Goal: Task Accomplishment & Management: Manage account settings

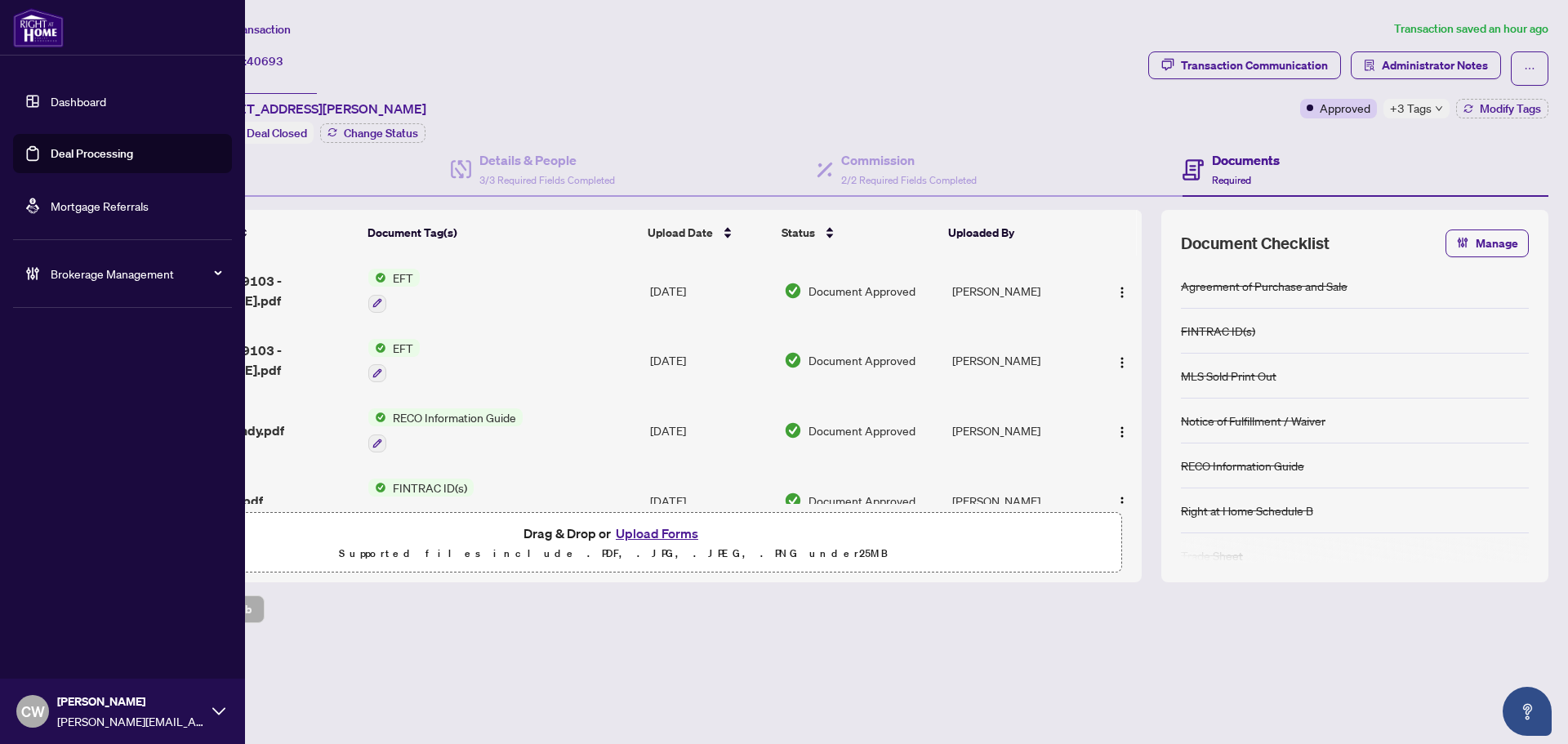
click at [50, 158] on link "Deal Processing" at bounding box center [91, 154] width 82 height 15
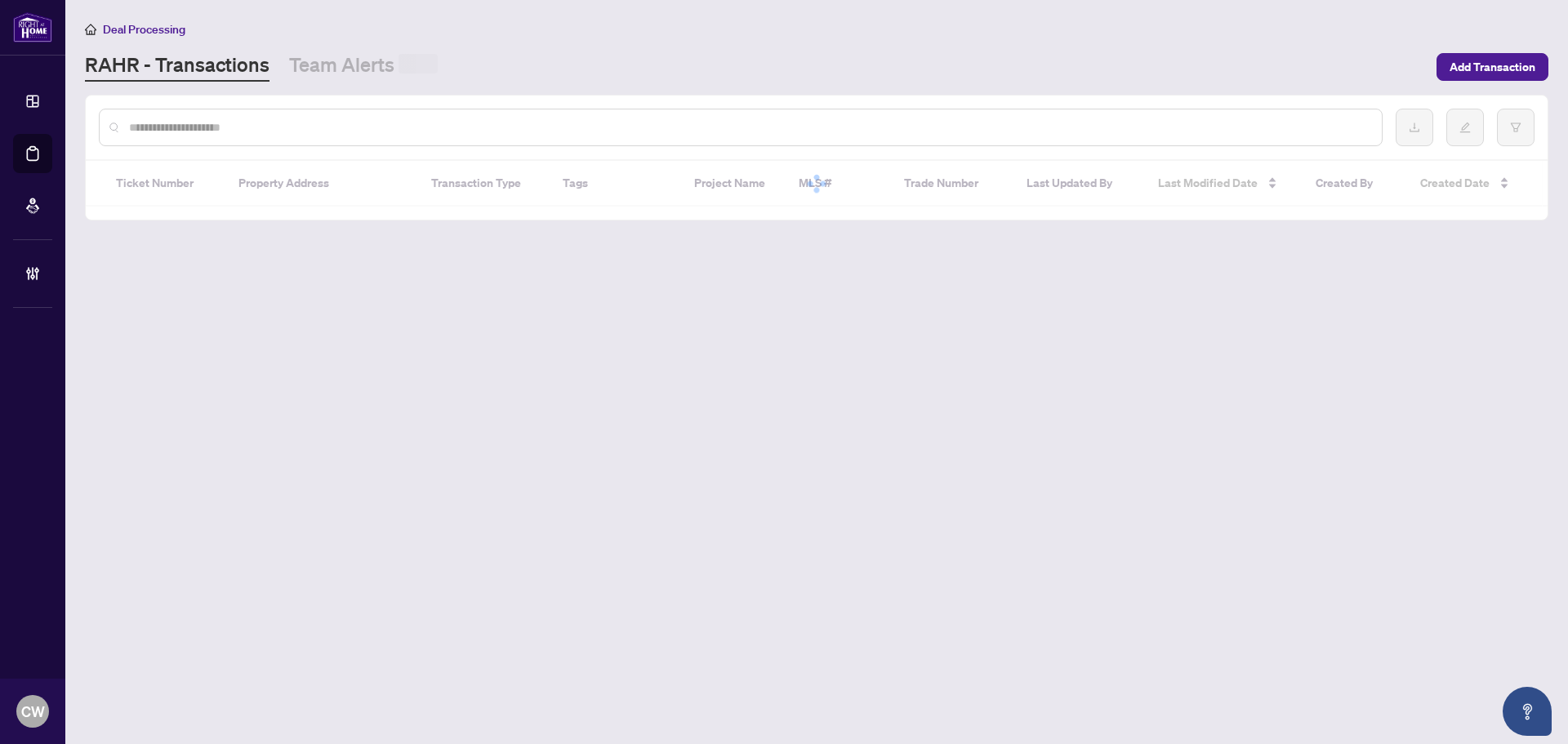
click at [300, 120] on input "text" at bounding box center [749, 127] width 1240 height 18
paste input "*******"
type input "*******"
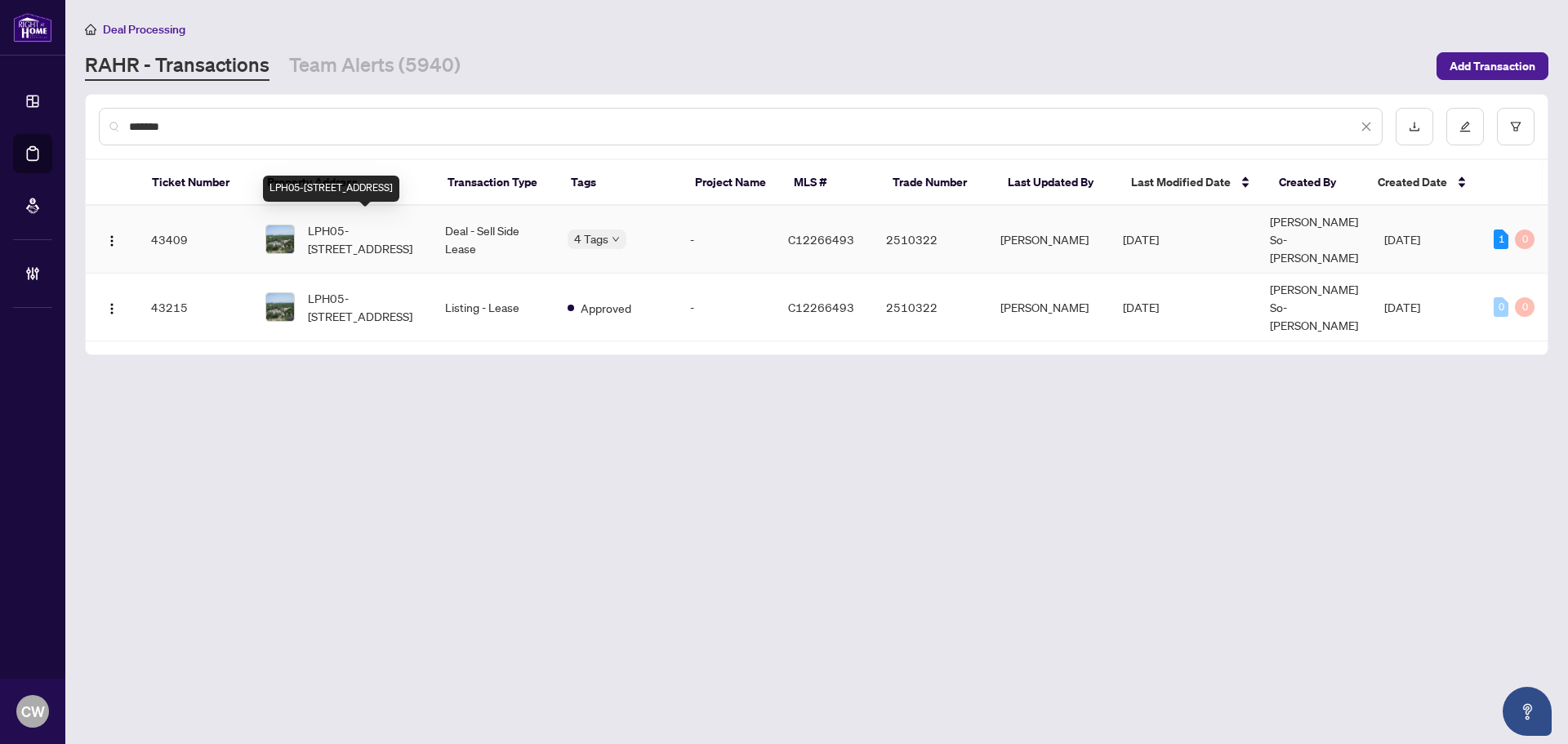
click at [378, 232] on span "LPH05-[STREET_ADDRESS]" at bounding box center [364, 239] width 111 height 36
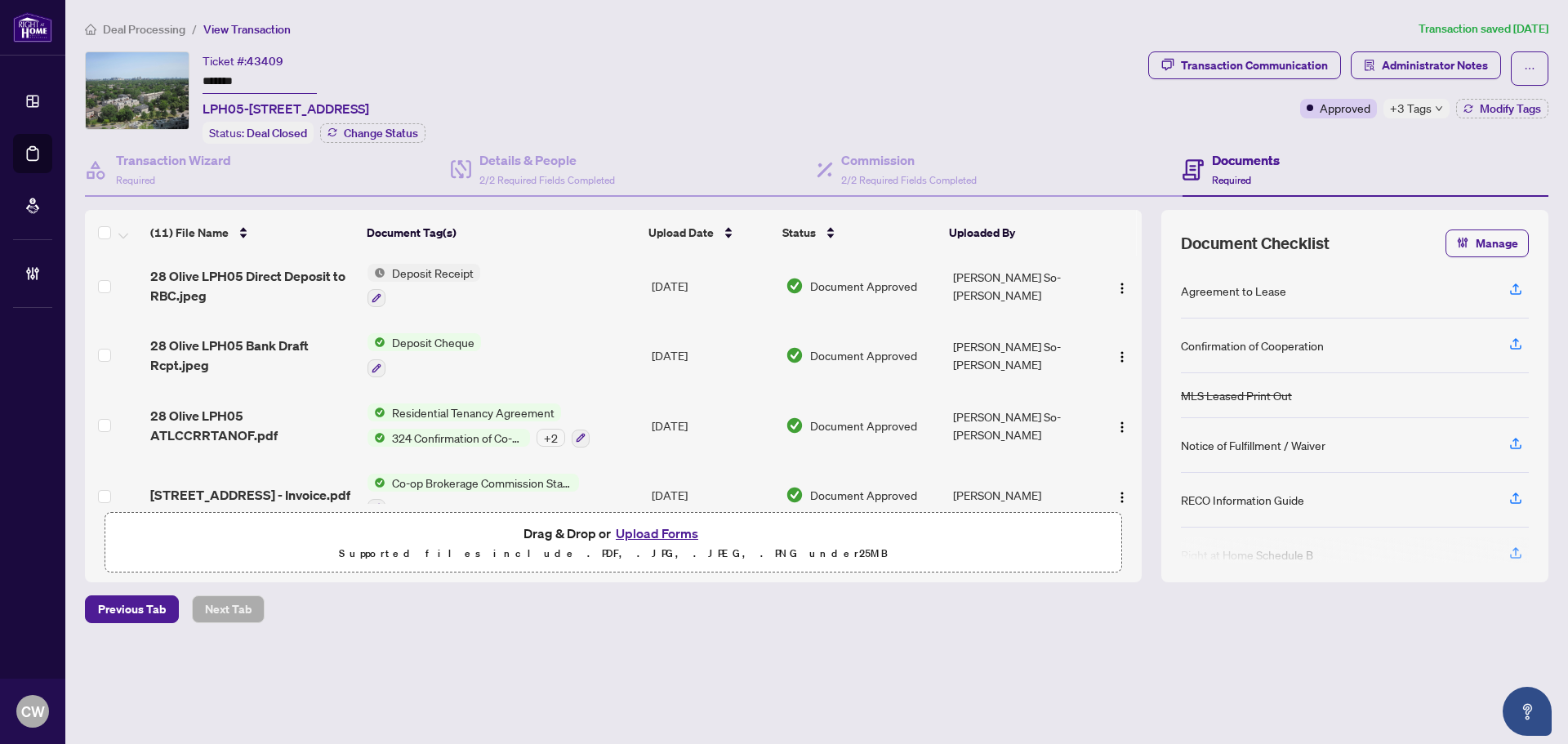
scroll to position [506, 0]
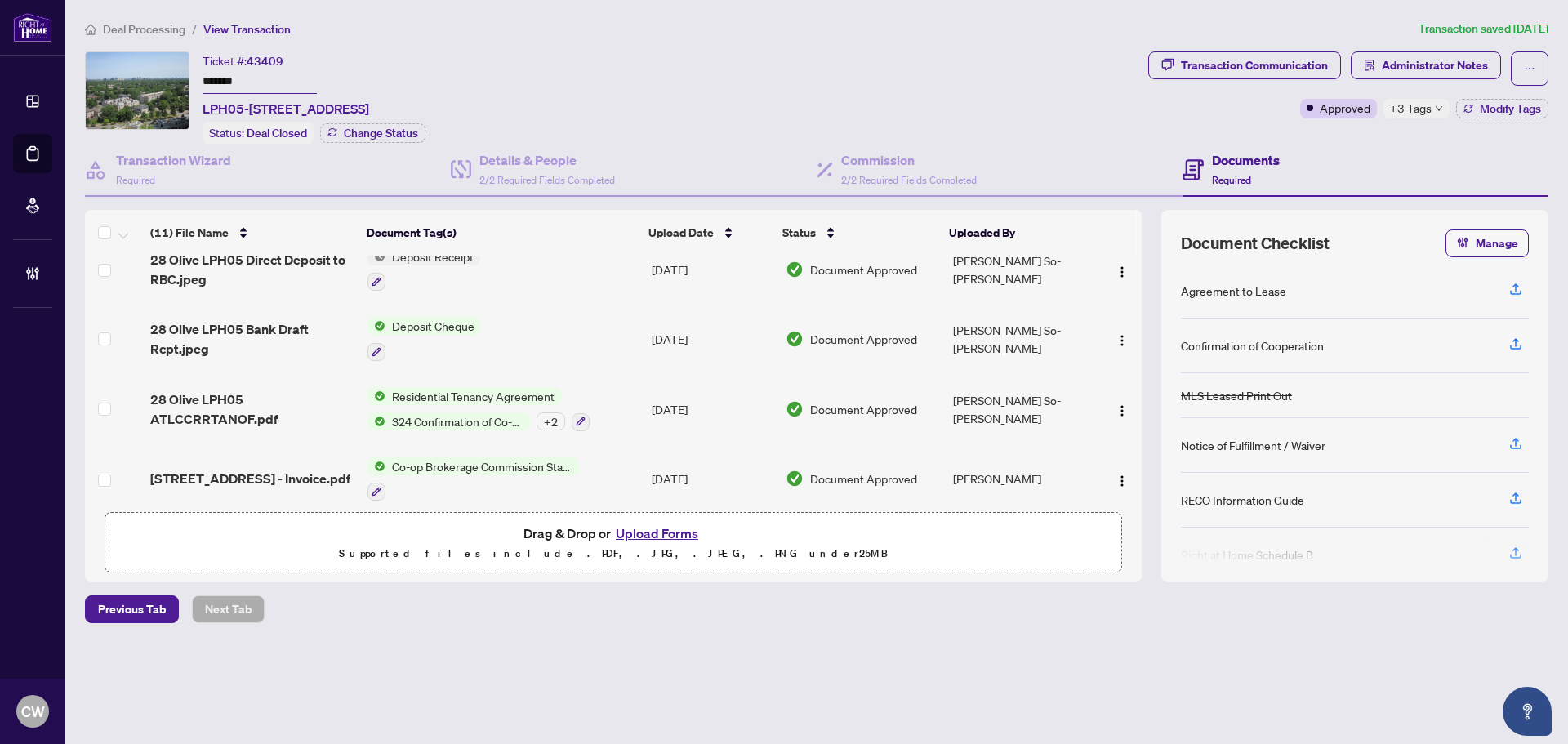
click at [237, 469] on span "[STREET_ADDRESS] - Invoice.pdf" at bounding box center [250, 478] width 200 height 19
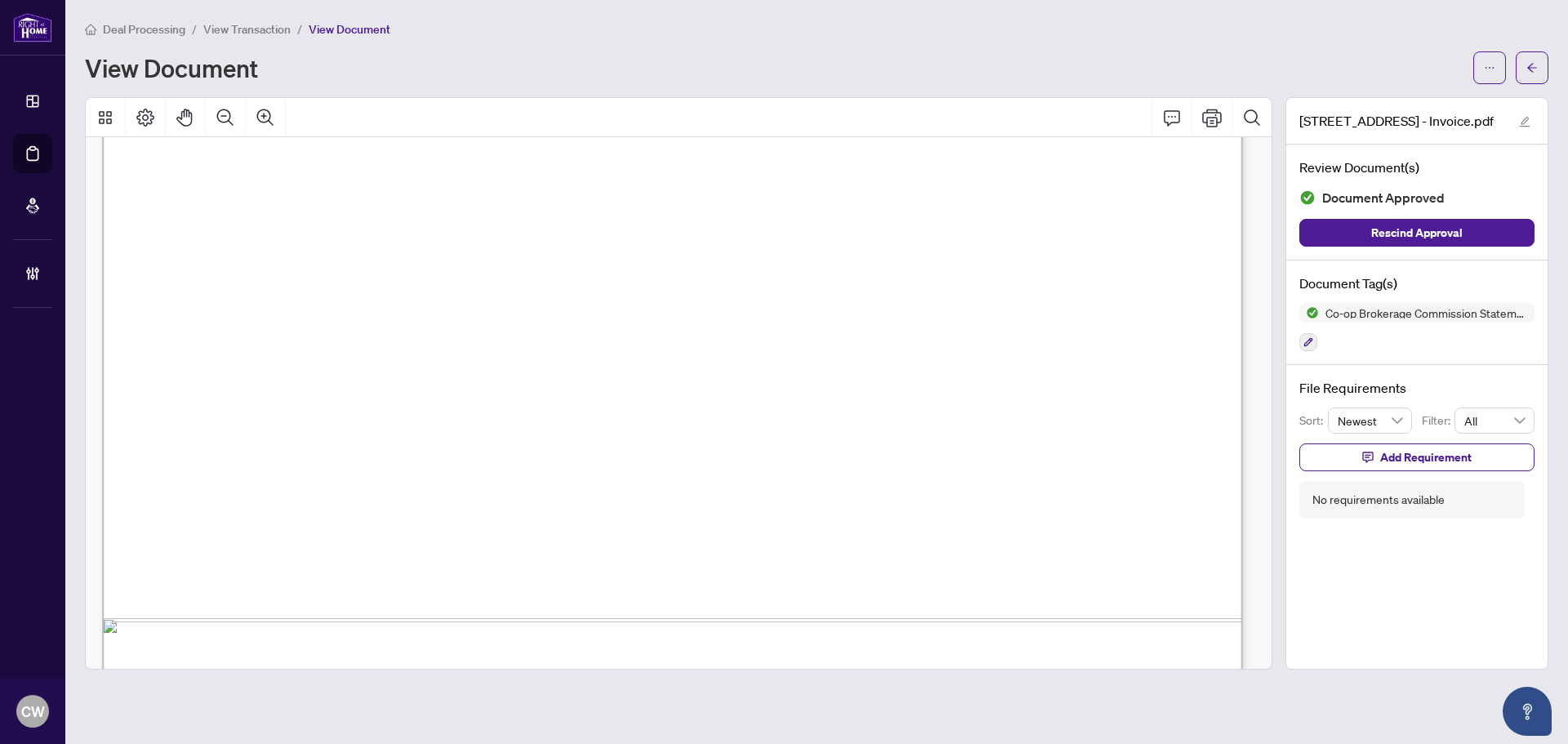
scroll to position [898, 0]
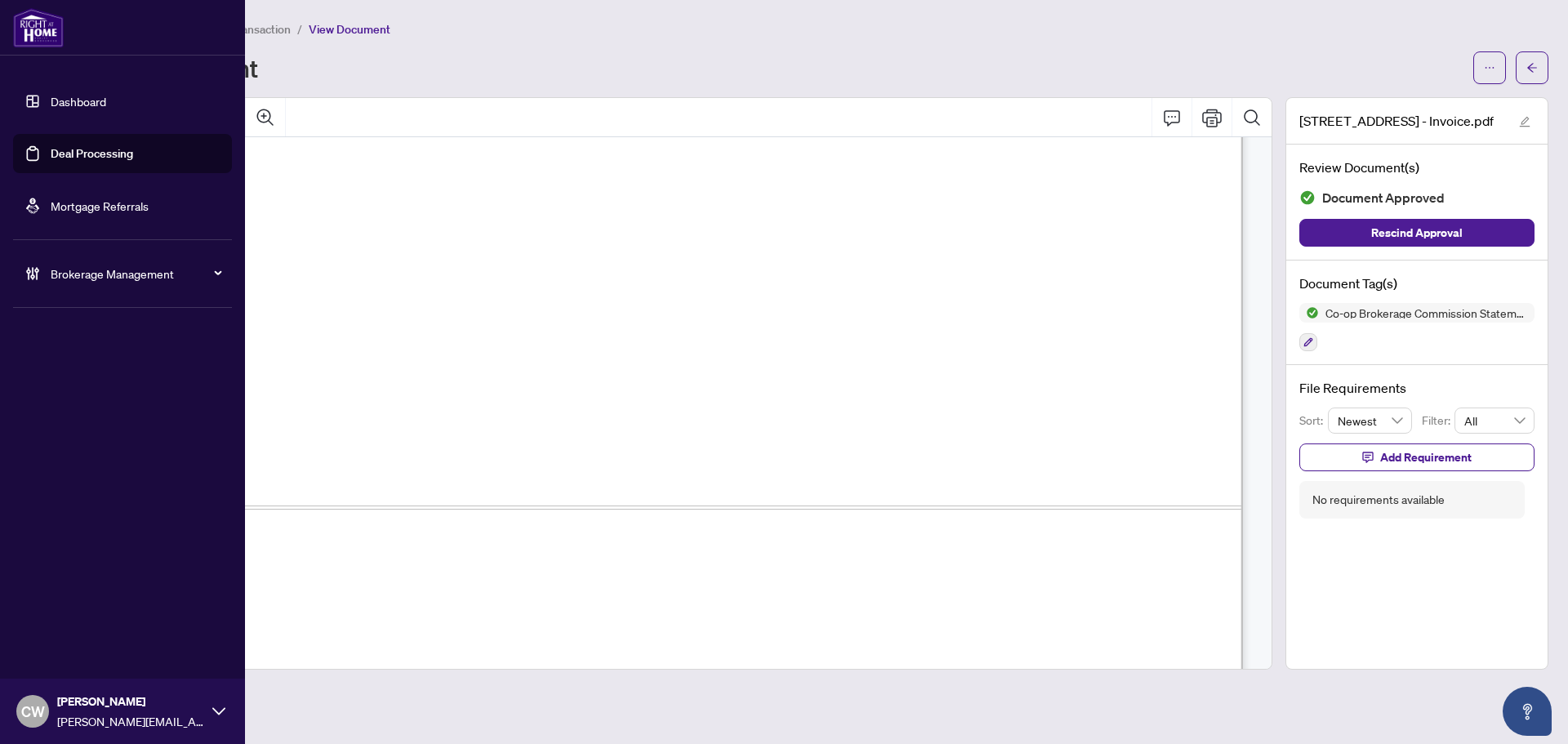
drag, startPoint x: 54, startPoint y: 148, endPoint x: 188, endPoint y: 152, distance: 134.1
click at [54, 148] on link "Deal Processing" at bounding box center [91, 154] width 82 height 15
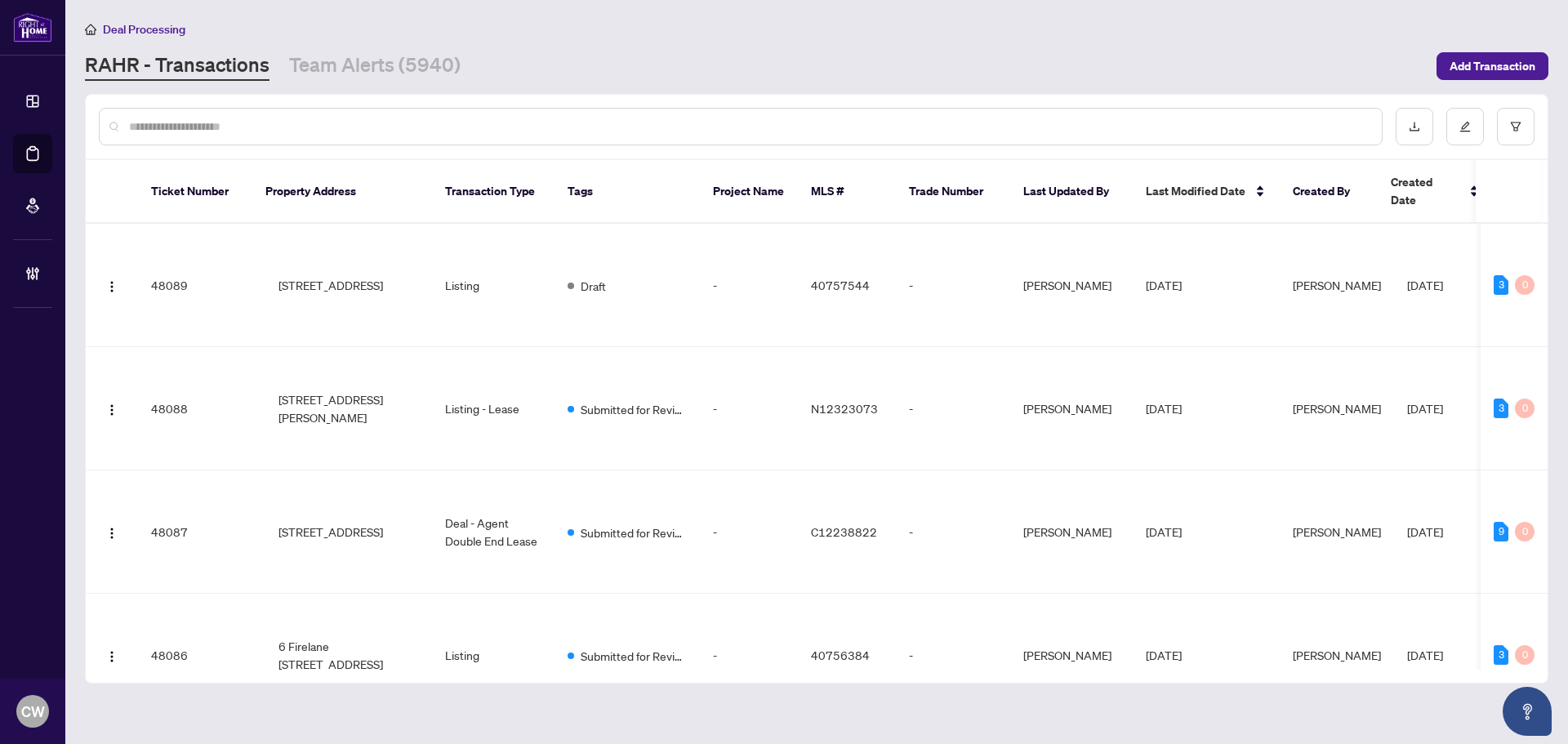
click at [290, 124] on input "text" at bounding box center [749, 126] width 1240 height 18
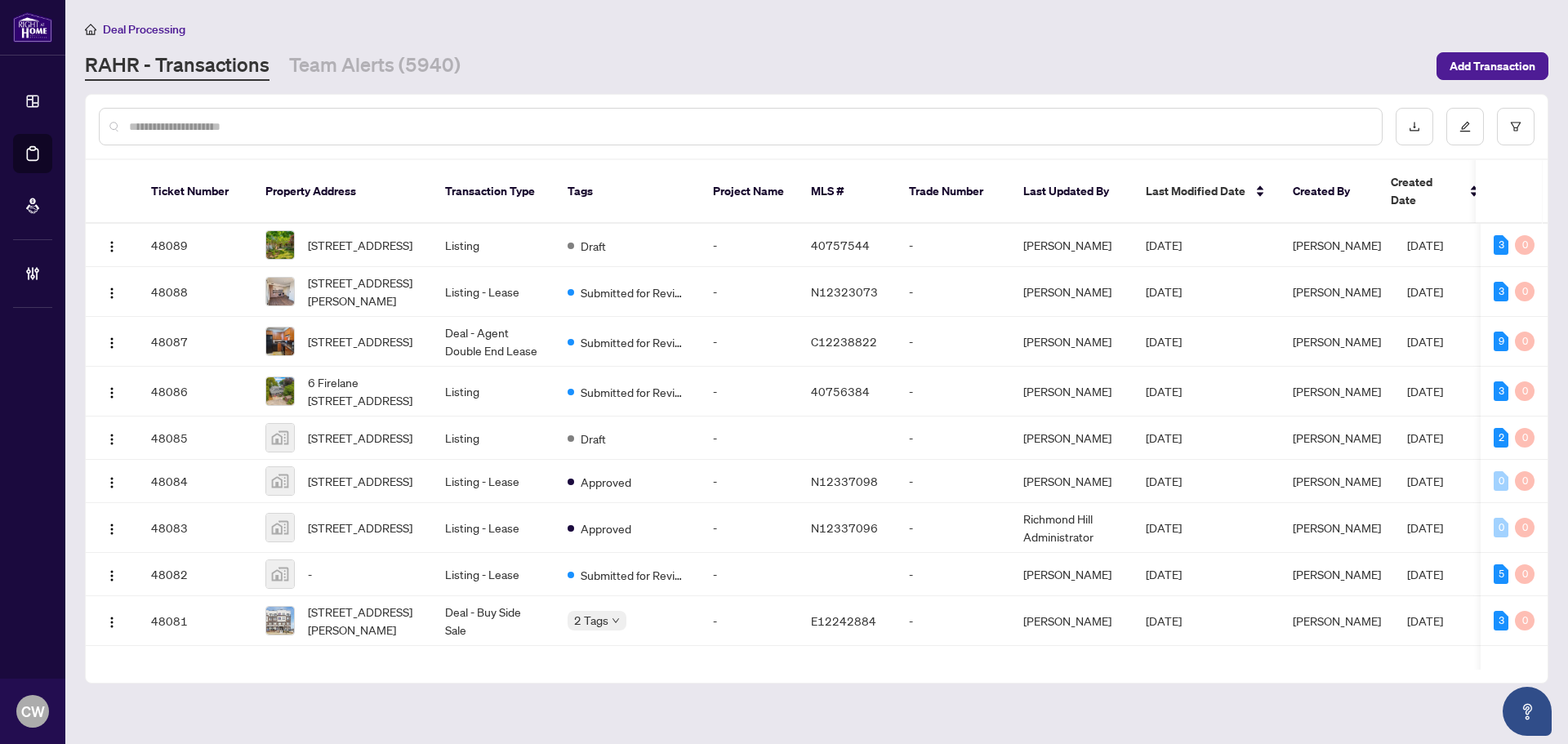
paste input "*******"
type input "*******"
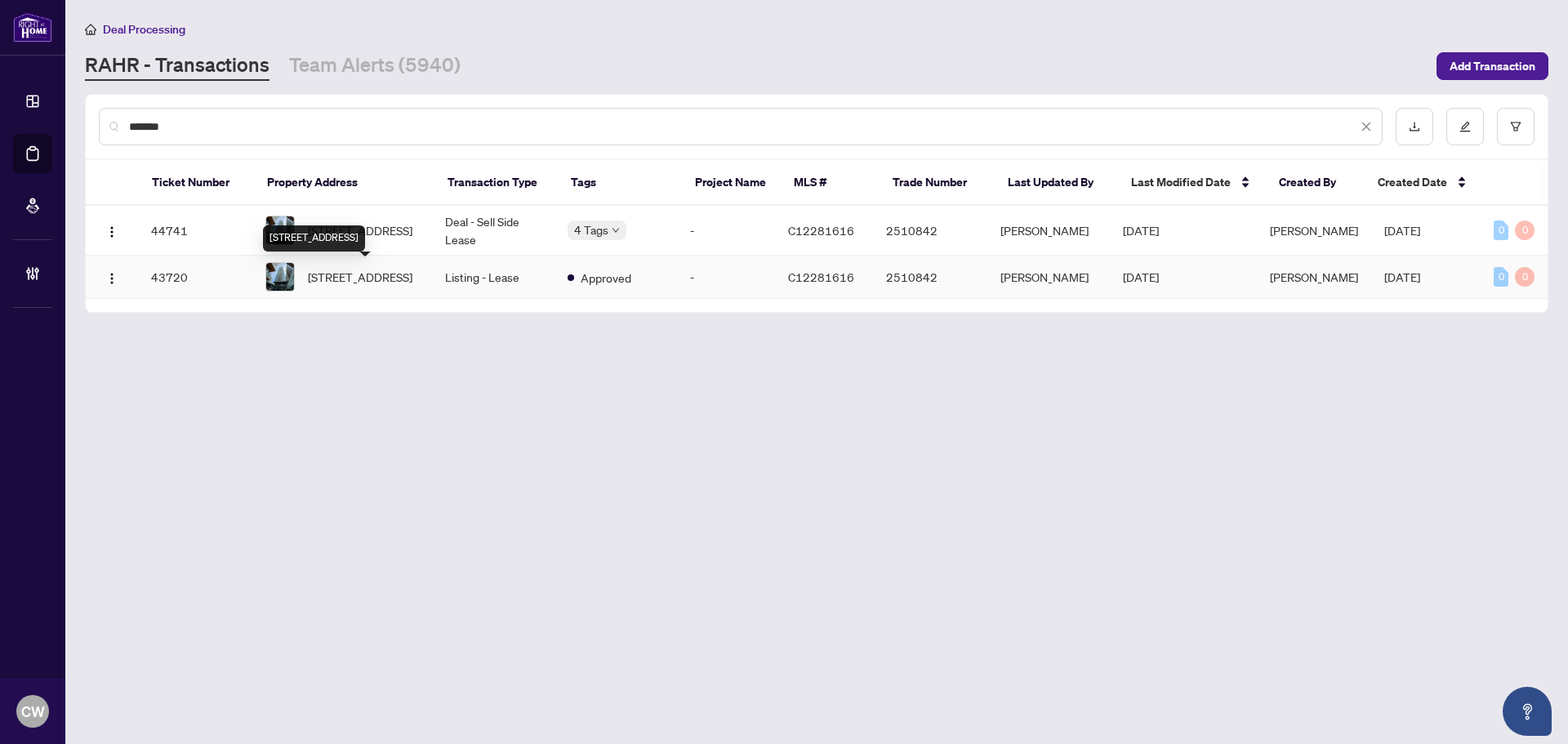
click at [365, 232] on div "[STREET_ADDRESS]" at bounding box center [314, 238] width 102 height 26
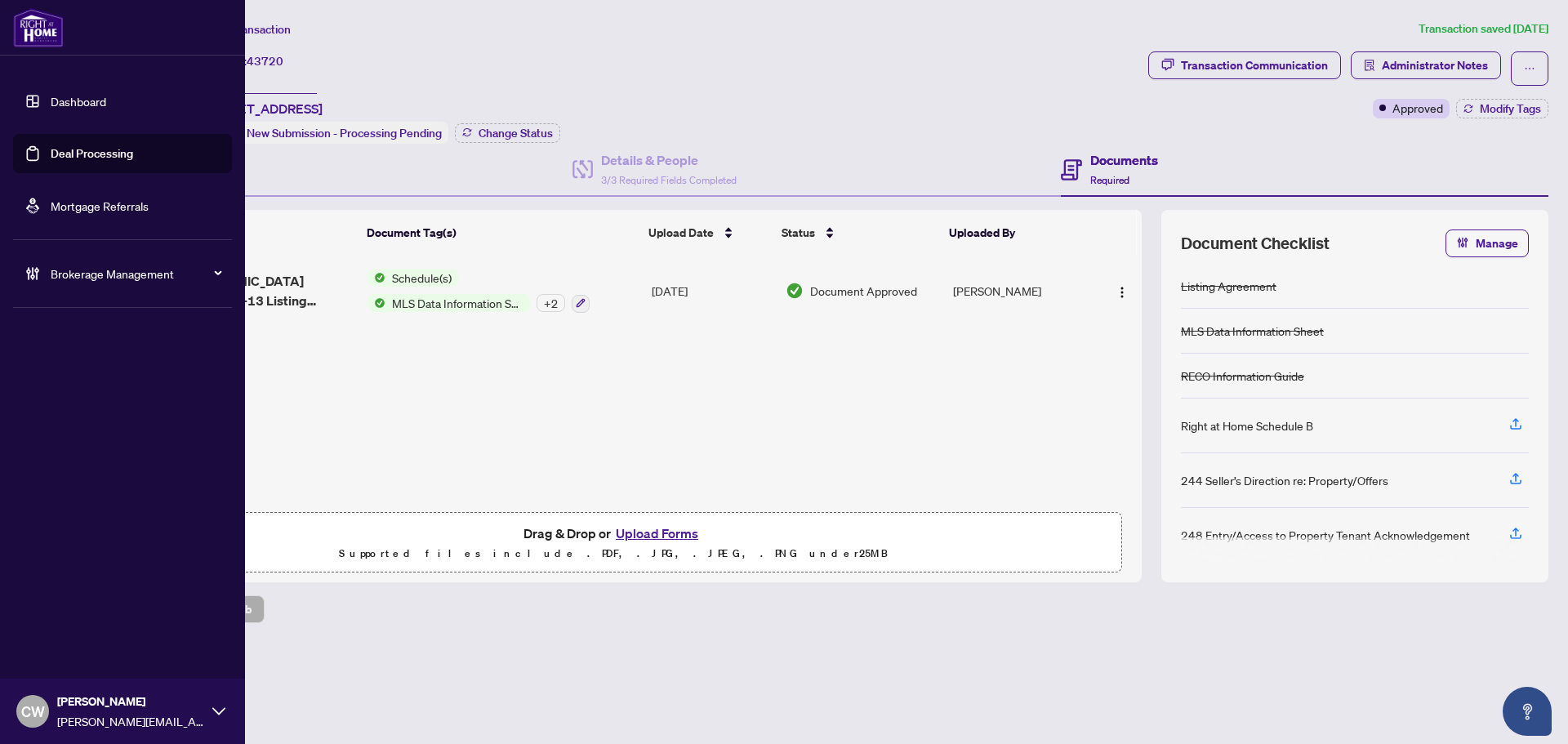
click at [50, 153] on link "Deal Processing" at bounding box center [91, 154] width 82 height 15
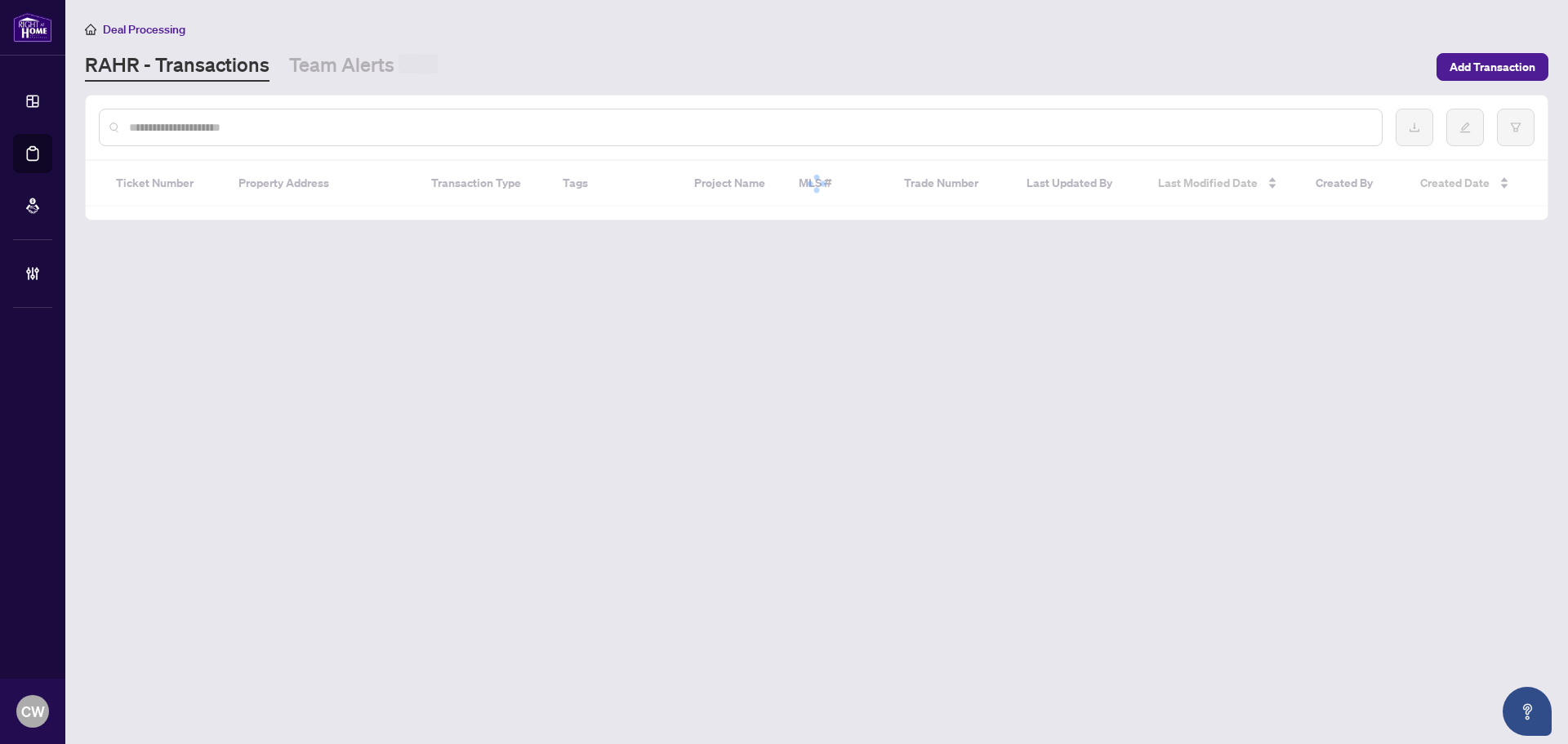
click at [336, 114] on div at bounding box center [740, 127] width 1284 height 38
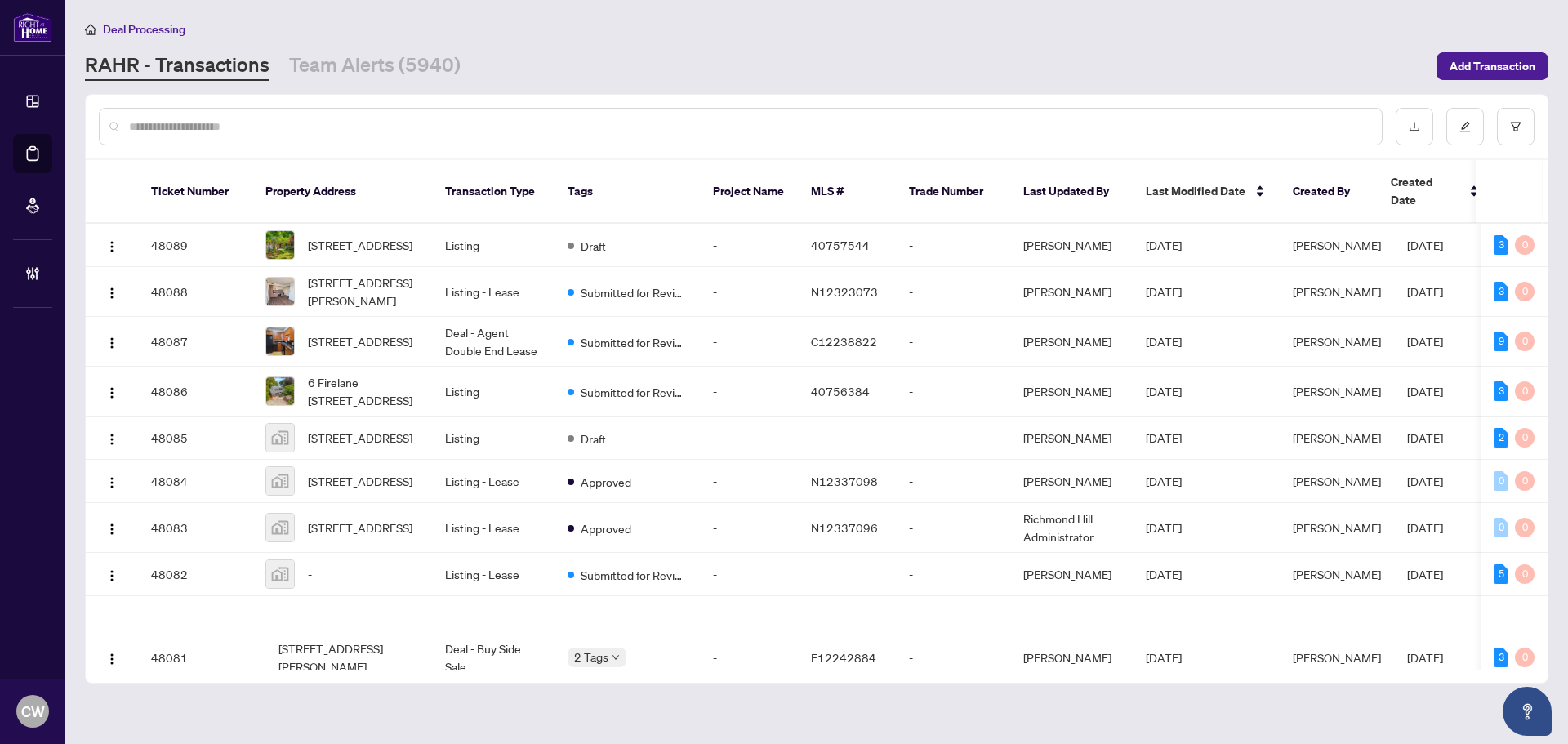
click at [307, 122] on input "text" at bounding box center [749, 126] width 1240 height 18
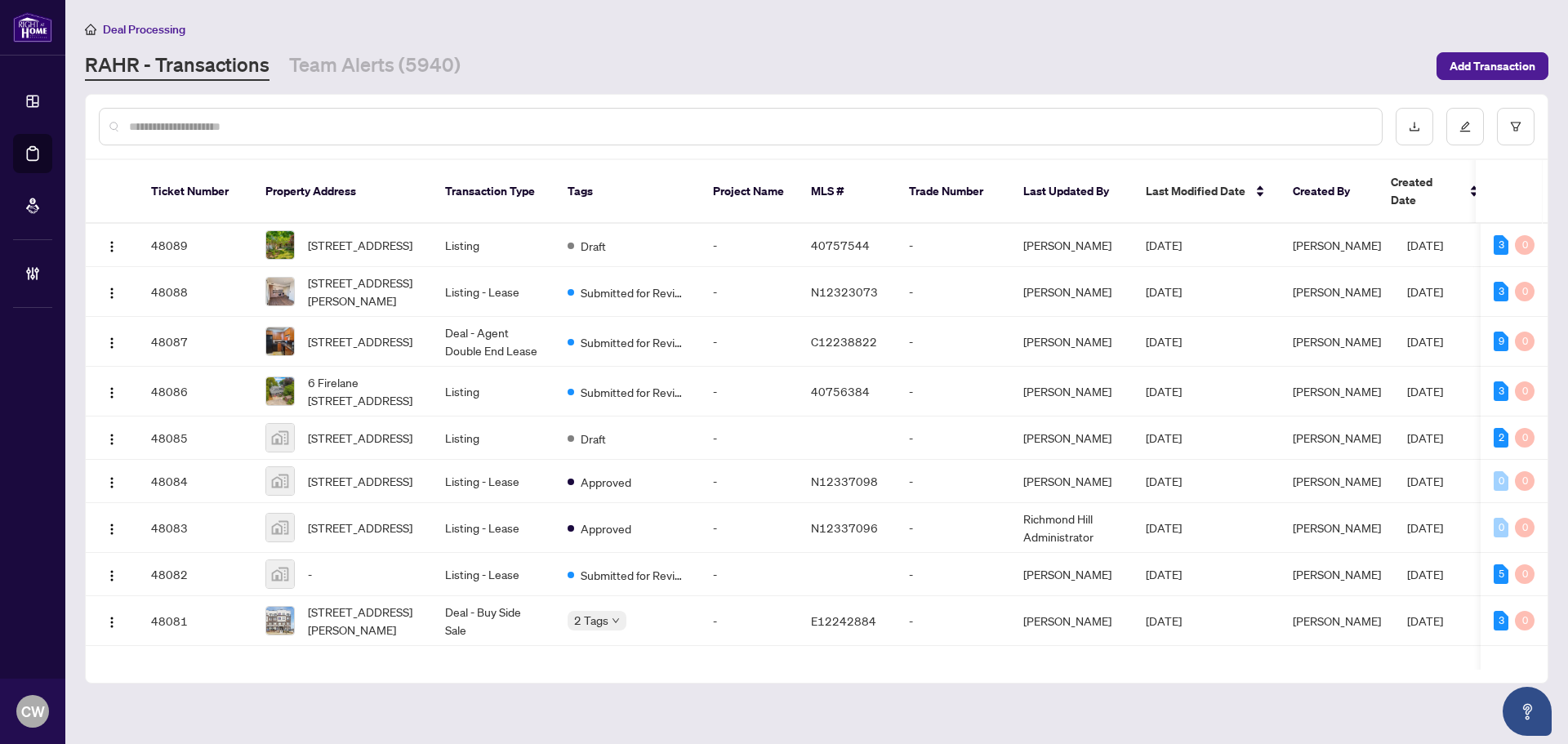
paste input "*******"
type input "*******"
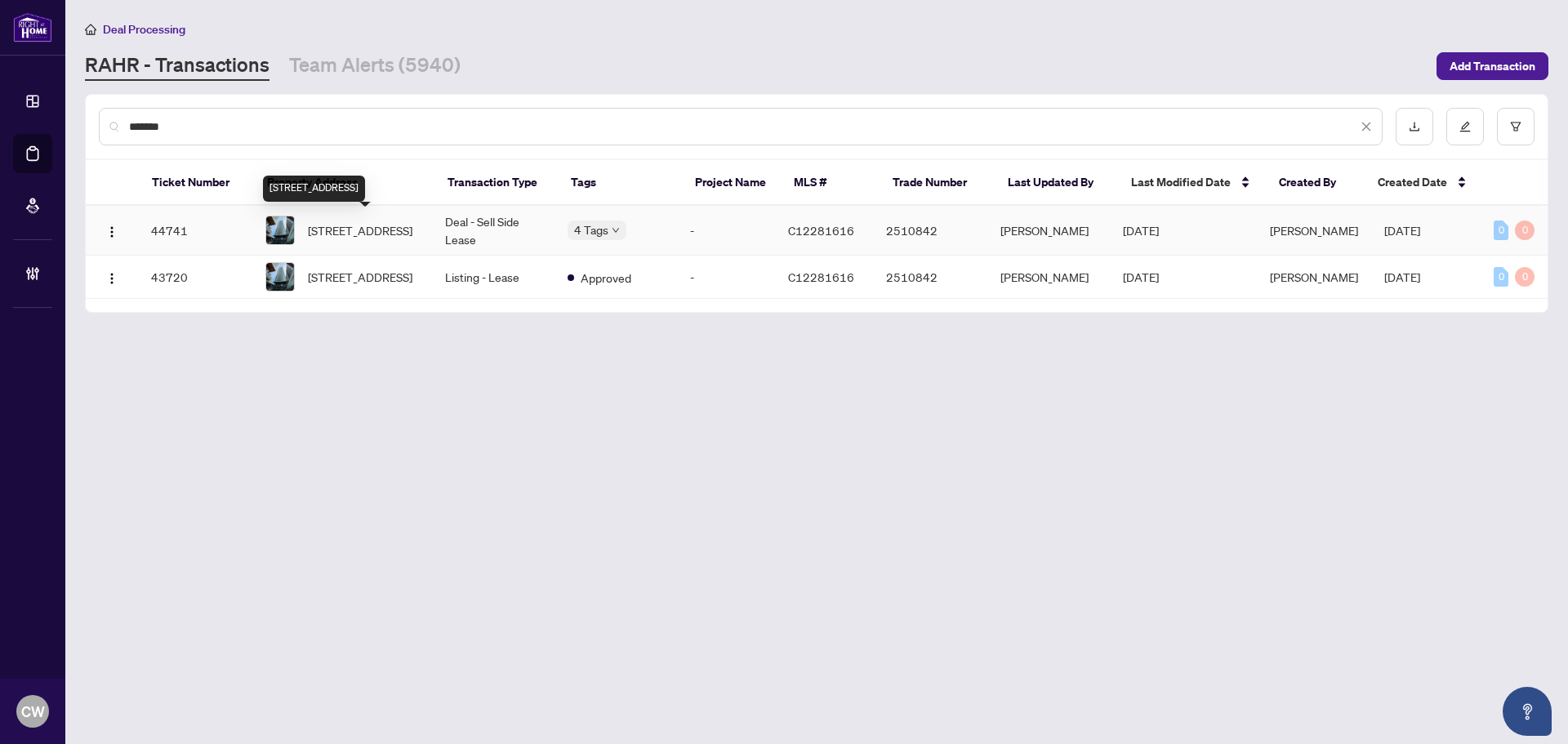
click at [374, 221] on span "[STREET_ADDRESS]" at bounding box center [360, 230] width 105 height 18
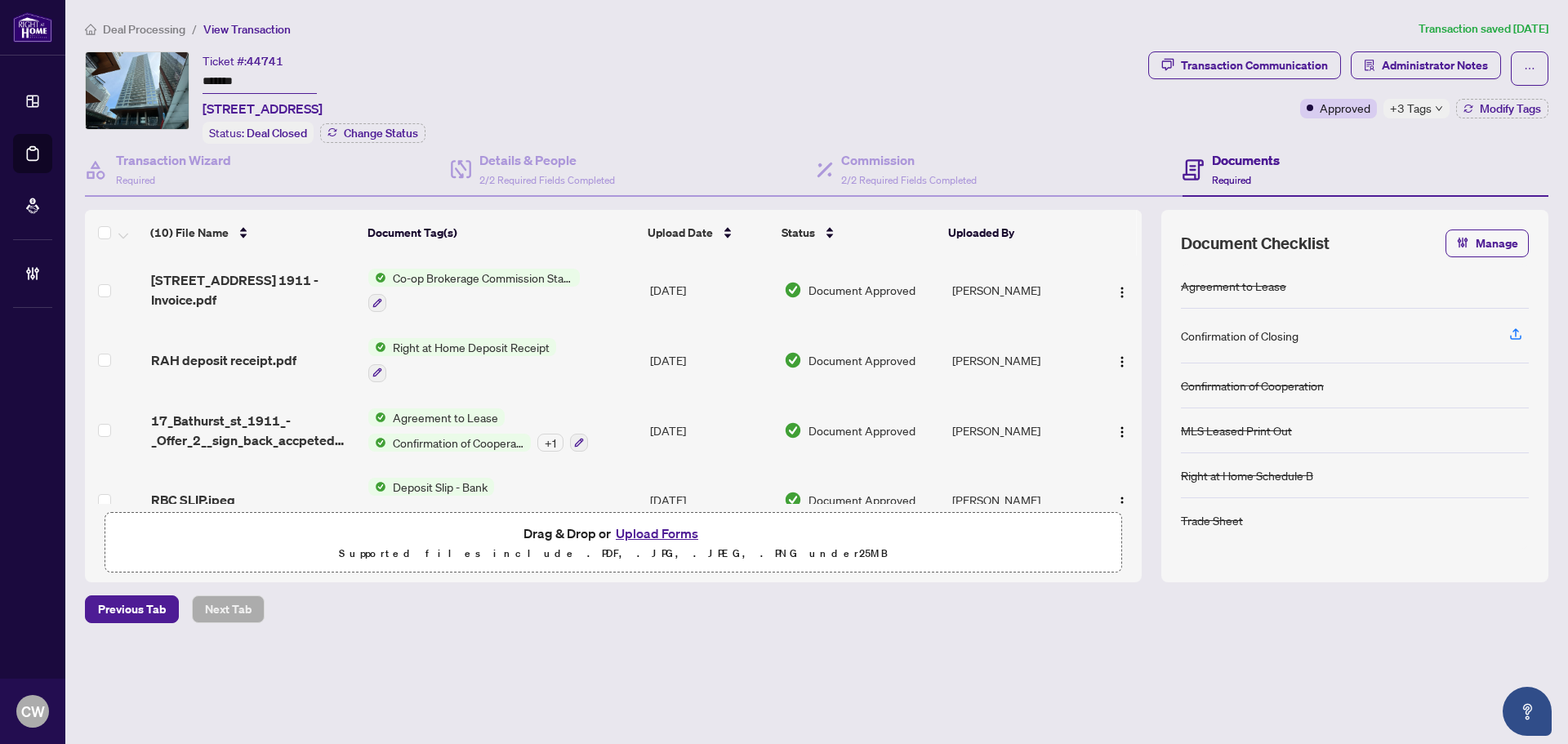
scroll to position [245, 0]
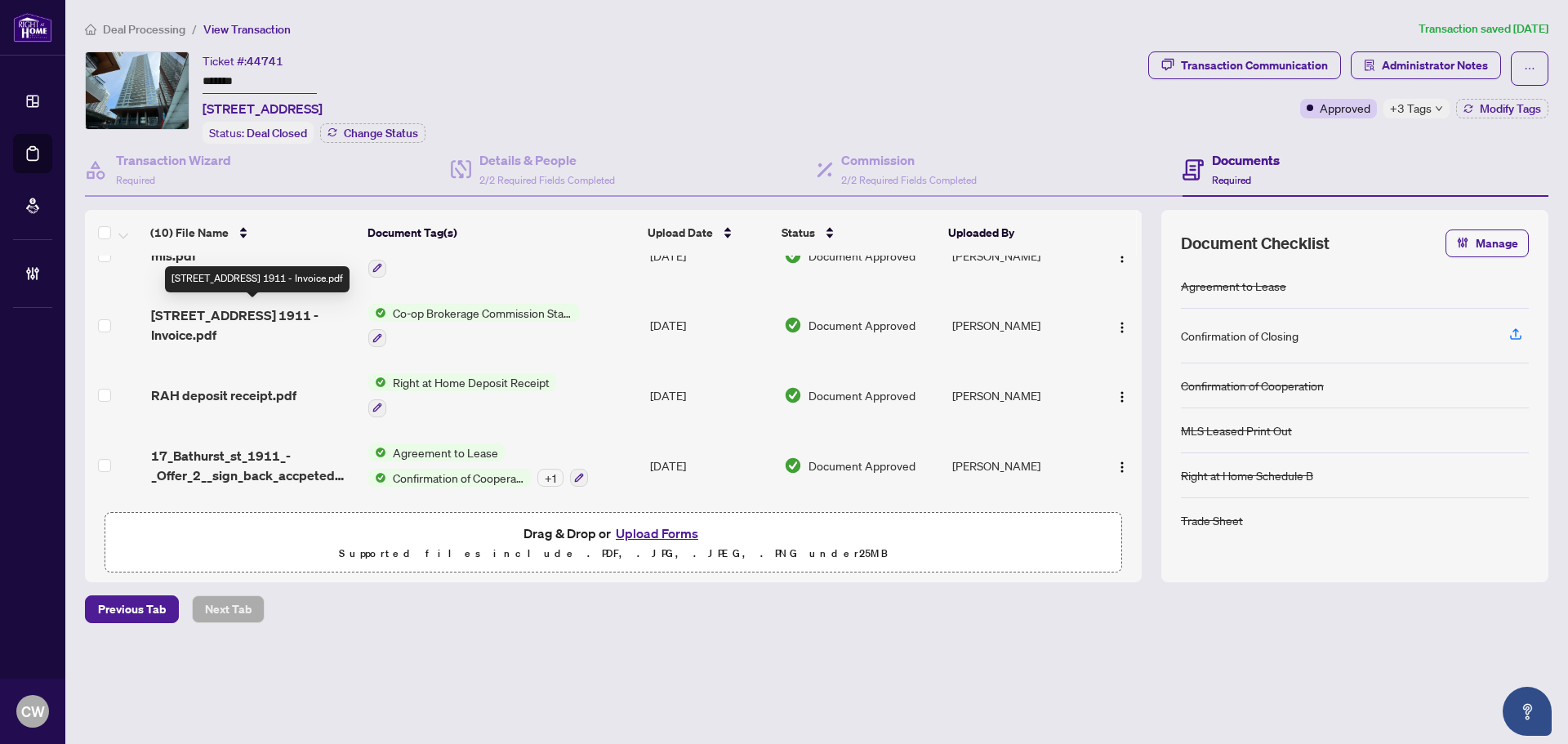
click at [224, 315] on span "[STREET_ADDRESS] 1911 - Invoice.pdf" at bounding box center [253, 325] width 204 height 39
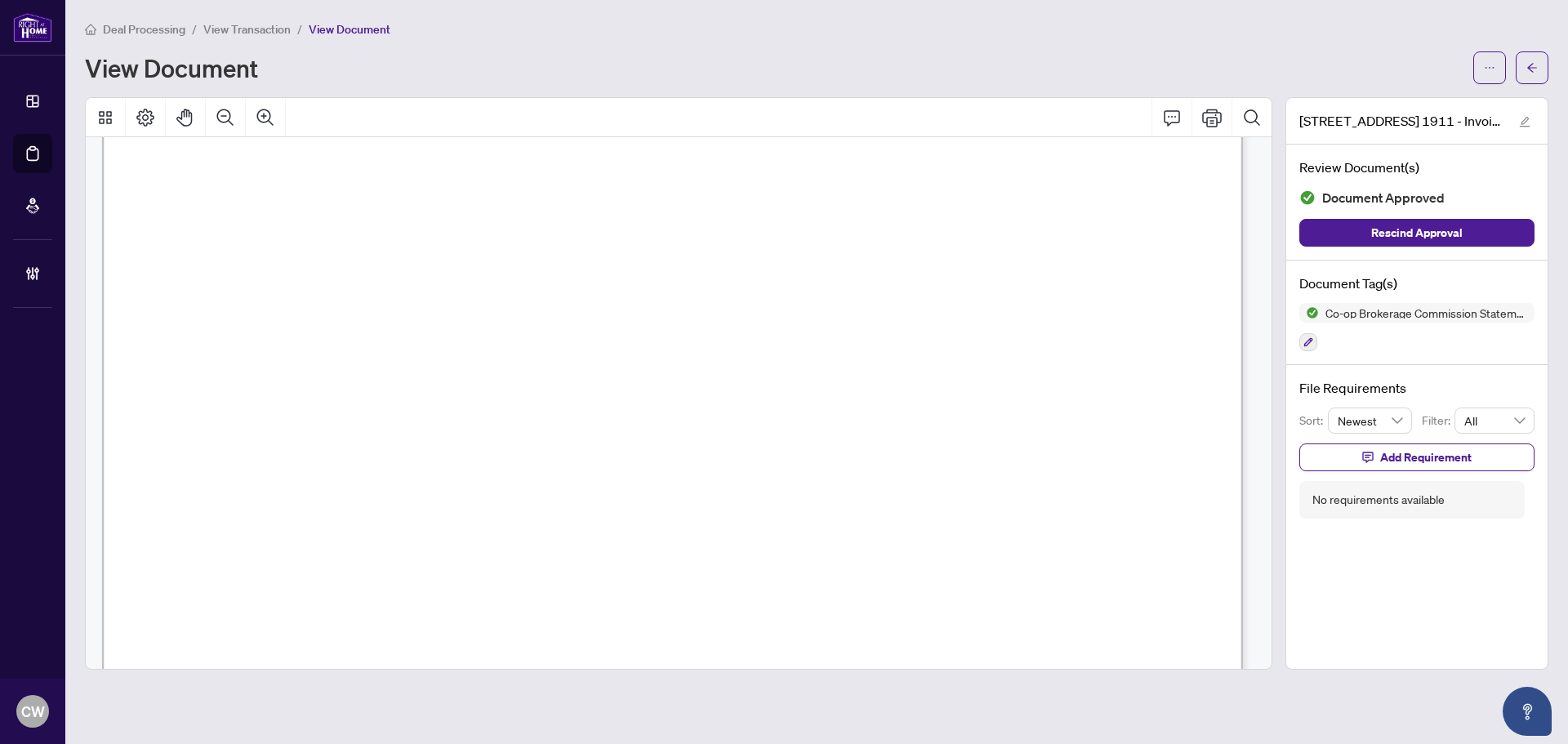
scroll to position [735, 0]
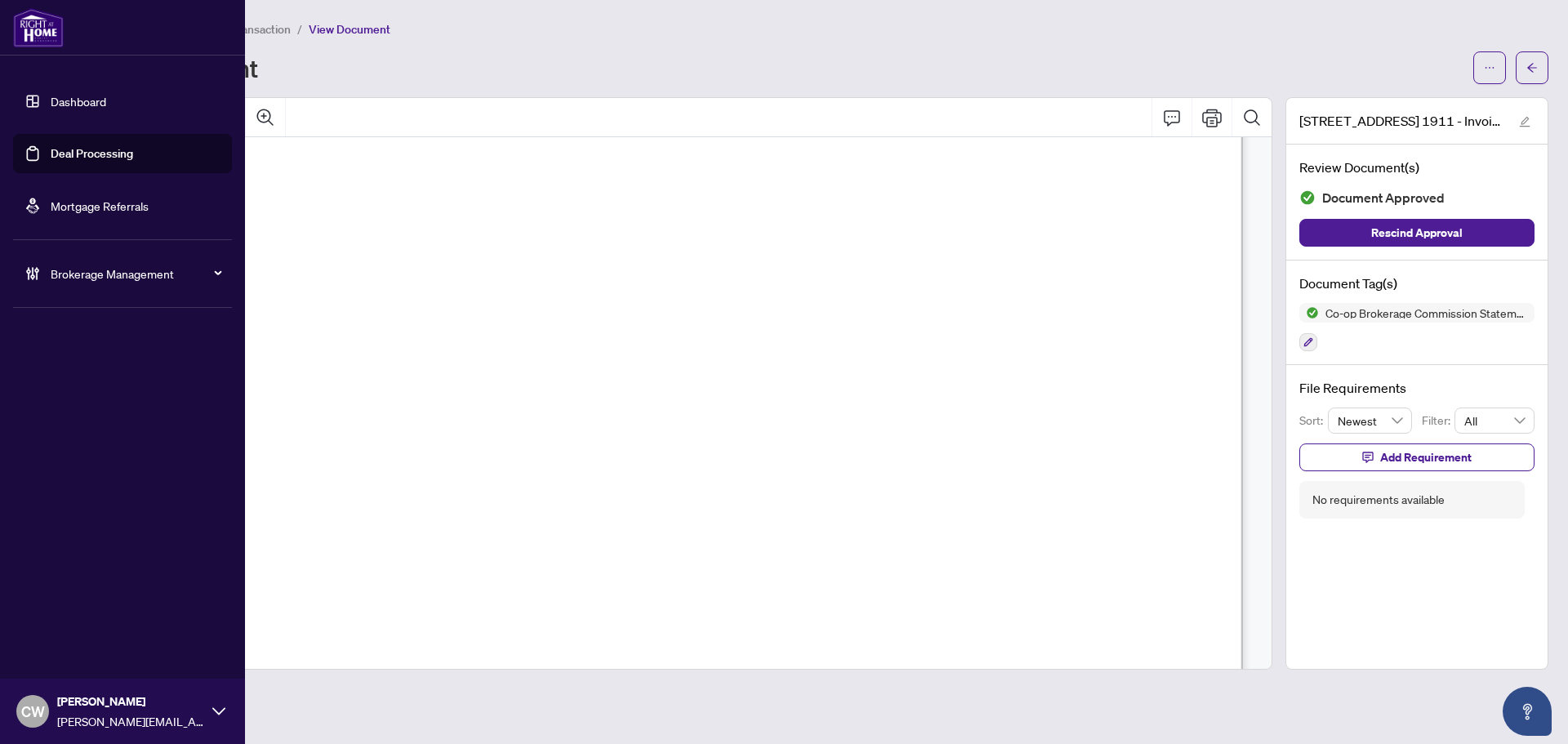
click at [72, 154] on link "Deal Processing" at bounding box center [91, 154] width 82 height 15
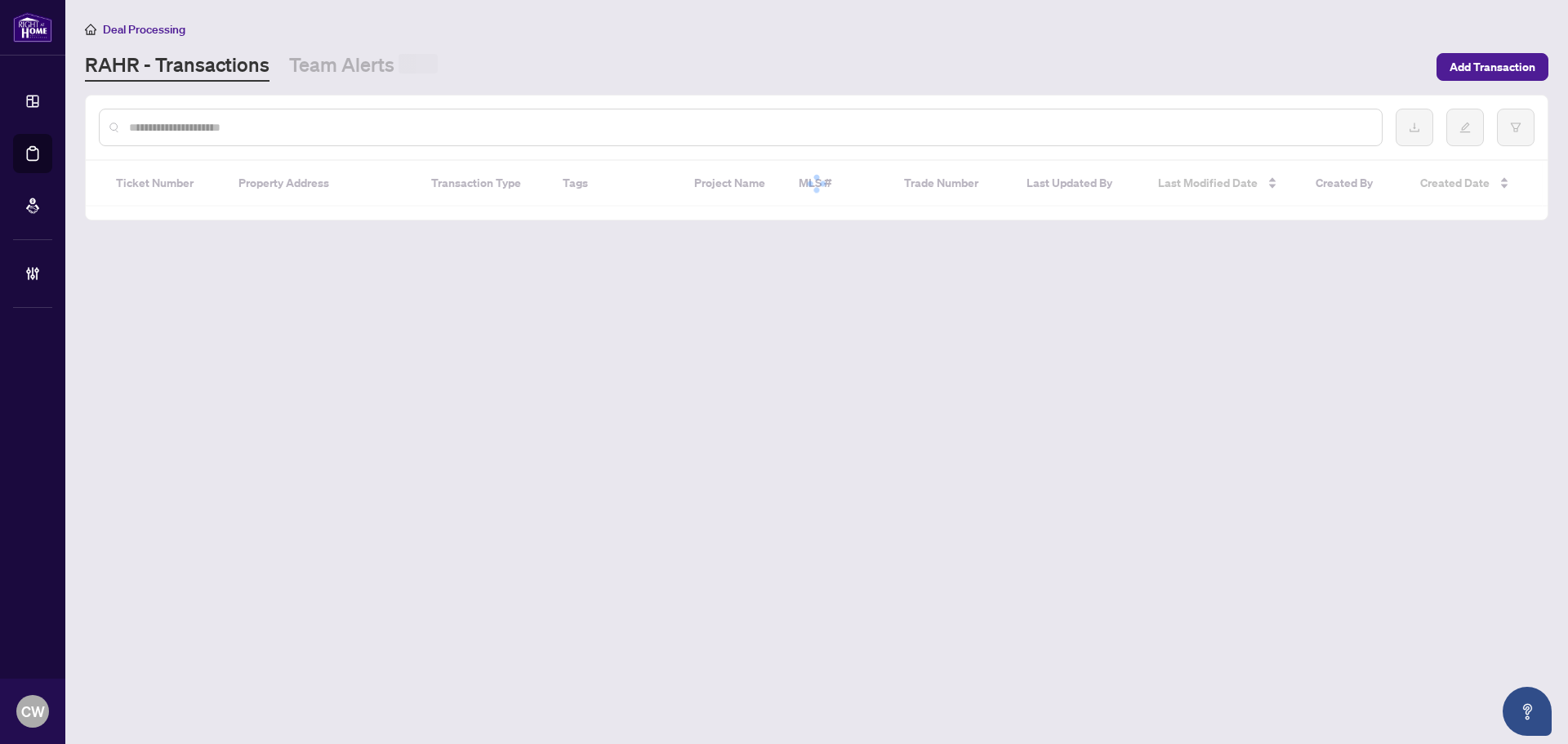
click at [265, 134] on input "text" at bounding box center [749, 127] width 1240 height 18
paste input "*******"
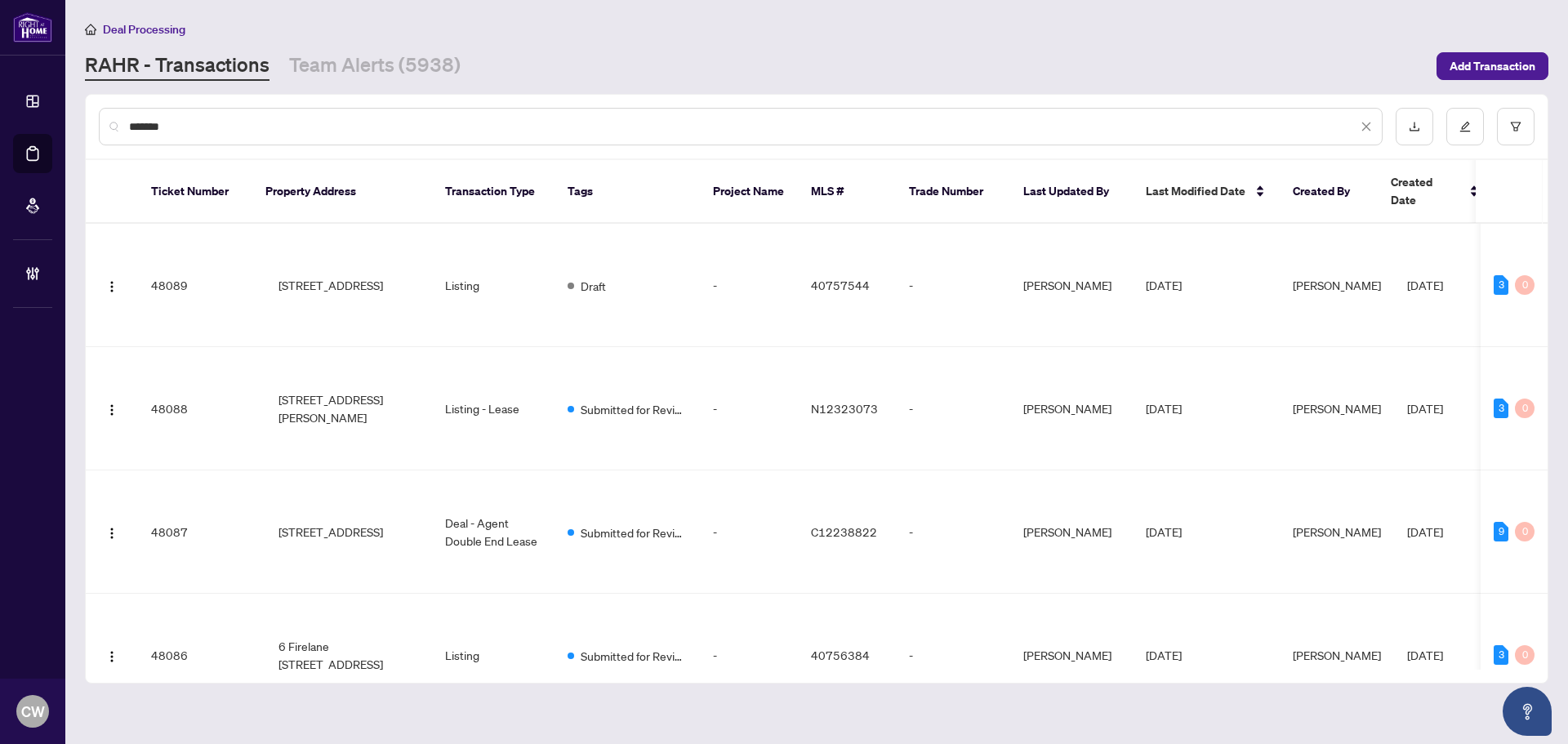
type input "*******"
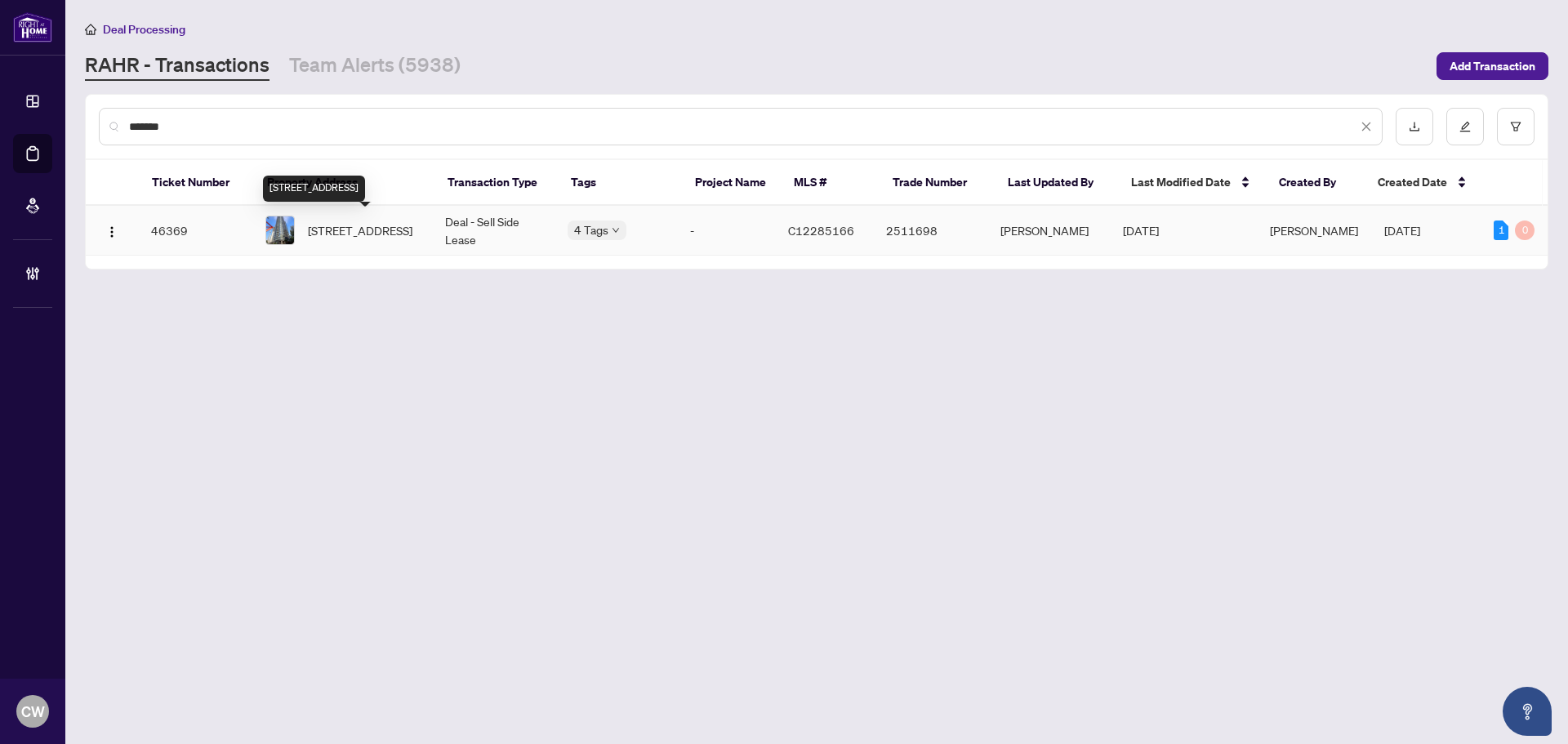
click at [333, 221] on span "[STREET_ADDRESS]" at bounding box center [360, 230] width 105 height 18
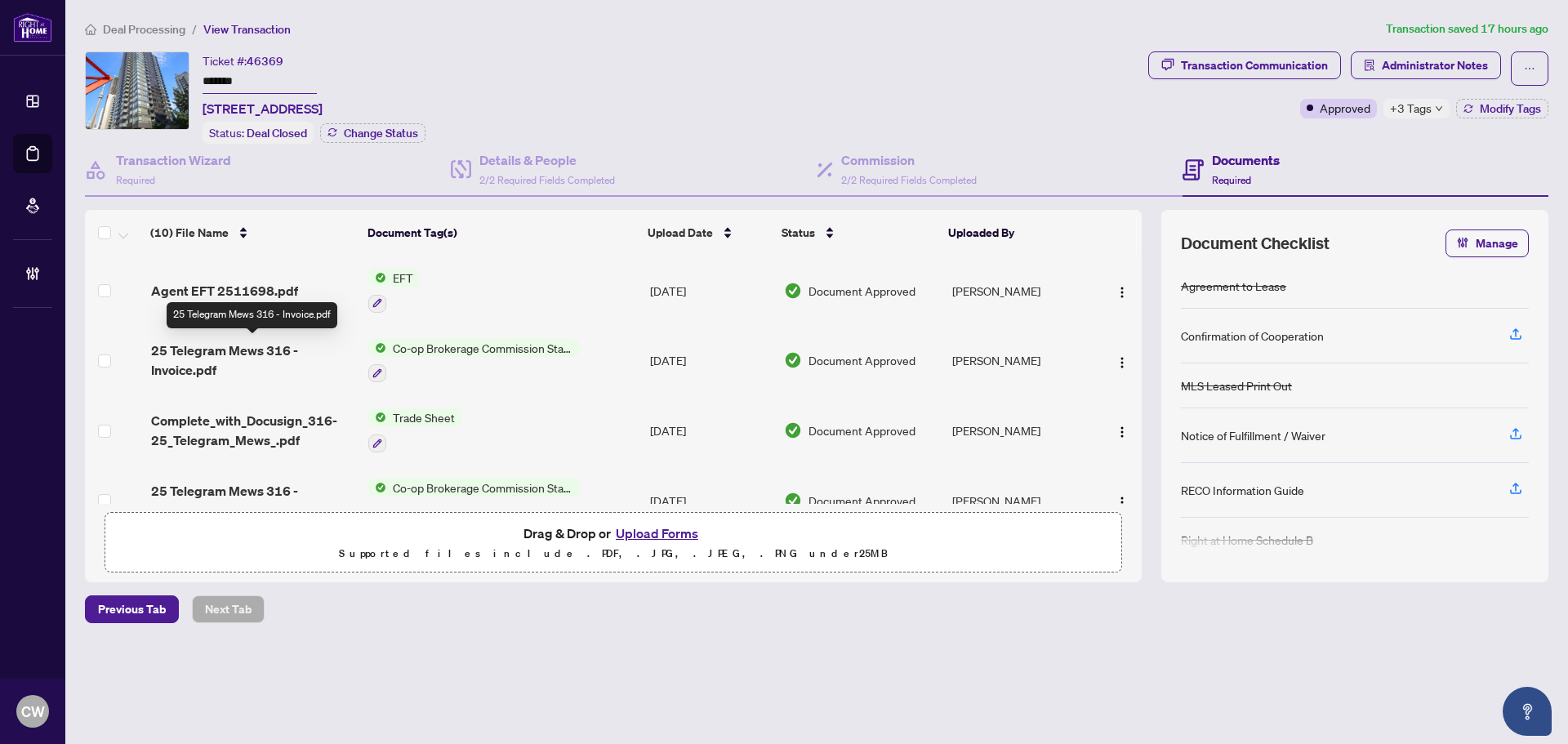
click at [224, 347] on span "25 Telegram Mews 316 - Invoice.pdf" at bounding box center [253, 360] width 204 height 39
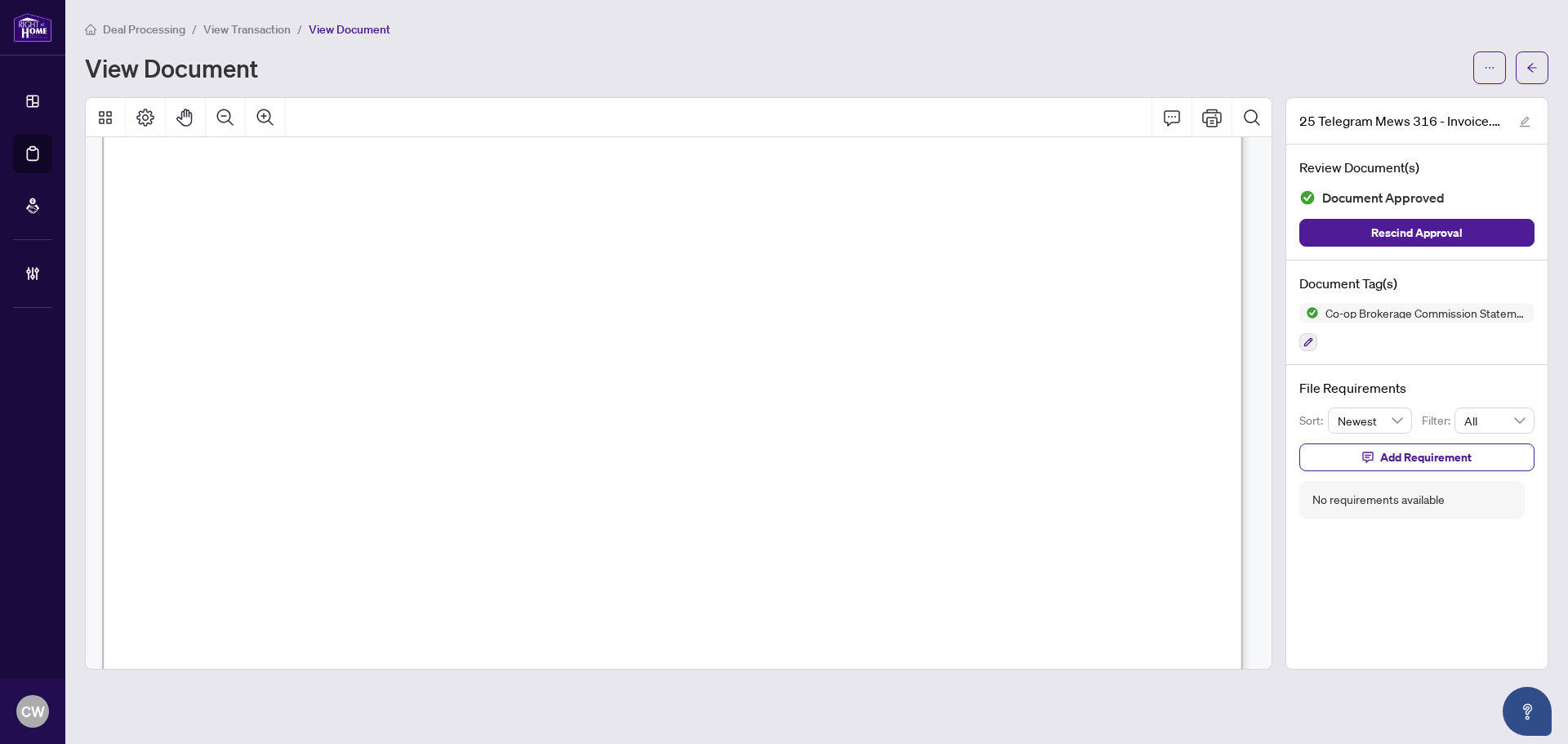
scroll to position [817, 0]
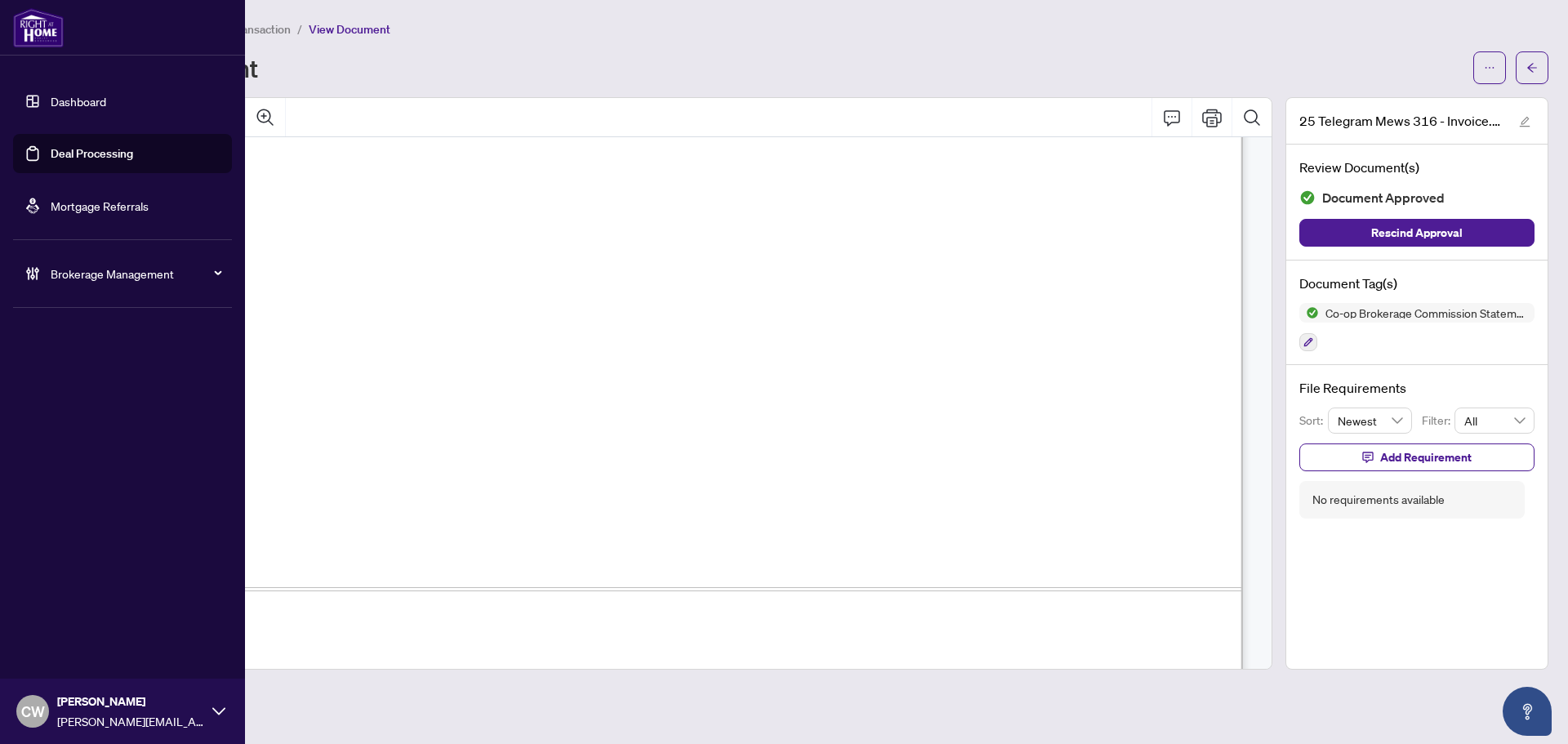
click at [59, 150] on link "Deal Processing" at bounding box center [91, 154] width 82 height 15
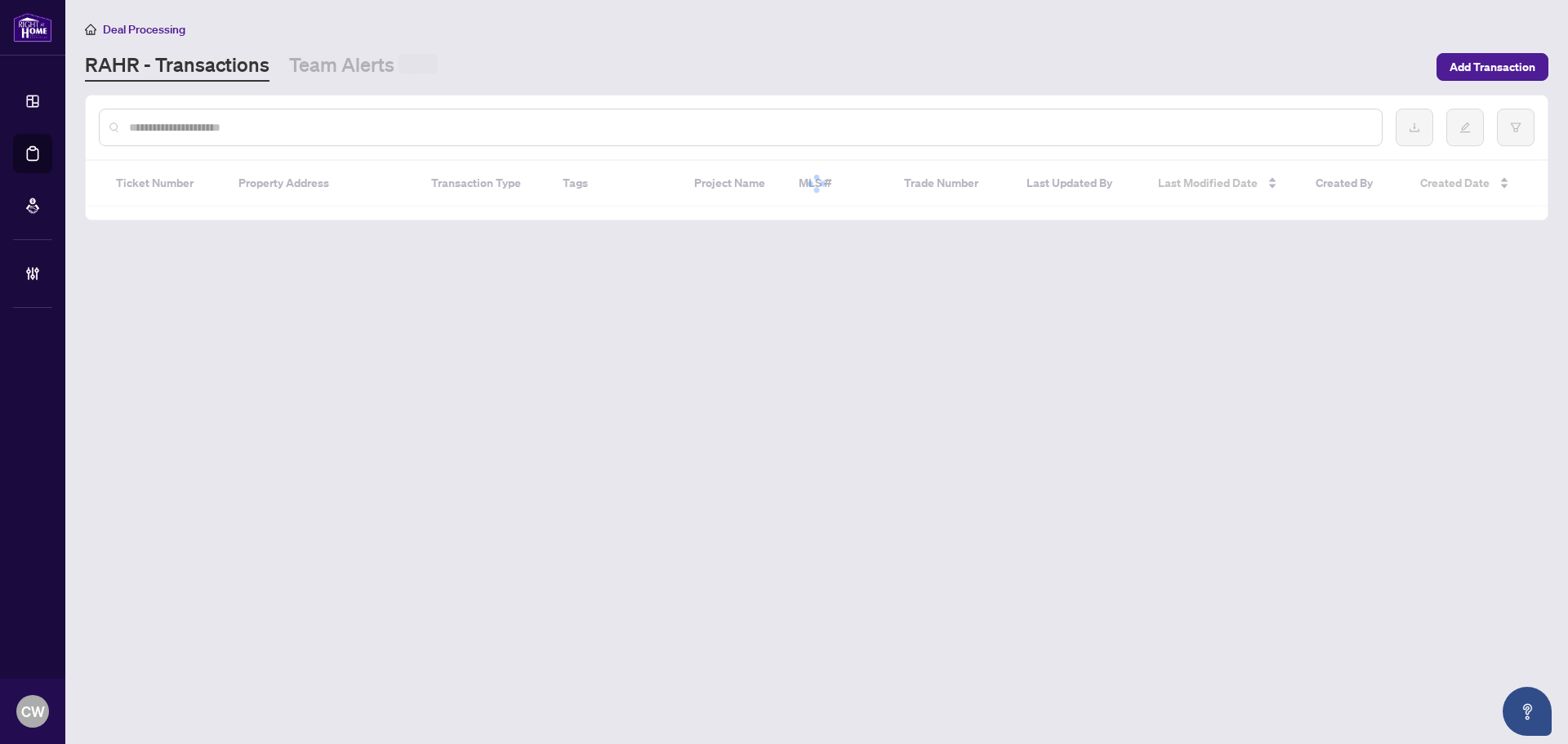
click at [363, 132] on input "text" at bounding box center [749, 127] width 1240 height 18
paste input "*******"
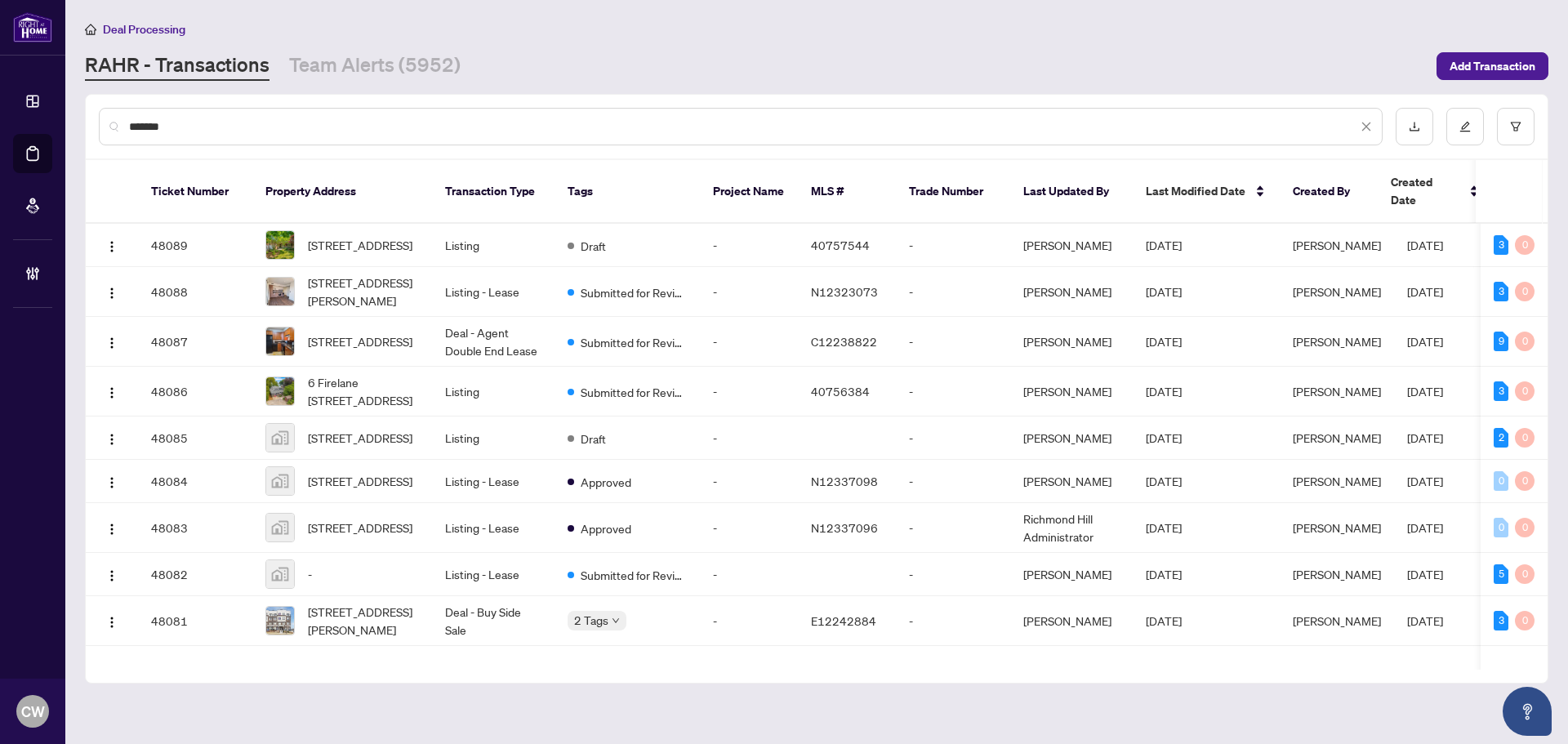
type input "*******"
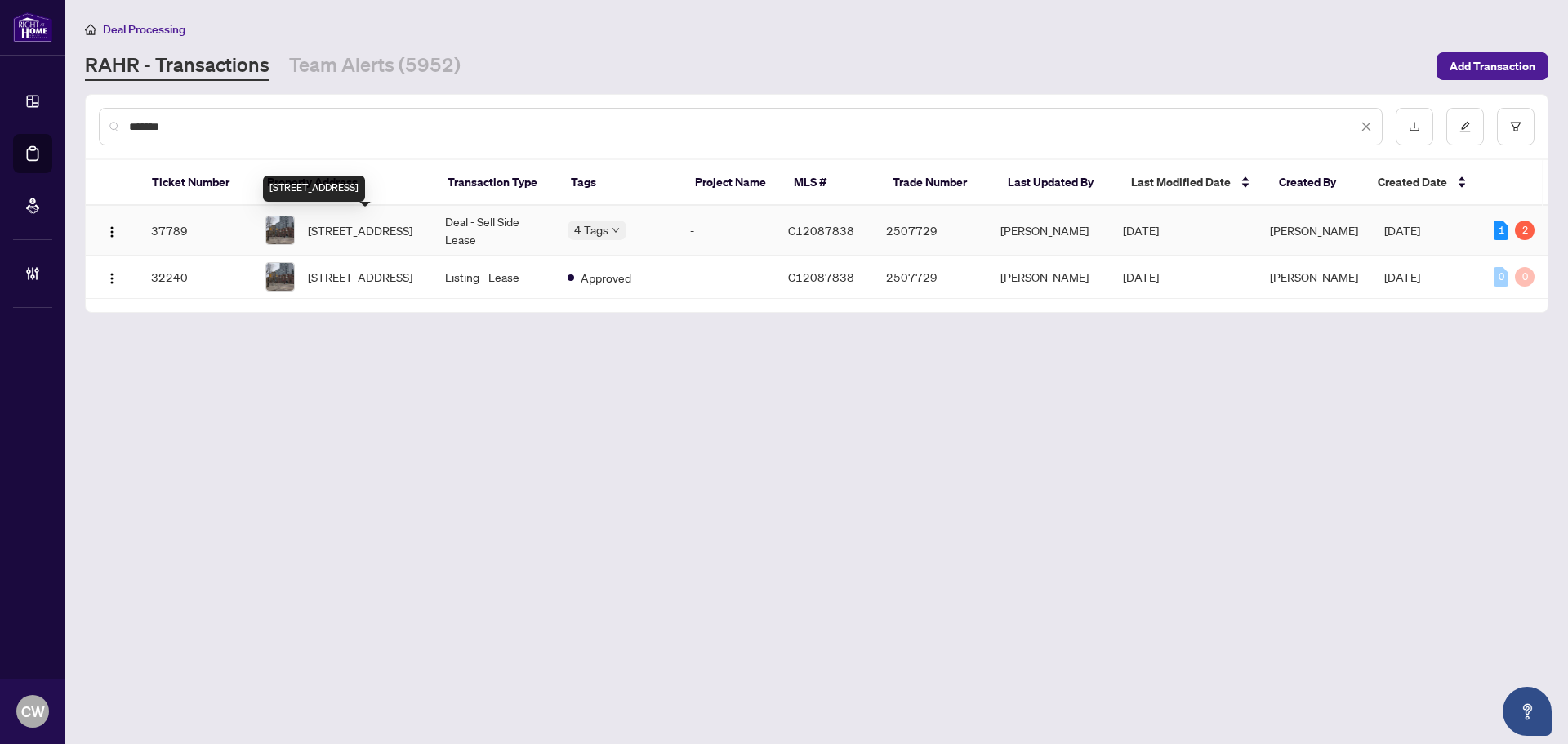
click at [378, 221] on span "[STREET_ADDRESS]" at bounding box center [360, 230] width 105 height 18
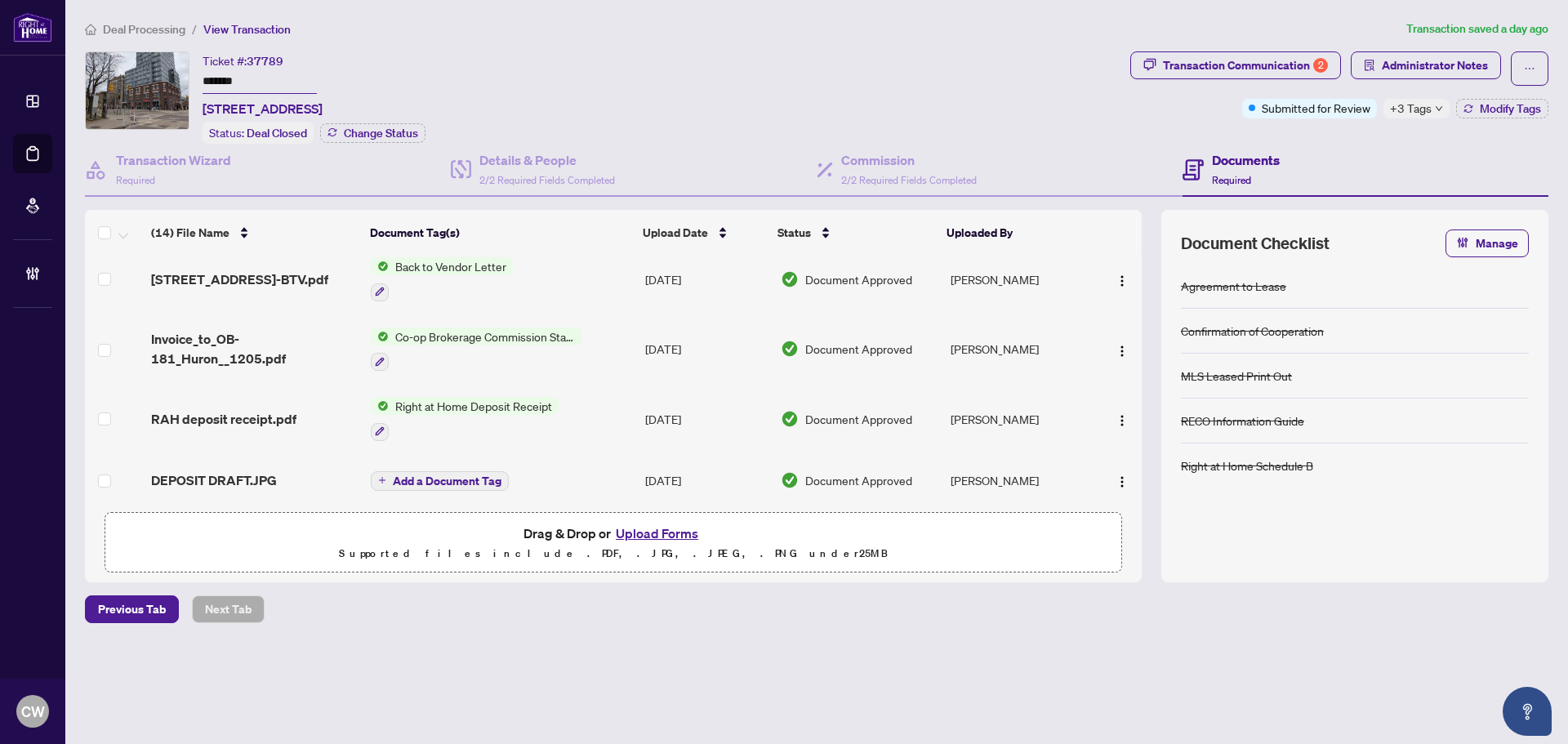
scroll to position [245, 0]
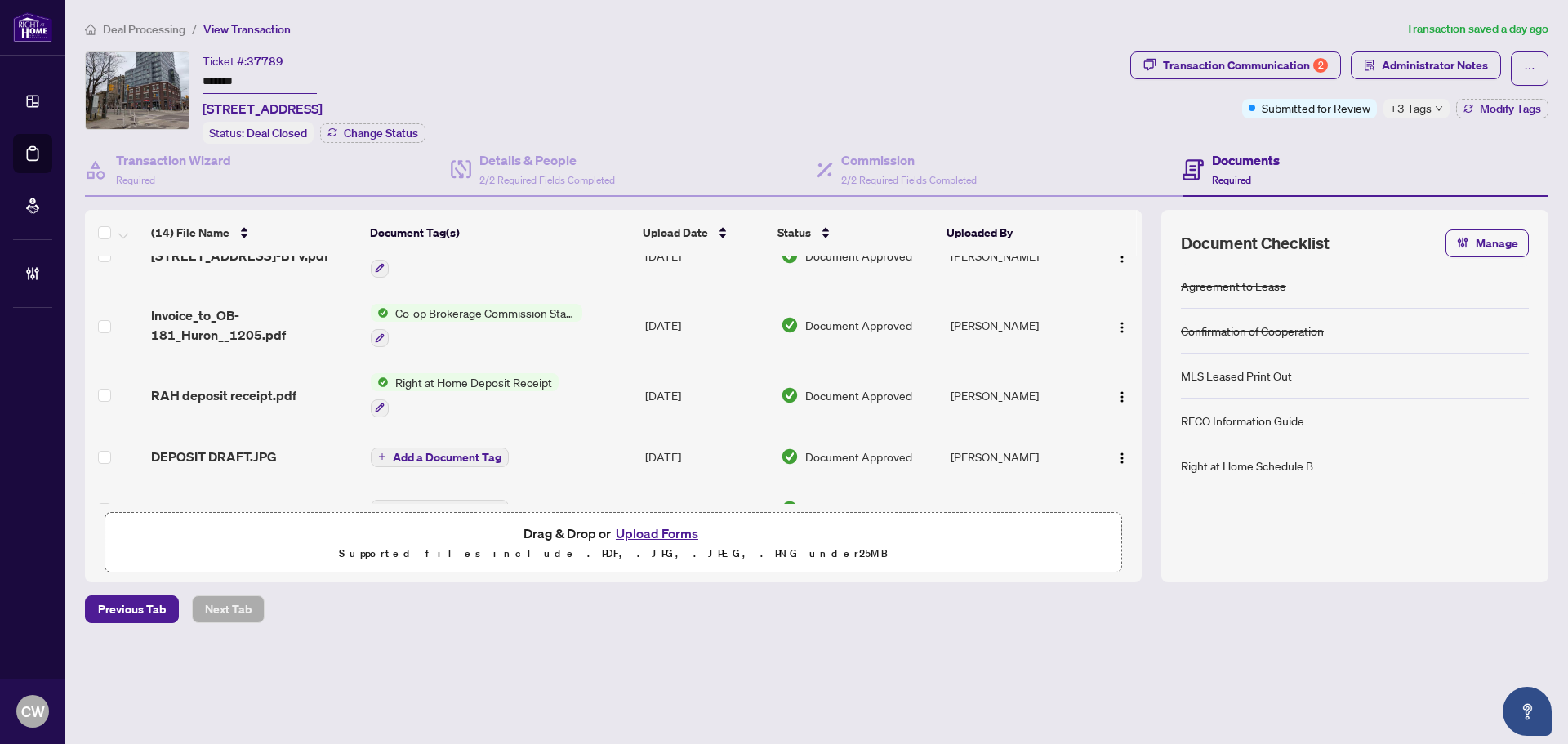
click at [224, 320] on span "Invoice_to_OB-181_Huron__1205.pdf" at bounding box center [254, 325] width 207 height 39
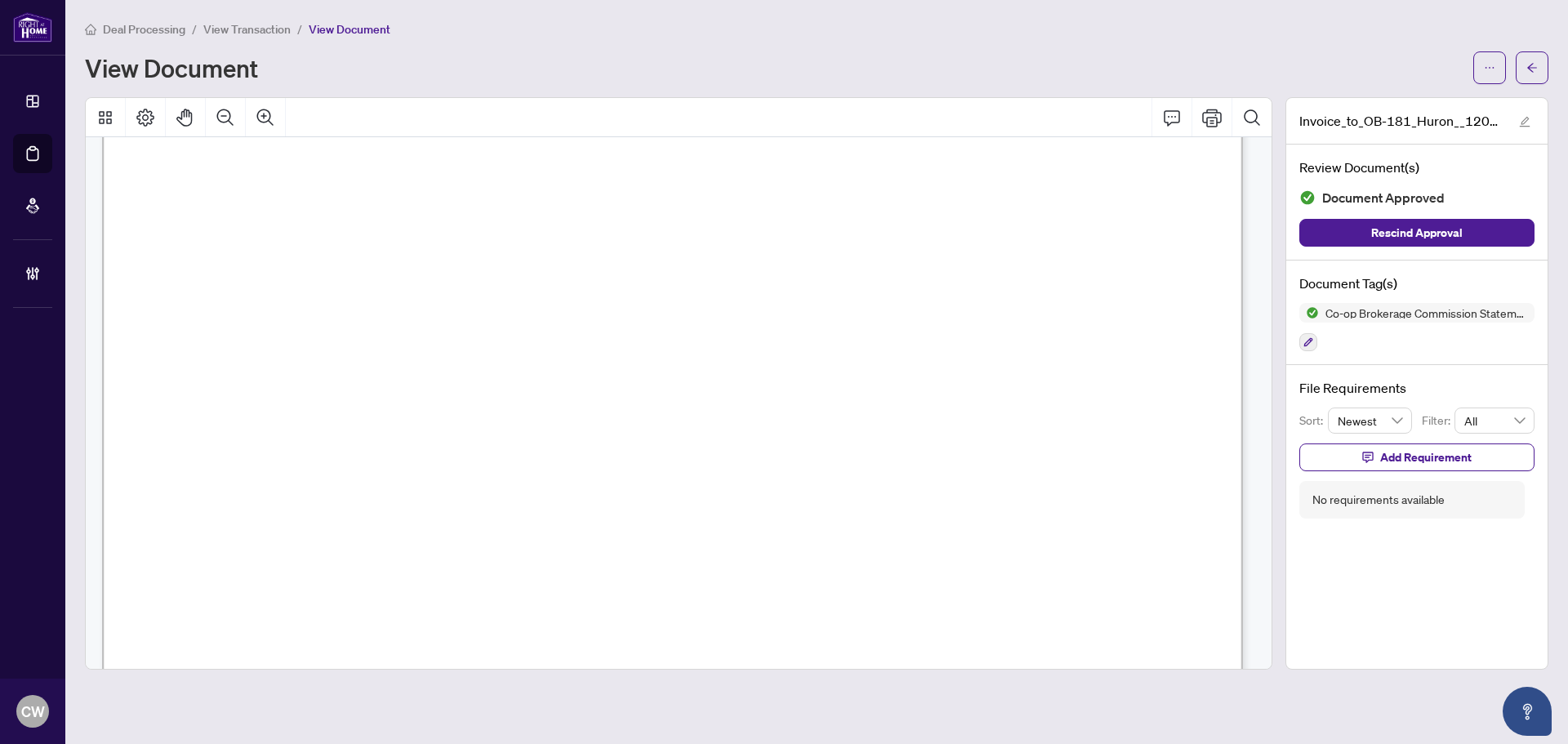
scroll to position [817, 0]
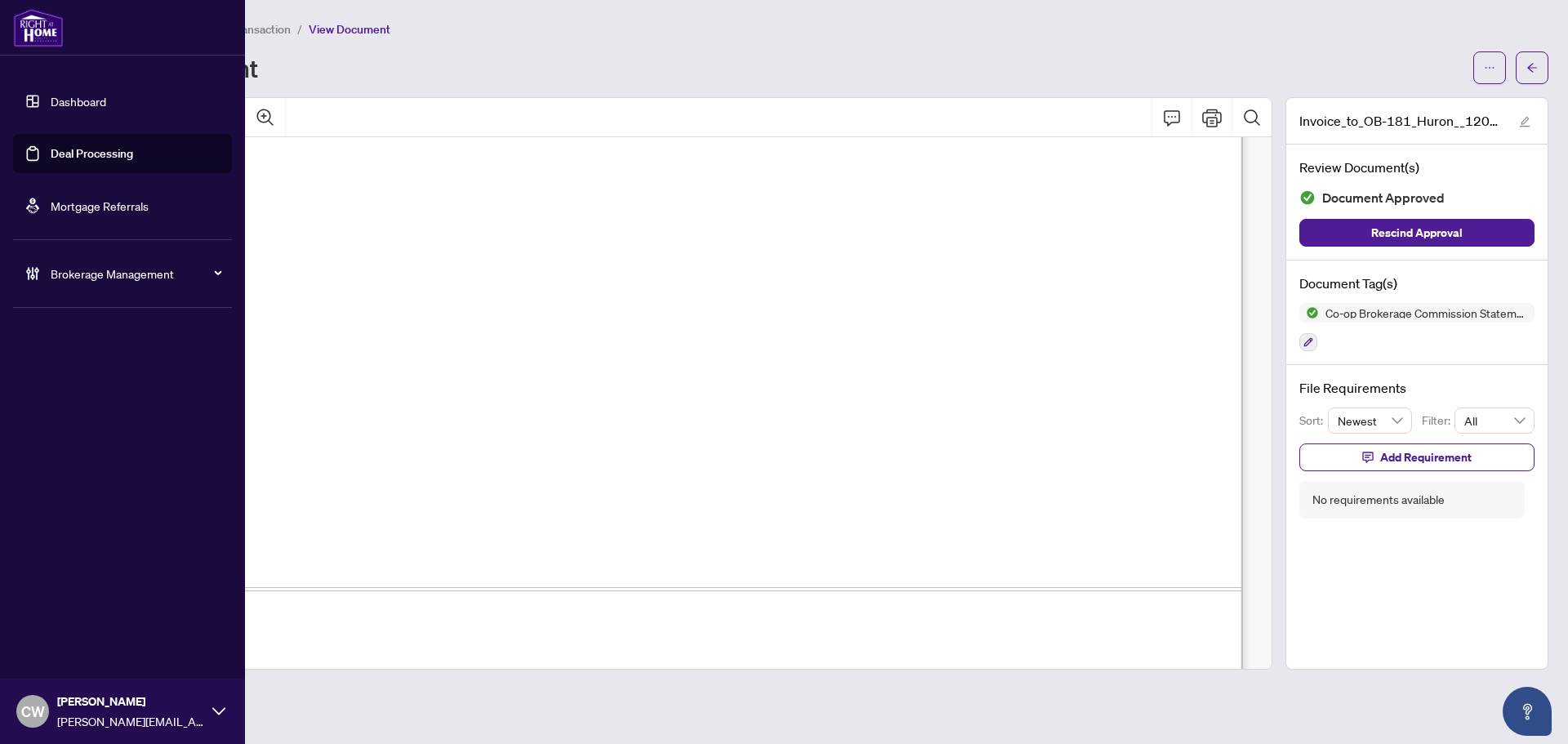
click at [57, 147] on link "Deal Processing" at bounding box center [91, 154] width 82 height 15
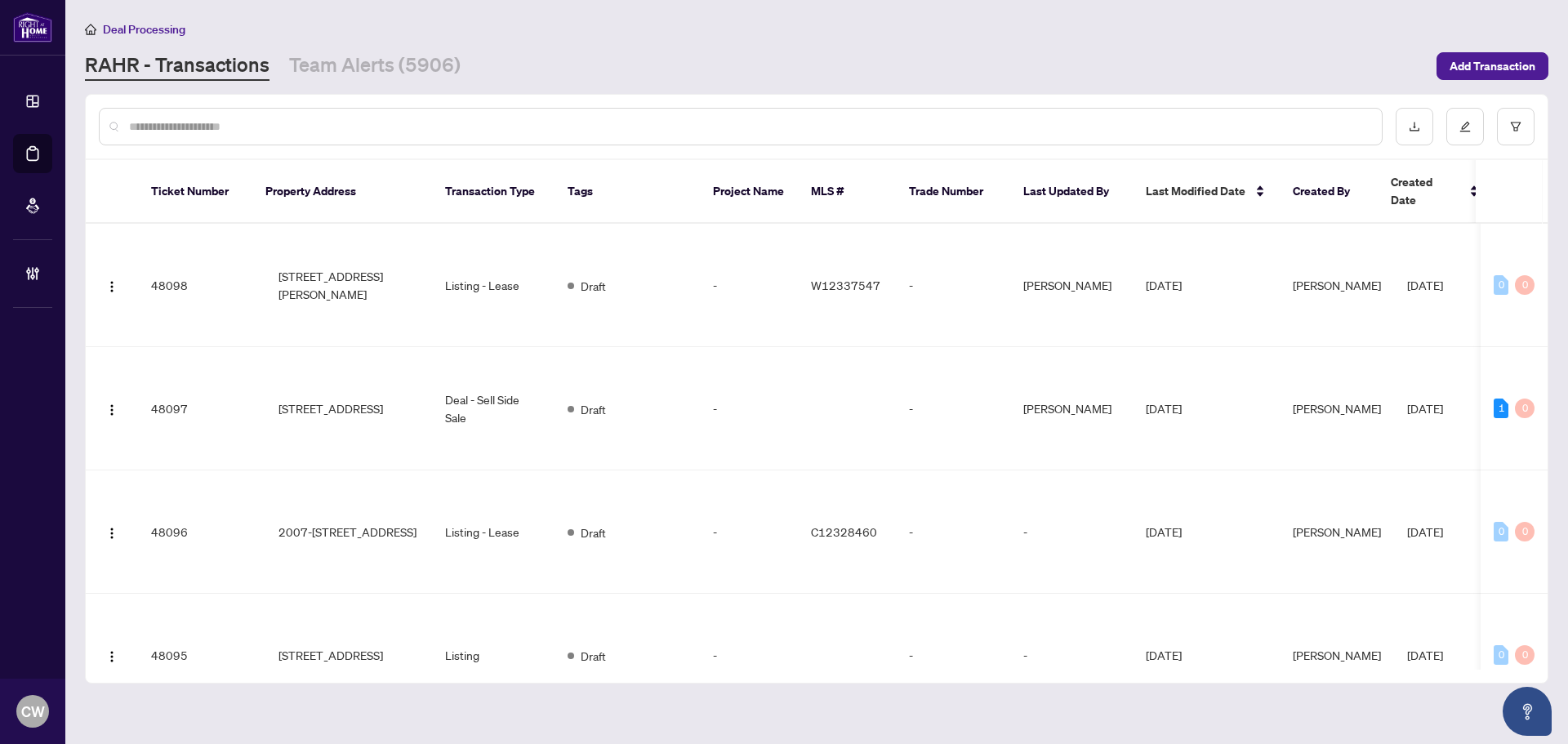
click at [281, 128] on input "text" at bounding box center [749, 126] width 1240 height 18
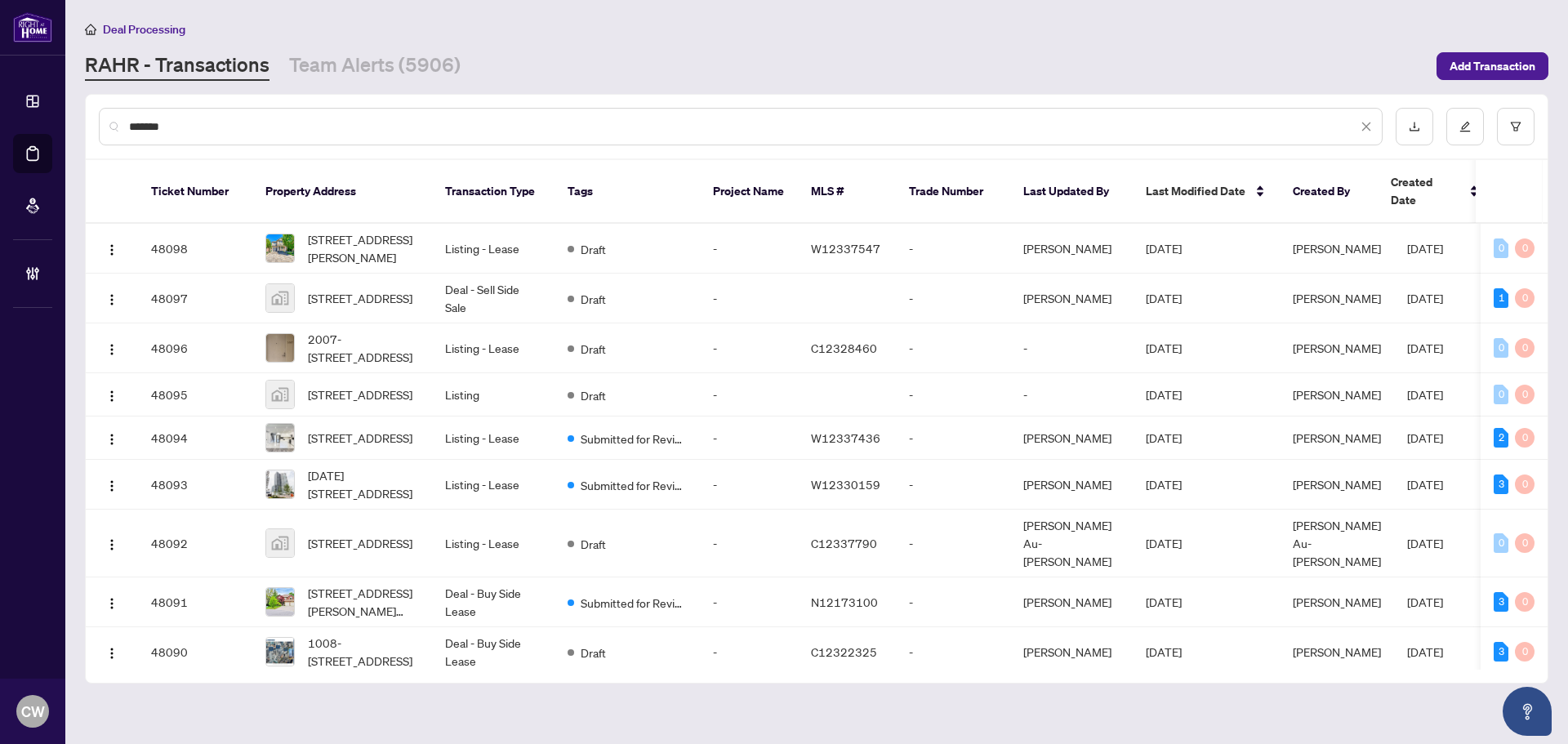
type input "*******"
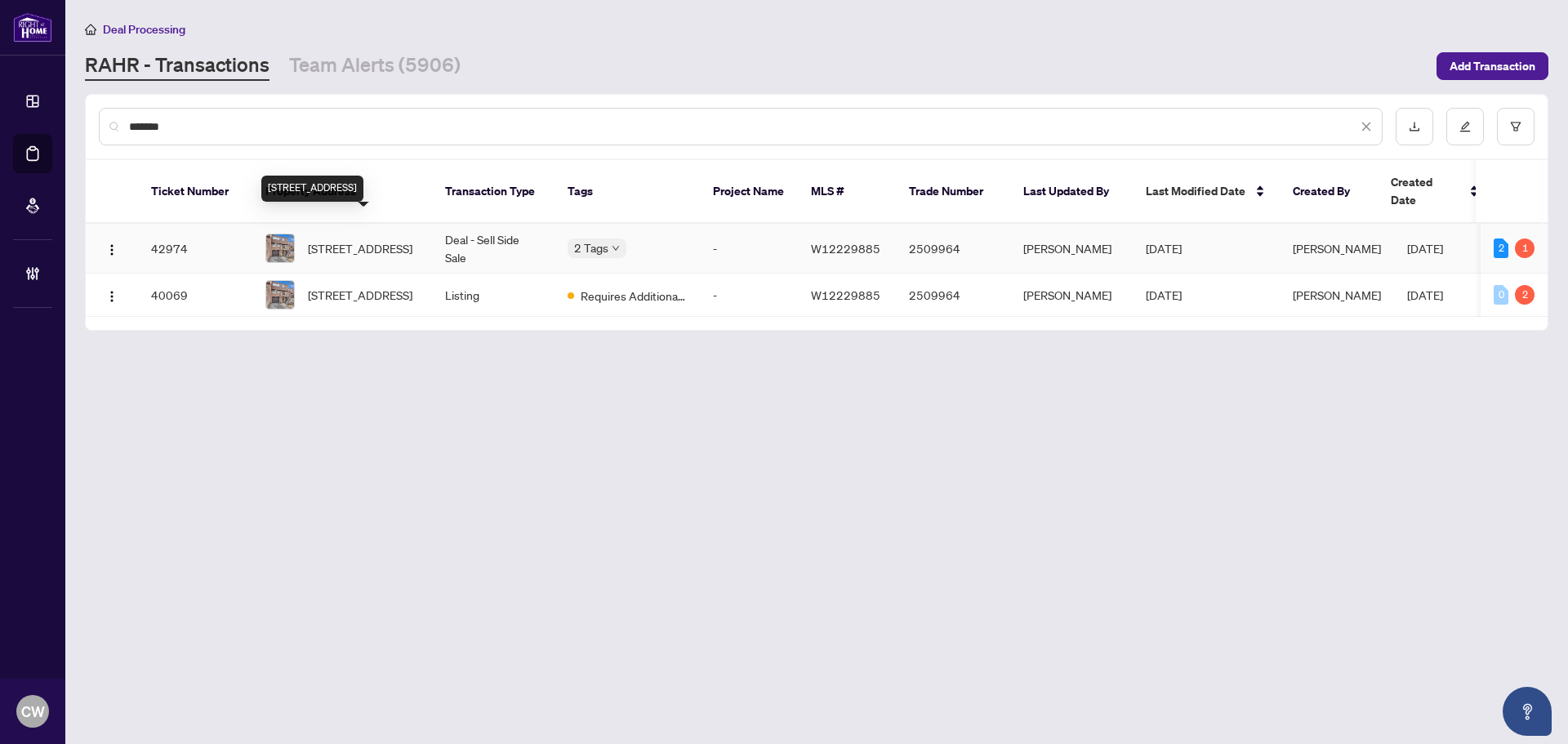
click at [329, 240] on span "[STREET_ADDRESS]" at bounding box center [360, 248] width 105 height 18
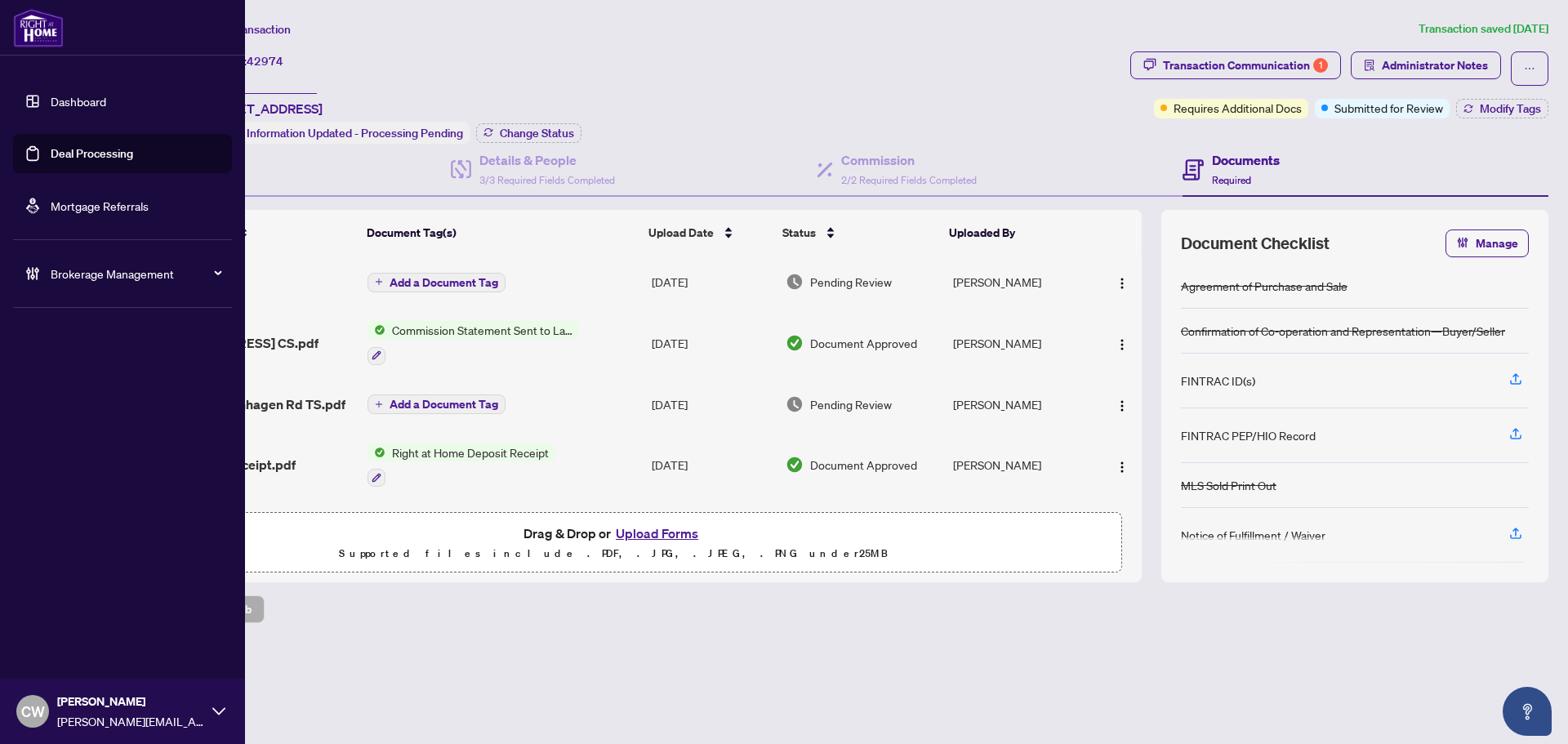
click at [52, 149] on link "Deal Processing" at bounding box center [91, 154] width 82 height 15
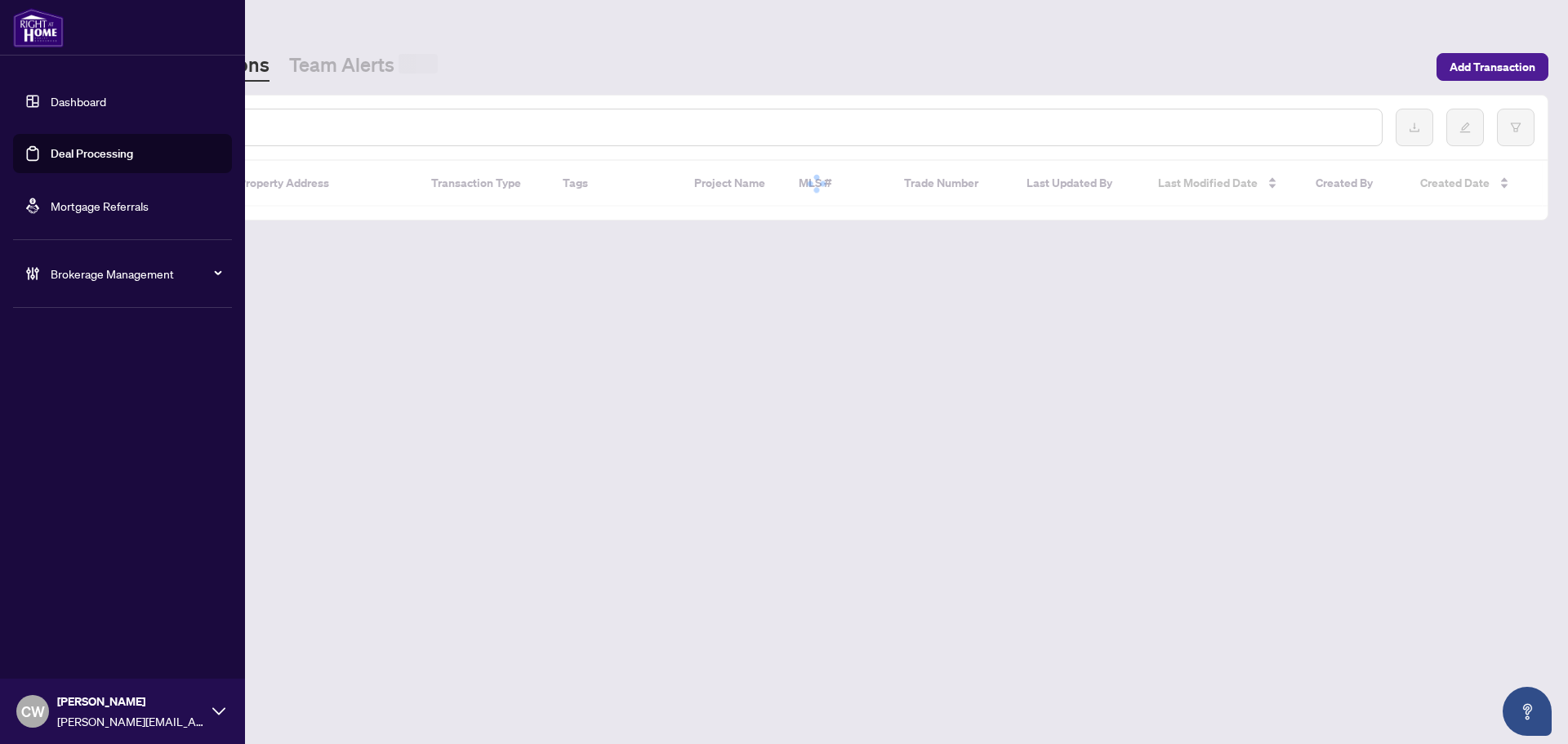
click at [278, 126] on input "text" at bounding box center [749, 127] width 1240 height 18
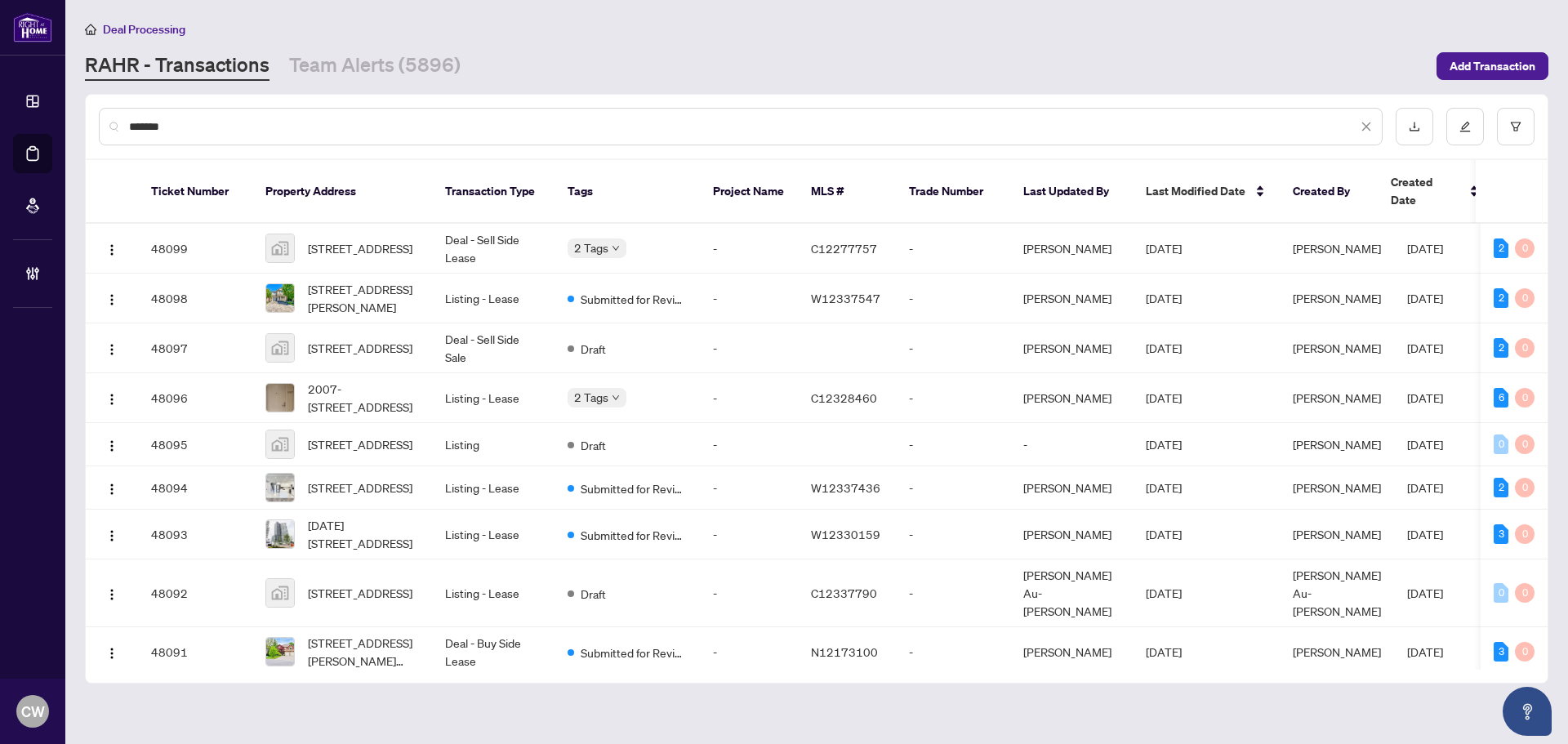
type input "*******"
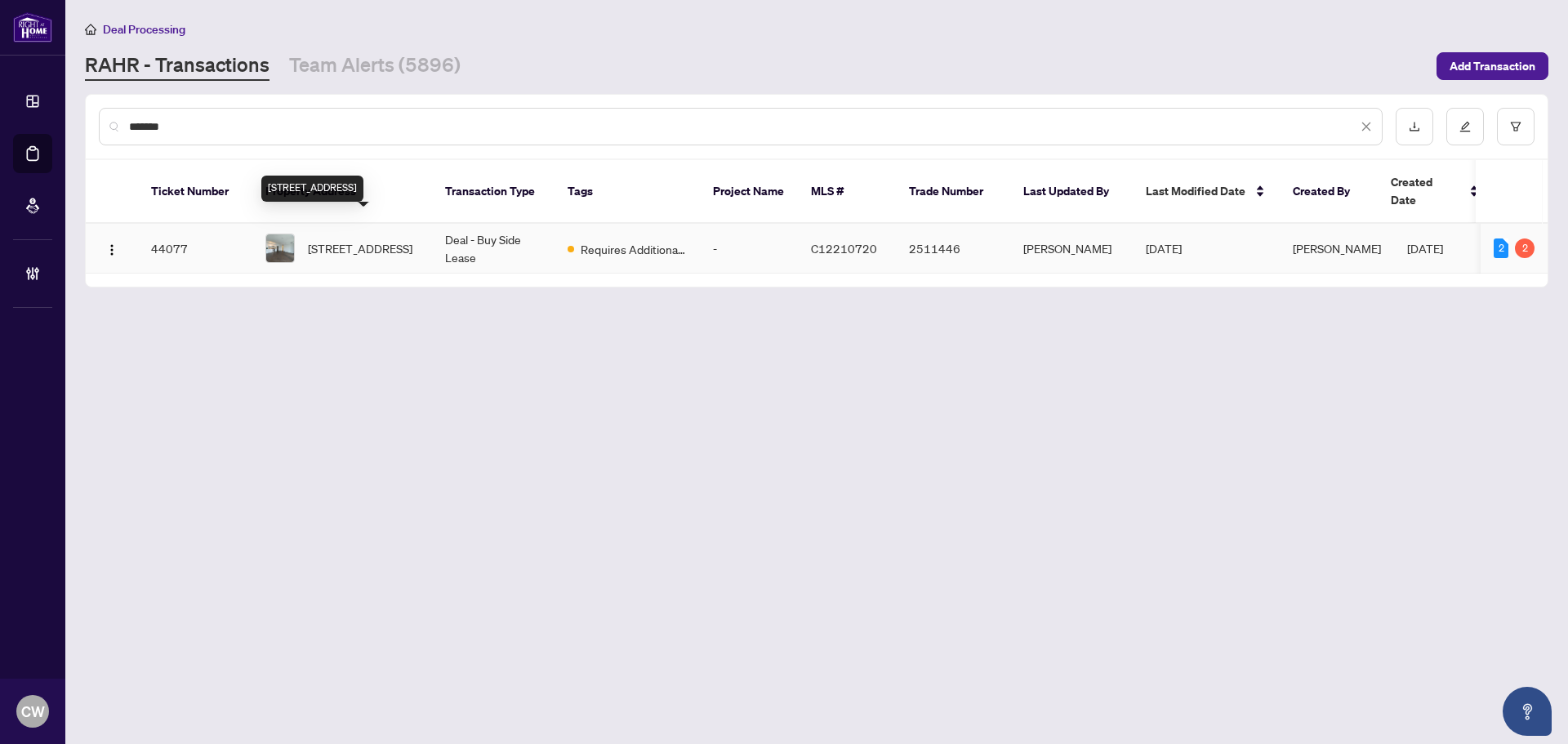
click at [374, 240] on span "[STREET_ADDRESS]" at bounding box center [360, 248] width 105 height 18
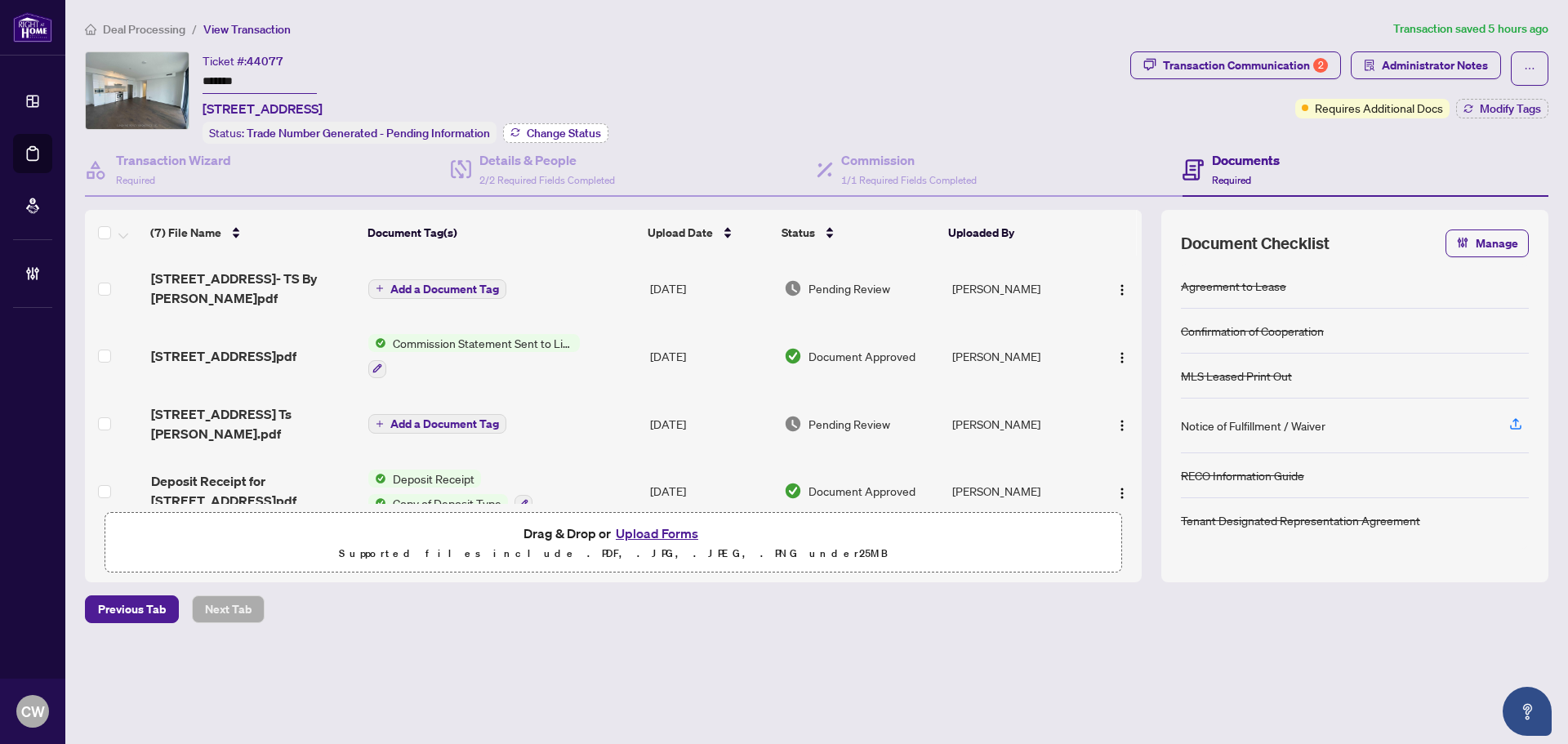
click at [571, 130] on span "Change Status" at bounding box center [564, 133] width 75 height 12
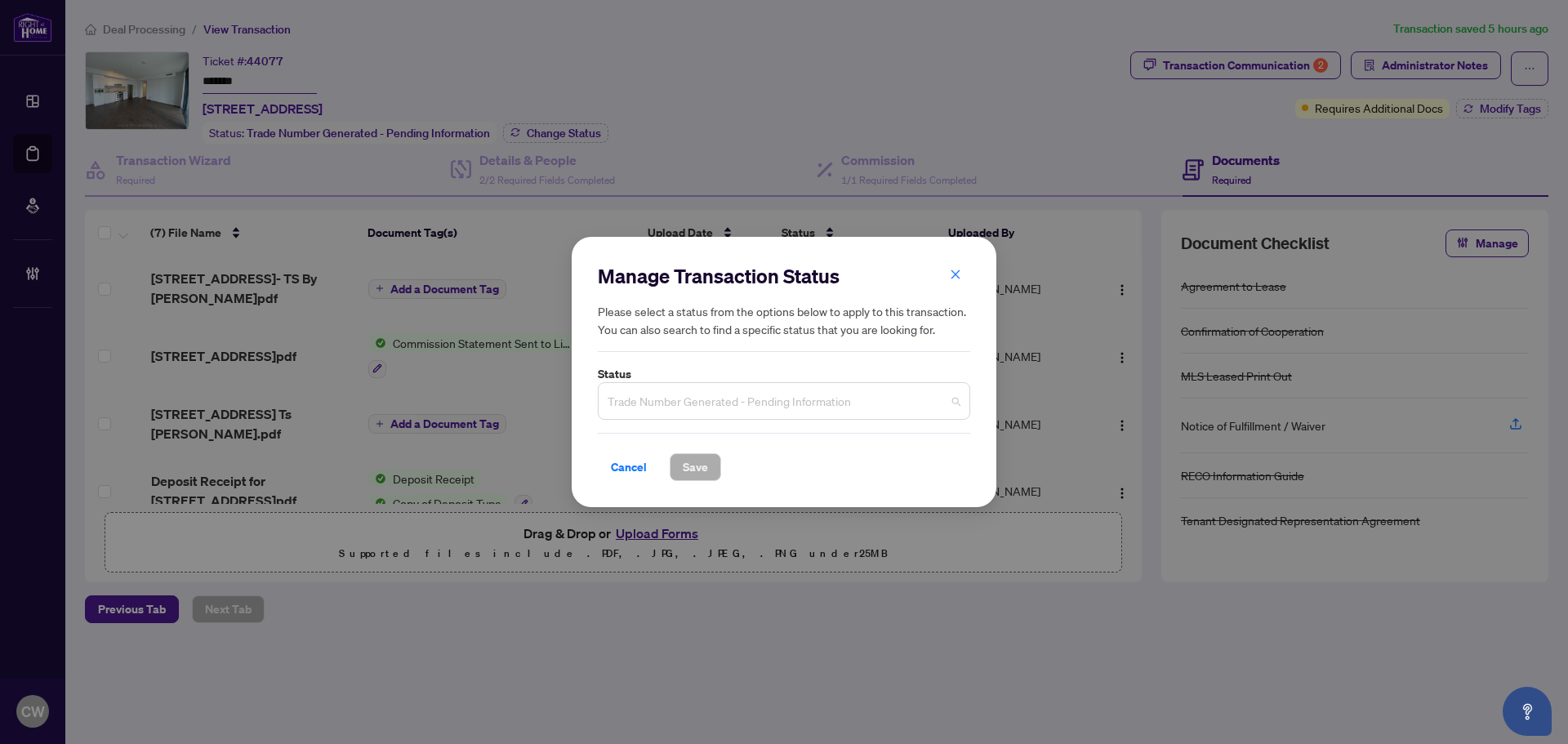
click at [777, 414] on span "Trade Number Generated - Pending Information" at bounding box center [783, 400] width 353 height 31
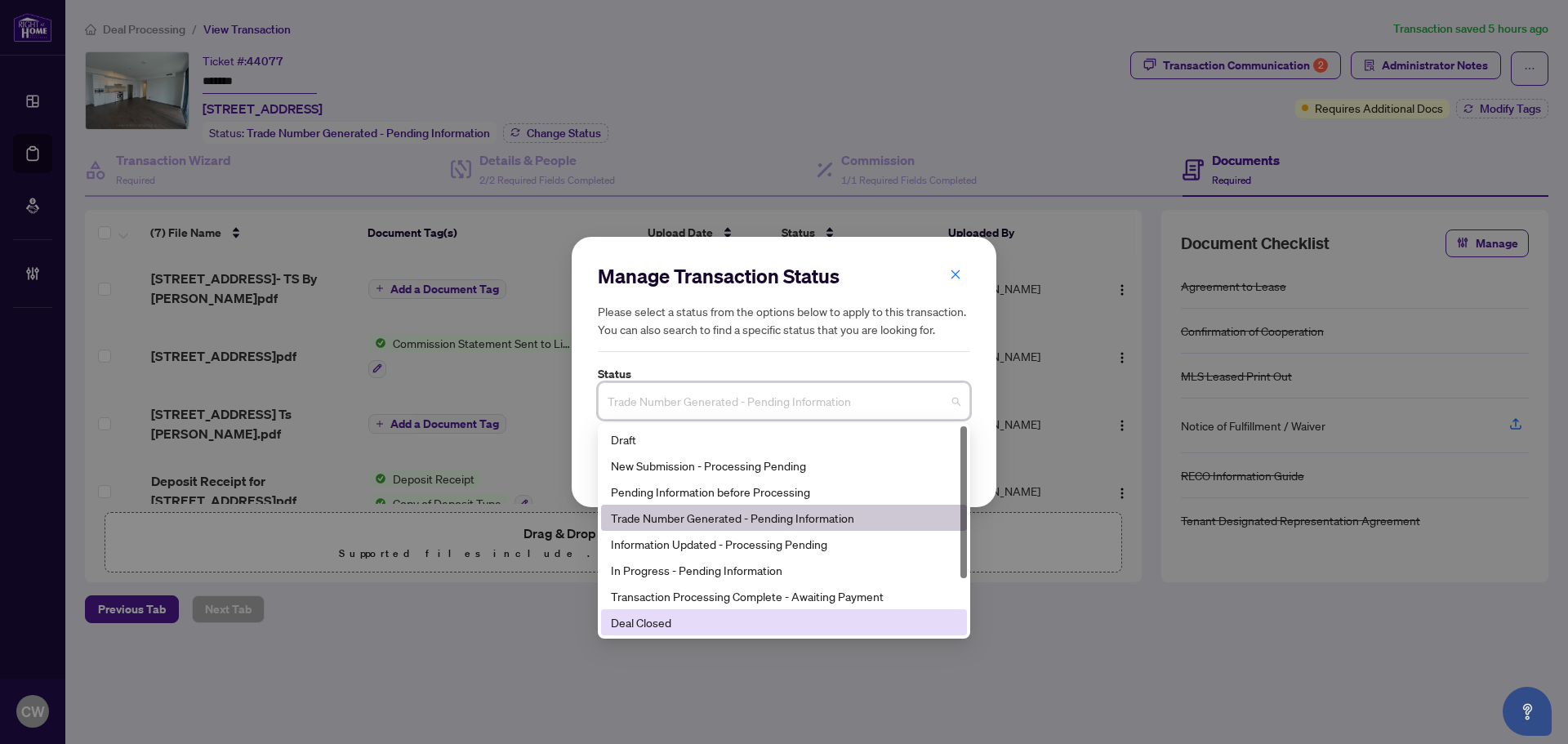
click at [735, 620] on div "Deal Closed" at bounding box center [783, 622] width 346 height 18
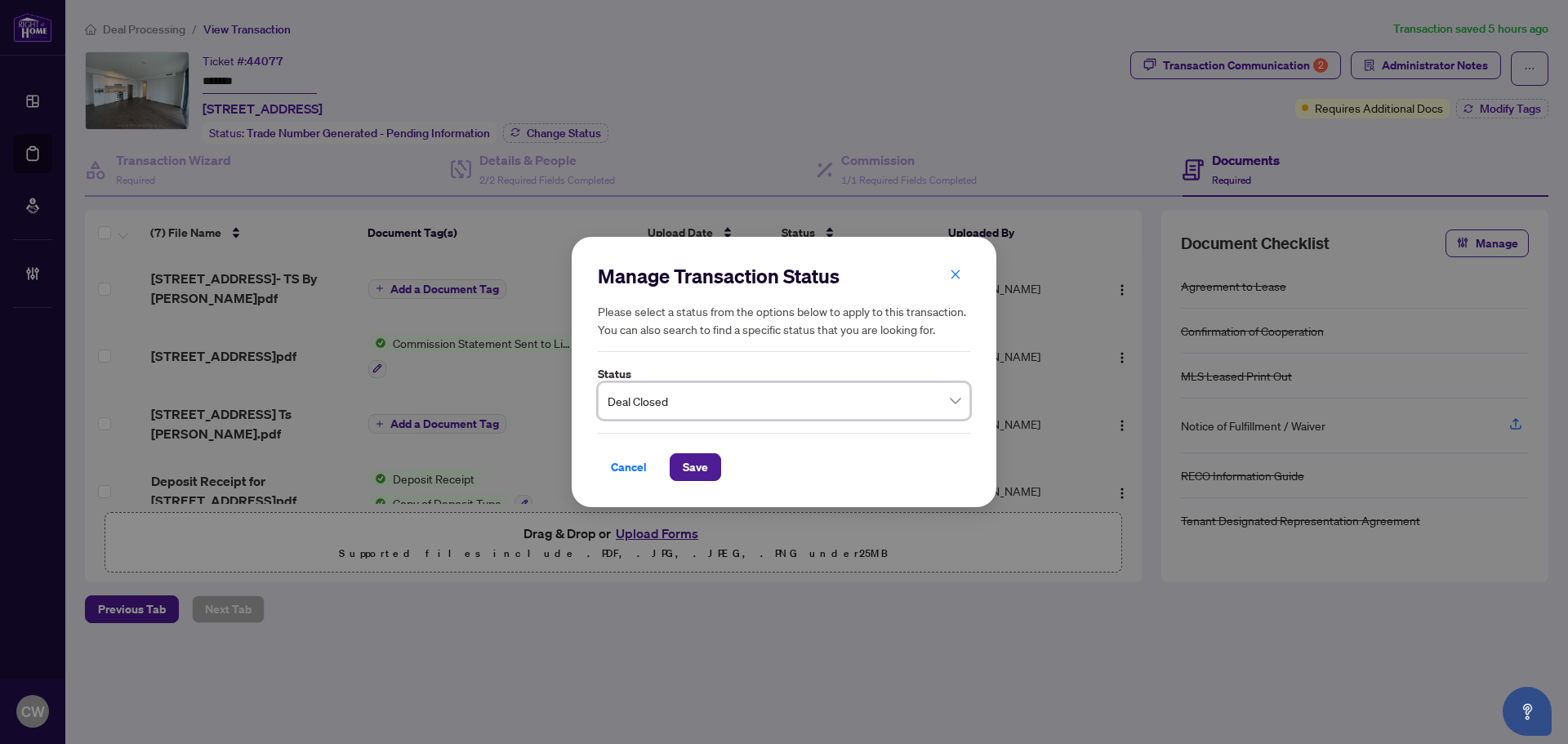
click at [699, 483] on div "Manage Transaction Status Please select a status from the options below to appl…" at bounding box center [783, 373] width 425 height 271
click at [699, 470] on span "Save" at bounding box center [695, 467] width 25 height 26
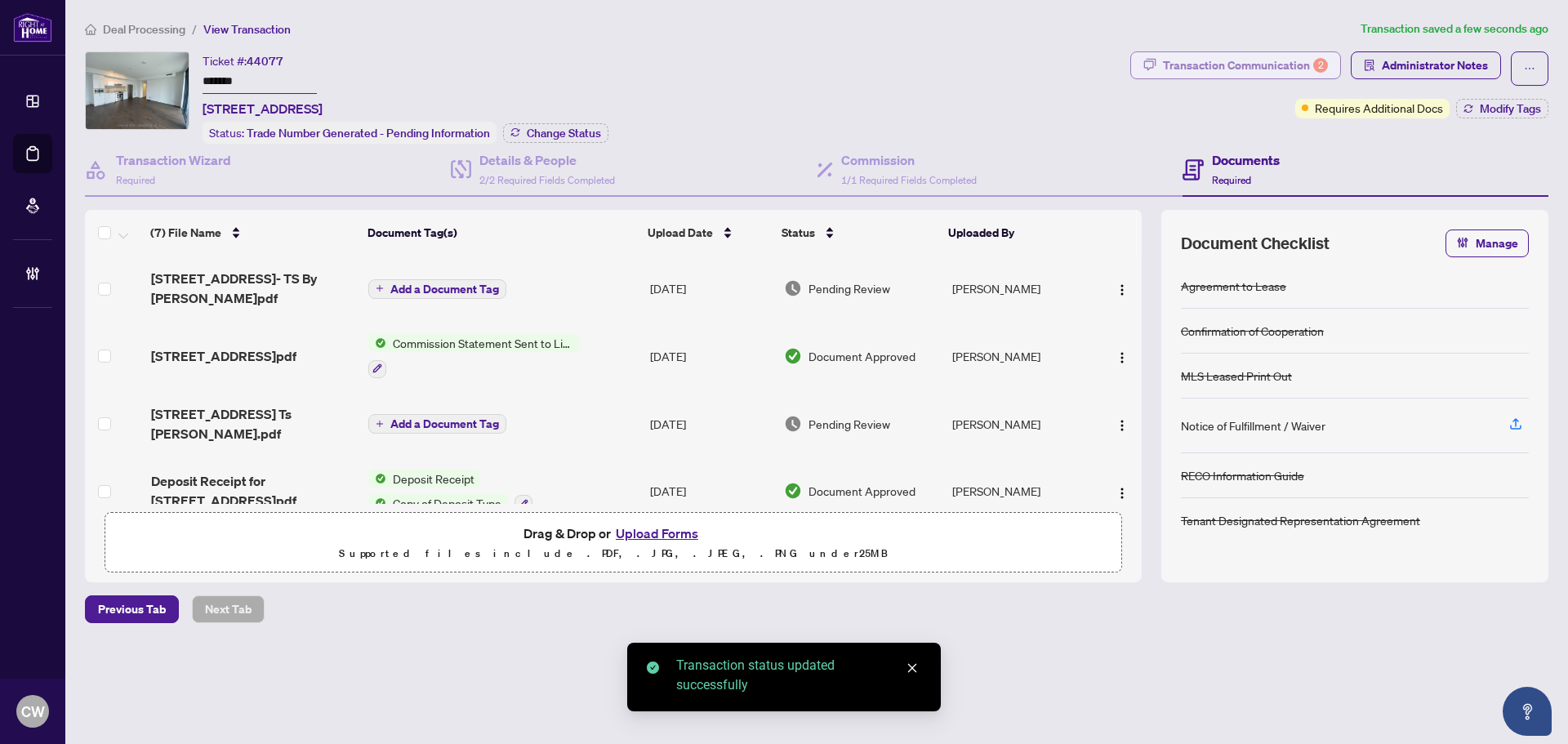
click at [1282, 65] on div "Transaction Communication 2" at bounding box center [1245, 65] width 165 height 26
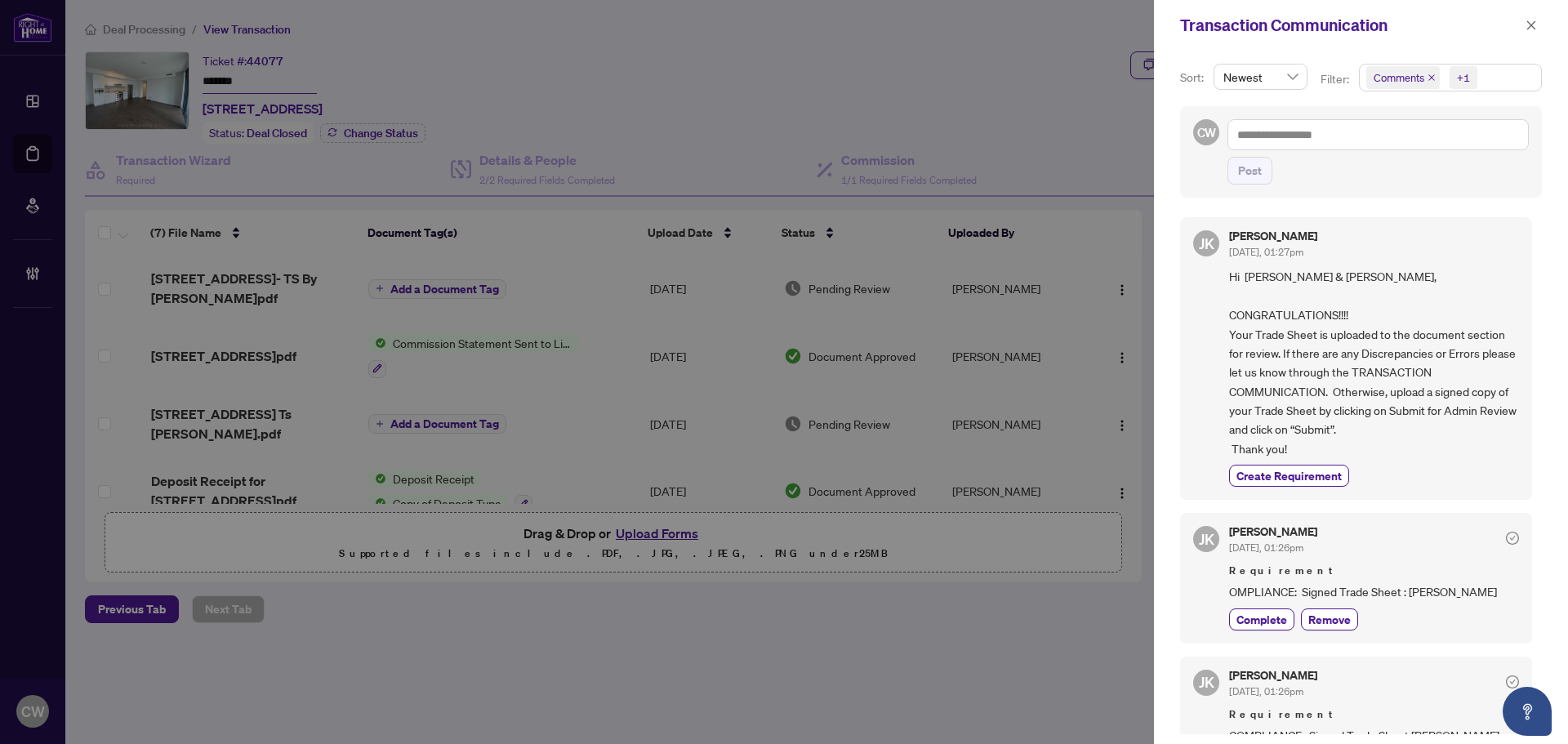
click at [1430, 76] on icon "close" at bounding box center [1431, 78] width 8 height 8
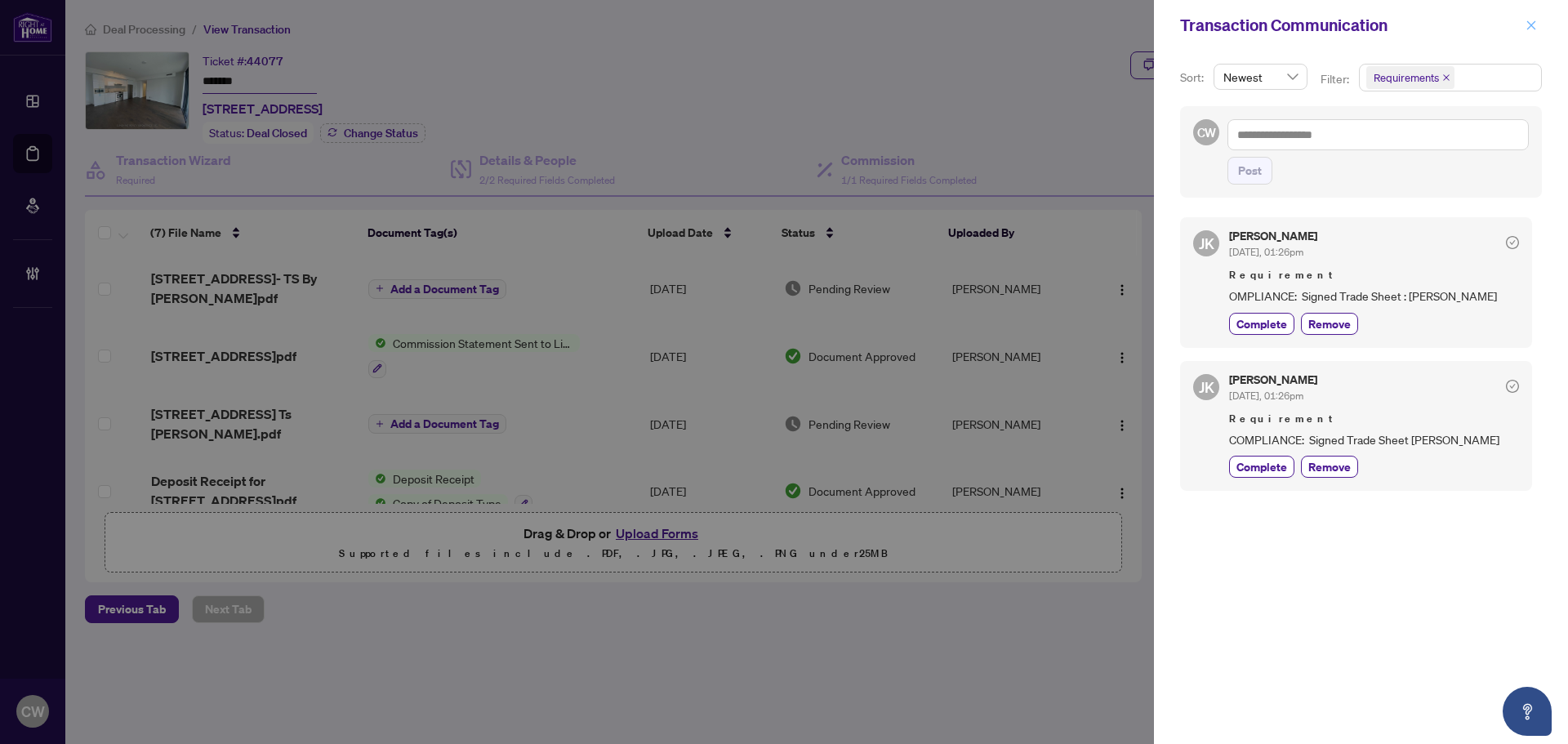
click at [1537, 26] on button "button" at bounding box center [1530, 25] width 21 height 19
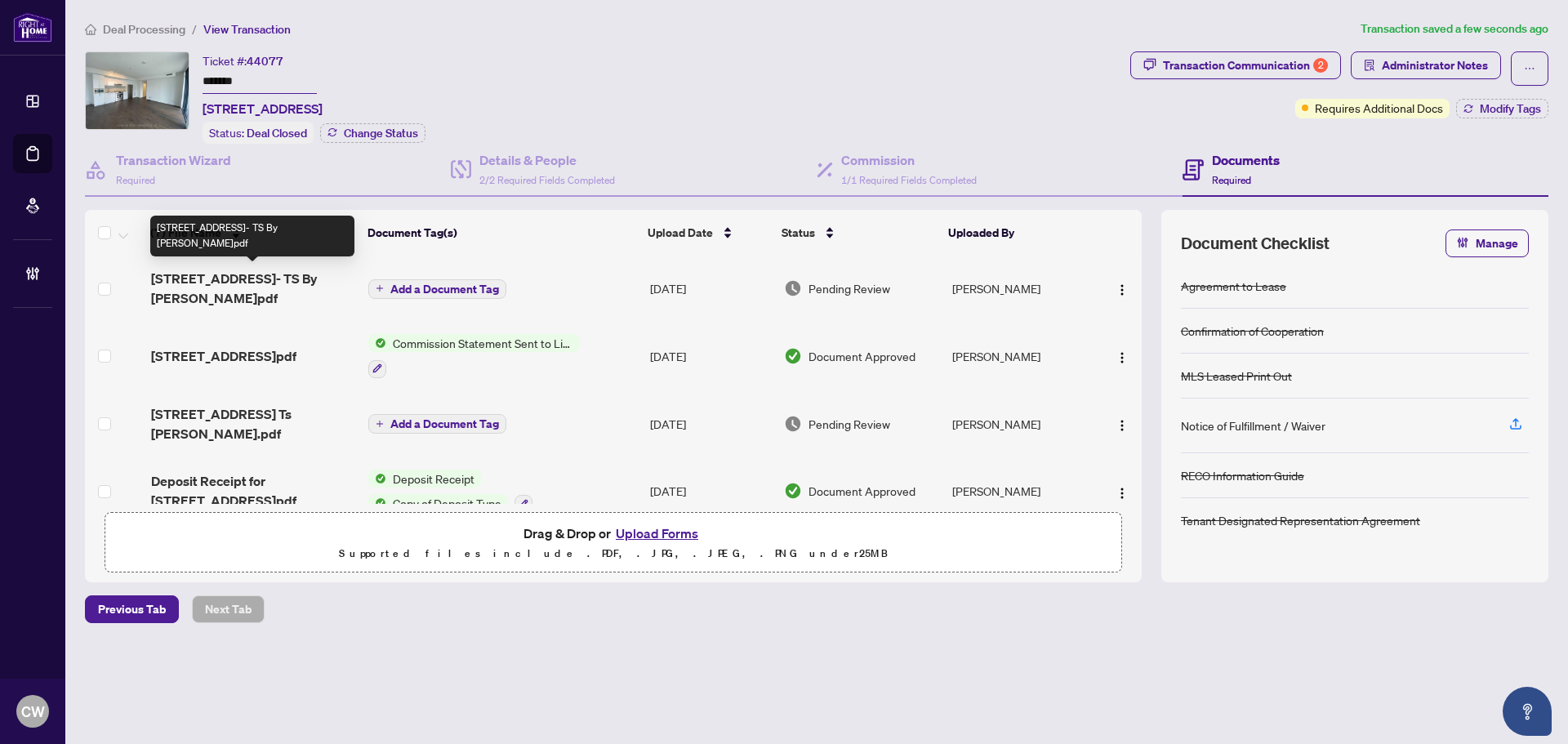
click at [252, 282] on span "[STREET_ADDRESS]- TS By [PERSON_NAME]pdf" at bounding box center [253, 288] width 204 height 39
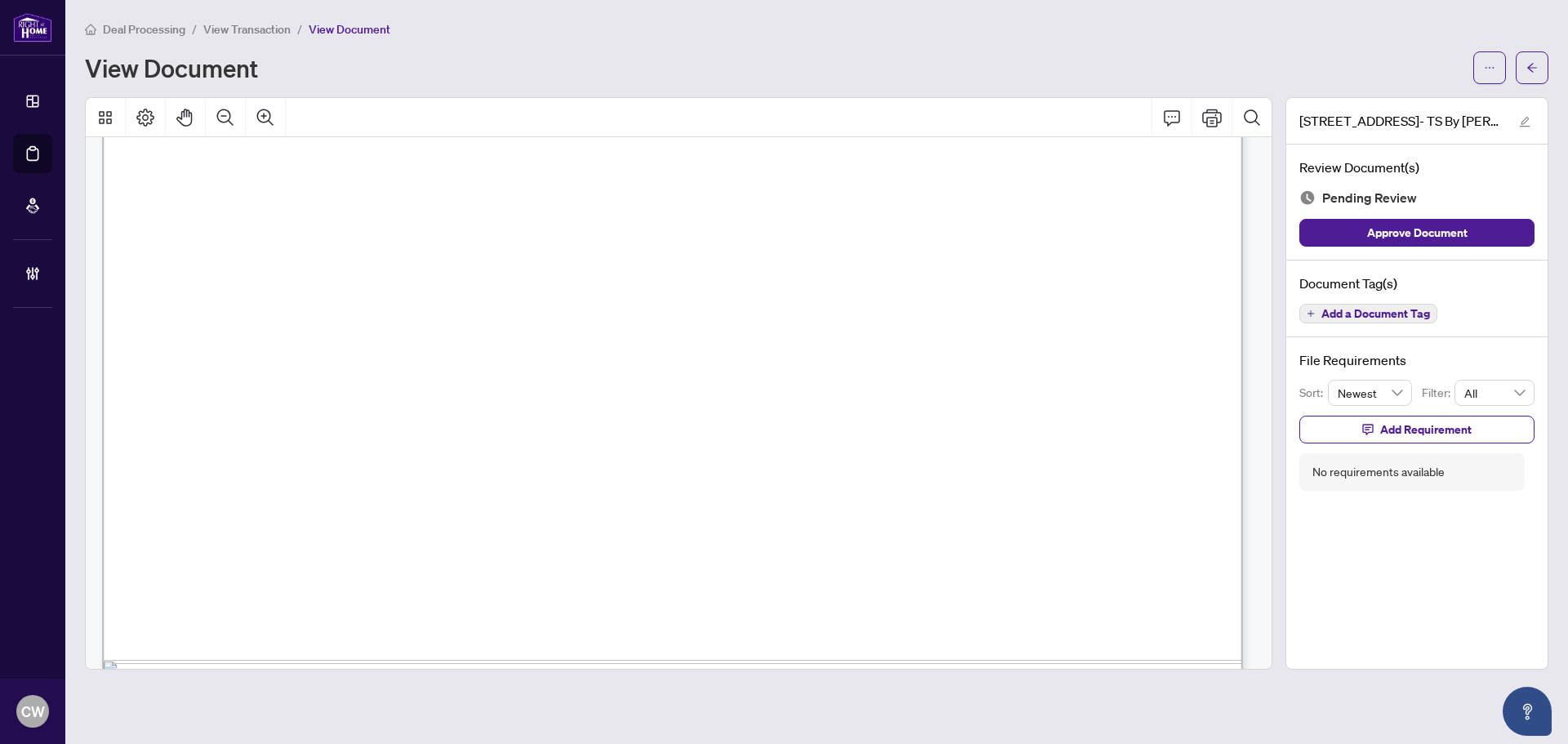
scroll to position [978, 0]
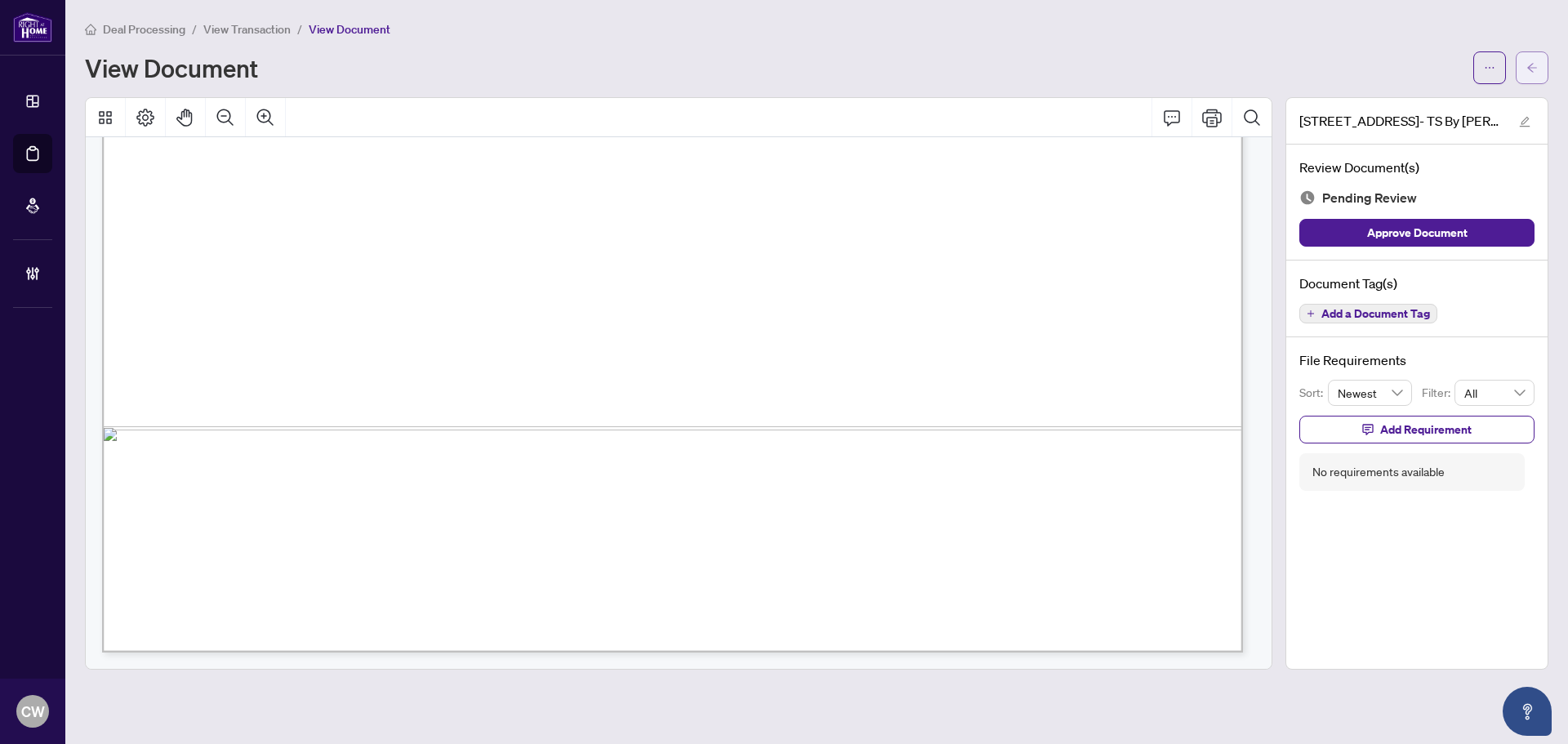
click at [1529, 63] on icon "arrow-left" at bounding box center [1532, 68] width 12 height 12
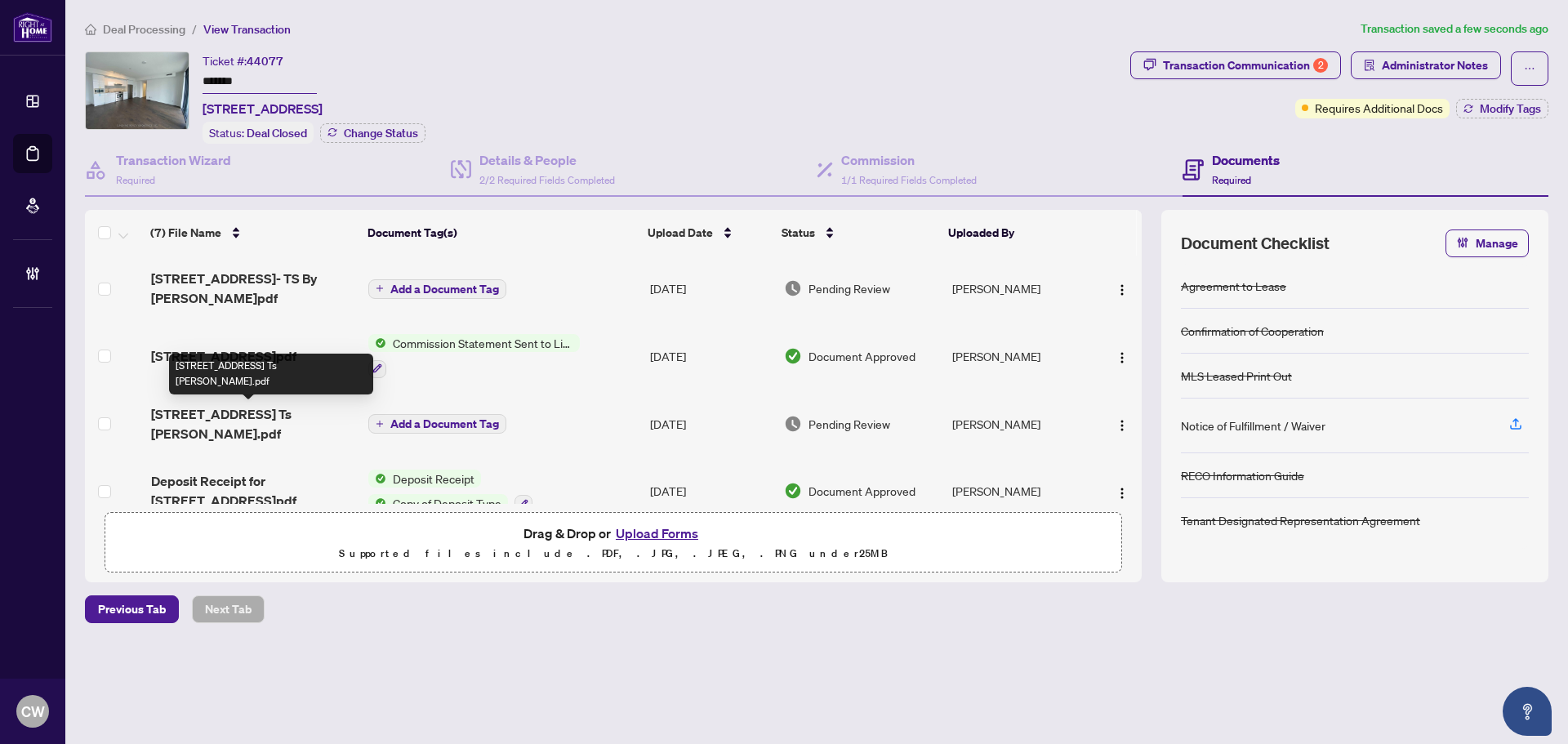
click at [258, 413] on span "[STREET_ADDRESS] Ts [PERSON_NAME].pdf" at bounding box center [253, 424] width 204 height 39
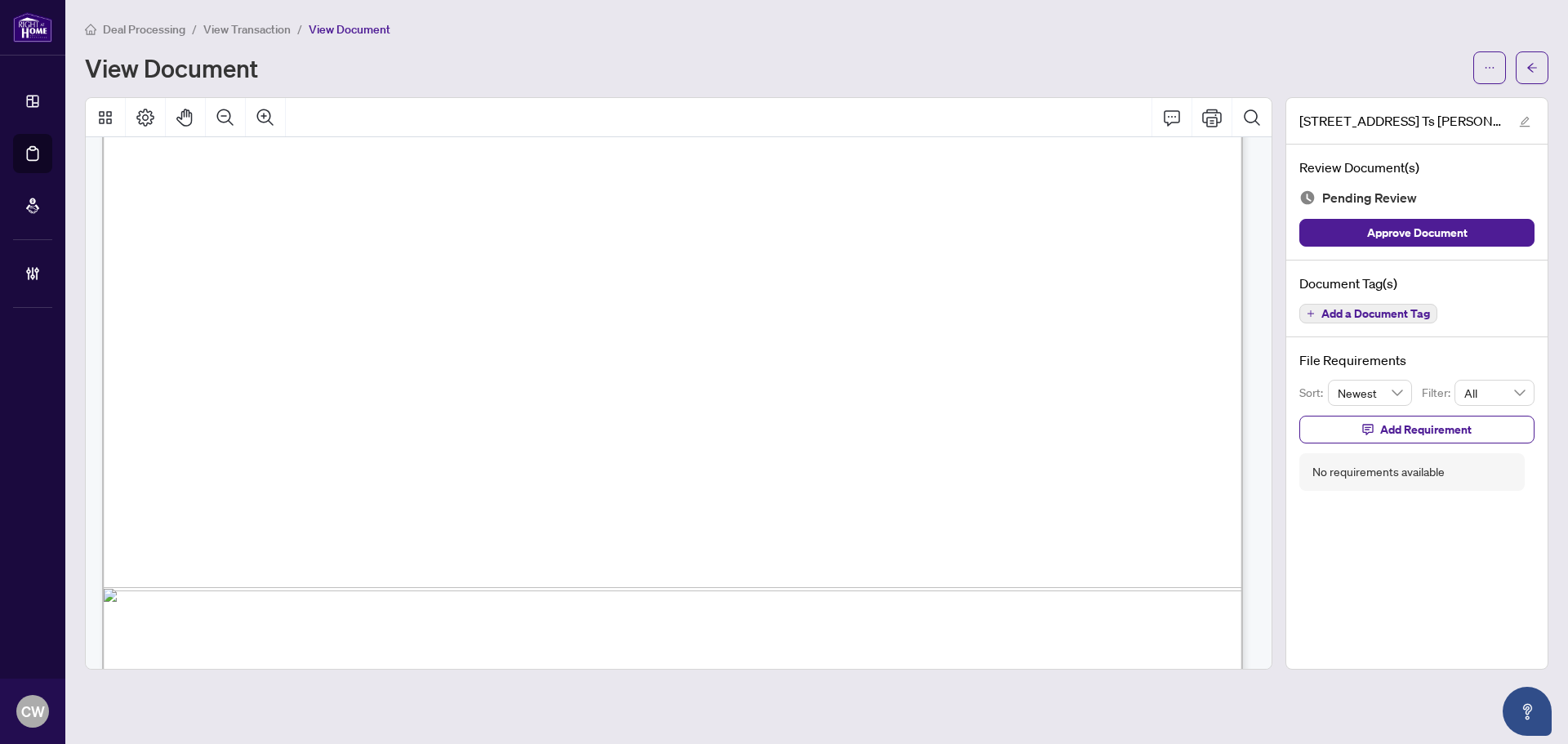
scroll to position [898, 0]
click at [1532, 65] on icon "arrow-left" at bounding box center [1532, 67] width 10 height 9
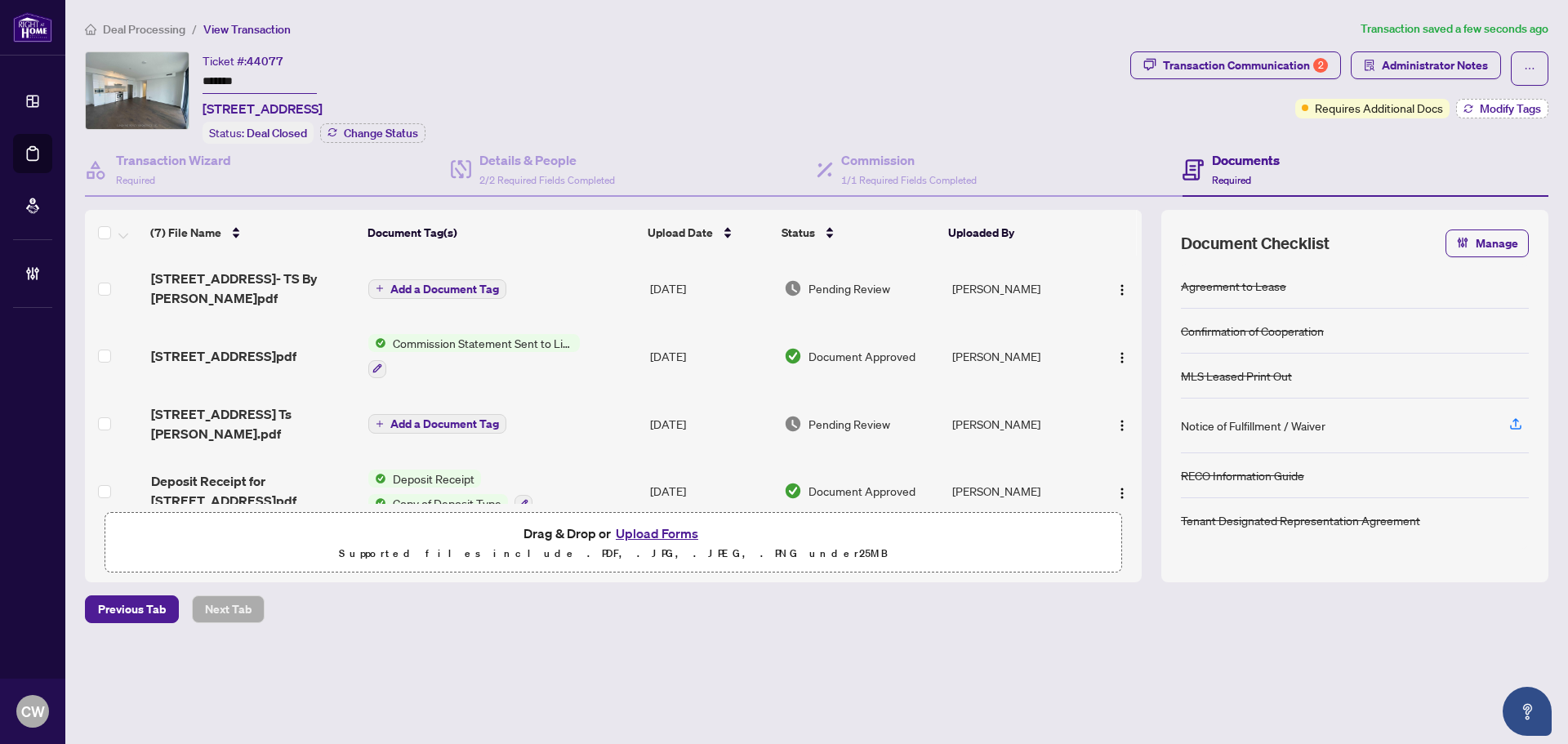
click at [1515, 109] on span "Modify Tags" at bounding box center [1510, 109] width 61 height 12
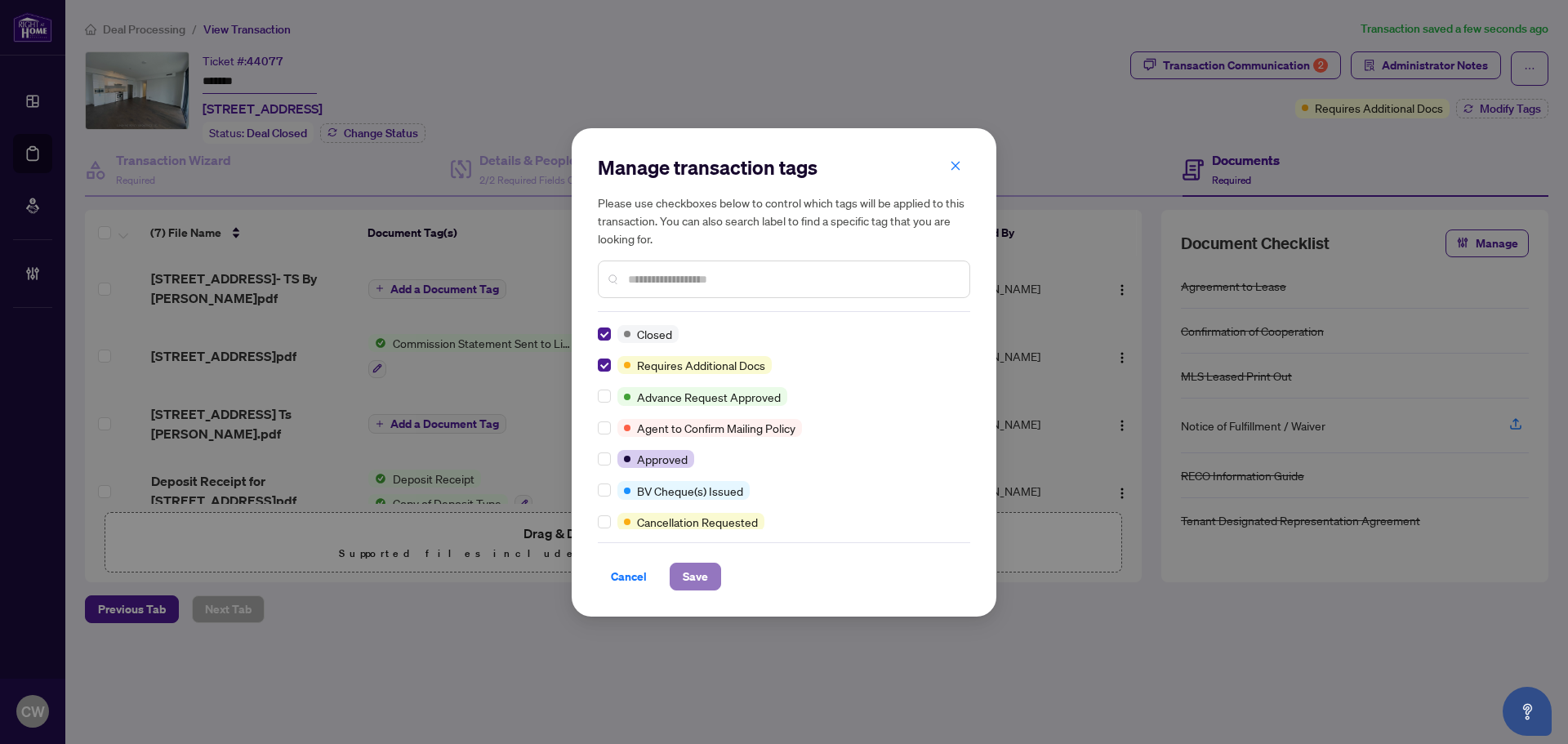
click at [699, 571] on span "Save" at bounding box center [695, 576] width 25 height 26
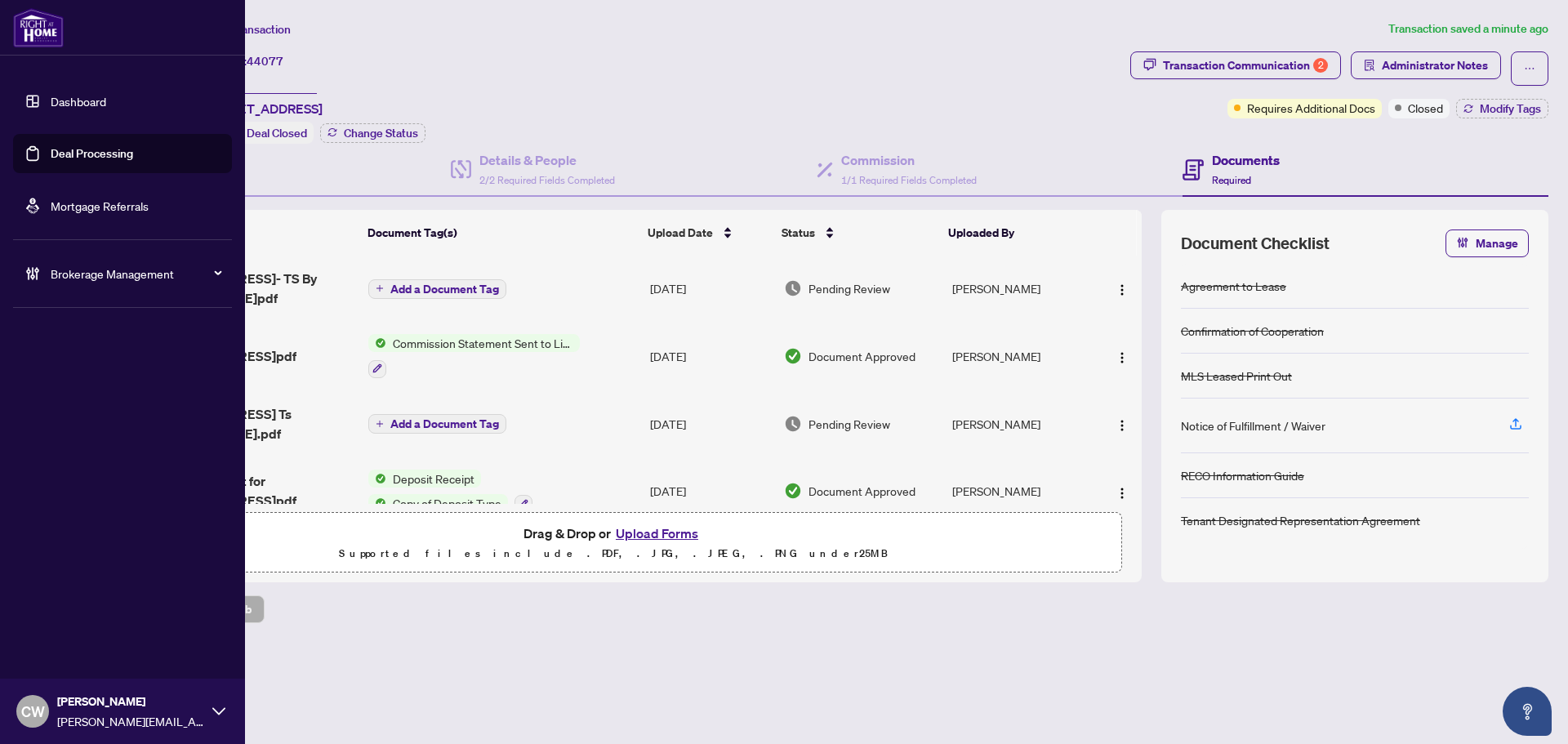
click at [50, 147] on link "Deal Processing" at bounding box center [91, 154] width 82 height 15
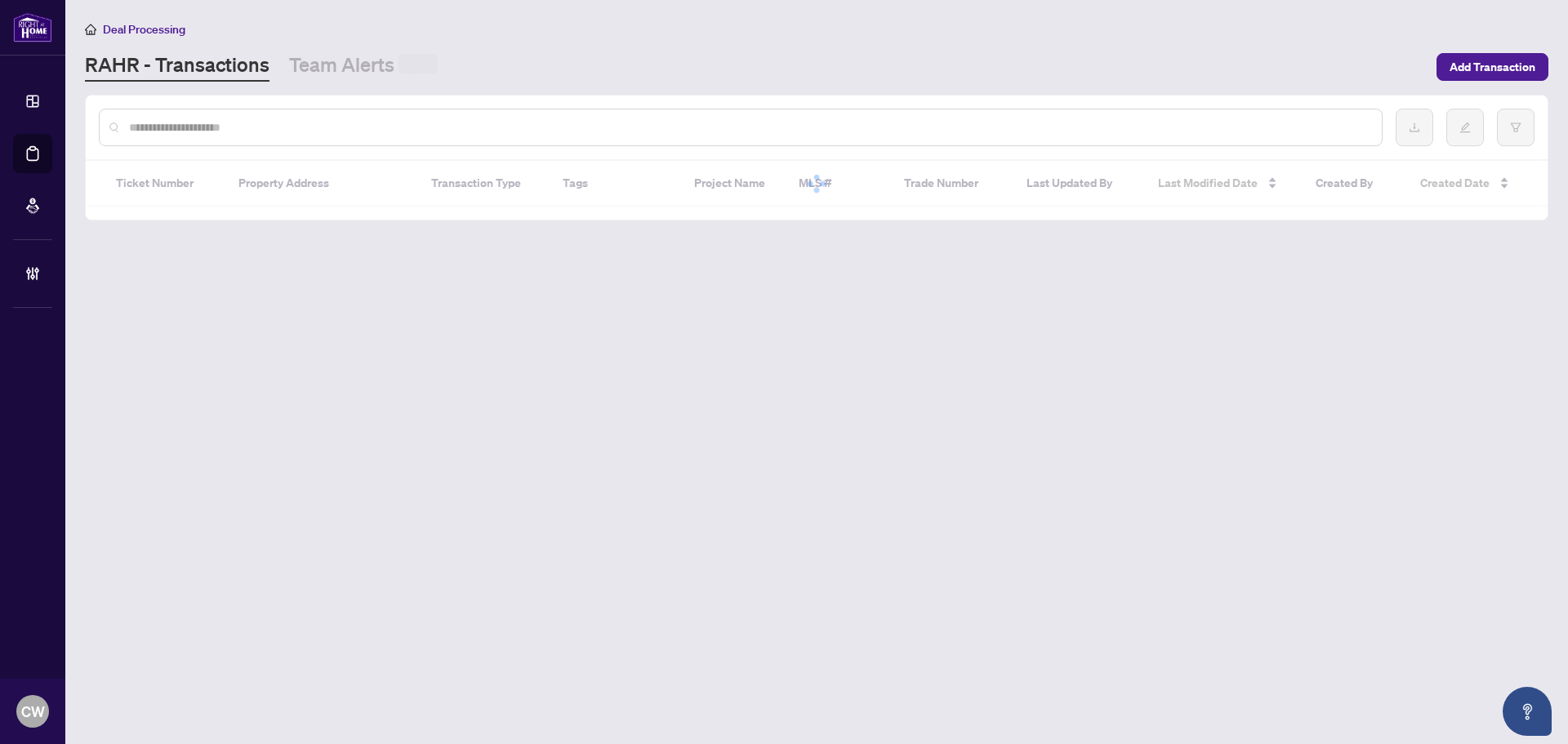
click at [277, 127] on input "text" at bounding box center [749, 127] width 1240 height 18
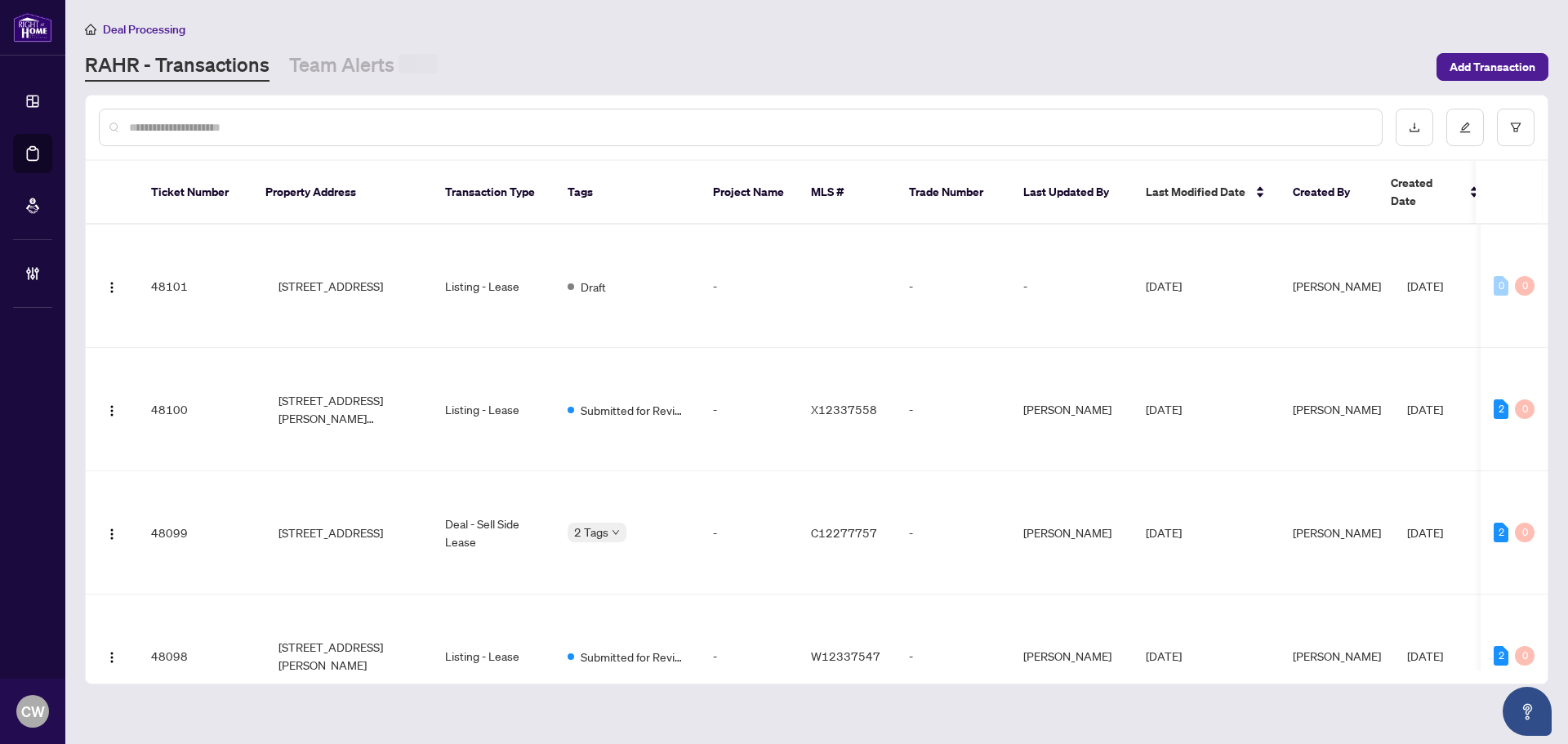
paste input "*******"
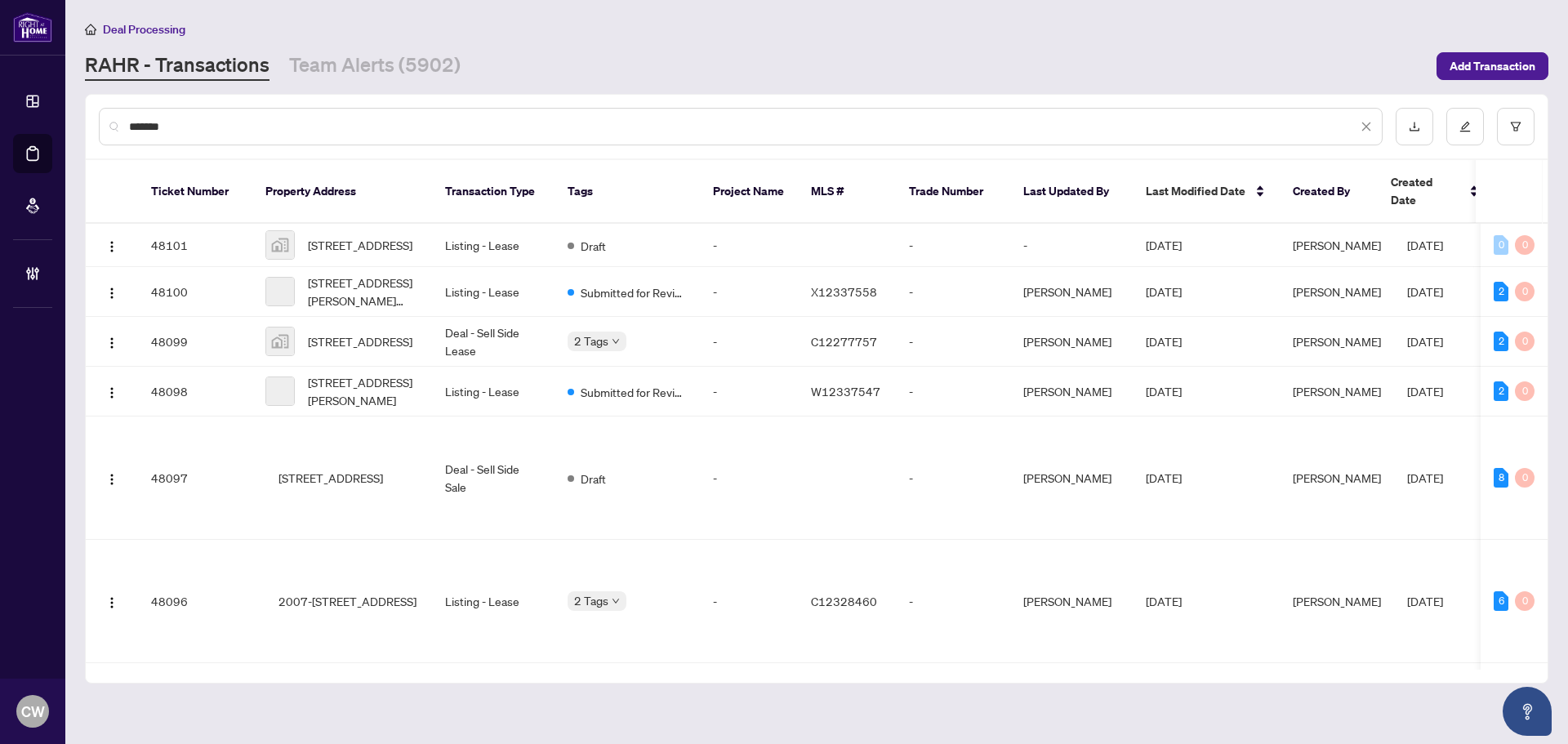
type input "*******"
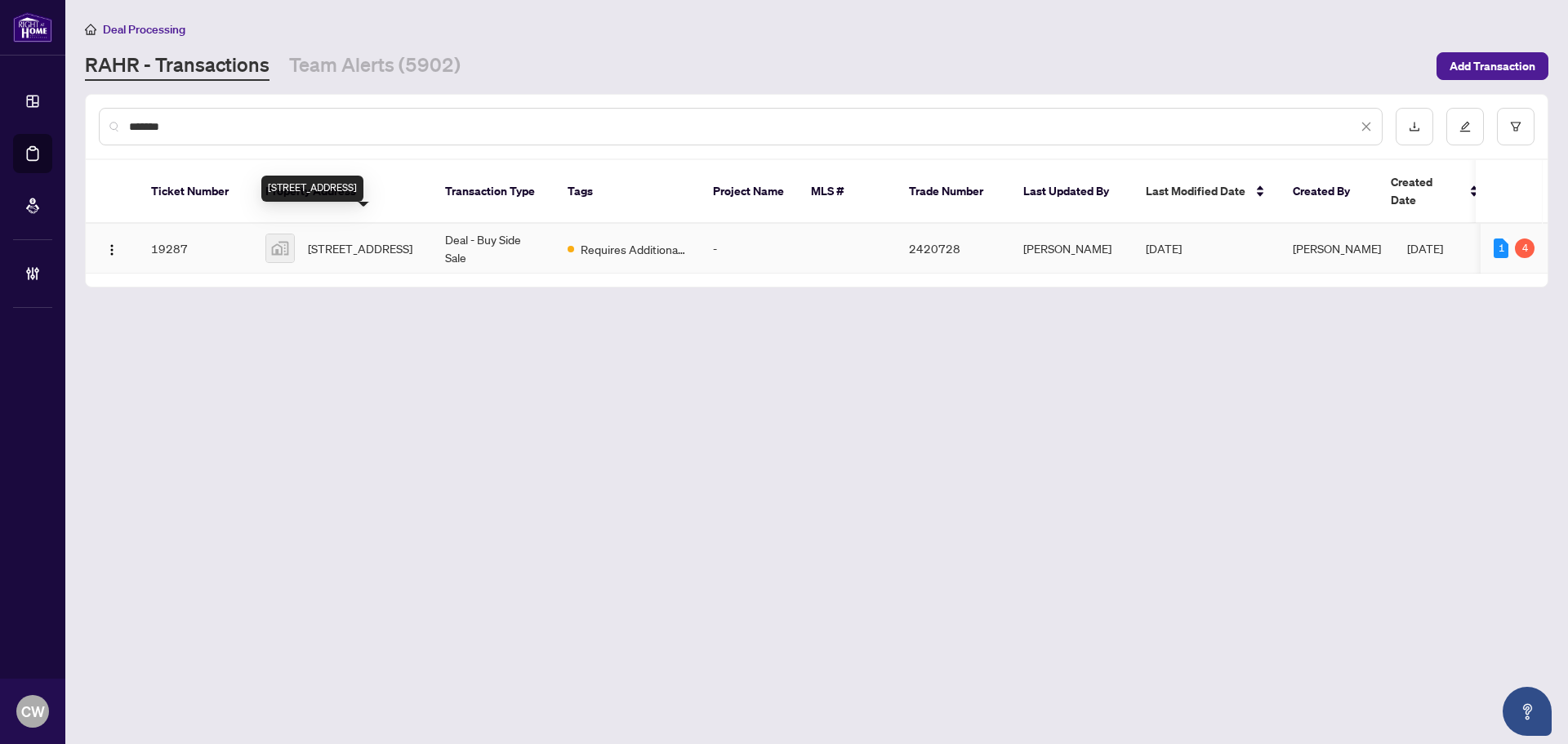
click at [317, 240] on span "[STREET_ADDRESS]" at bounding box center [360, 248] width 105 height 18
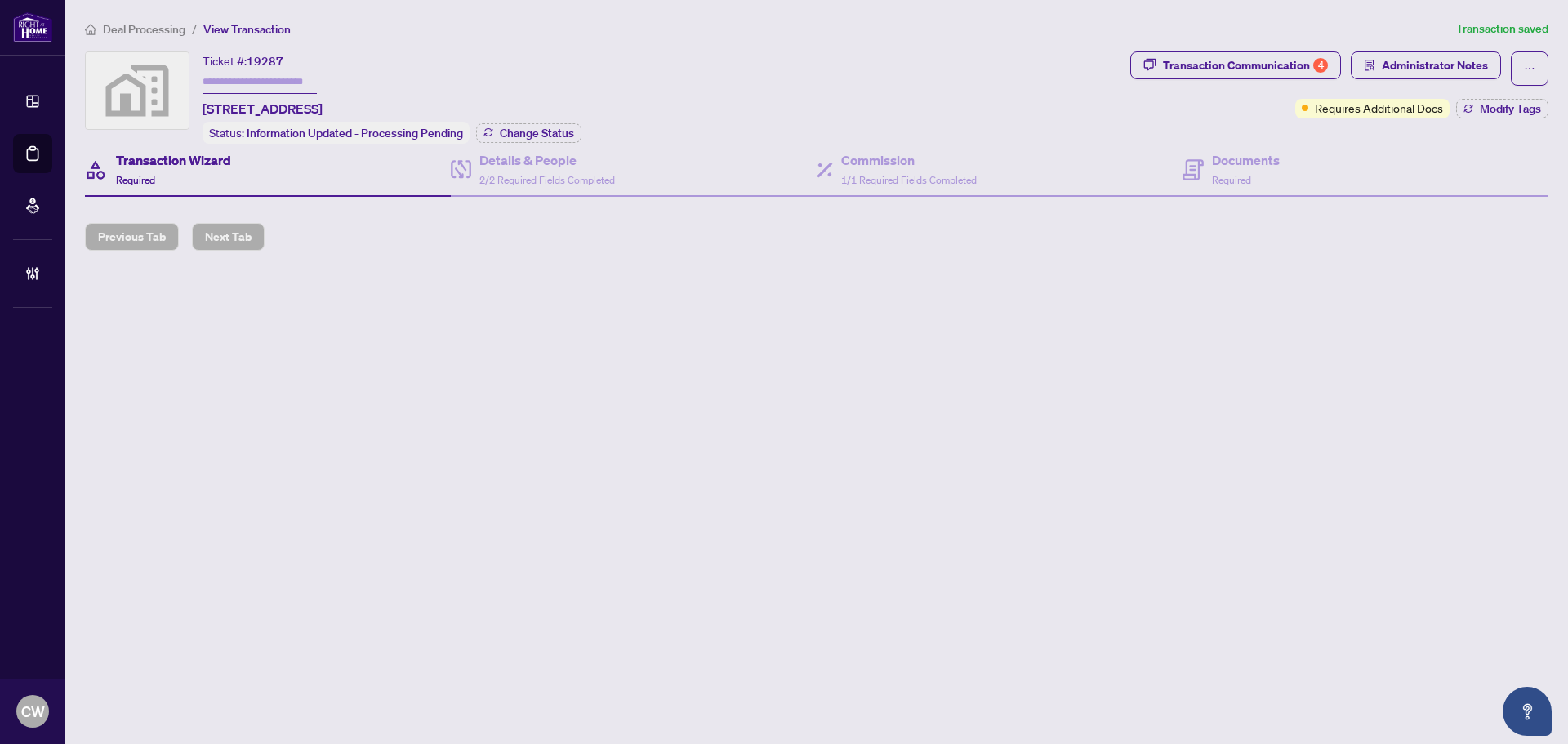
type input "*******"
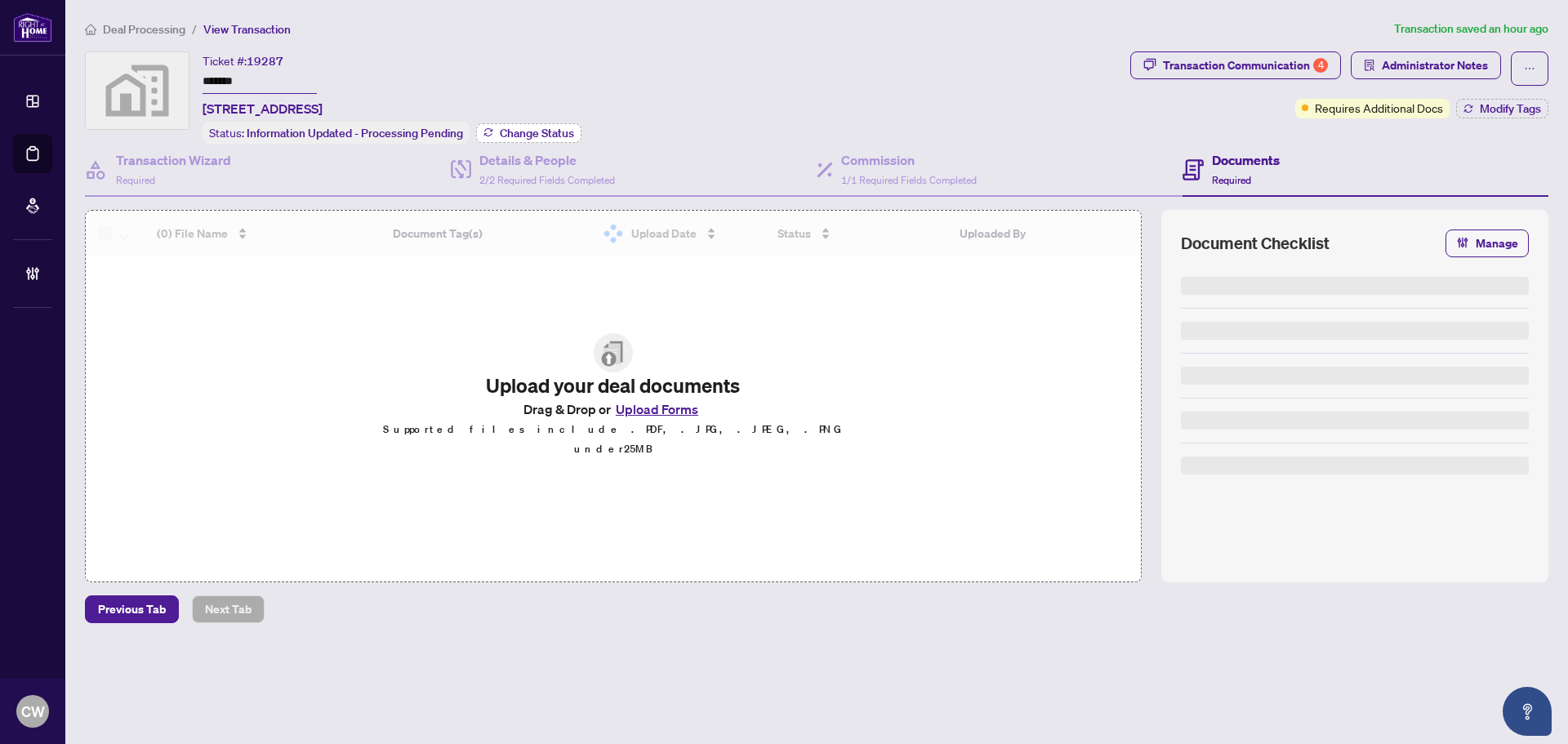
click at [507, 127] on span "Change Status" at bounding box center [537, 133] width 75 height 12
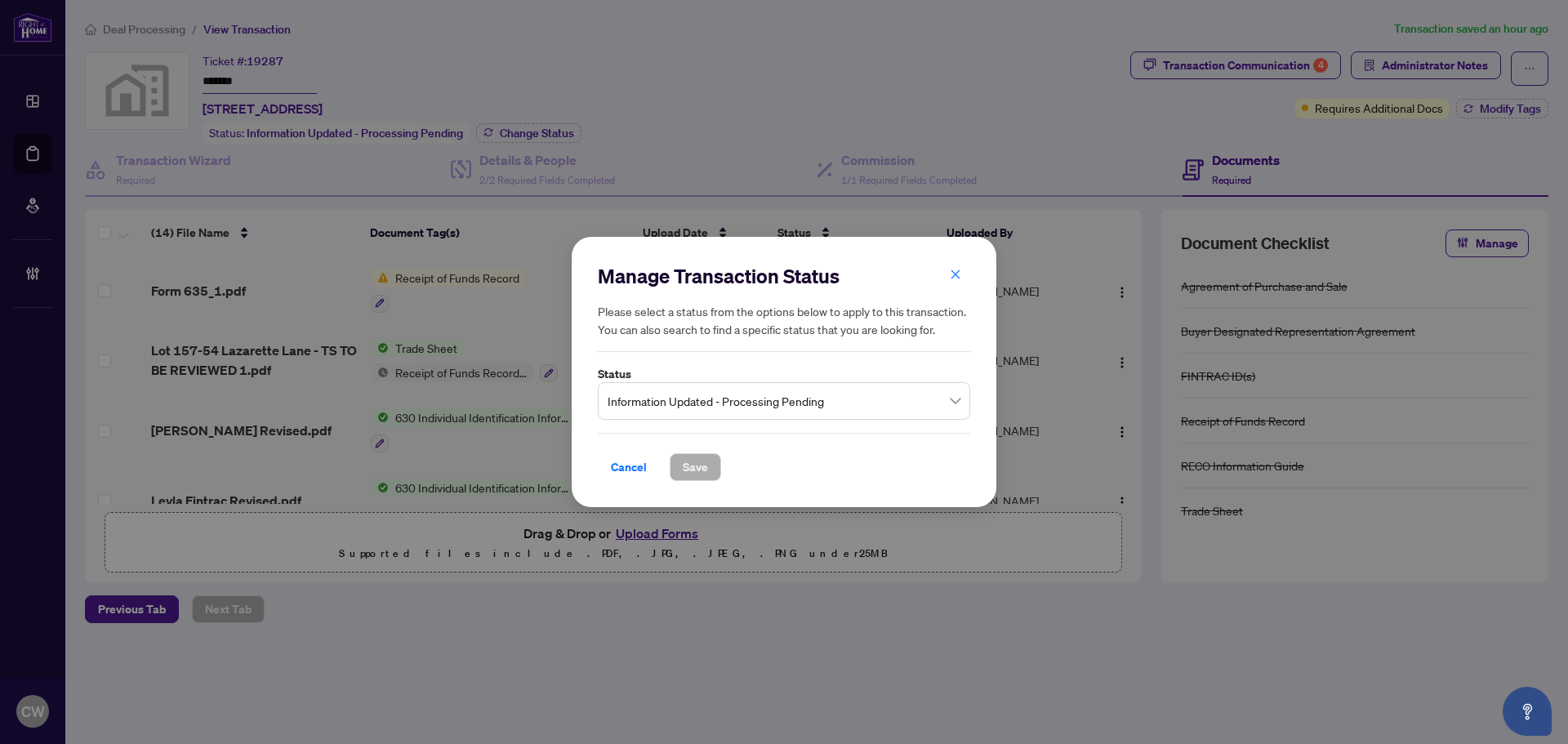
click at [671, 397] on span "Information Updated - Processing Pending" at bounding box center [783, 400] width 353 height 31
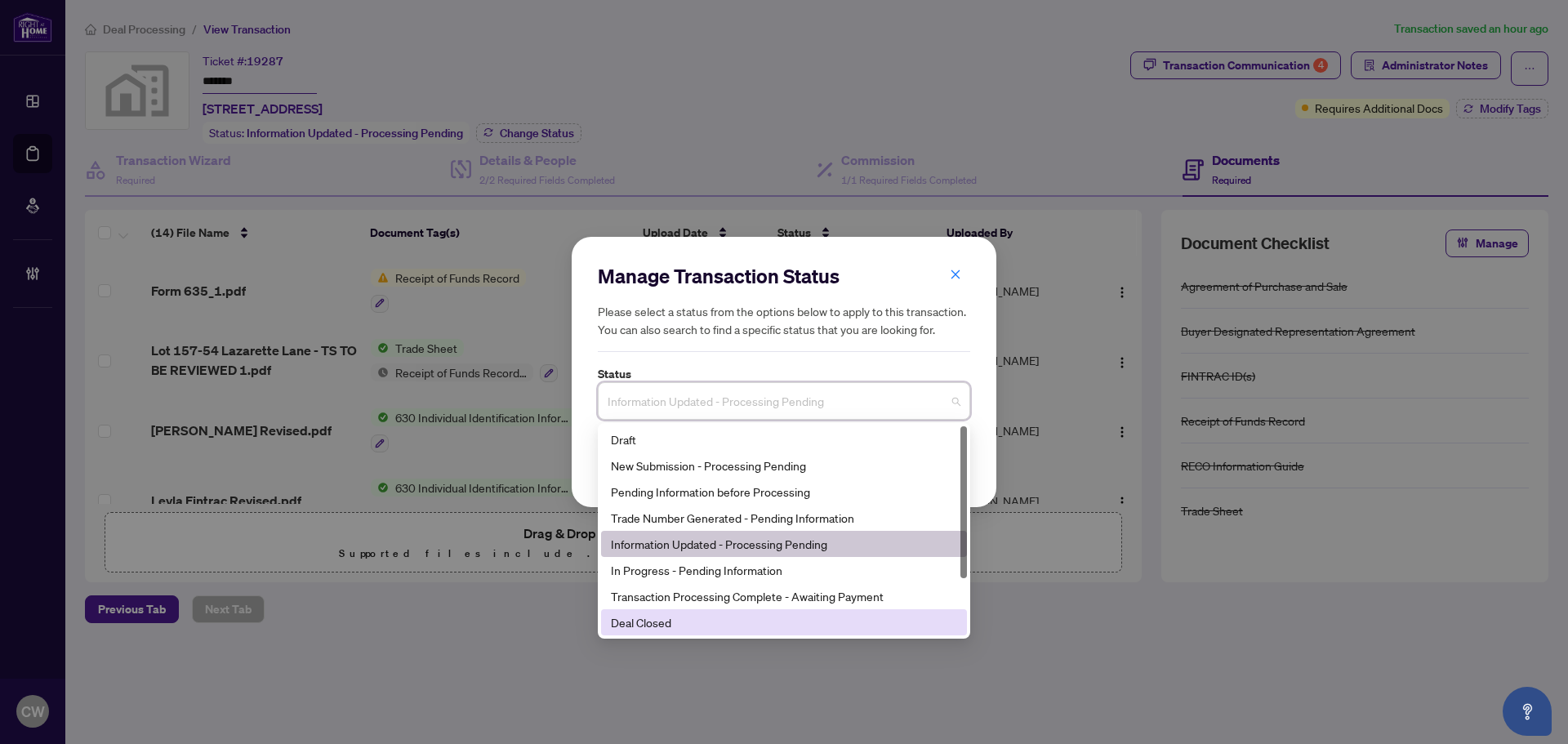
click at [734, 624] on div "Deal Closed" at bounding box center [783, 622] width 346 height 18
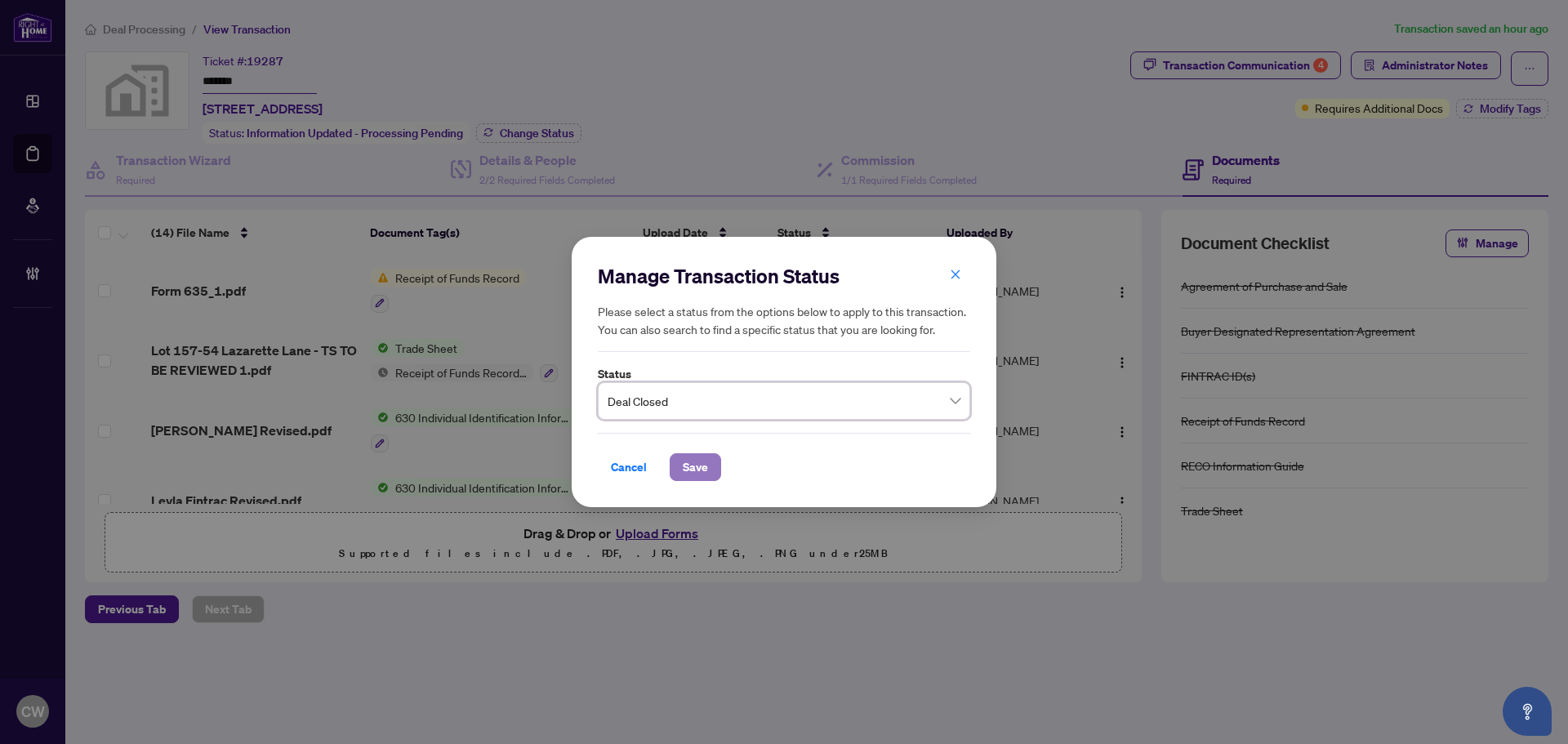
drag, startPoint x: 689, startPoint y: 468, endPoint x: 702, endPoint y: 482, distance: 19.1
click at [690, 468] on span "Save" at bounding box center [695, 467] width 25 height 26
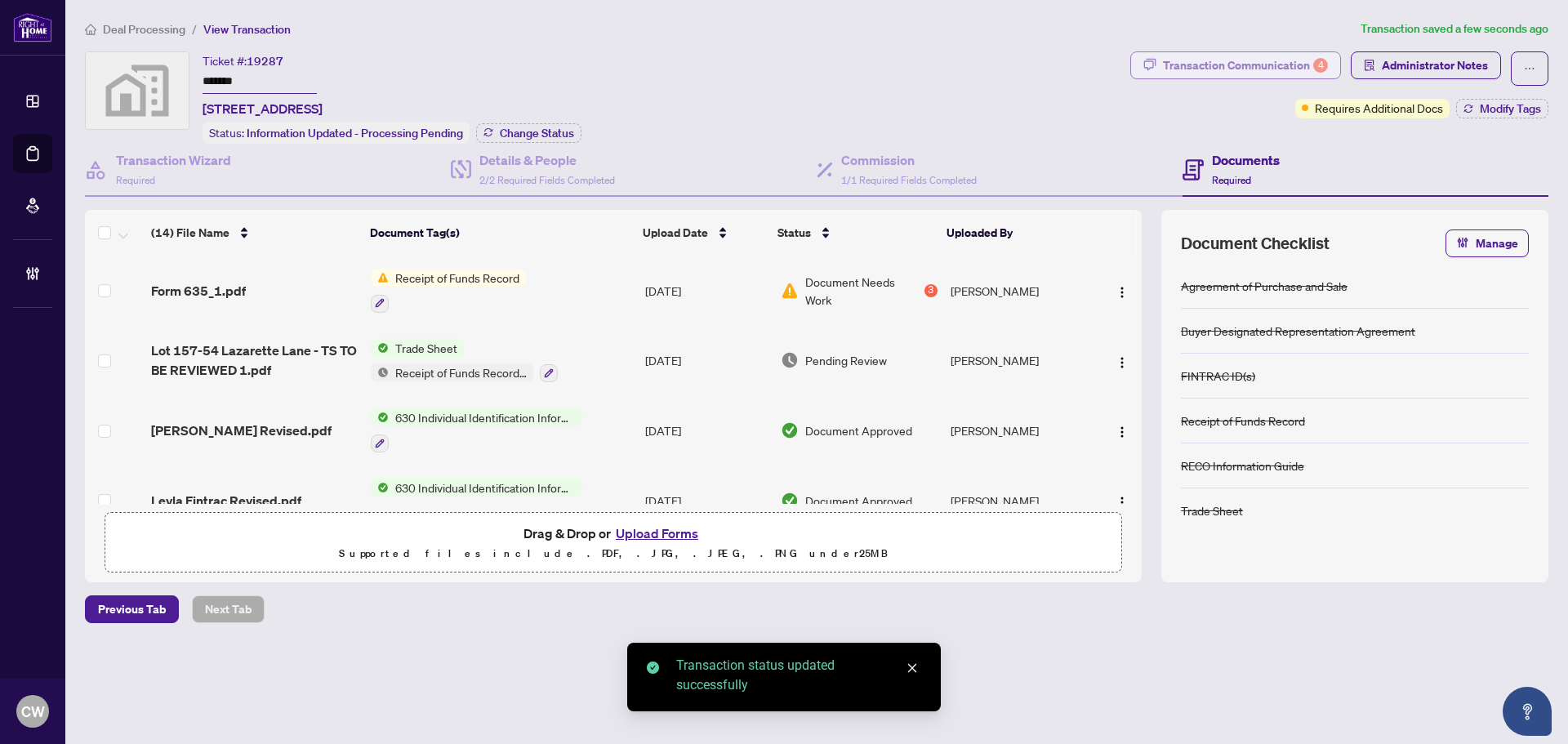
click at [1294, 59] on div "Transaction Communication 4" at bounding box center [1245, 65] width 165 height 26
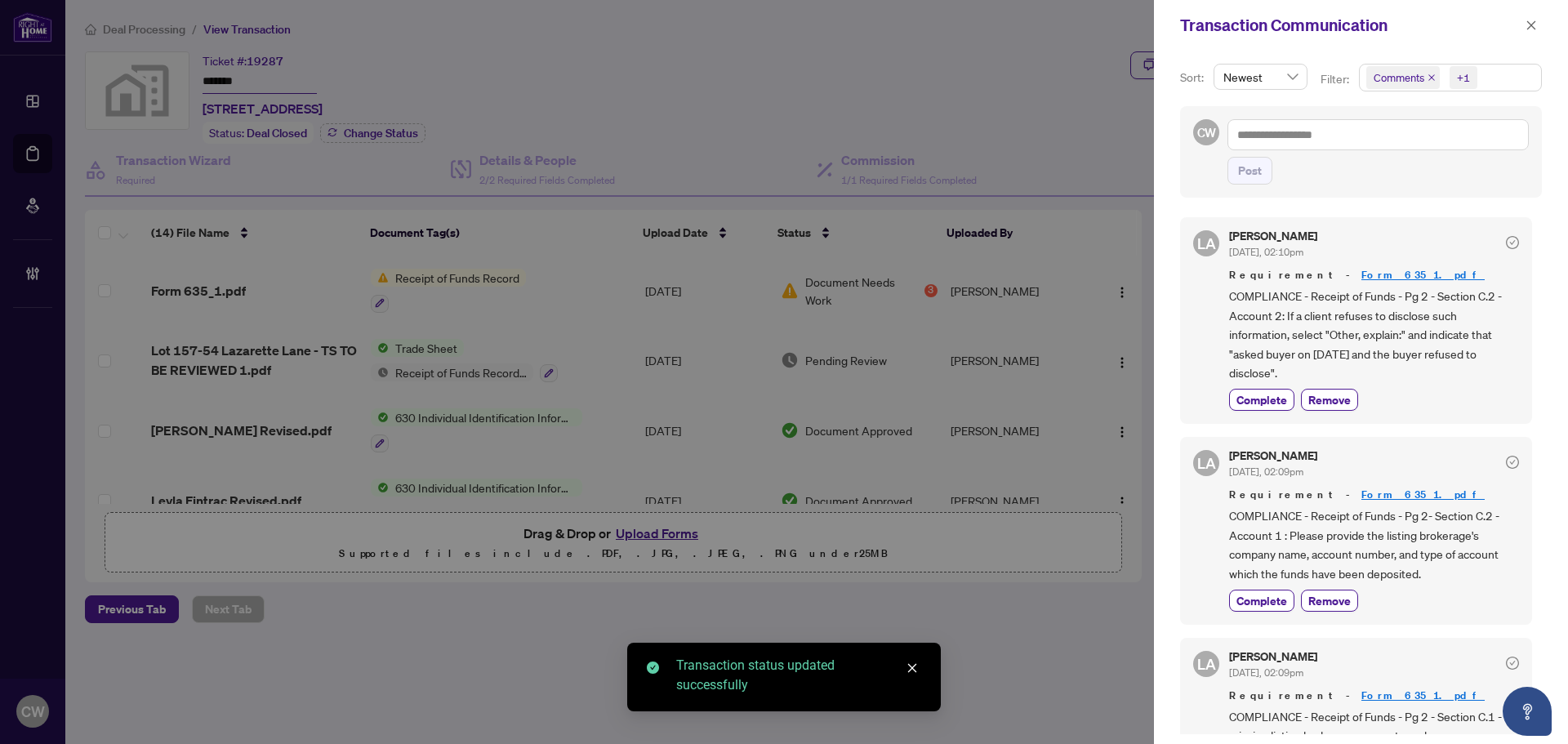
click at [1427, 76] on icon "close" at bounding box center [1431, 78] width 8 height 8
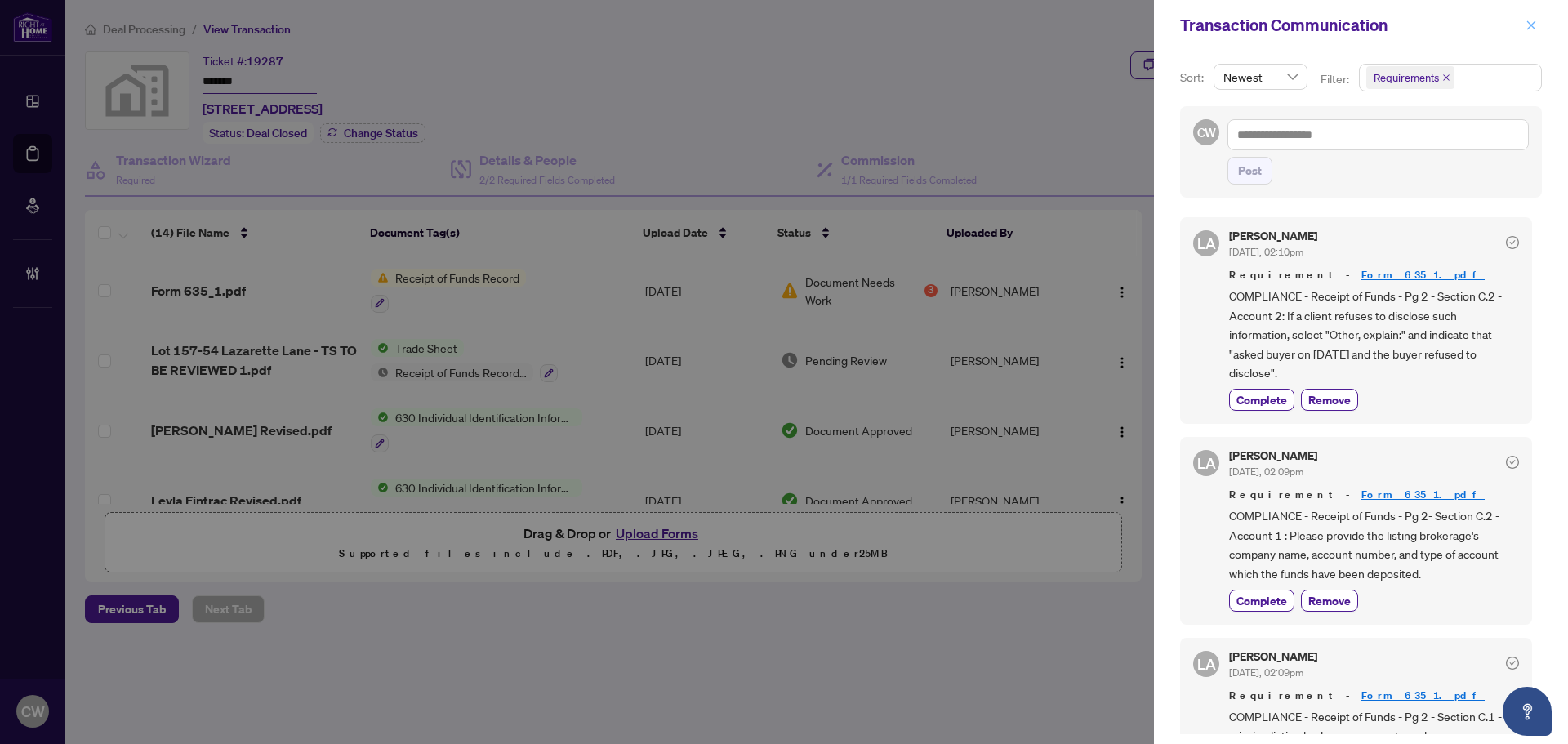
click at [1529, 21] on icon "close" at bounding box center [1531, 25] width 12 height 12
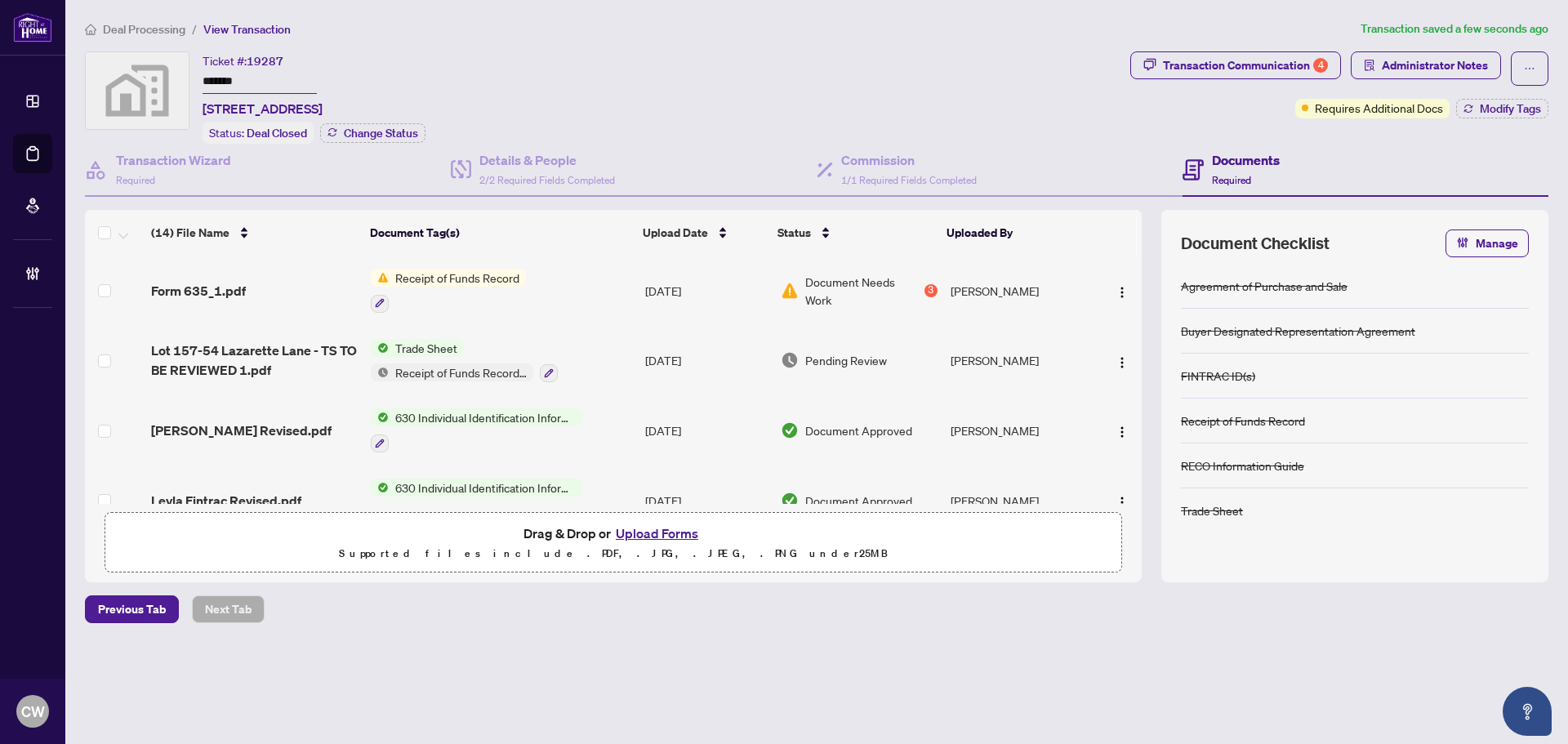
click at [1524, 119] on div "Transaction Communication 4 Administrator Notes Requires Additional Docs Modify…" at bounding box center [1338, 97] width 425 height 92
click at [1543, 119] on div "Transaction Communication 4 Administrator Notes Requires Additional Docs Modify…" at bounding box center [1338, 97] width 425 height 92
click at [1508, 112] on span "Modify Tags" at bounding box center [1510, 109] width 61 height 12
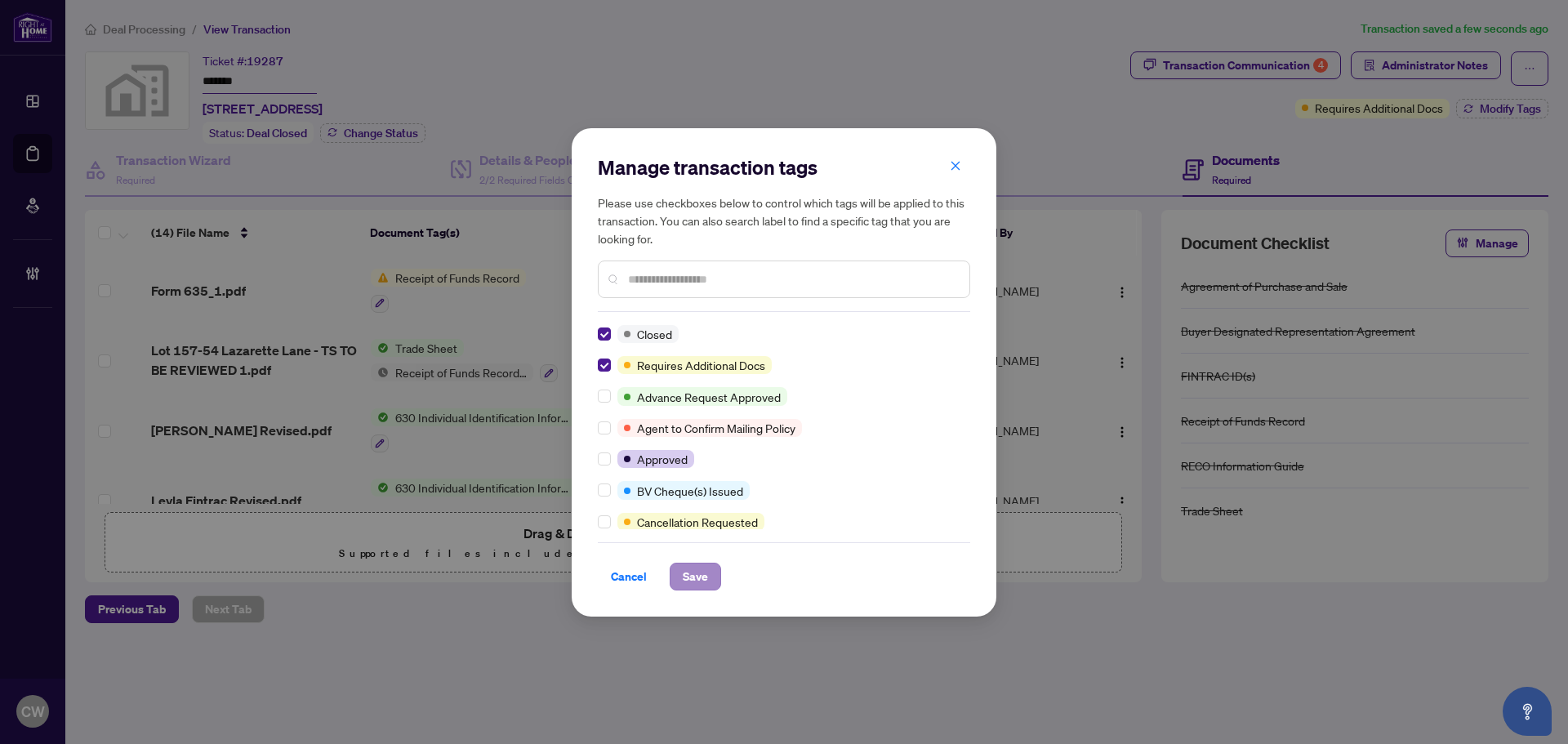
drag, startPoint x: 691, startPoint y: 554, endPoint x: 697, endPoint y: 574, distance: 20.9
click at [694, 566] on div "Cancel Save" at bounding box center [784, 566] width 373 height 49
click at [697, 574] on span "Save" at bounding box center [695, 576] width 25 height 26
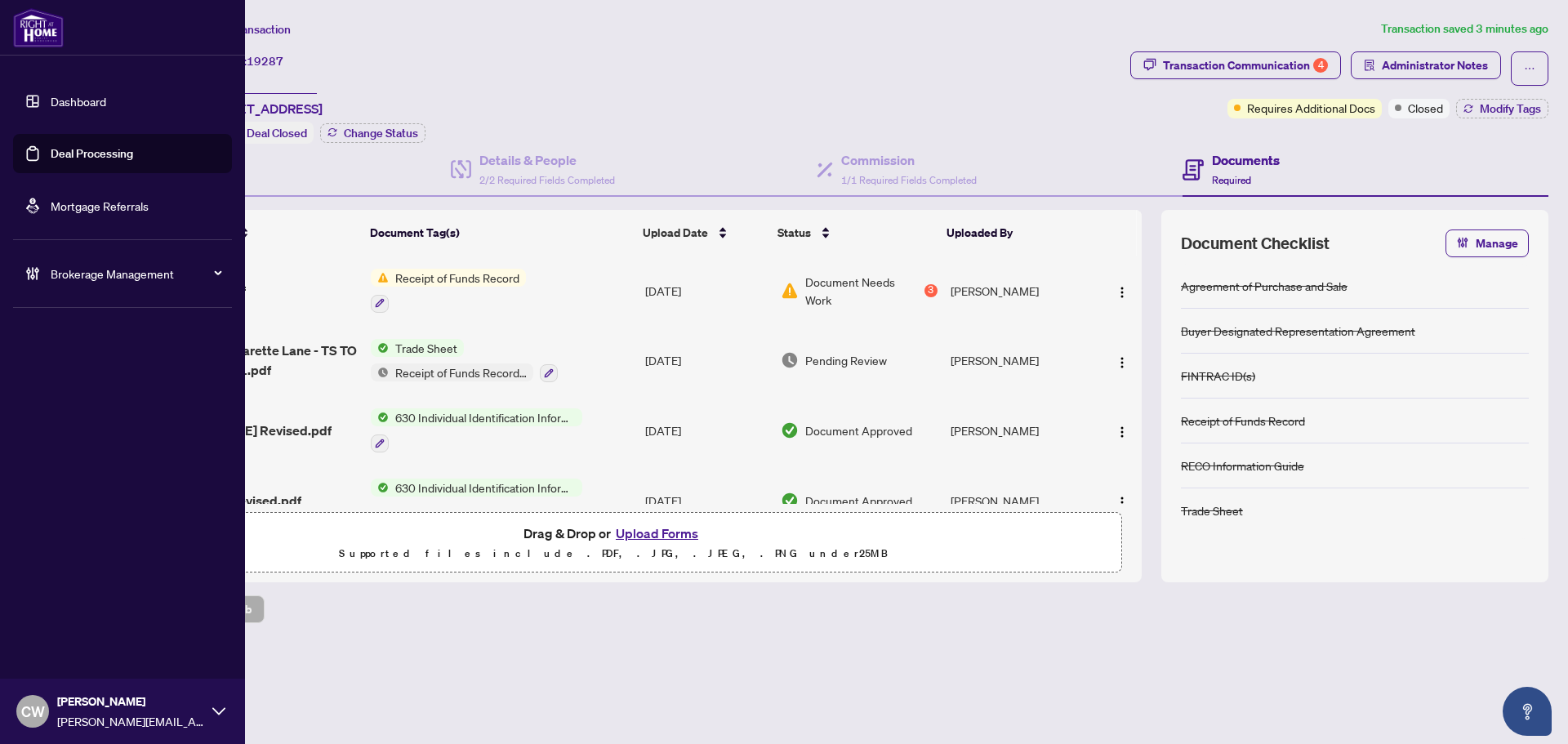
click at [64, 147] on link "Deal Processing" at bounding box center [91, 154] width 82 height 15
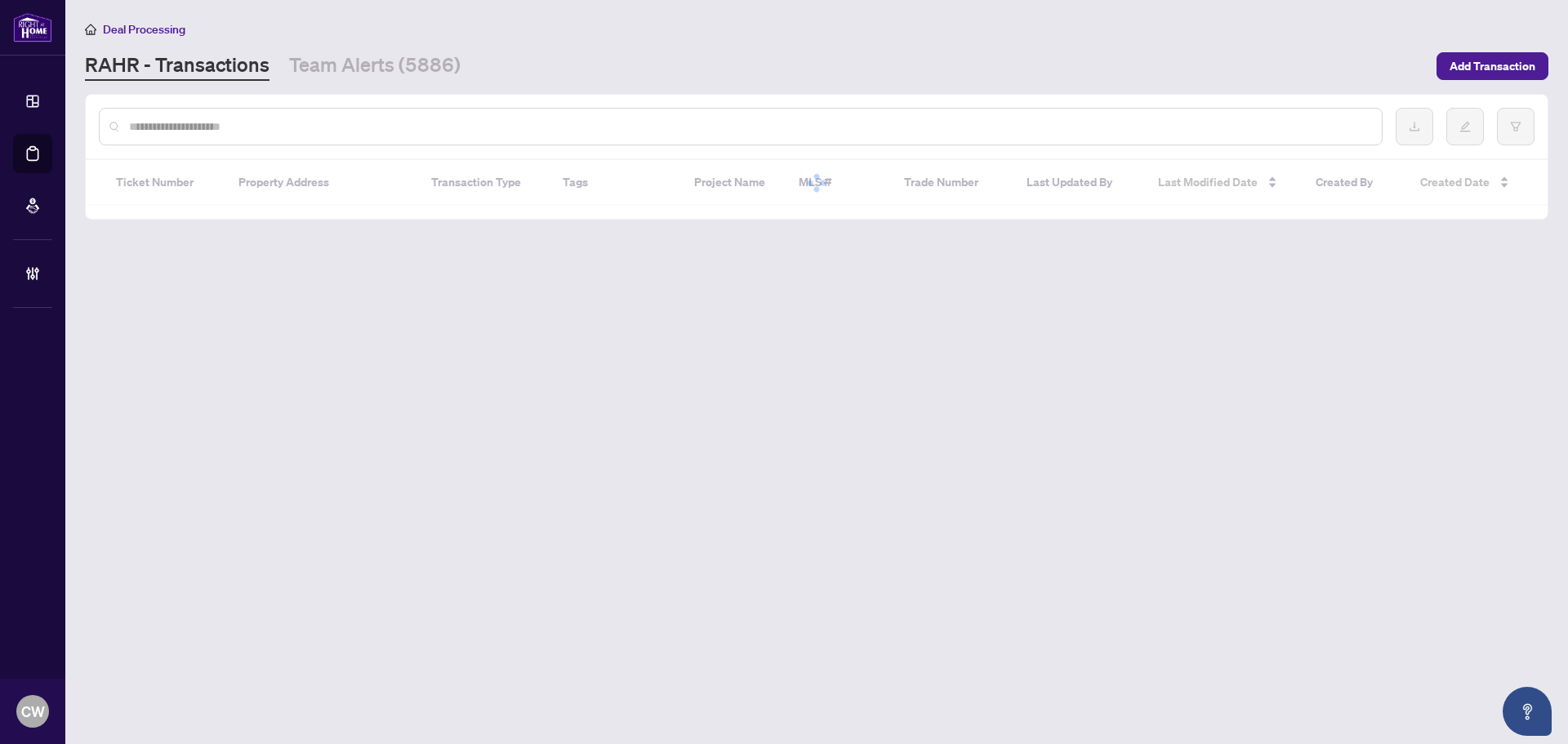
click at [316, 128] on input "text" at bounding box center [749, 126] width 1240 height 18
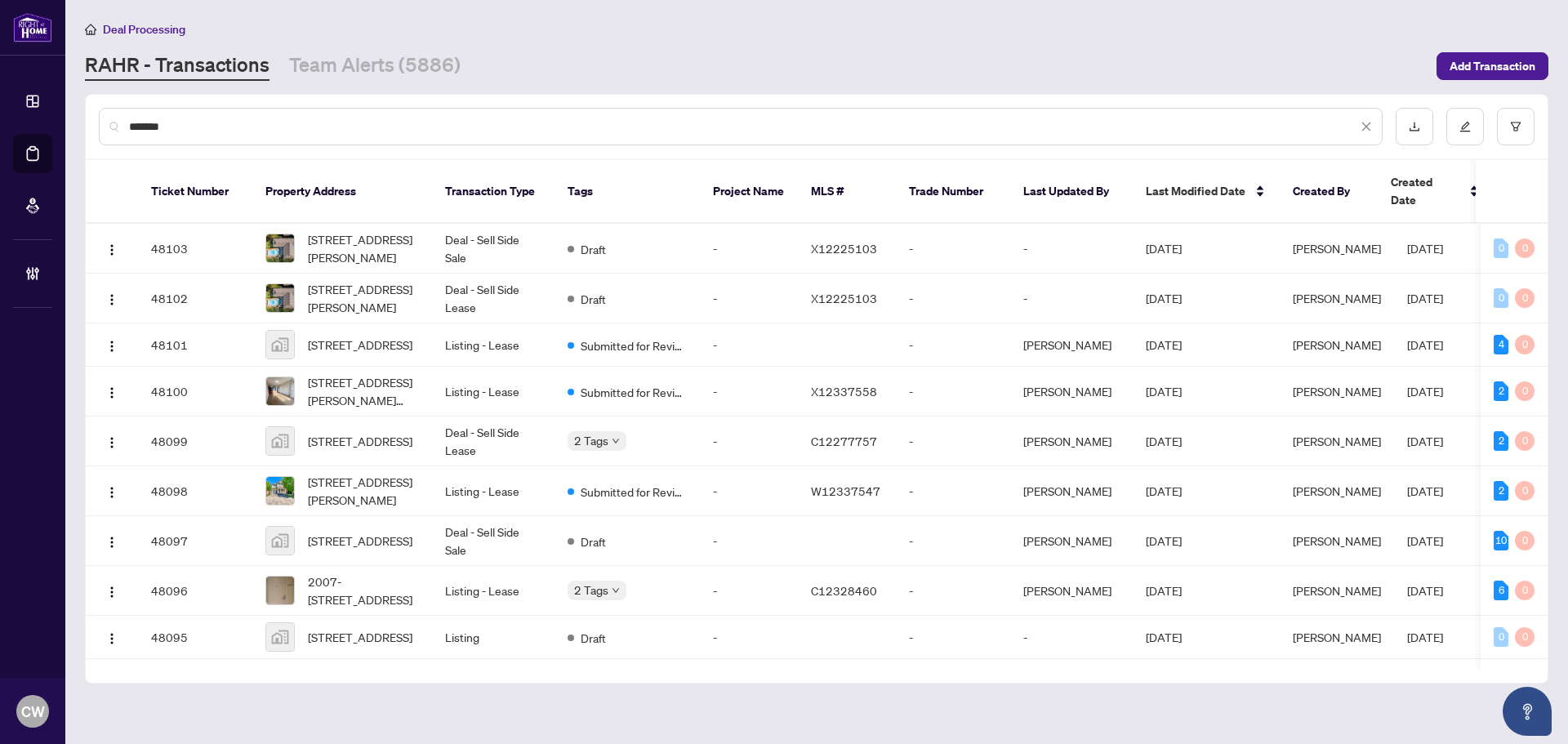
type input "*******"
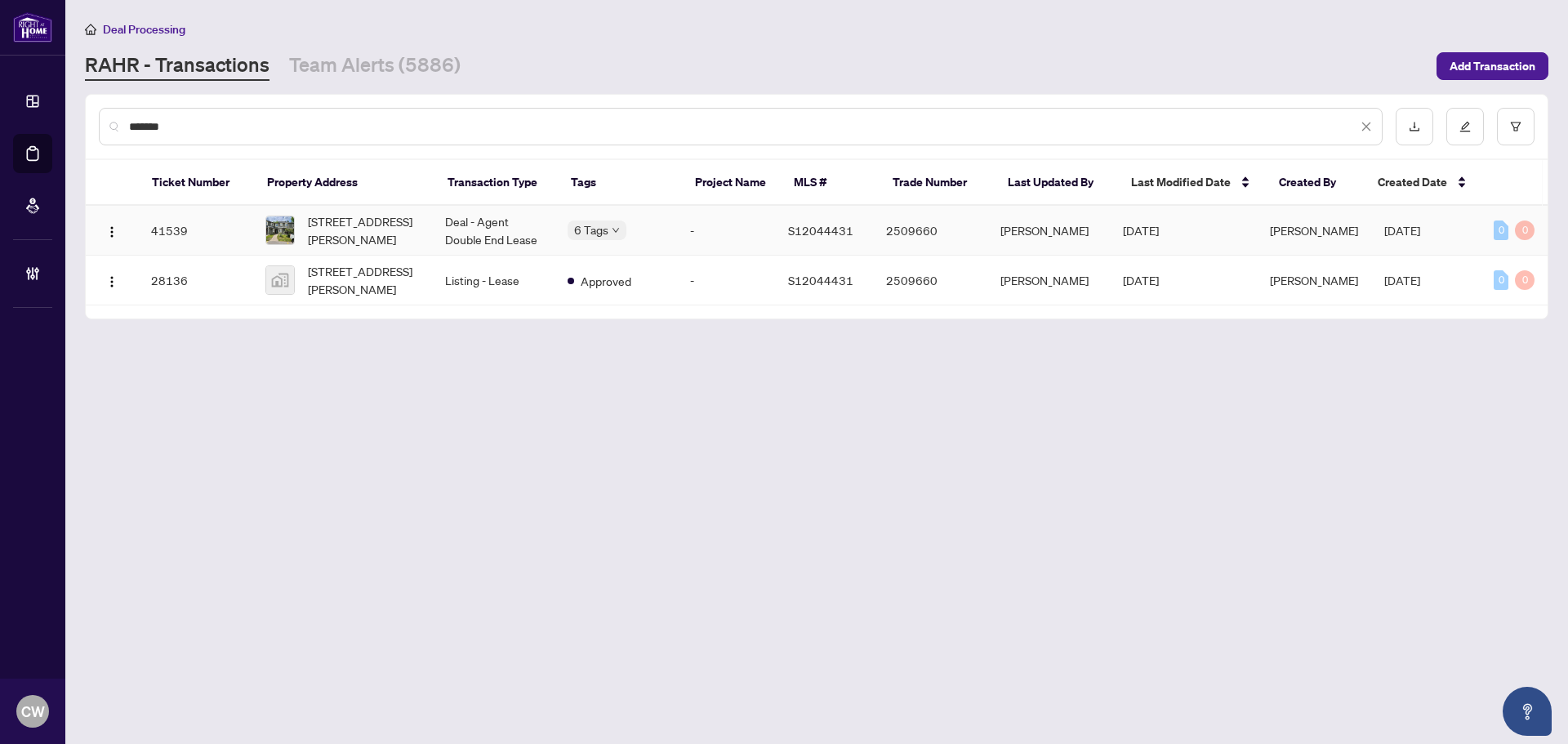
click at [354, 228] on span "[STREET_ADDRESS][PERSON_NAME]" at bounding box center [364, 230] width 111 height 36
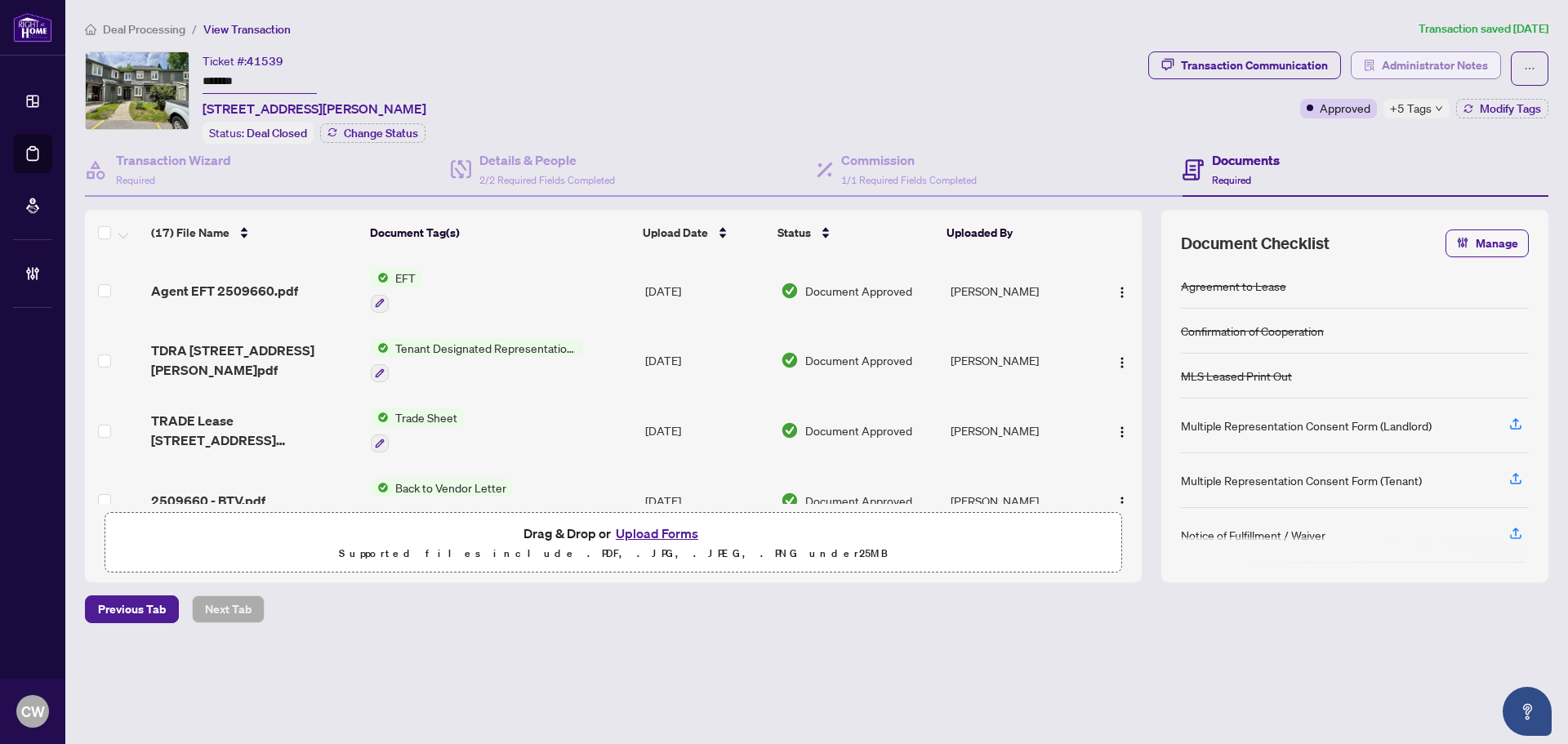
click at [1430, 65] on span "Administrator Notes" at bounding box center [1435, 65] width 106 height 26
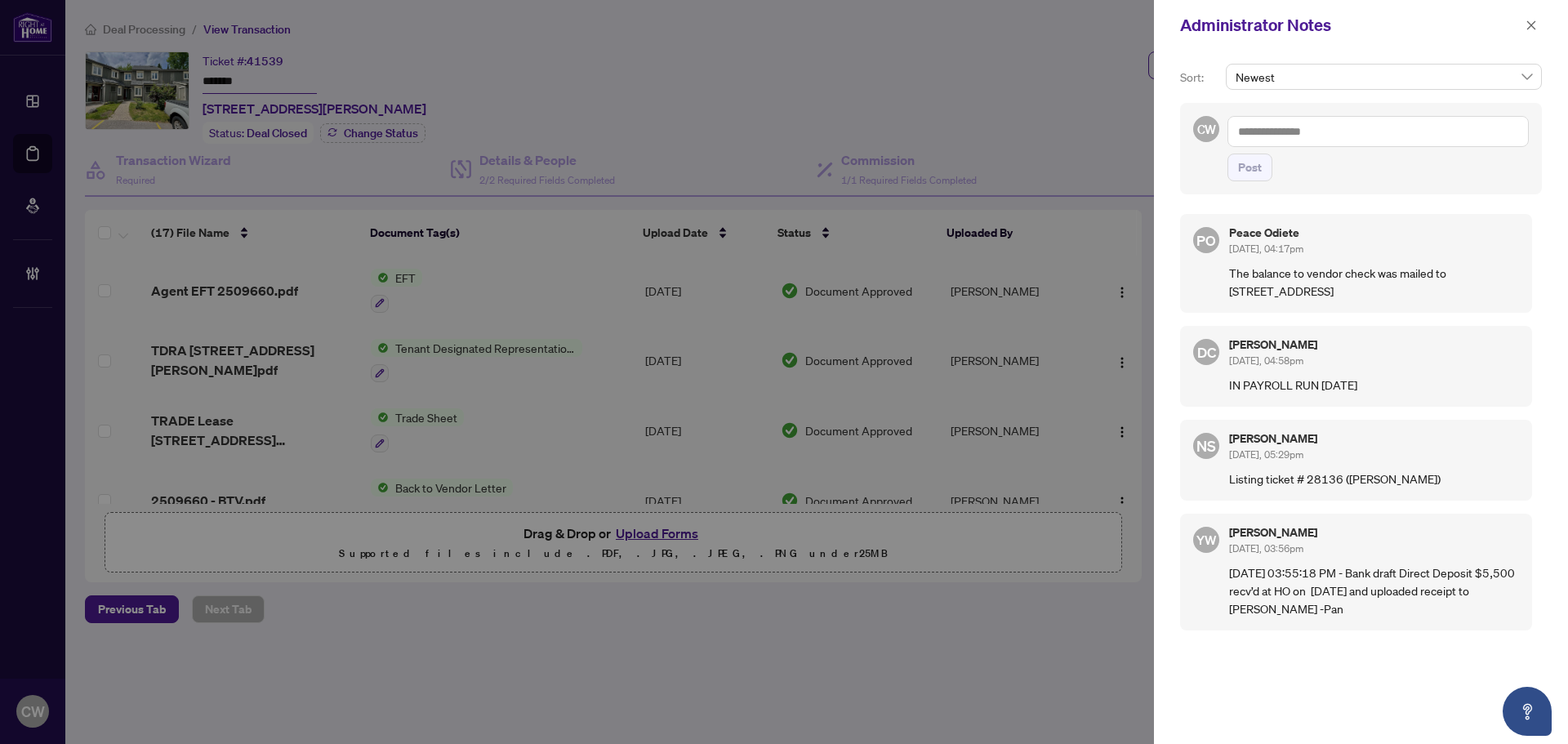
drag, startPoint x: 1391, startPoint y: 316, endPoint x: 1225, endPoint y: 234, distance: 185.1
click at [1225, 234] on div "PO Peace Odiete [DATE], 04:17pm The balance to vendor check was mailed to [STRE…" at bounding box center [1356, 263] width 352 height 99
copy div "Peace Odiete [DATE], 04:17pm The balance to vendor check was mailed to [STREET_…"
click at [1523, 28] on button "button" at bounding box center [1530, 25] width 21 height 19
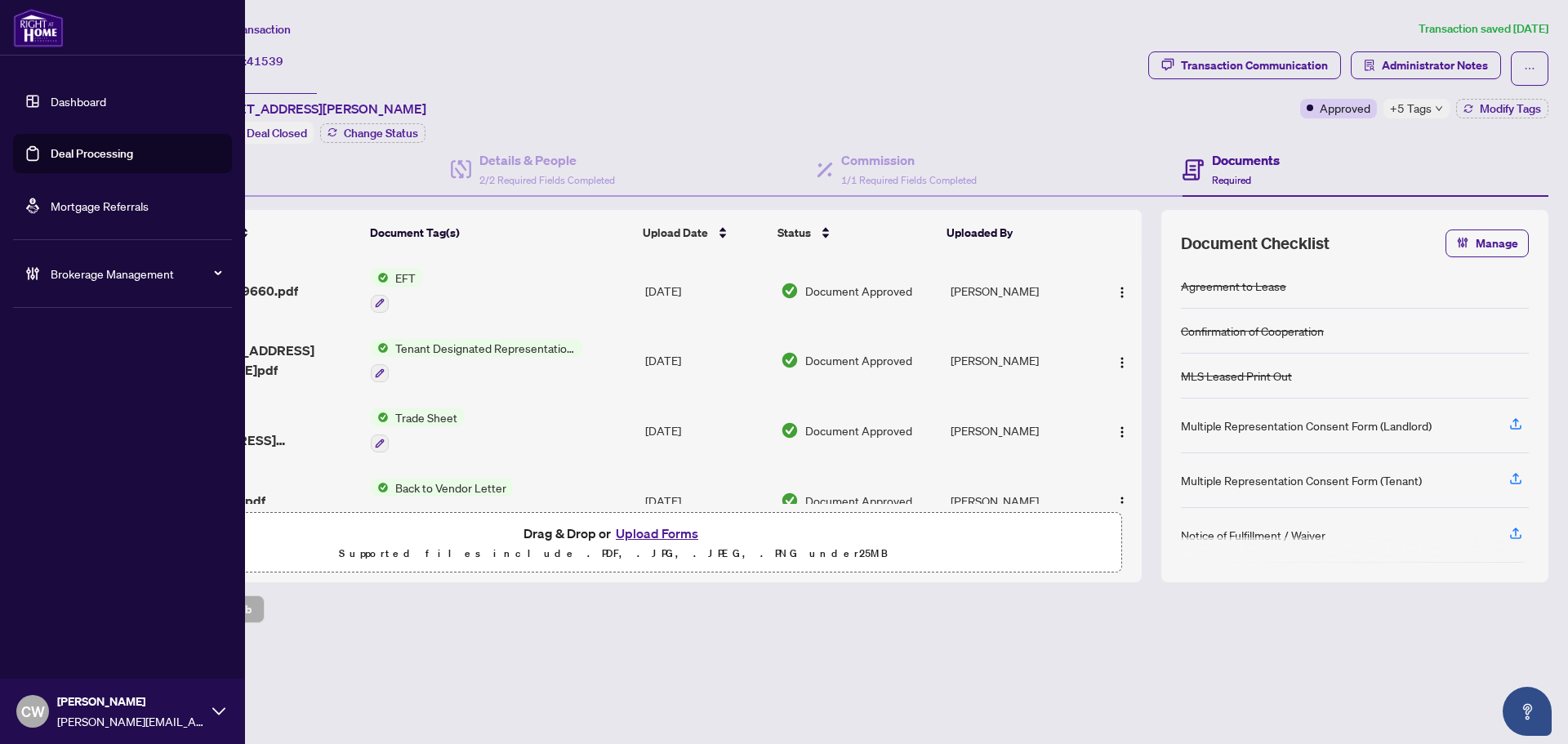
click at [50, 157] on link "Deal Processing" at bounding box center [91, 154] width 82 height 15
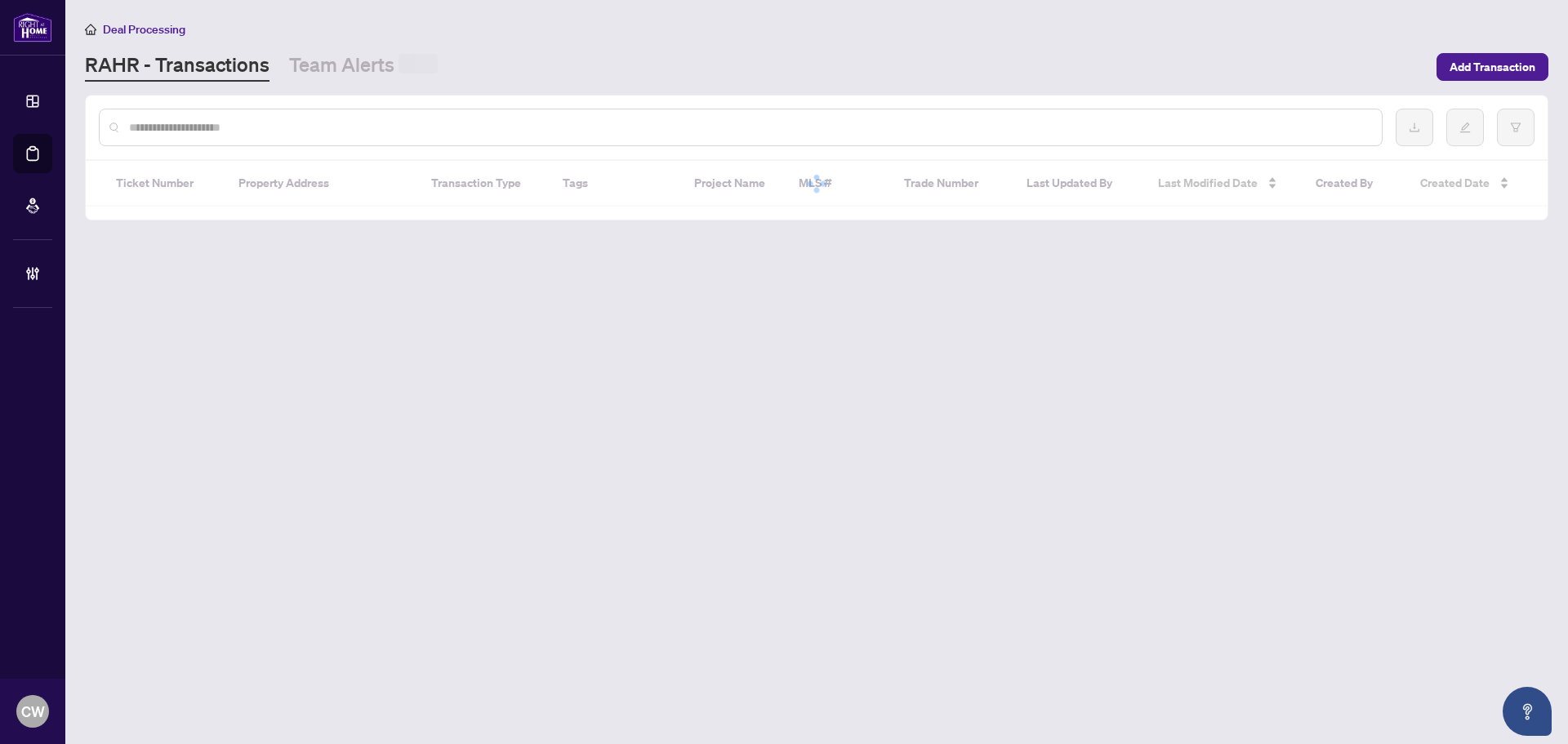
click at [290, 121] on input "text" at bounding box center [749, 127] width 1240 height 18
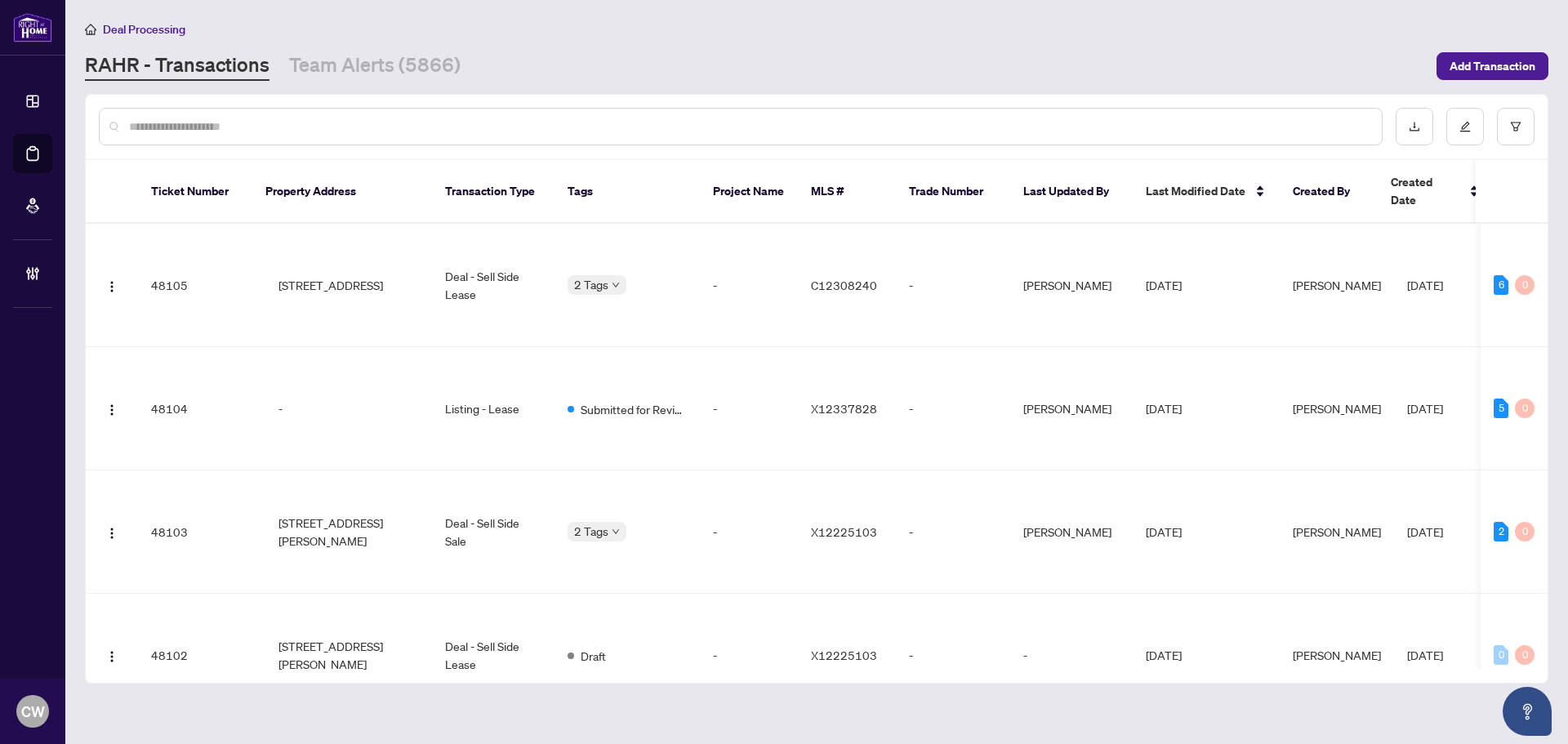
paste input "*******"
type input "*******"
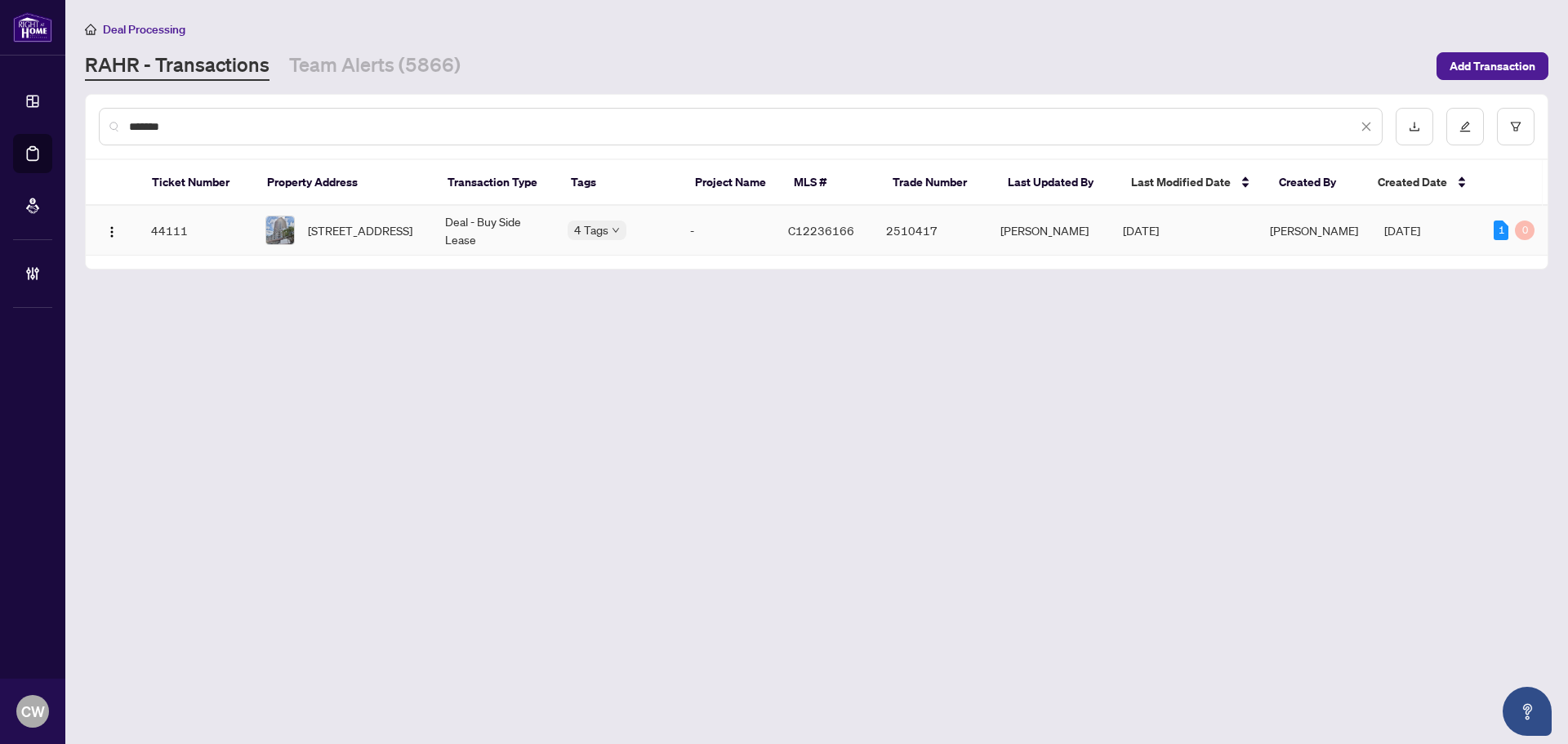
click at [360, 225] on span "[STREET_ADDRESS]" at bounding box center [360, 230] width 105 height 18
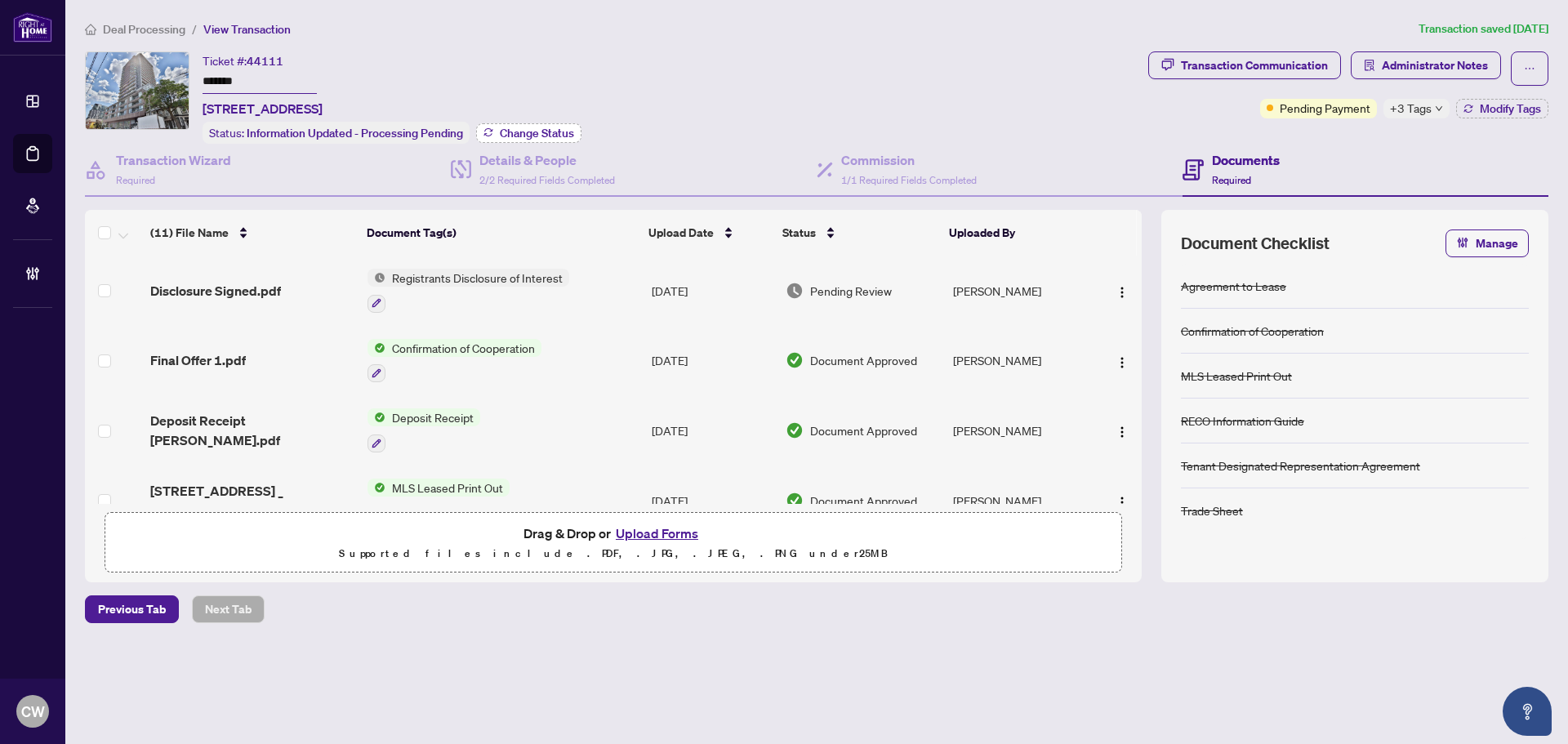
click at [540, 131] on span "Change Status" at bounding box center [537, 133] width 75 height 12
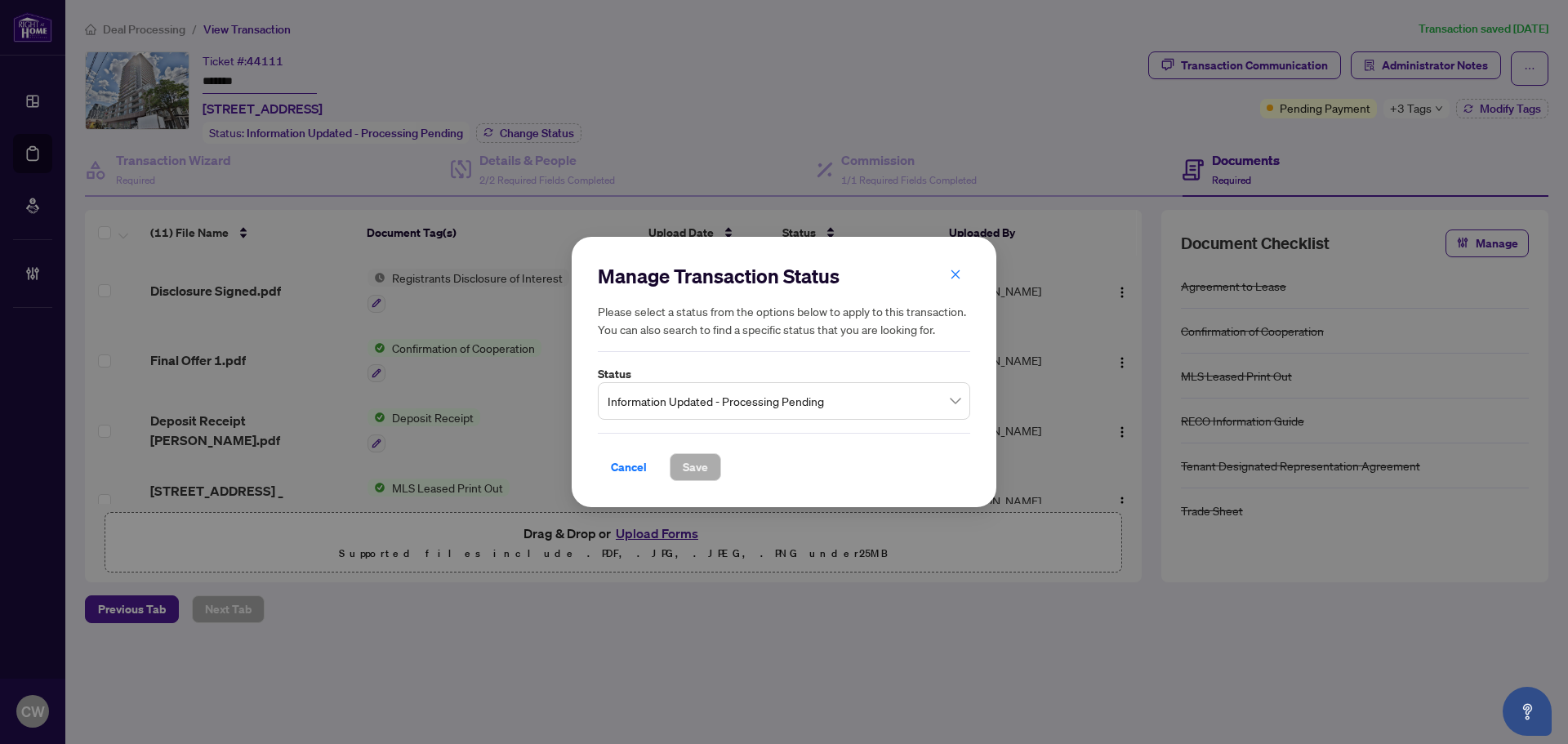
click at [728, 426] on div "Manage Transaction Status Please select a status from the options below to appl…" at bounding box center [784, 372] width 373 height 219
click at [738, 405] on span "Information Updated - Processing Pending" at bounding box center [783, 400] width 353 height 31
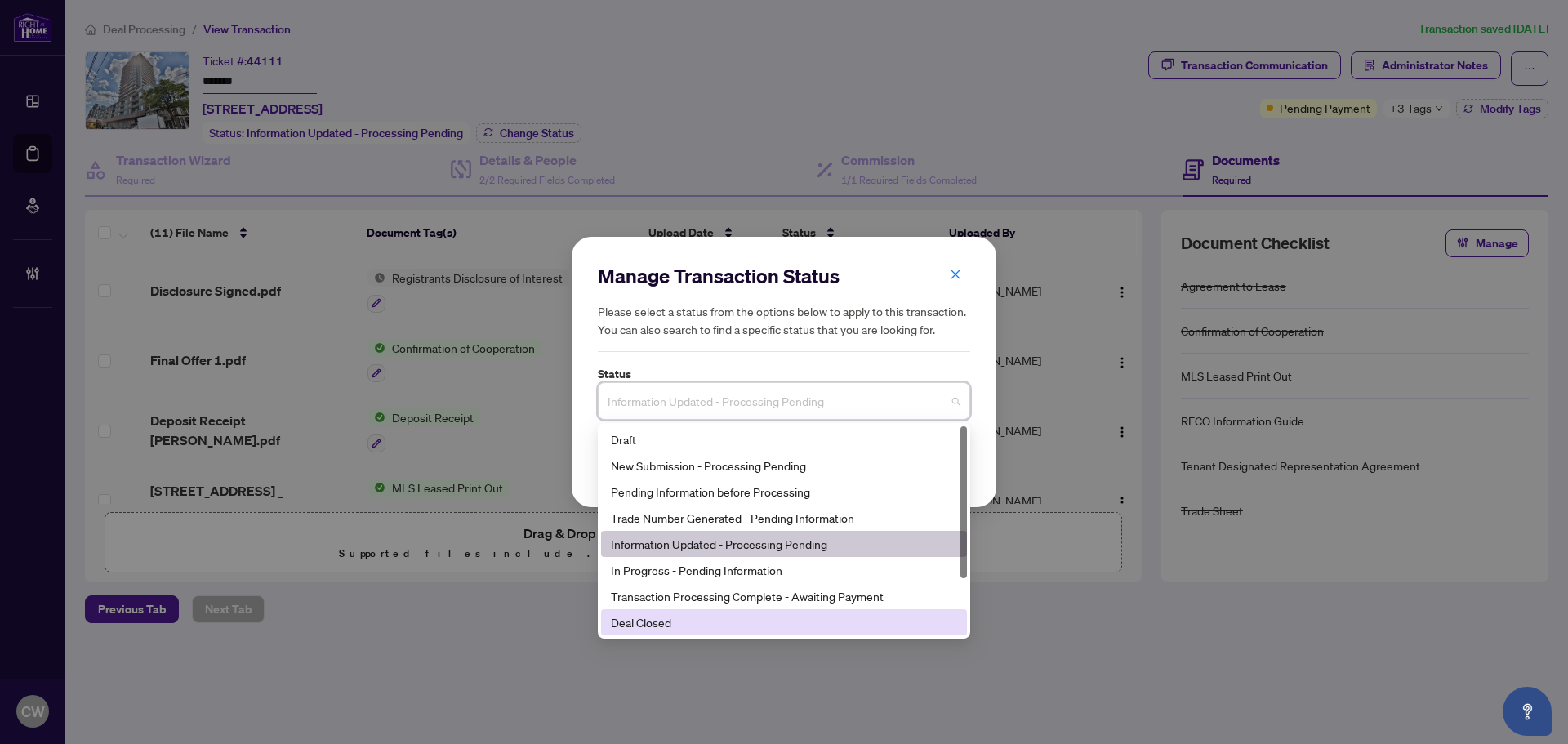
click at [727, 618] on div "Deal Closed" at bounding box center [783, 622] width 346 height 18
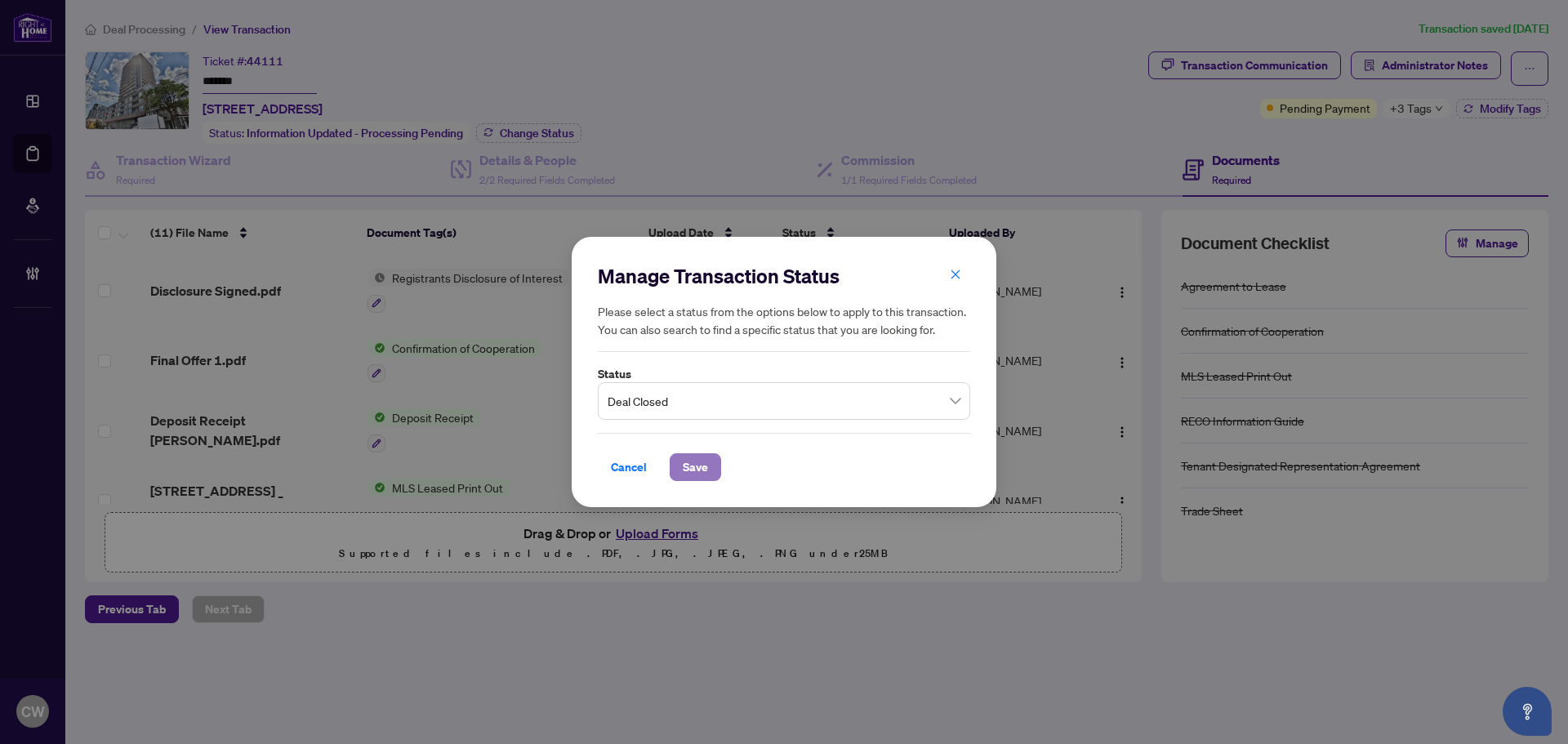
click at [694, 466] on span "Save" at bounding box center [695, 467] width 25 height 26
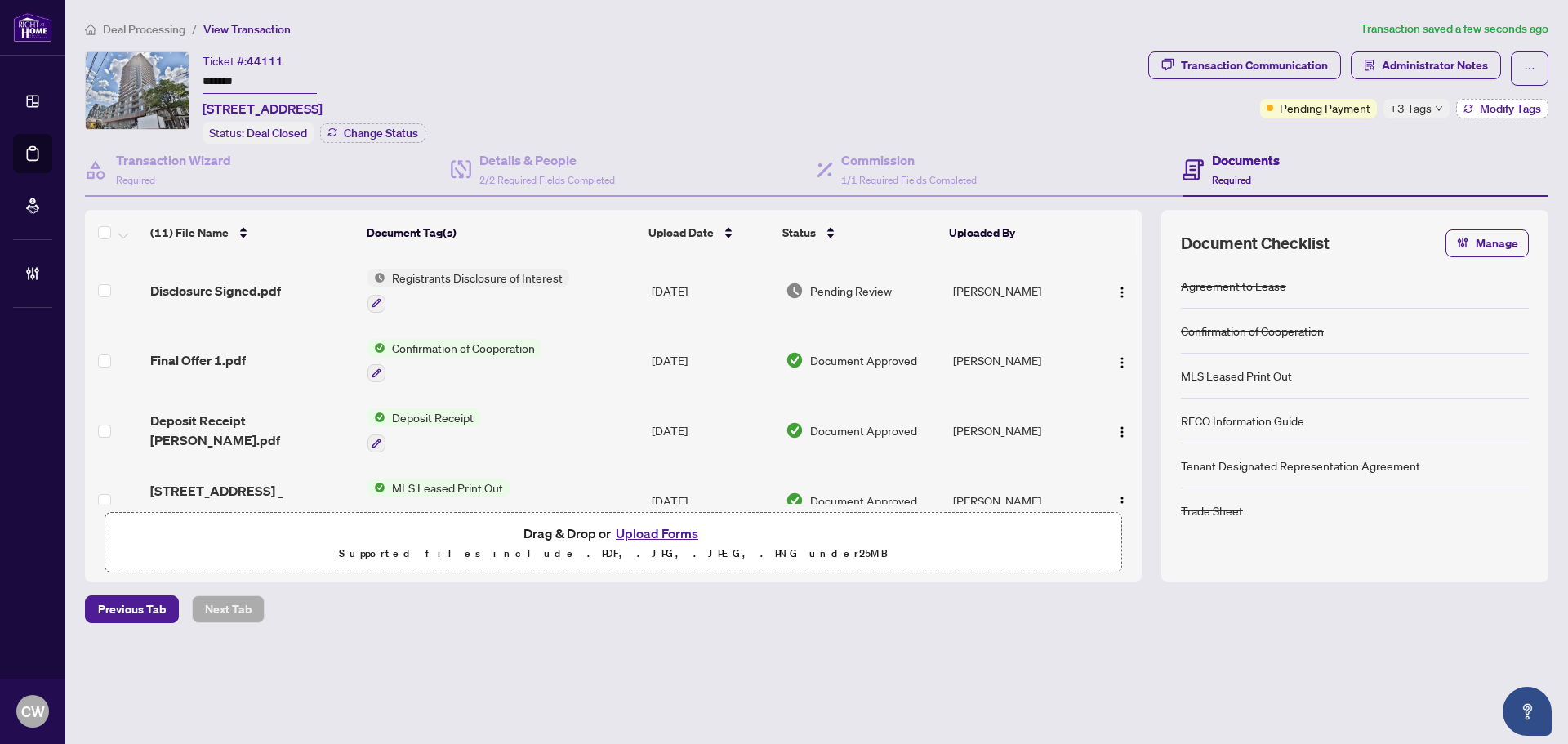
click at [1513, 103] on span "Modify Tags" at bounding box center [1510, 109] width 61 height 12
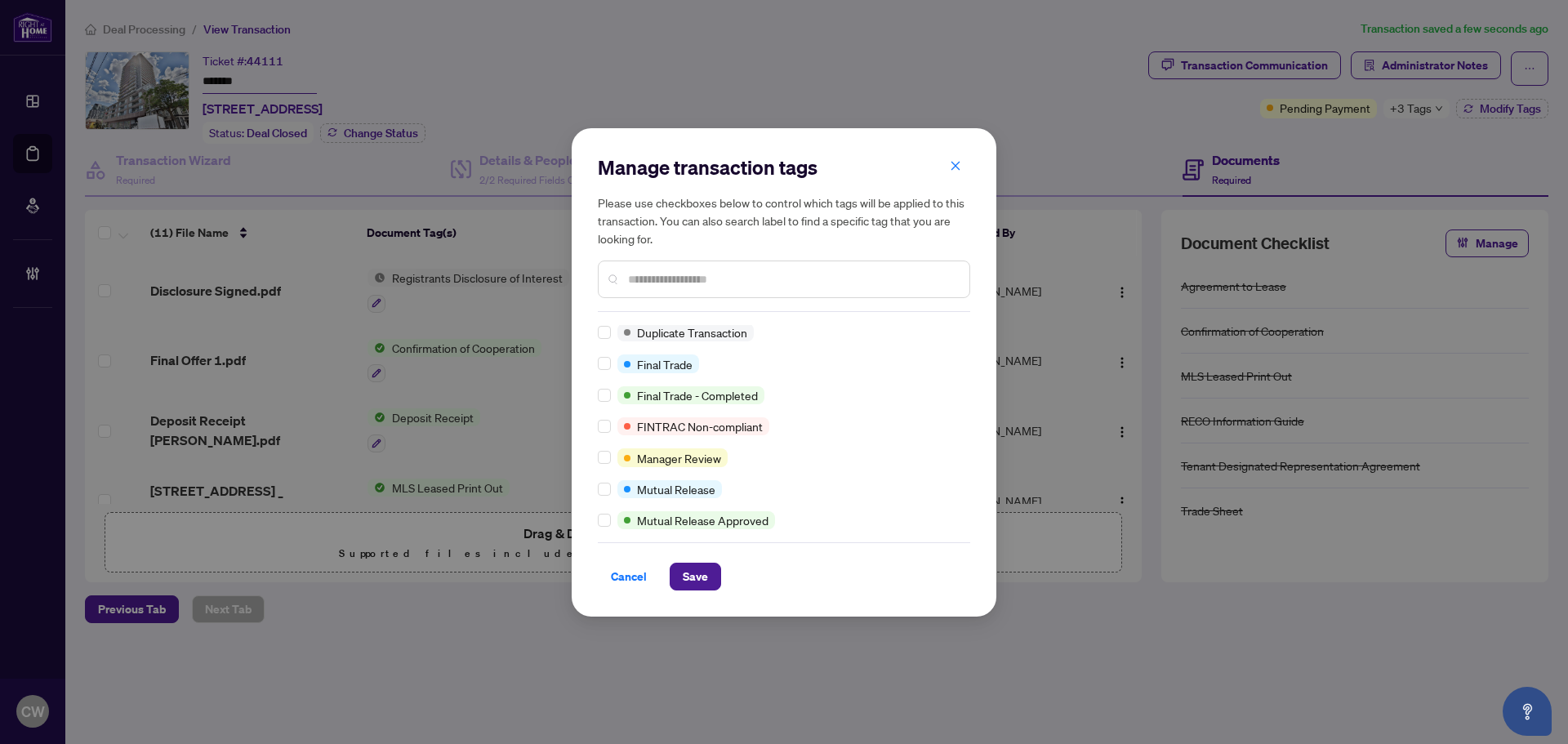
scroll to position [33, 0]
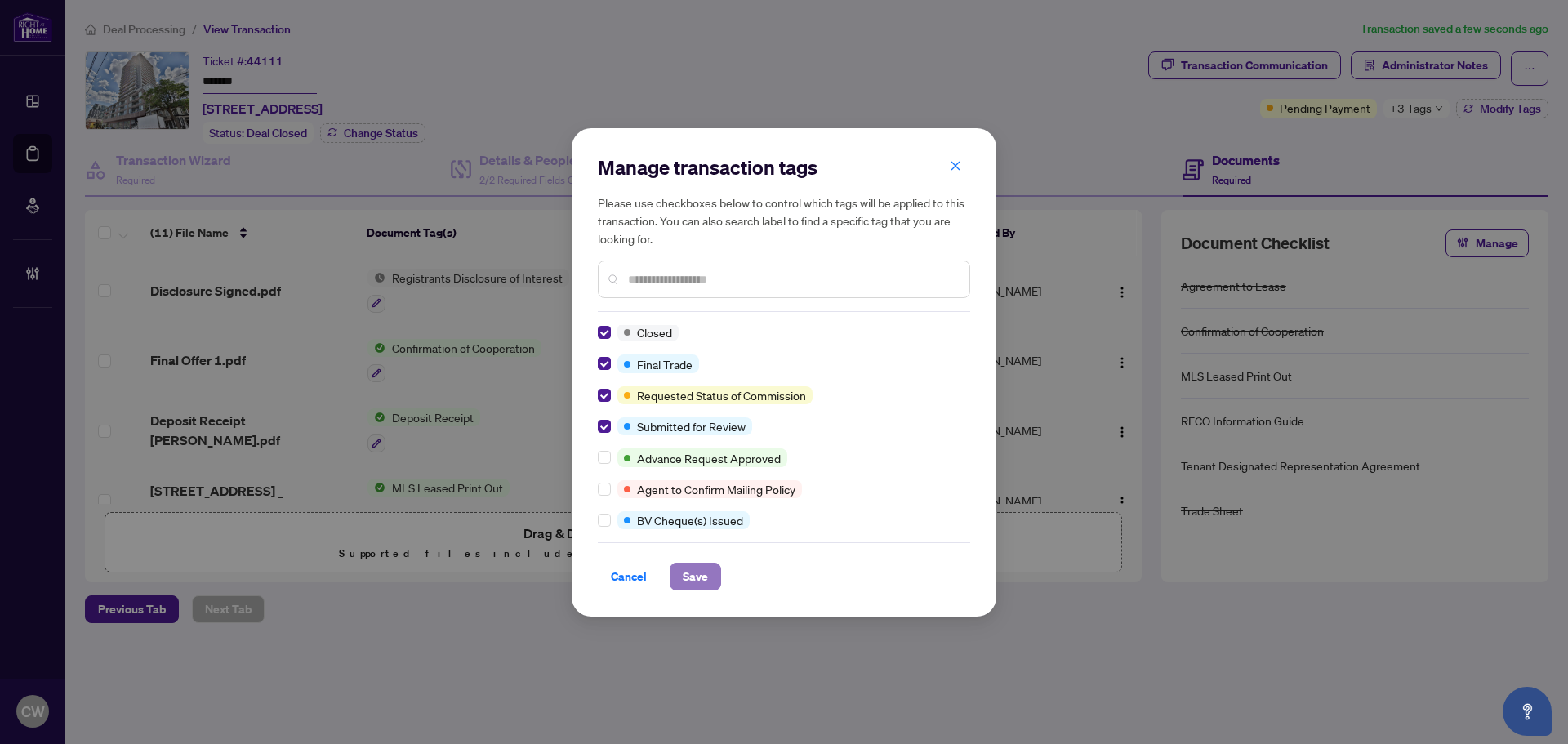
click at [702, 585] on span "Save" at bounding box center [695, 576] width 25 height 26
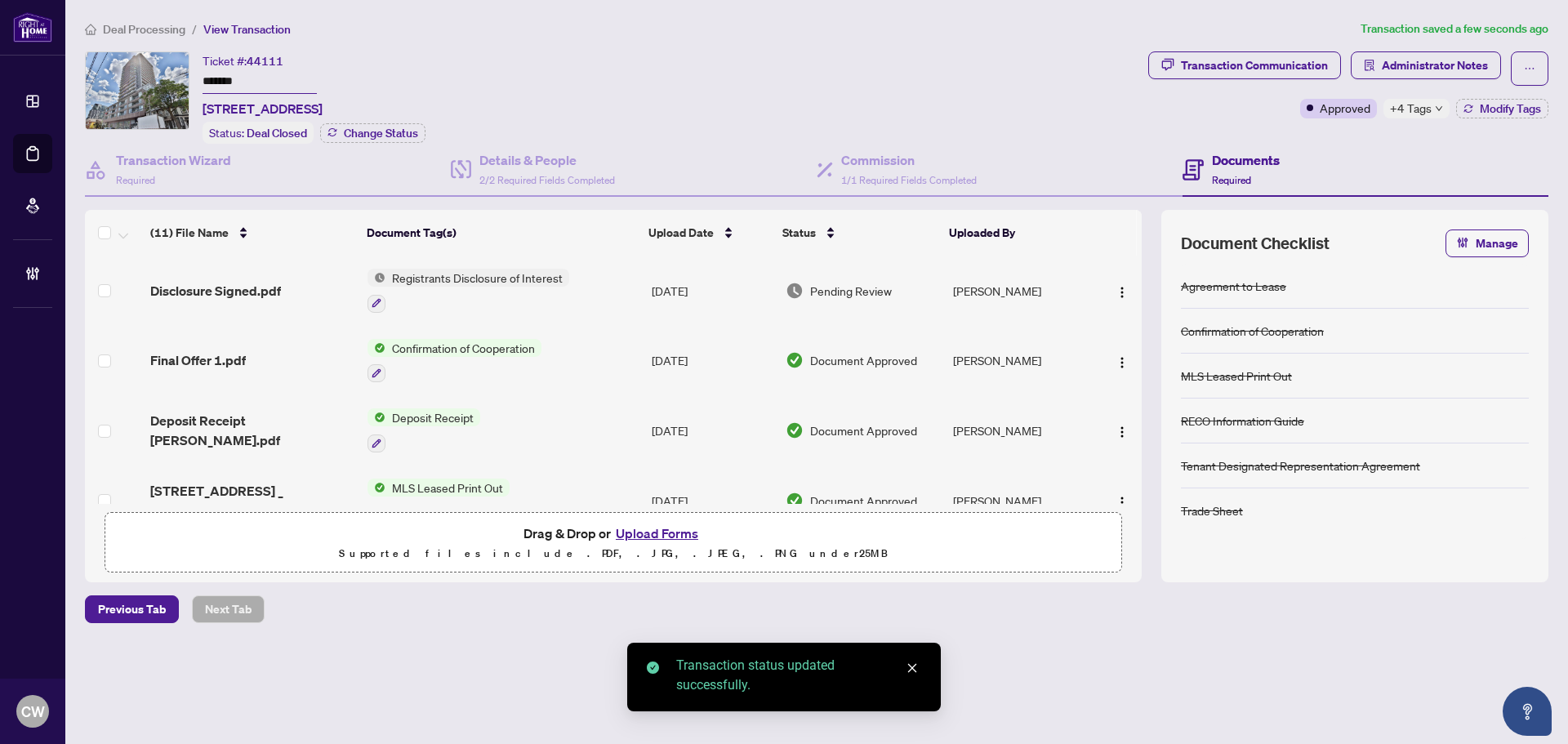
scroll to position [245, 0]
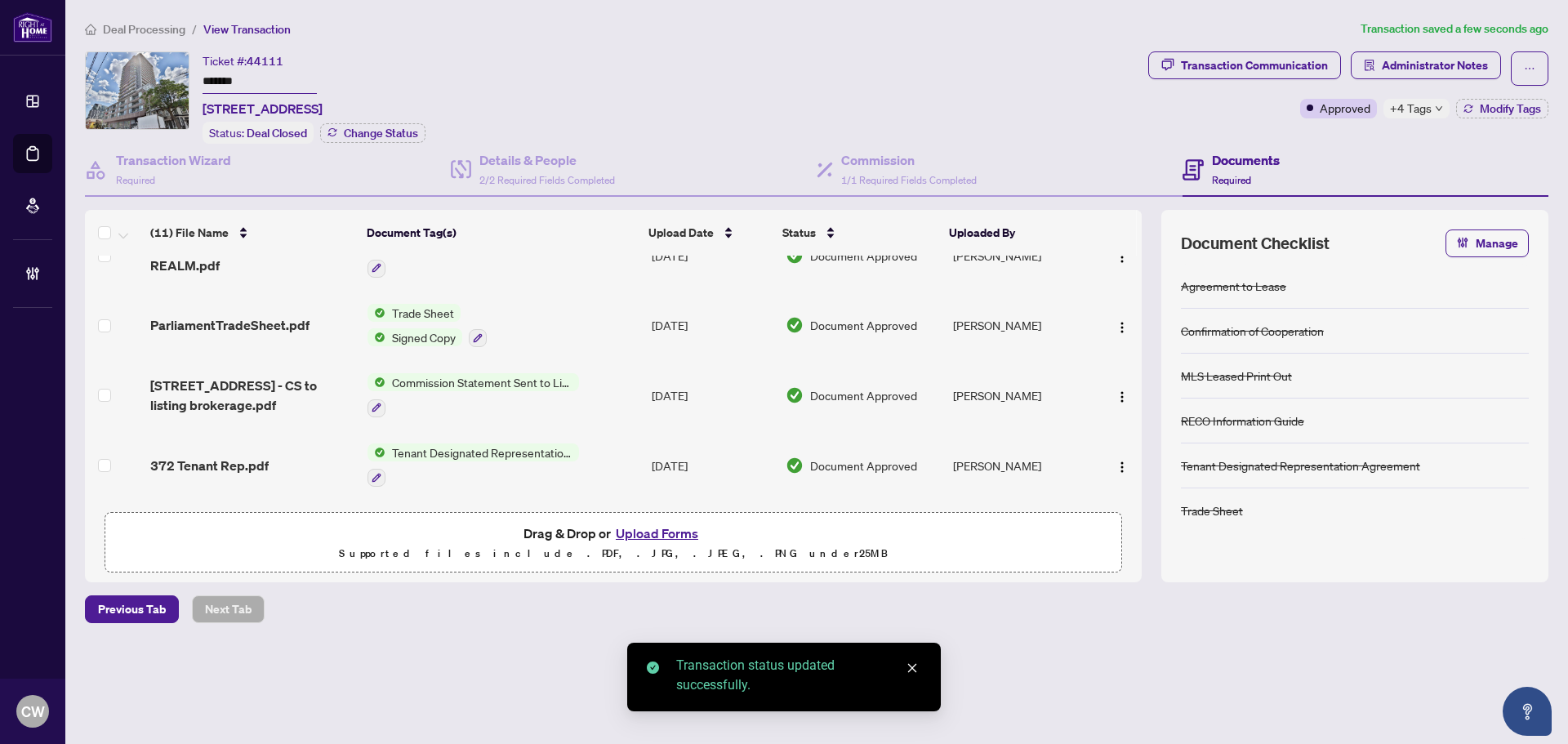
click at [271, 324] on span "ParliamentTradeSheet.pdf" at bounding box center [230, 324] width 159 height 19
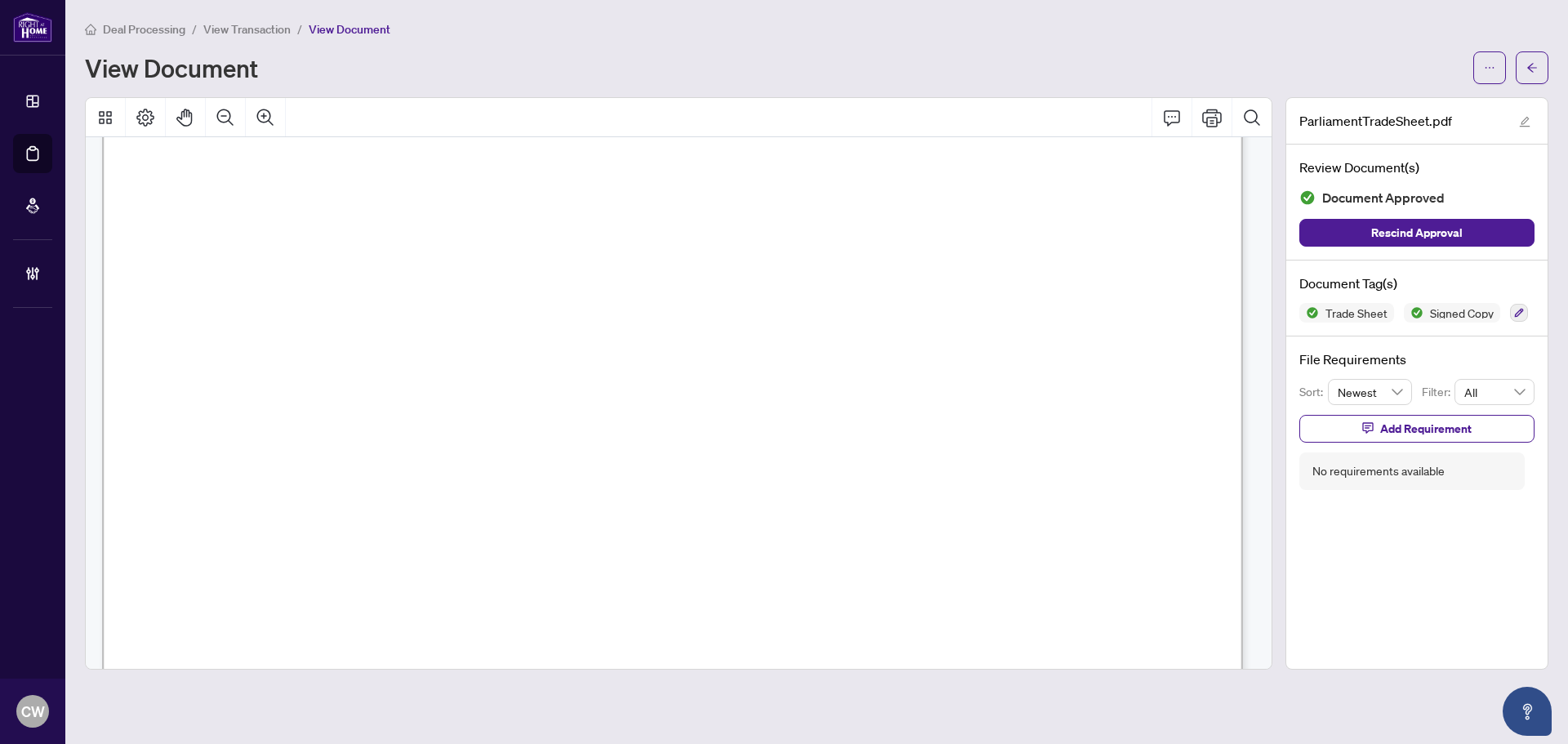
scroll to position [490, 0]
click at [1526, 75] on span "button" at bounding box center [1532, 67] width 12 height 26
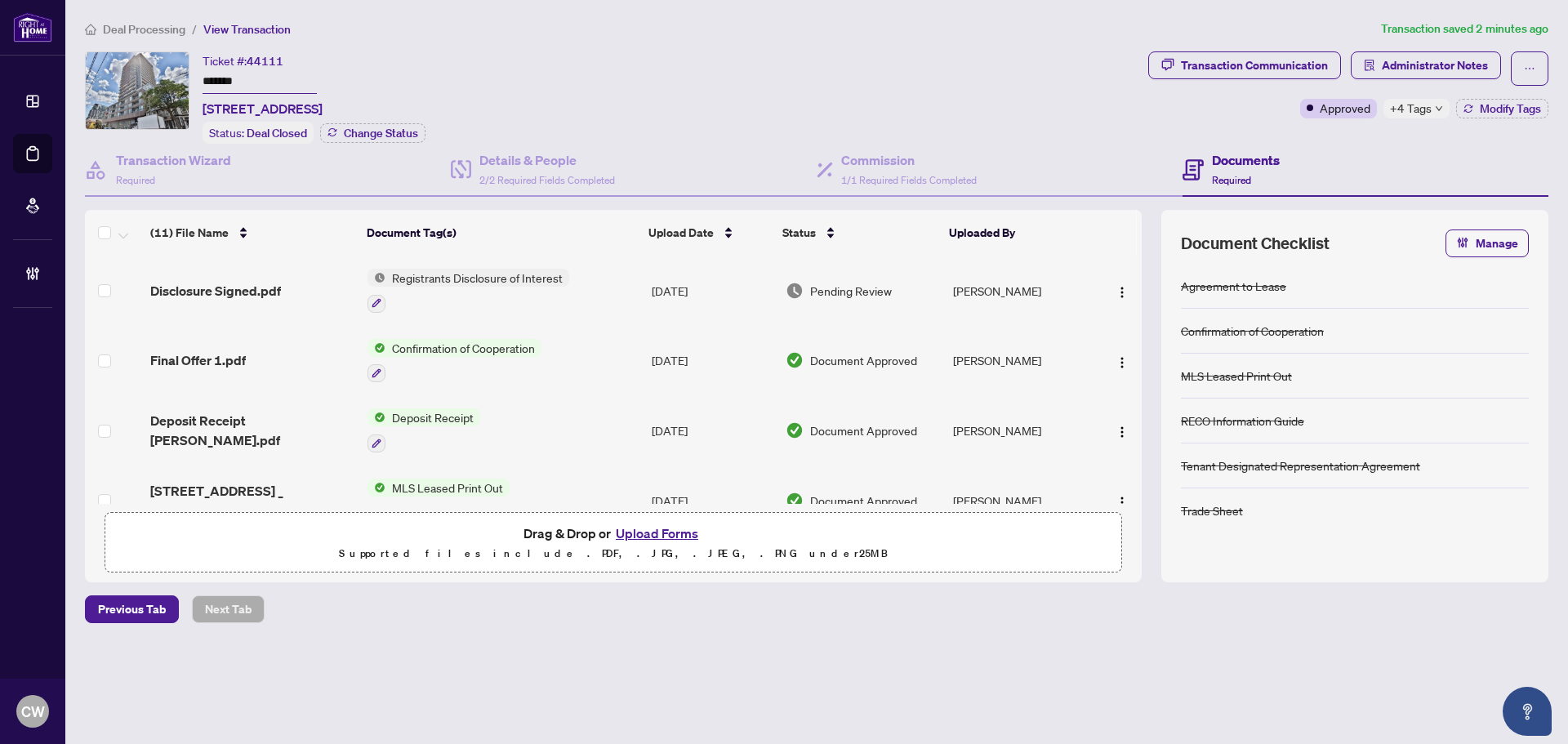
click at [658, 527] on button "Upload Forms" at bounding box center [657, 533] width 92 height 21
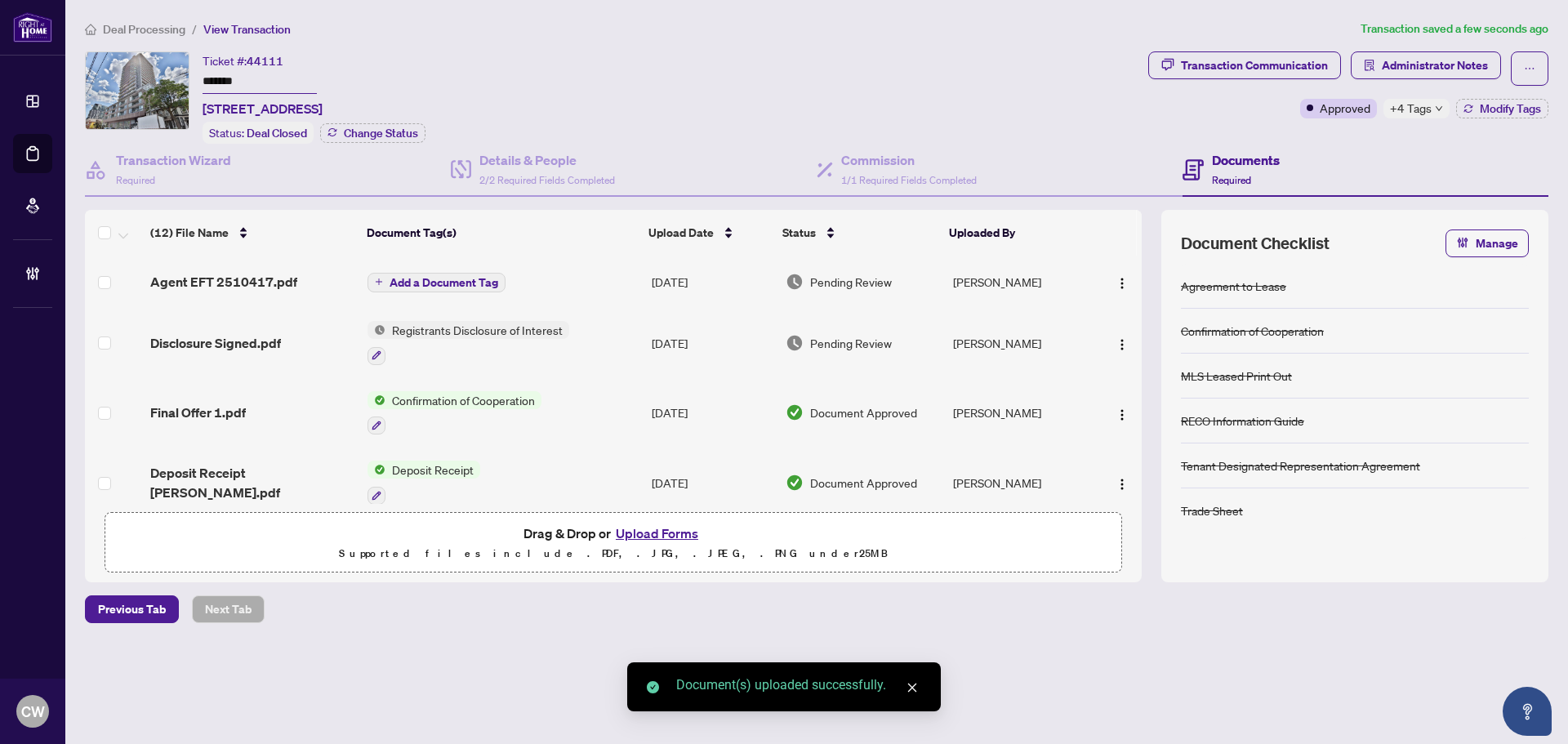
click at [451, 280] on span "Add a Document Tag" at bounding box center [444, 283] width 109 height 12
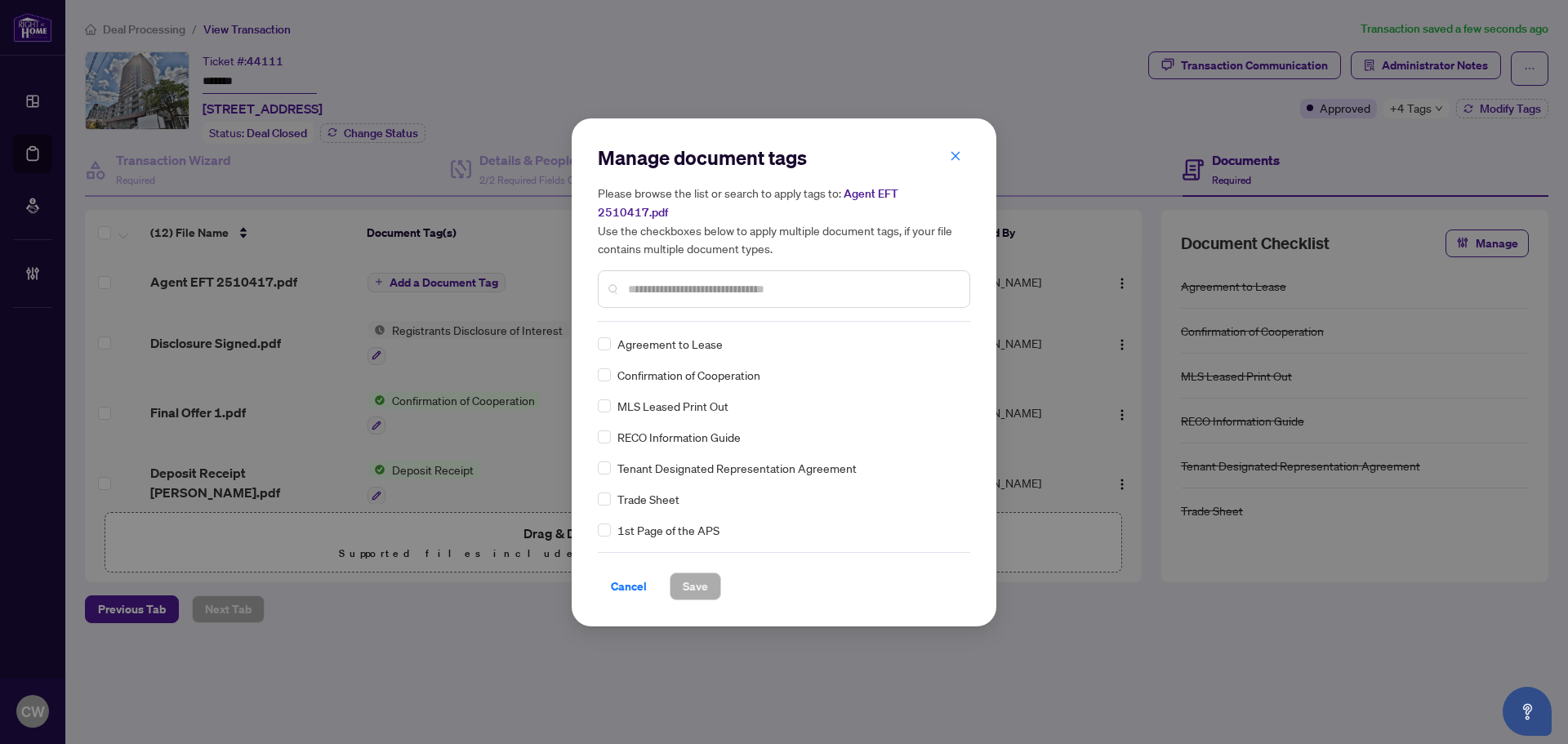
click at [713, 283] on input "text" at bounding box center [792, 288] width 328 height 18
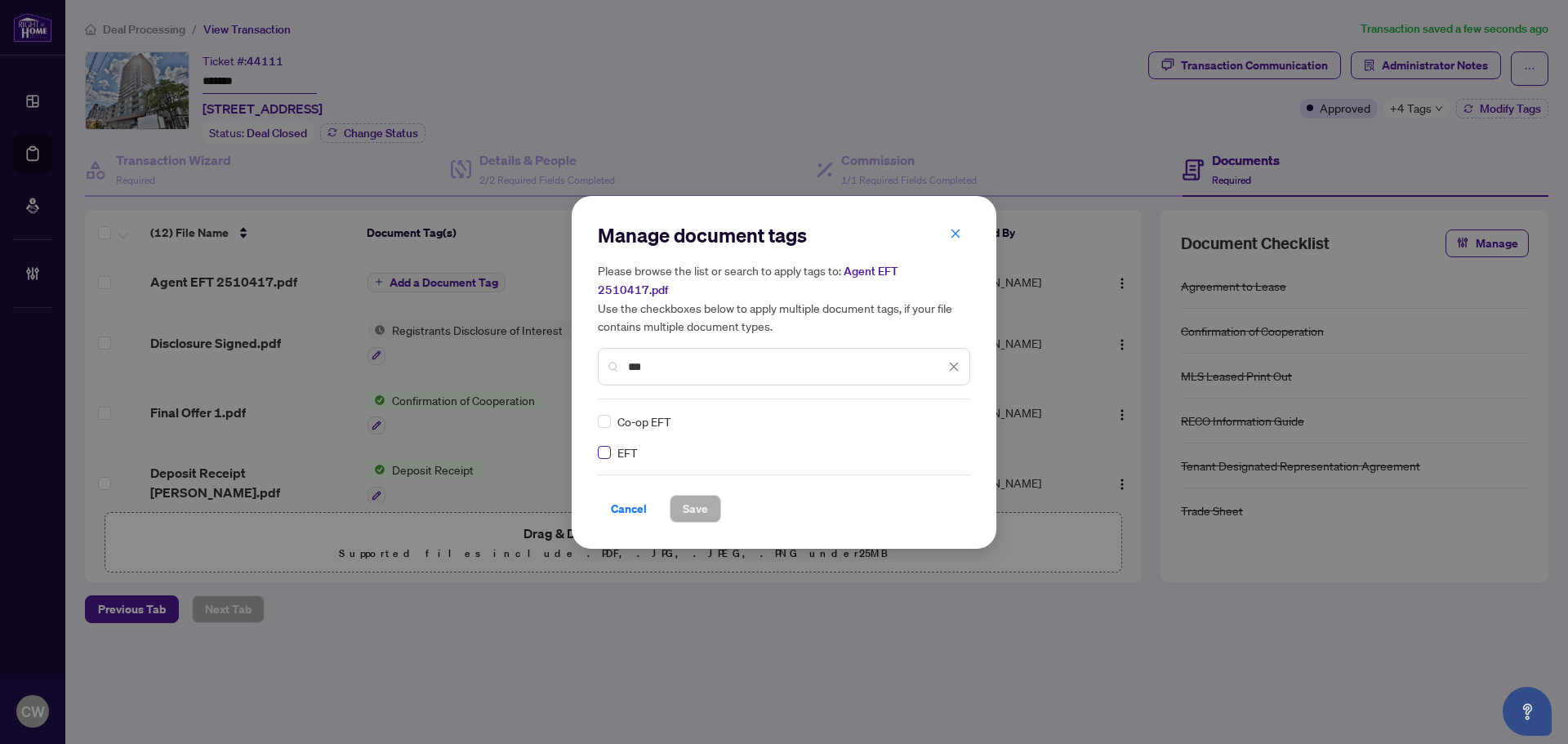
type input "***"
click at [940, 413] on img at bounding box center [936, 421] width 16 height 16
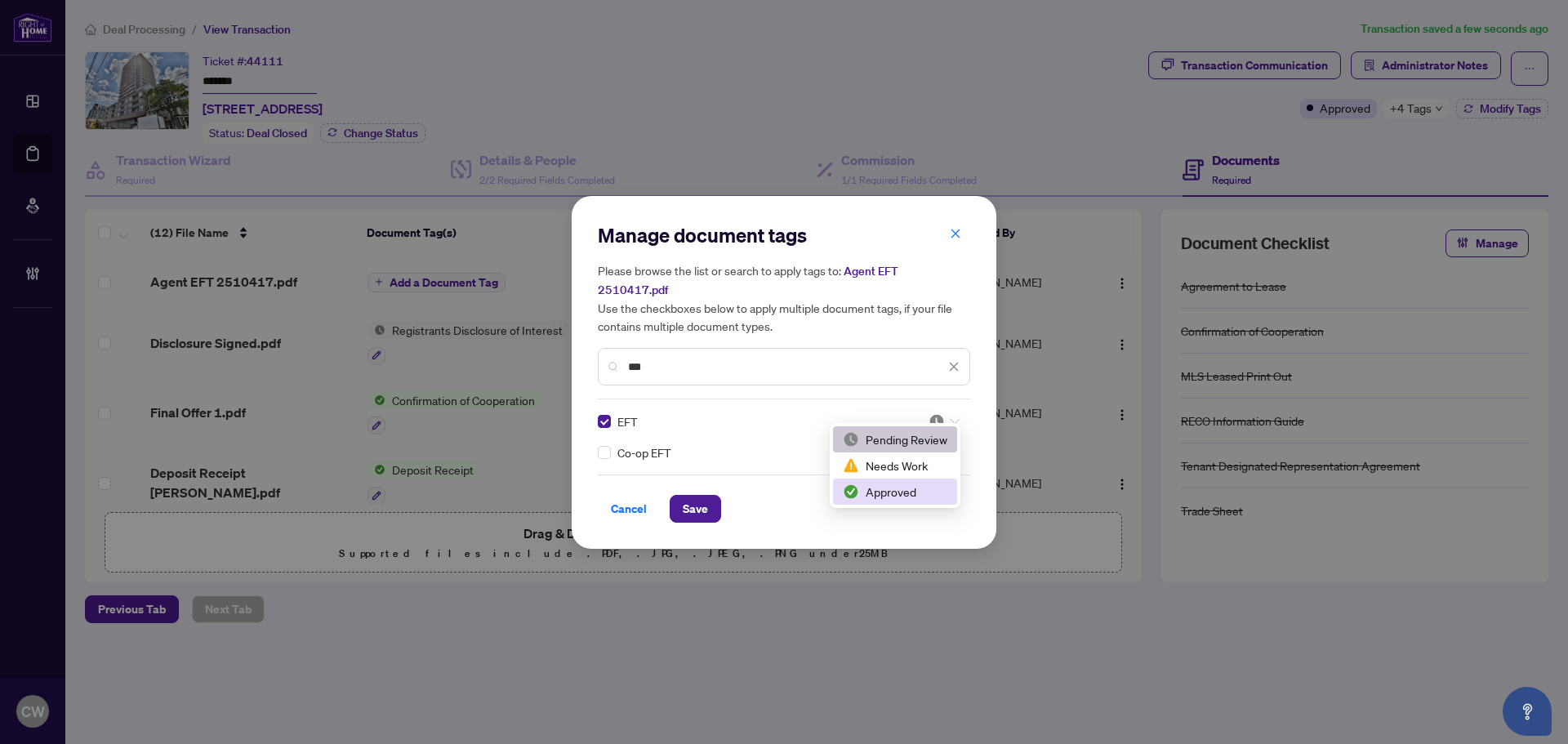
drag, startPoint x: 914, startPoint y: 494, endPoint x: 903, endPoint y: 497, distance: 11.4
click at [914, 495] on div "Approved" at bounding box center [895, 491] width 105 height 18
click at [689, 501] on span "Save" at bounding box center [695, 509] width 25 height 26
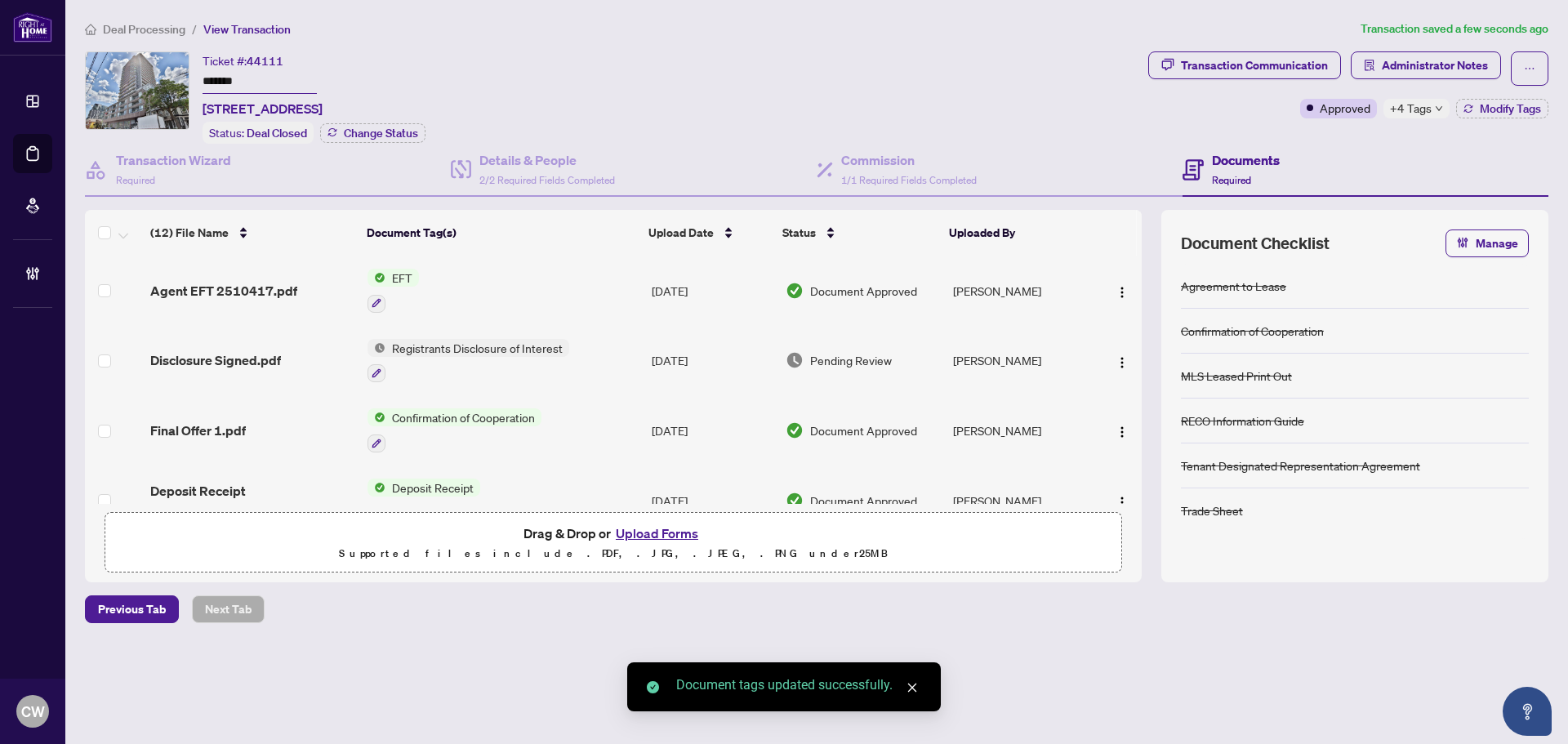
click at [1116, 286] on img "button" at bounding box center [1122, 292] width 13 height 13
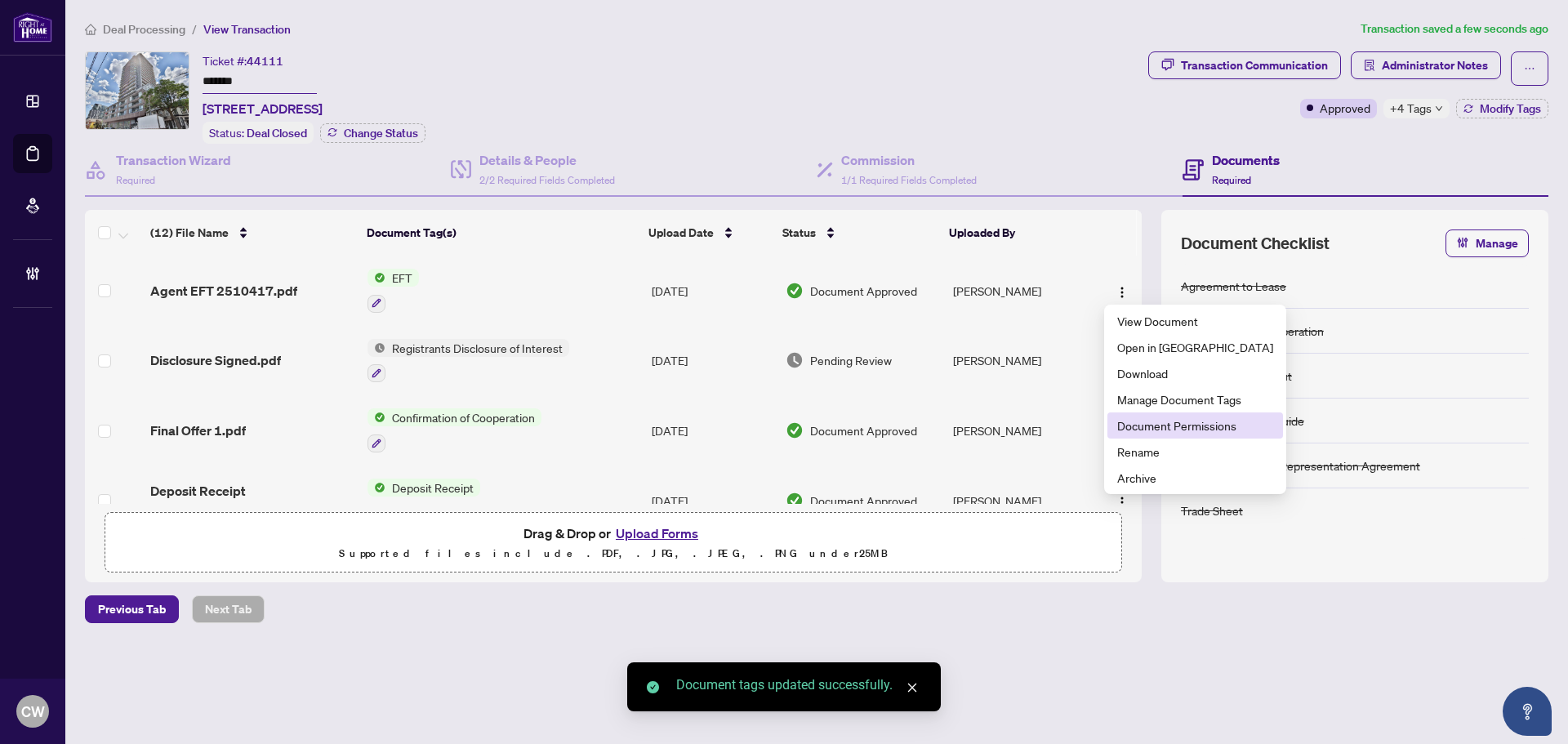
click at [1131, 424] on span "Document Permissions" at bounding box center [1195, 425] width 156 height 18
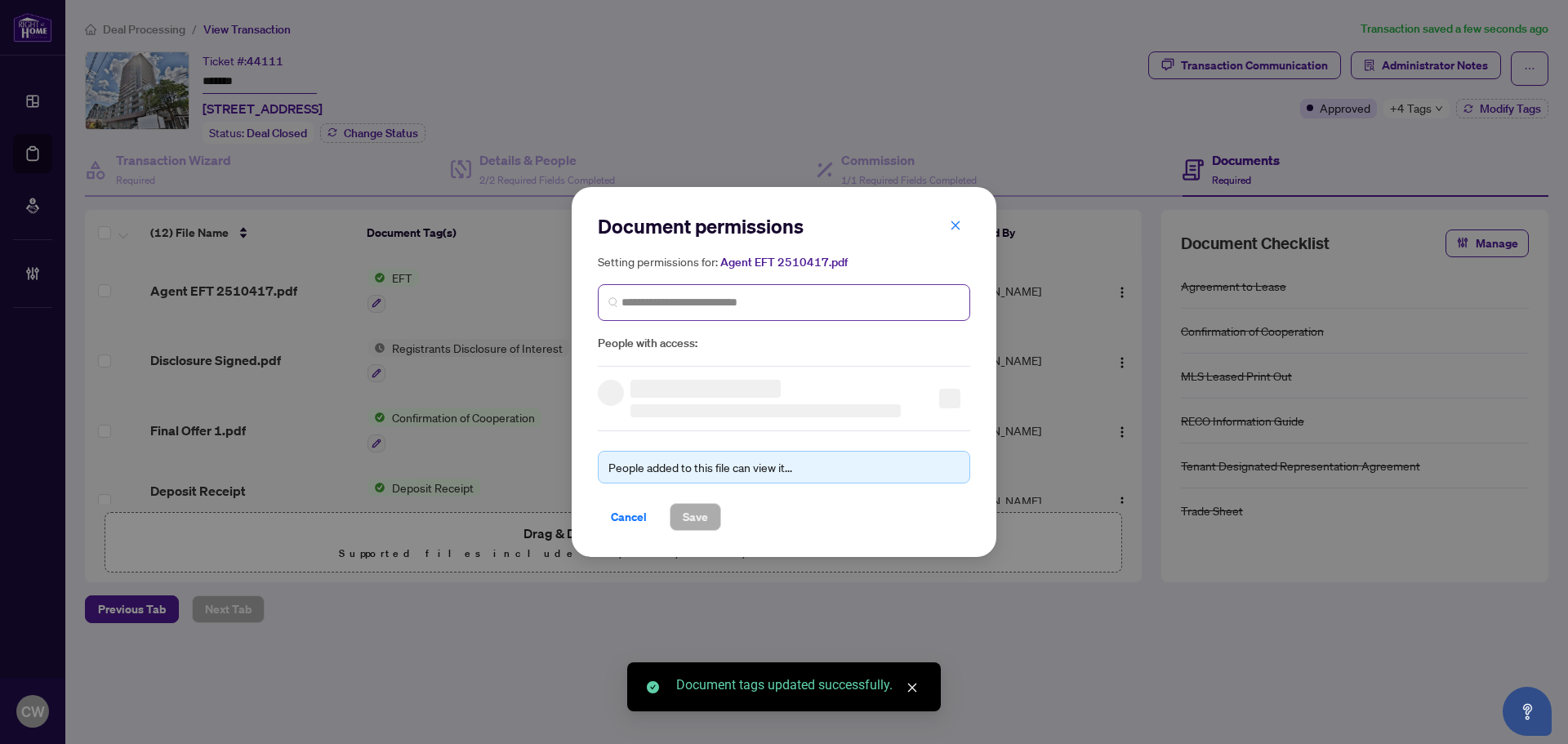
click at [681, 287] on span at bounding box center [784, 302] width 373 height 37
click at [700, 310] on input "search" at bounding box center [791, 302] width 338 height 17
paste input "**********"
type input "**********"
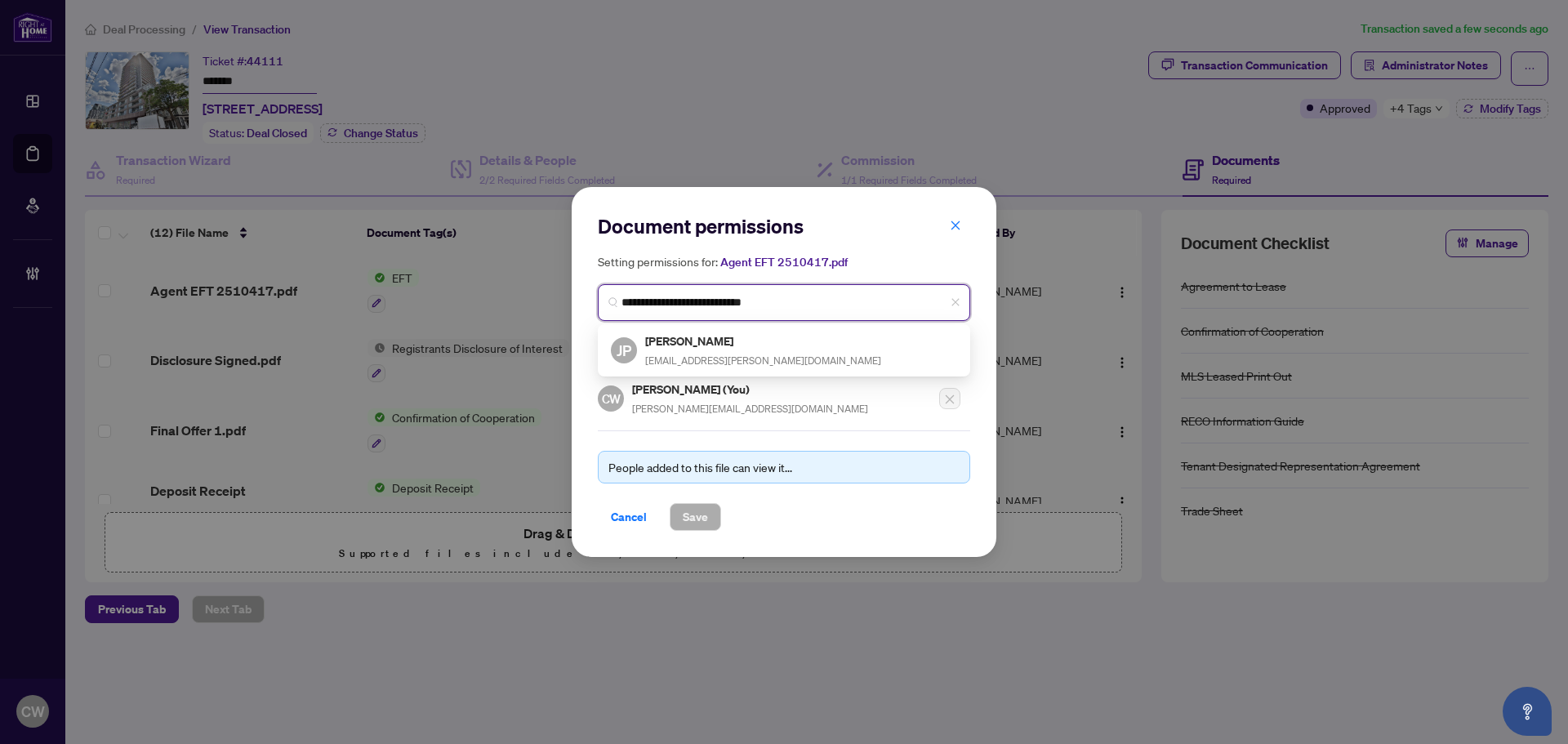
click at [707, 347] on h5 "[PERSON_NAME]" at bounding box center [763, 341] width 236 height 18
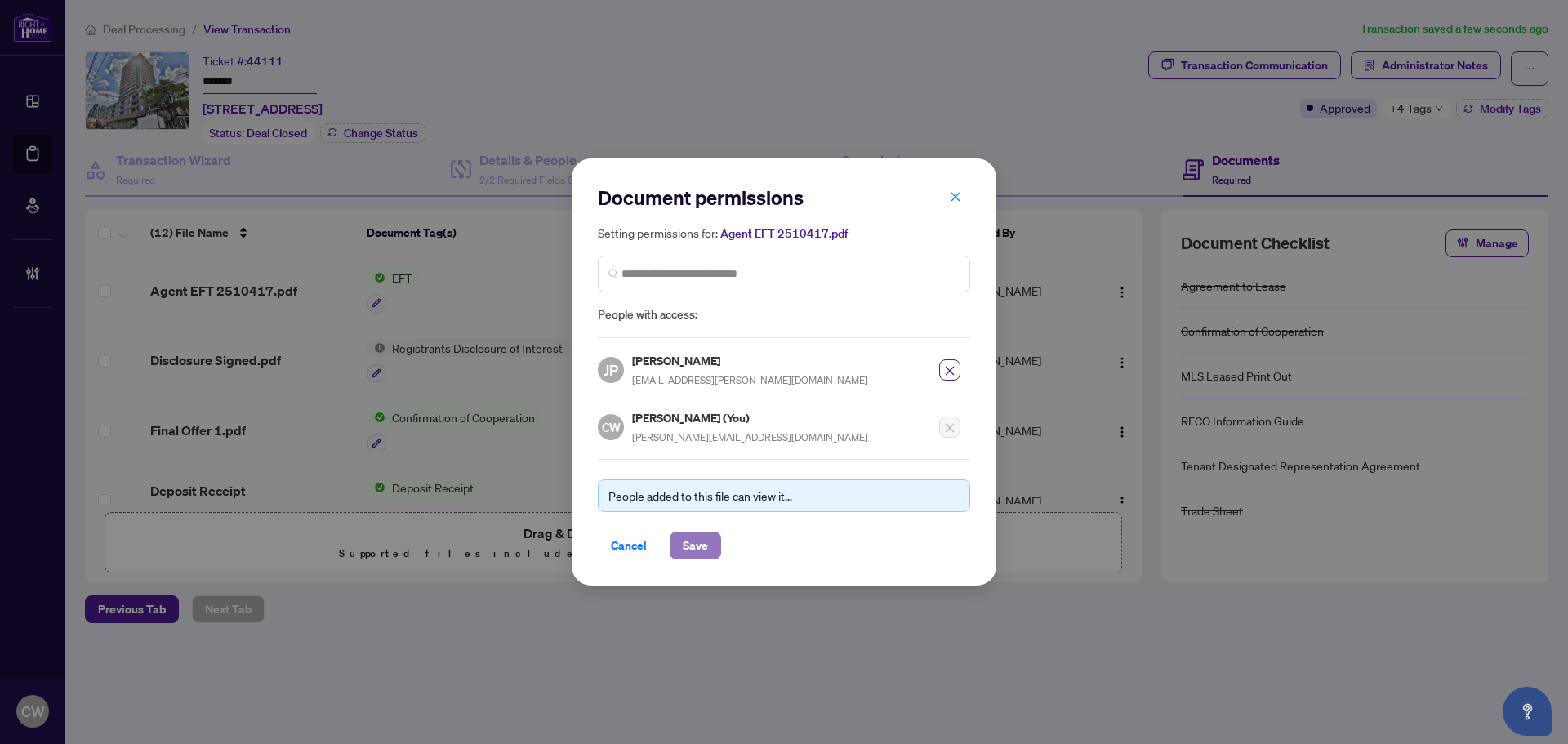
click at [701, 545] on span "Save" at bounding box center [695, 545] width 25 height 26
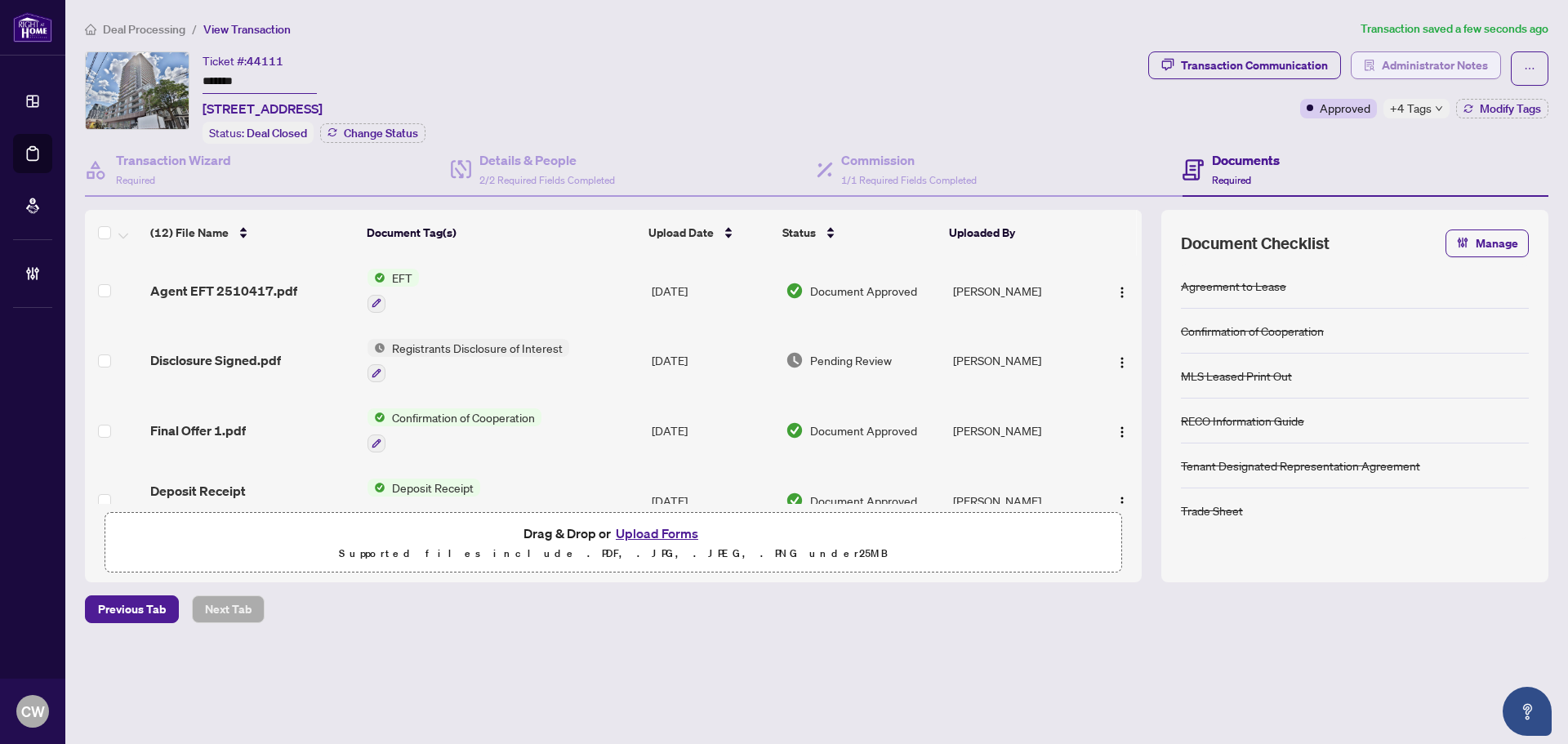
click at [1447, 66] on span "Administrator Notes" at bounding box center [1435, 65] width 106 height 26
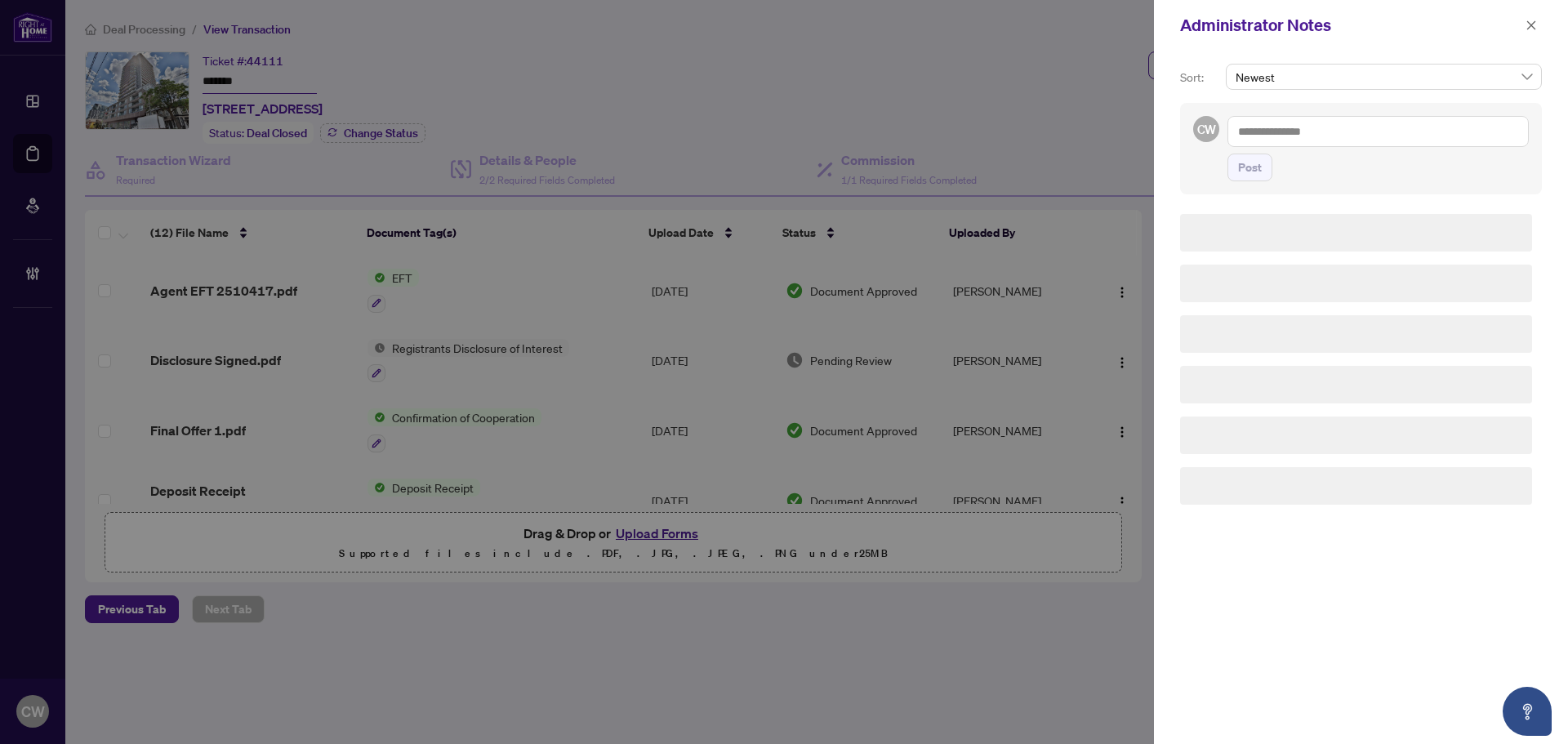
click at [1346, 119] on textarea at bounding box center [1378, 131] width 302 height 31
paste textarea "**********"
type textarea "**********"
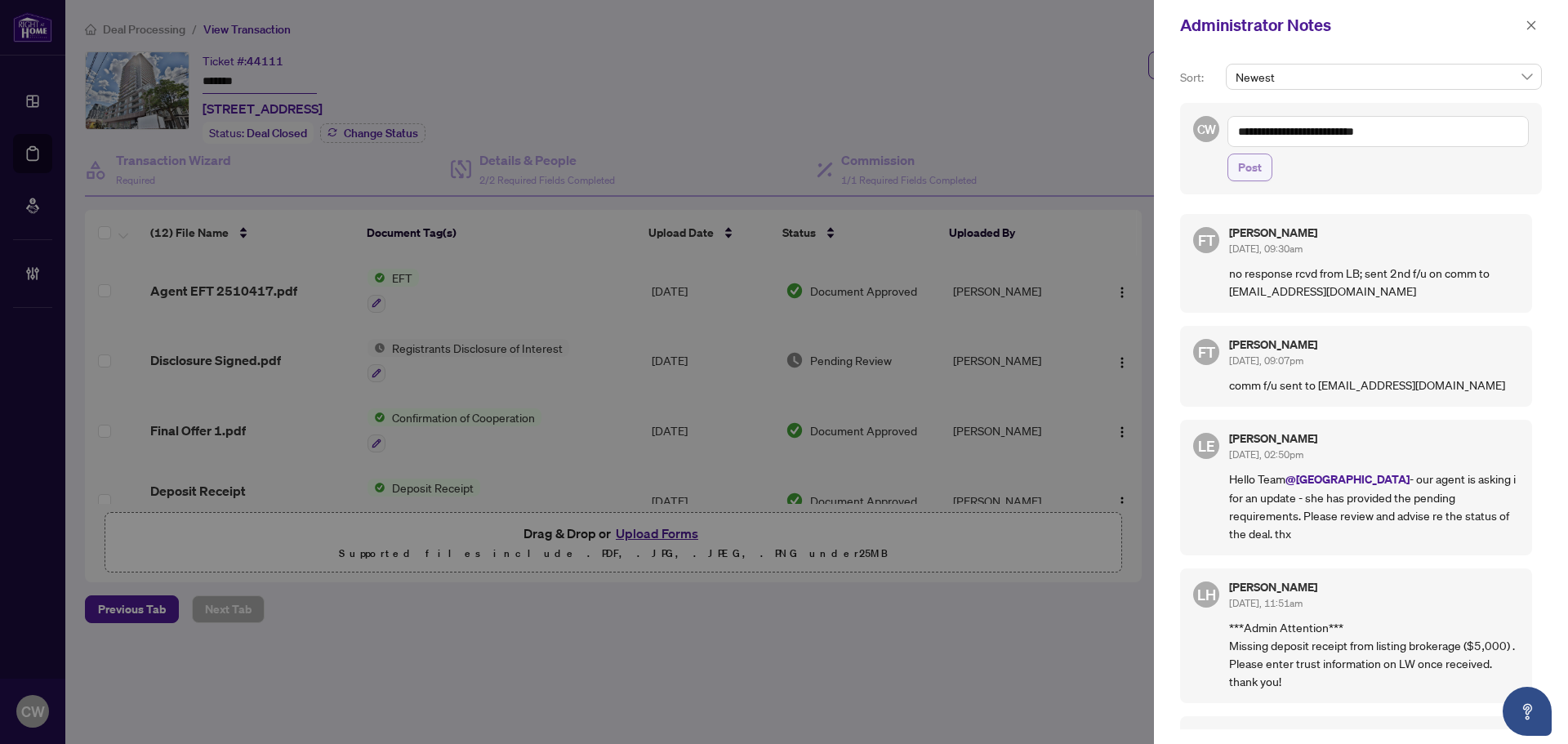
click at [1245, 173] on span "Post" at bounding box center [1250, 167] width 23 height 26
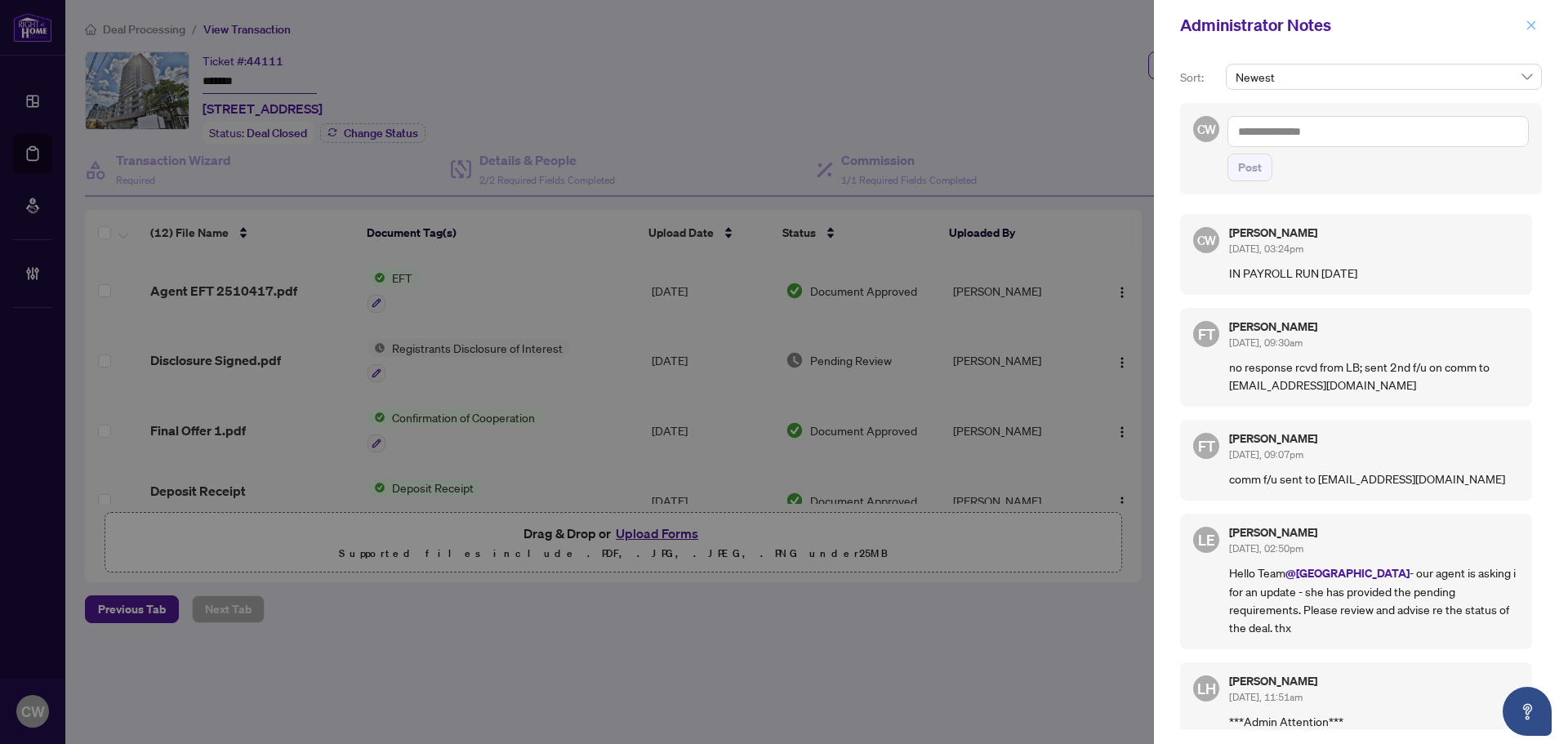
click at [1531, 22] on icon "close" at bounding box center [1531, 25] width 12 height 12
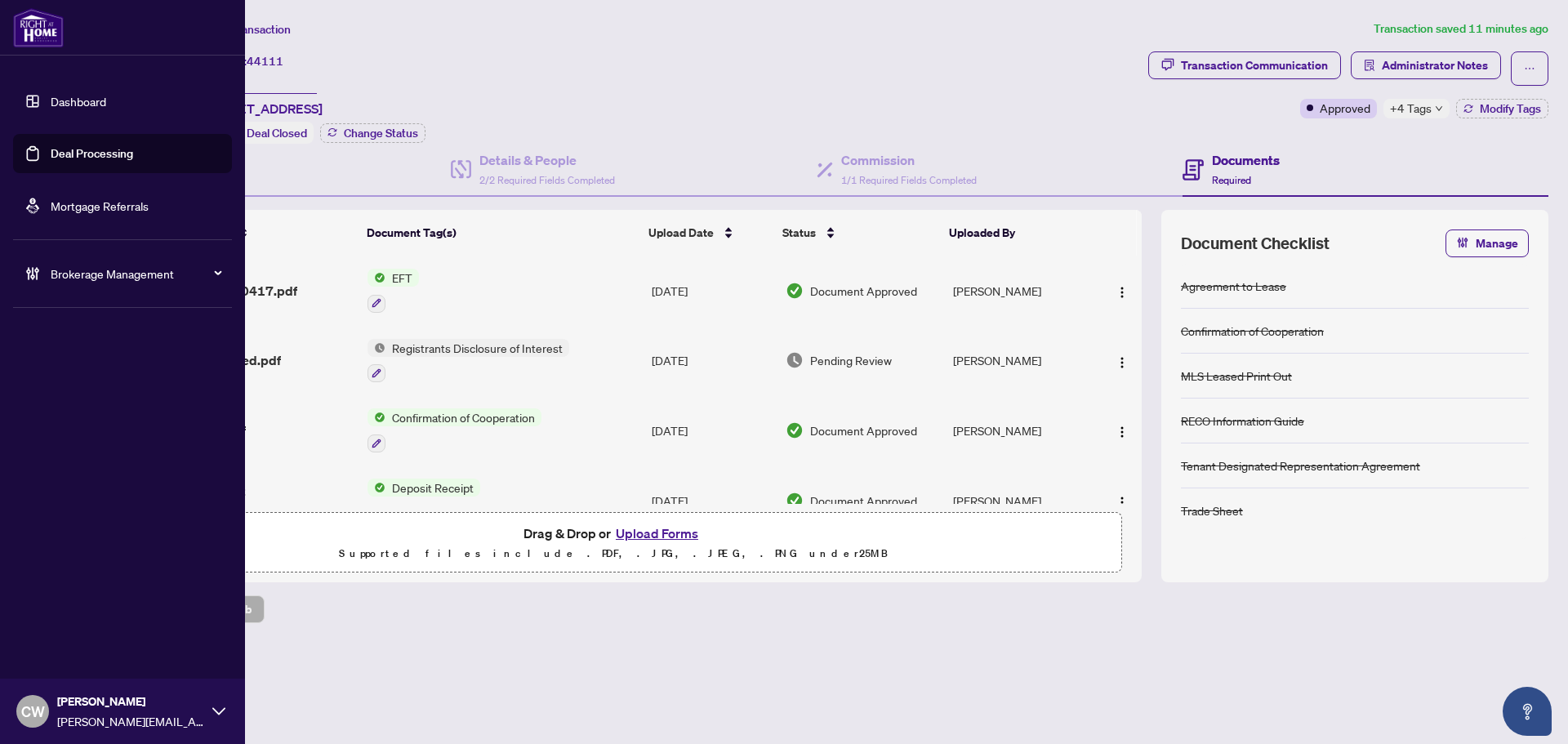
click at [65, 158] on link "Deal Processing" at bounding box center [91, 154] width 82 height 15
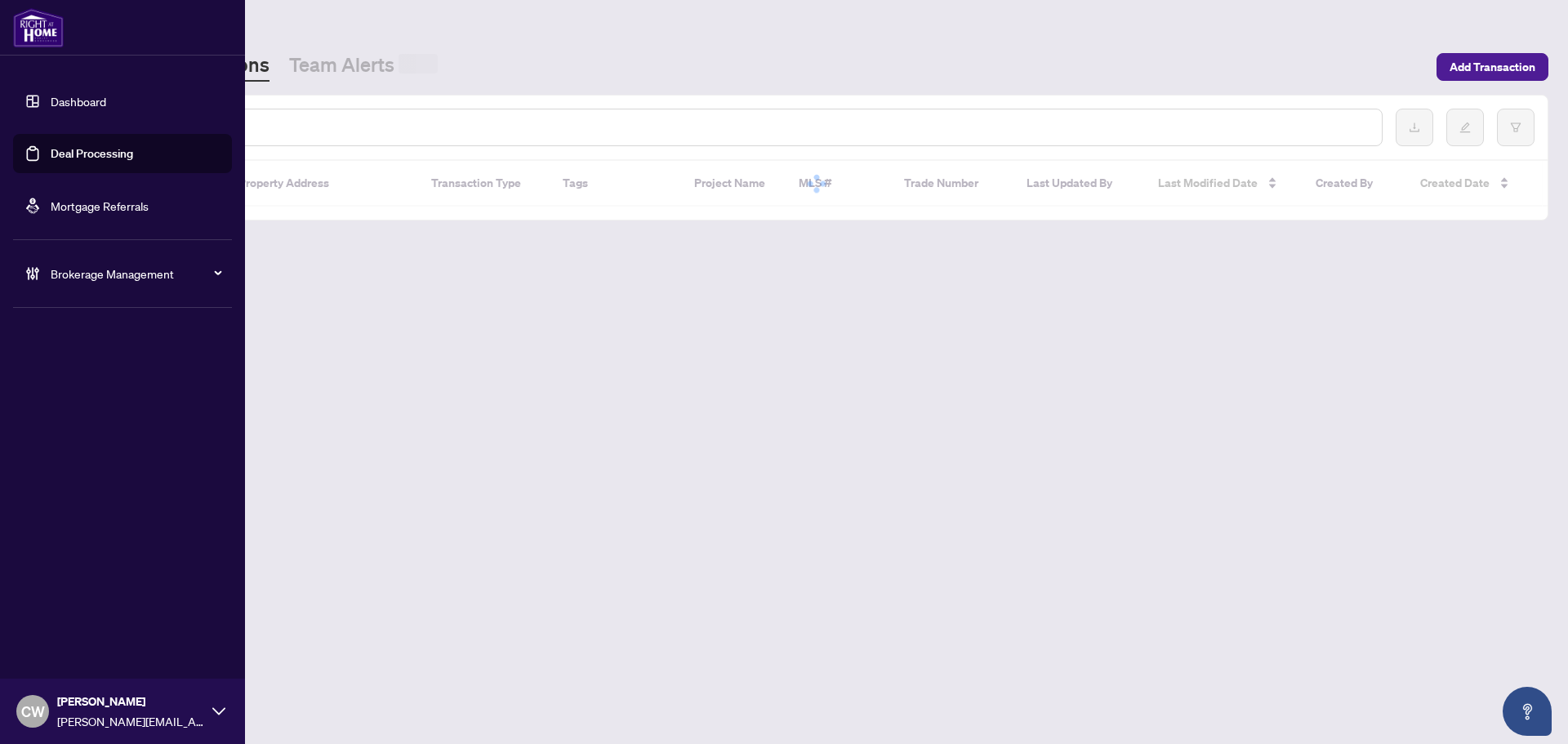
click at [252, 127] on input "text" at bounding box center [749, 127] width 1240 height 18
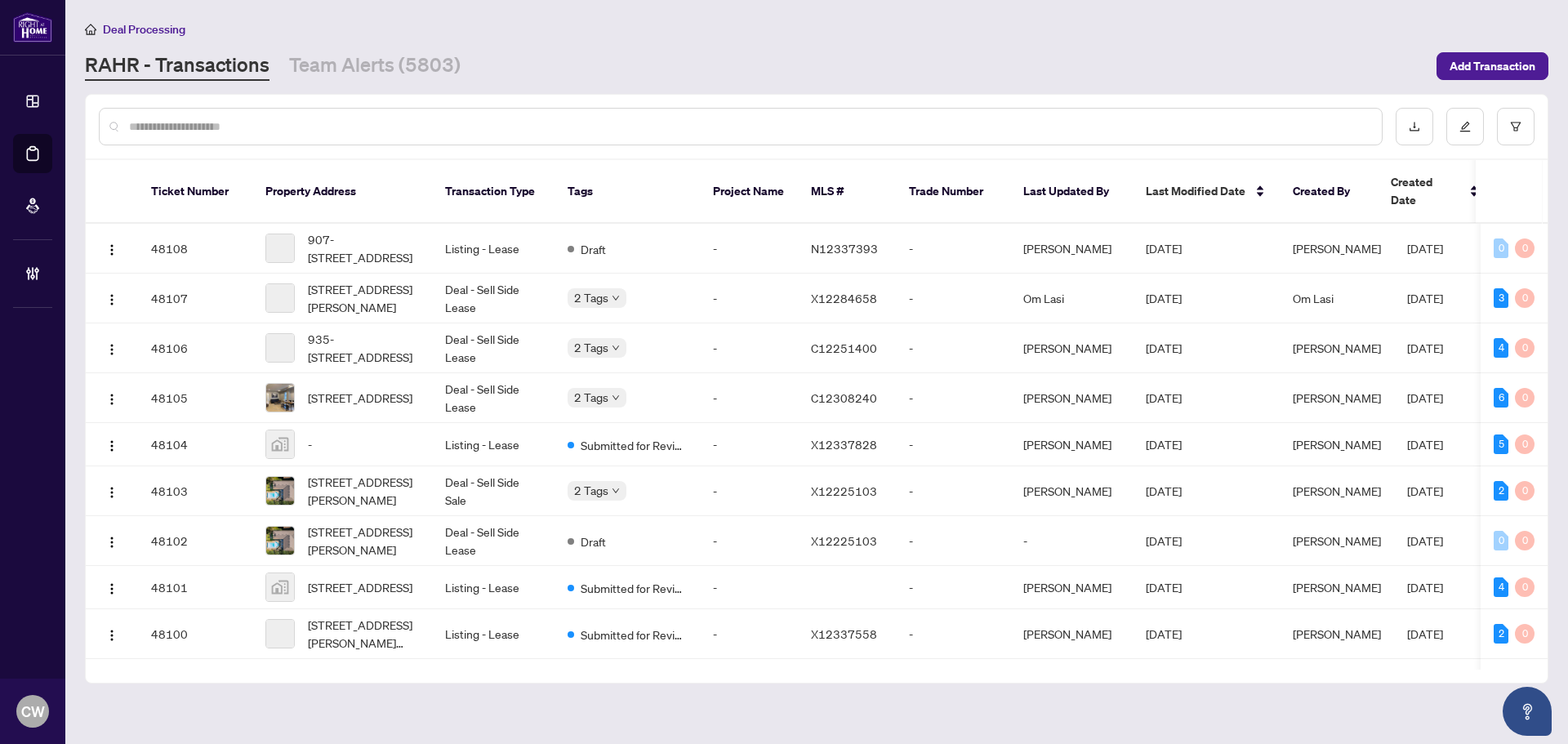
paste input "*******"
type input "*******"
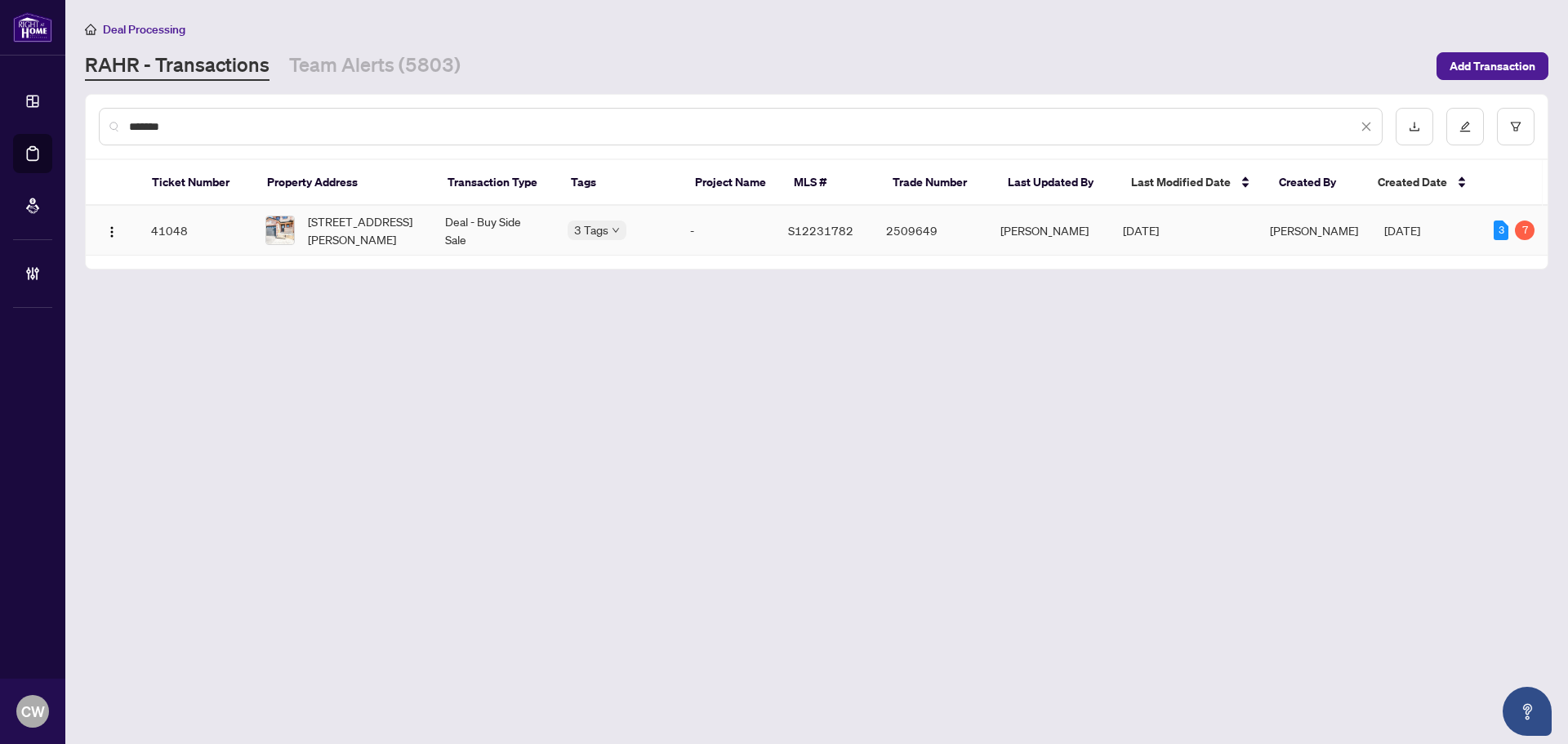
click at [361, 230] on span "[STREET_ADDRESS][PERSON_NAME]" at bounding box center [364, 230] width 111 height 36
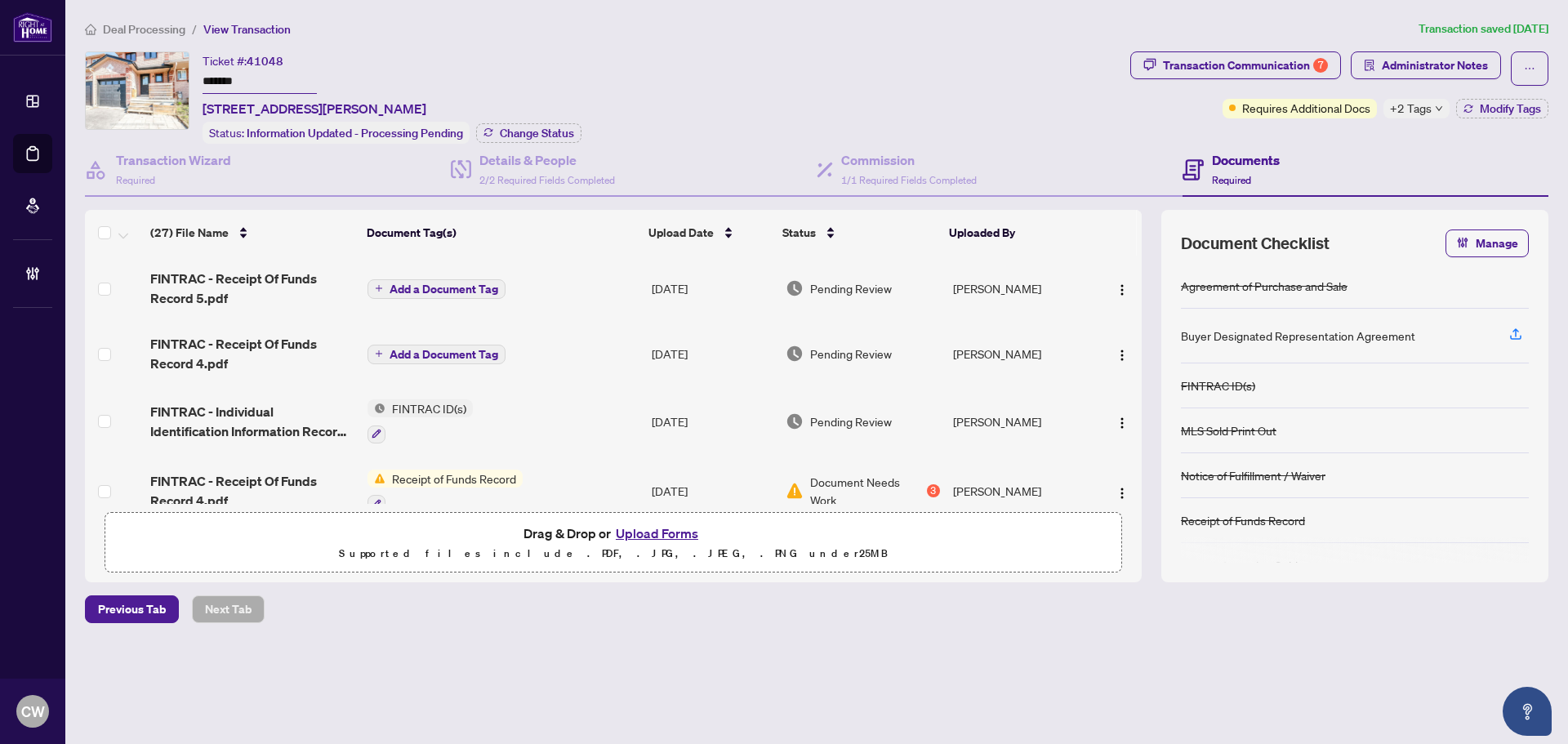
click at [426, 115] on span "[STREET_ADDRESS][PERSON_NAME]" at bounding box center [314, 108] width 224 height 19
click at [534, 135] on span "Change Status" at bounding box center [537, 133] width 75 height 12
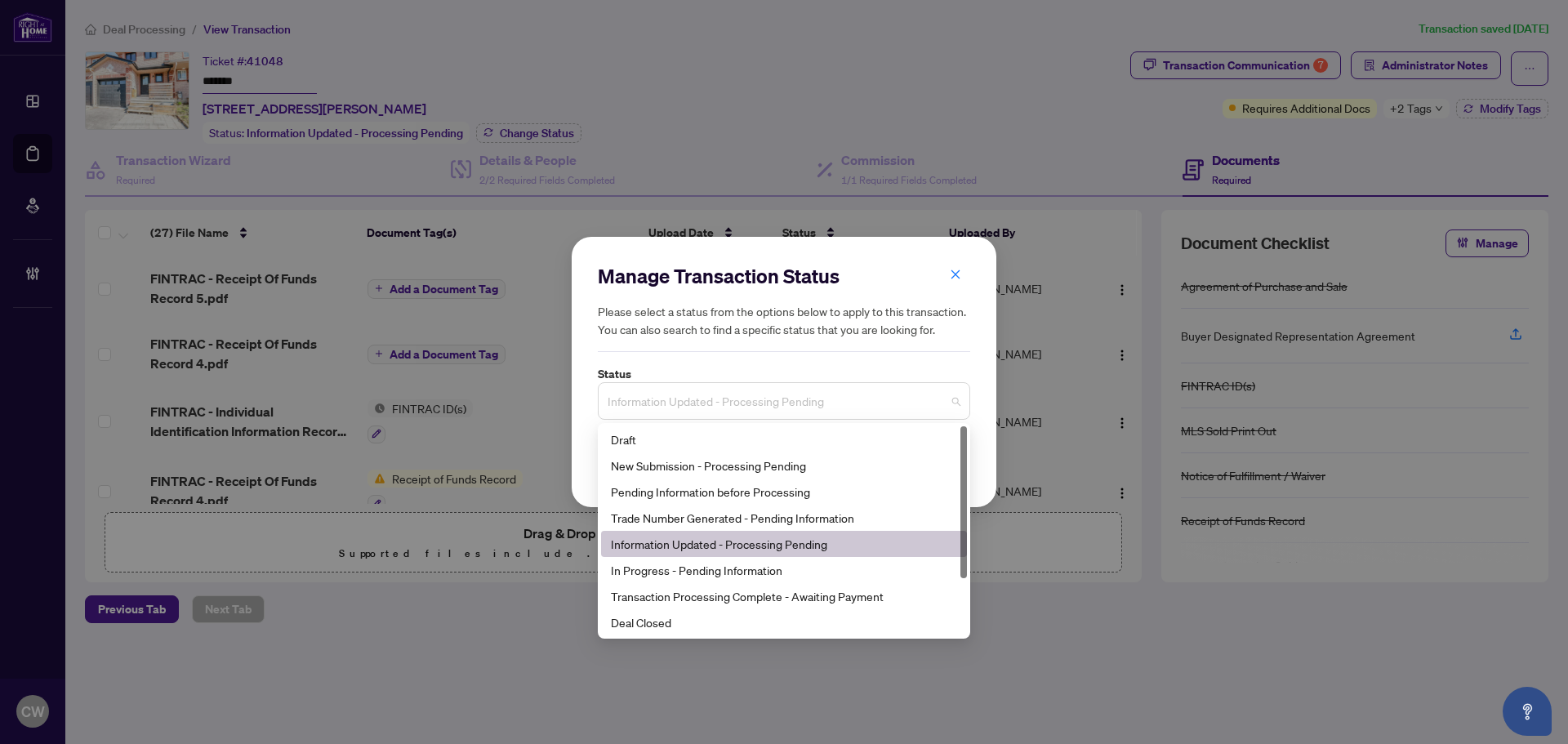
click at [767, 413] on span "Information Updated - Processing Pending" at bounding box center [783, 400] width 353 height 31
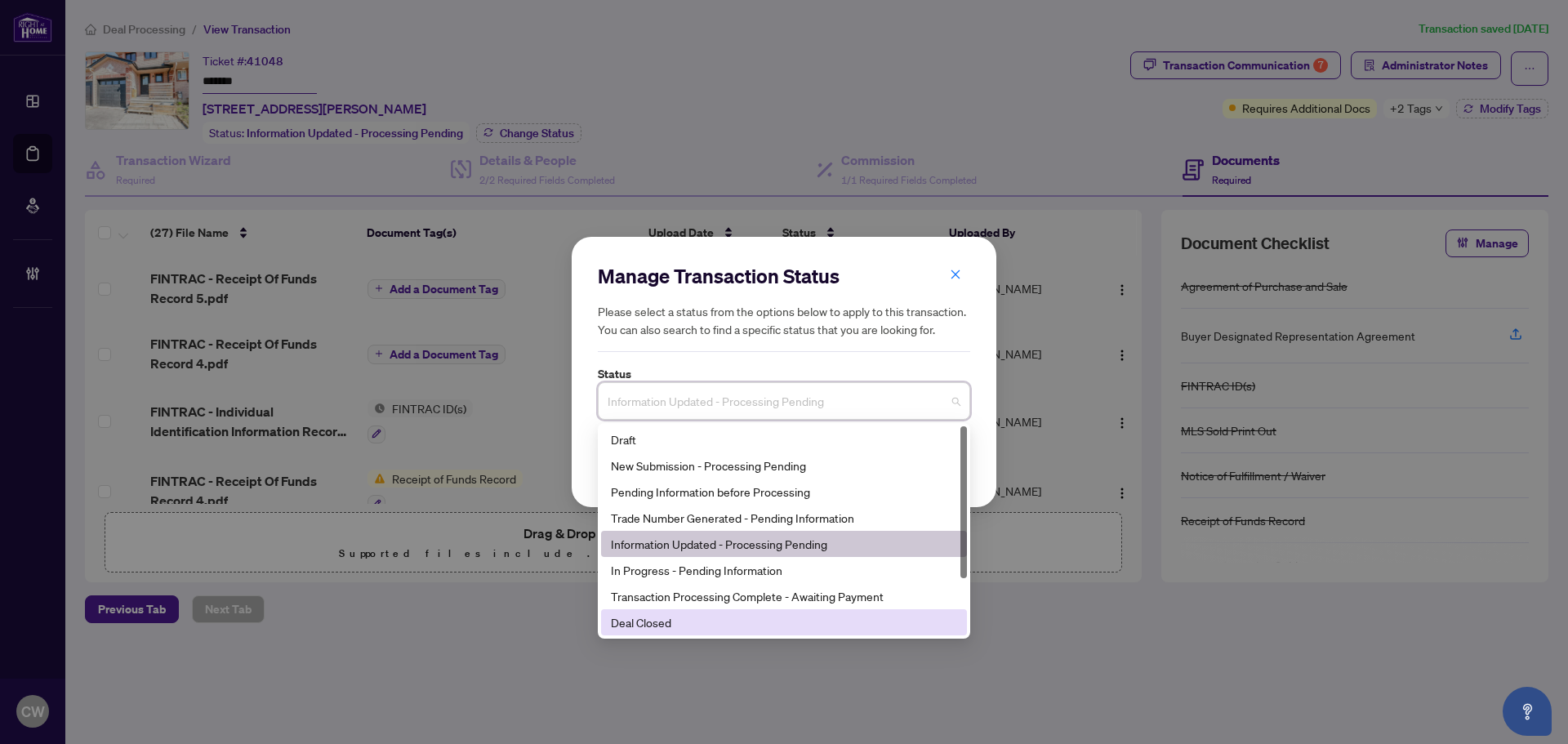
click at [725, 613] on div "Deal Closed" at bounding box center [783, 622] width 346 height 18
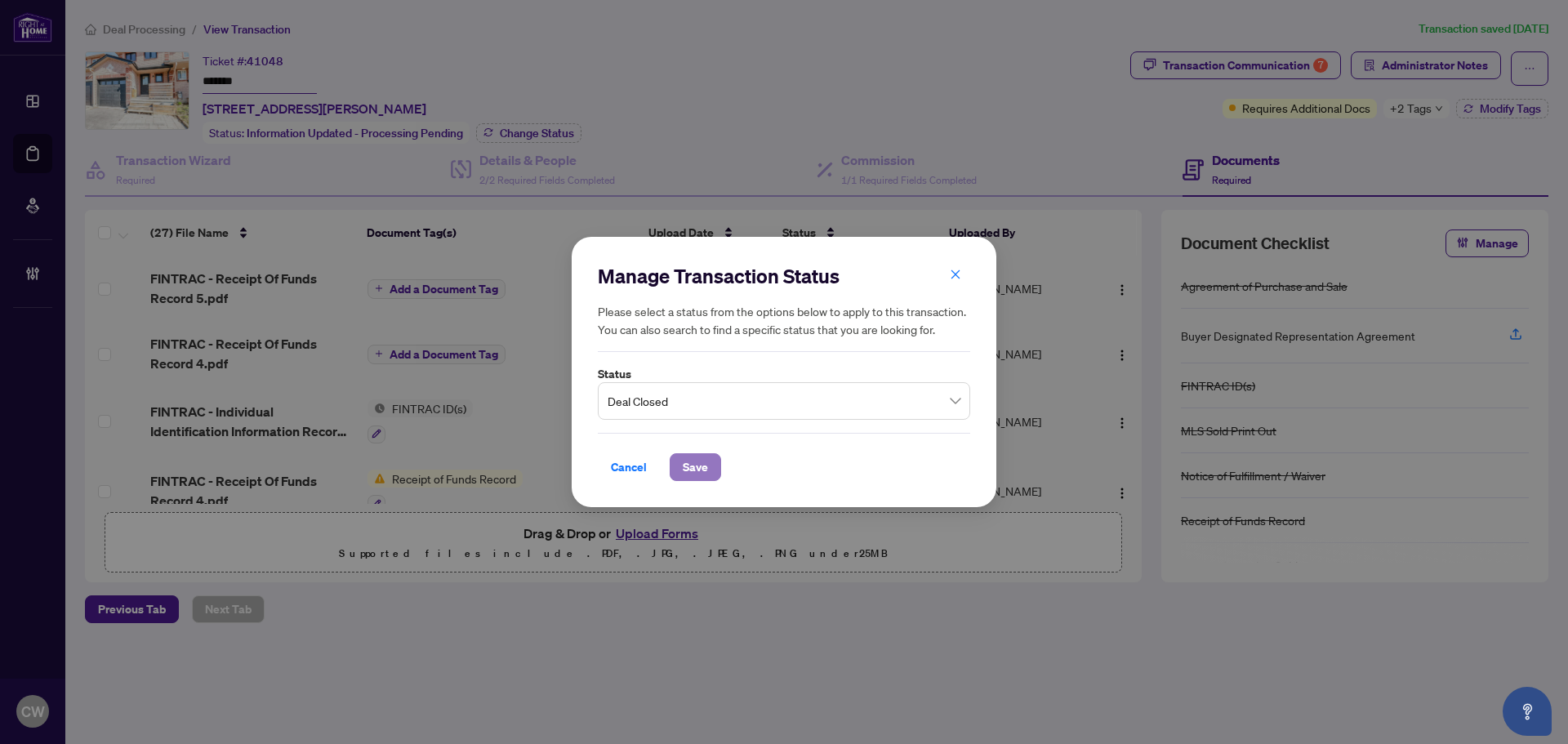
click at [688, 458] on span "Save" at bounding box center [695, 467] width 25 height 26
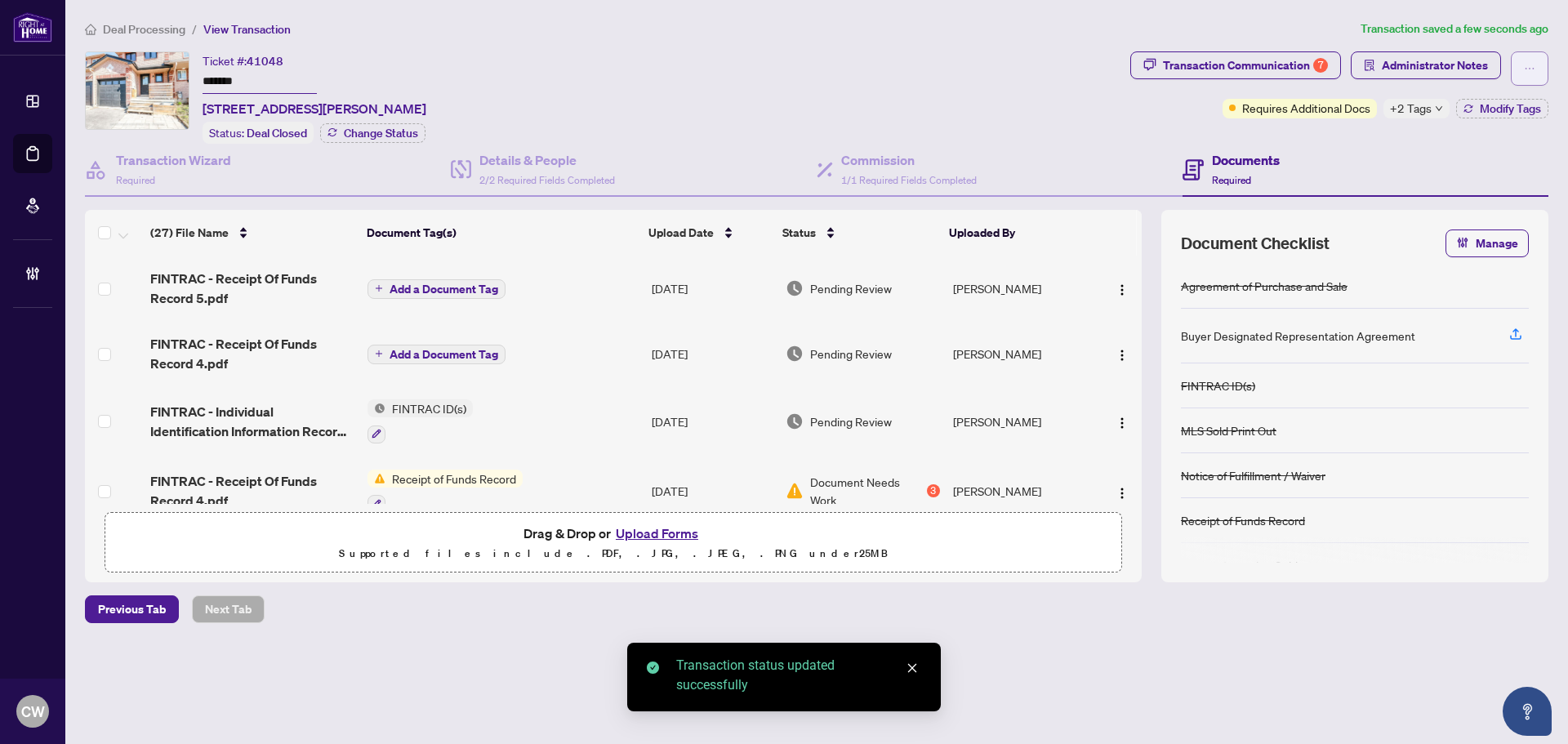
click at [1535, 72] on button "button" at bounding box center [1529, 68] width 38 height 34
click at [1309, 59] on div "Transaction Communication 7" at bounding box center [1245, 65] width 165 height 26
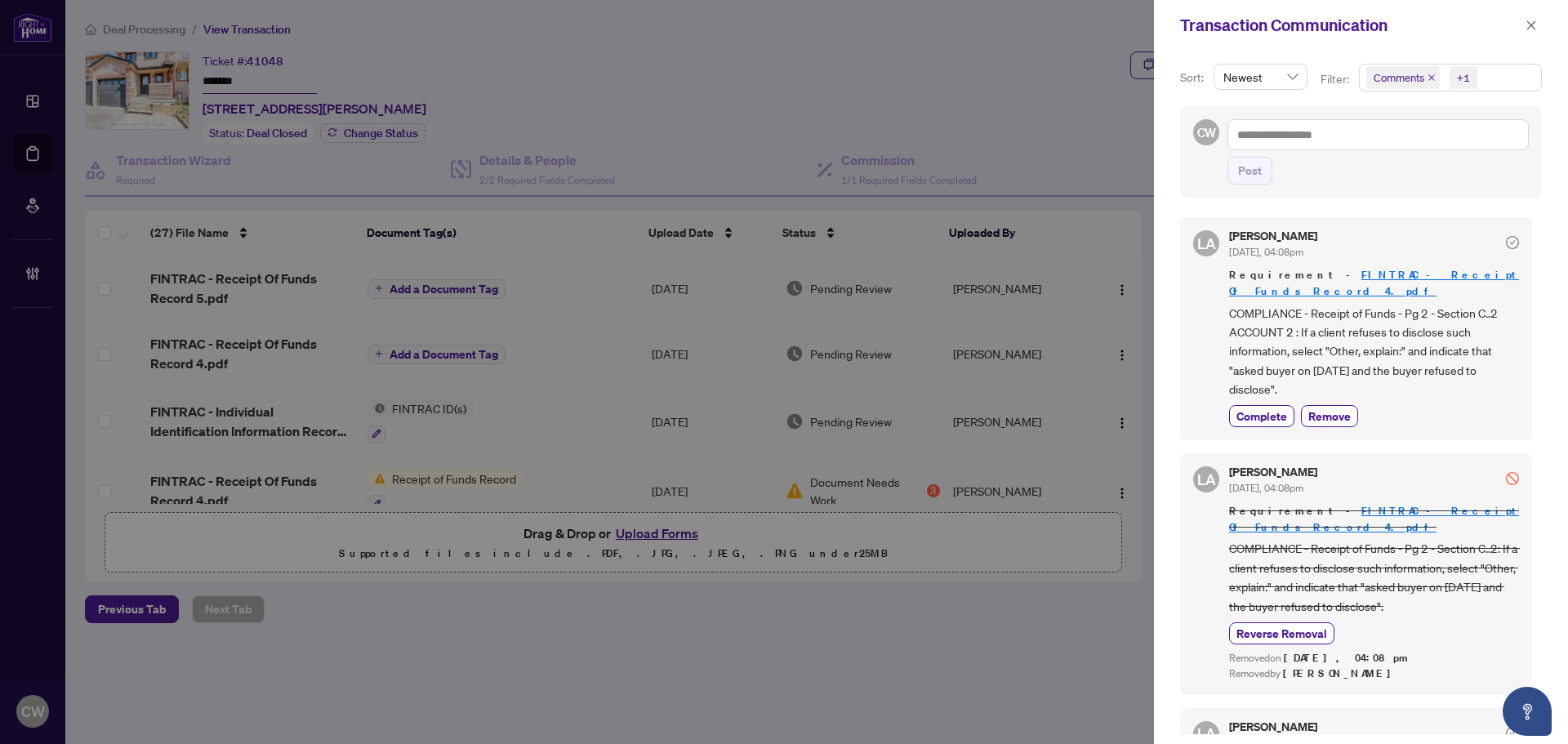
click at [1431, 78] on icon "close" at bounding box center [1431, 78] width 7 height 7
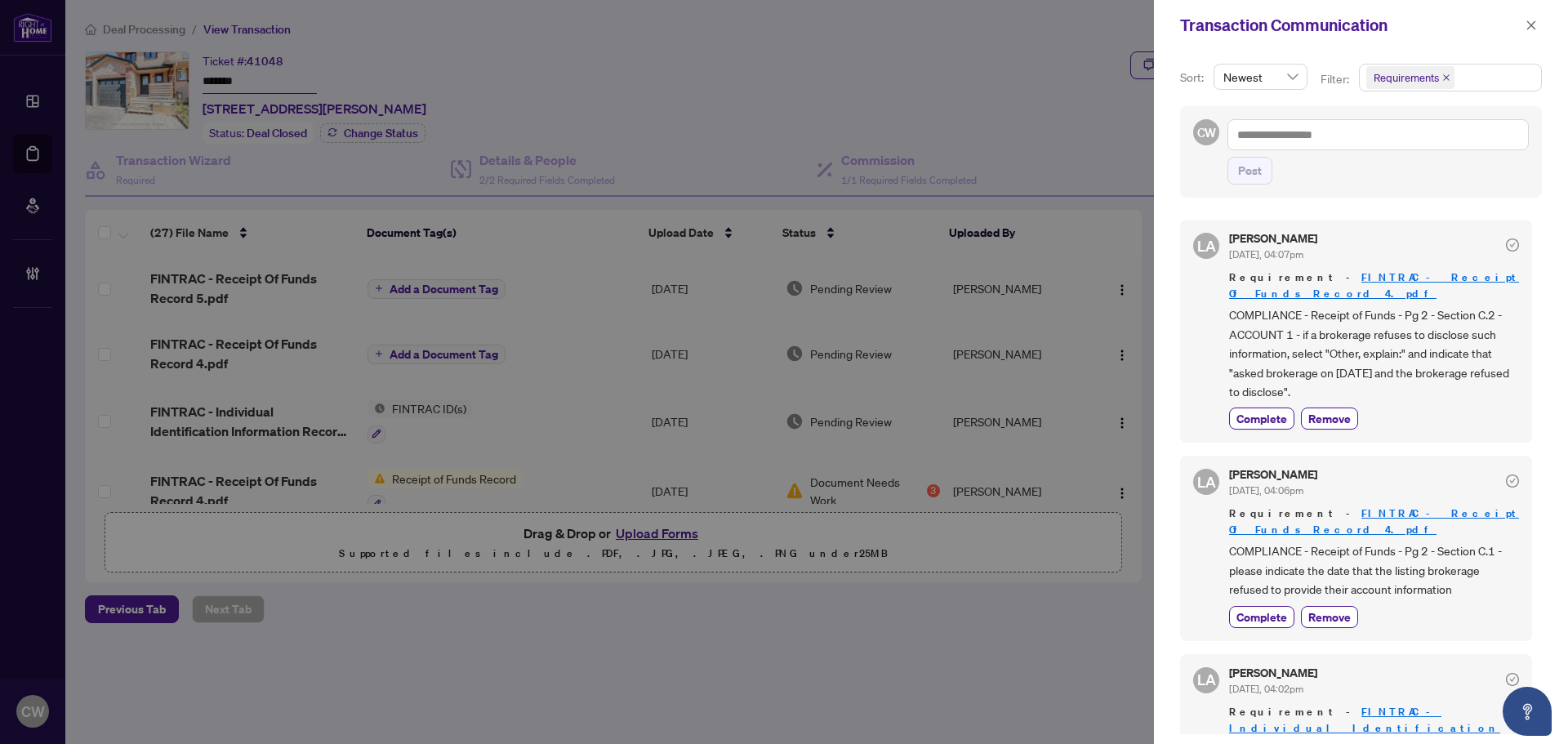
scroll to position [245, 0]
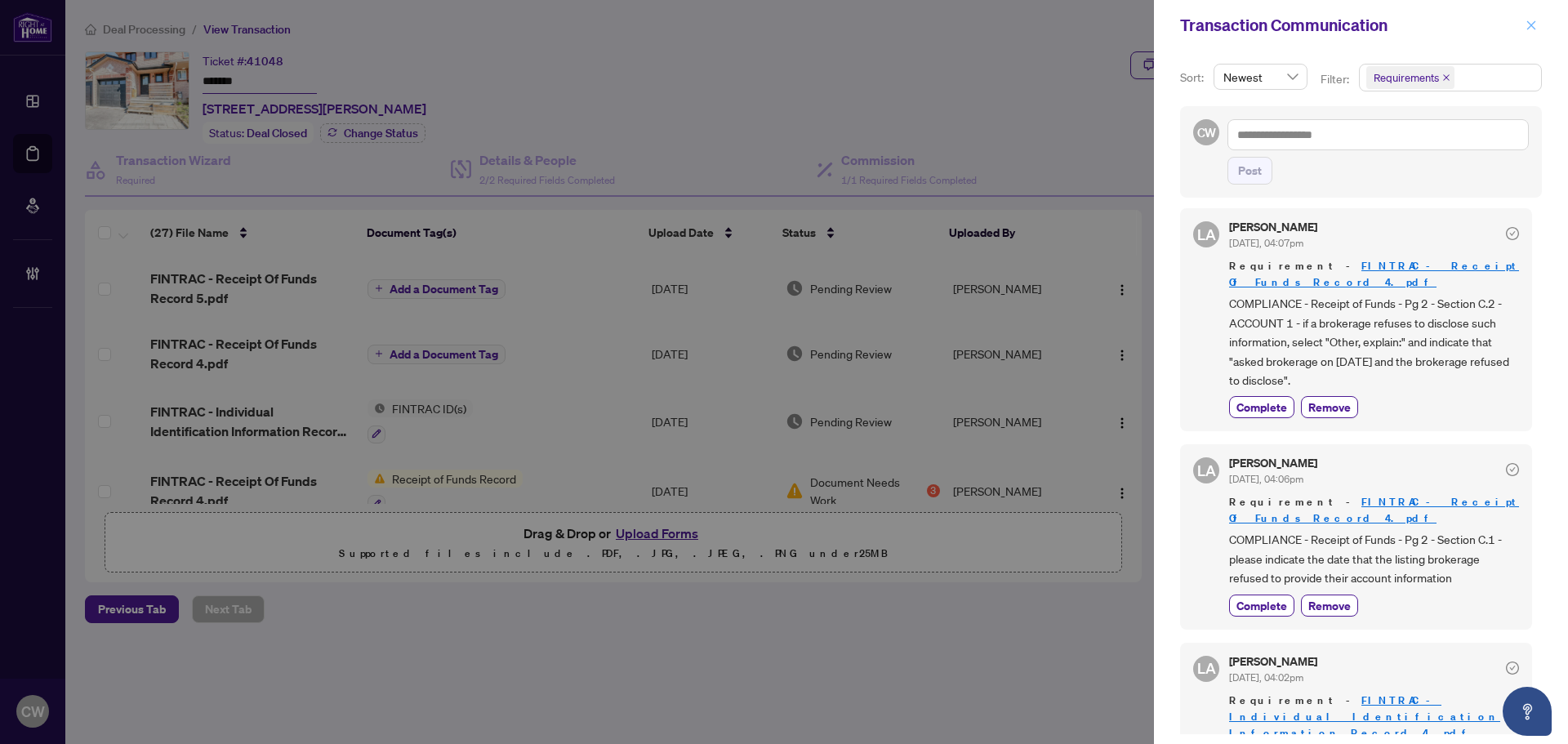
click at [1524, 27] on button "button" at bounding box center [1530, 25] width 21 height 19
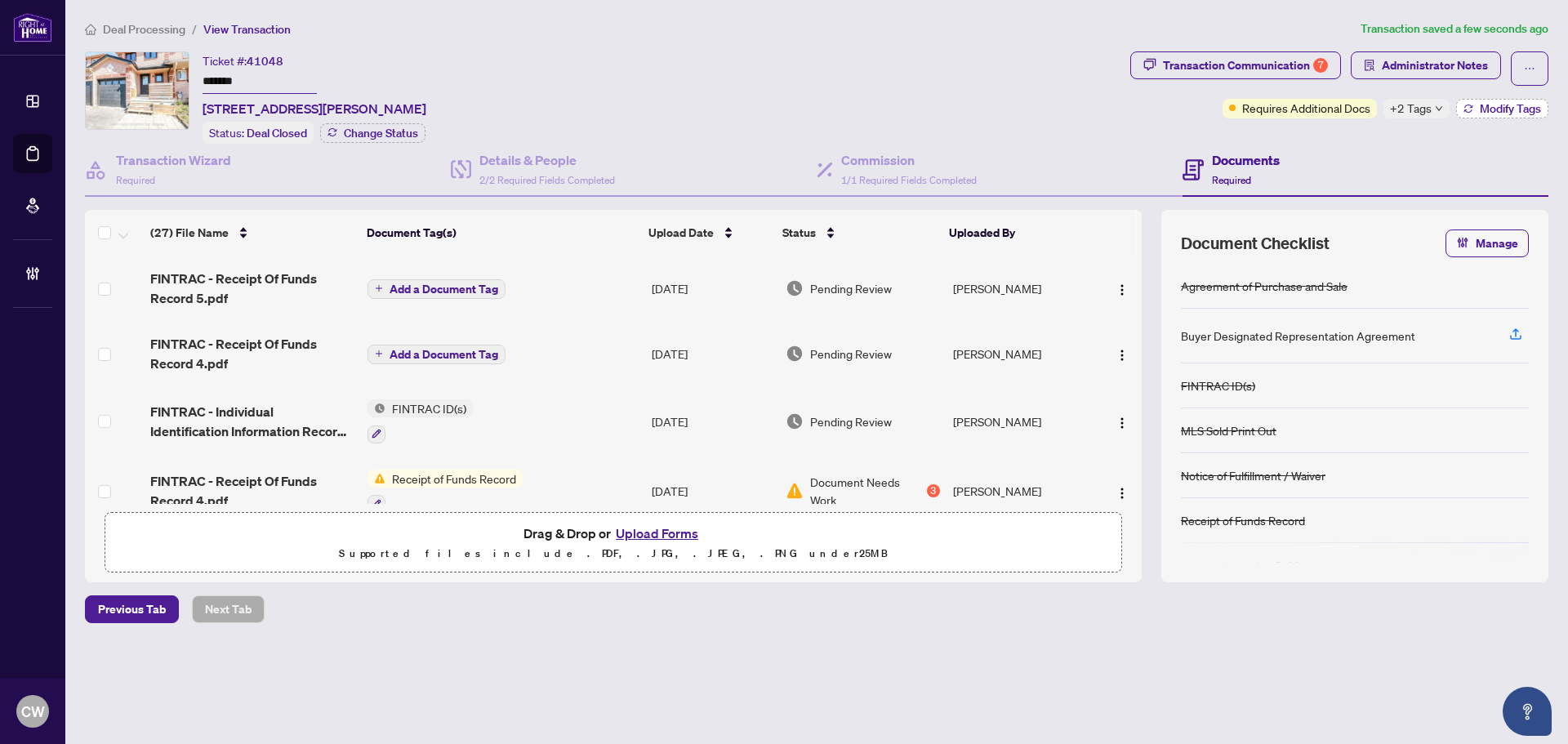
click at [1480, 105] on span "Modify Tags" at bounding box center [1510, 109] width 61 height 12
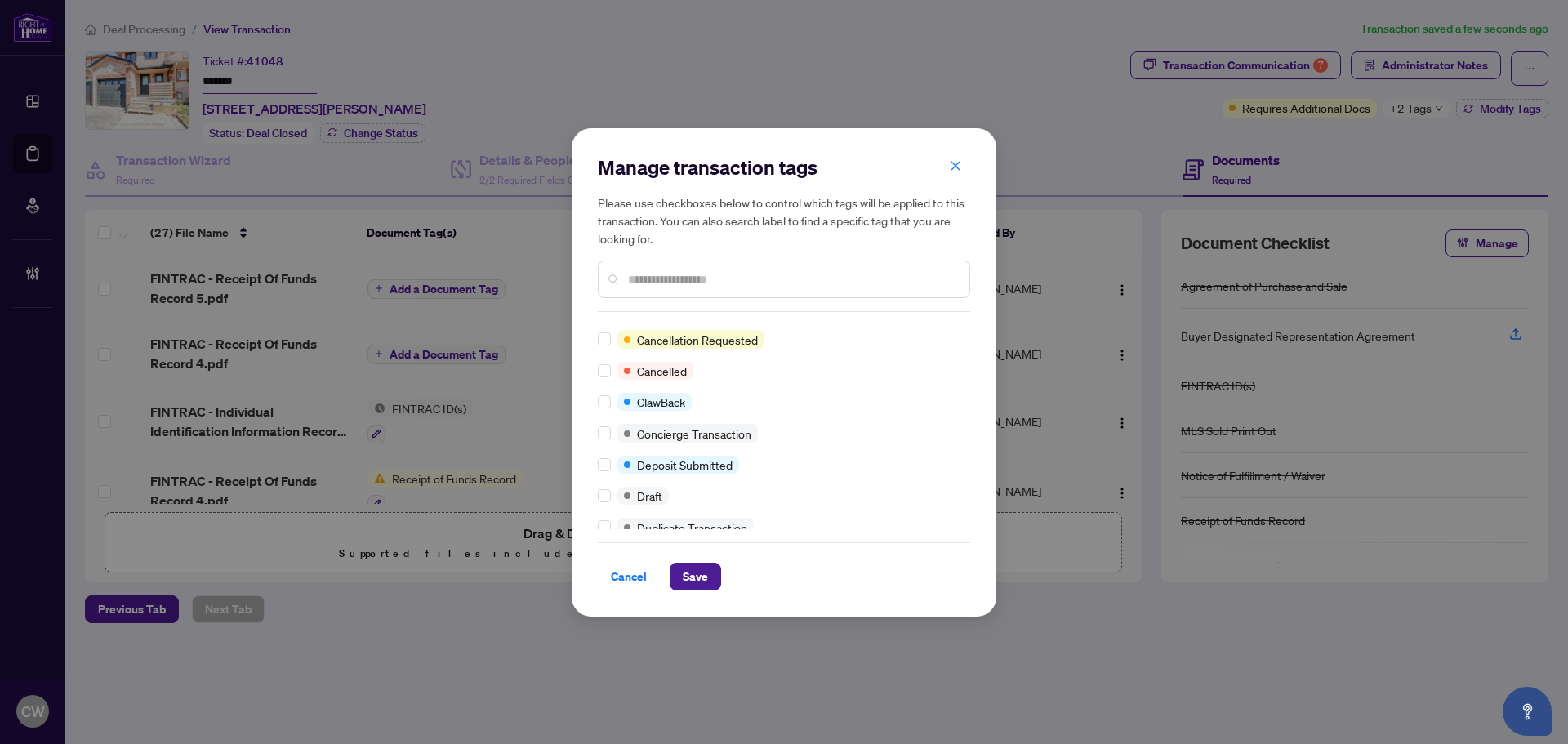
scroll to position [0, 0]
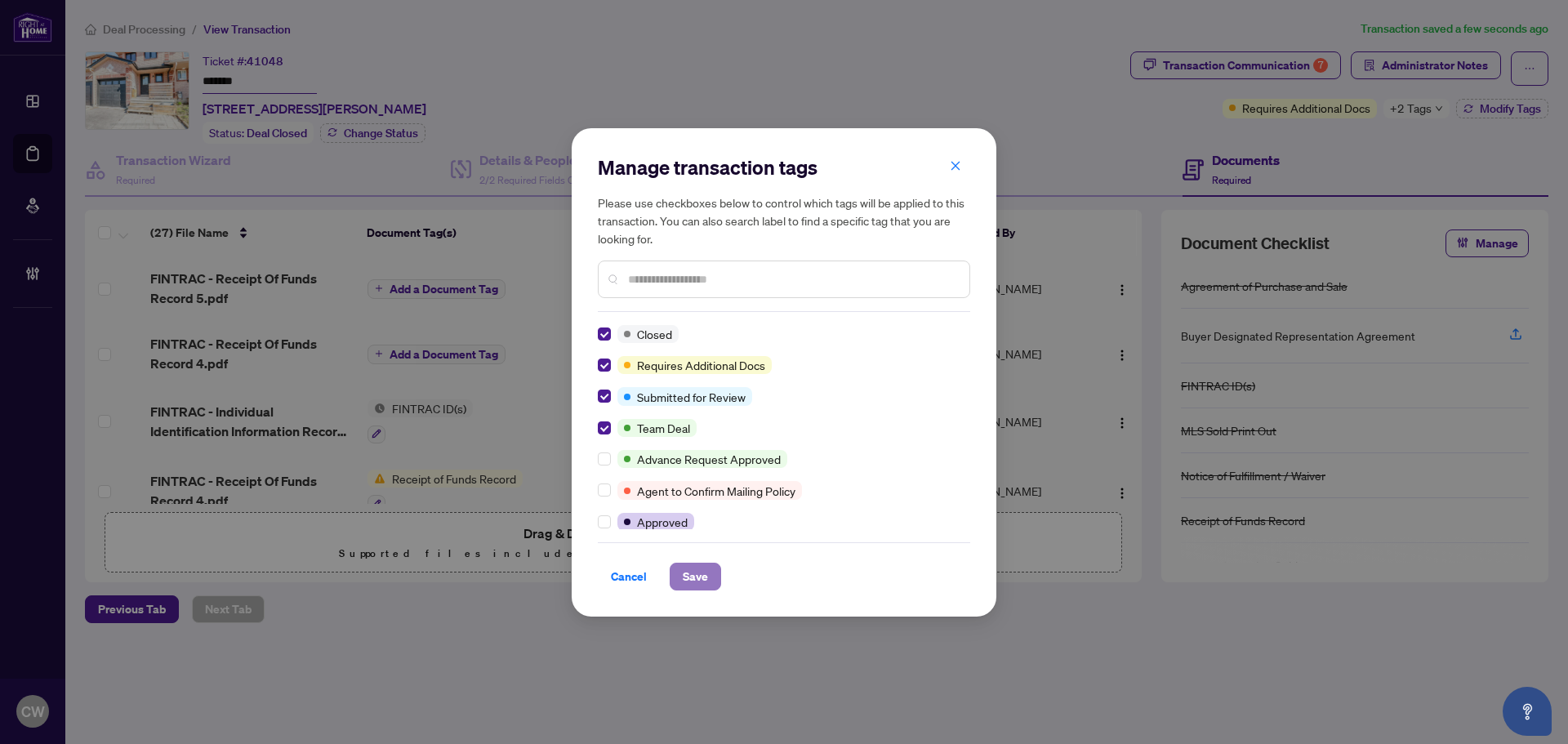
click at [704, 584] on span "Save" at bounding box center [695, 576] width 25 height 26
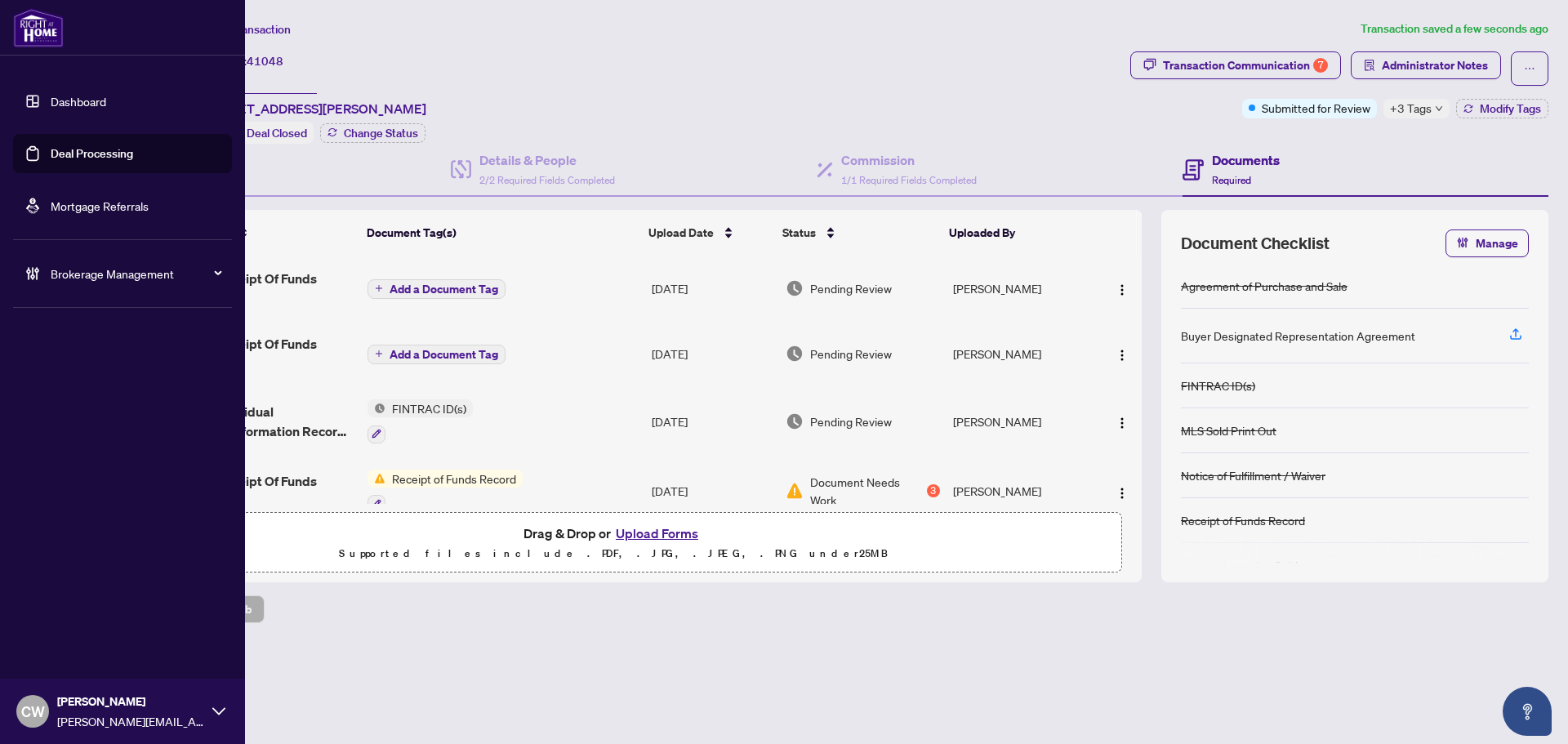
click at [50, 158] on link "Deal Processing" at bounding box center [91, 154] width 82 height 15
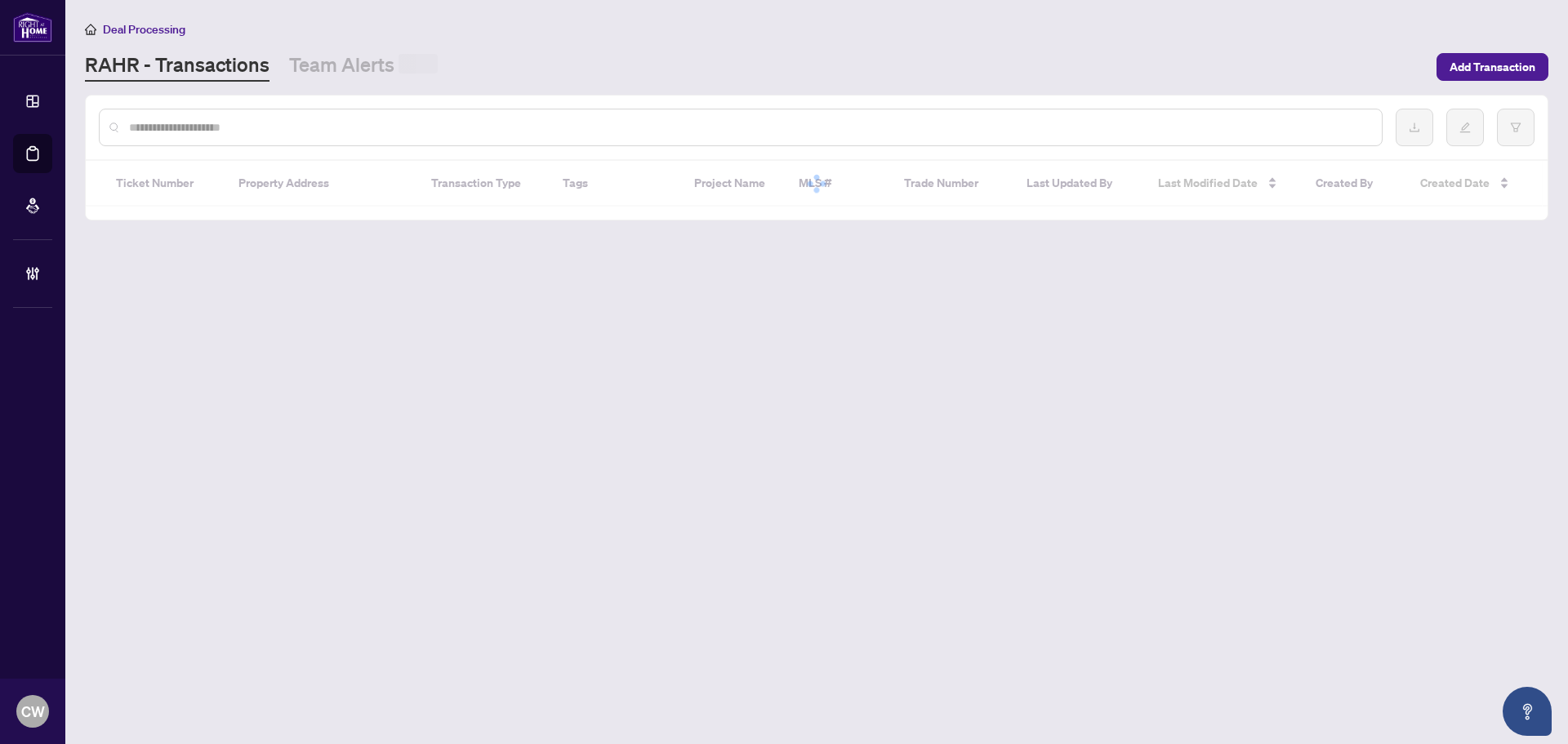
drag, startPoint x: 324, startPoint y: 104, endPoint x: 288, endPoint y: 124, distance: 41.2
click at [325, 104] on div at bounding box center [816, 127] width 1462 height 64
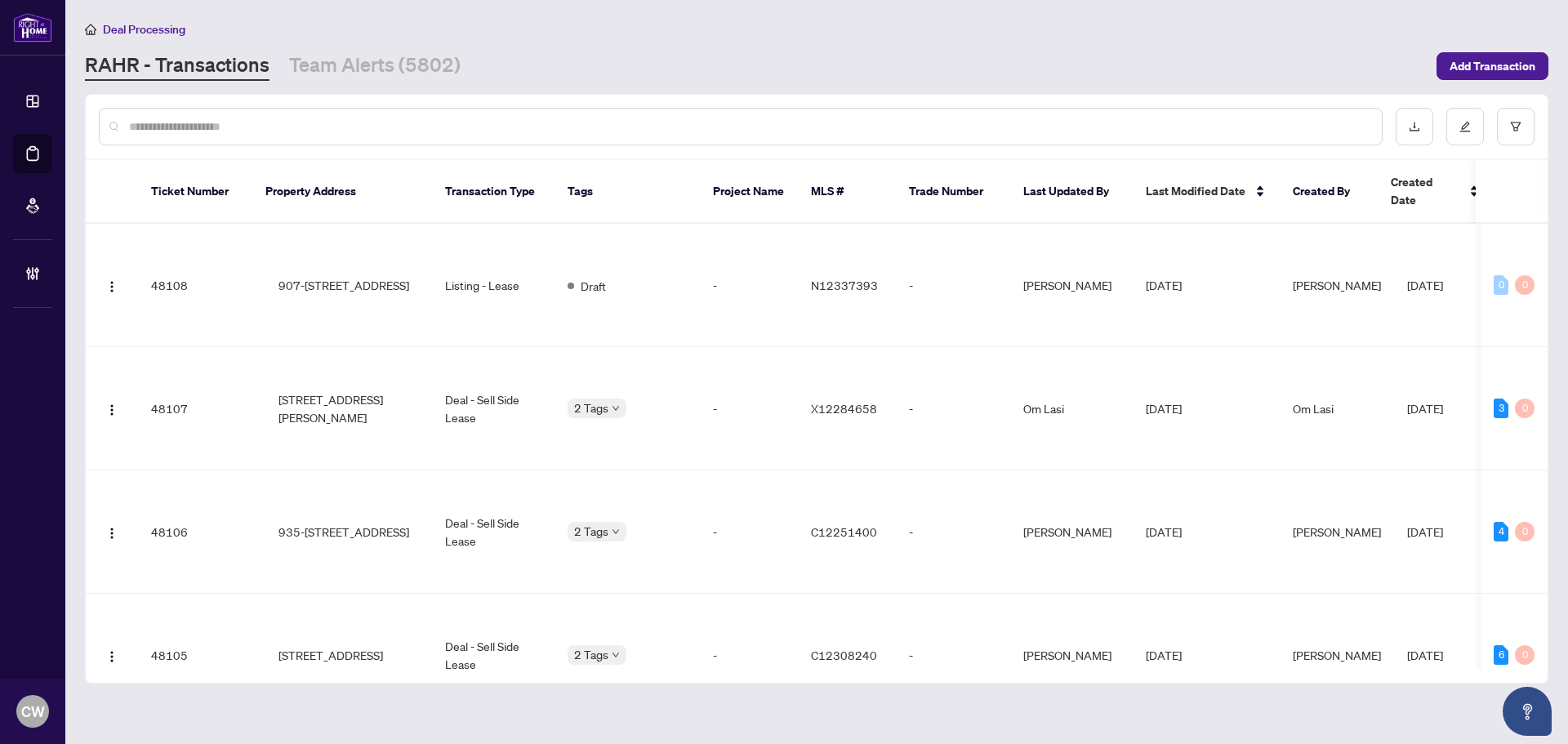
click at [288, 124] on input "text" at bounding box center [749, 126] width 1240 height 18
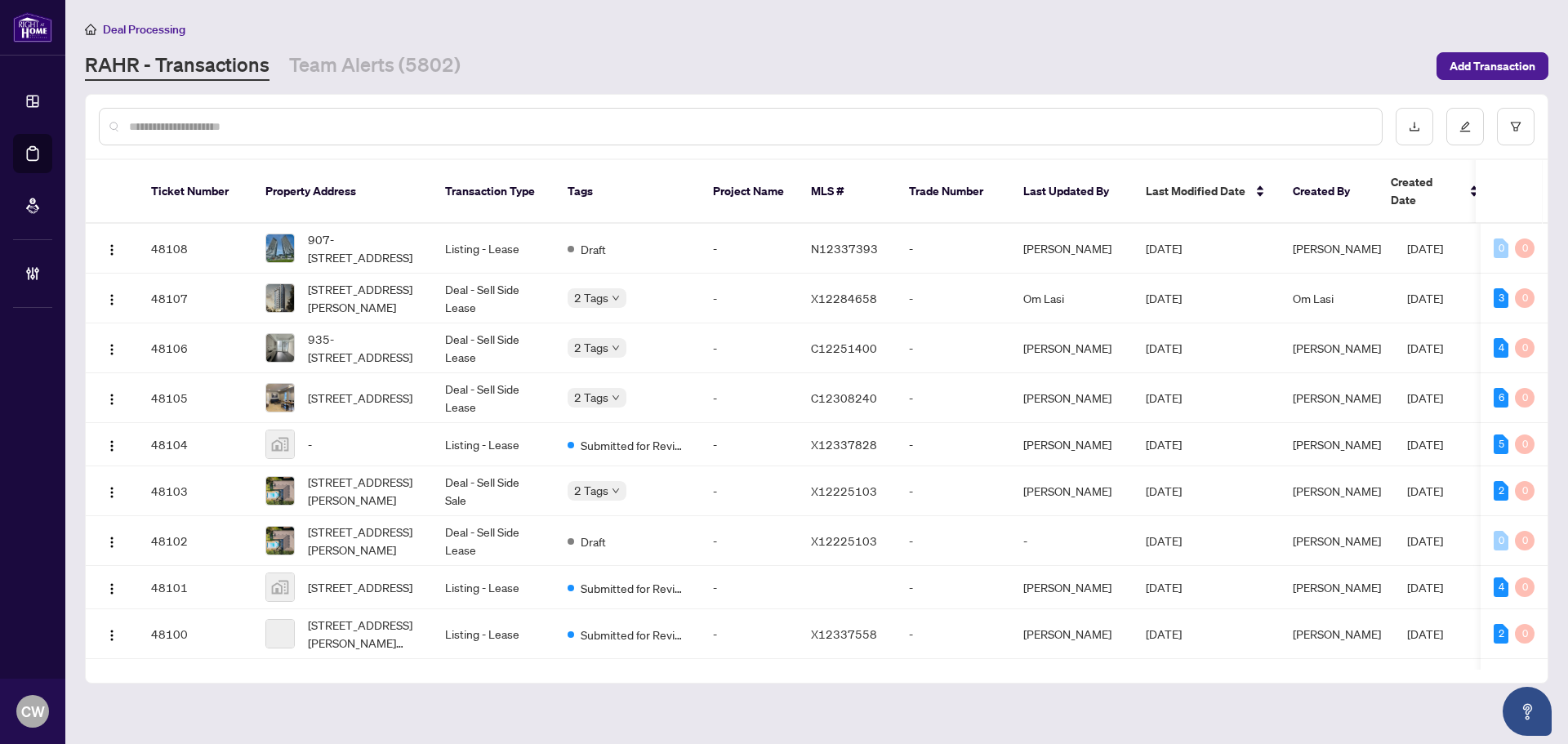
paste input "*******"
type input "*******"
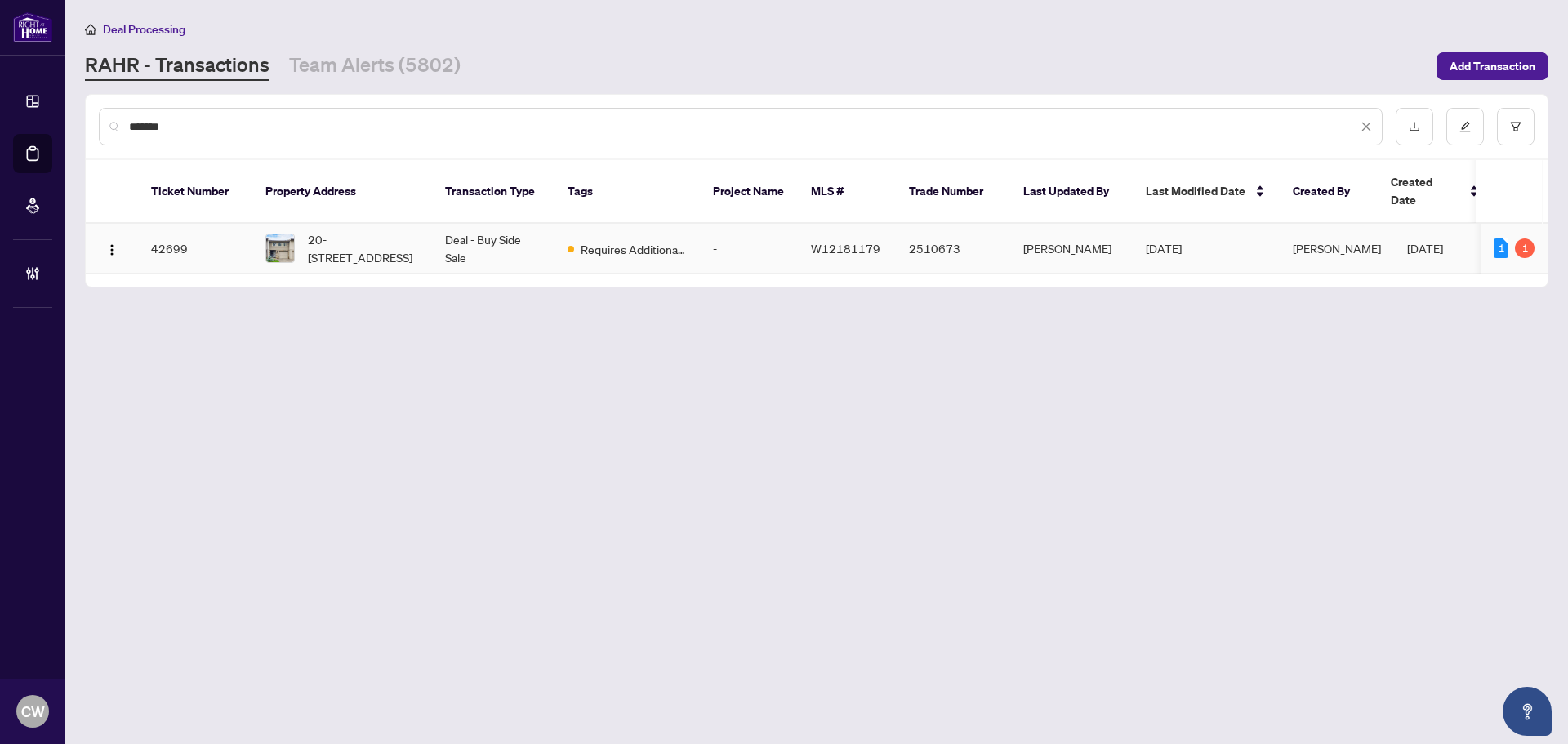
click at [358, 230] on span "20-[STREET_ADDRESS]" at bounding box center [364, 248] width 111 height 36
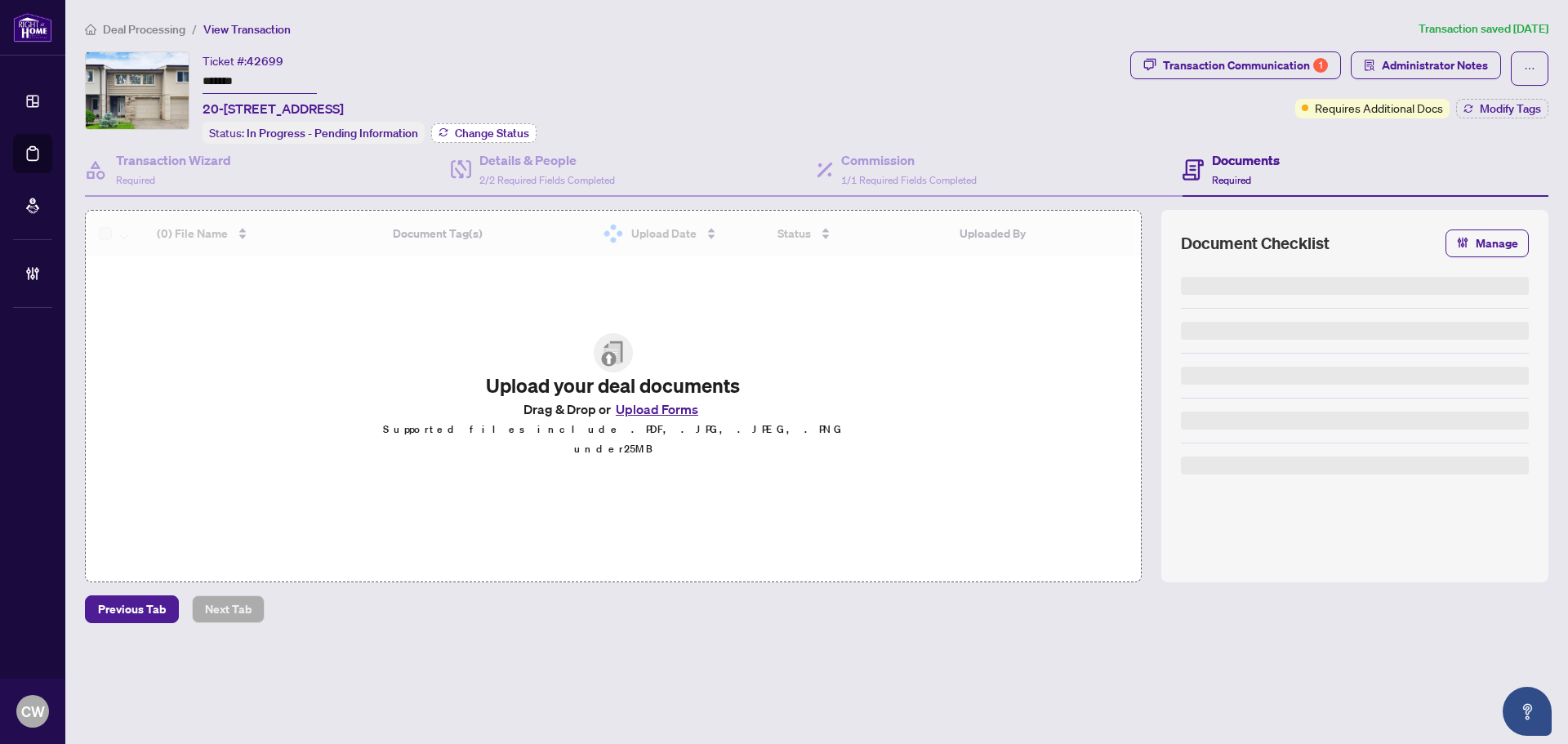
click at [474, 127] on span "Change Status" at bounding box center [492, 133] width 75 height 12
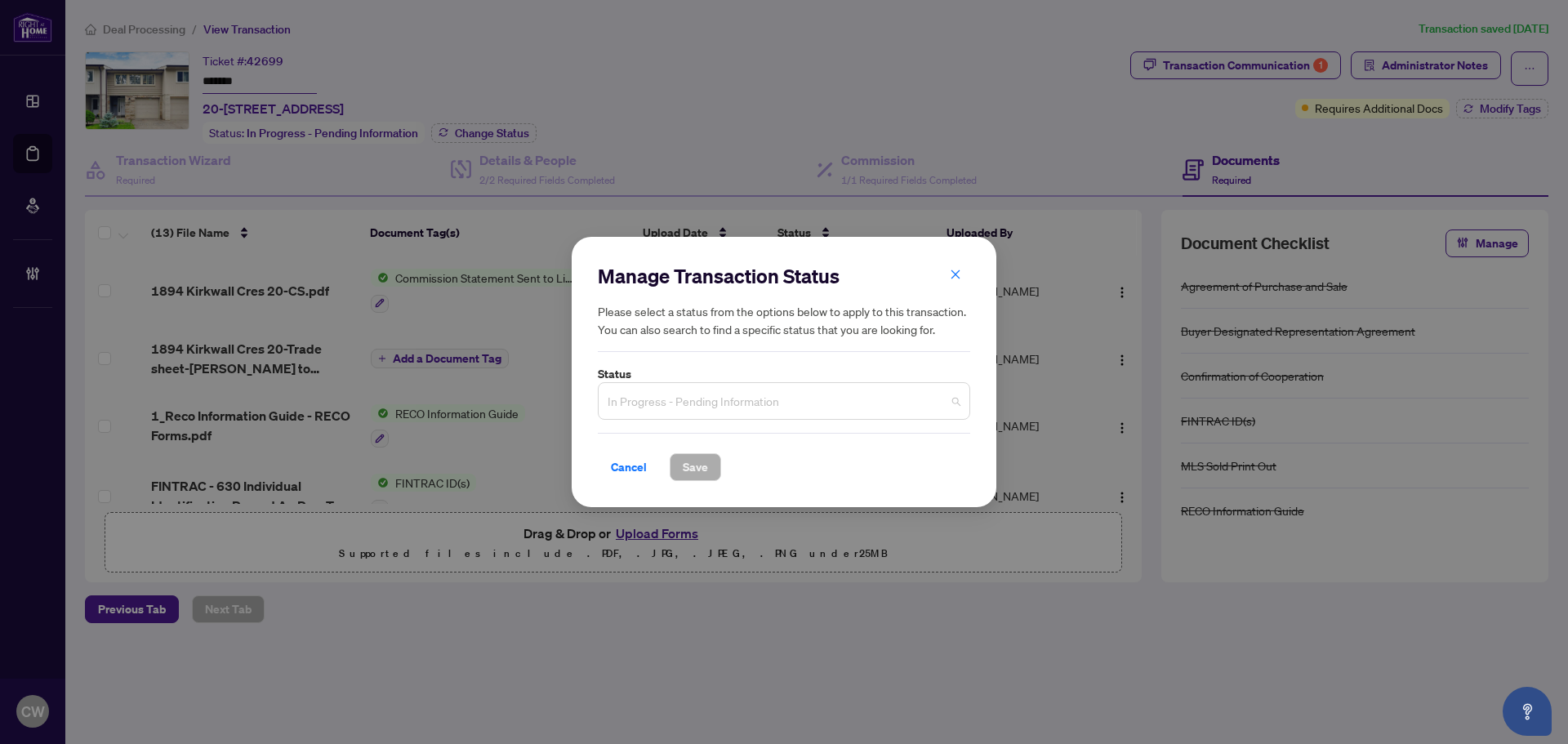
click at [723, 406] on span "In Progress - Pending Information" at bounding box center [783, 400] width 353 height 31
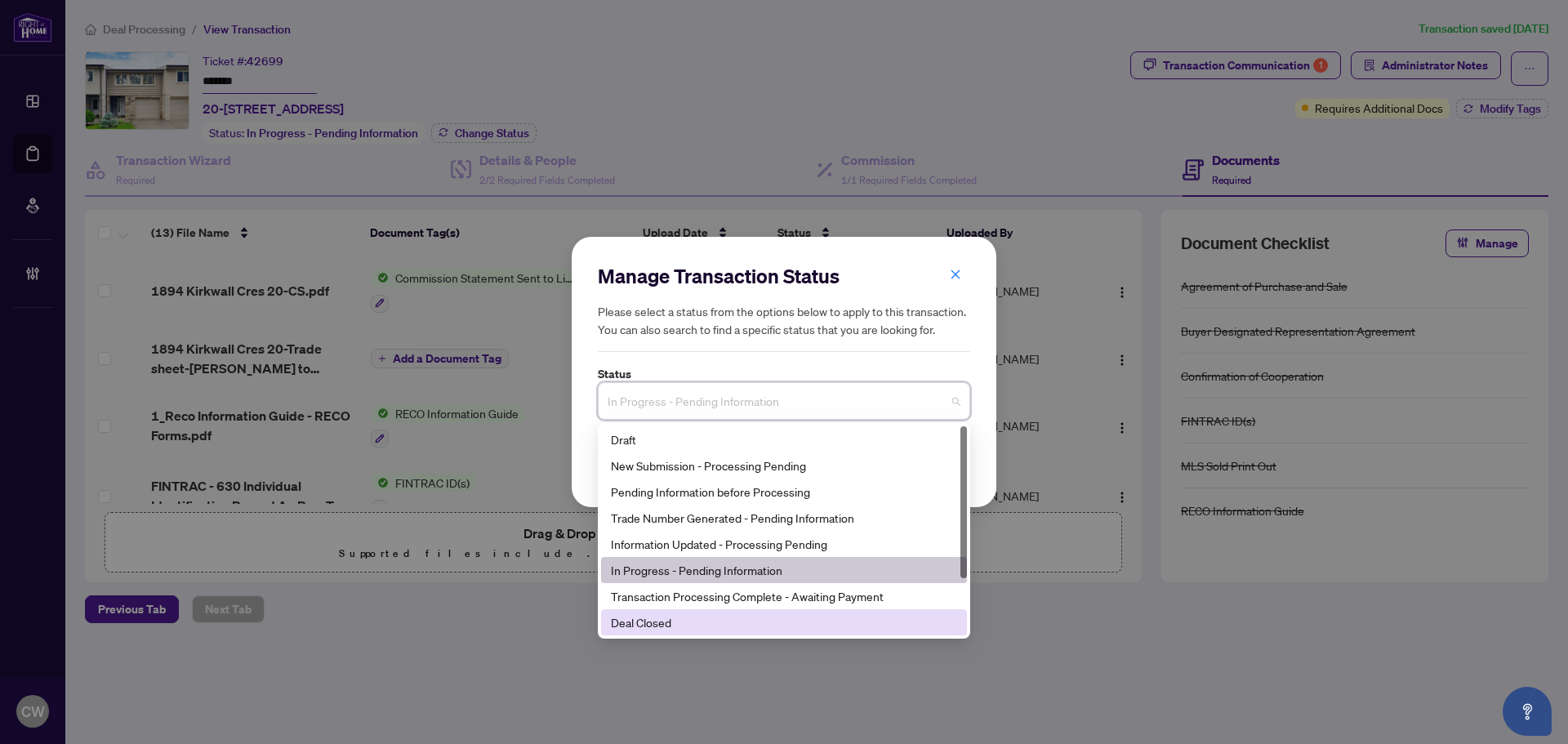
click at [709, 617] on div "Deal Closed" at bounding box center [783, 622] width 346 height 18
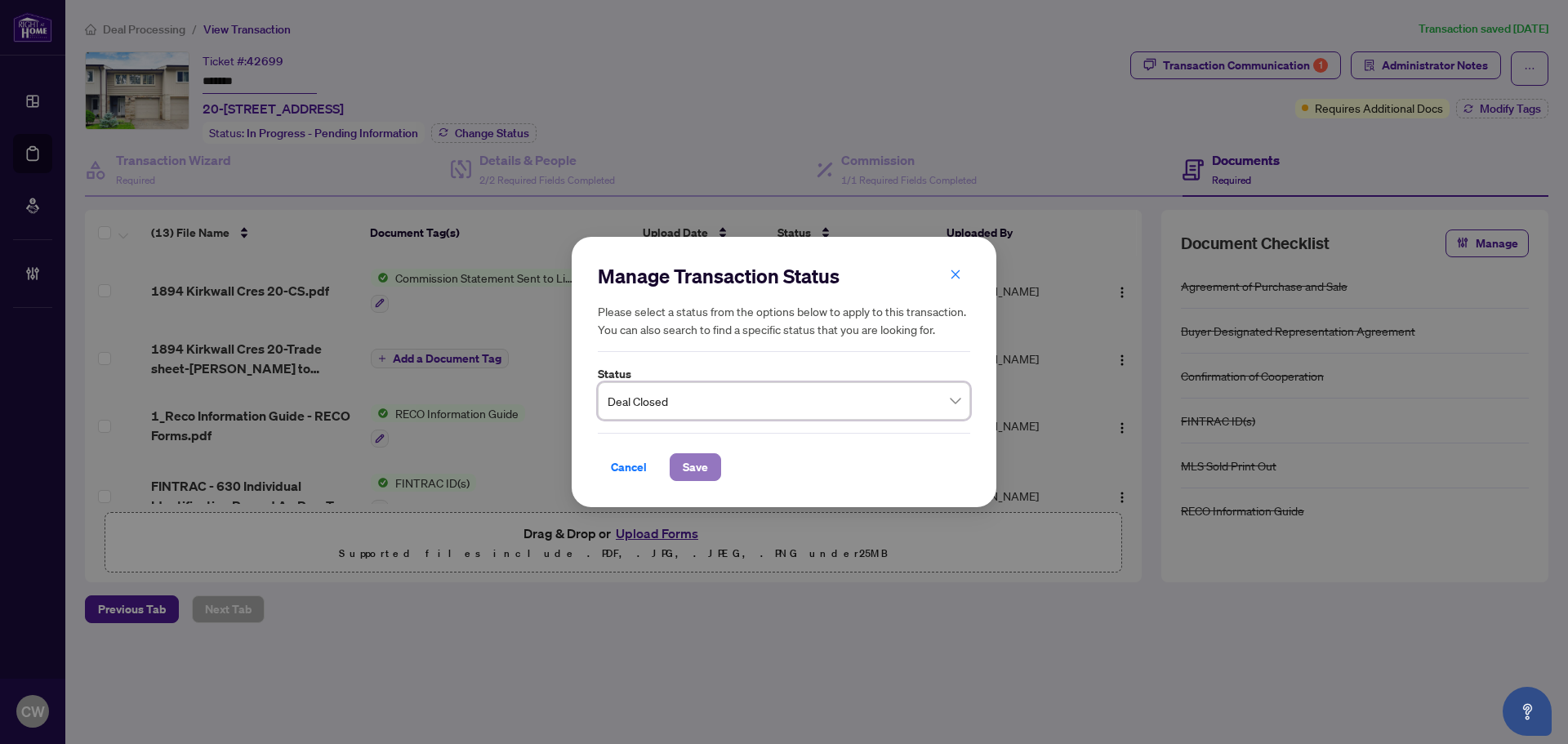
click at [699, 460] on span "Save" at bounding box center [695, 467] width 25 height 26
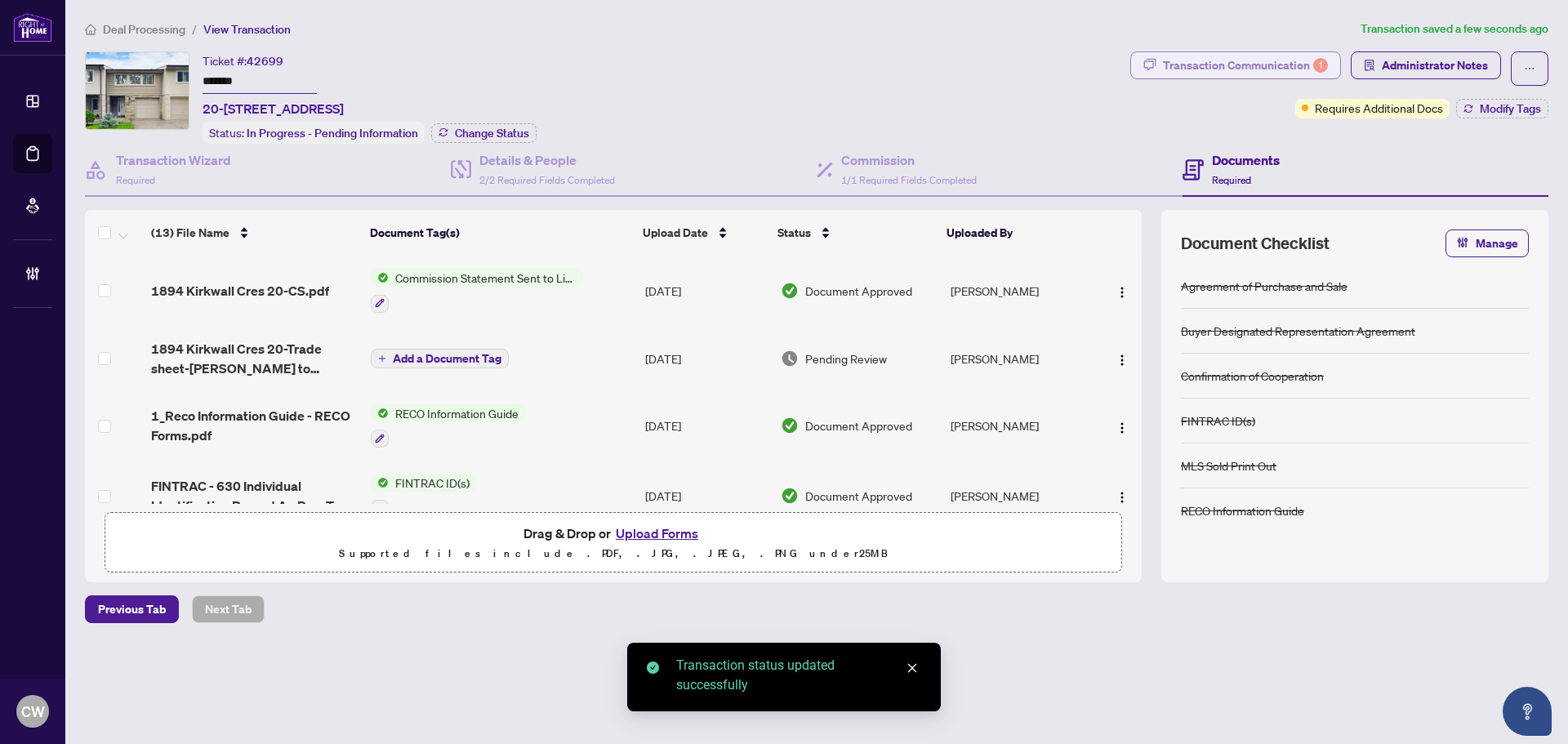
click at [1290, 74] on div "Transaction Communication 1" at bounding box center [1245, 65] width 165 height 26
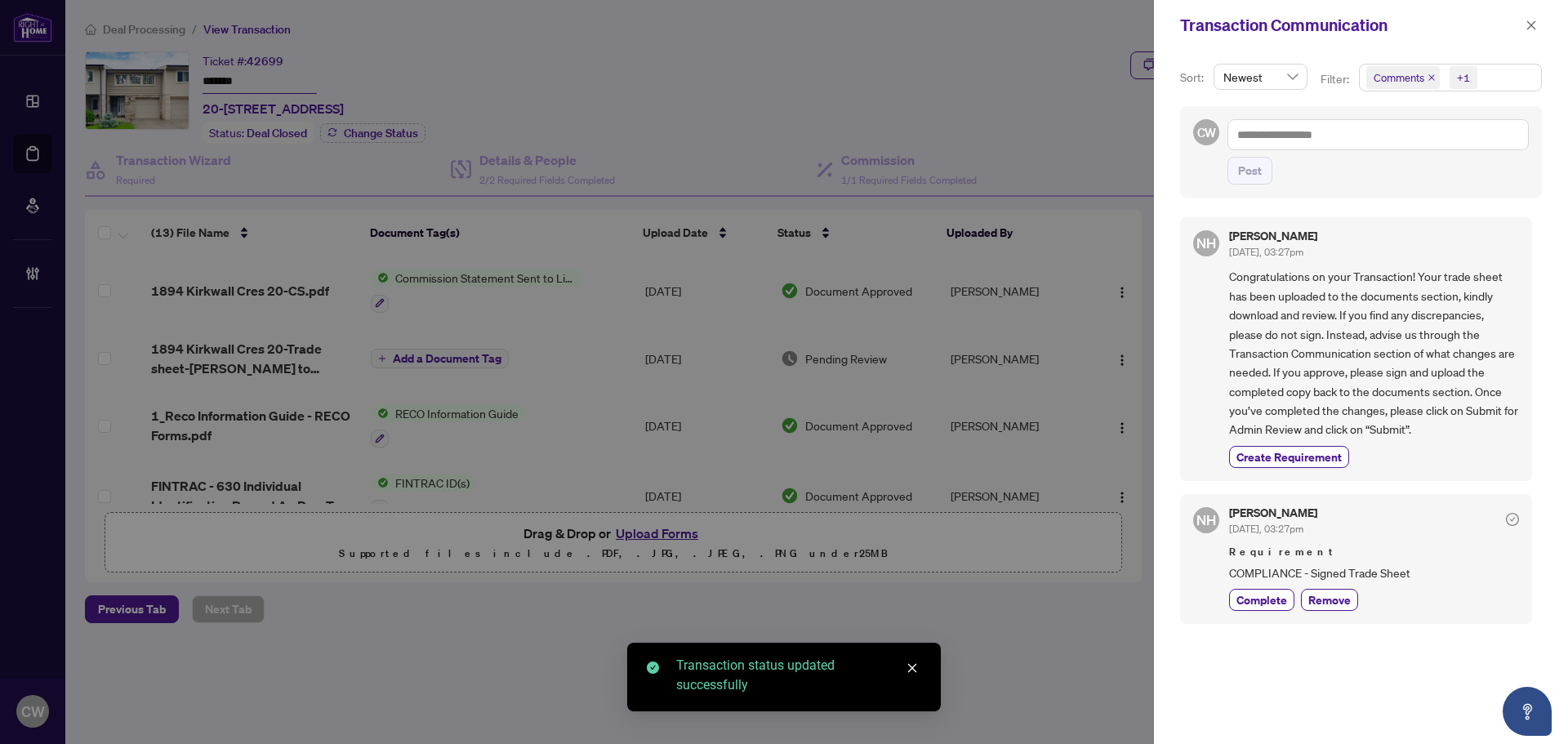
click at [1427, 79] on icon "close" at bounding box center [1431, 78] width 8 height 8
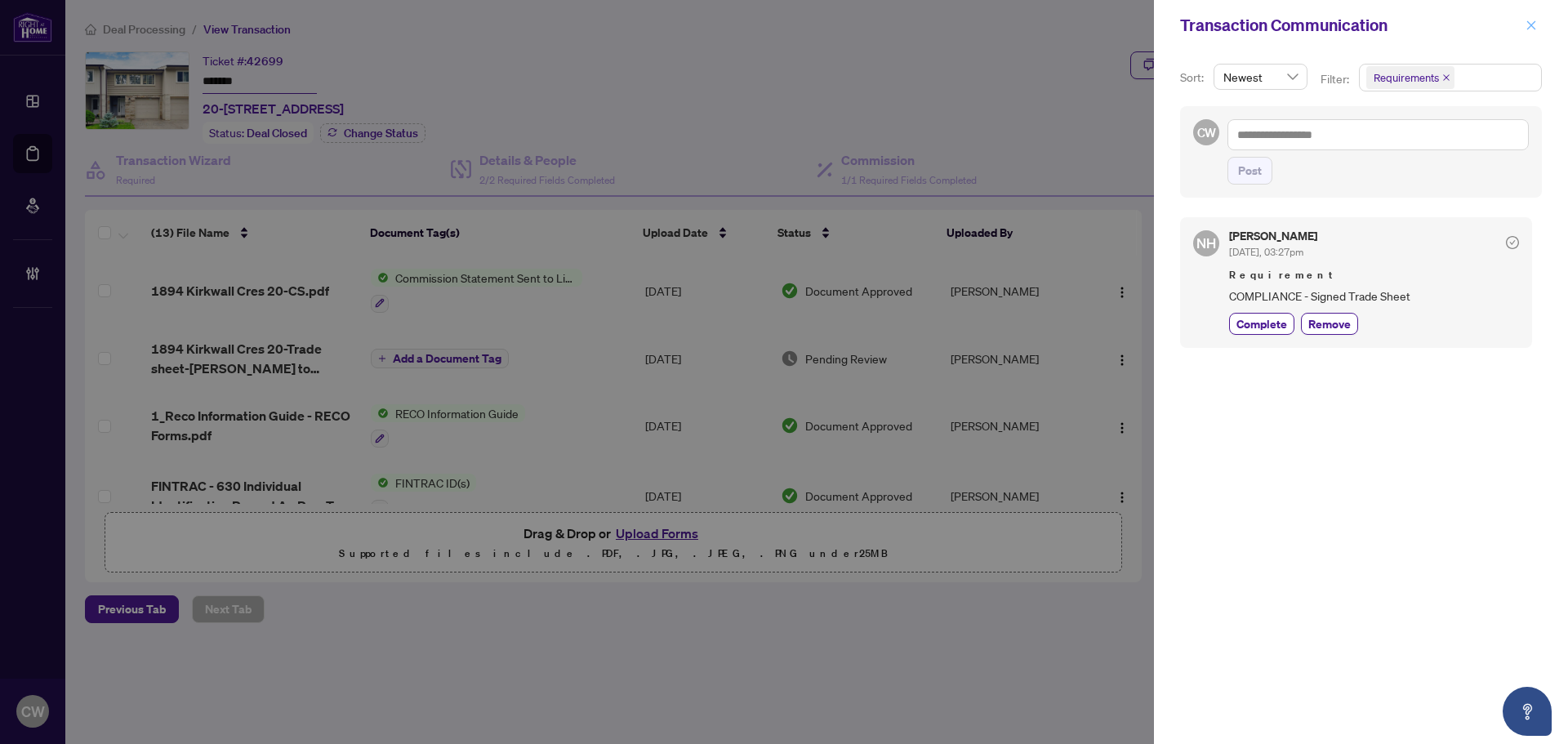
click at [1531, 26] on icon "close" at bounding box center [1531, 24] width 9 height 9
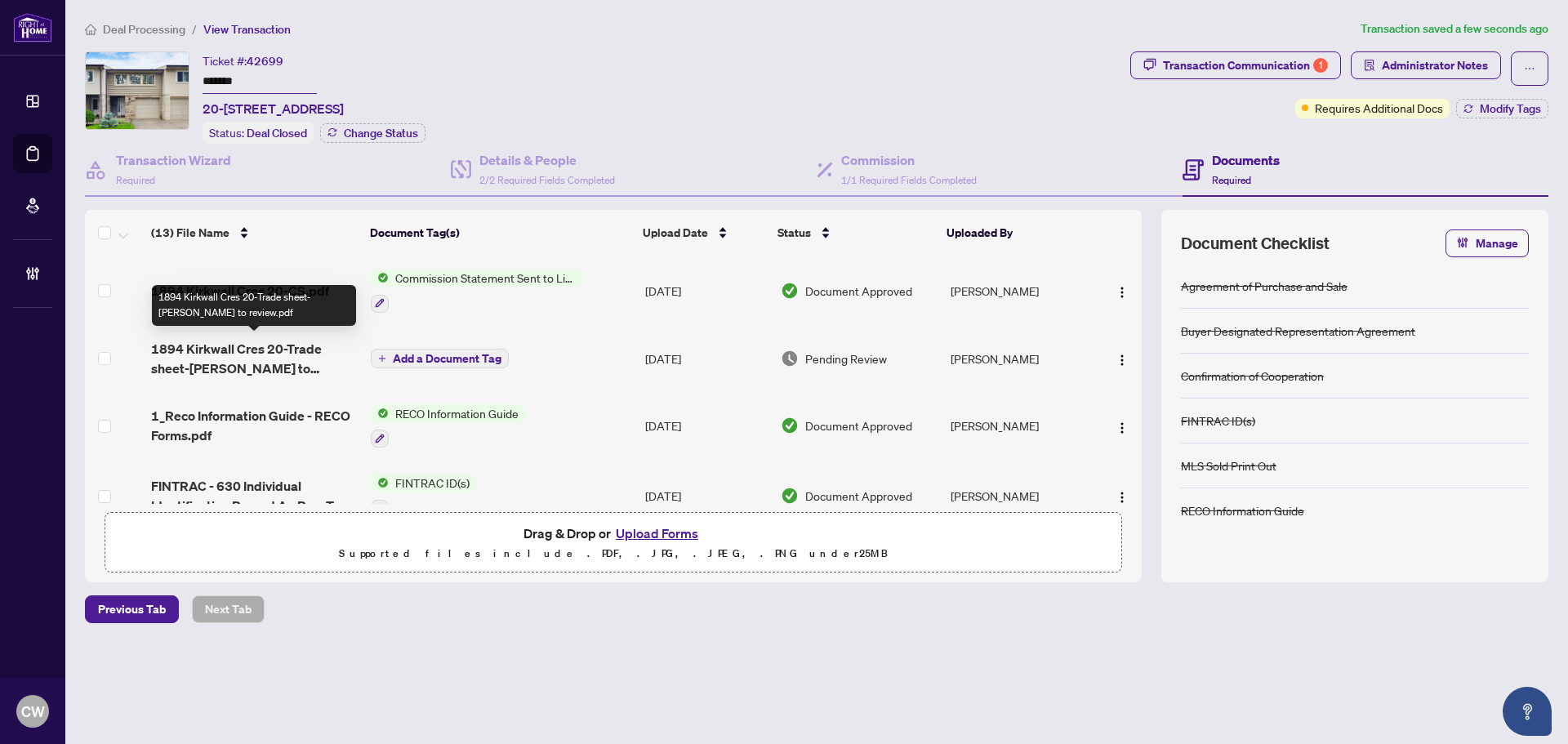
click at [234, 349] on span "1894 Kirkwall Cres 20-Trade sheet-[PERSON_NAME] to review.pdf" at bounding box center [254, 359] width 207 height 39
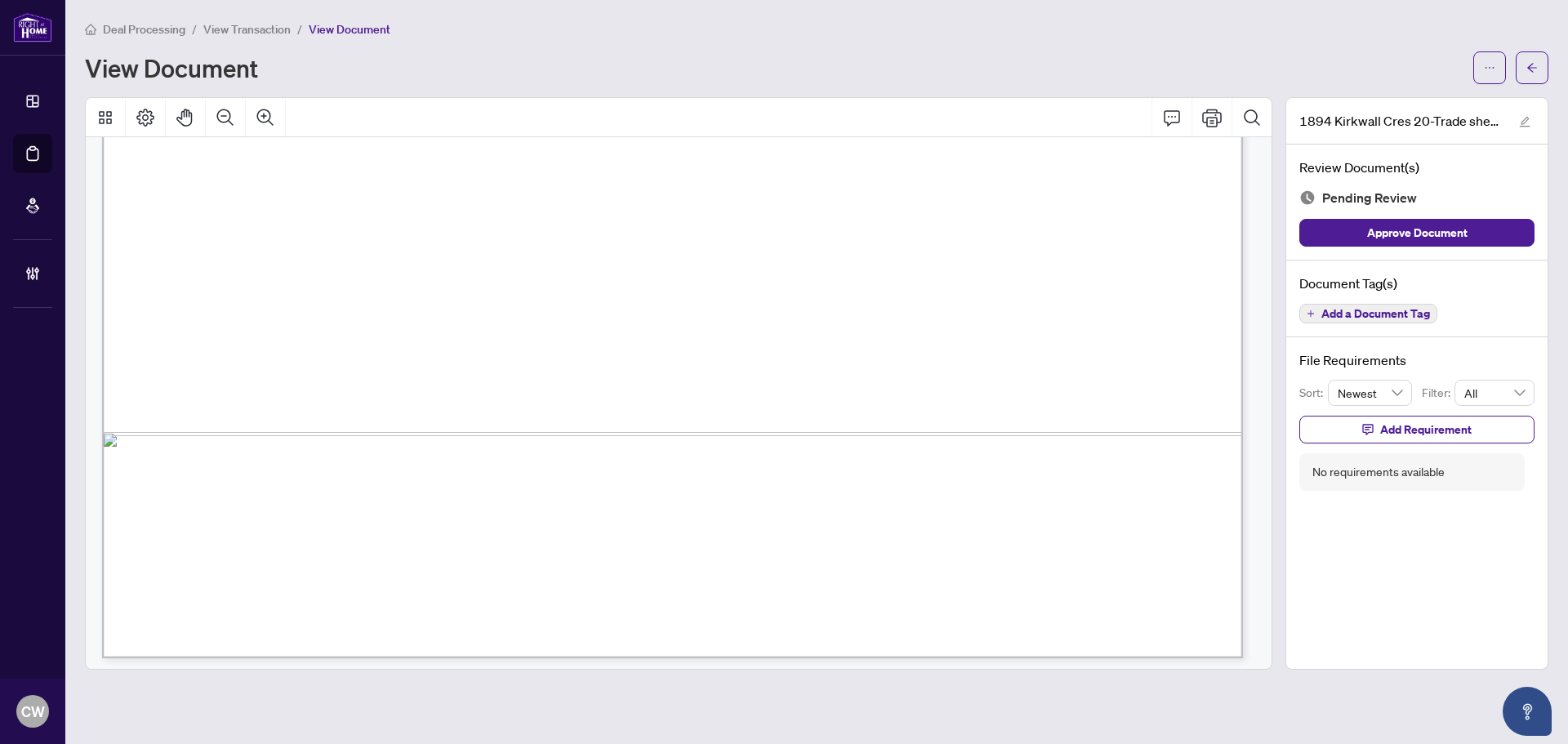
scroll to position [978, 0]
click at [1532, 70] on icon "arrow-left" at bounding box center [1532, 68] width 12 height 12
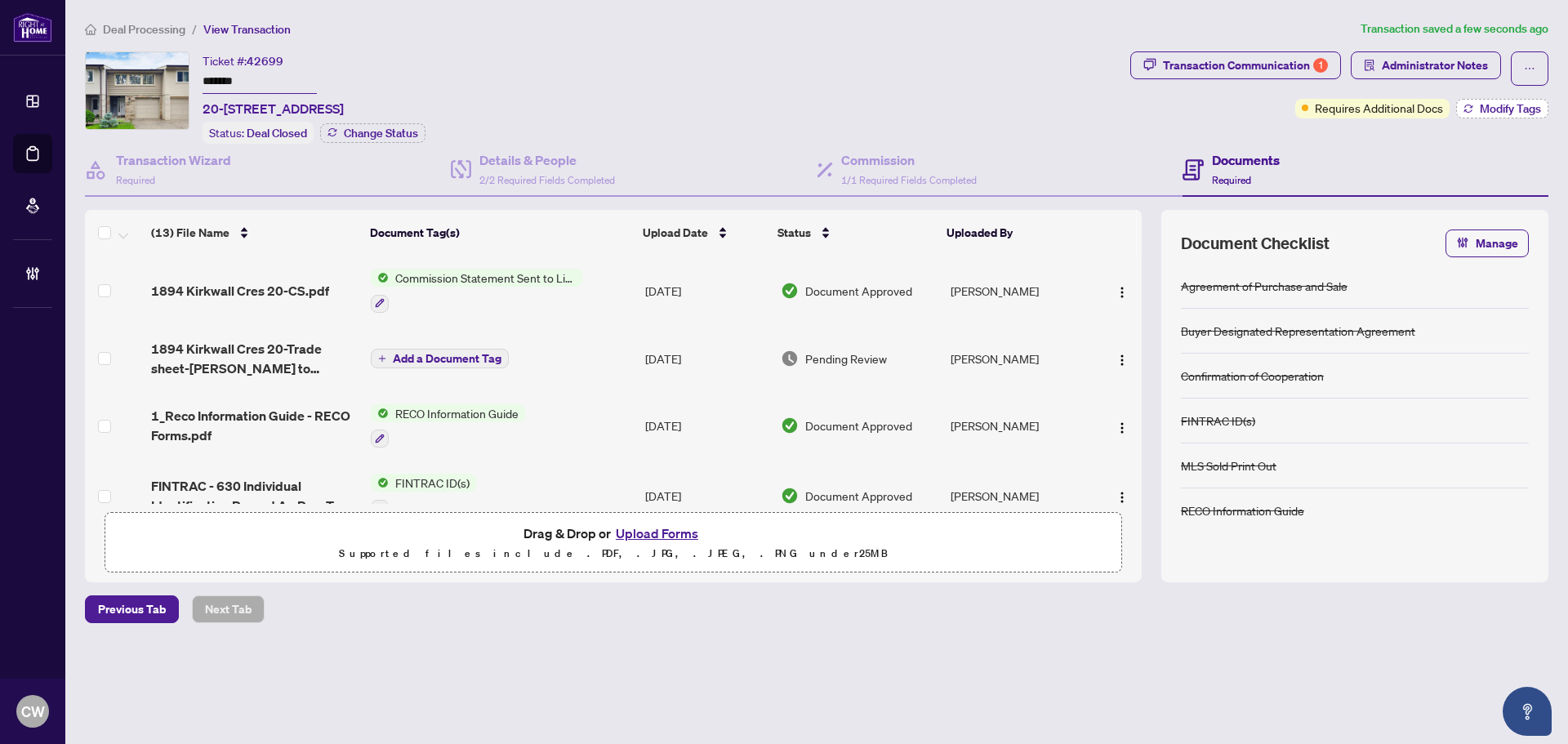
click at [1518, 106] on span "Modify Tags" at bounding box center [1510, 109] width 61 height 12
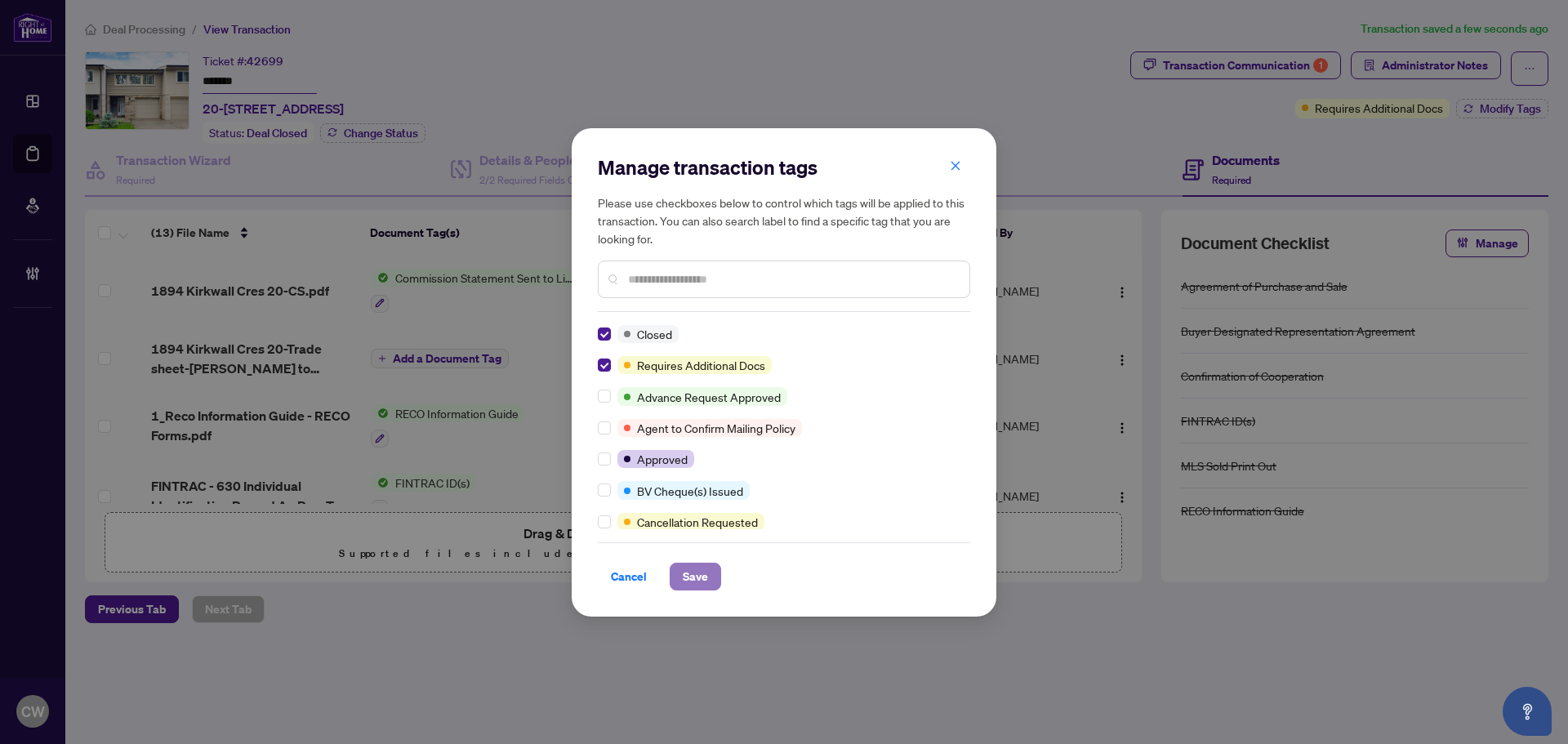
click at [701, 571] on span "Save" at bounding box center [695, 576] width 25 height 26
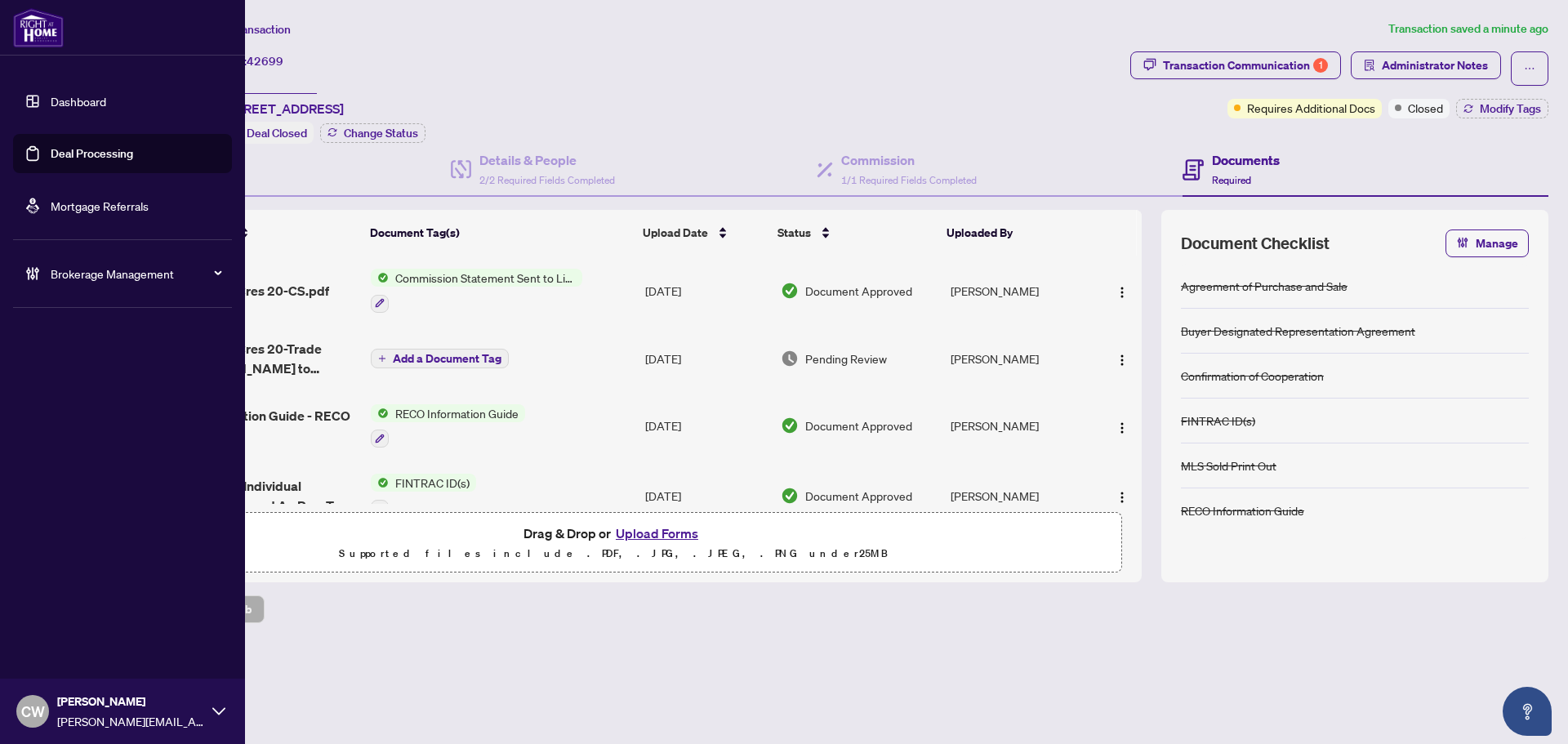
click at [54, 150] on link "Deal Processing" at bounding box center [91, 154] width 82 height 15
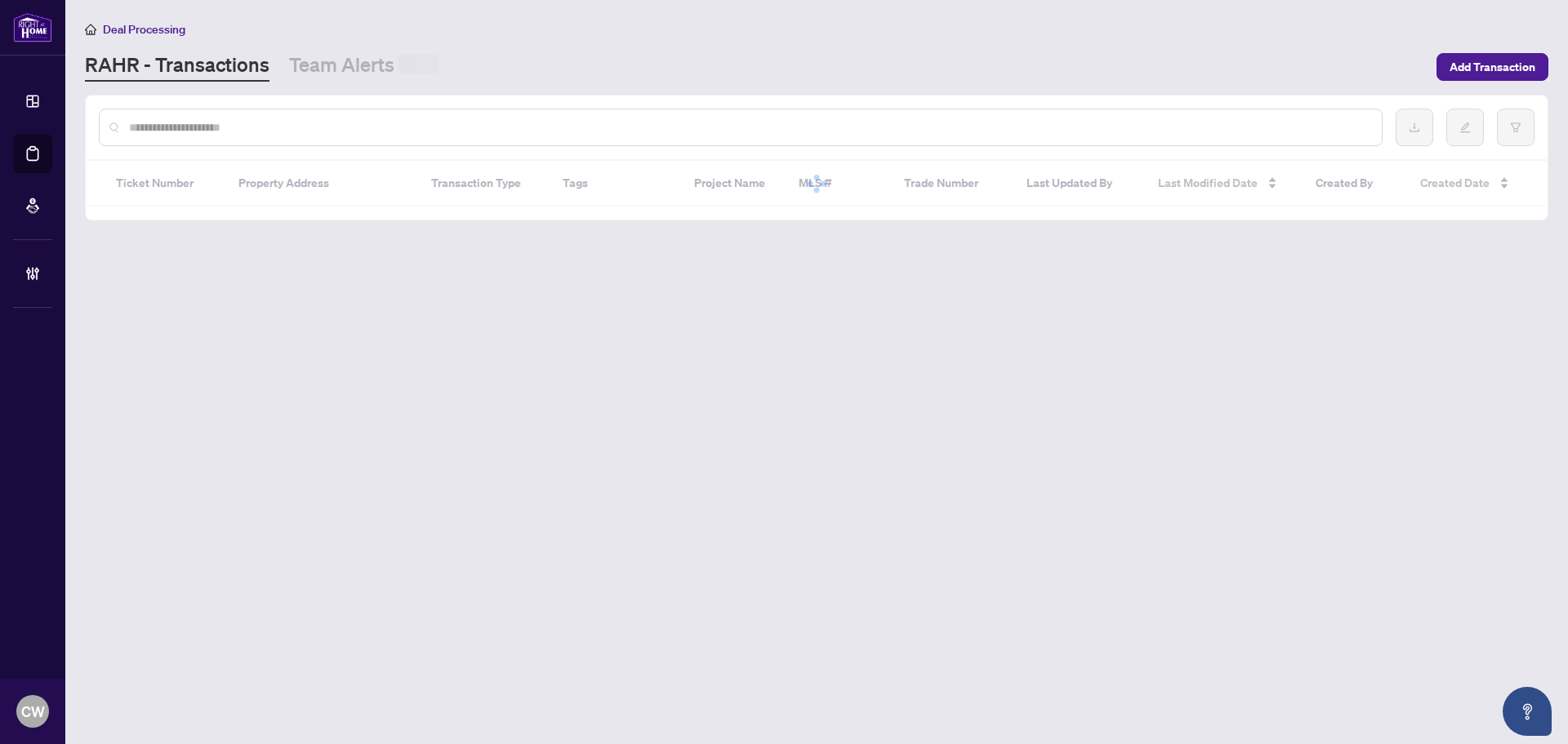
click at [300, 130] on input "text" at bounding box center [749, 127] width 1240 height 18
paste input "*******"
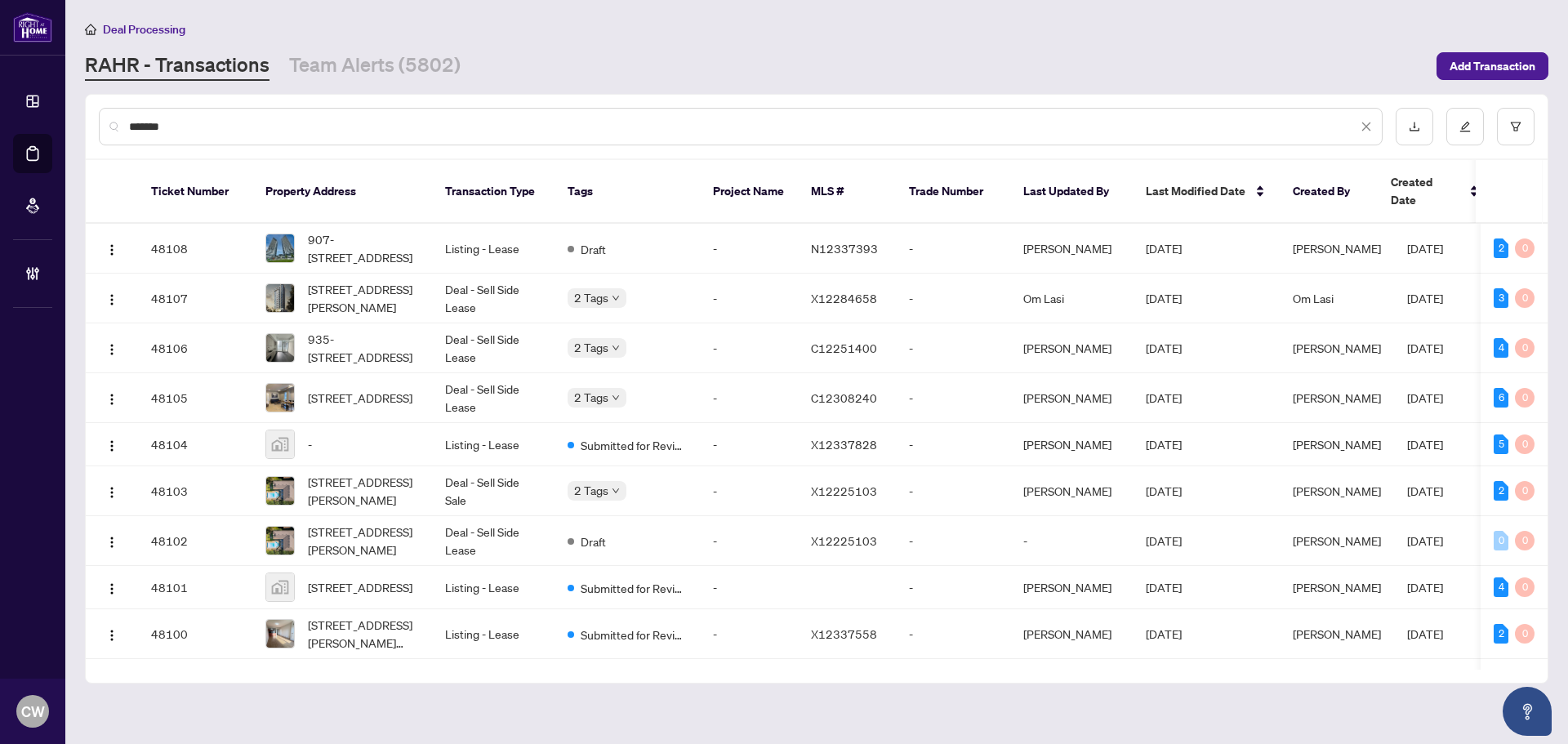
type input "*******"
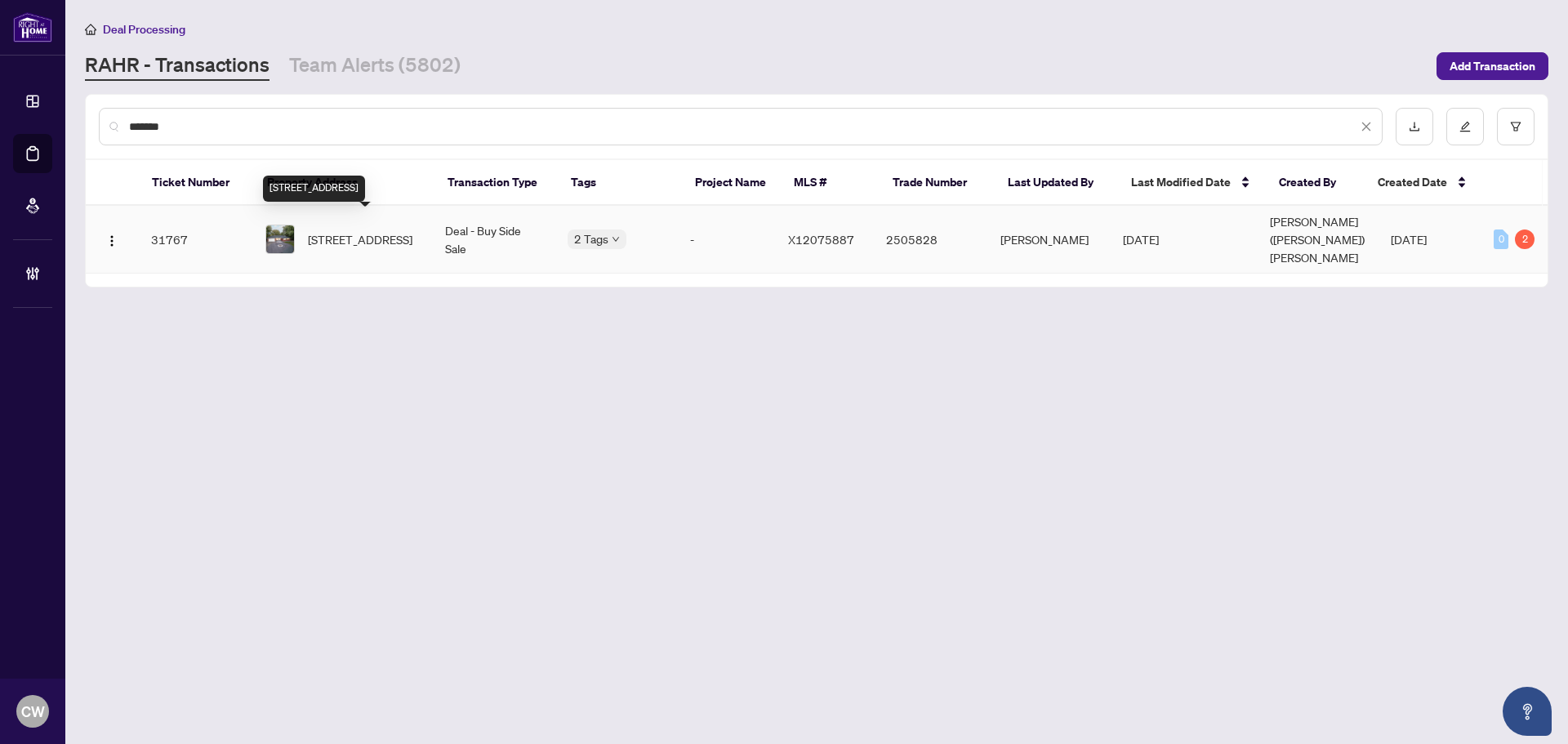
click at [365, 230] on span "[STREET_ADDRESS]" at bounding box center [360, 239] width 105 height 18
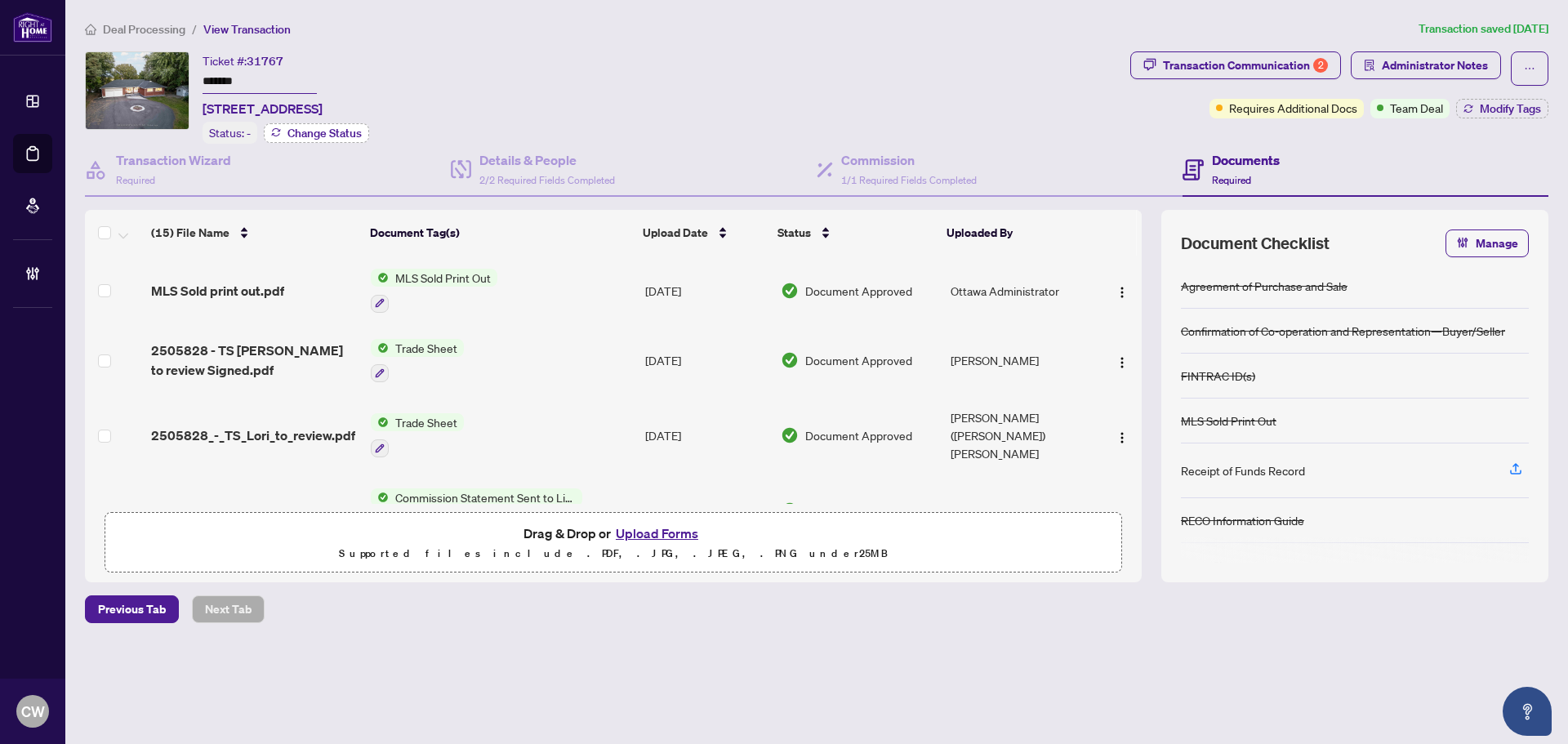
click at [297, 127] on span "Change Status" at bounding box center [324, 133] width 75 height 12
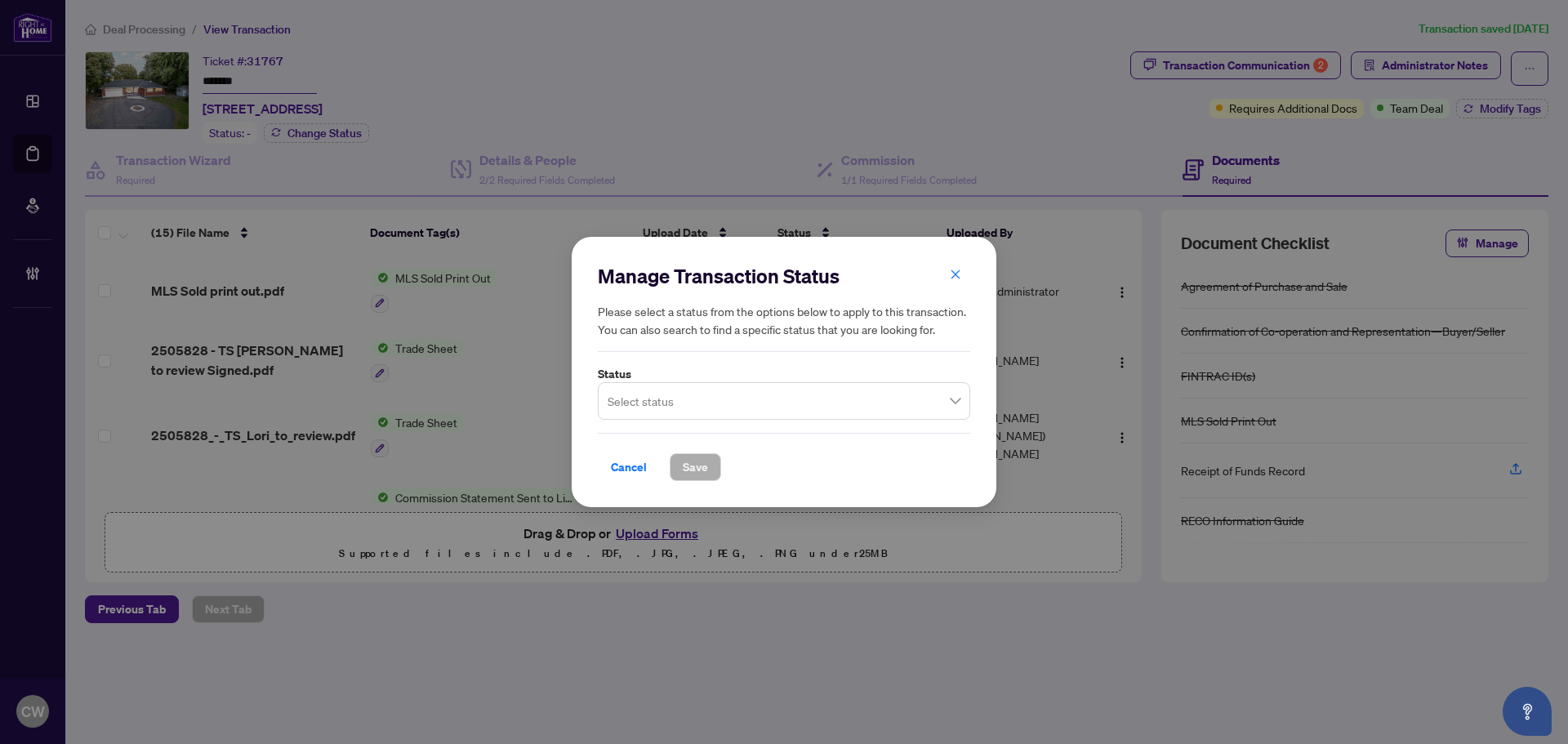
click at [673, 404] on input "search" at bounding box center [776, 403] width 338 height 36
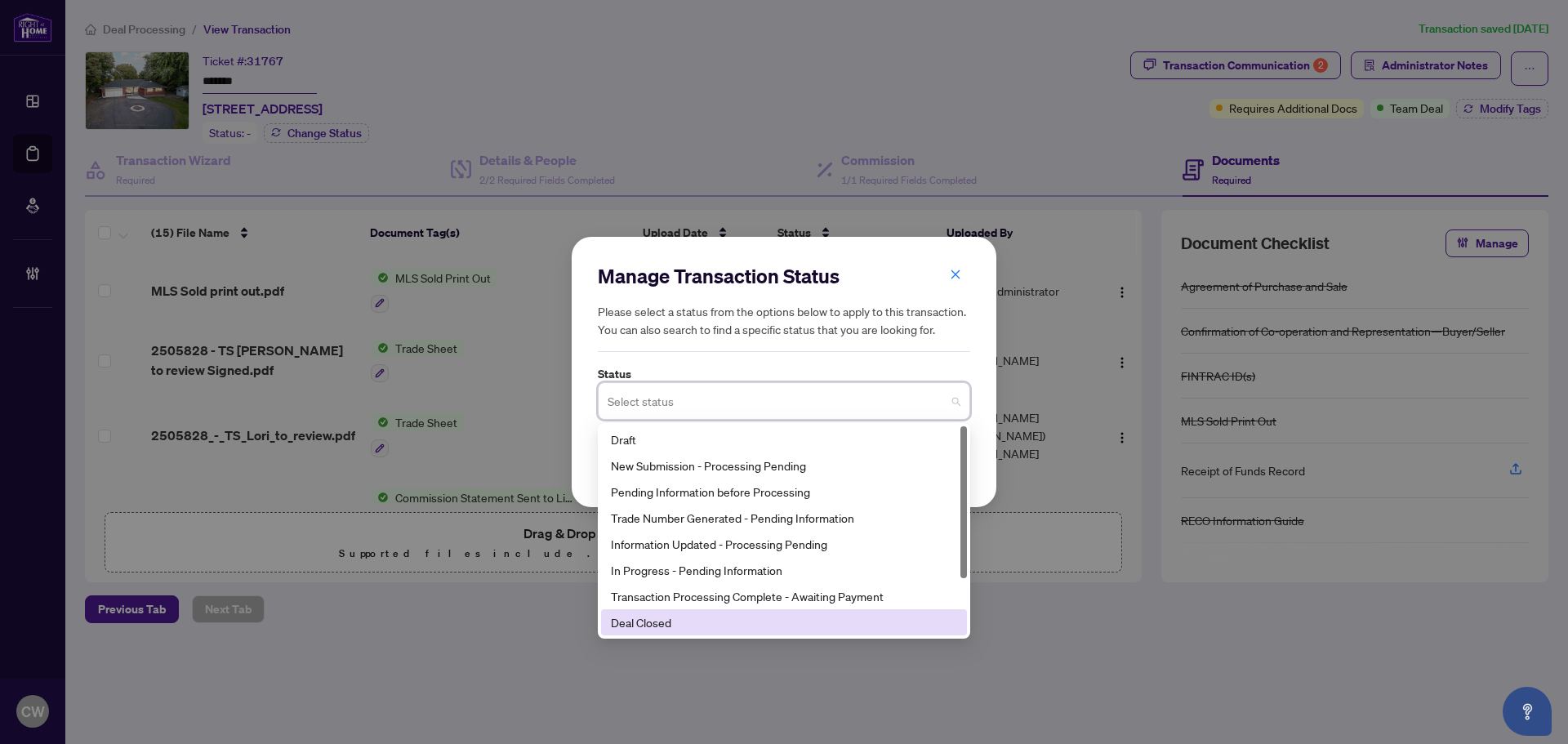
click at [696, 633] on div "Deal Closed" at bounding box center [784, 622] width 366 height 26
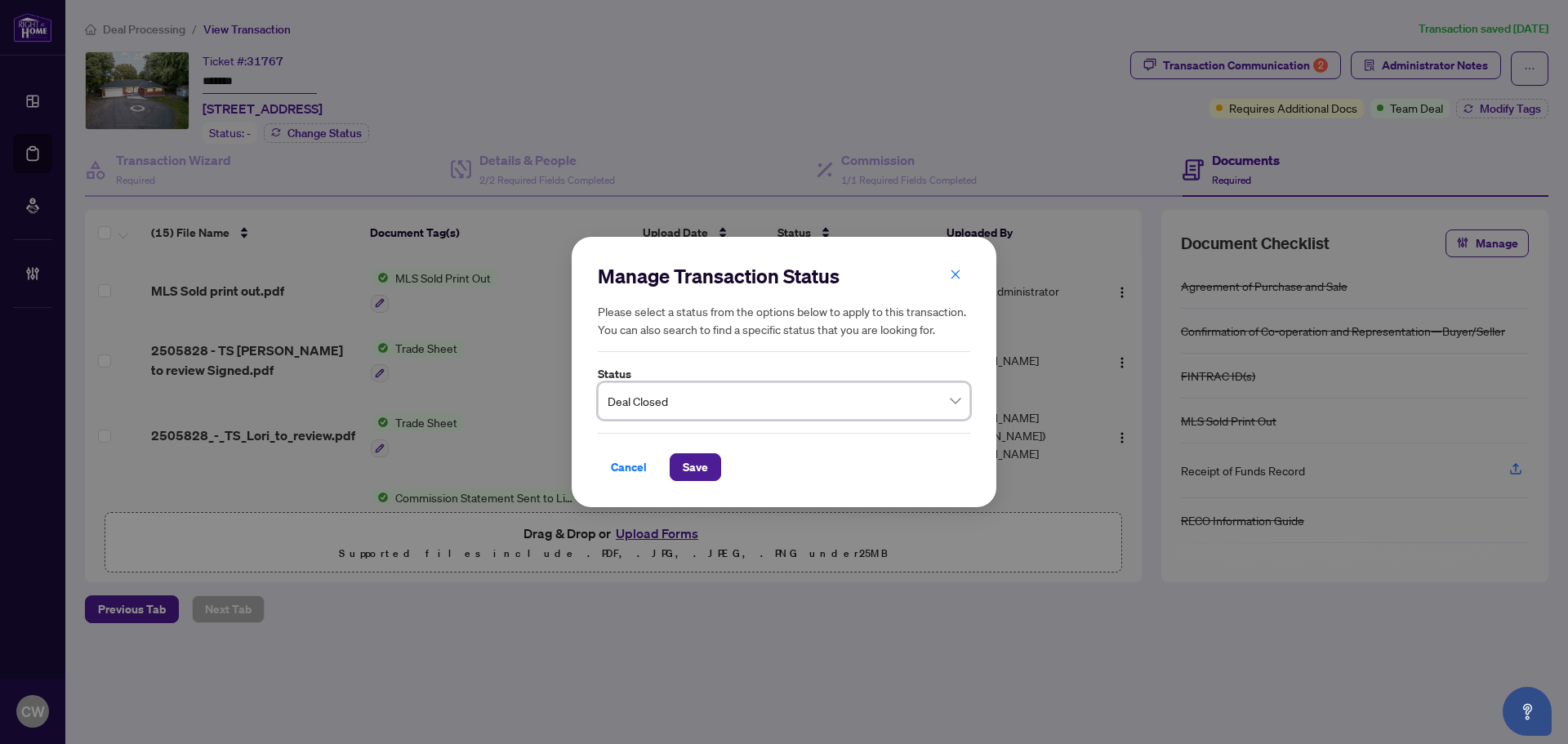
click at [695, 631] on div "Manage Transaction Status Please select a status from the options below to appl…" at bounding box center [784, 372] width 1568 height 744
click at [698, 458] on span "Save" at bounding box center [695, 467] width 25 height 26
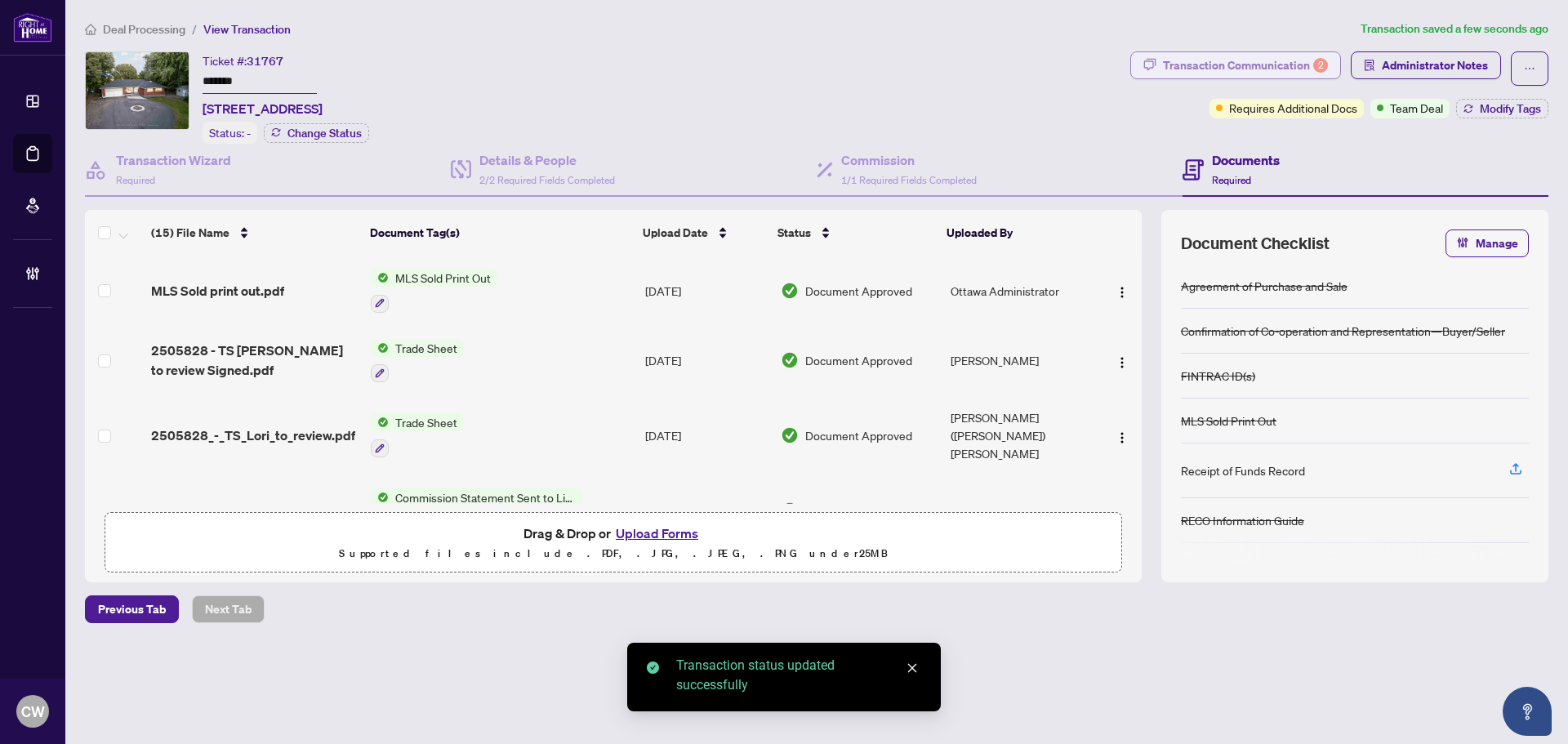
click at [1269, 68] on div "Transaction Communication 2" at bounding box center [1245, 65] width 165 height 26
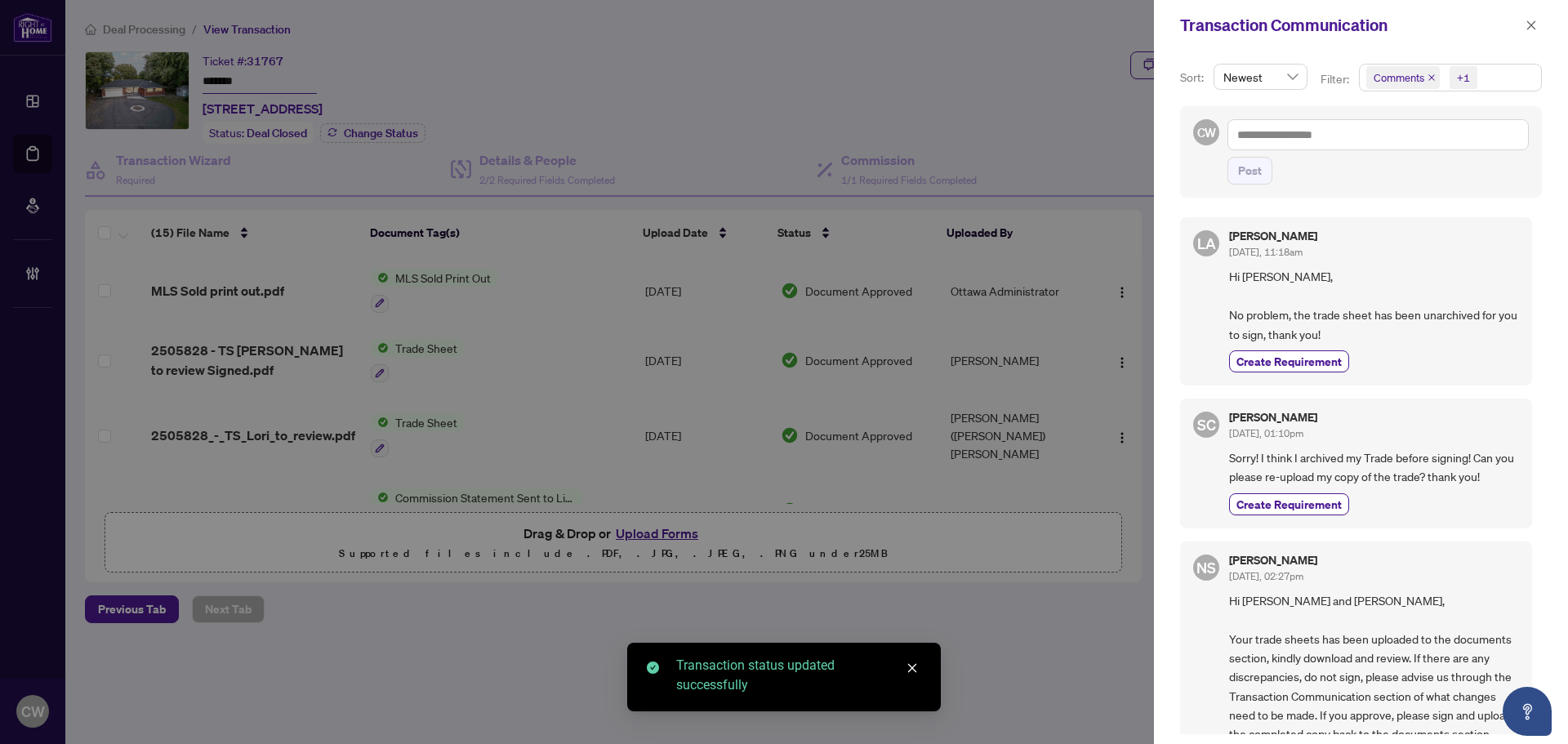
click at [1430, 80] on icon "close" at bounding box center [1431, 78] width 8 height 8
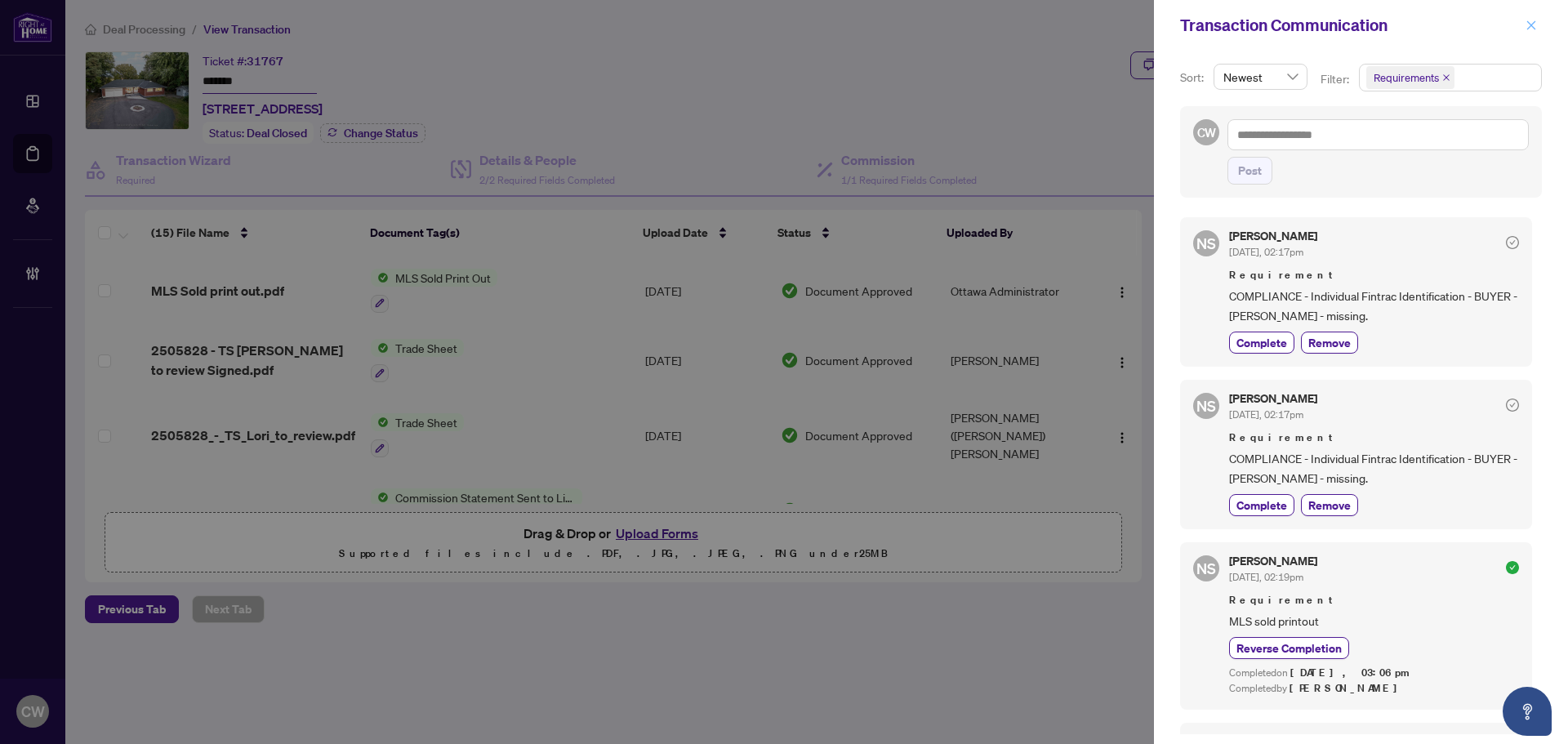
click at [1527, 26] on icon "close" at bounding box center [1531, 25] width 12 height 12
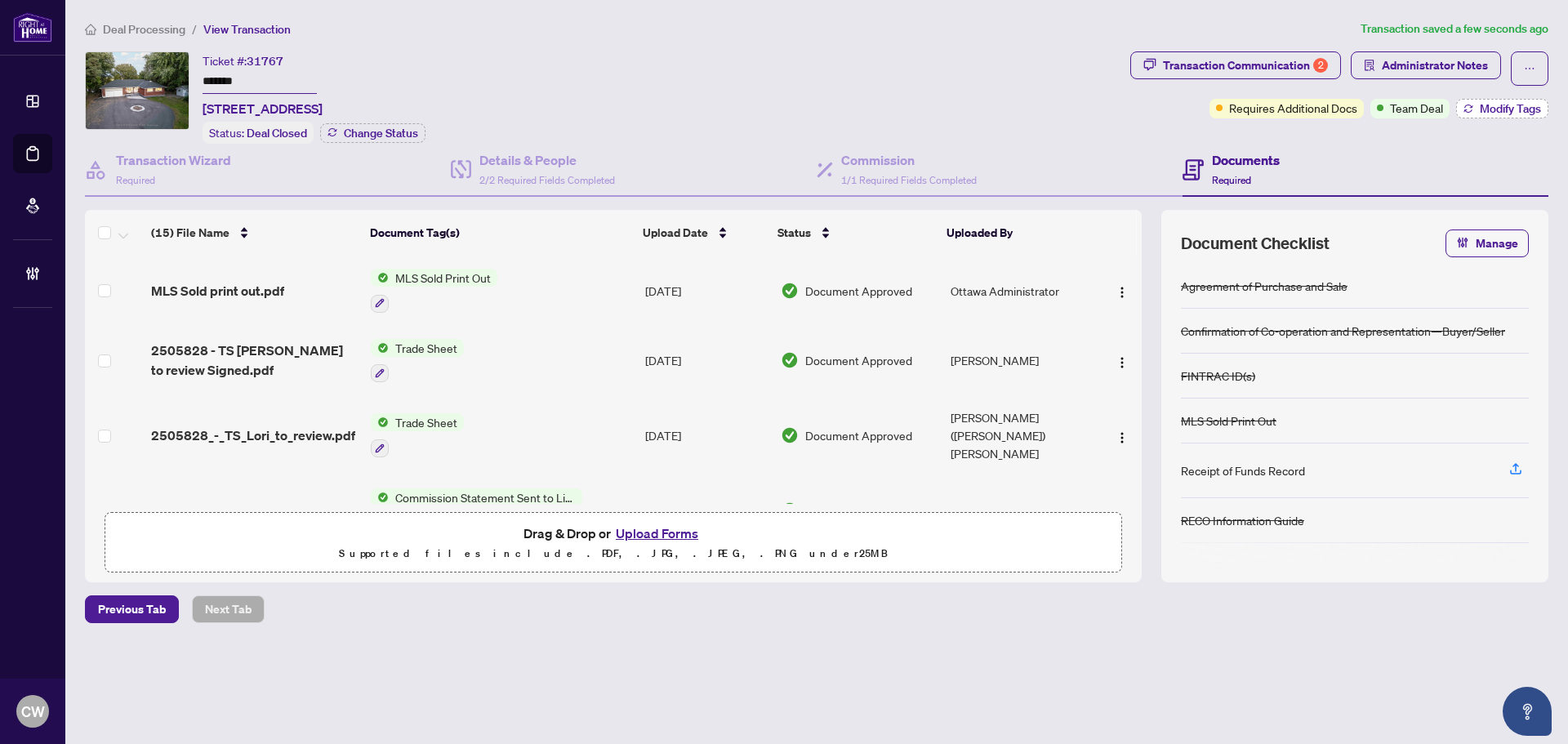
click at [1504, 108] on span "Modify Tags" at bounding box center [1510, 109] width 61 height 12
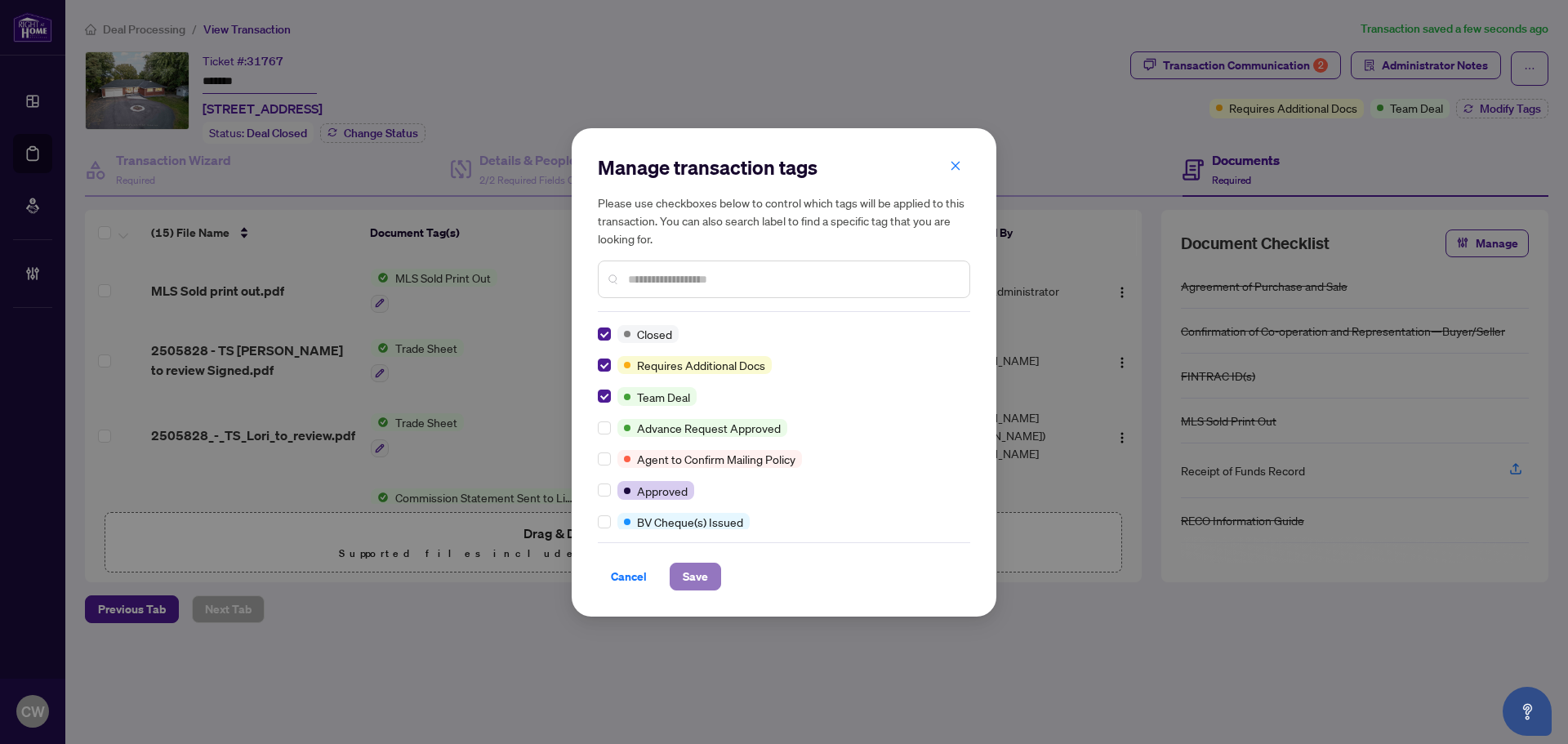
click at [713, 570] on button "Save" at bounding box center [694, 576] width 51 height 28
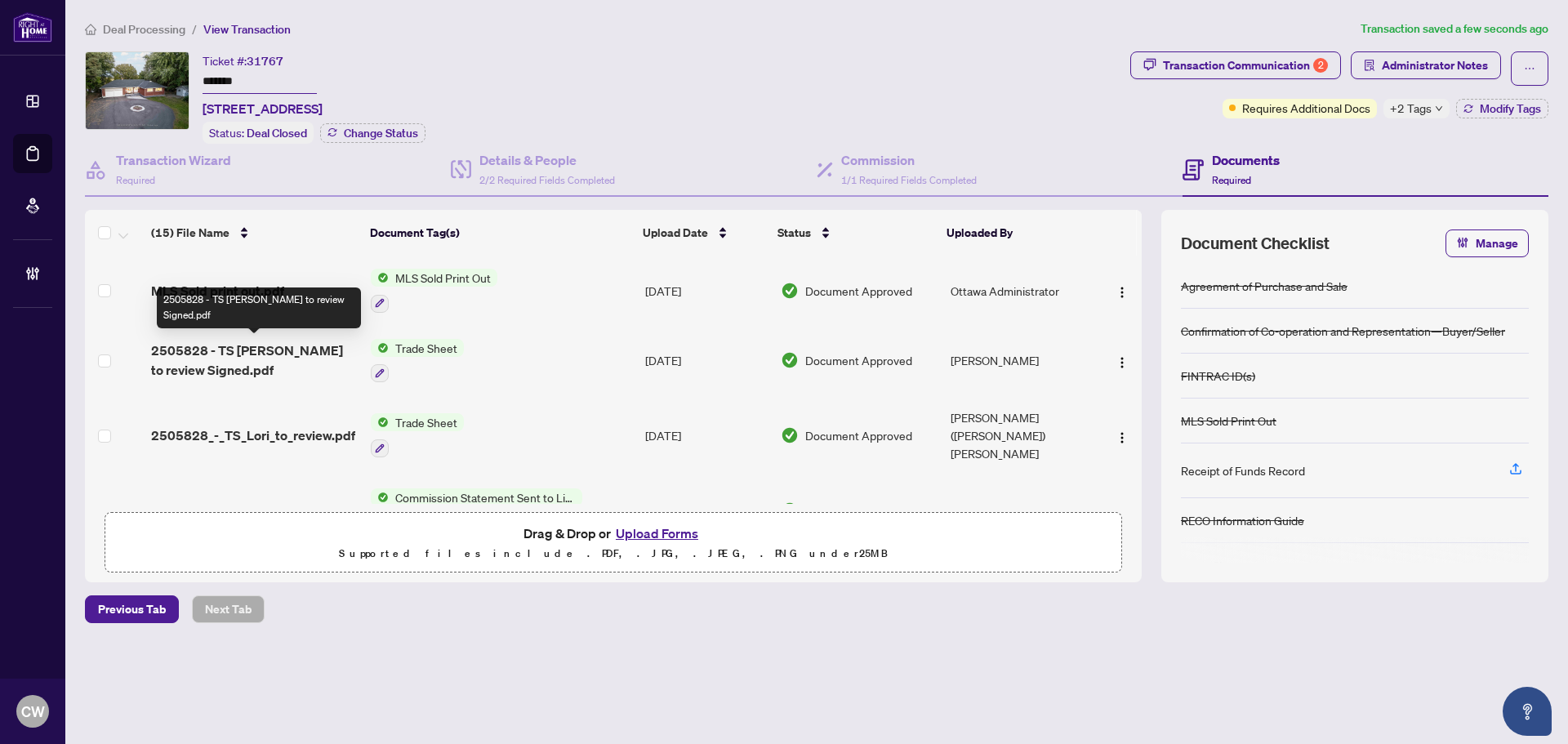
click at [214, 356] on span "2505828 - TS [PERSON_NAME] to review Signed.pdf" at bounding box center [254, 360] width 207 height 39
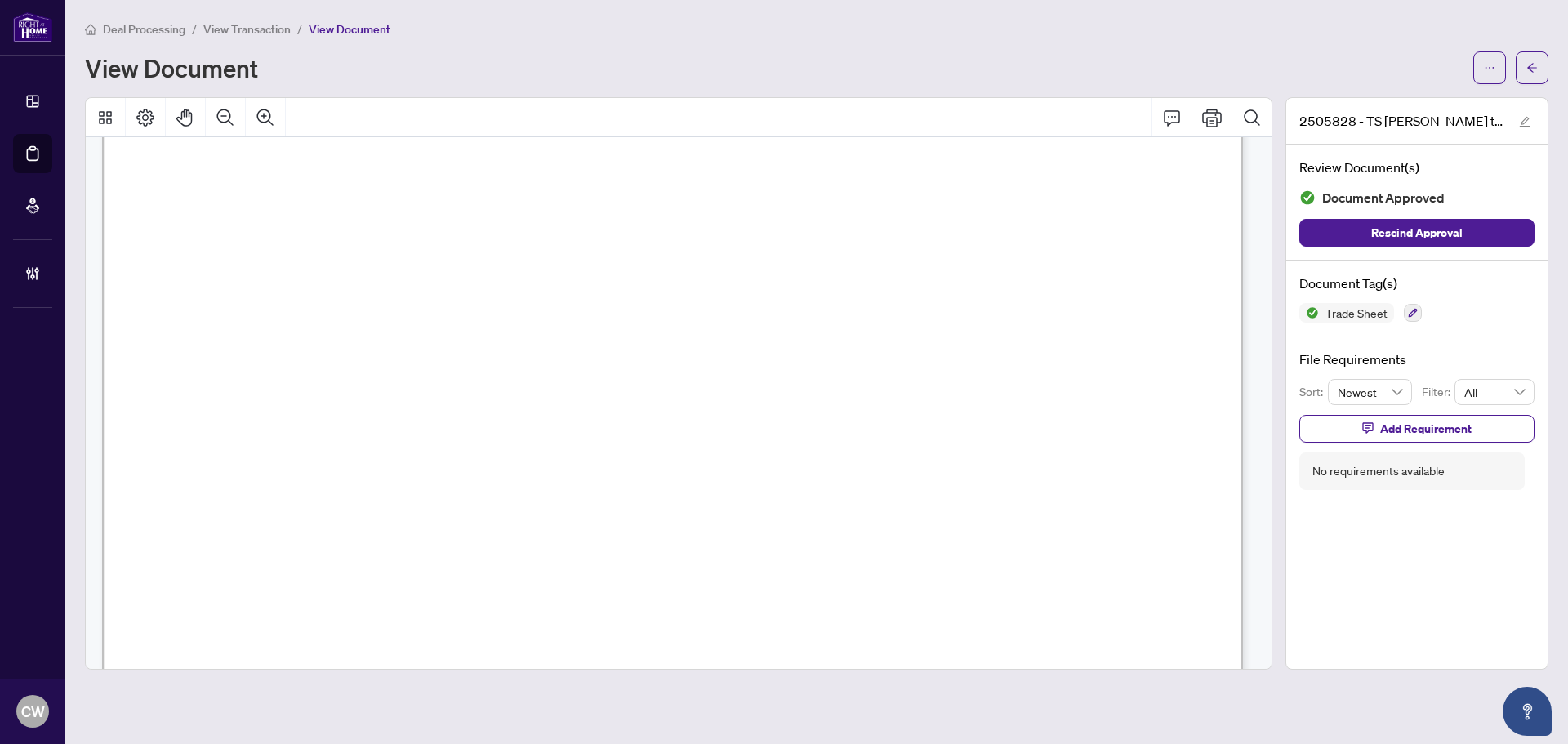
scroll to position [408, 0]
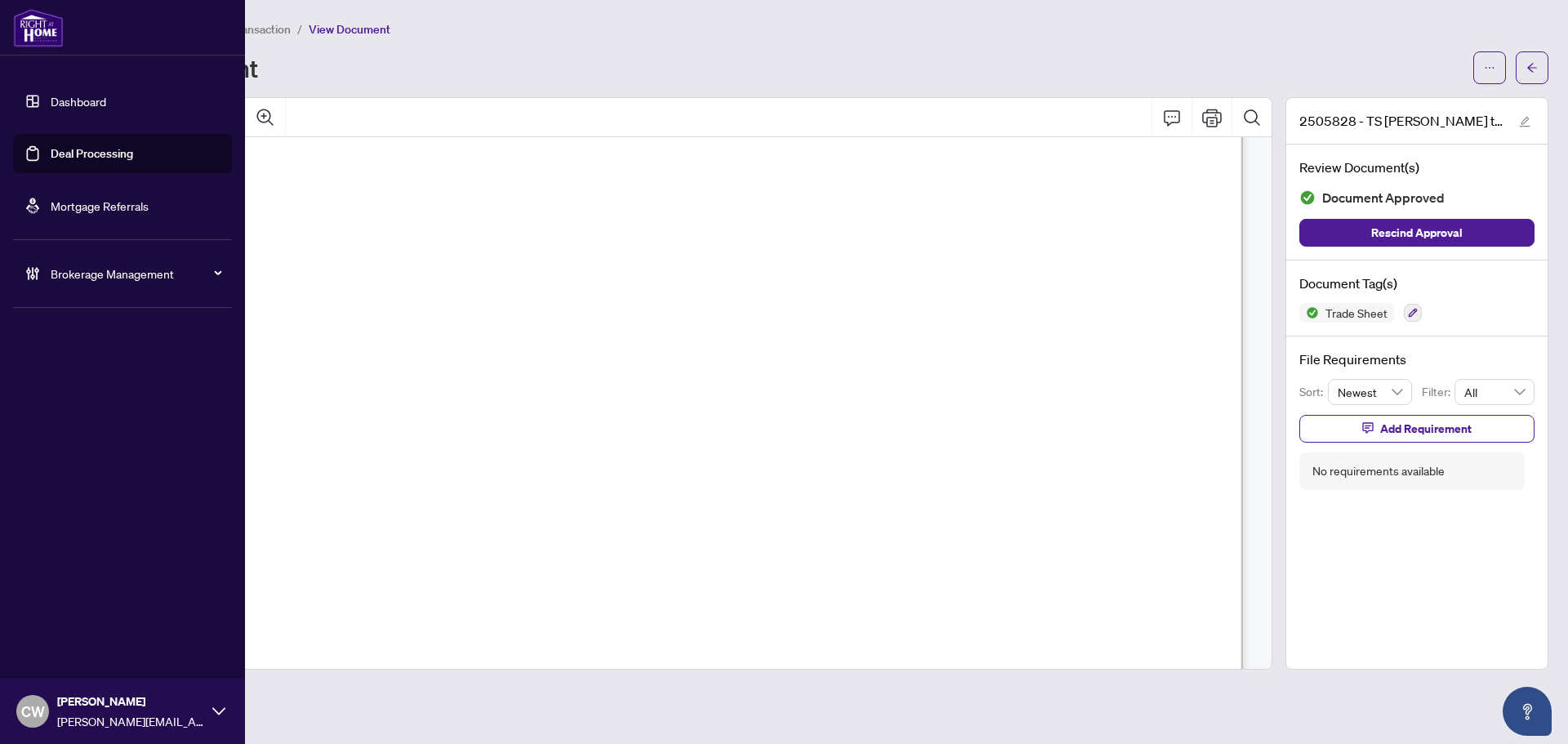
click at [64, 161] on link "Deal Processing" at bounding box center [91, 154] width 82 height 15
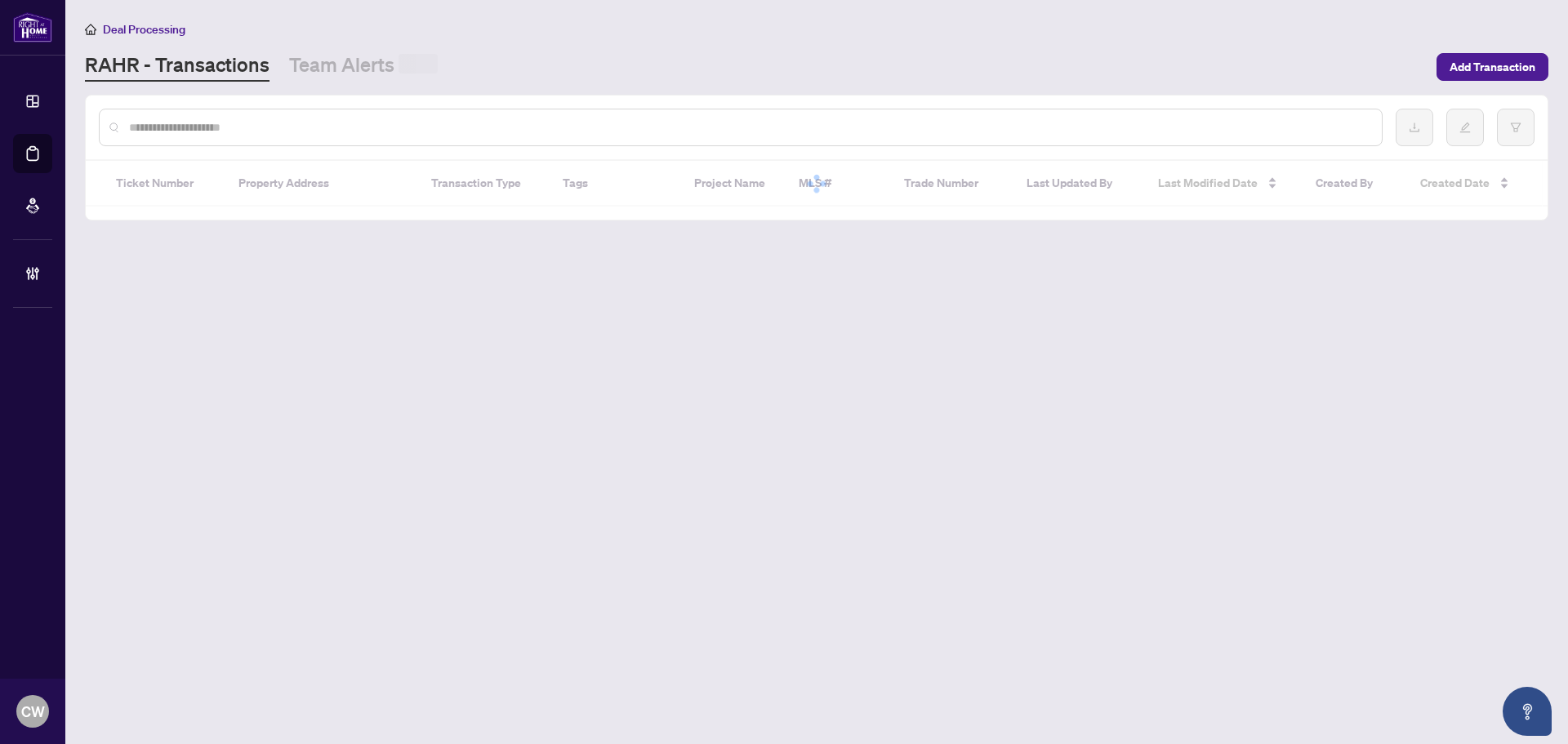
click at [366, 132] on input "text" at bounding box center [749, 127] width 1240 height 18
paste input "*******"
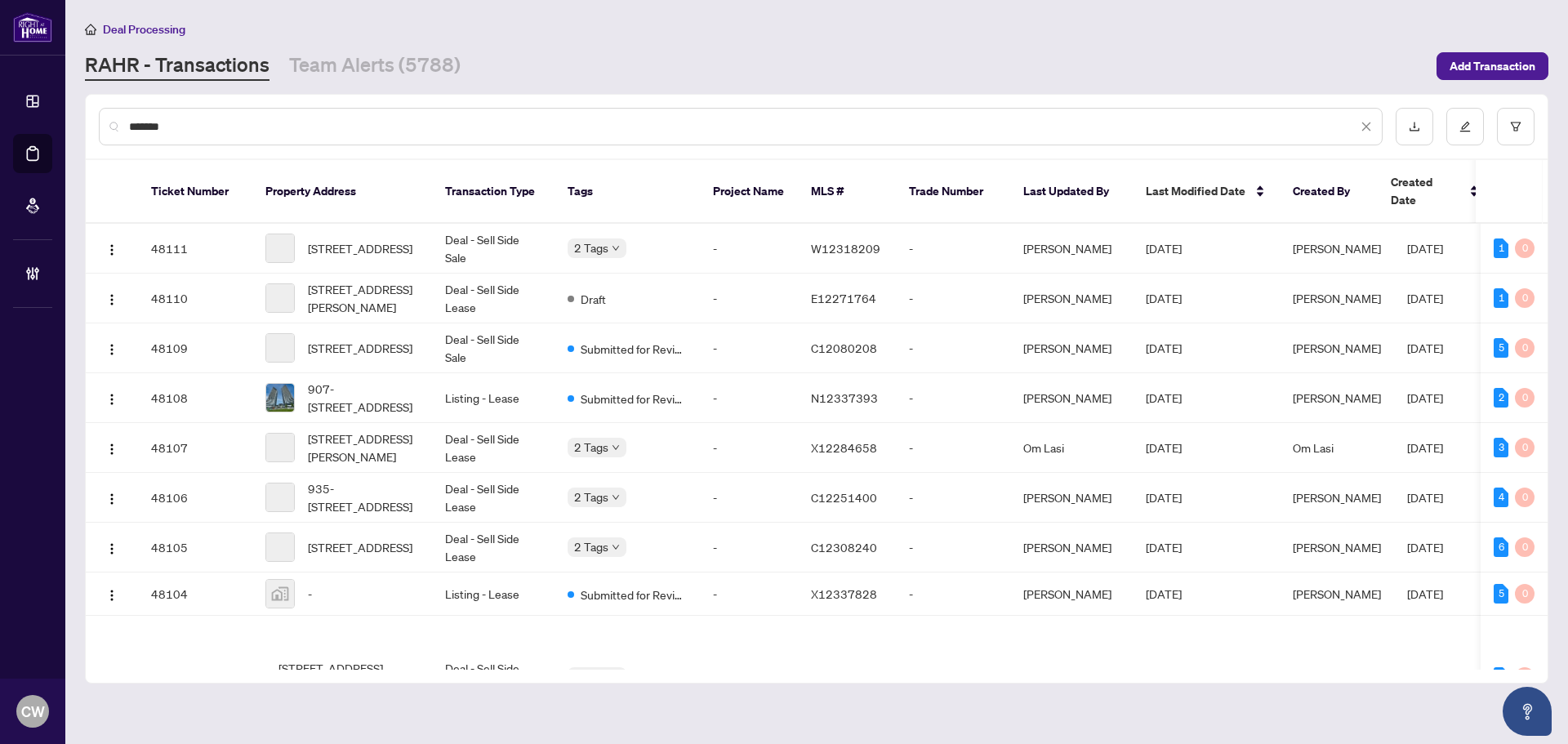
type input "*******"
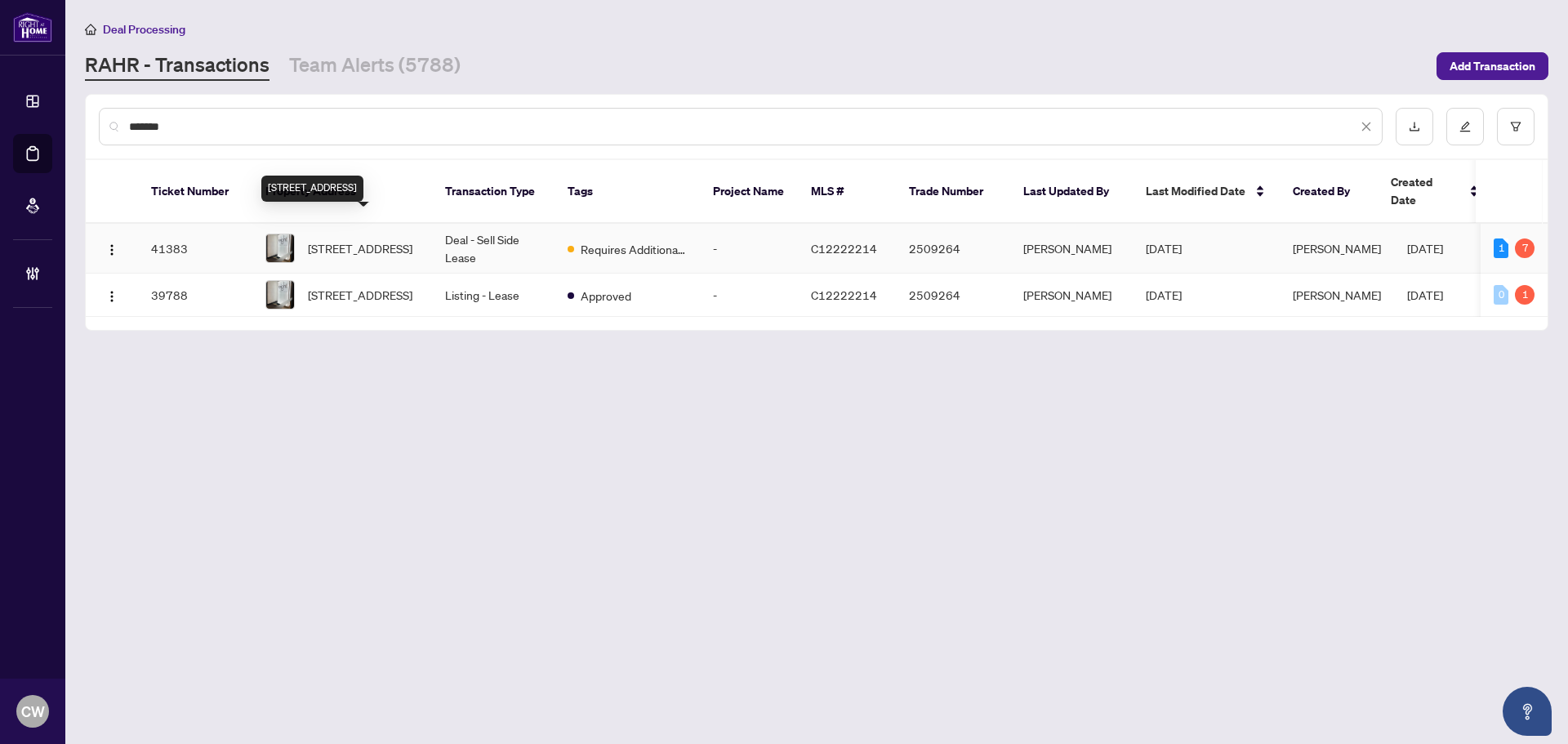
click at [358, 240] on span "[STREET_ADDRESS]" at bounding box center [360, 248] width 105 height 18
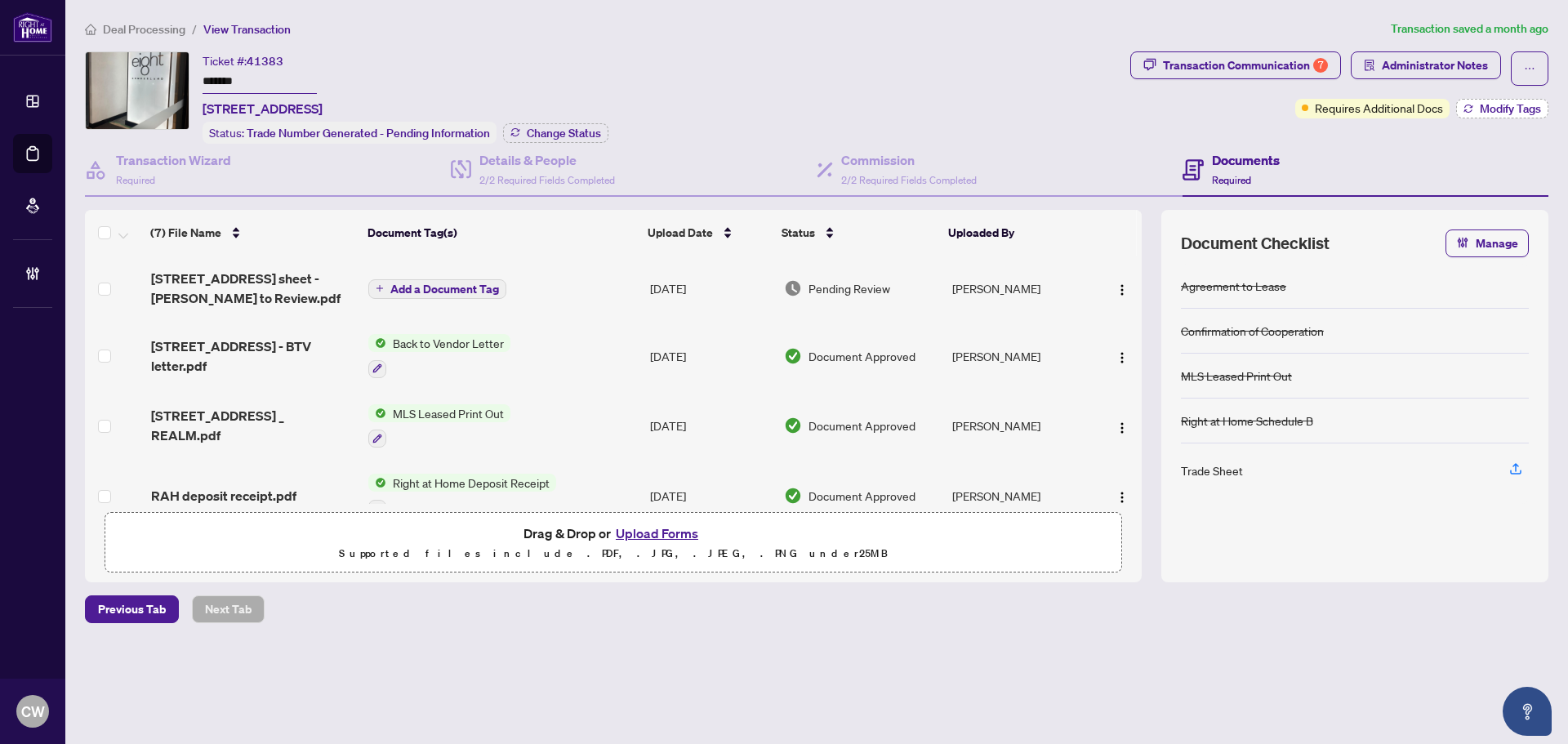
click at [1508, 104] on span "Modify Tags" at bounding box center [1510, 109] width 61 height 12
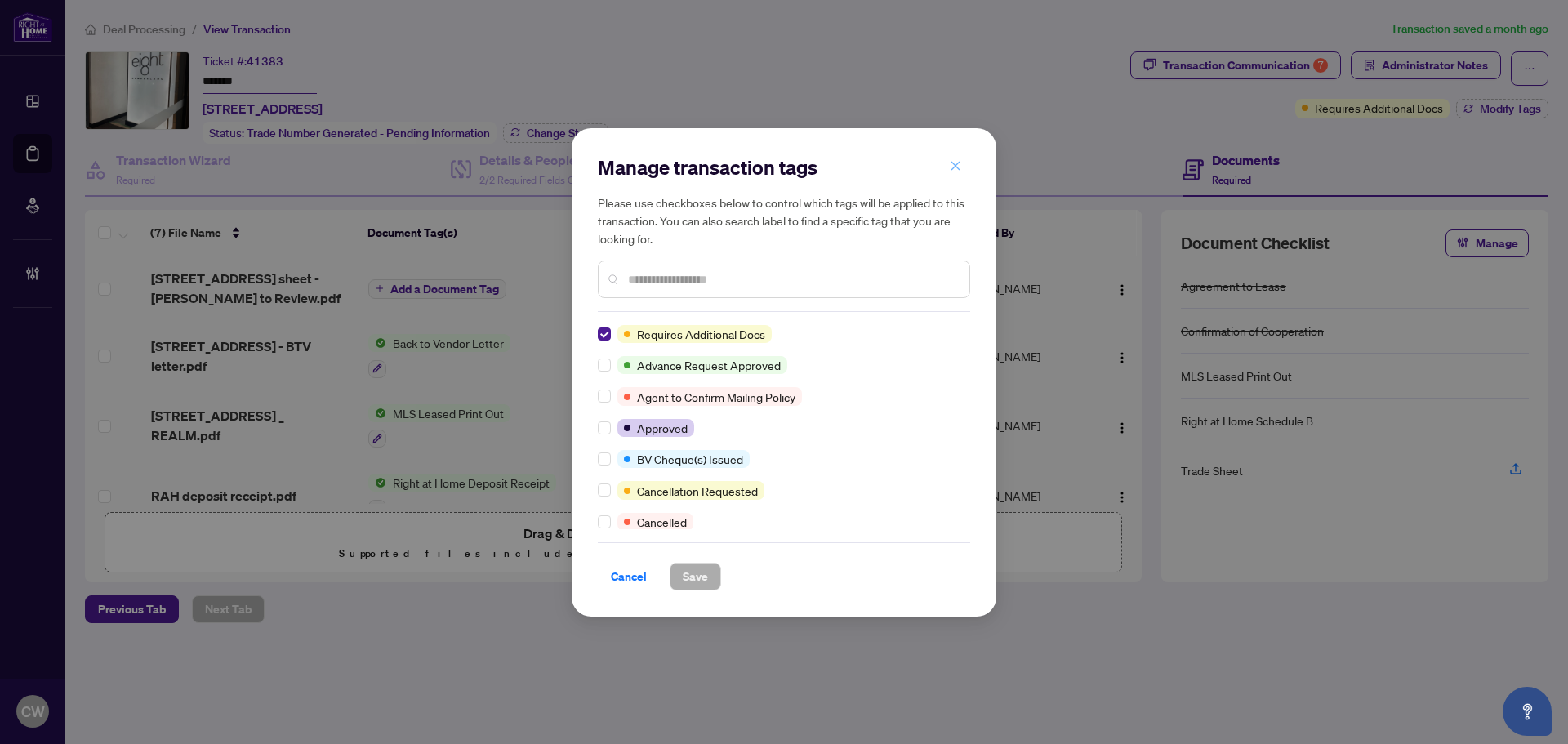
click at [952, 164] on icon "close" at bounding box center [956, 166] width 12 height 12
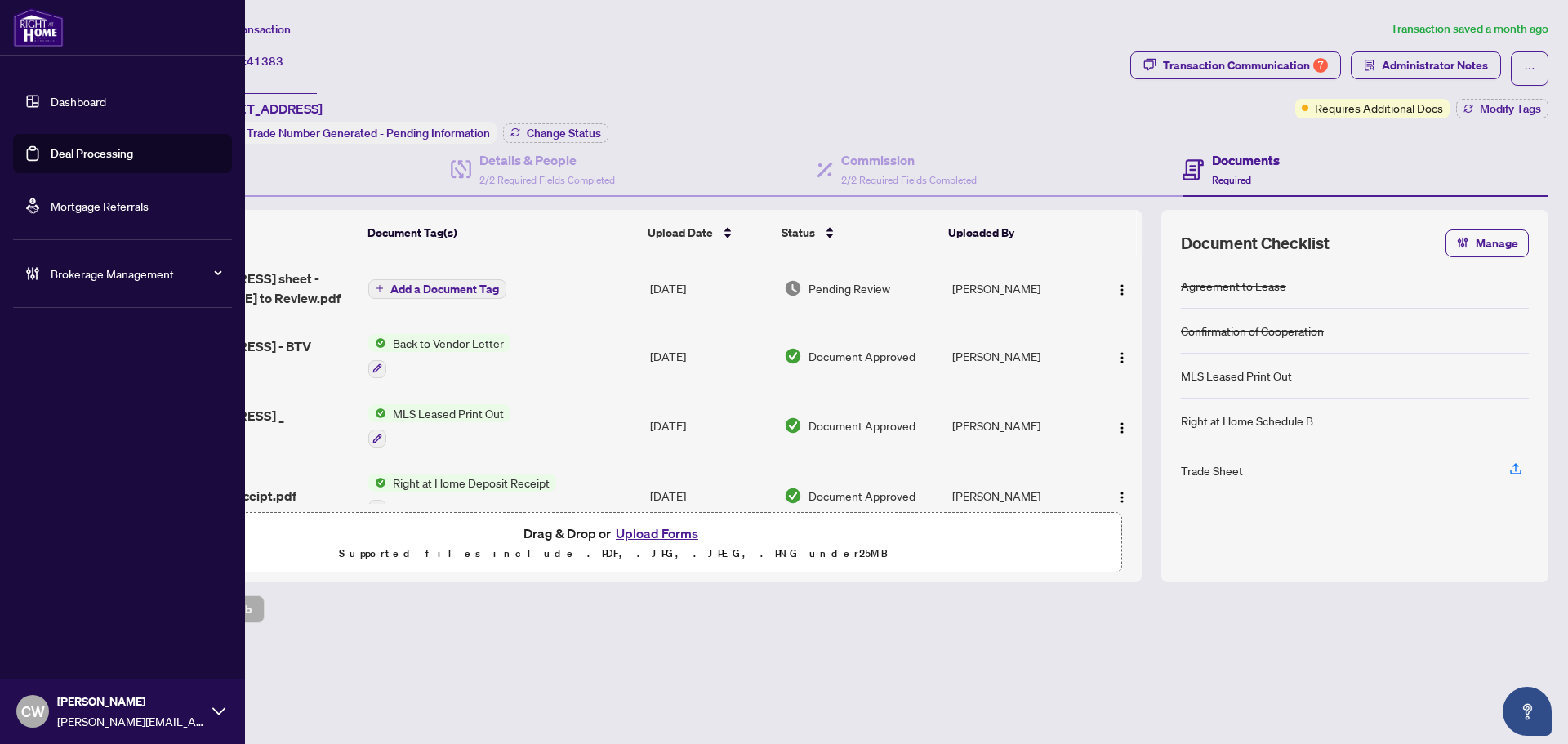
click at [50, 159] on link "Deal Processing" at bounding box center [91, 154] width 82 height 15
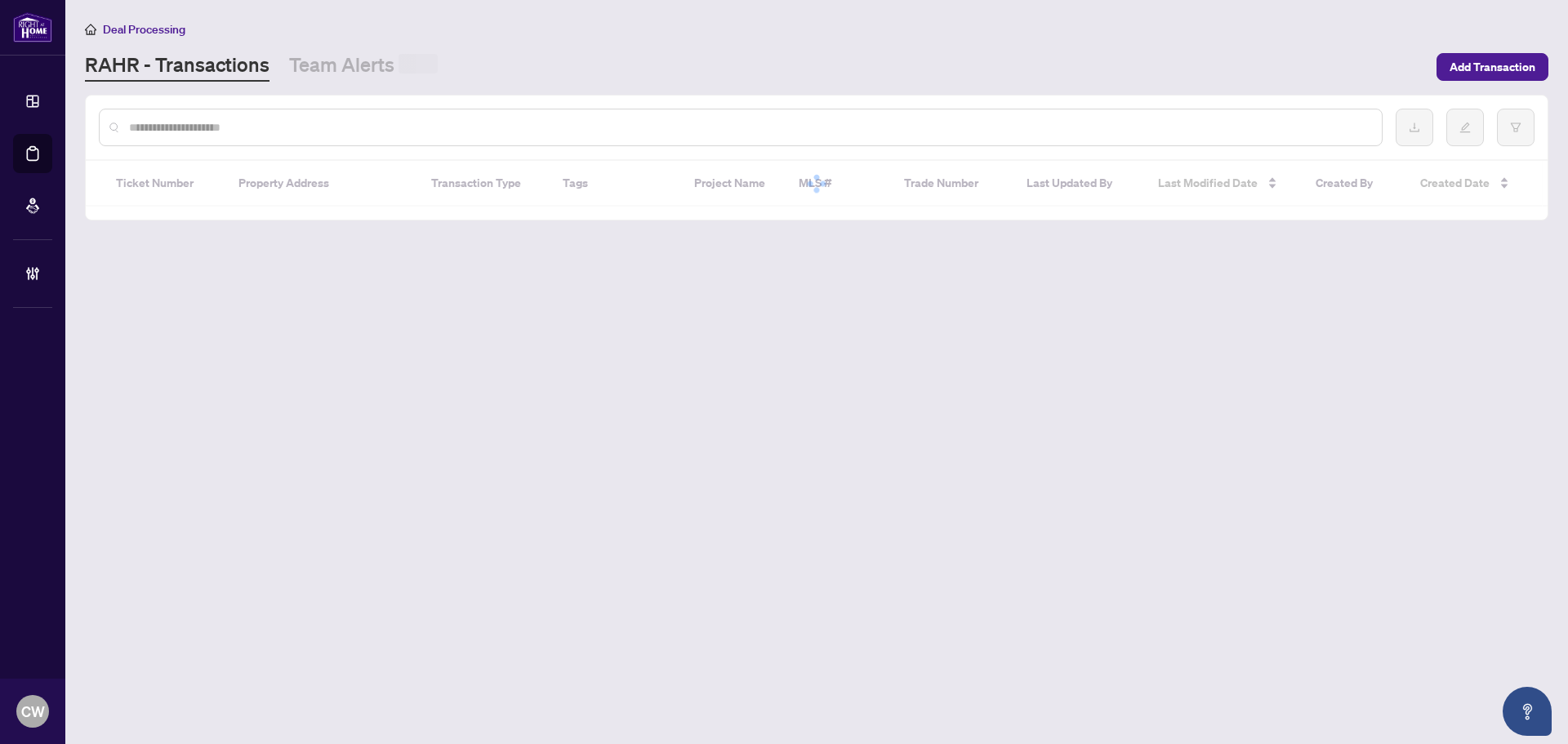
click at [278, 118] on input "text" at bounding box center [749, 127] width 1240 height 18
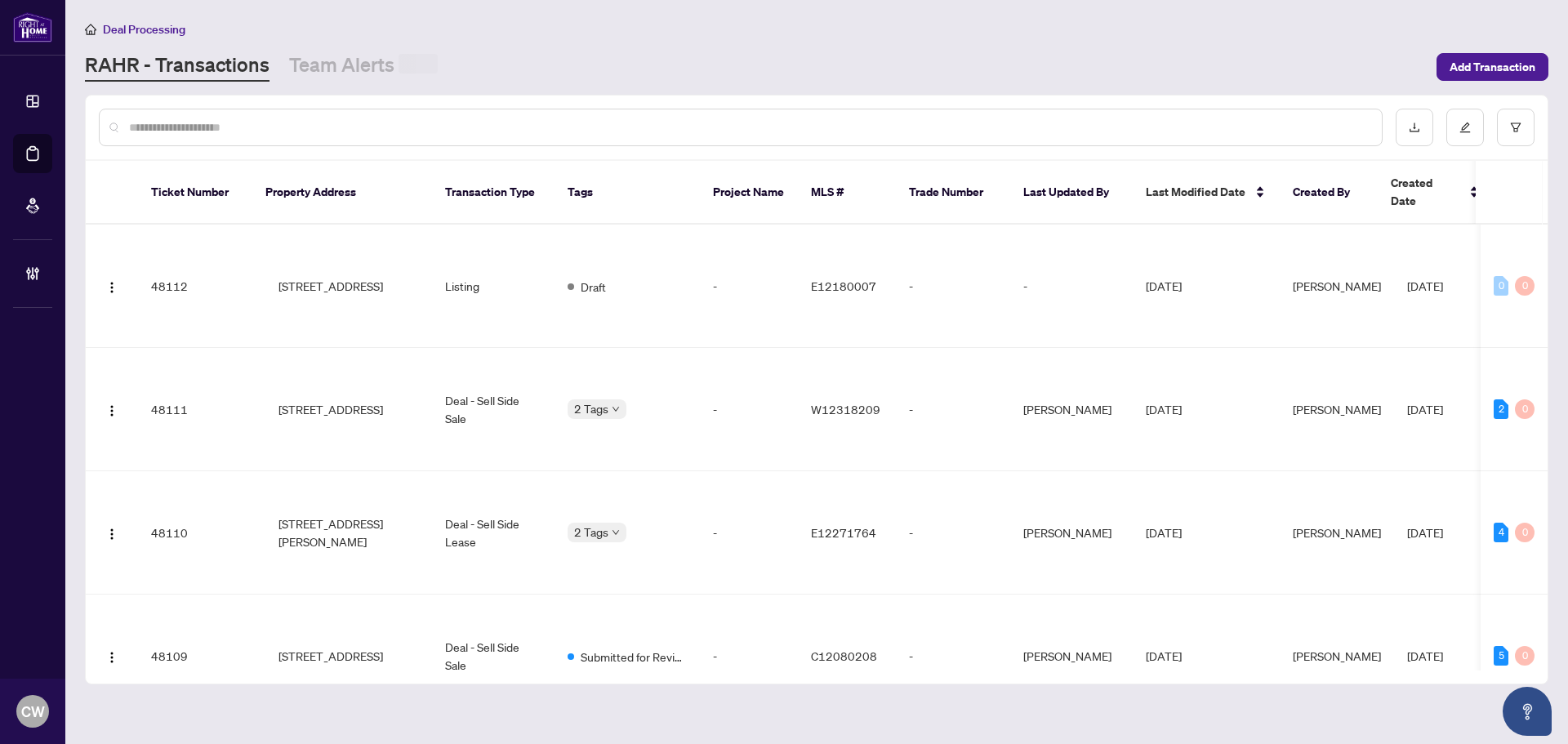
paste input "**********"
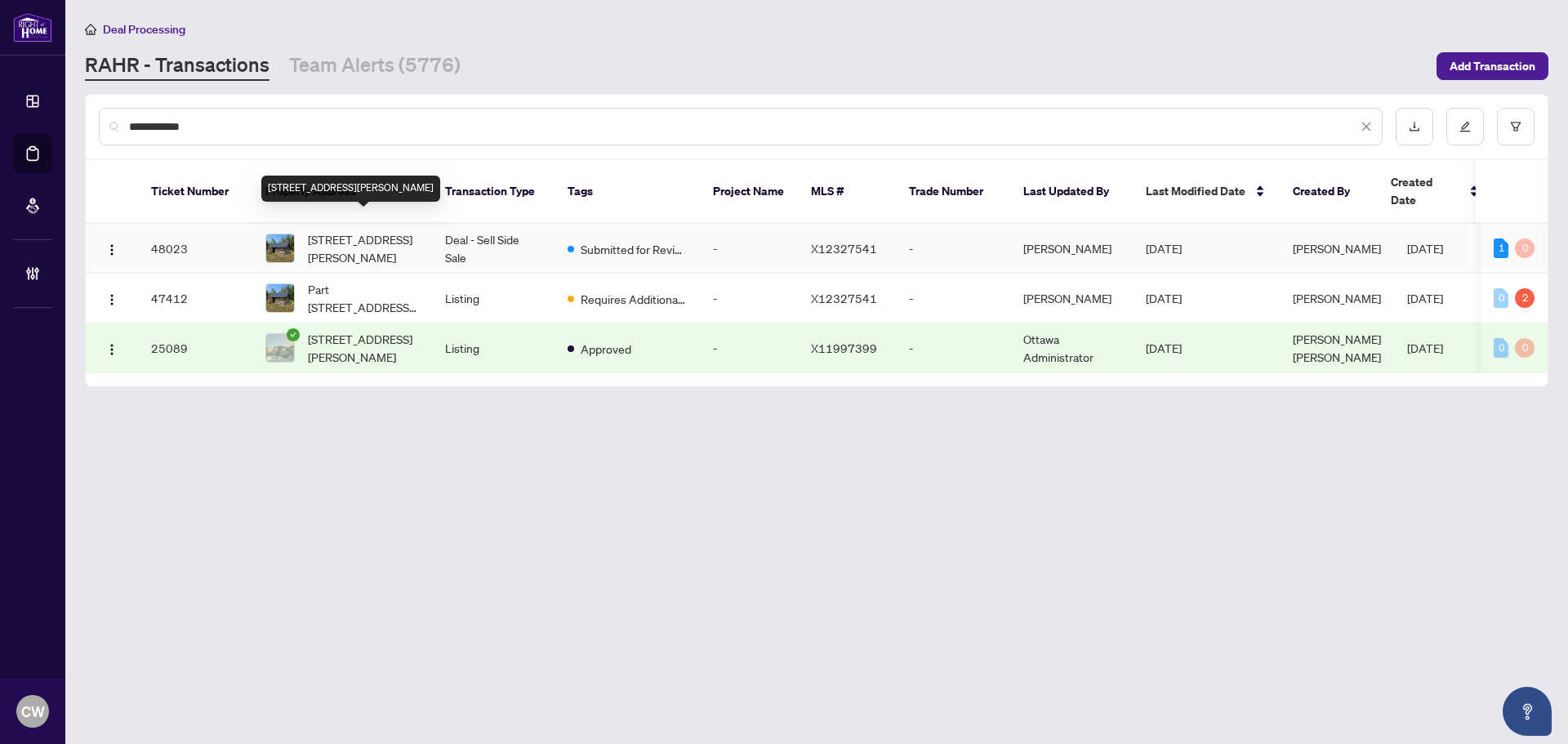
type input "**********"
click at [327, 230] on span "[STREET_ADDRESS][PERSON_NAME]" at bounding box center [364, 248] width 111 height 36
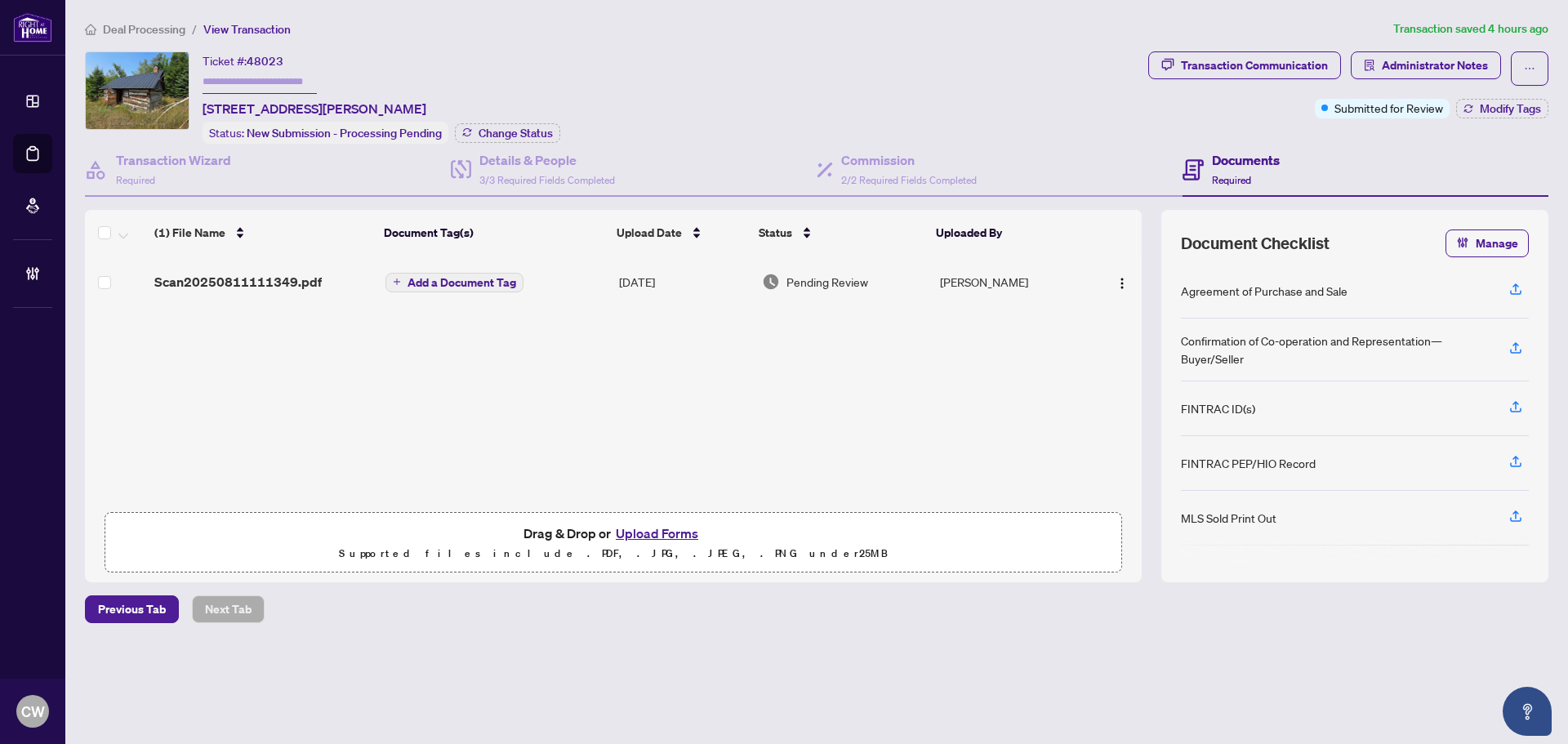
click at [431, 231] on th "Document Tag(s)" at bounding box center [493, 233] width 232 height 46
click at [548, 161] on h4 "Details & People" at bounding box center [547, 159] width 136 height 19
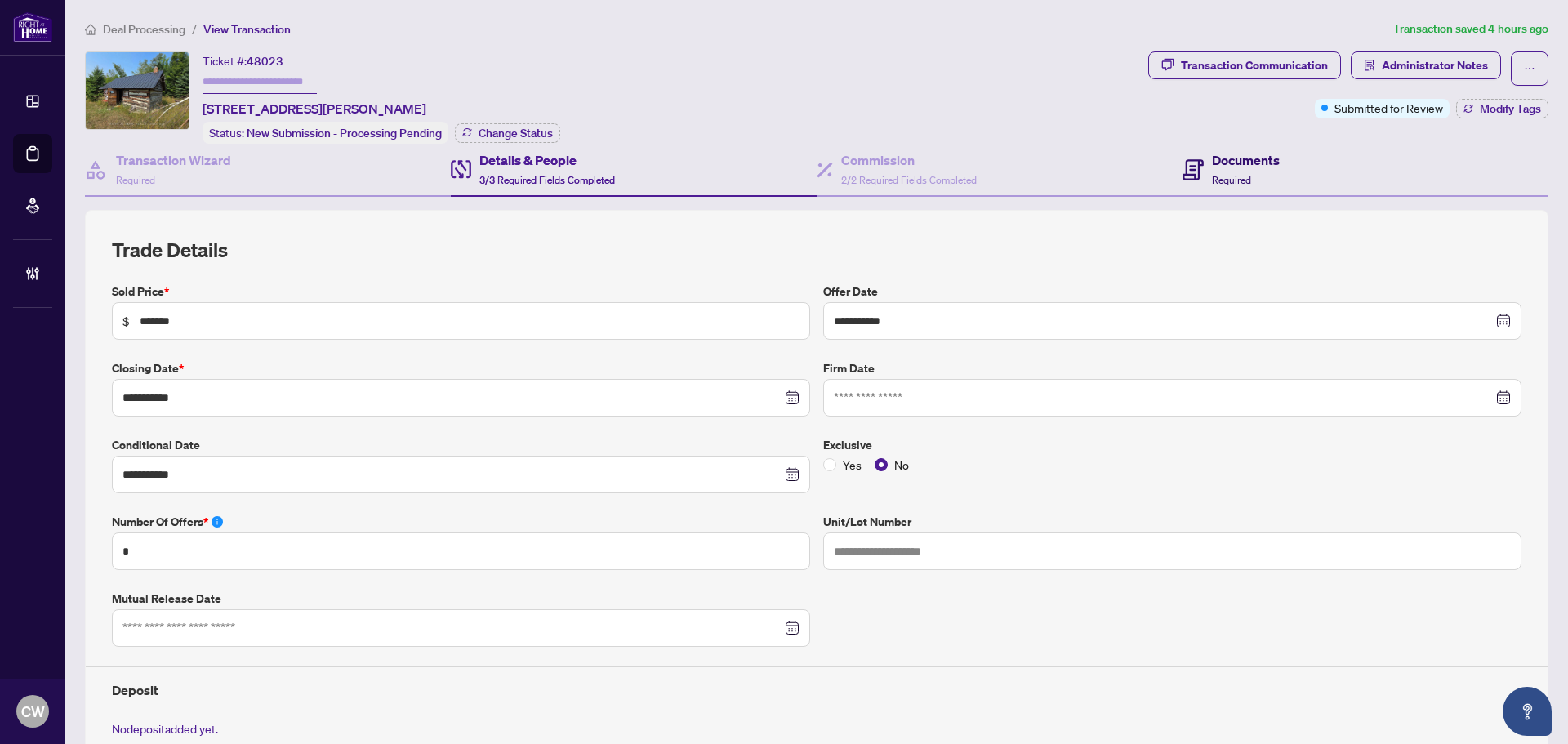
click at [1217, 166] on h4 "Documents" at bounding box center [1246, 159] width 68 height 19
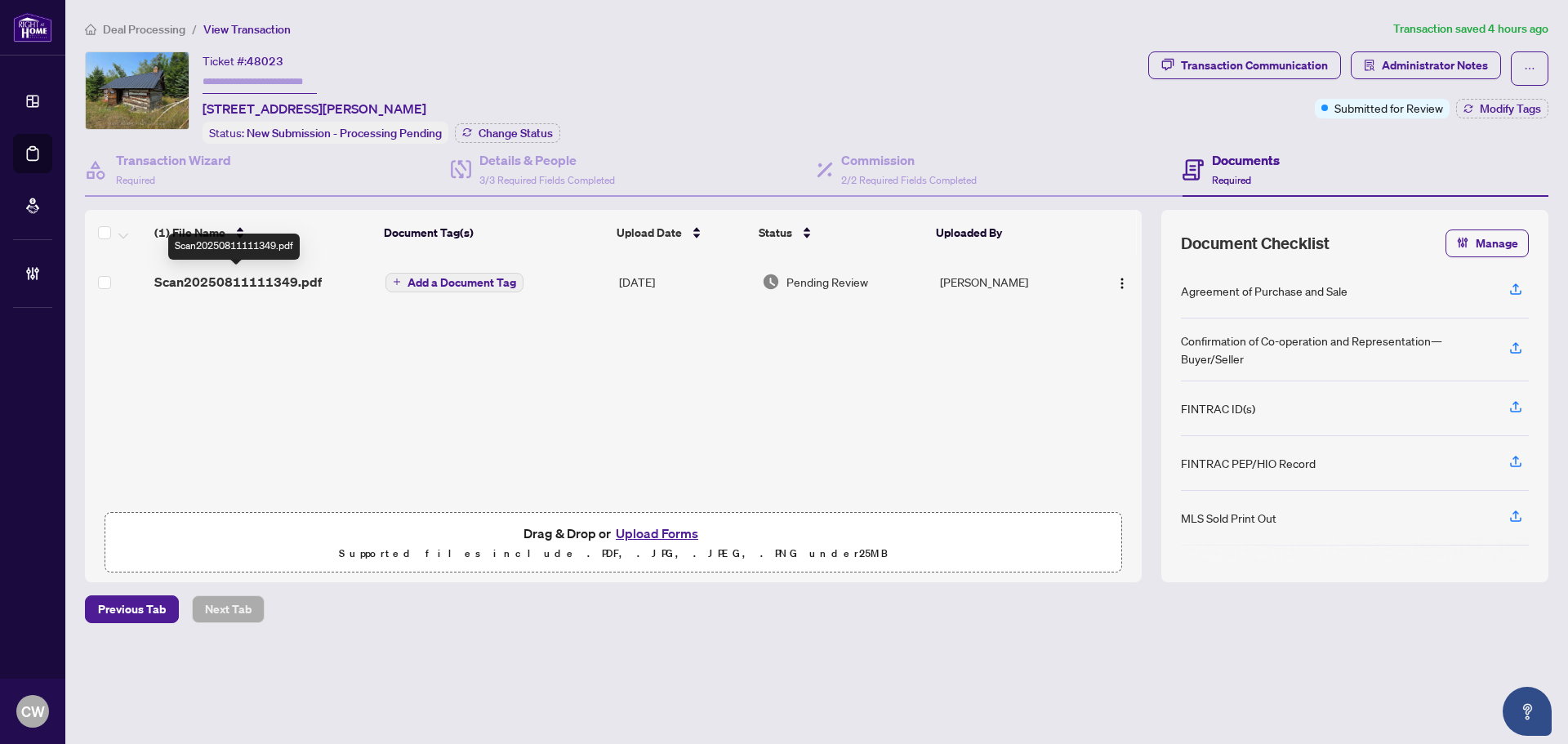
click at [260, 282] on span "Scan20250811111349.pdf" at bounding box center [238, 282] width 168 height 19
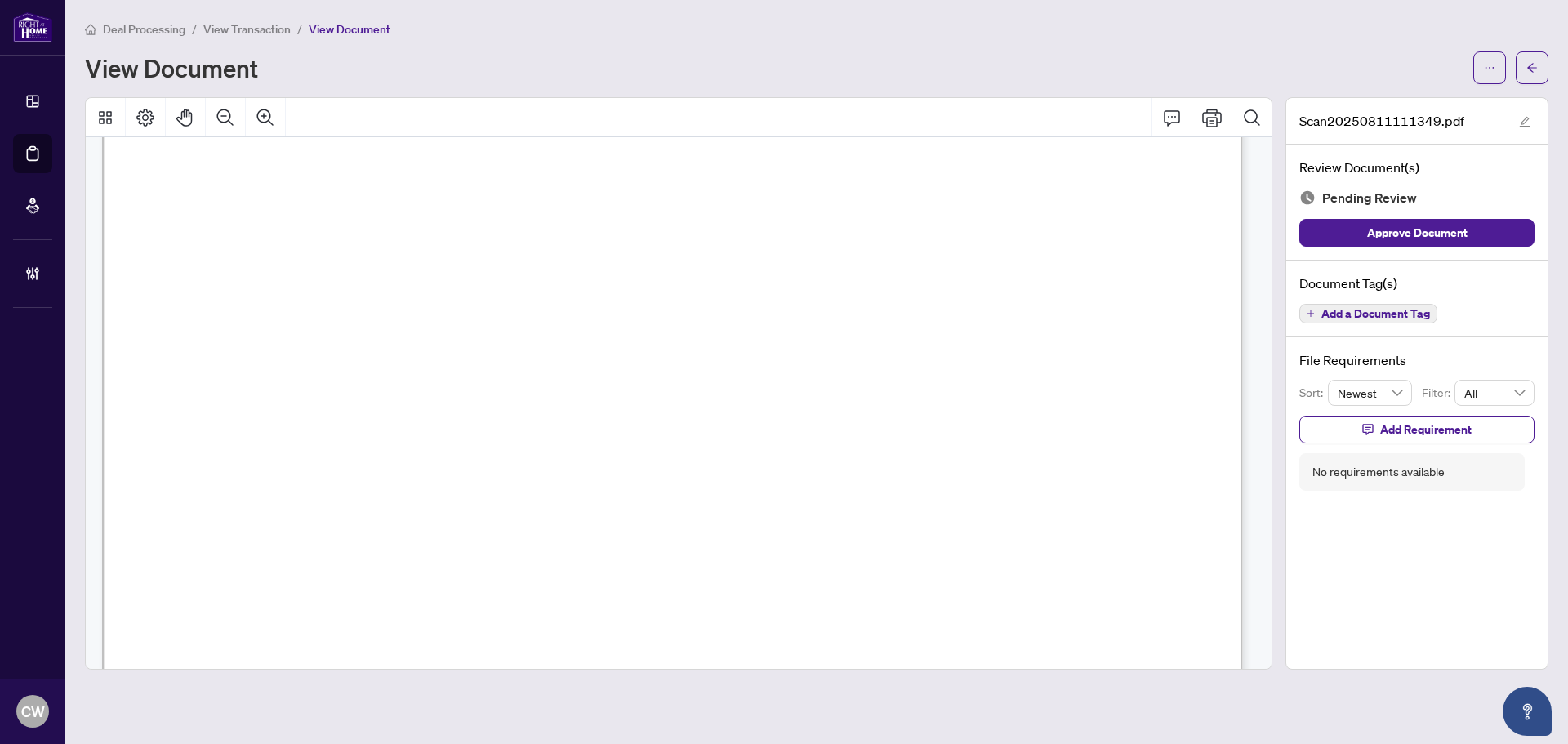
scroll to position [11967, 0]
drag, startPoint x: 1540, startPoint y: 66, endPoint x: 828, endPoint y: 679, distance: 939.5
click at [1540, 66] on button "button" at bounding box center [1532, 67] width 33 height 33
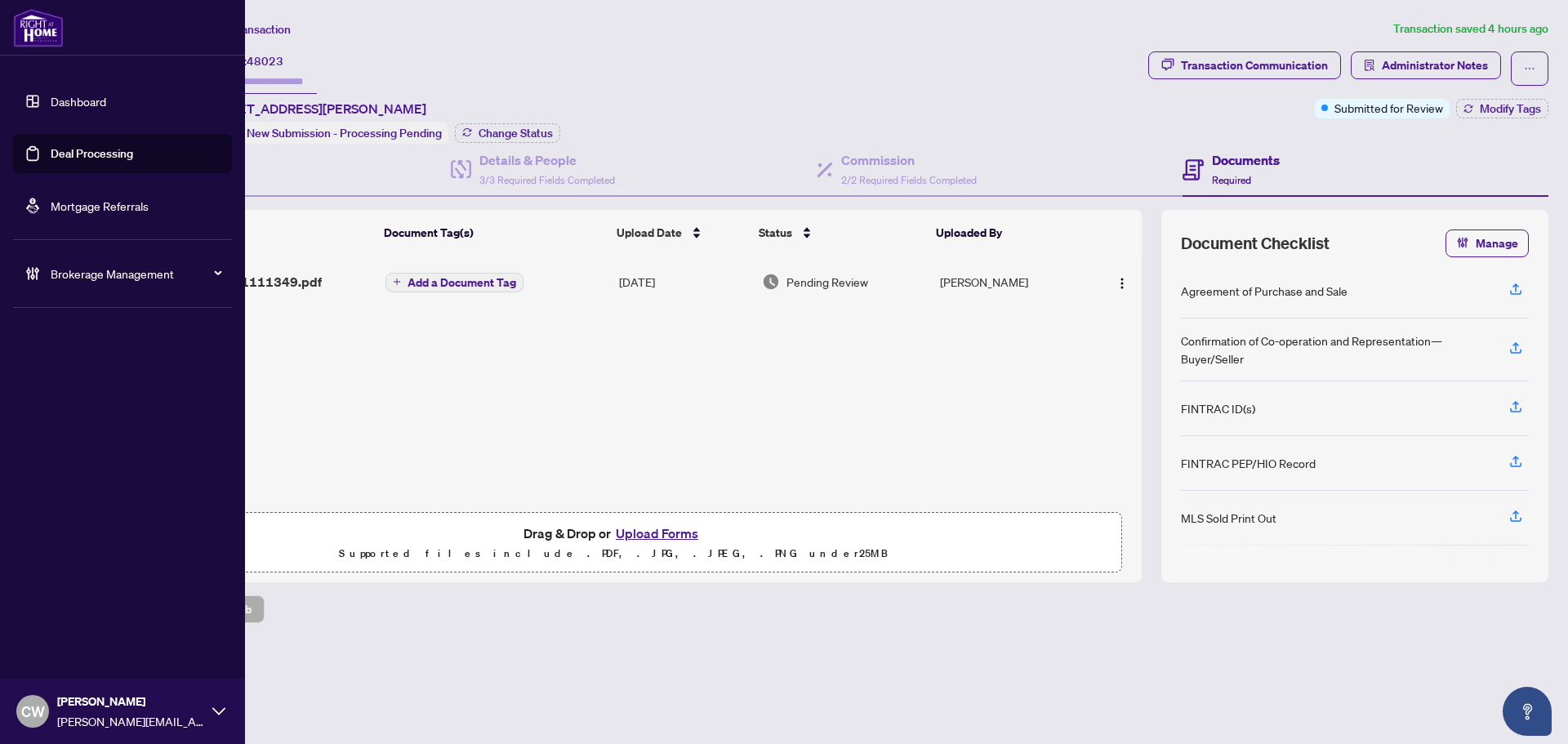
click at [50, 153] on link "Deal Processing" at bounding box center [91, 154] width 82 height 15
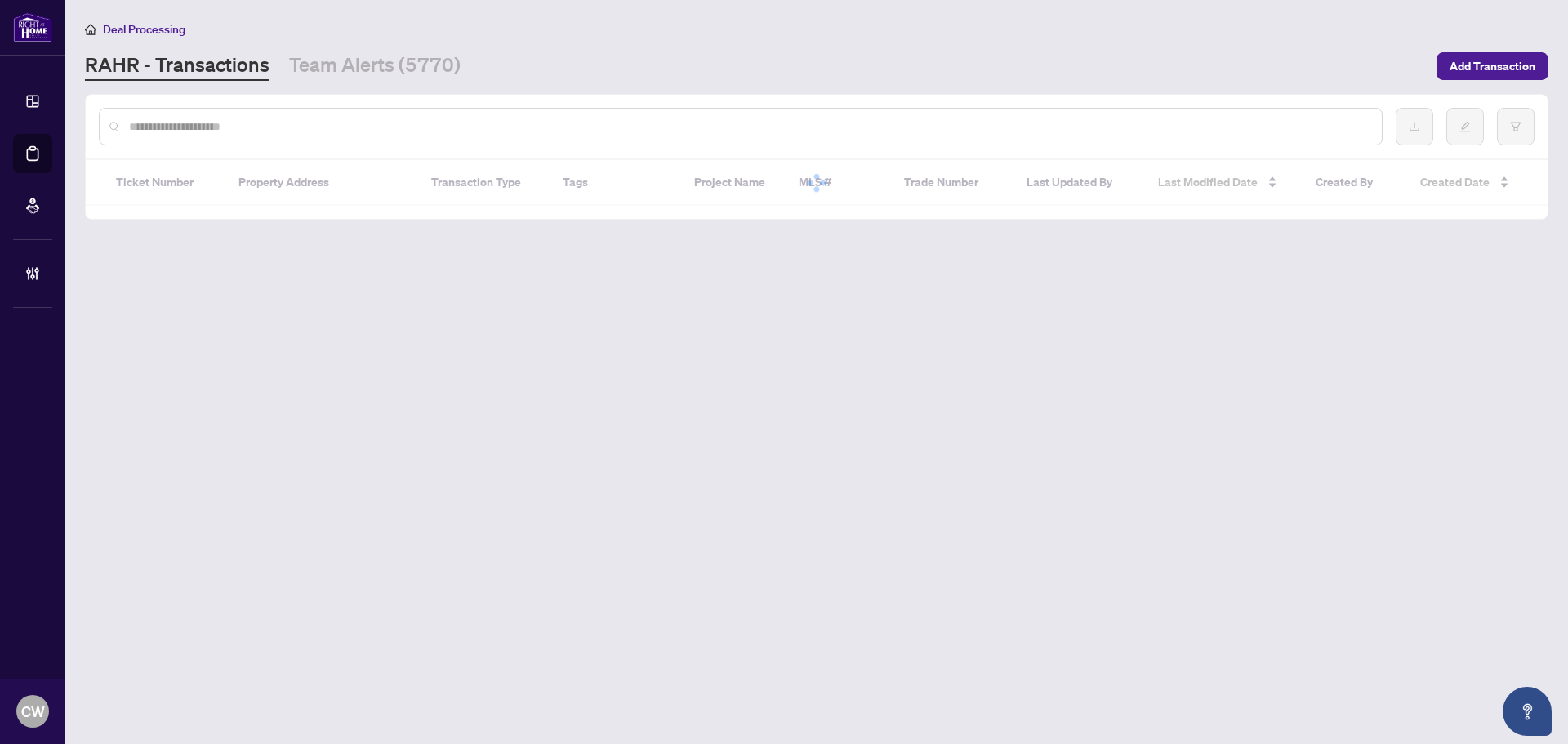
click at [277, 126] on input "text" at bounding box center [749, 126] width 1240 height 18
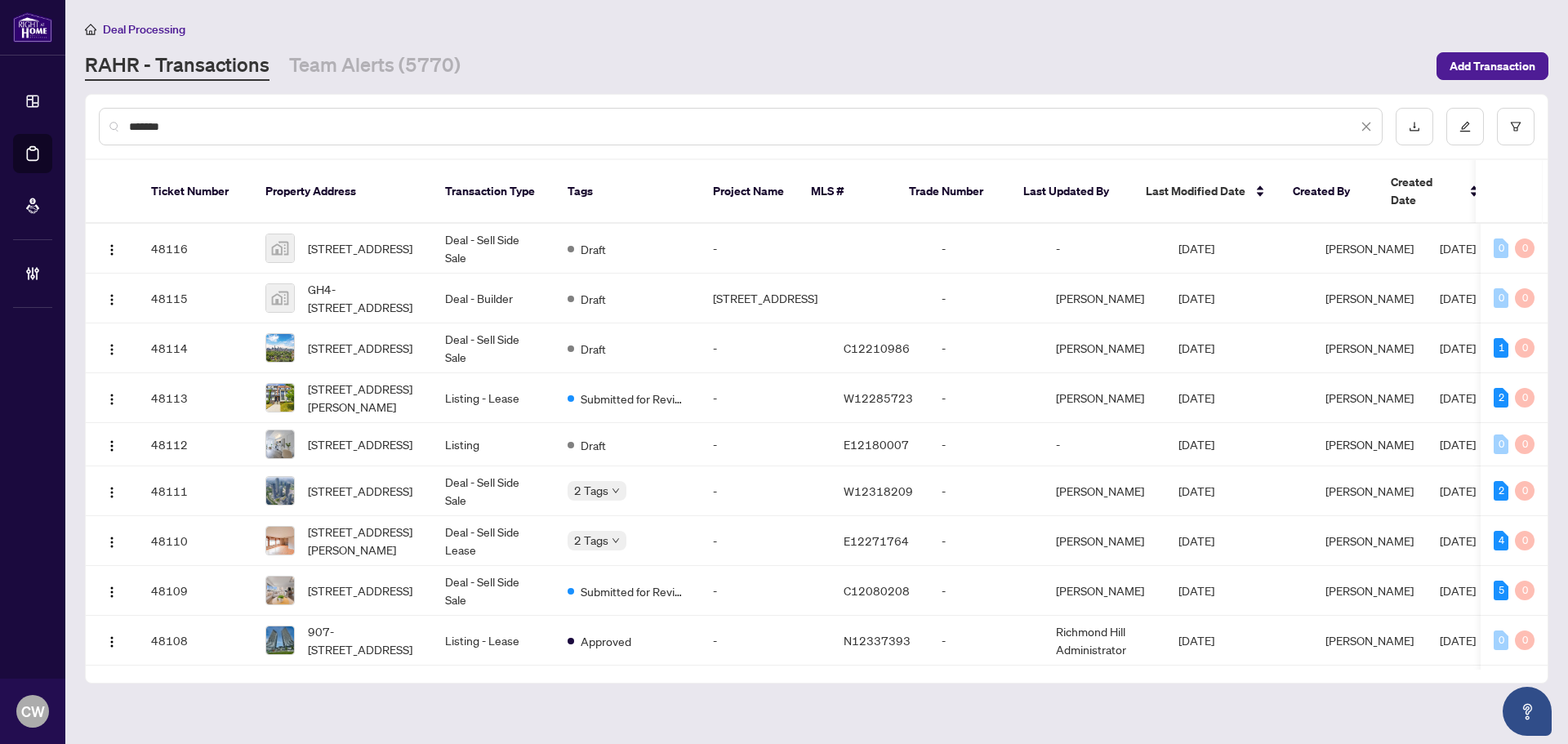
type input "*******"
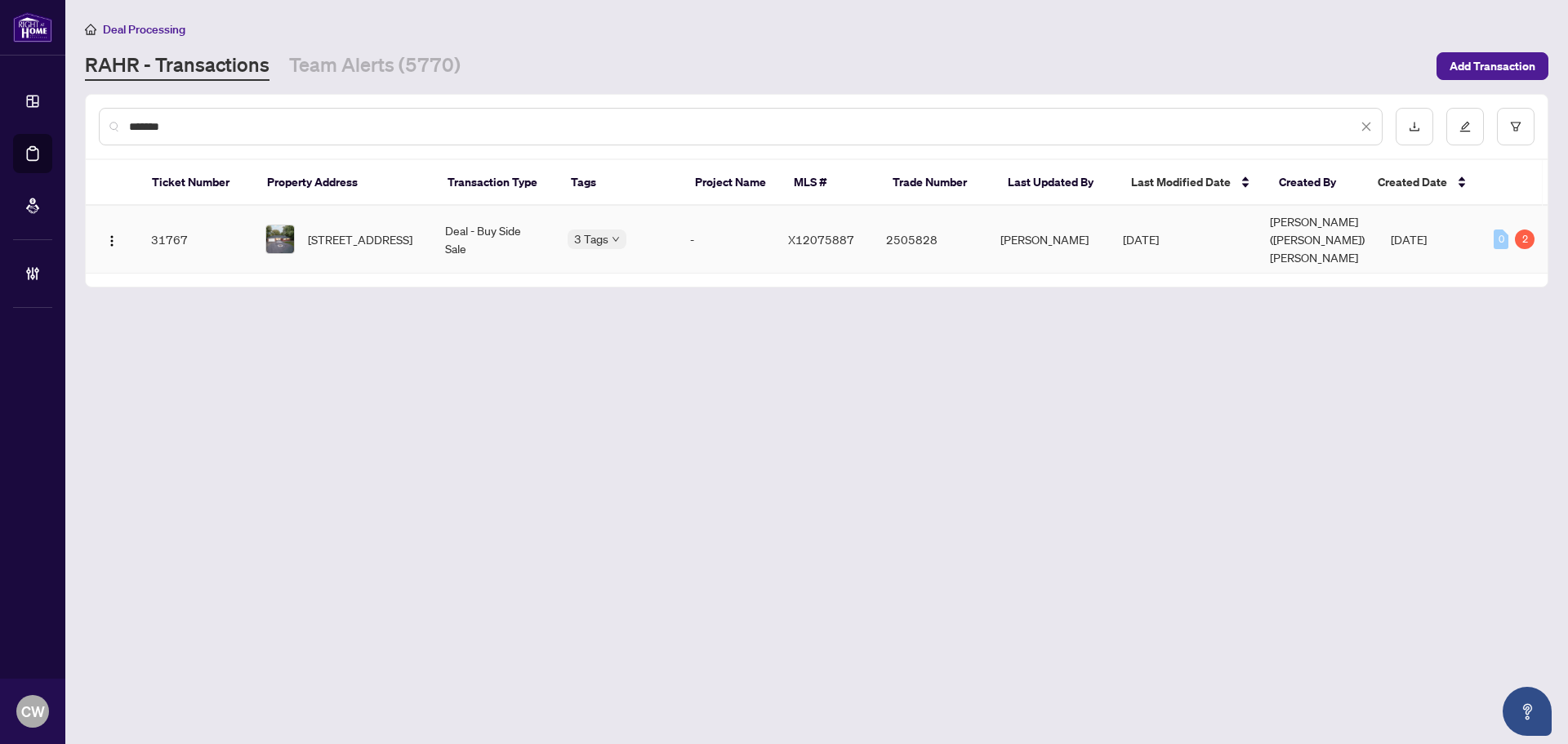
click at [365, 234] on span "[STREET_ADDRESS]" at bounding box center [360, 239] width 105 height 18
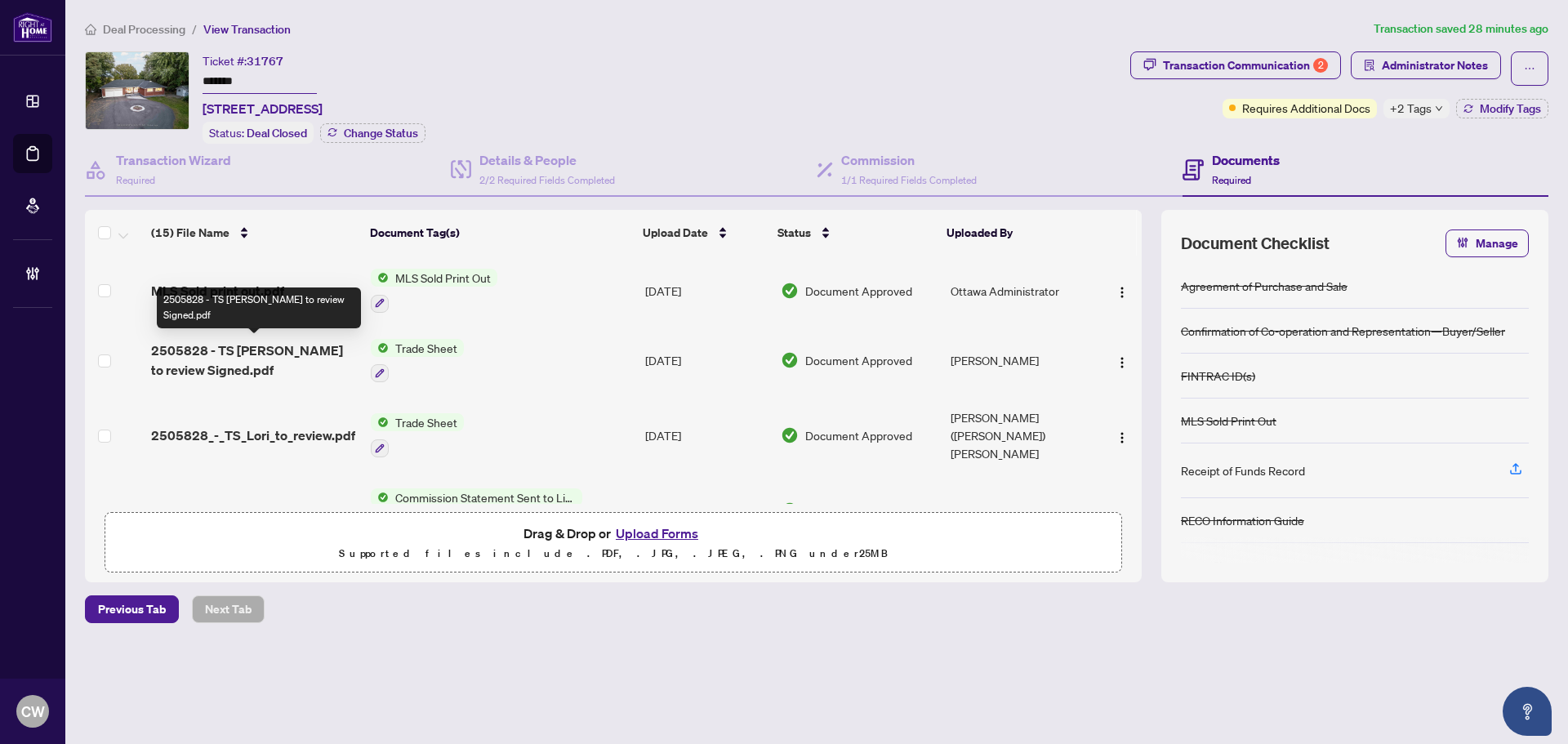
click at [239, 352] on span "2505828 - TS [PERSON_NAME] to review Signed.pdf" at bounding box center [254, 360] width 207 height 39
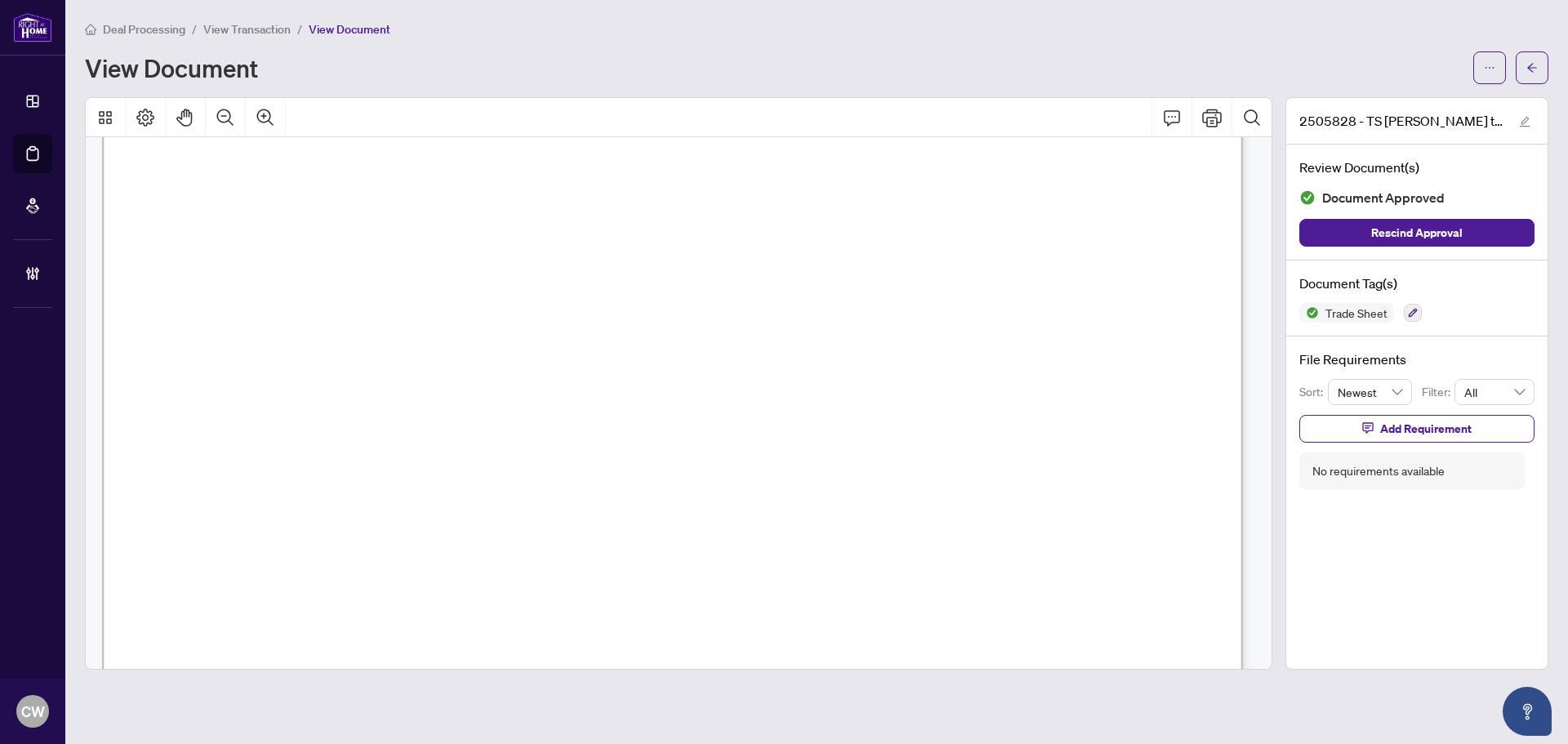
scroll to position [571, 0]
click at [1539, 59] on button "button" at bounding box center [1532, 67] width 33 height 33
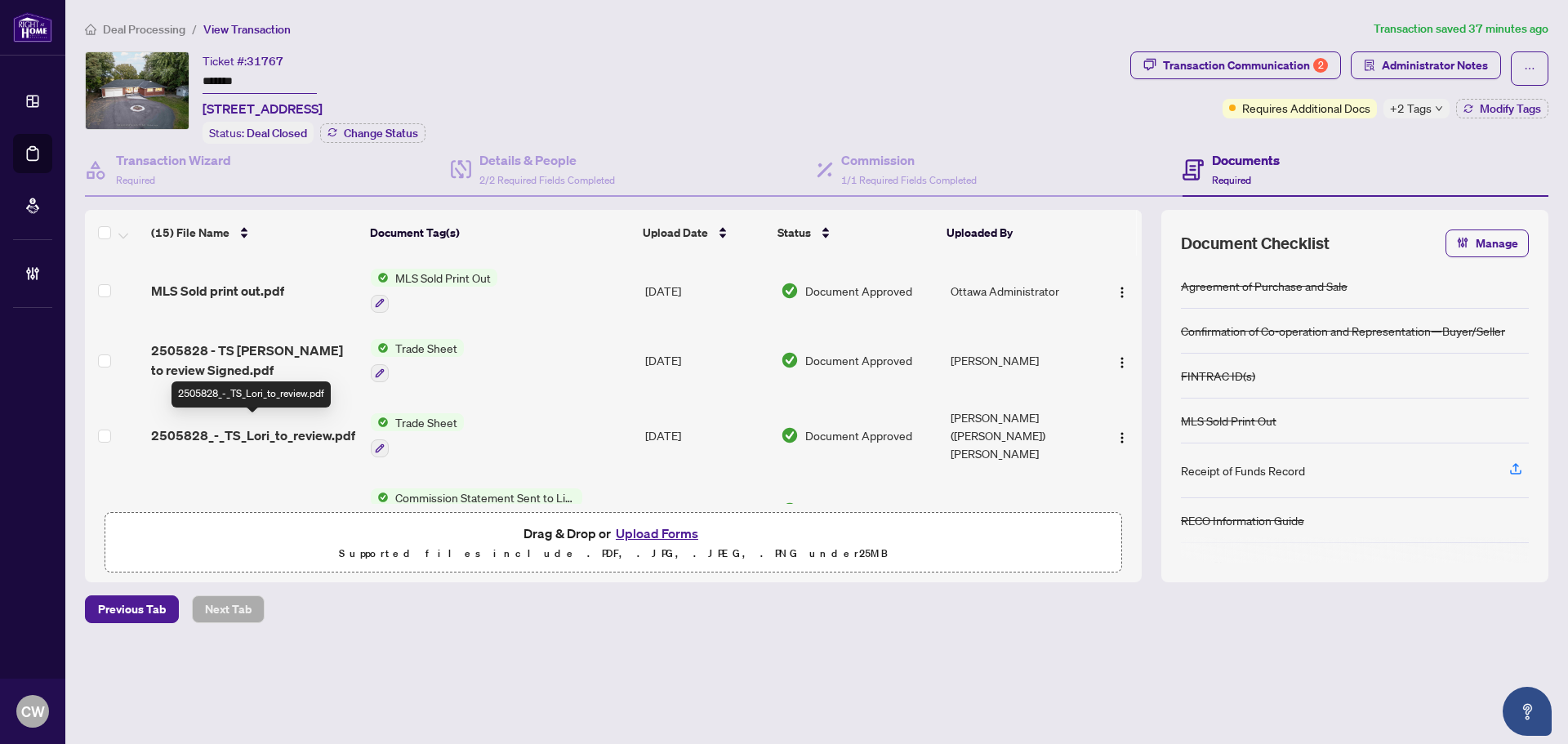
click at [260, 426] on span "2505828_-_TS_Lori_to_review.pdf" at bounding box center [253, 435] width 204 height 19
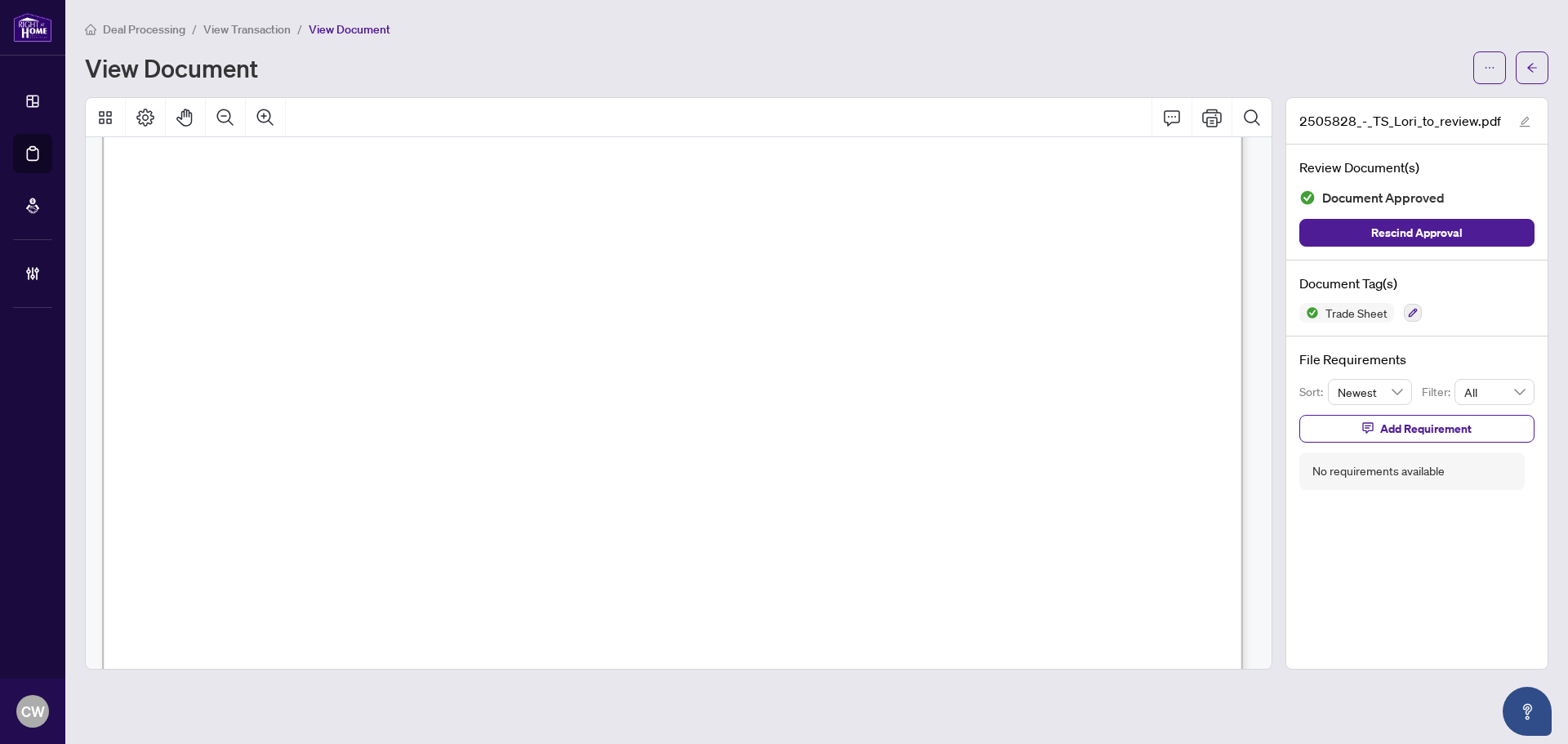
scroll to position [571, 0]
click at [1540, 64] on button "button" at bounding box center [1532, 67] width 33 height 33
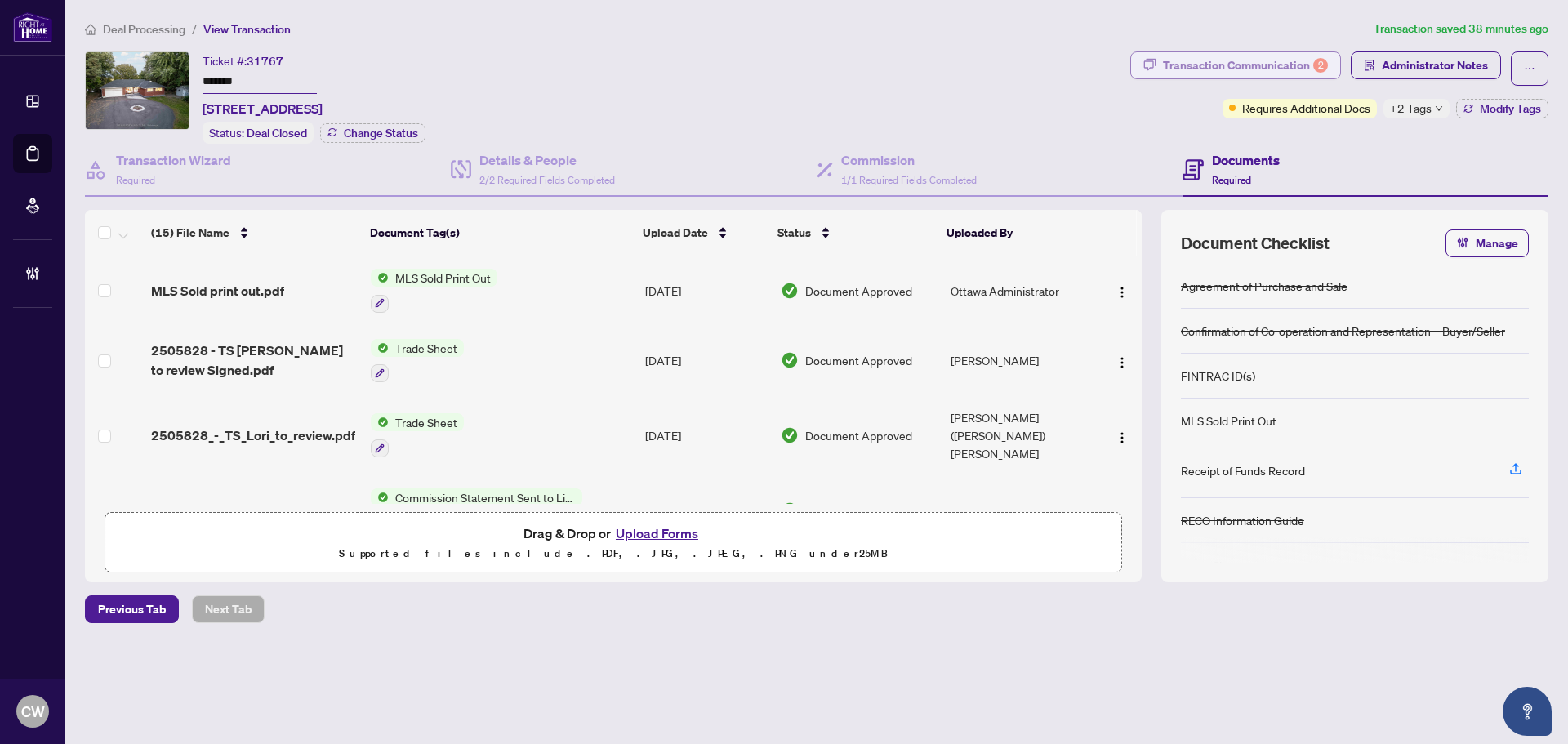
click at [1235, 58] on div "Transaction Communication 2" at bounding box center [1245, 65] width 165 height 26
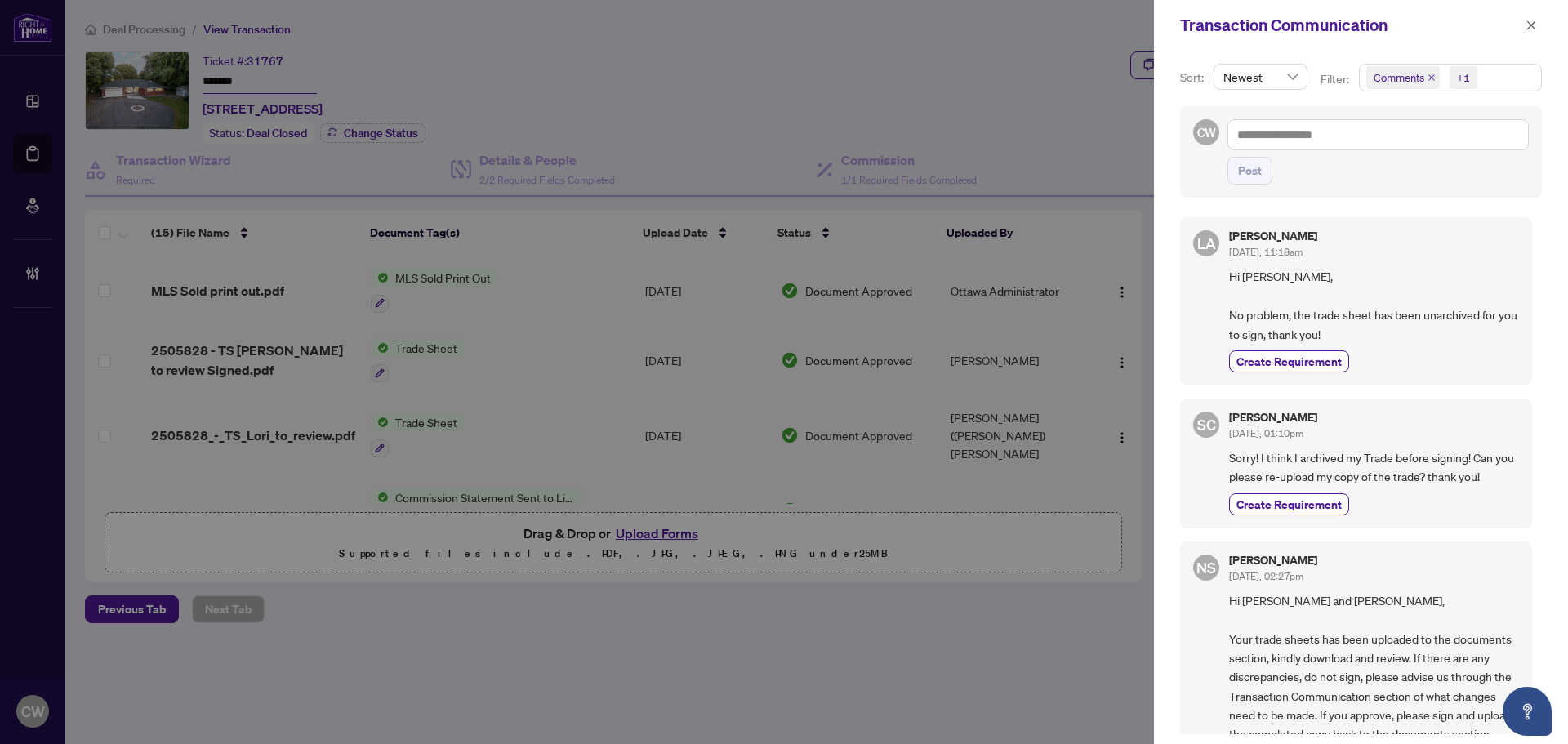
click at [1430, 77] on icon "close" at bounding box center [1431, 78] width 8 height 8
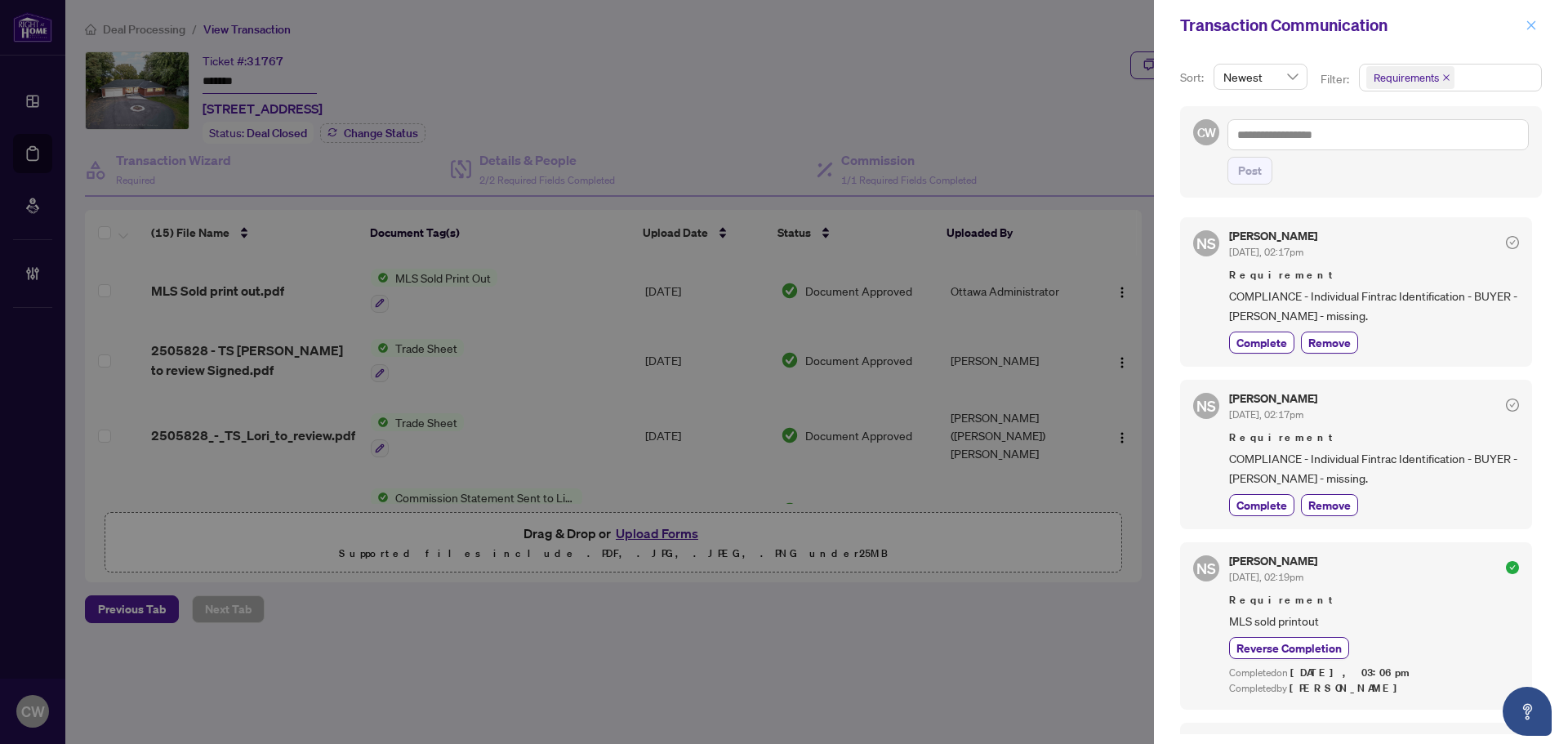
click at [1530, 27] on icon "close" at bounding box center [1531, 24] width 9 height 9
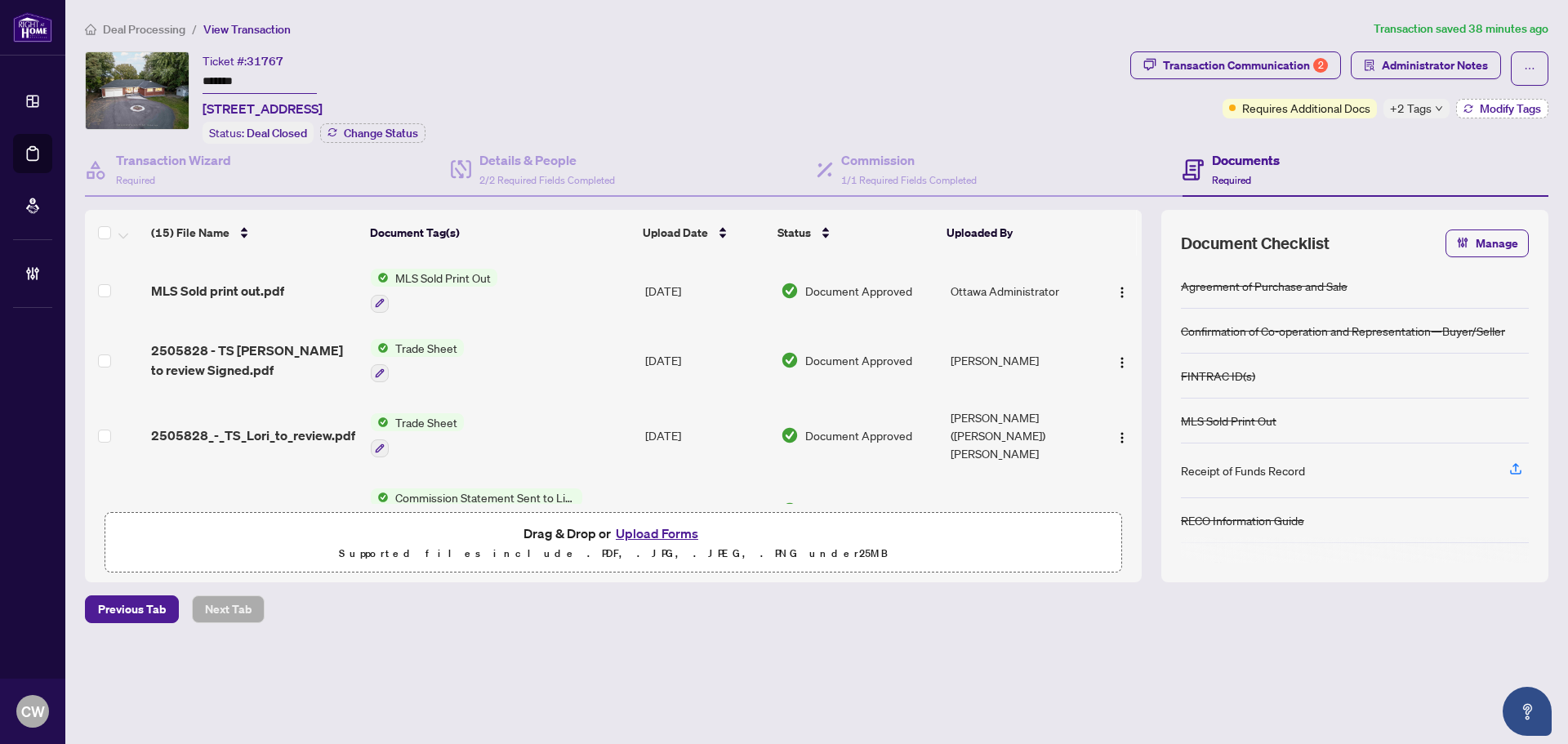
click at [1493, 106] on span "Modify Tags" at bounding box center [1510, 109] width 61 height 12
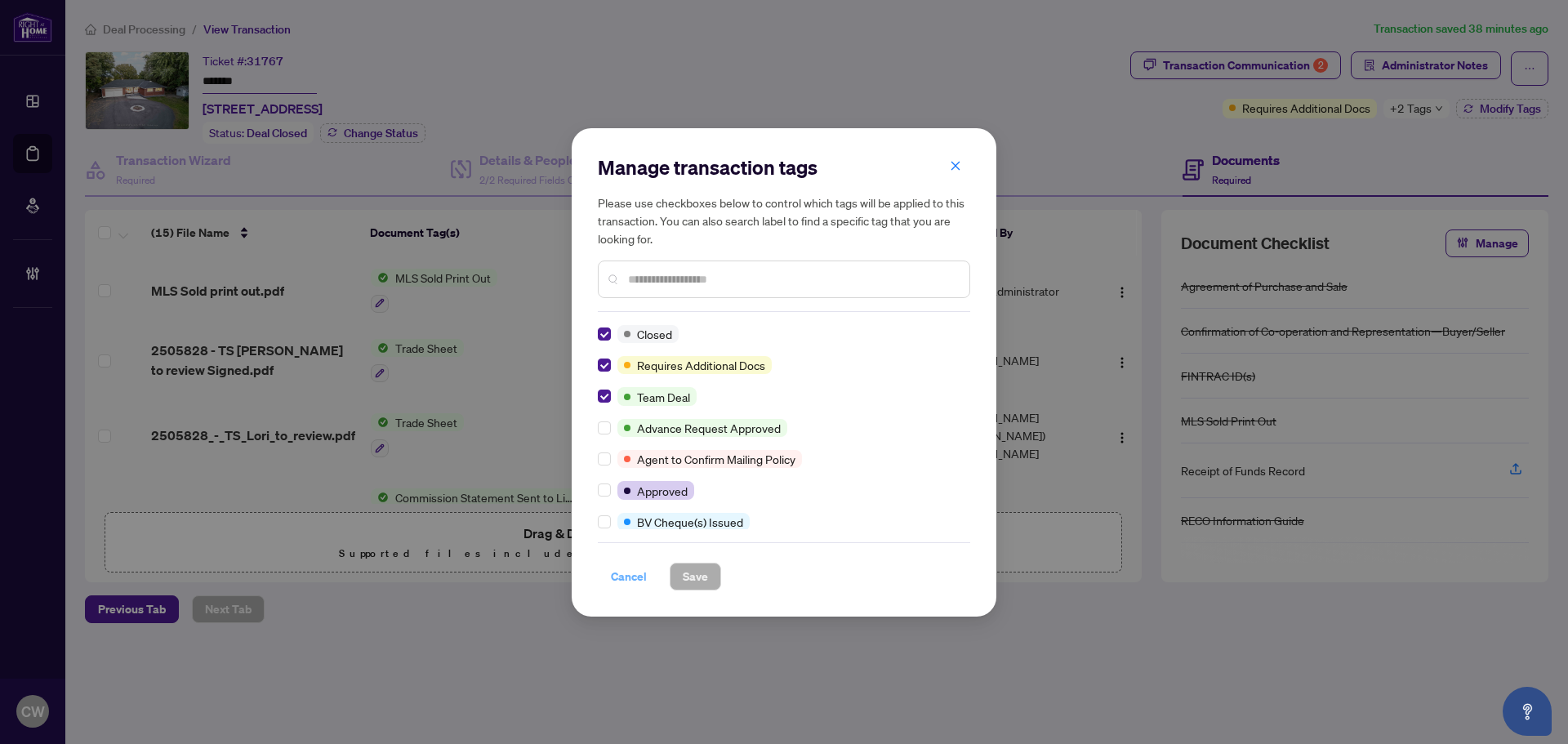
click at [641, 571] on span "Cancel" at bounding box center [628, 576] width 36 height 26
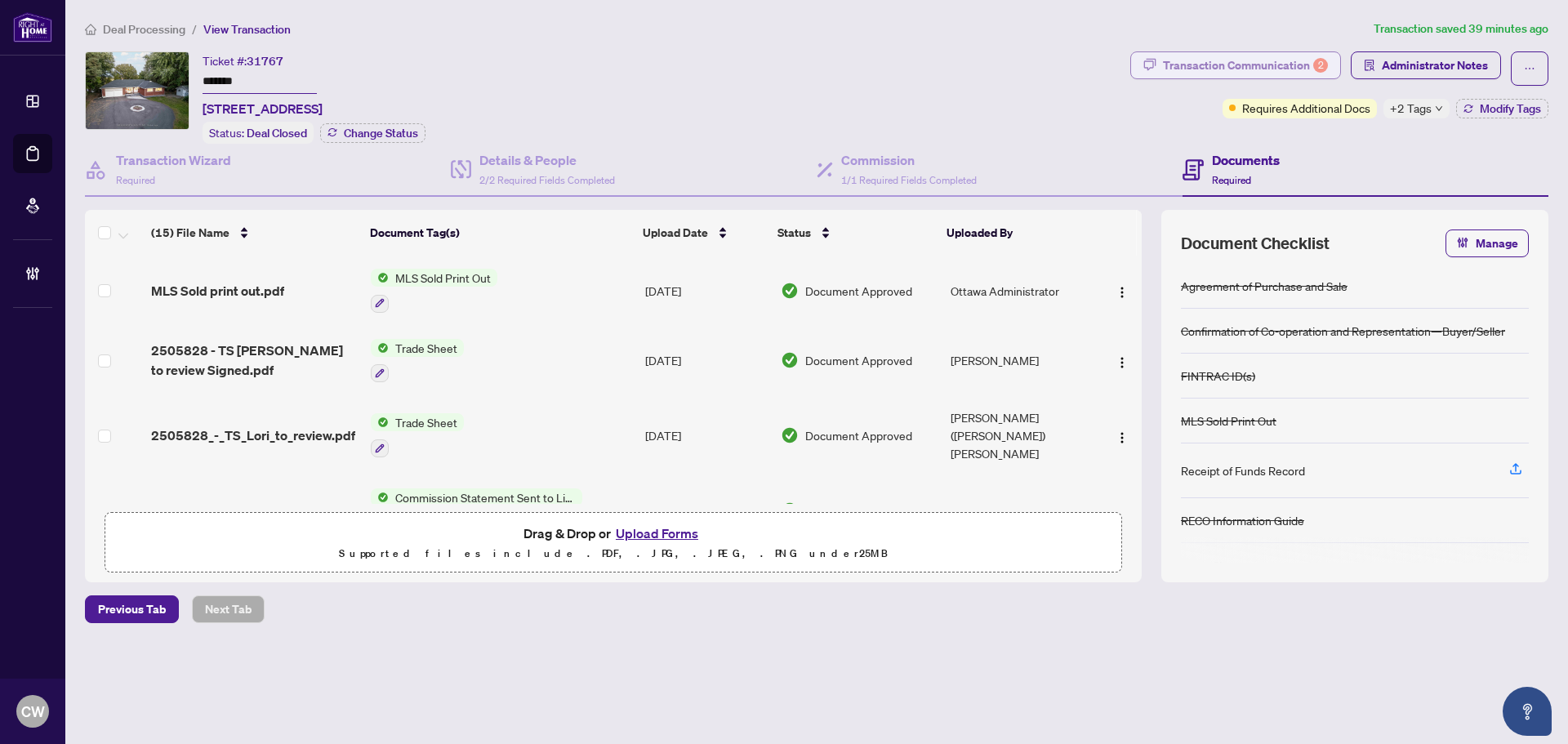
click at [1263, 68] on div "Transaction Communication 2" at bounding box center [1245, 65] width 165 height 26
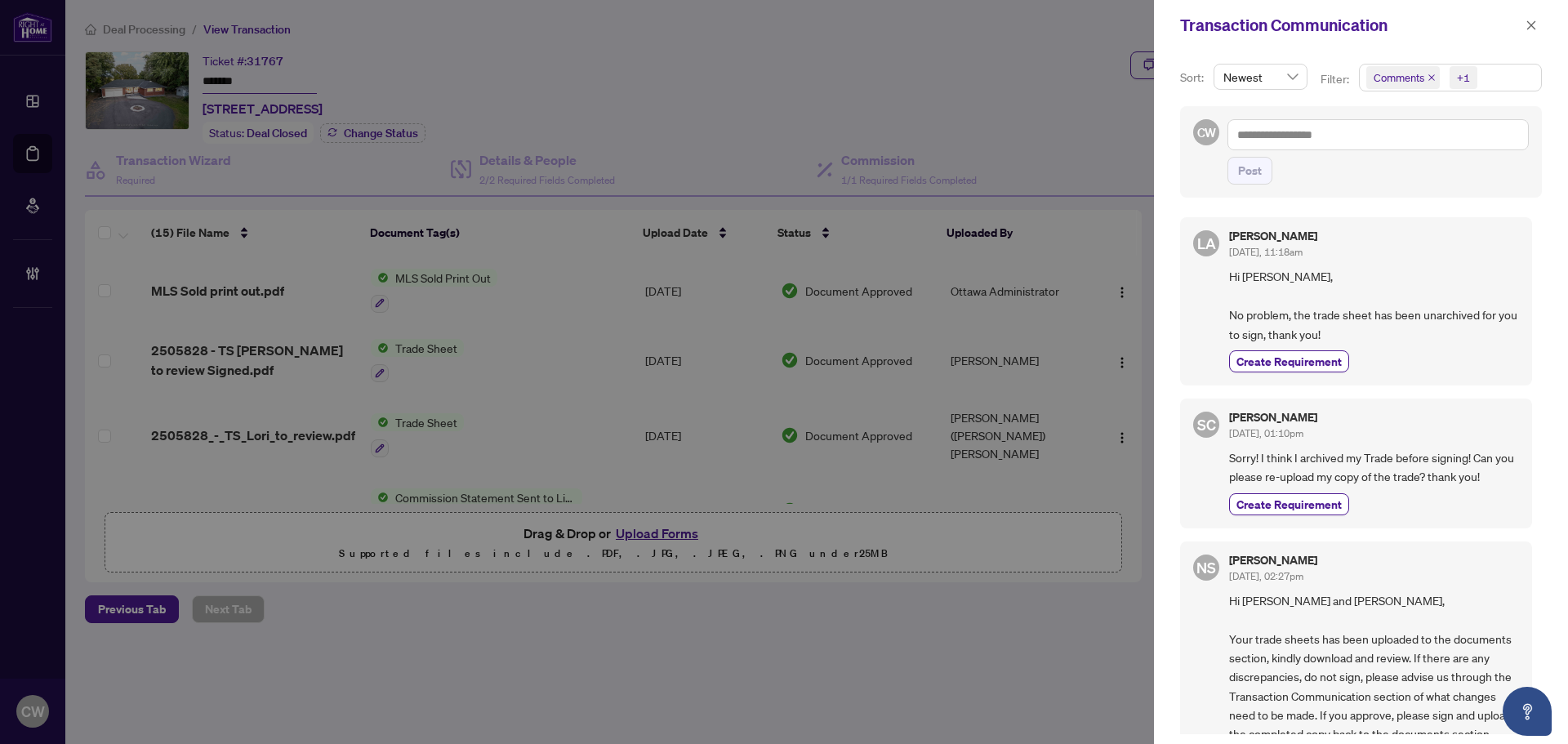
click at [1427, 76] on icon "close" at bounding box center [1431, 78] width 8 height 8
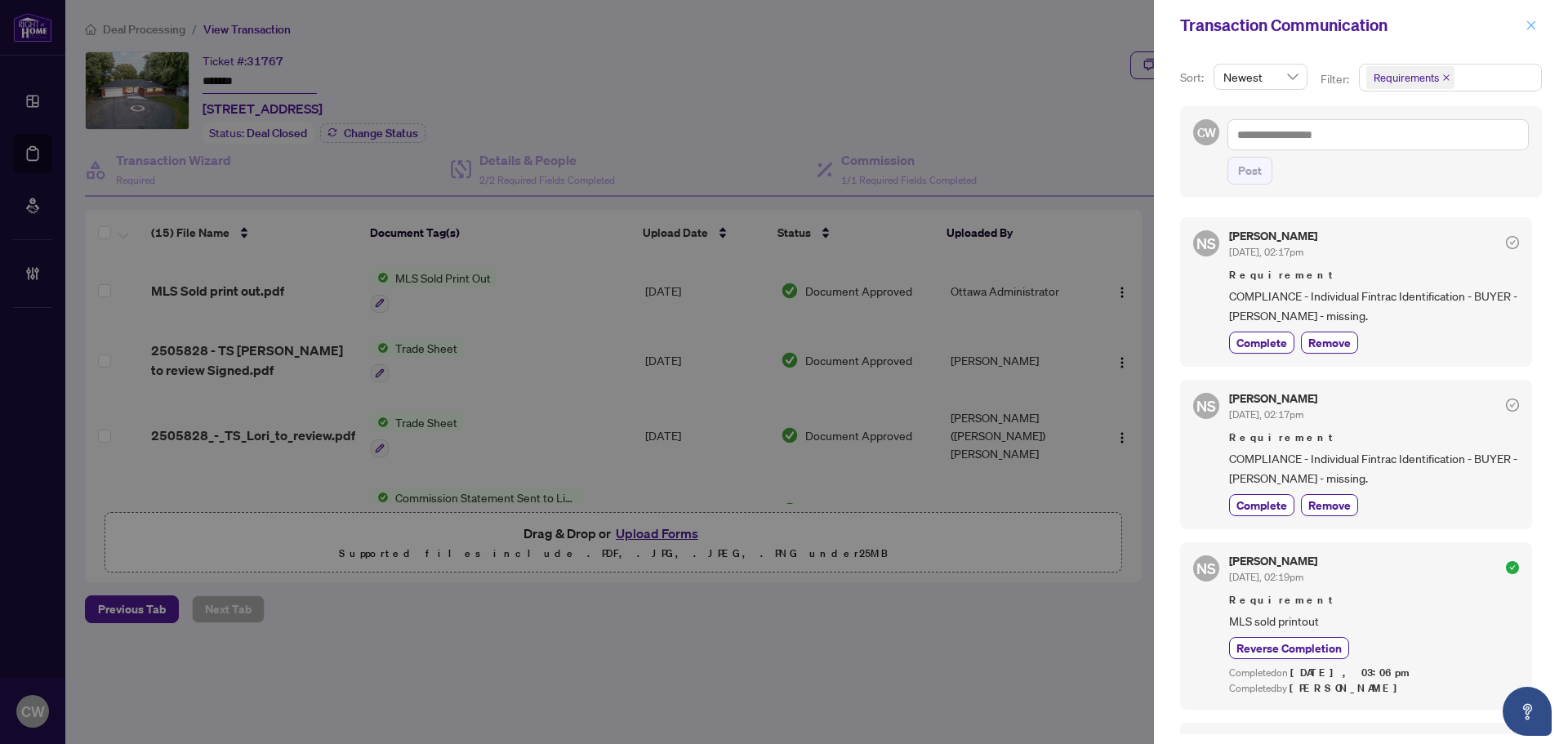
click at [1533, 23] on icon "close" at bounding box center [1531, 25] width 12 height 12
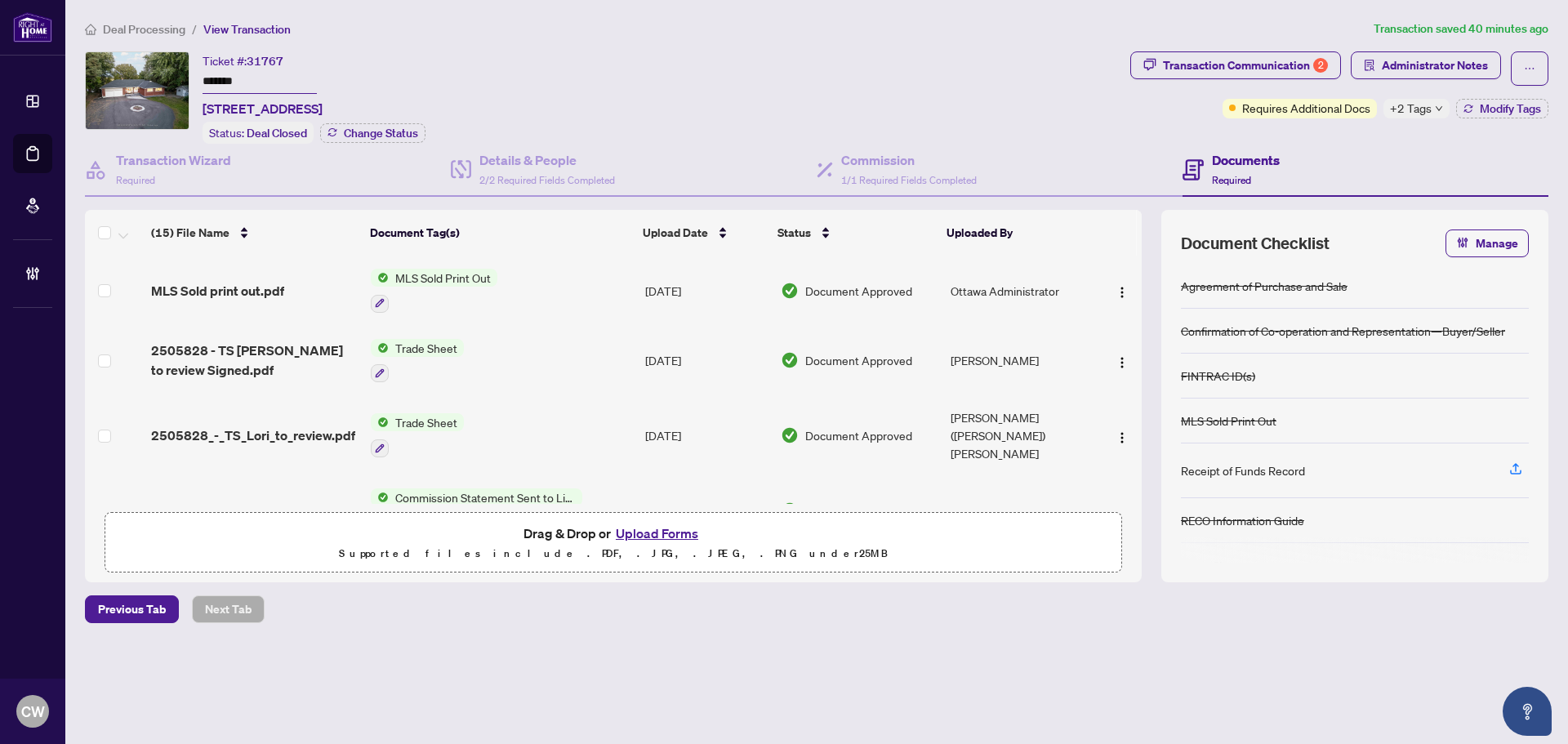
click at [65, 158] on main "Deal Processing / View Transaction Transaction saved 40 minutes ago Ticket #: 3…" at bounding box center [817, 372] width 1503 height 744
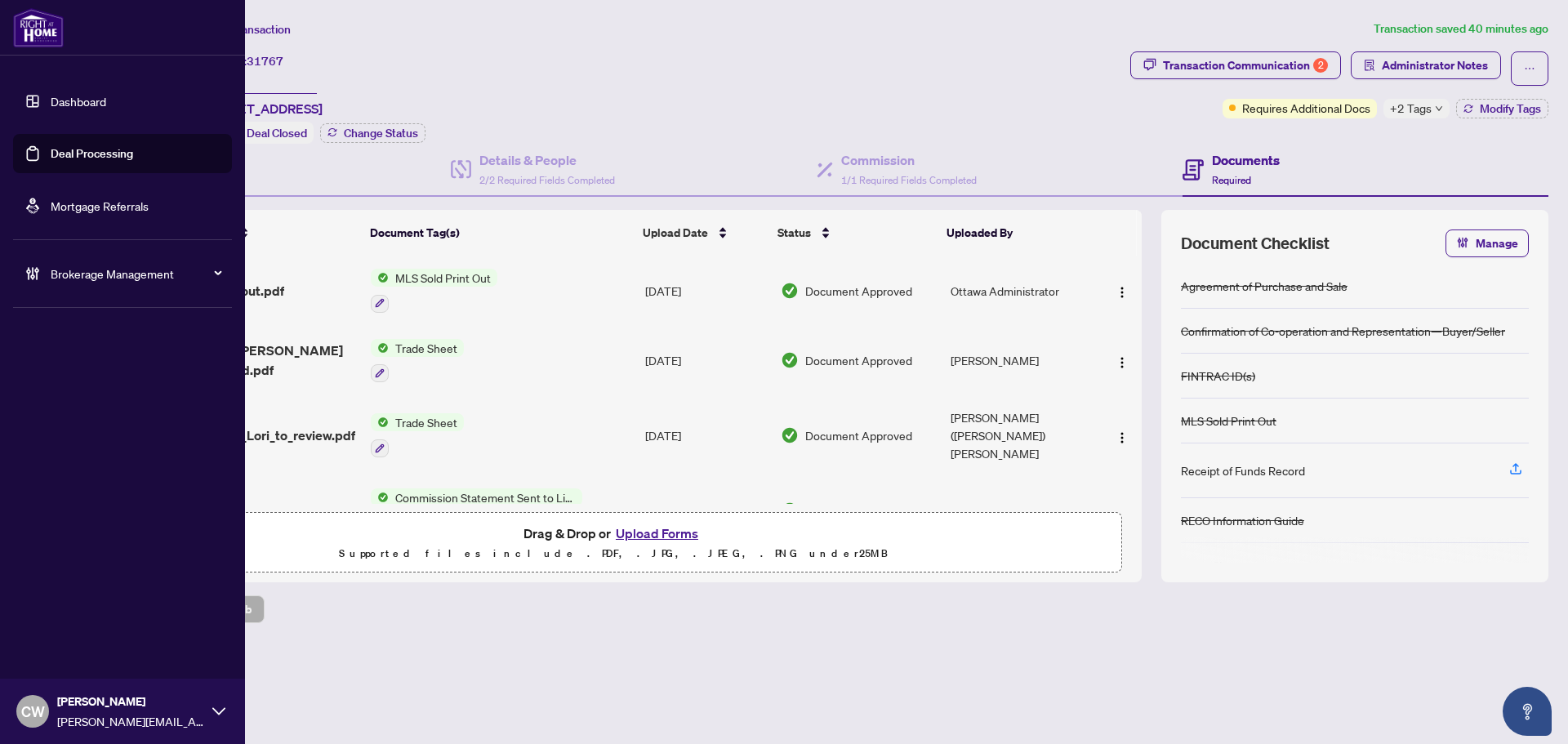
click at [59, 154] on link "Deal Processing" at bounding box center [91, 154] width 82 height 15
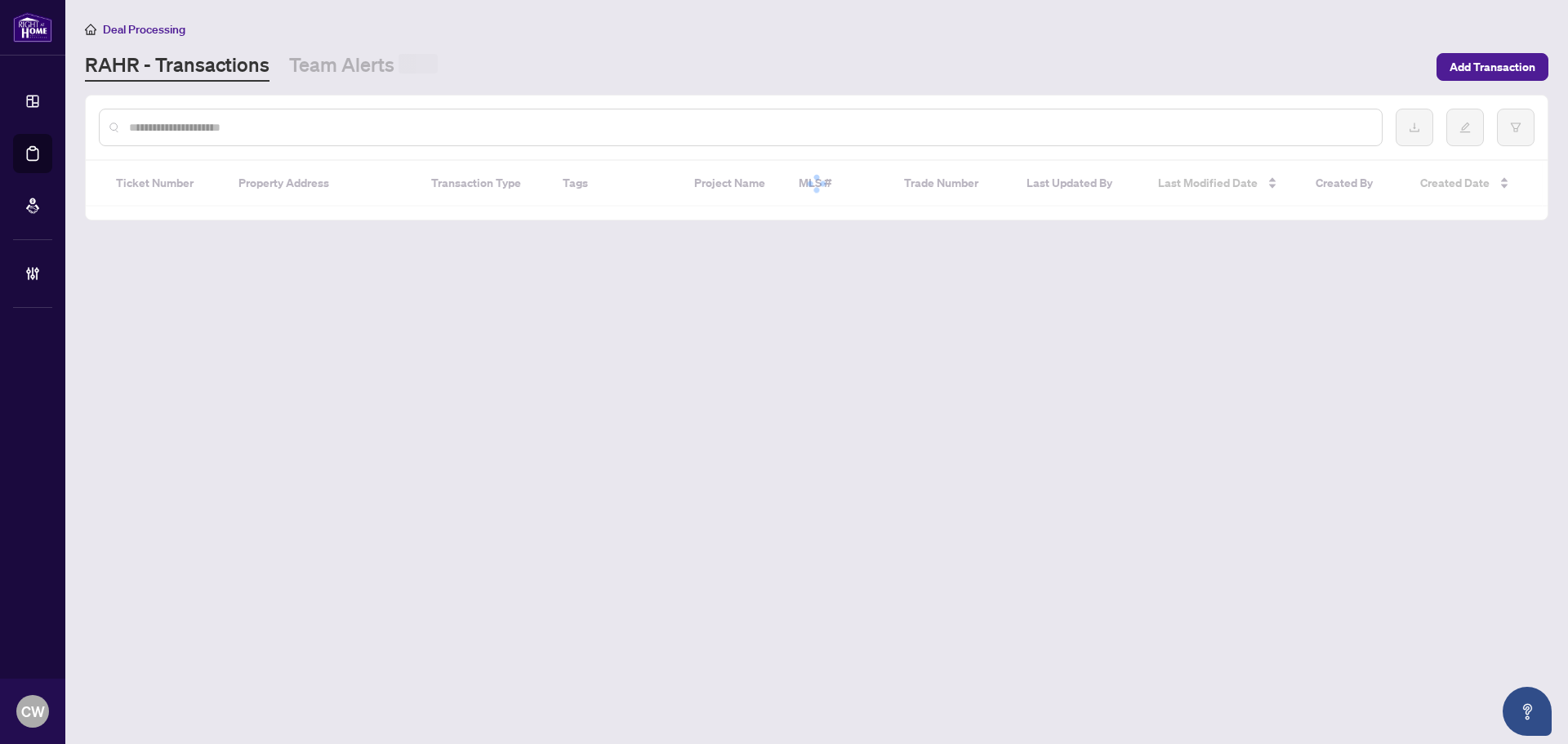
click at [340, 113] on div at bounding box center [740, 127] width 1284 height 38
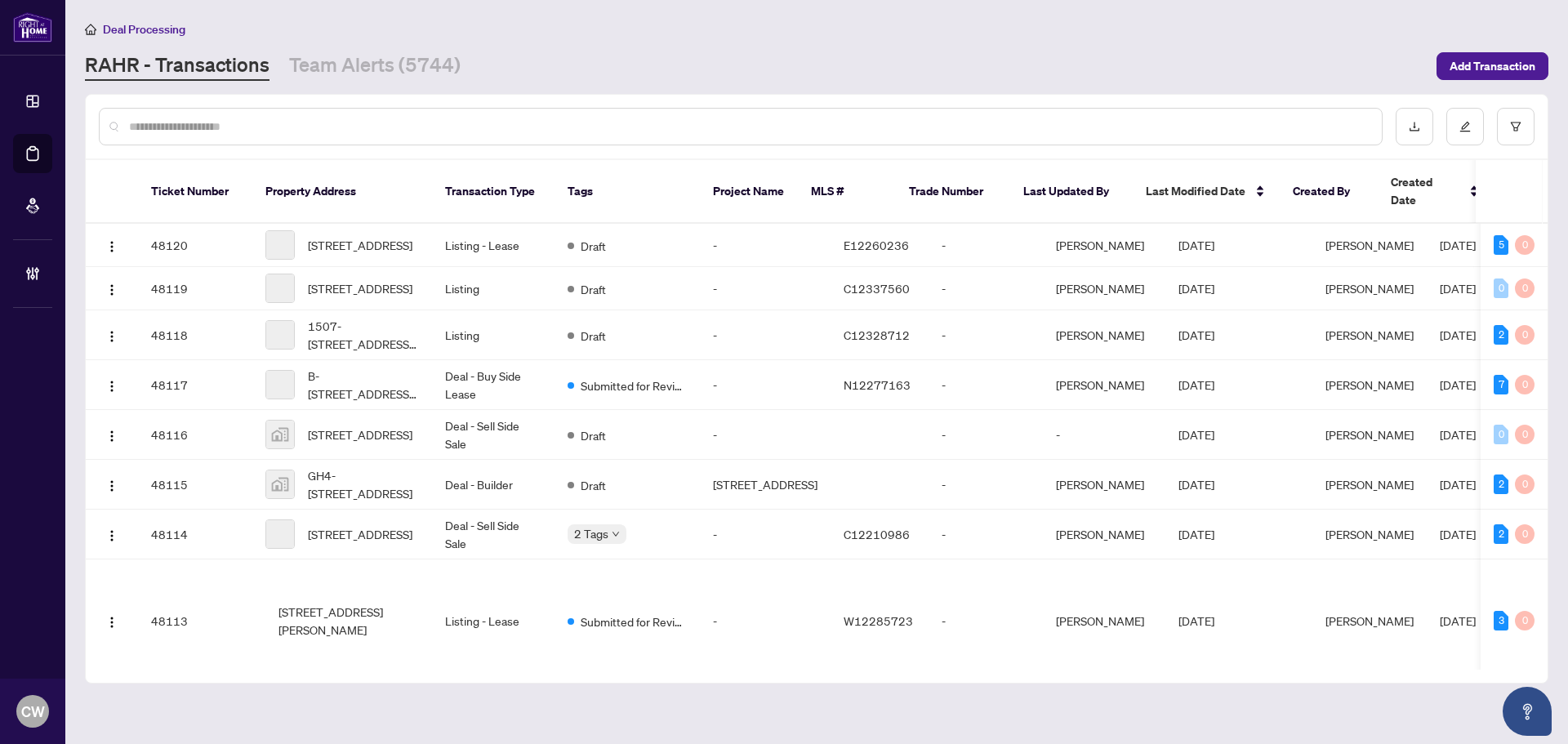
click at [312, 118] on input "text" at bounding box center [749, 126] width 1240 height 18
paste input "**********"
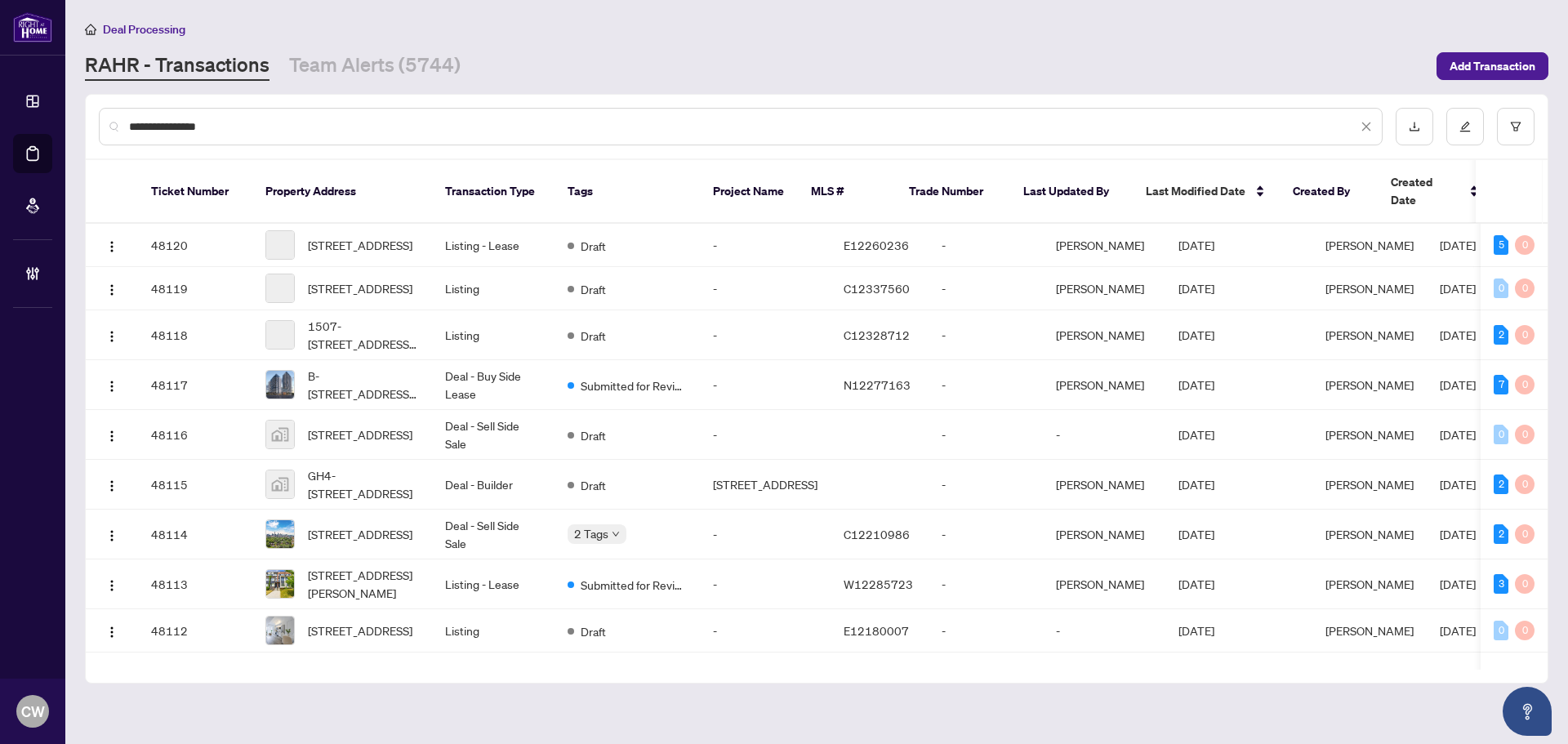
type input "**********"
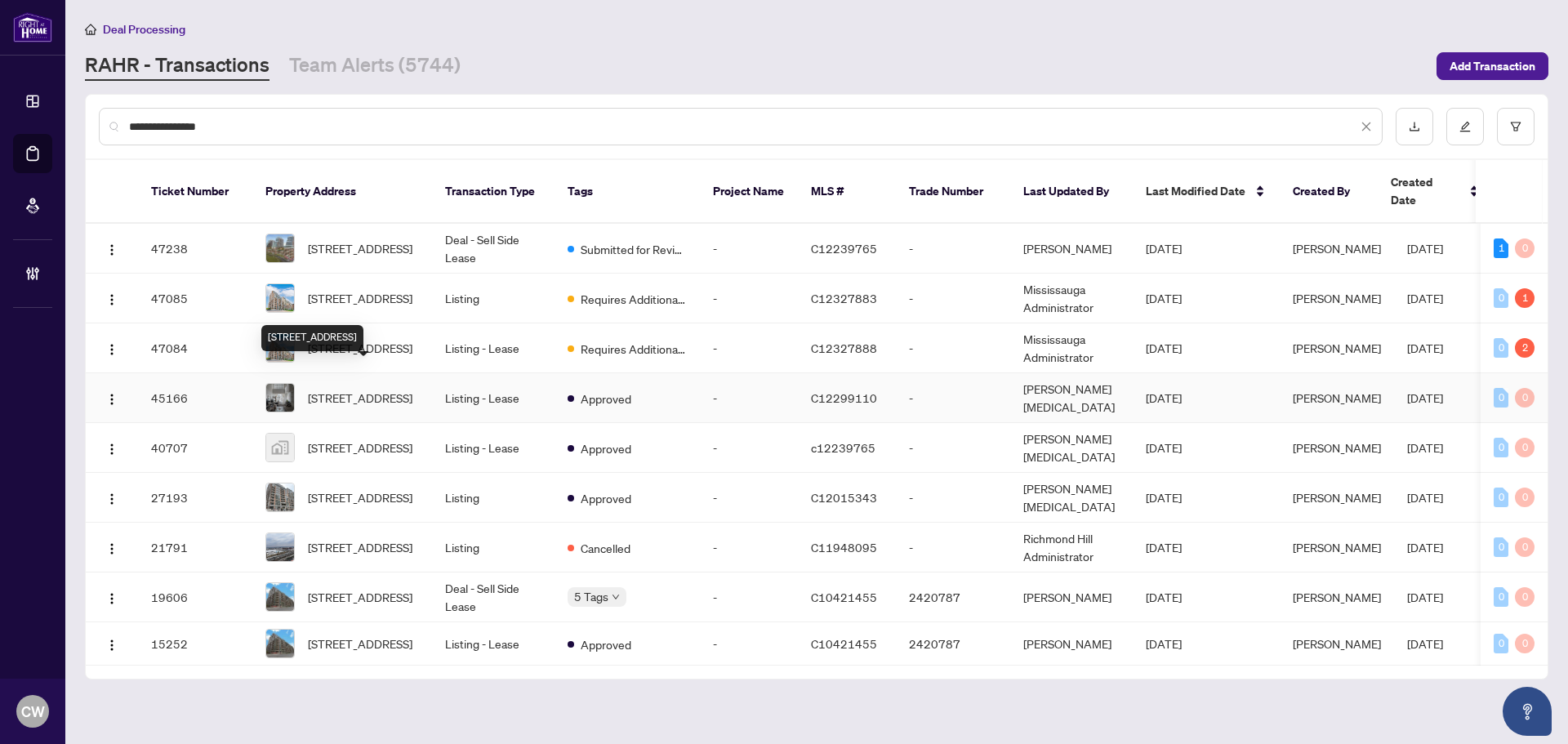
click at [351, 389] on span "[STREET_ADDRESS]" at bounding box center [360, 397] width 105 height 18
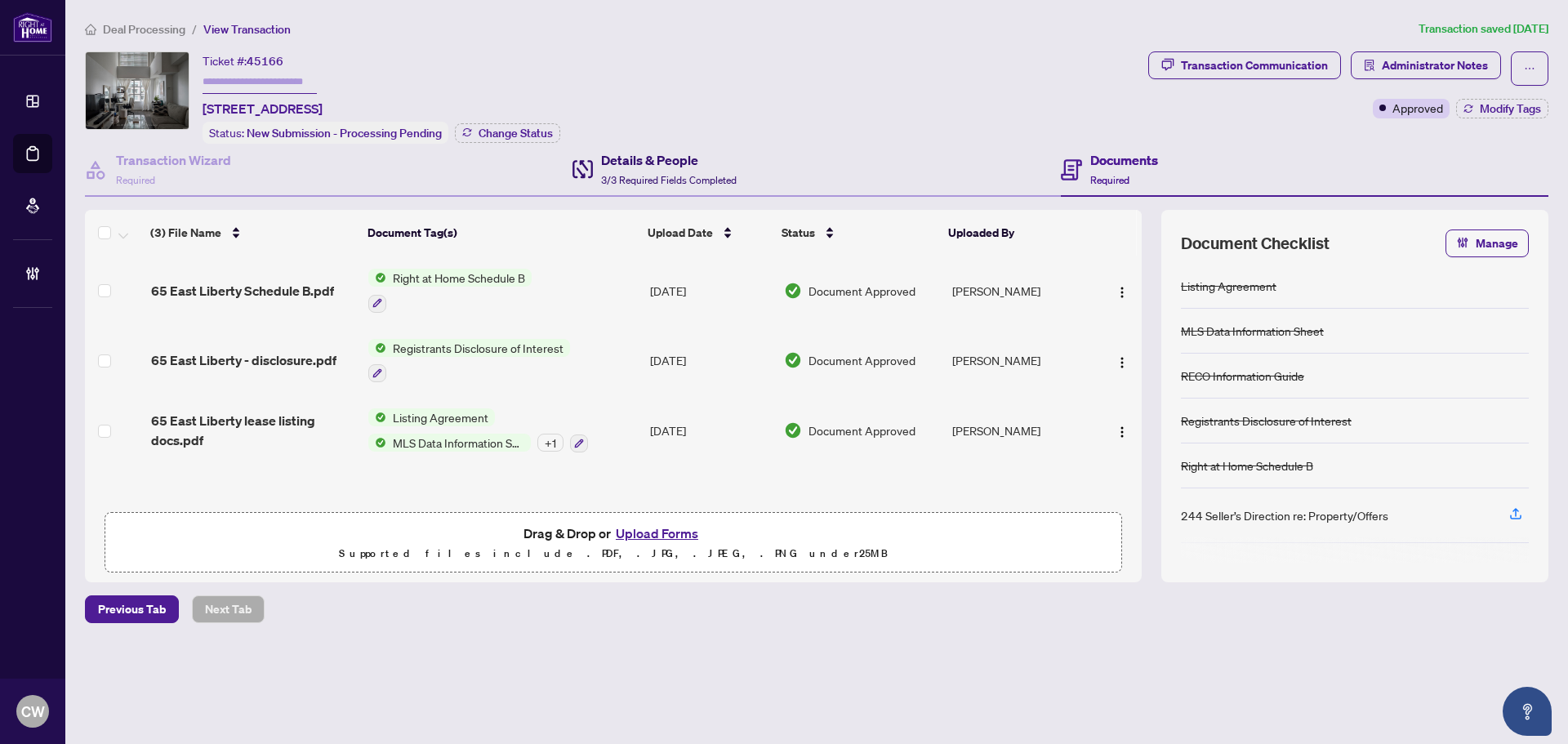
click at [621, 166] on h4 "Details & People" at bounding box center [669, 159] width 136 height 19
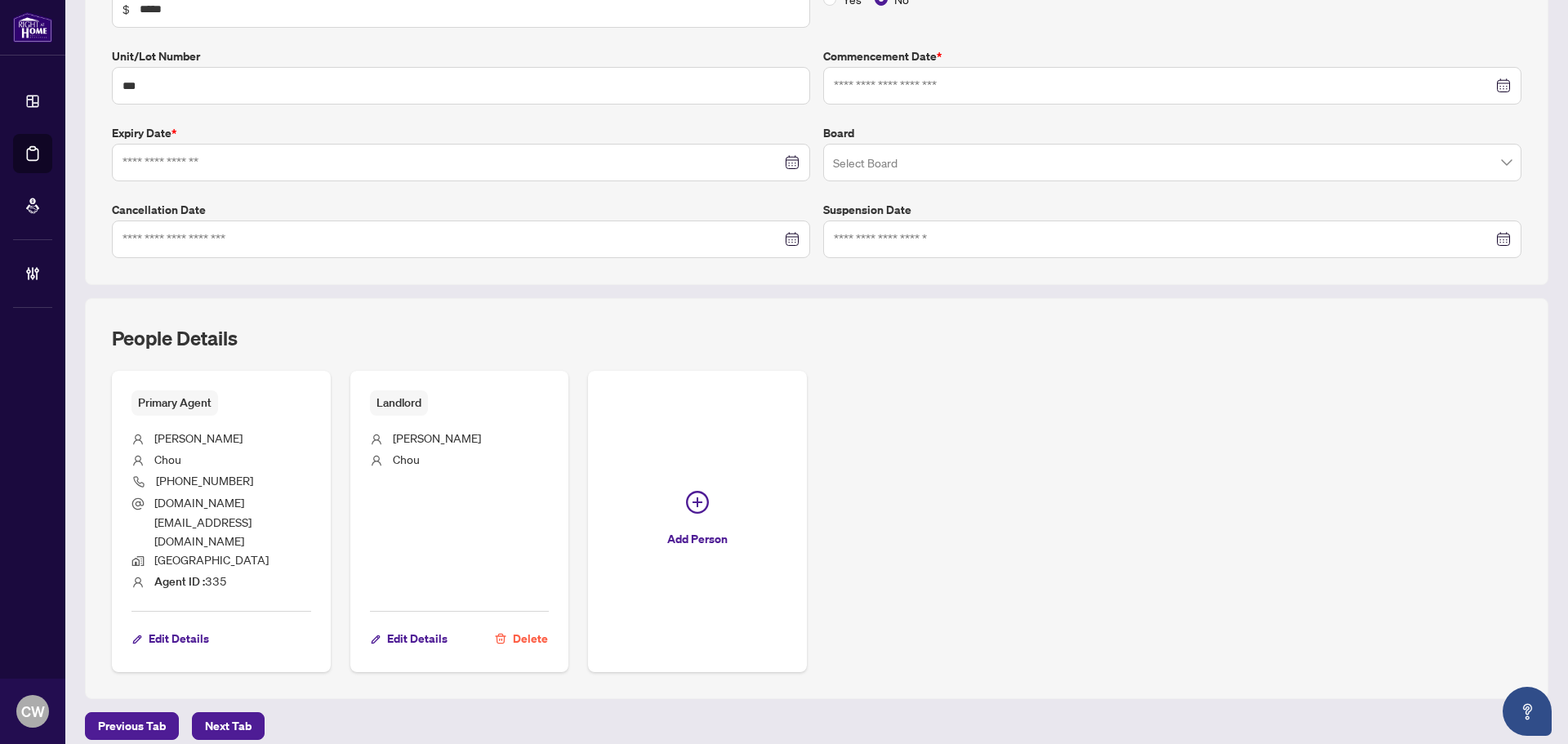
type input "**********"
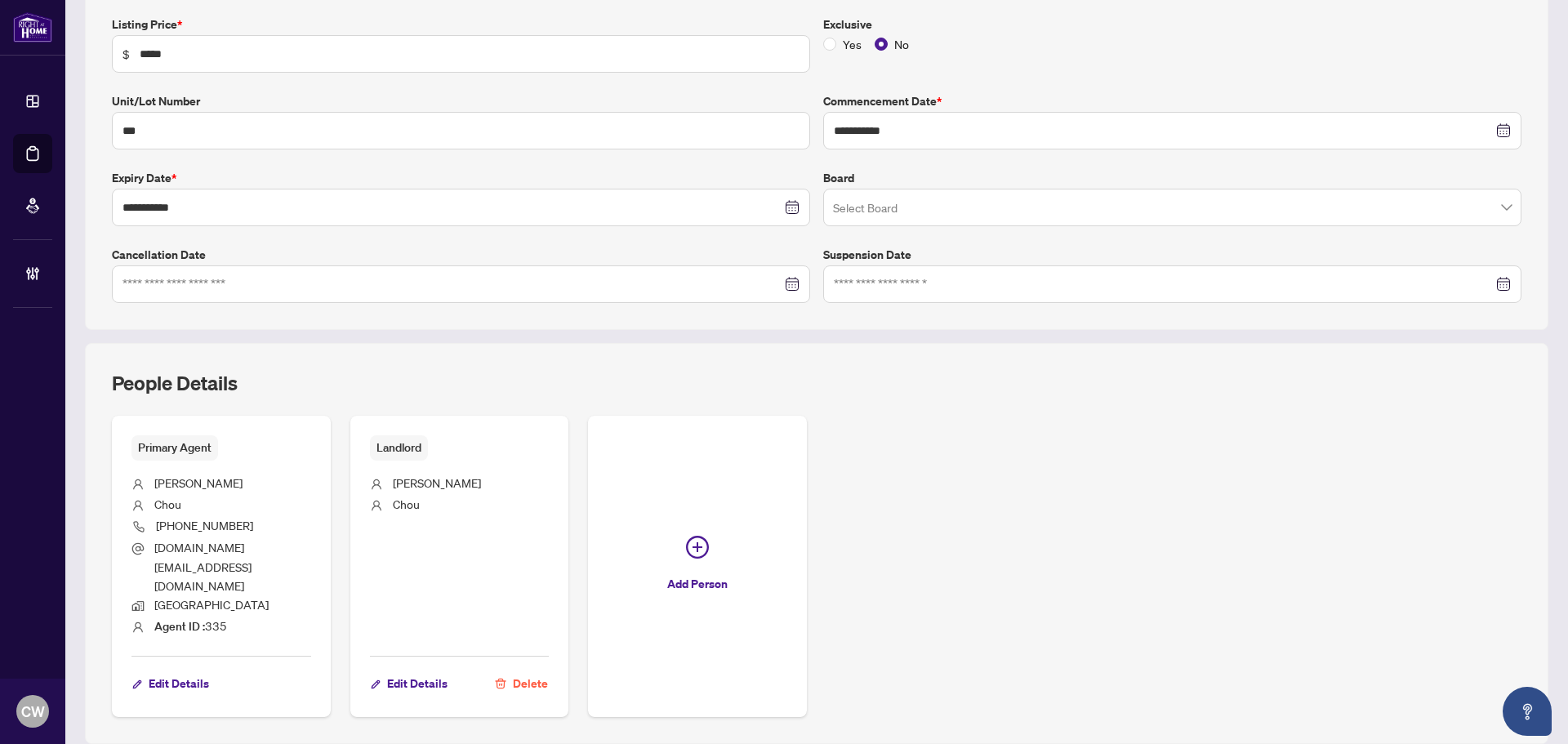
scroll to position [163, 0]
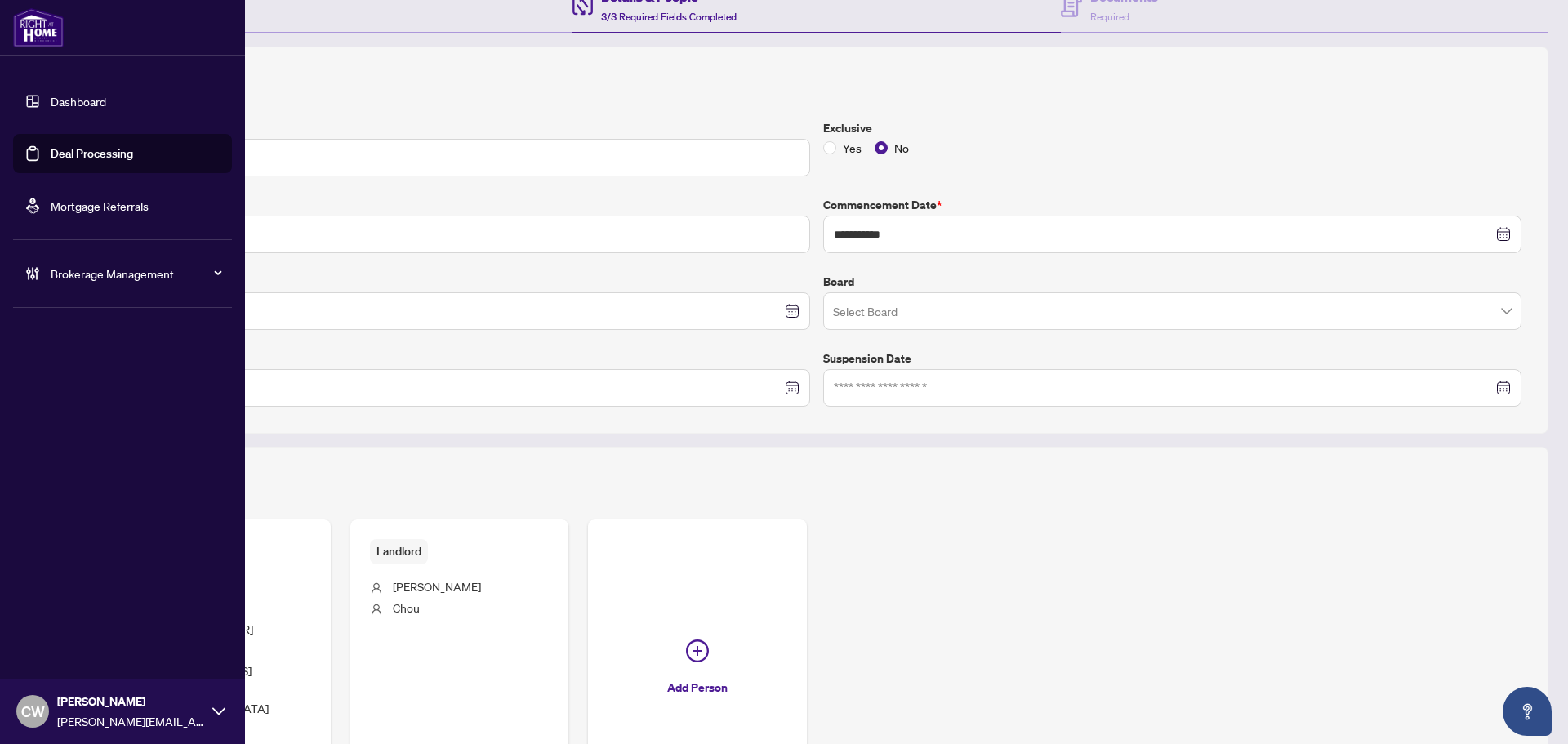
click at [53, 159] on link "Deal Processing" at bounding box center [91, 154] width 82 height 15
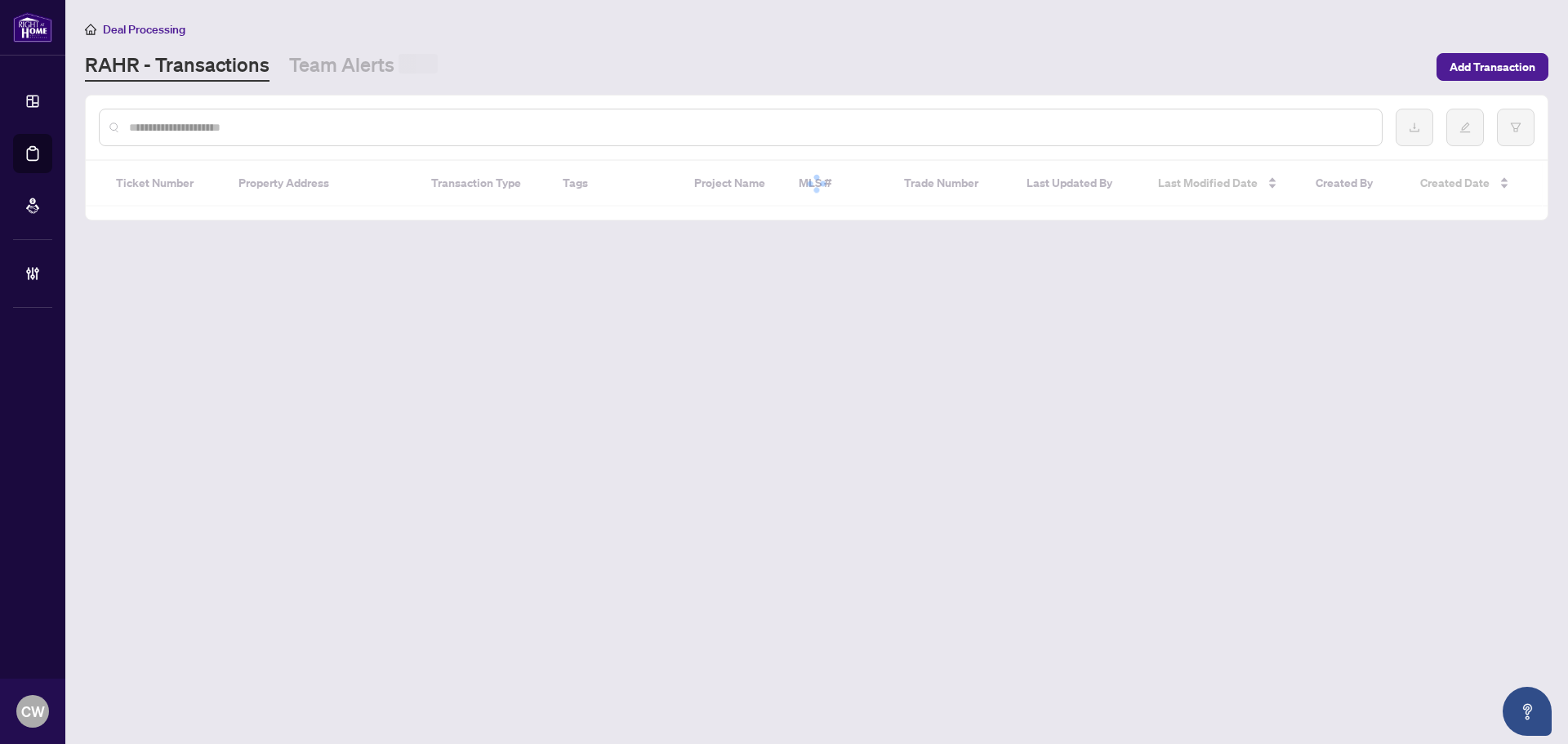
click at [260, 89] on main "Deal Processing [PERSON_NAME] - Transactions Team Alerts Add Transaction Ticket…" at bounding box center [817, 372] width 1503 height 744
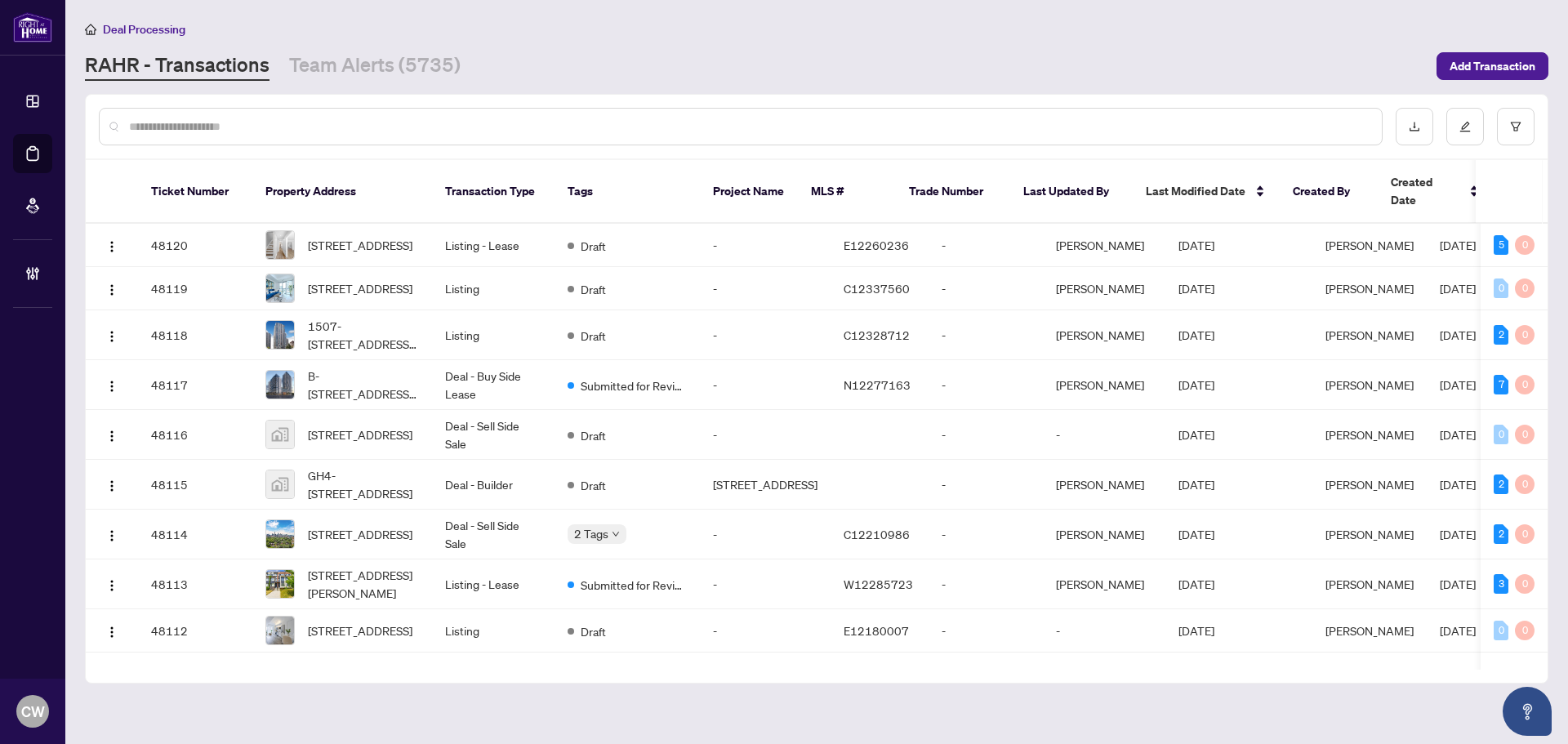
click at [245, 118] on input "text" at bounding box center [749, 126] width 1240 height 18
paste input "**********"
type input "**********"
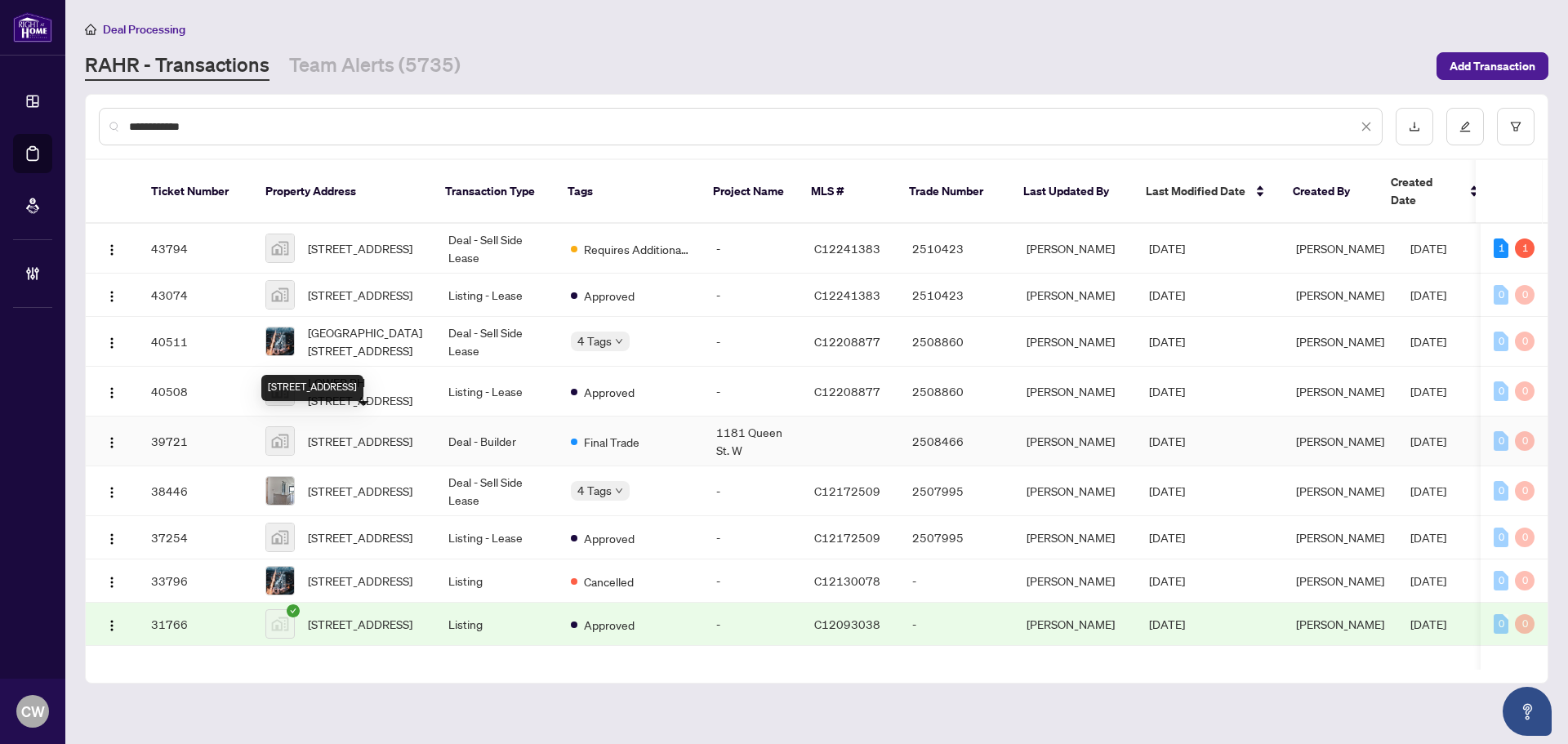
click at [342, 432] on span "[STREET_ADDRESS]" at bounding box center [360, 441] width 105 height 18
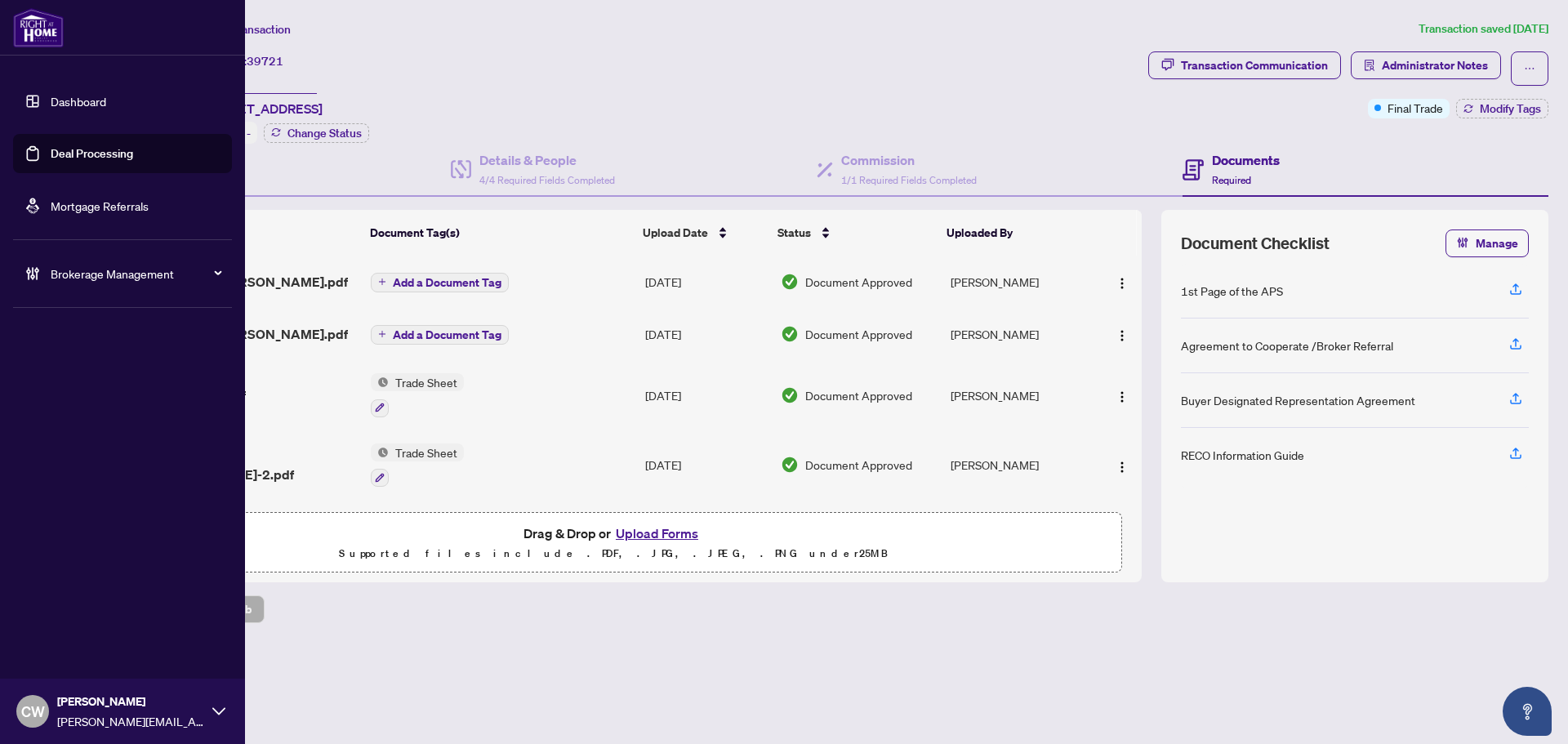
drag, startPoint x: 44, startPoint y: 145, endPoint x: 61, endPoint y: 145, distance: 17.0
click at [50, 147] on link "Deal Processing" at bounding box center [91, 154] width 82 height 15
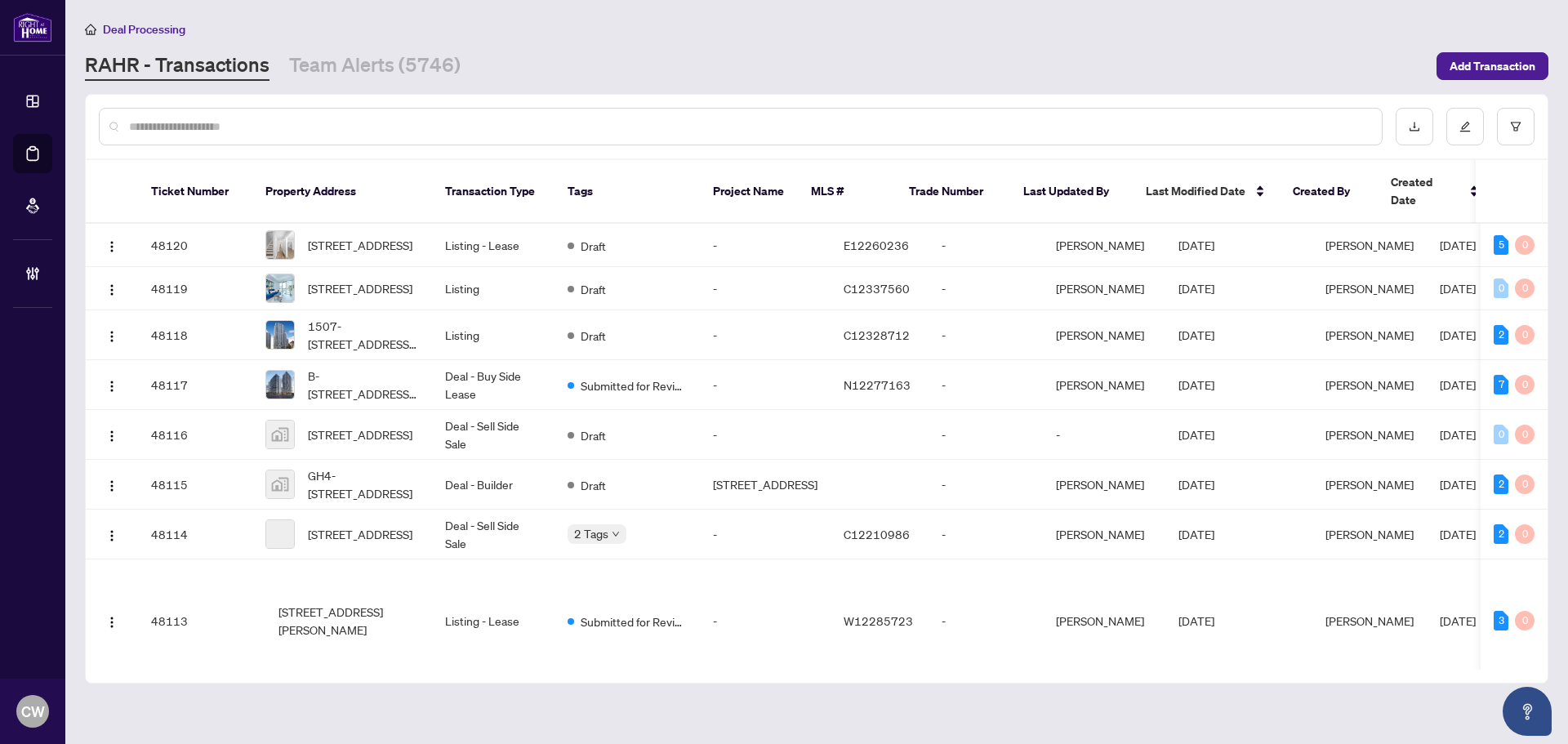
click at [259, 132] on input "text" at bounding box center [749, 126] width 1240 height 18
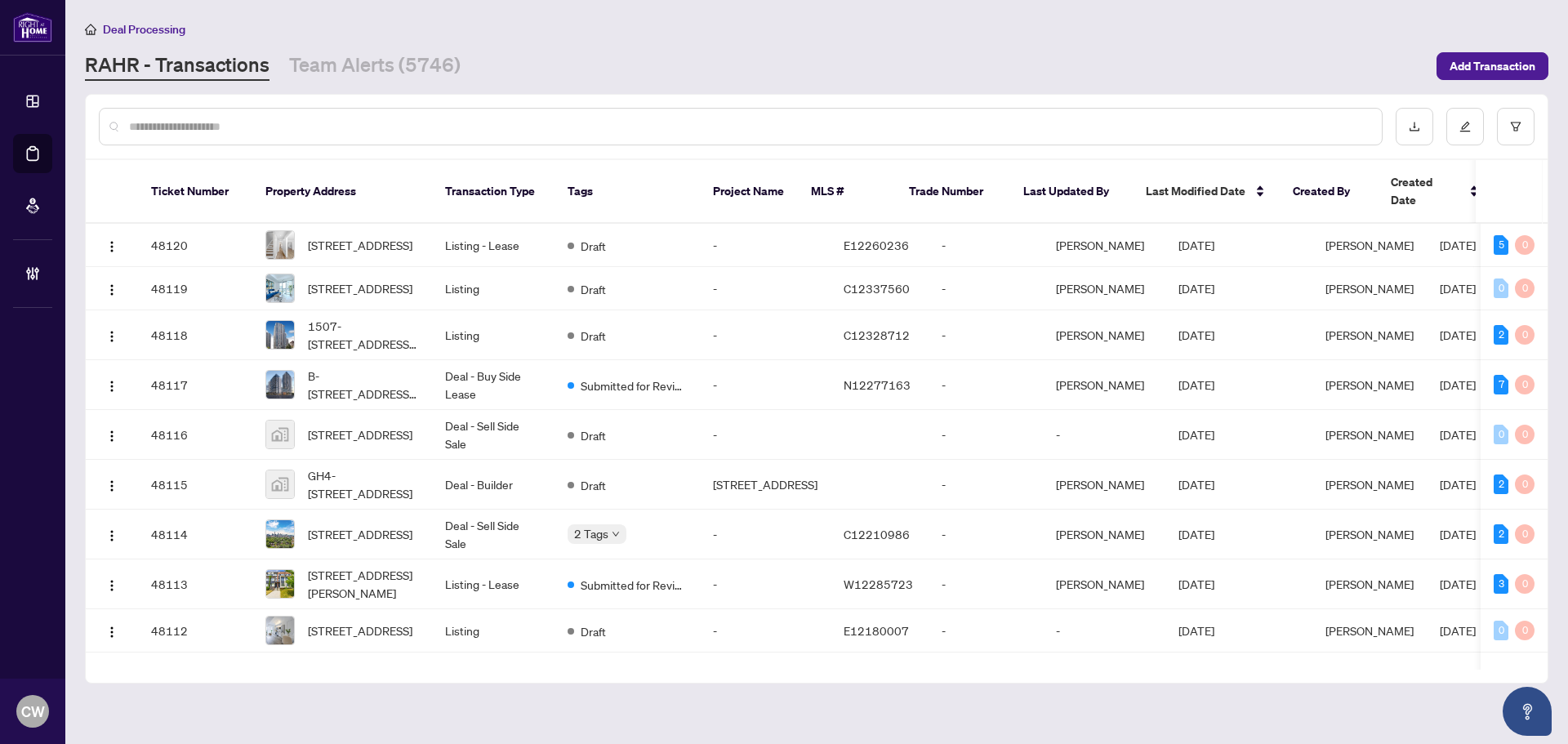
paste input "**********"
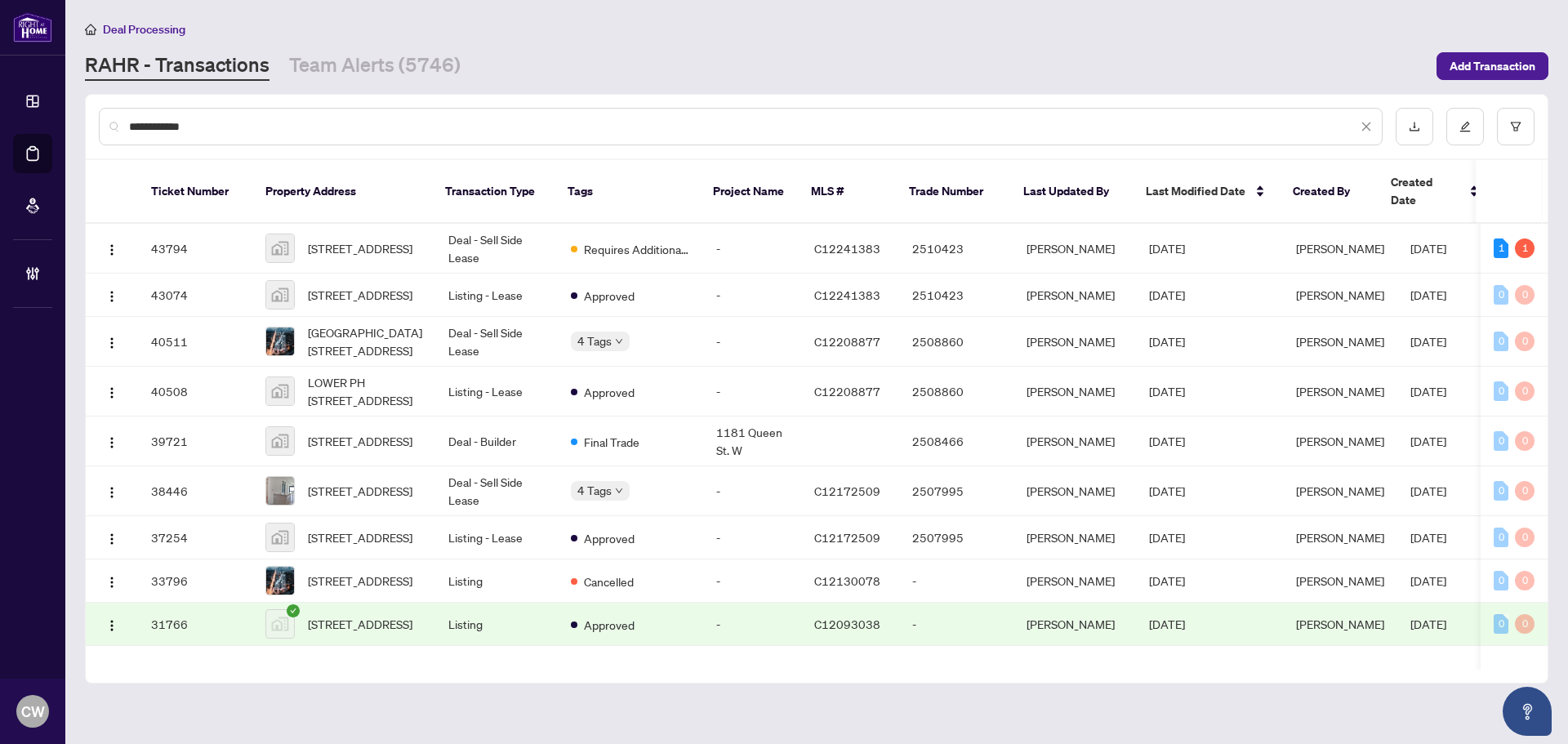
type input "**********"
click at [340, 617] on span "[STREET_ADDRESS]" at bounding box center [360, 623] width 105 height 18
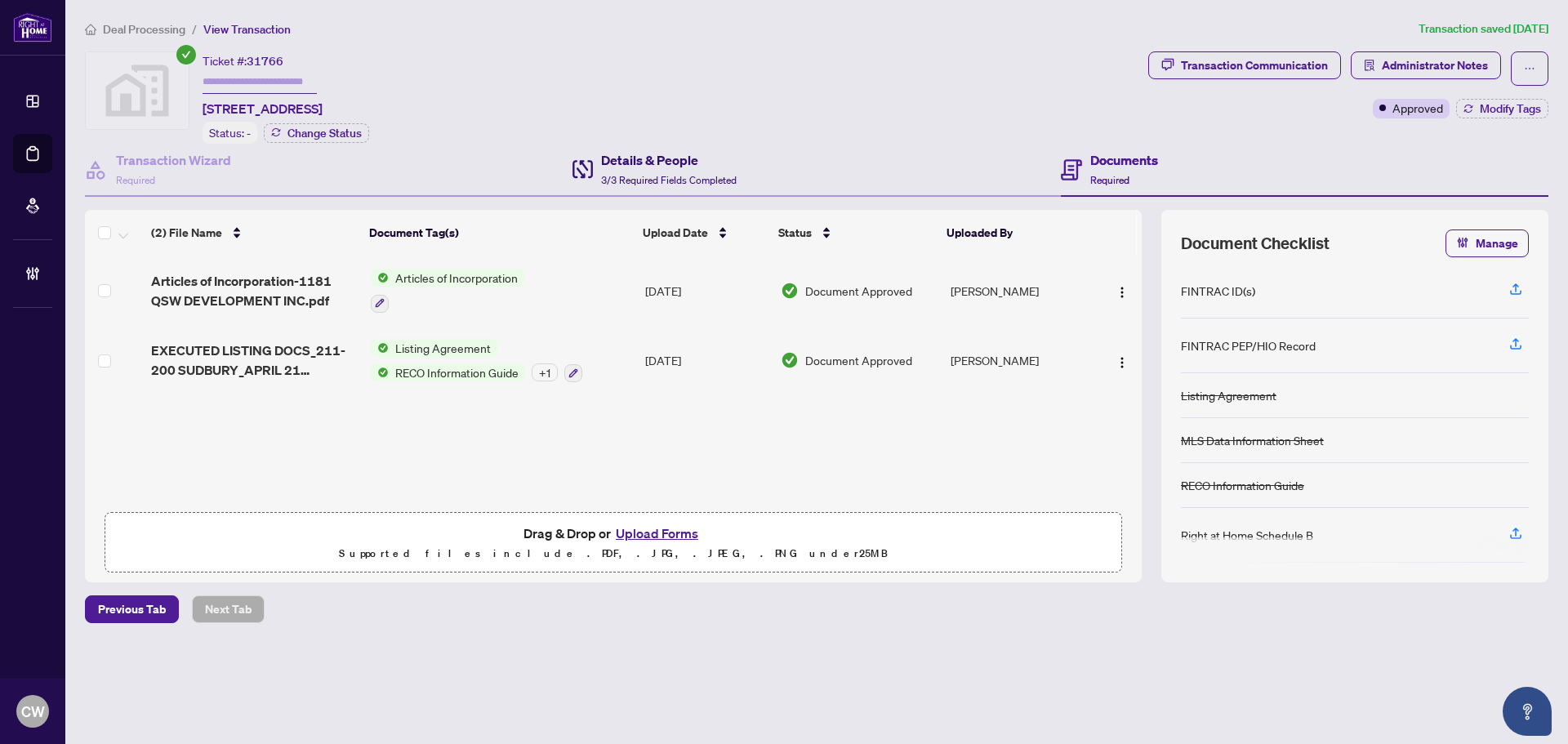
click at [658, 164] on h4 "Details & People" at bounding box center [669, 159] width 136 height 19
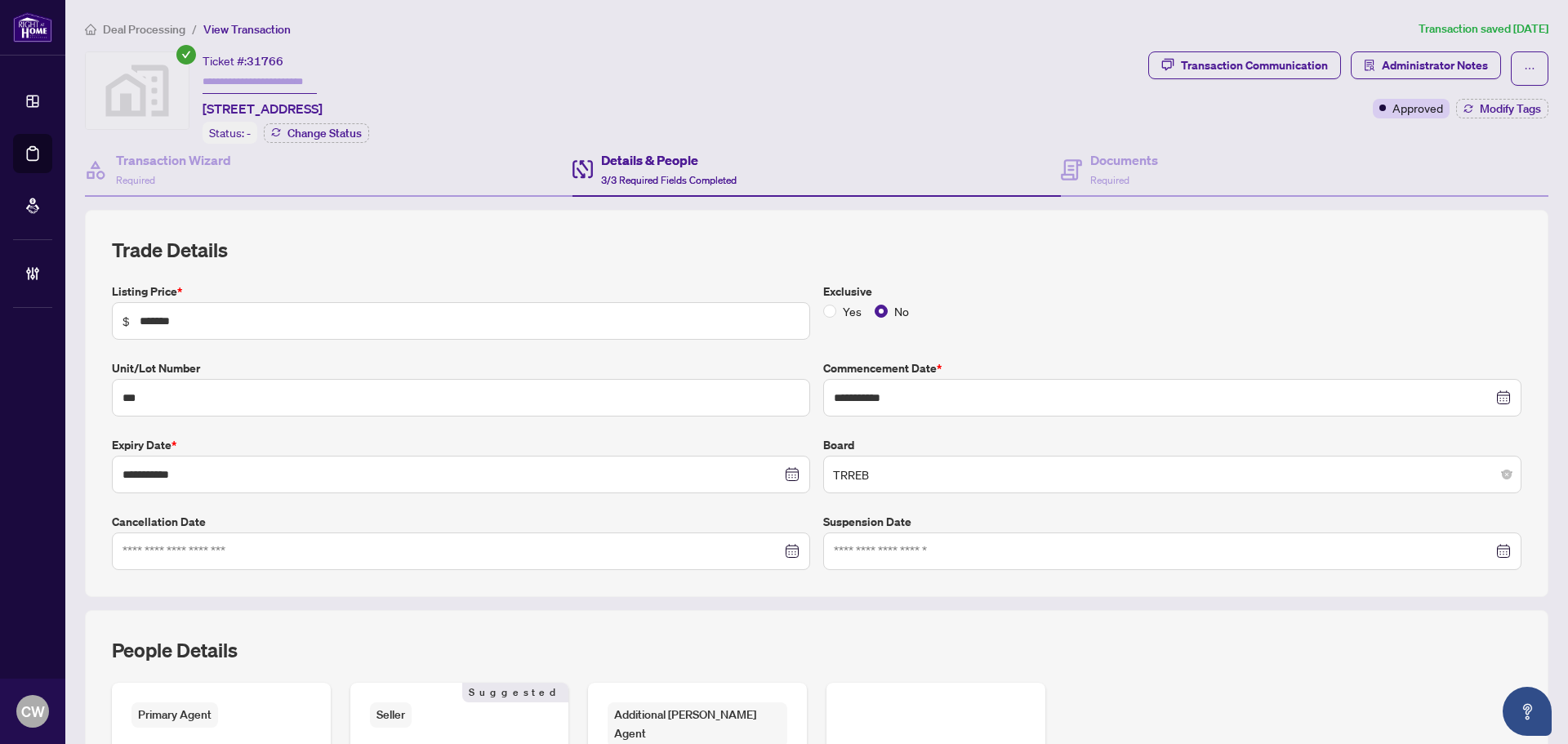
click at [654, 167] on h4 "Details & People" at bounding box center [669, 159] width 136 height 19
click at [1127, 166] on h4 "Documents" at bounding box center [1124, 159] width 68 height 19
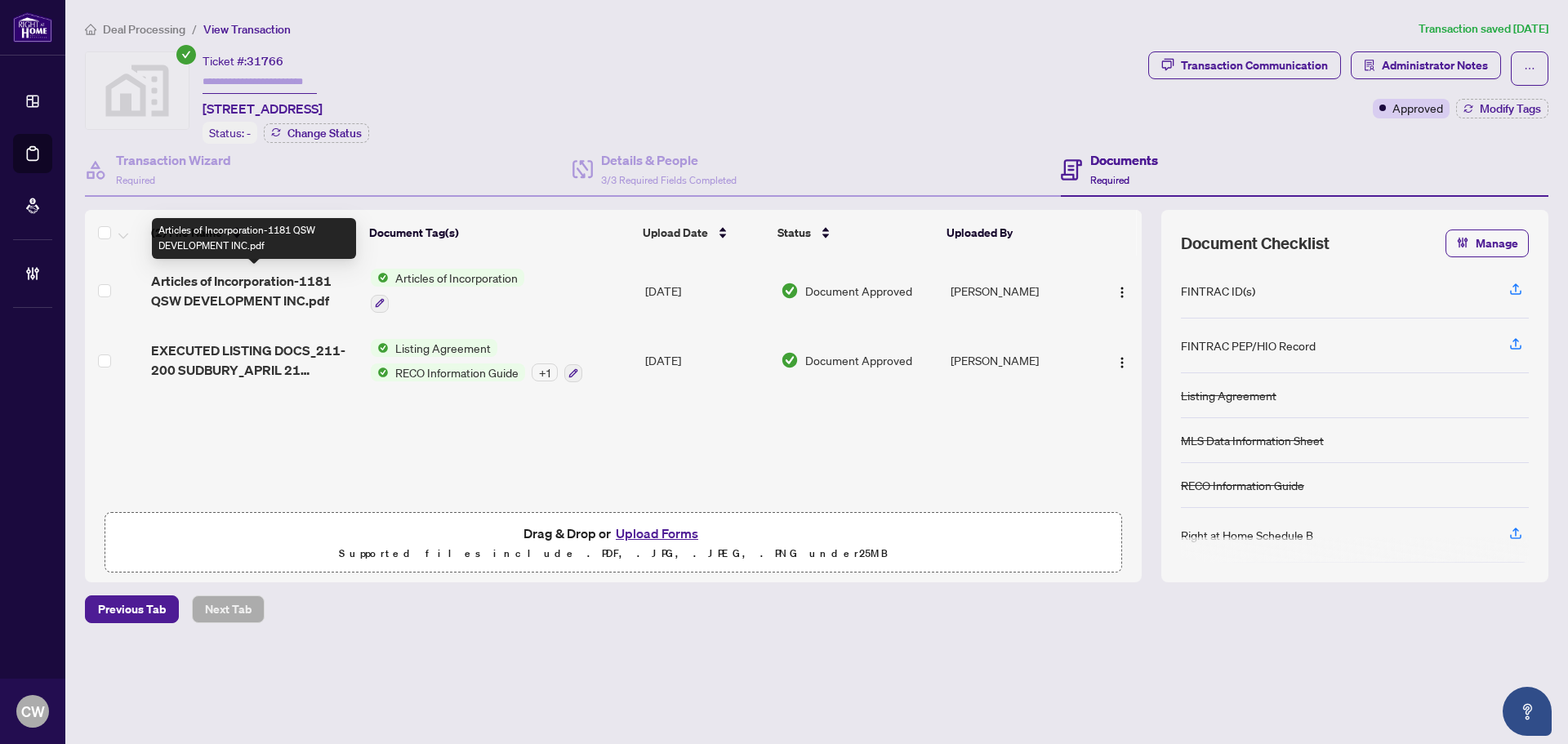
click at [277, 276] on span "Articles of Incorporation-1181 QSW DEVELOPMENT INC.pdf" at bounding box center [254, 291] width 207 height 39
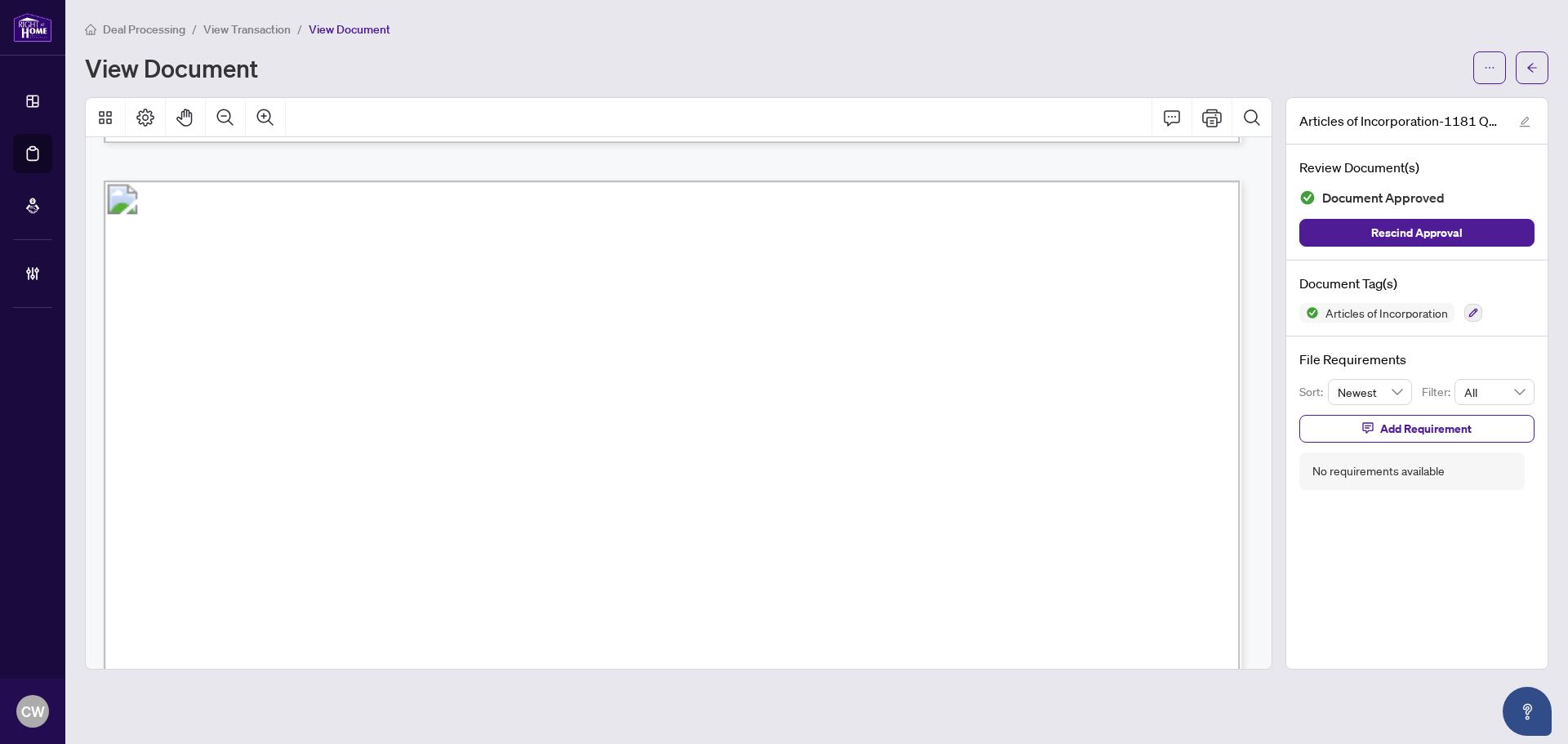
scroll to position [9779, 0]
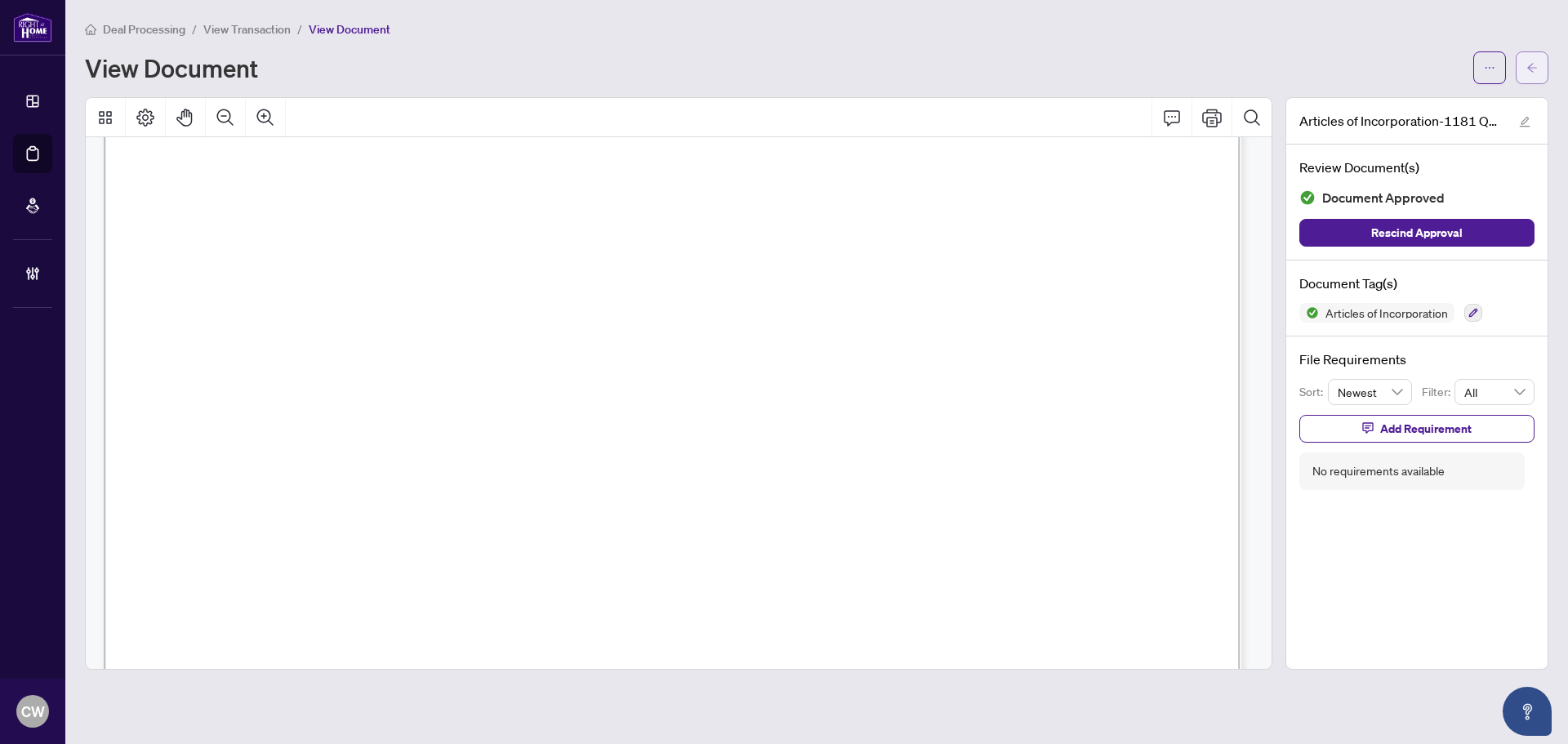
click at [1527, 75] on span "button" at bounding box center [1532, 67] width 12 height 26
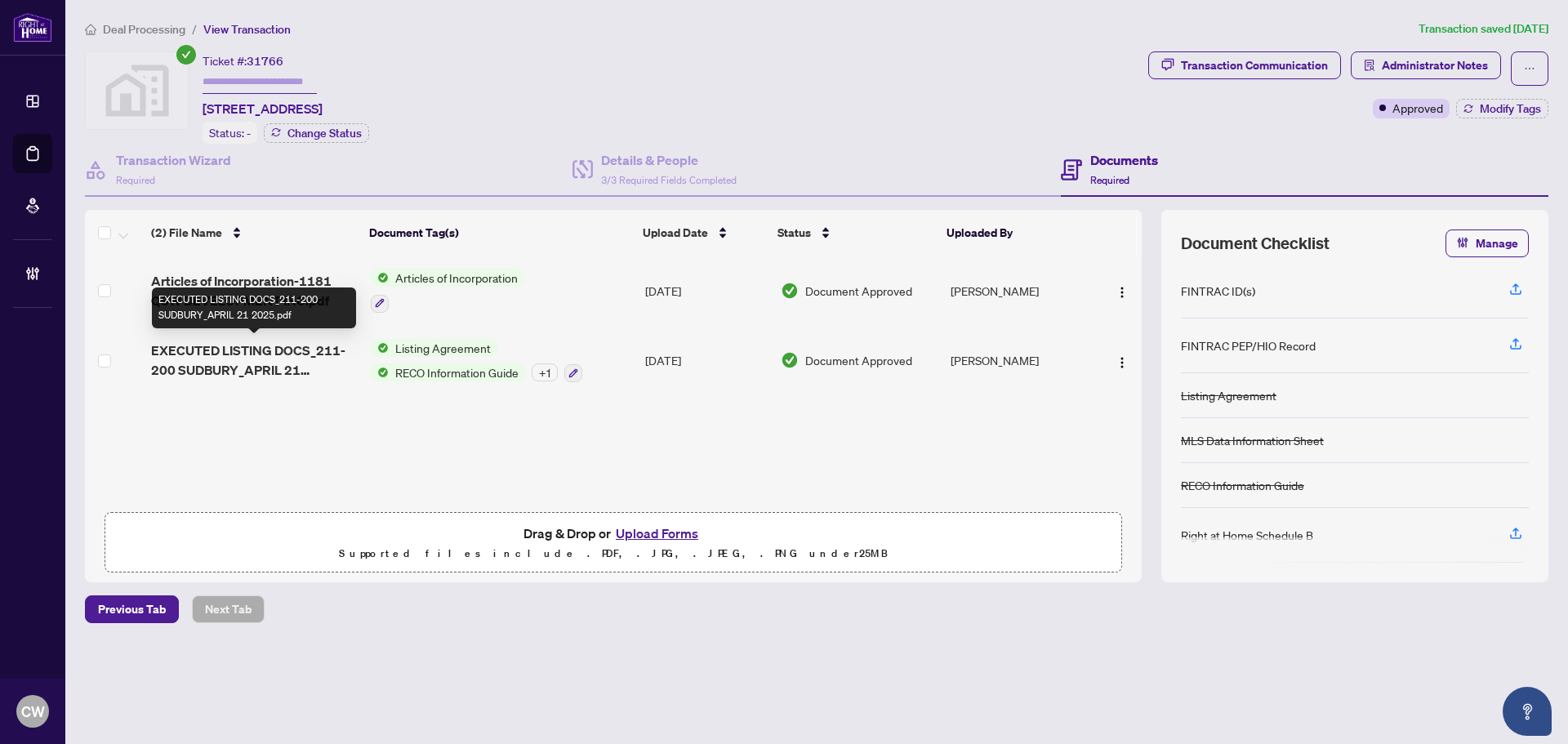
click at [277, 359] on span "EXECUTED LISTING DOCS_211-200 SUDBURY_APRIL 21 2025.pdf" at bounding box center [254, 360] width 207 height 39
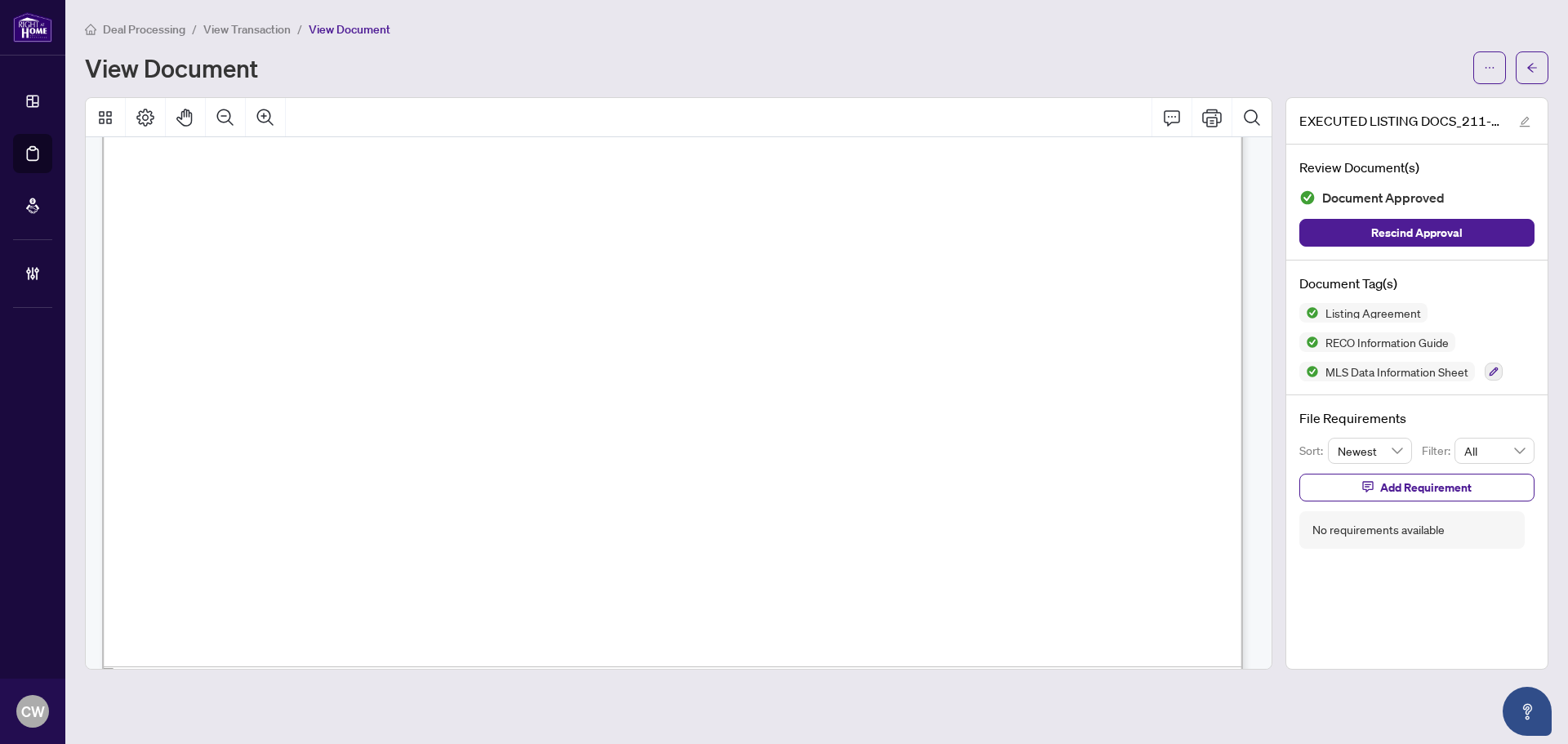
scroll to position [35435, 0]
click at [1537, 68] on icon "arrow-left" at bounding box center [1532, 68] width 12 height 12
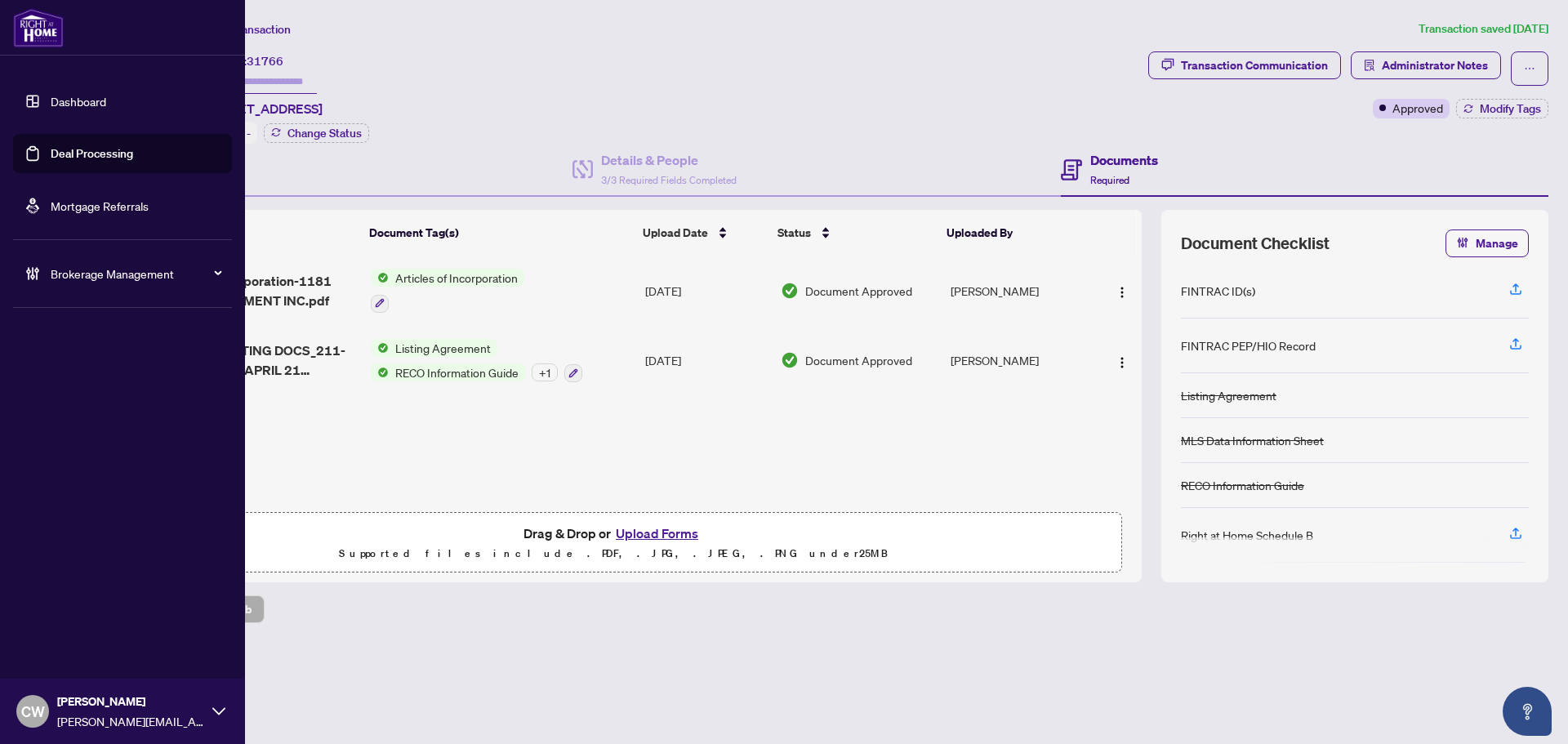
click at [50, 155] on link "Deal Processing" at bounding box center [91, 154] width 82 height 15
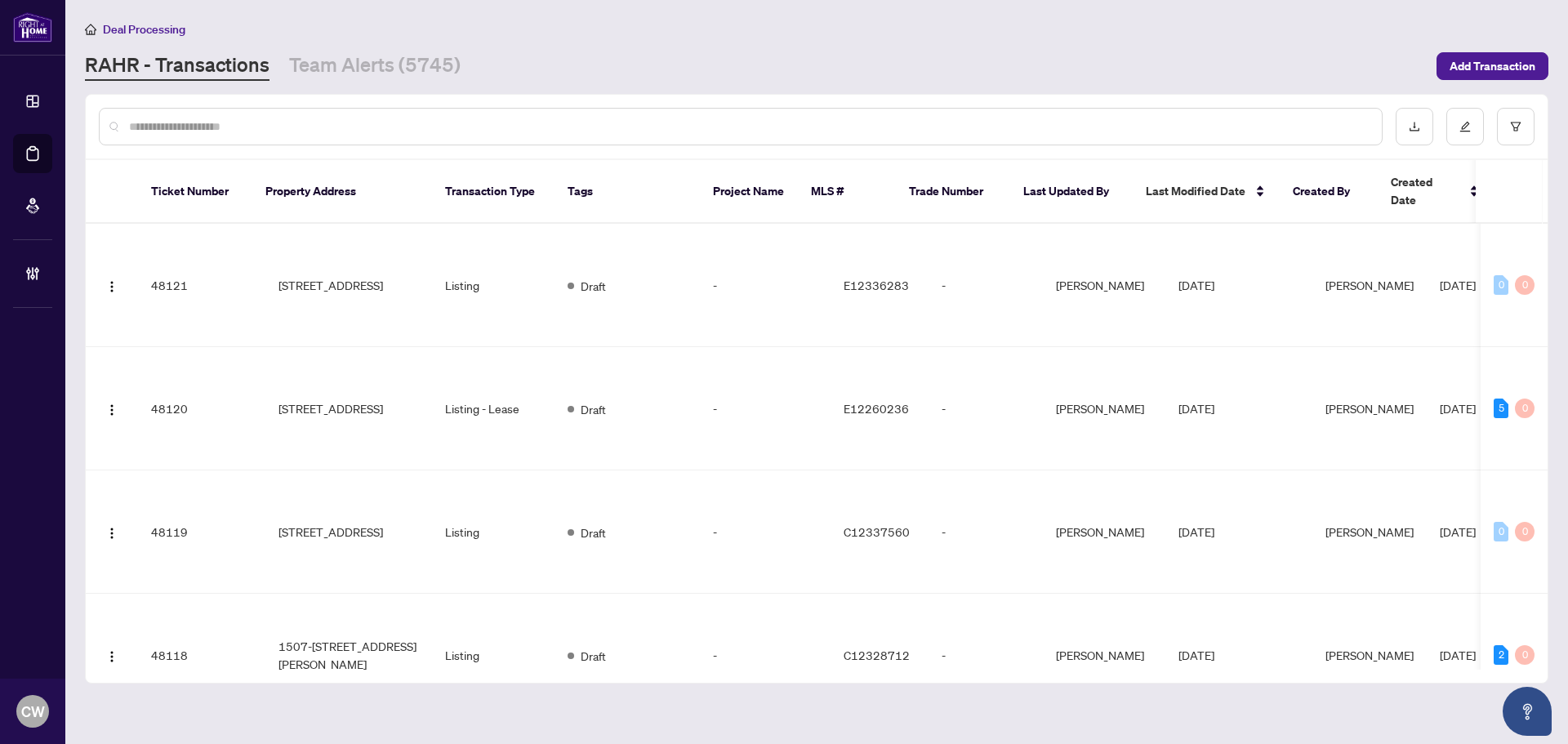
click at [268, 129] on input "text" at bounding box center [749, 126] width 1240 height 18
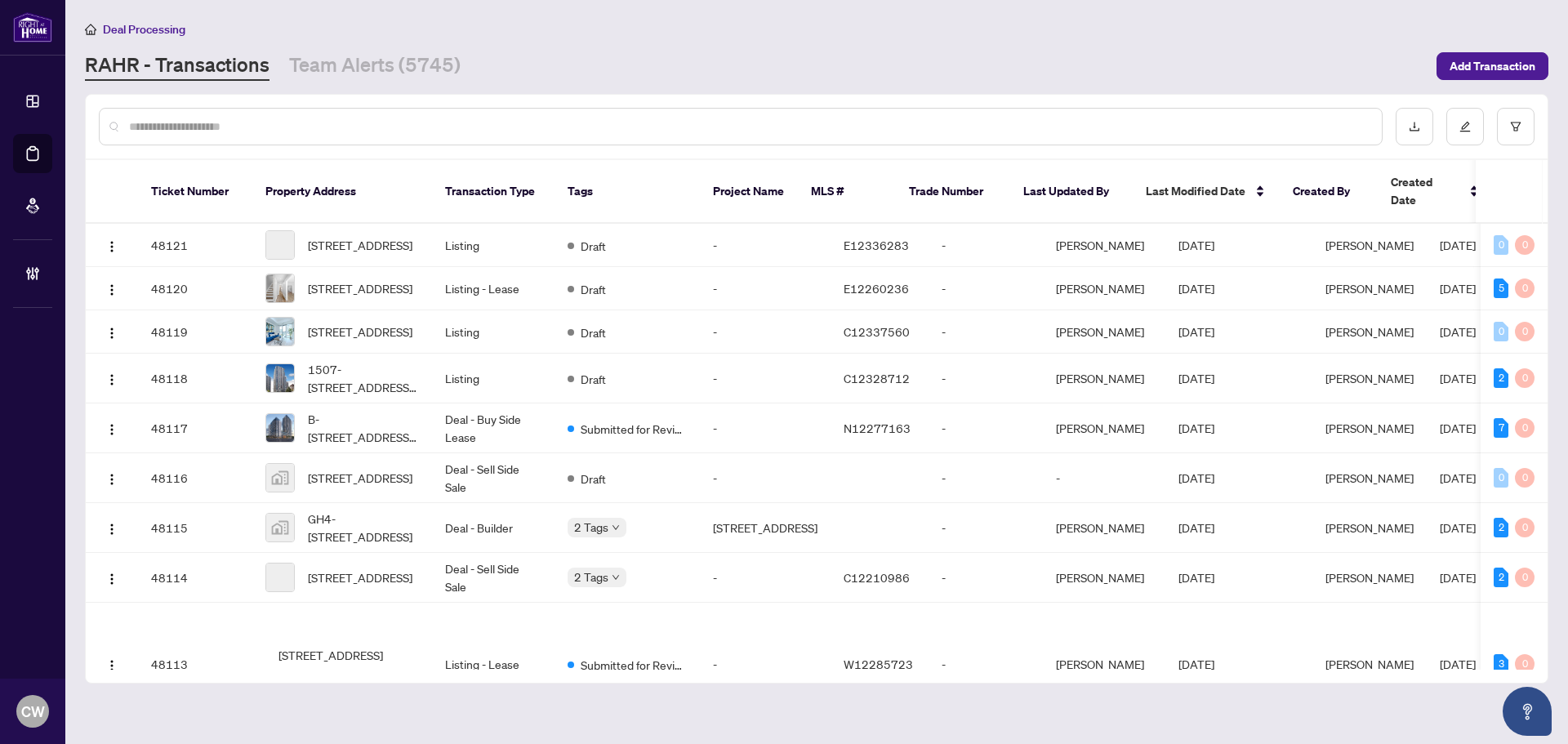
paste input "**********"
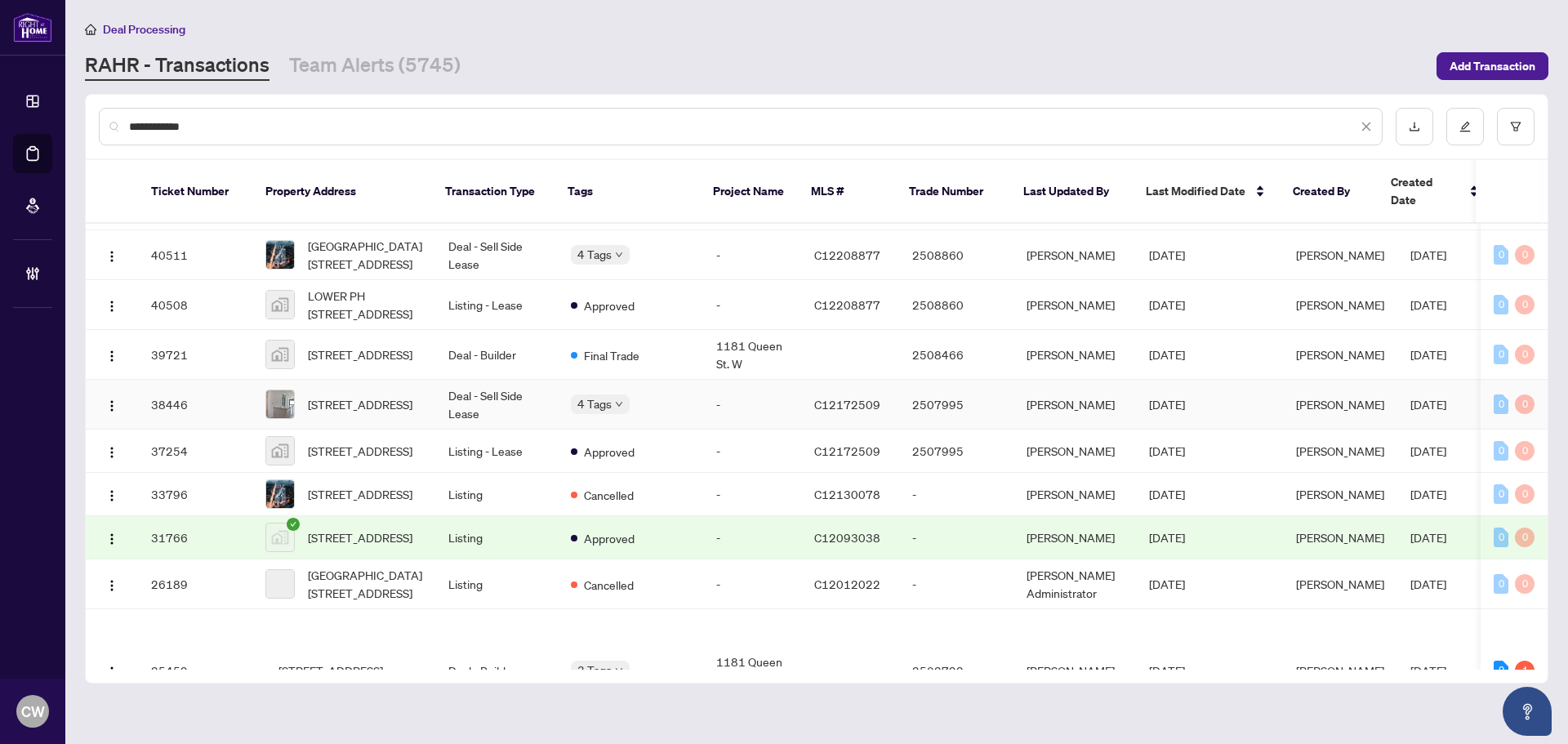
scroll to position [163, 0]
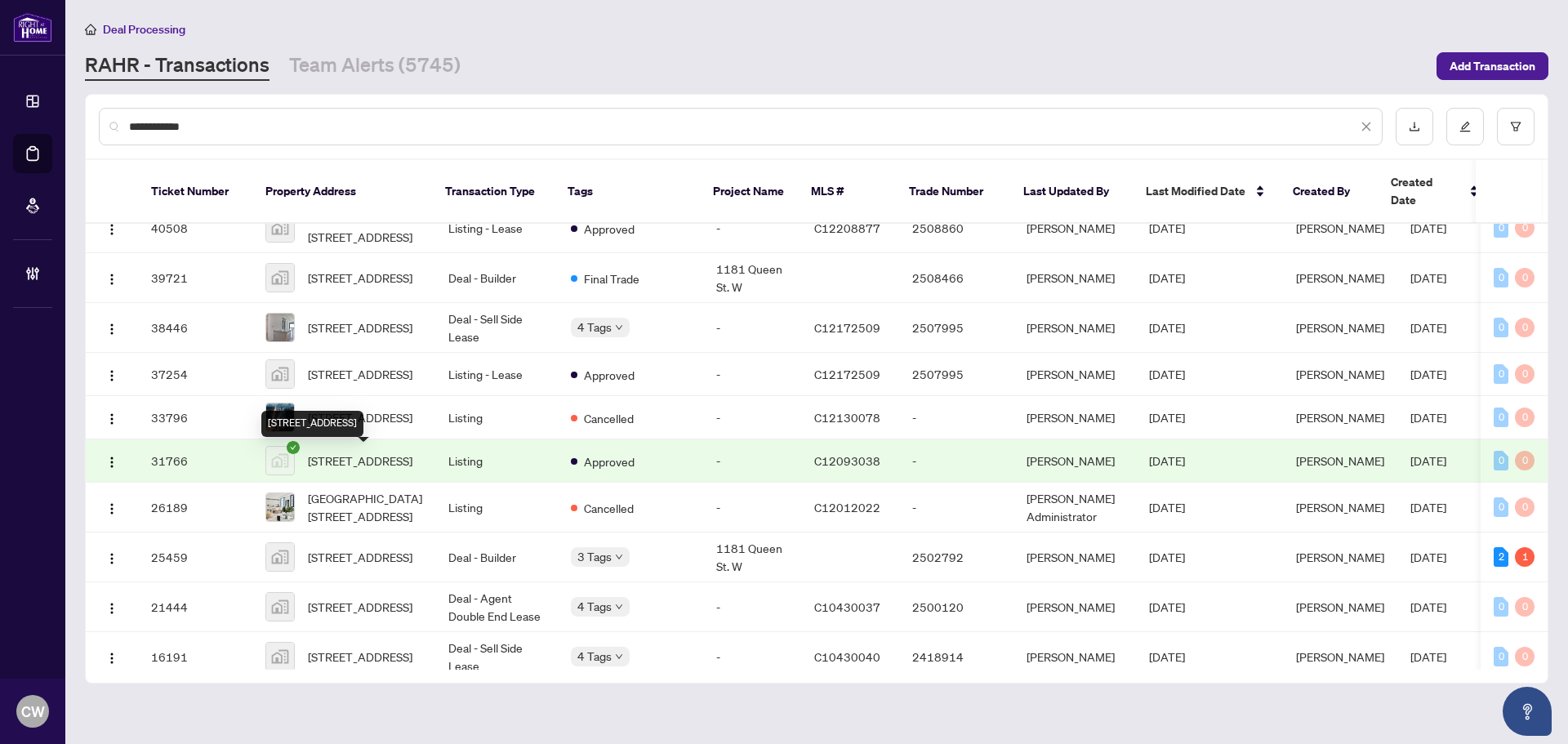
type input "**********"
click at [369, 463] on span "[STREET_ADDRESS]" at bounding box center [360, 460] width 105 height 18
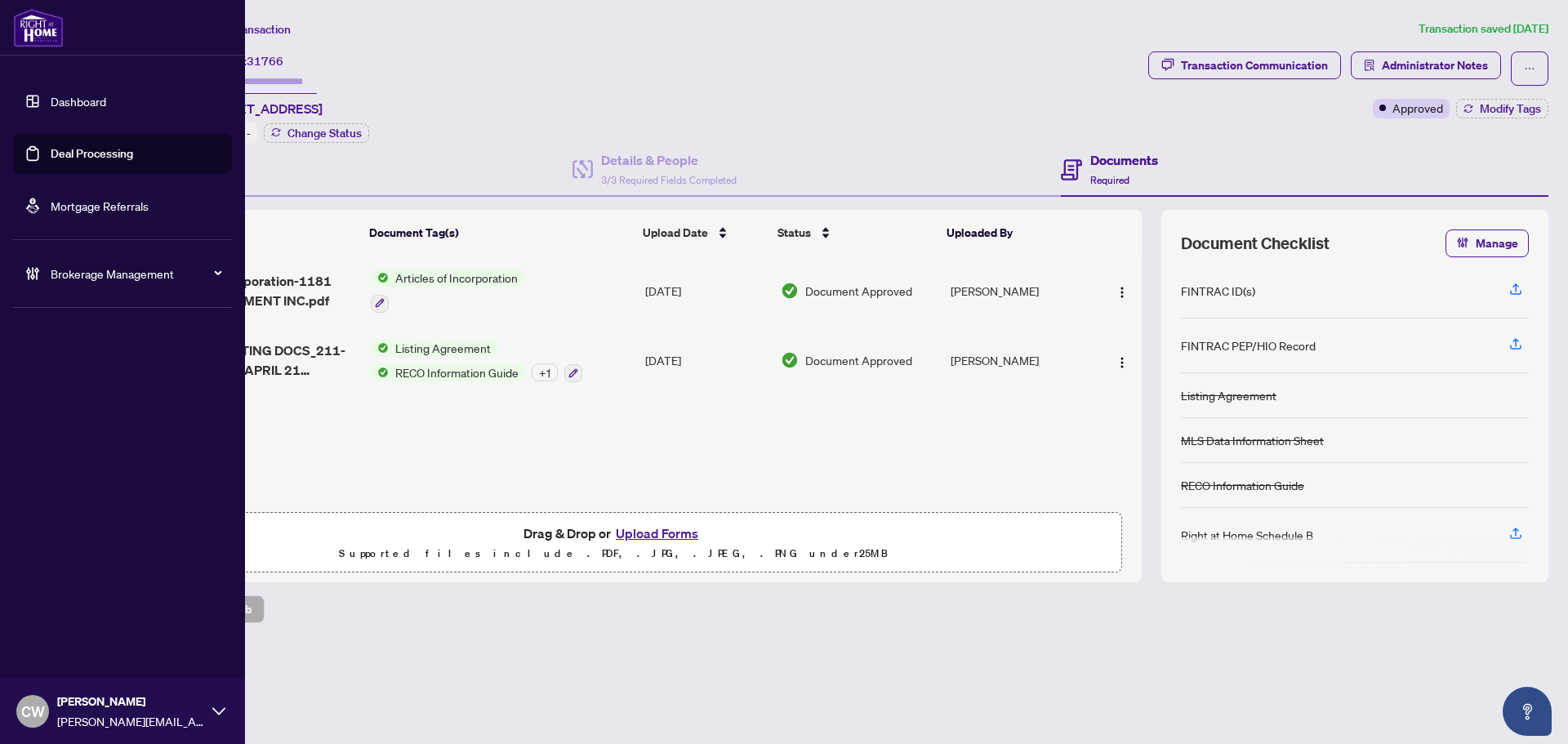
click at [59, 147] on link "Deal Processing" at bounding box center [91, 154] width 82 height 15
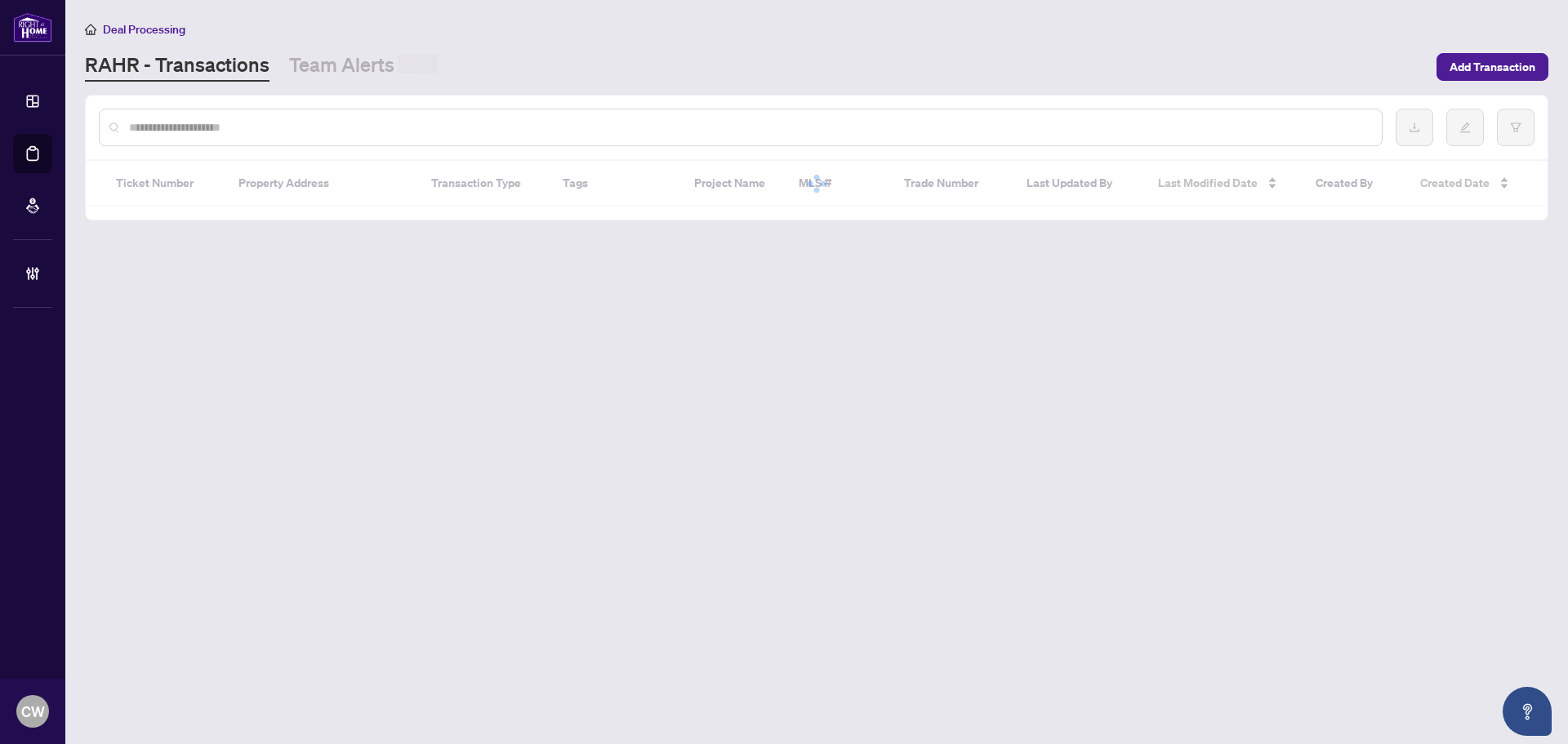
click at [307, 127] on input "text" at bounding box center [749, 127] width 1240 height 18
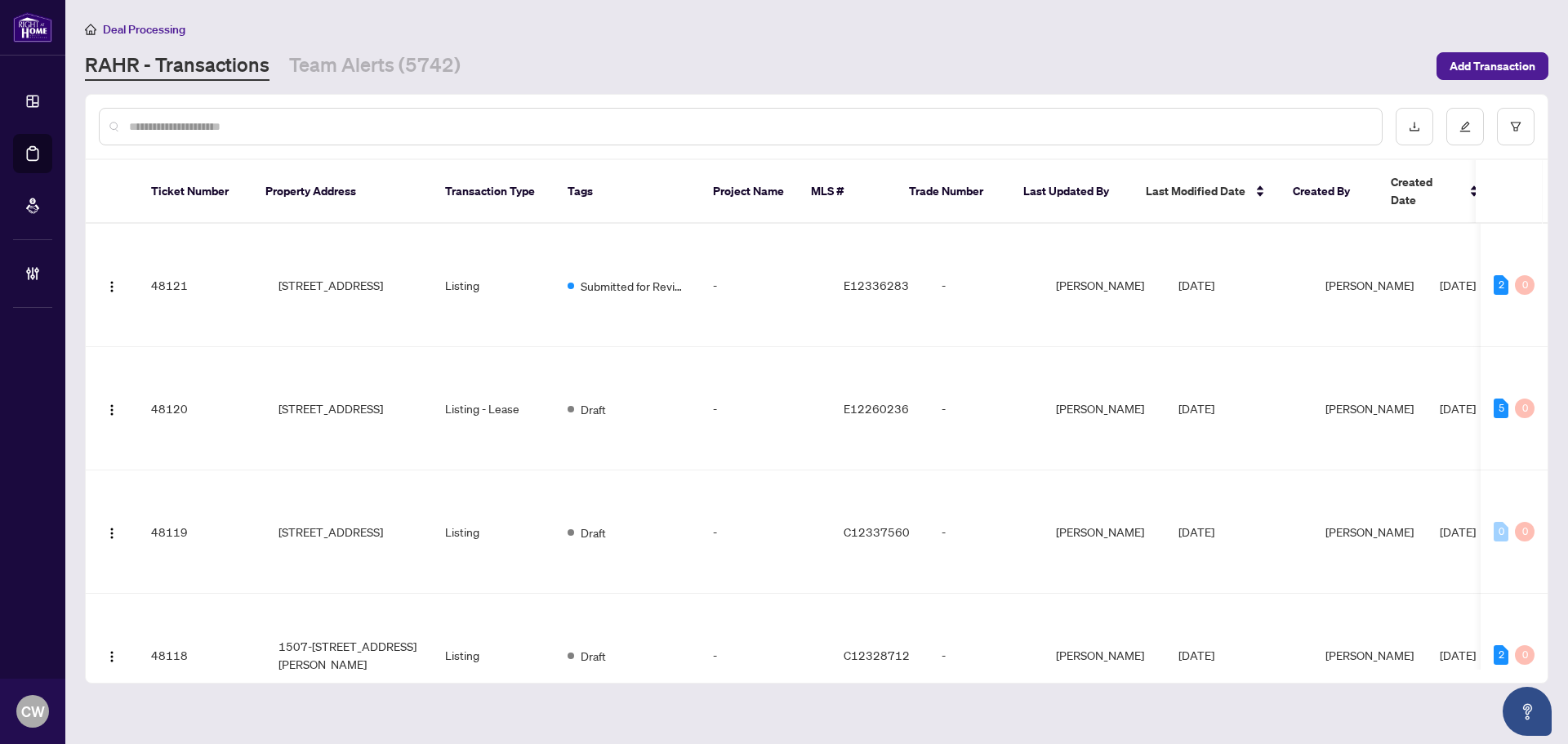
paste input "*"
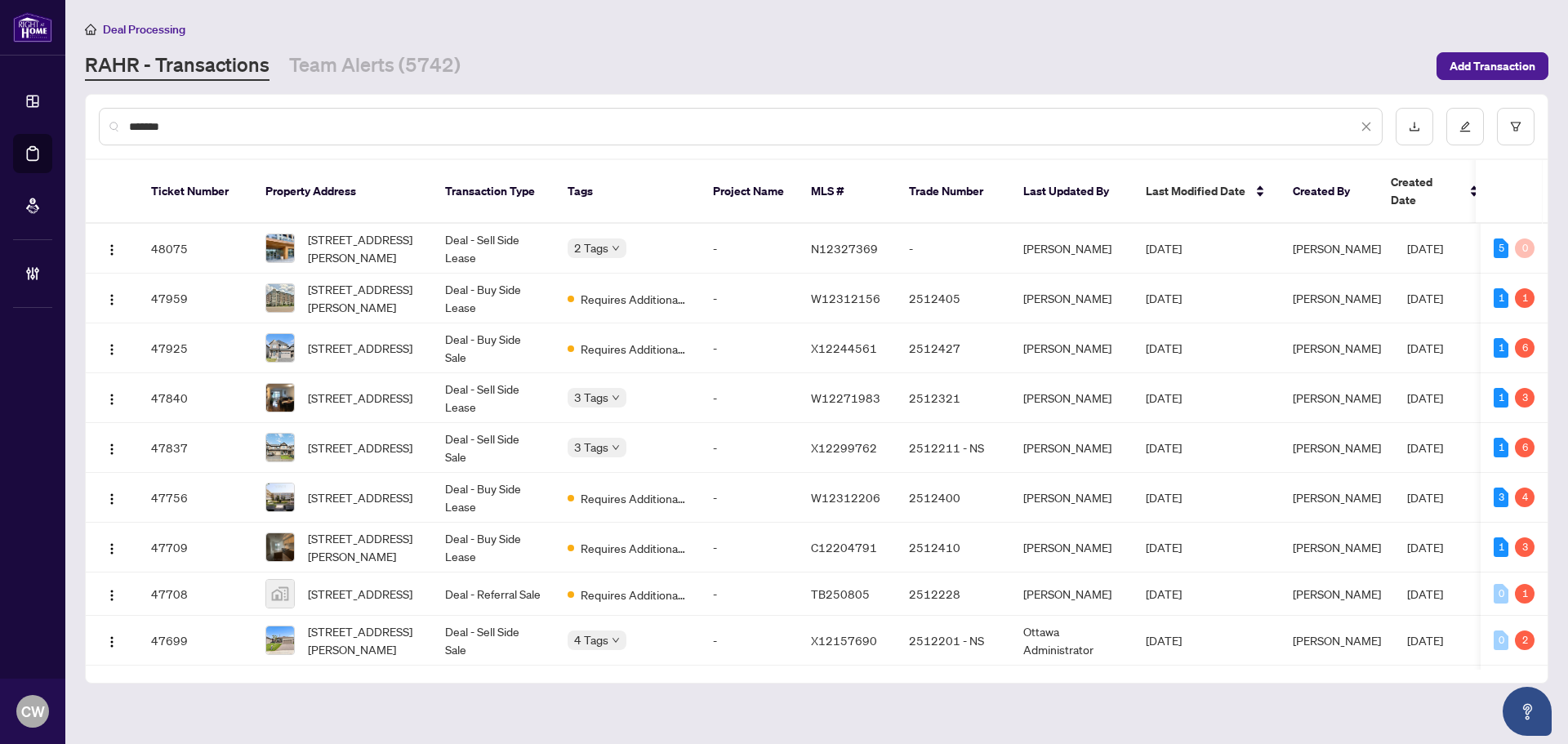
type input "*******"
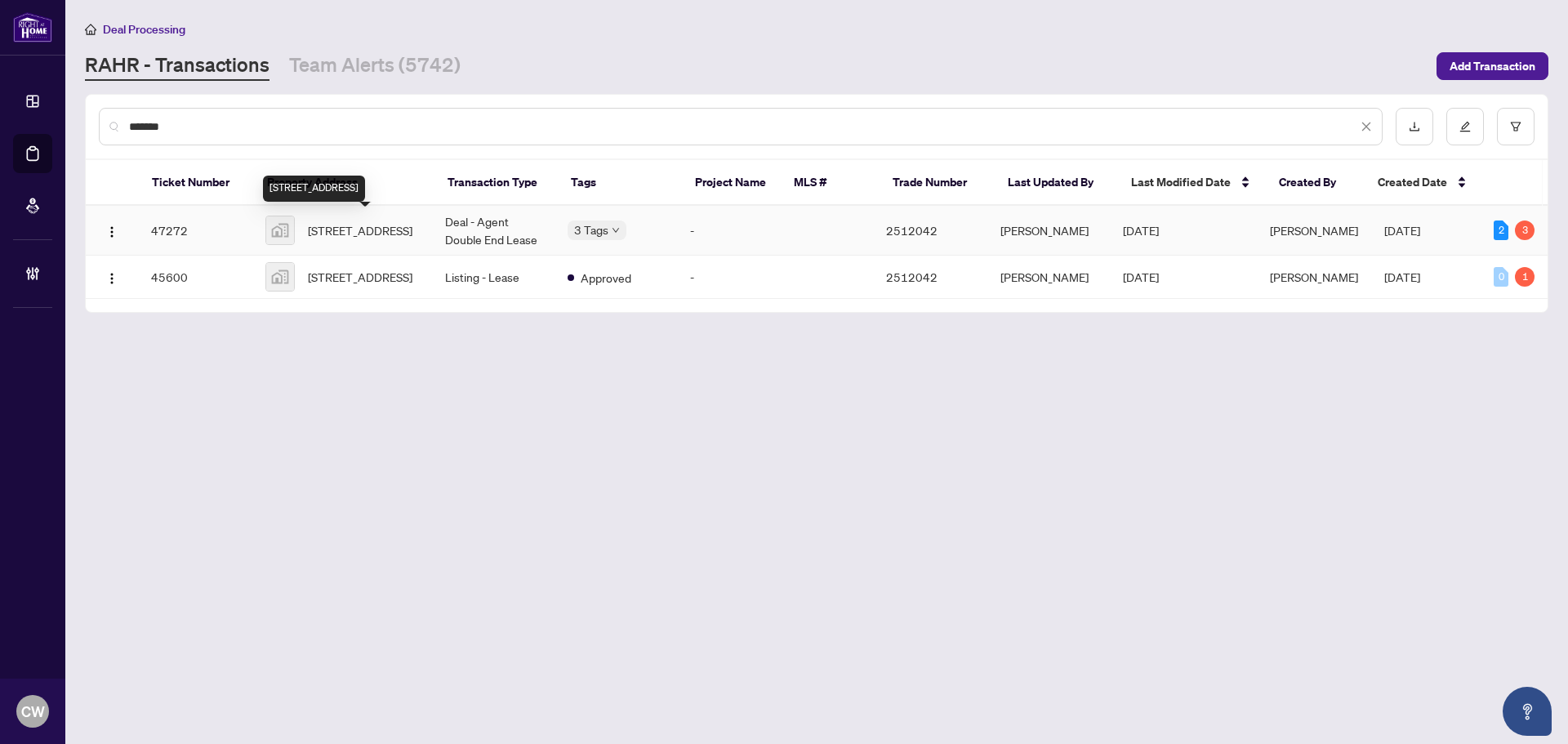
click at [322, 221] on span "[STREET_ADDRESS]" at bounding box center [360, 230] width 105 height 18
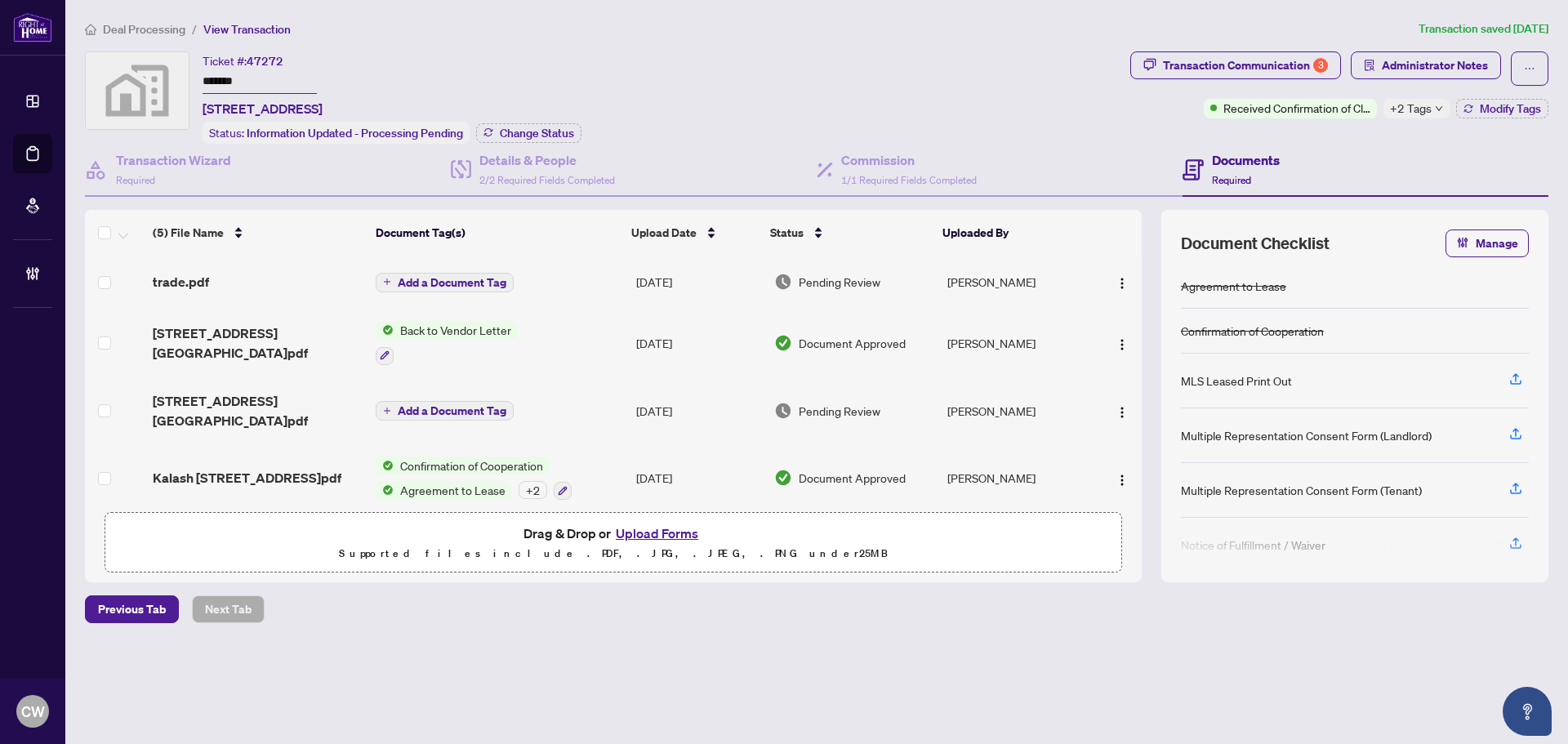
scroll to position [71, 0]
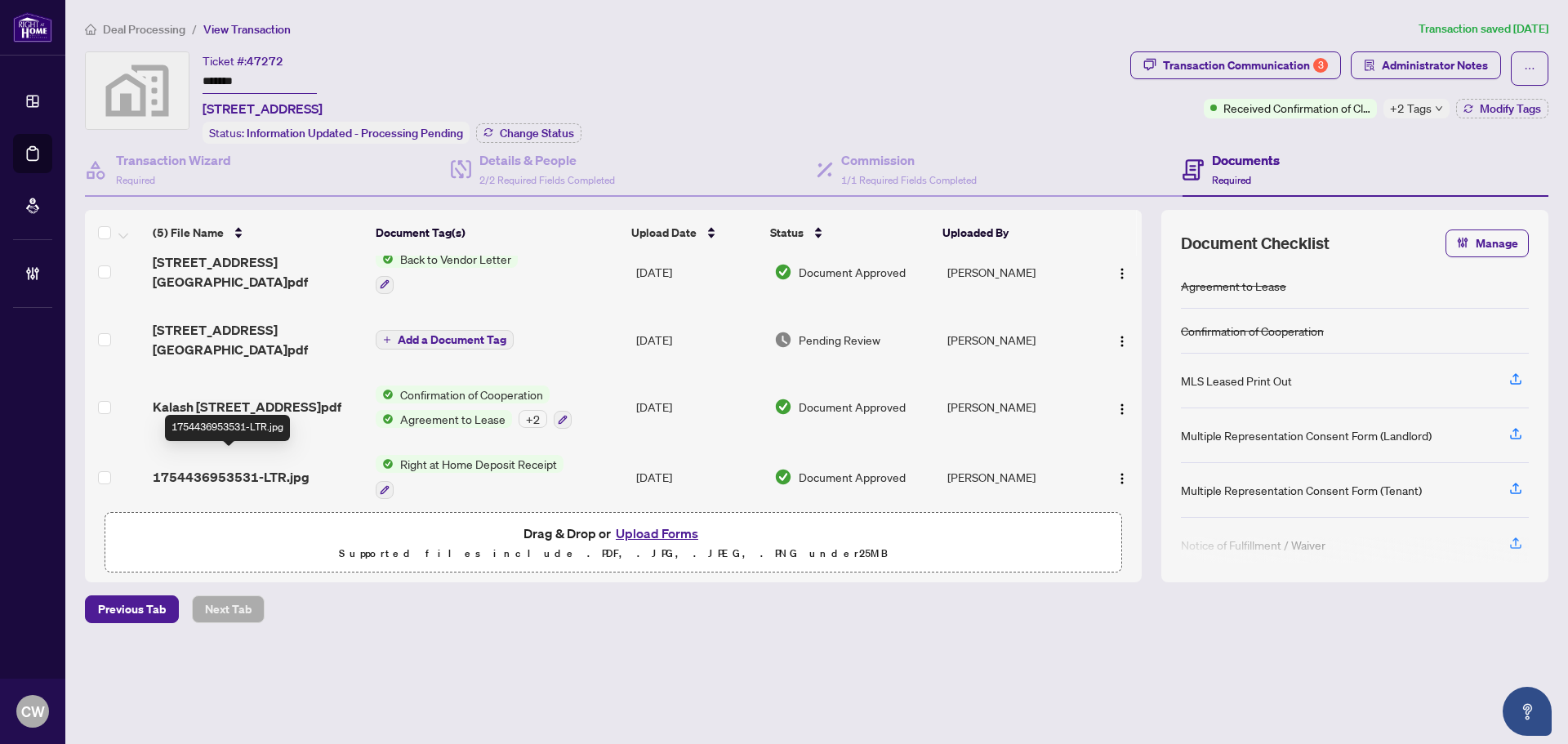
click at [276, 468] on span "1754436953531-LTR.jpg" at bounding box center [230, 477] width 157 height 19
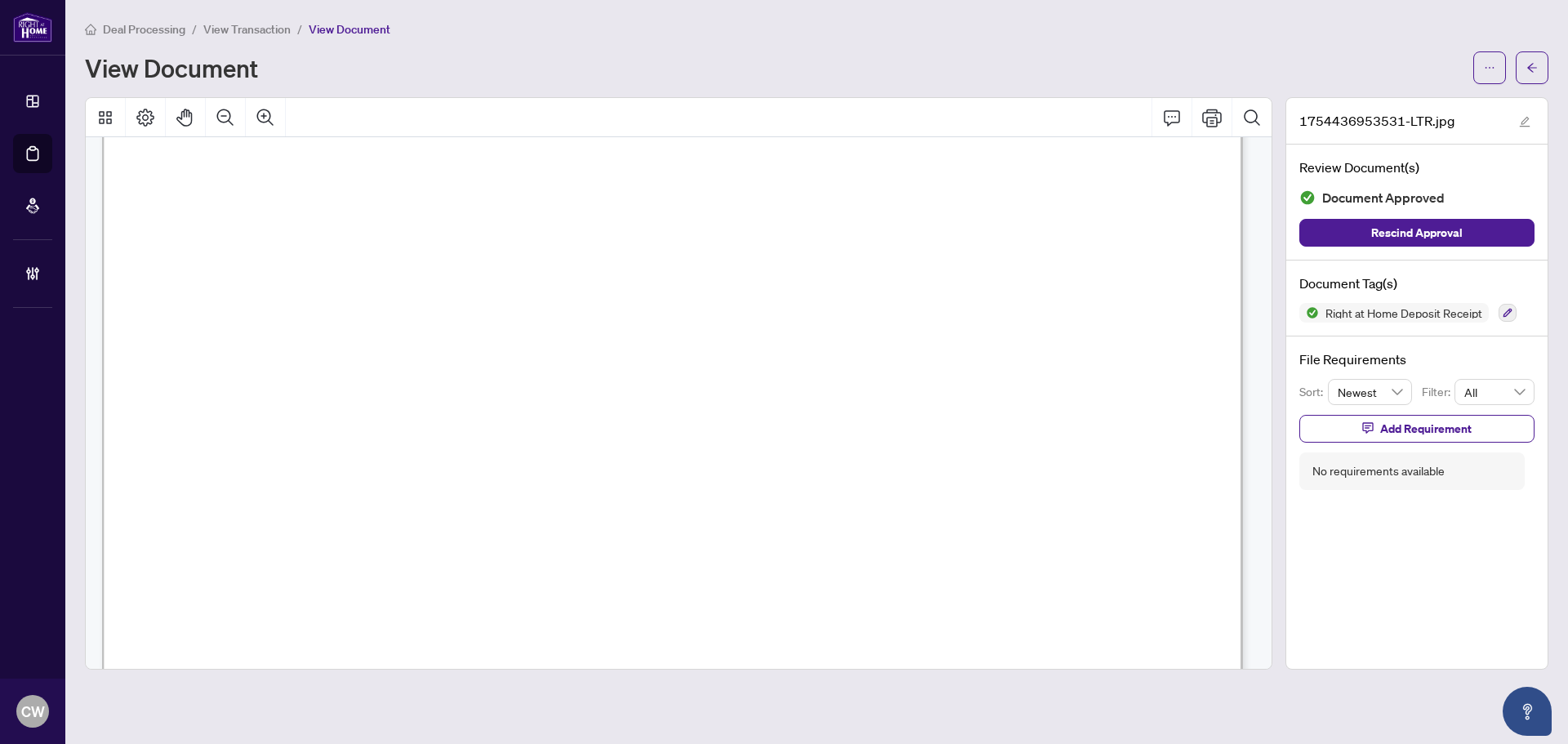
scroll to position [298, 0]
click at [1529, 54] on span "button" at bounding box center [1532, 67] width 12 height 26
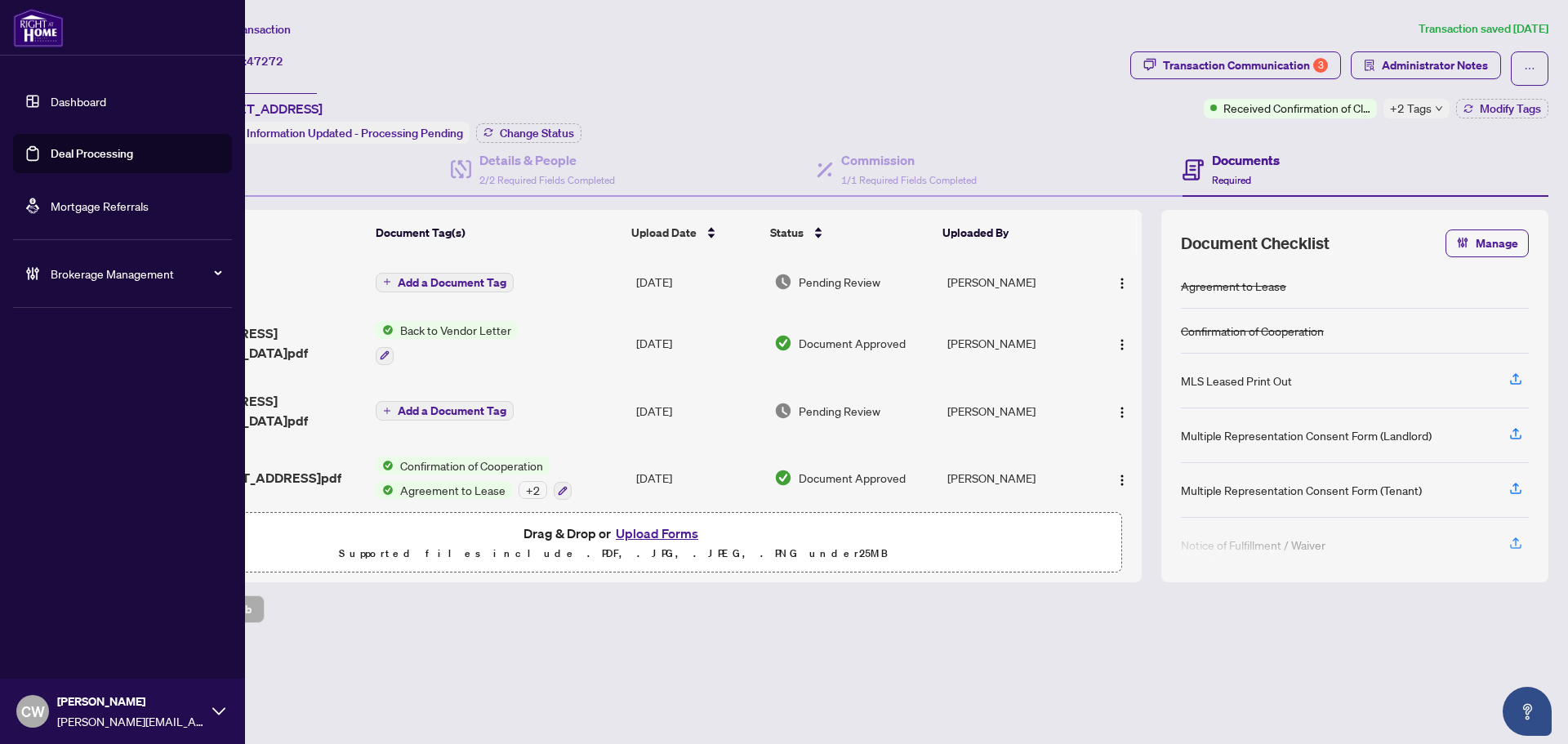
click at [50, 154] on link "Deal Processing" at bounding box center [91, 154] width 82 height 15
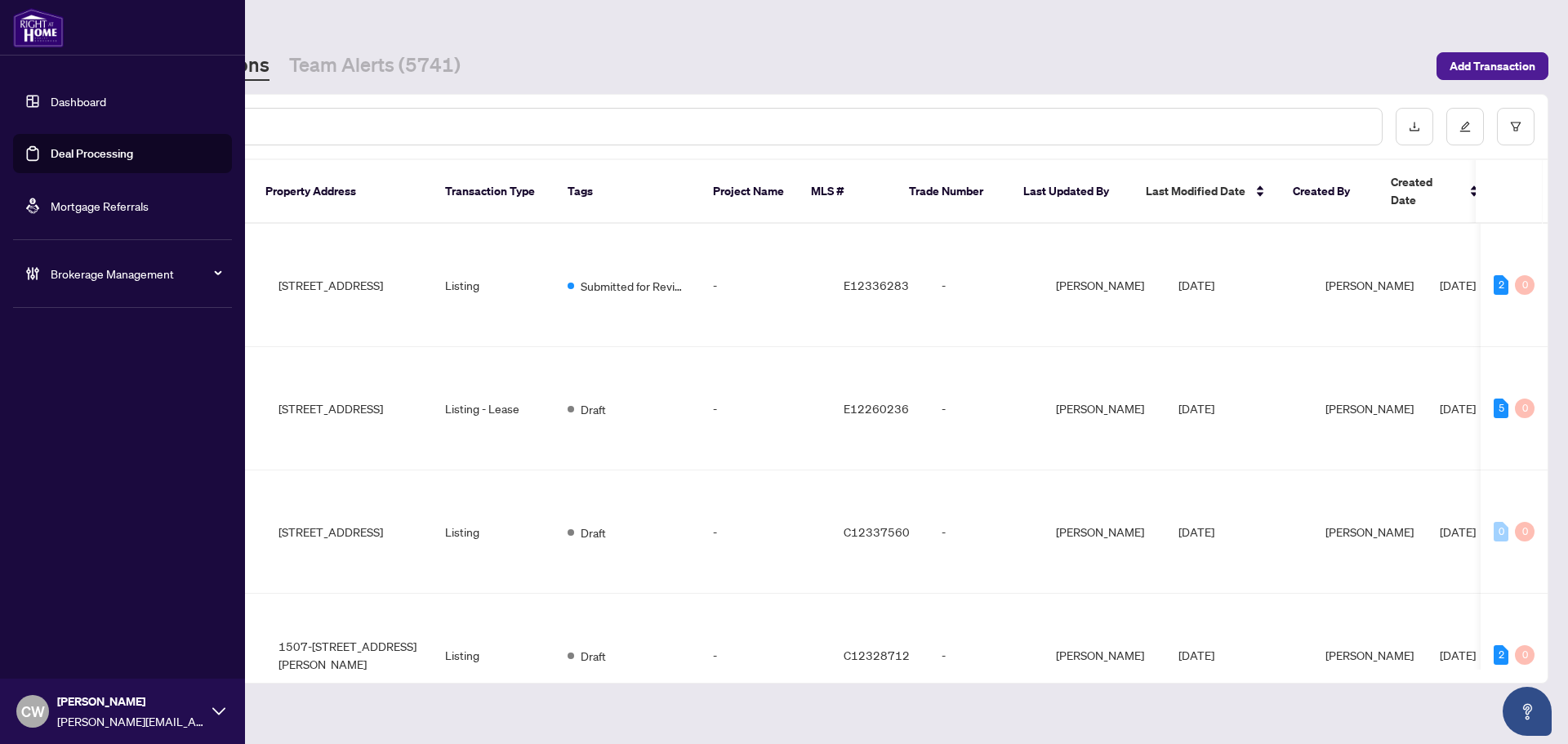
click at [271, 126] on input "text" at bounding box center [749, 126] width 1240 height 18
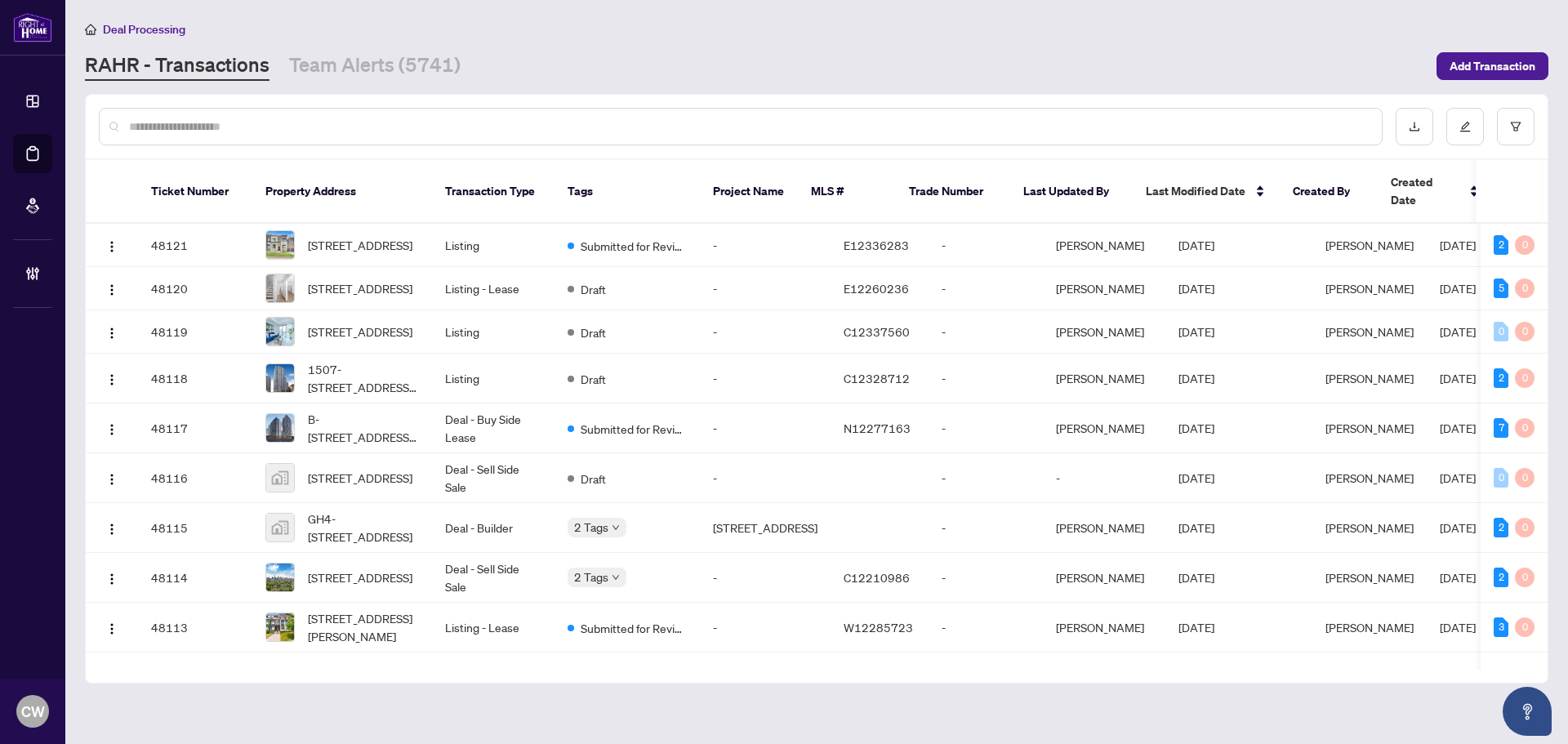
paste input "**********"
type input "**********"
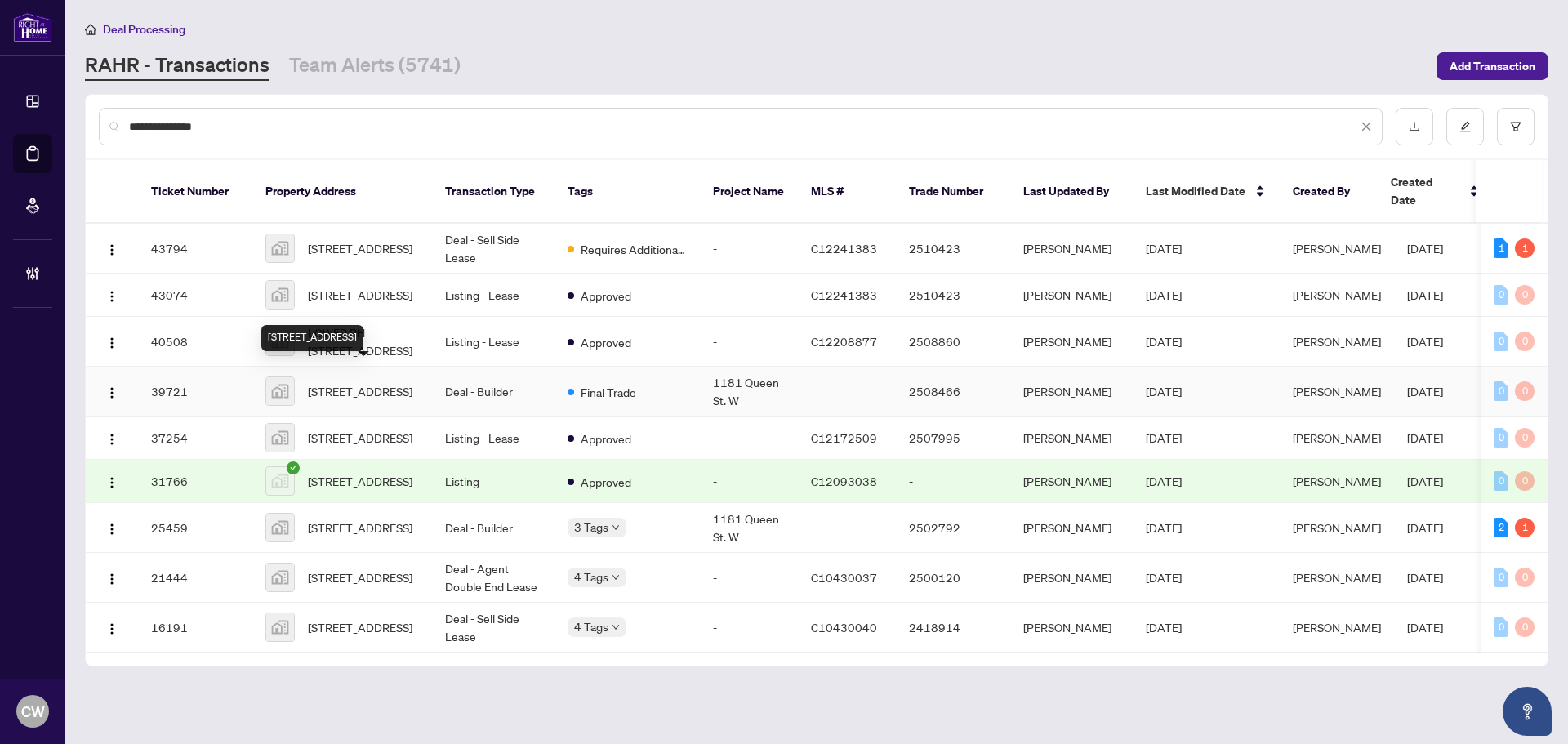
click at [353, 382] on span "[STREET_ADDRESS]" at bounding box center [360, 390] width 105 height 18
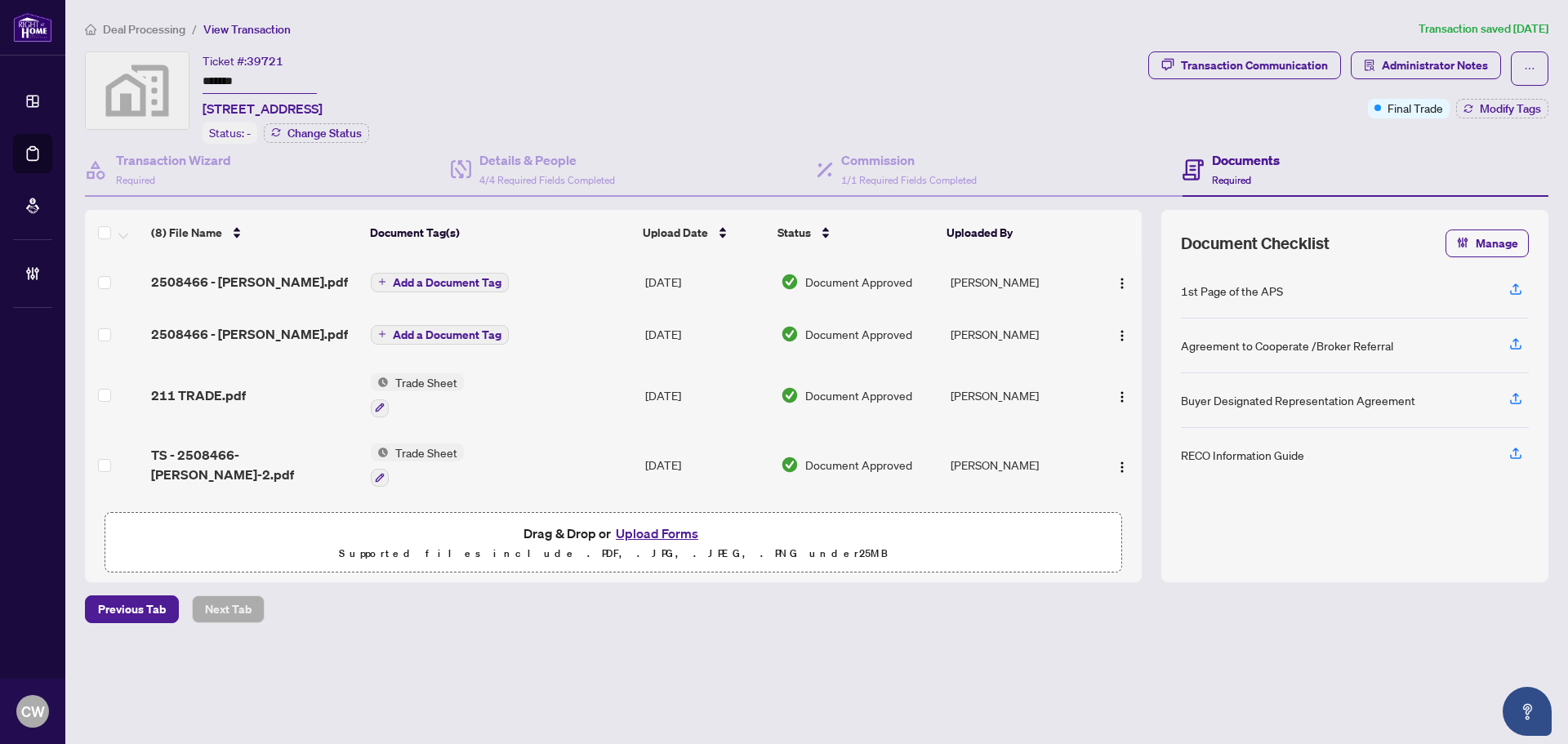
scroll to position [280, 0]
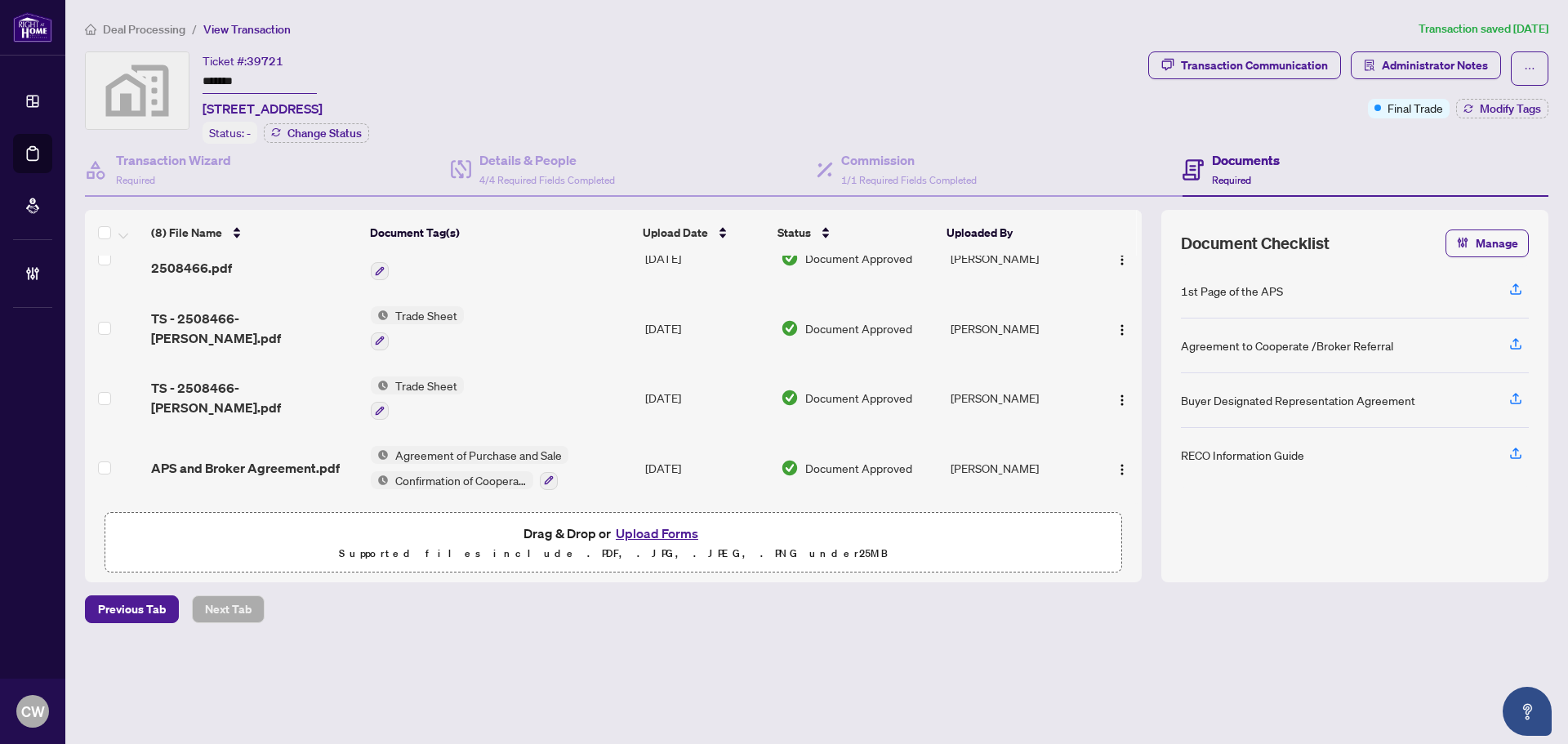
click at [459, 462] on div "Agreement of Purchase and Sale Confirmation of Cooperation" at bounding box center [470, 468] width 198 height 44
click at [277, 448] on td "APS and Broker Agreement.pdf" at bounding box center [255, 468] width 219 height 70
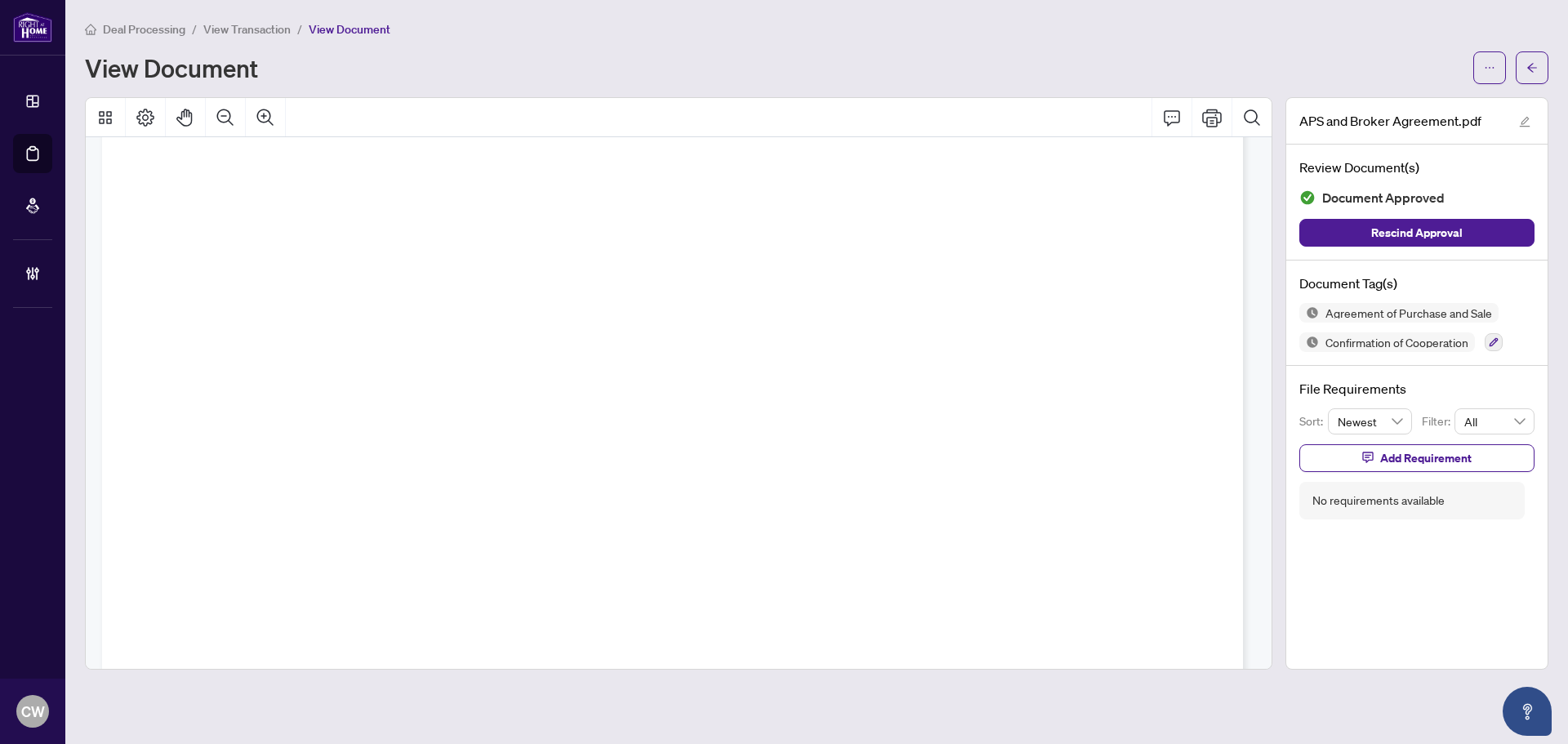
scroll to position [6924, 0]
click at [1523, 68] on button "button" at bounding box center [1532, 67] width 33 height 33
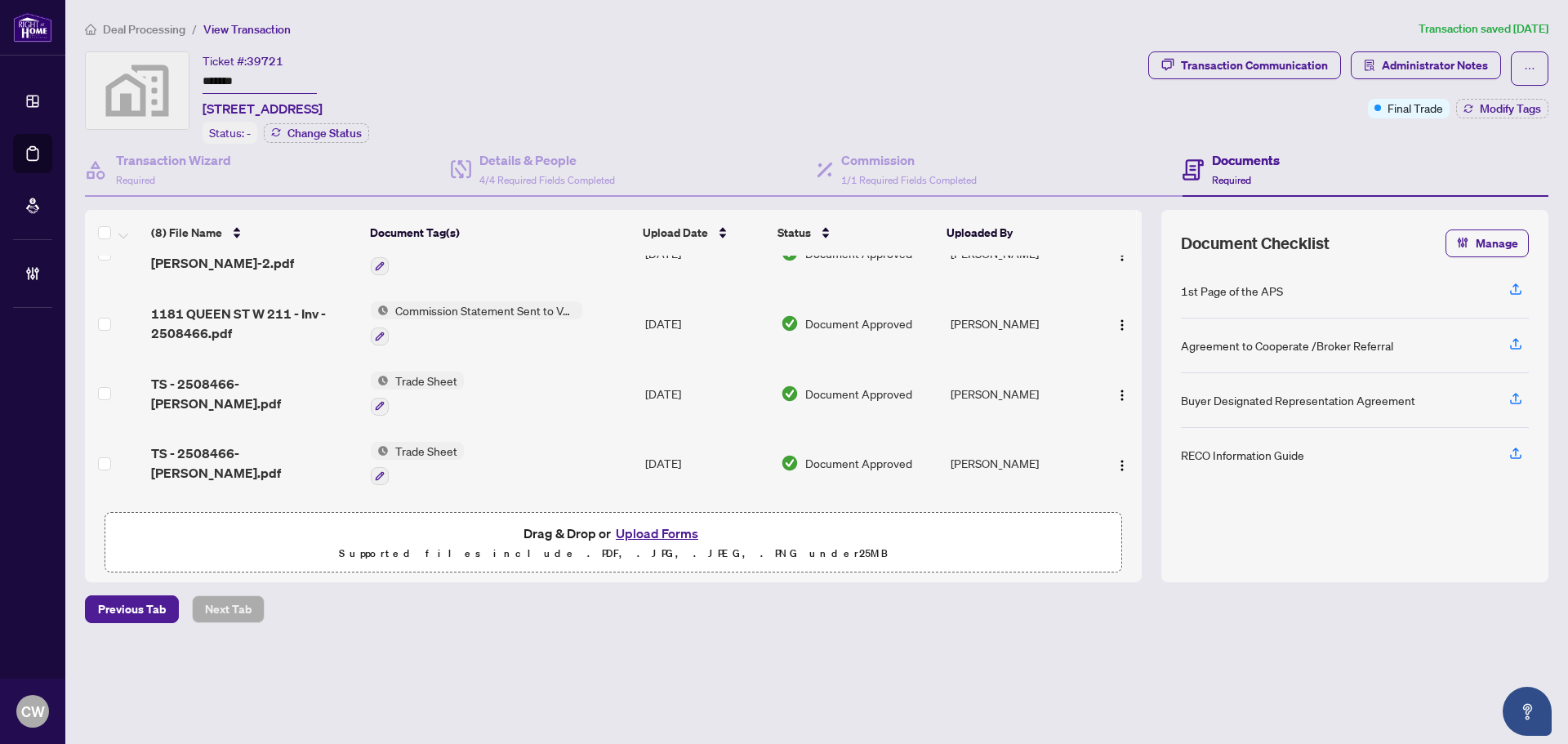
scroll to position [245, 0]
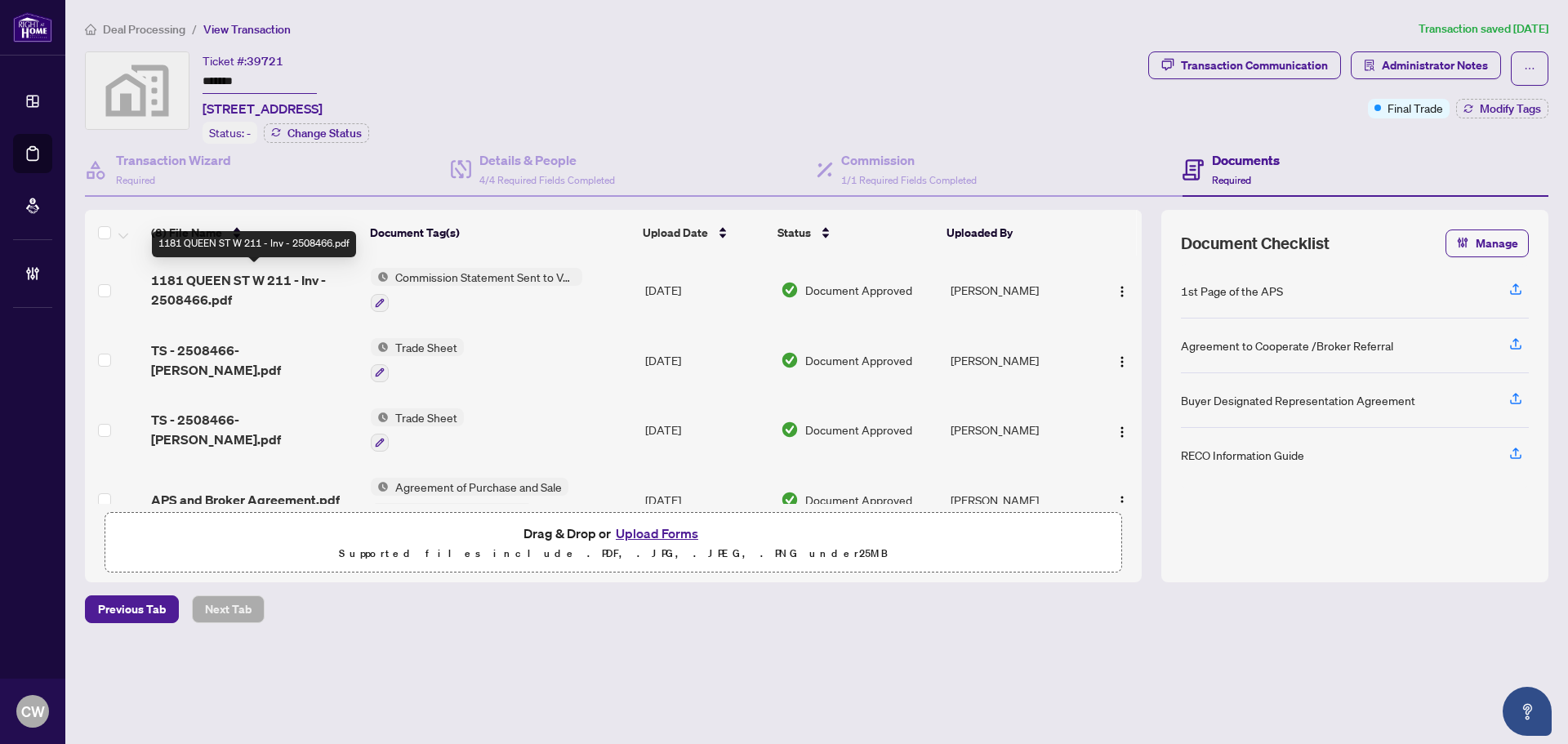
click at [249, 276] on span "1181 QUEEN ST W 211 - Inv - 2508466.pdf" at bounding box center [254, 290] width 207 height 39
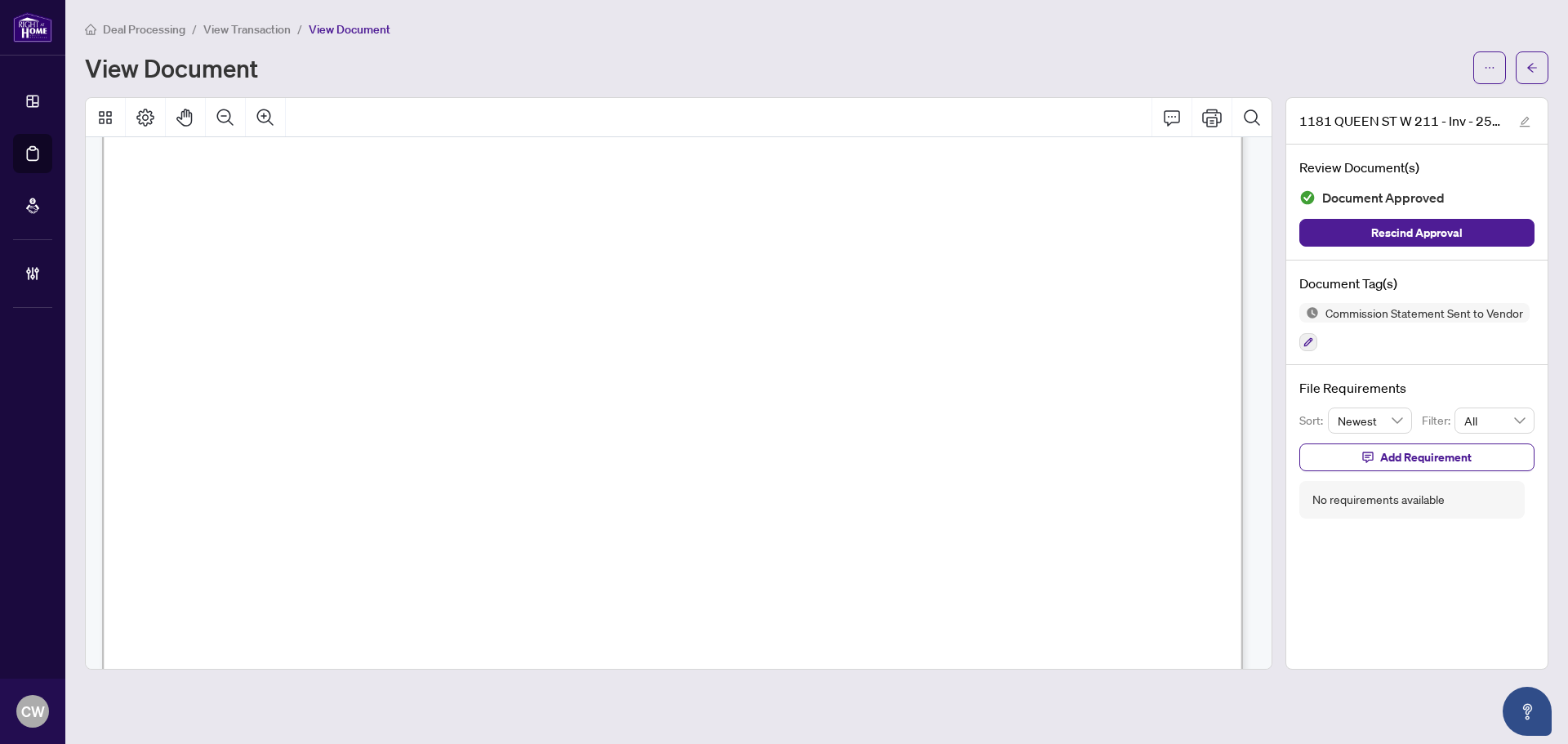
scroll to position [735, 0]
click at [1524, 60] on button "button" at bounding box center [1532, 67] width 33 height 33
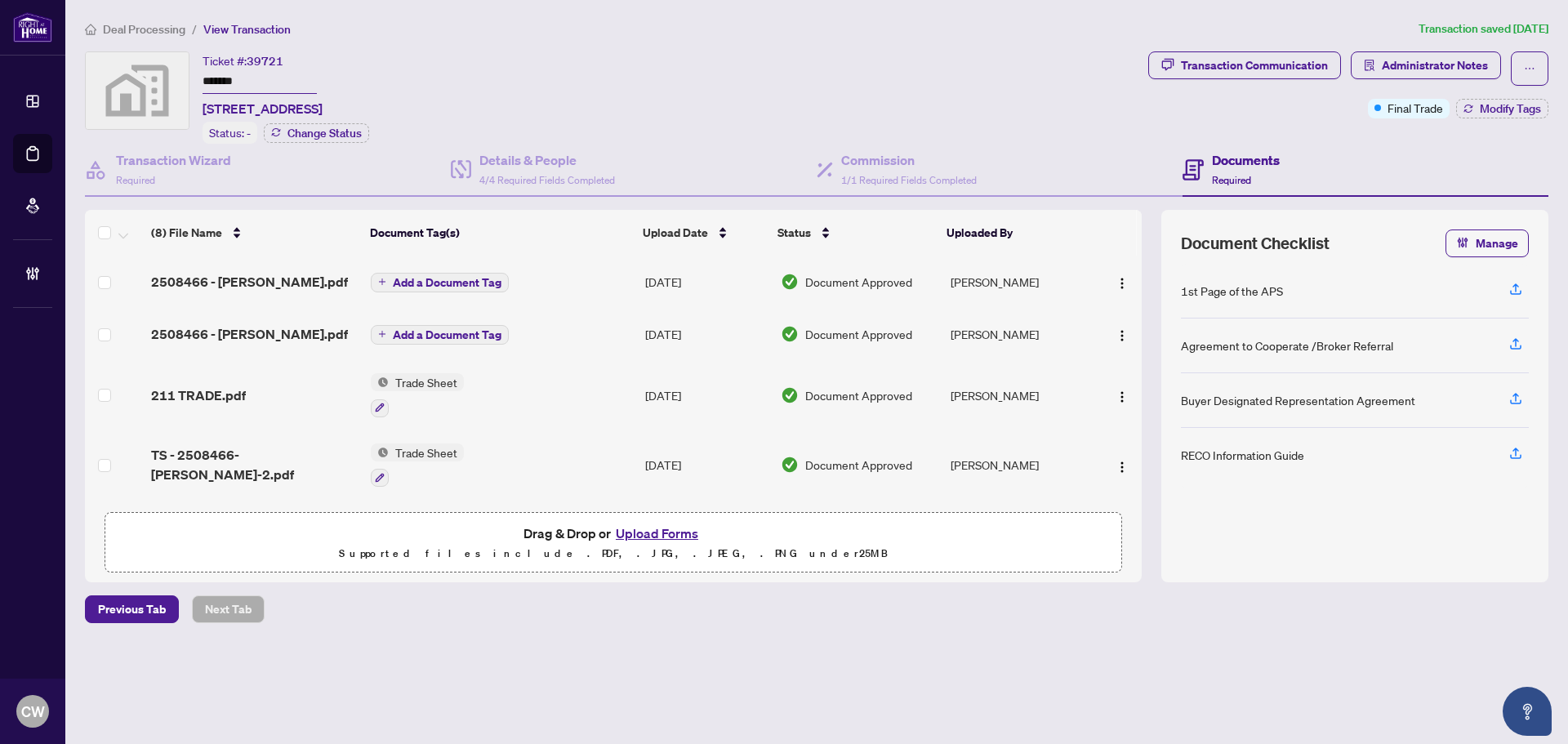
drag, startPoint x: 256, startPoint y: 81, endPoint x: 159, endPoint y: 80, distance: 97.0
click at [159, 80] on div "Ticket #: 39721 ******* [STREET_ADDRESS] Status: - Change Status" at bounding box center [613, 97] width 1057 height 92
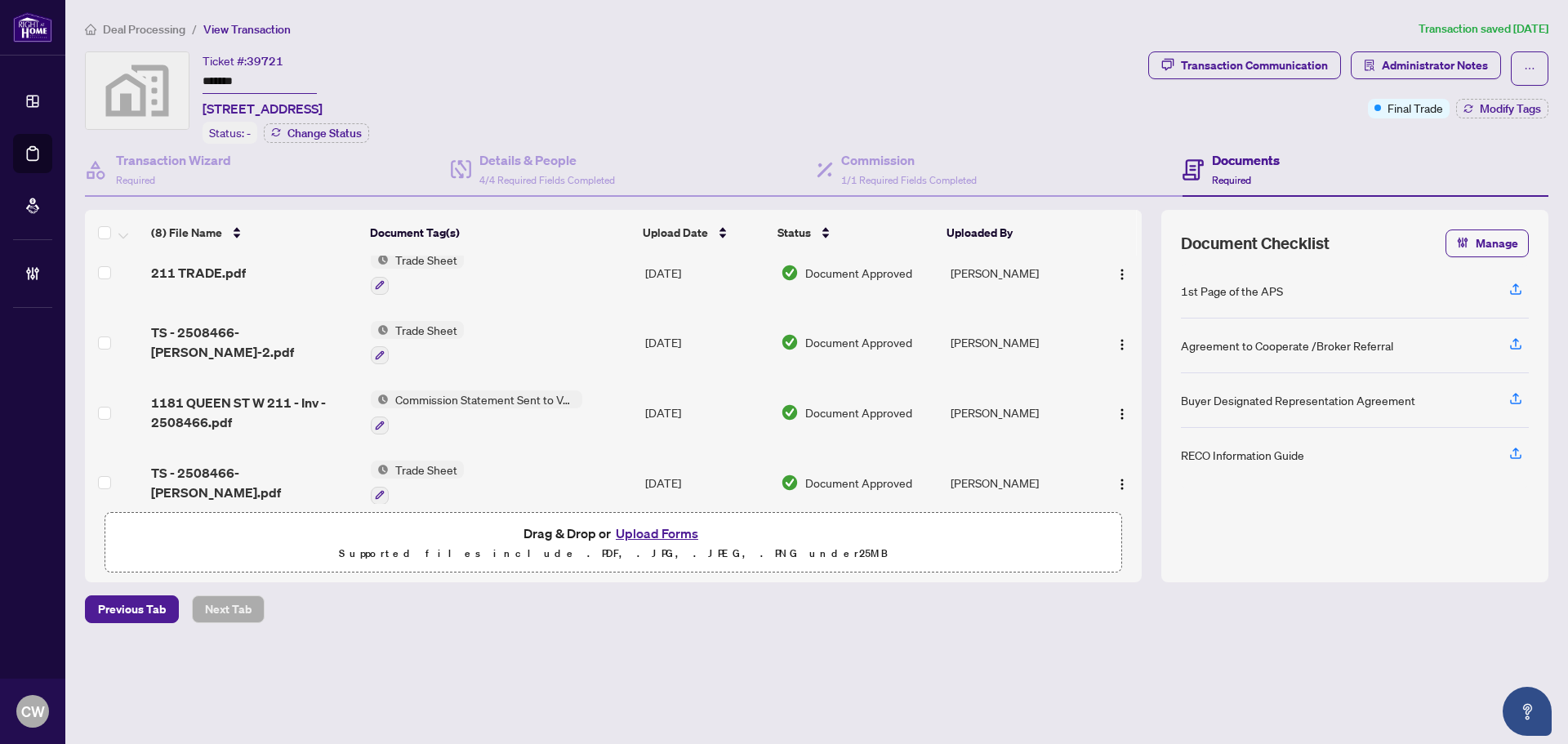
scroll to position [280, 0]
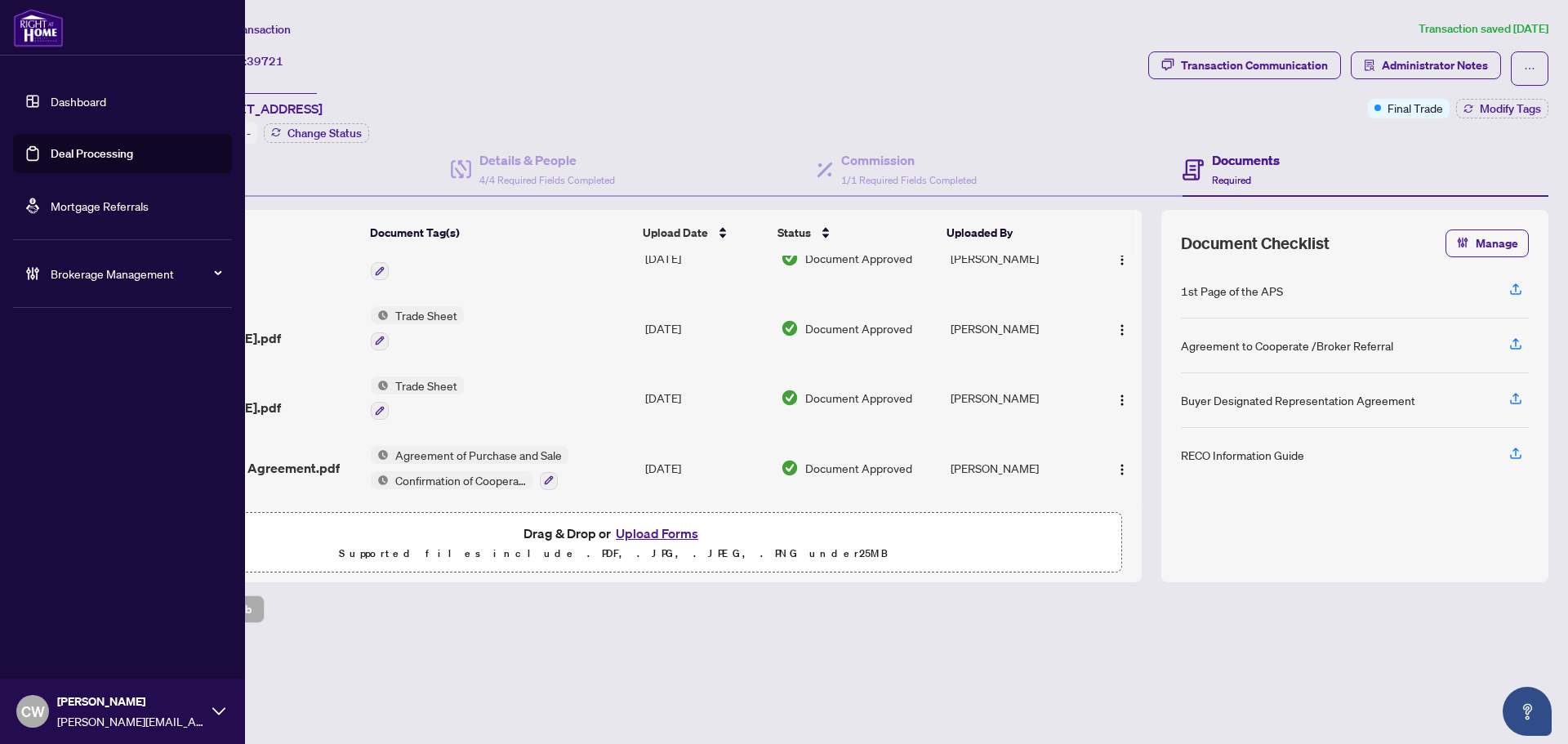
click at [50, 150] on link "Deal Processing" at bounding box center [91, 154] width 82 height 15
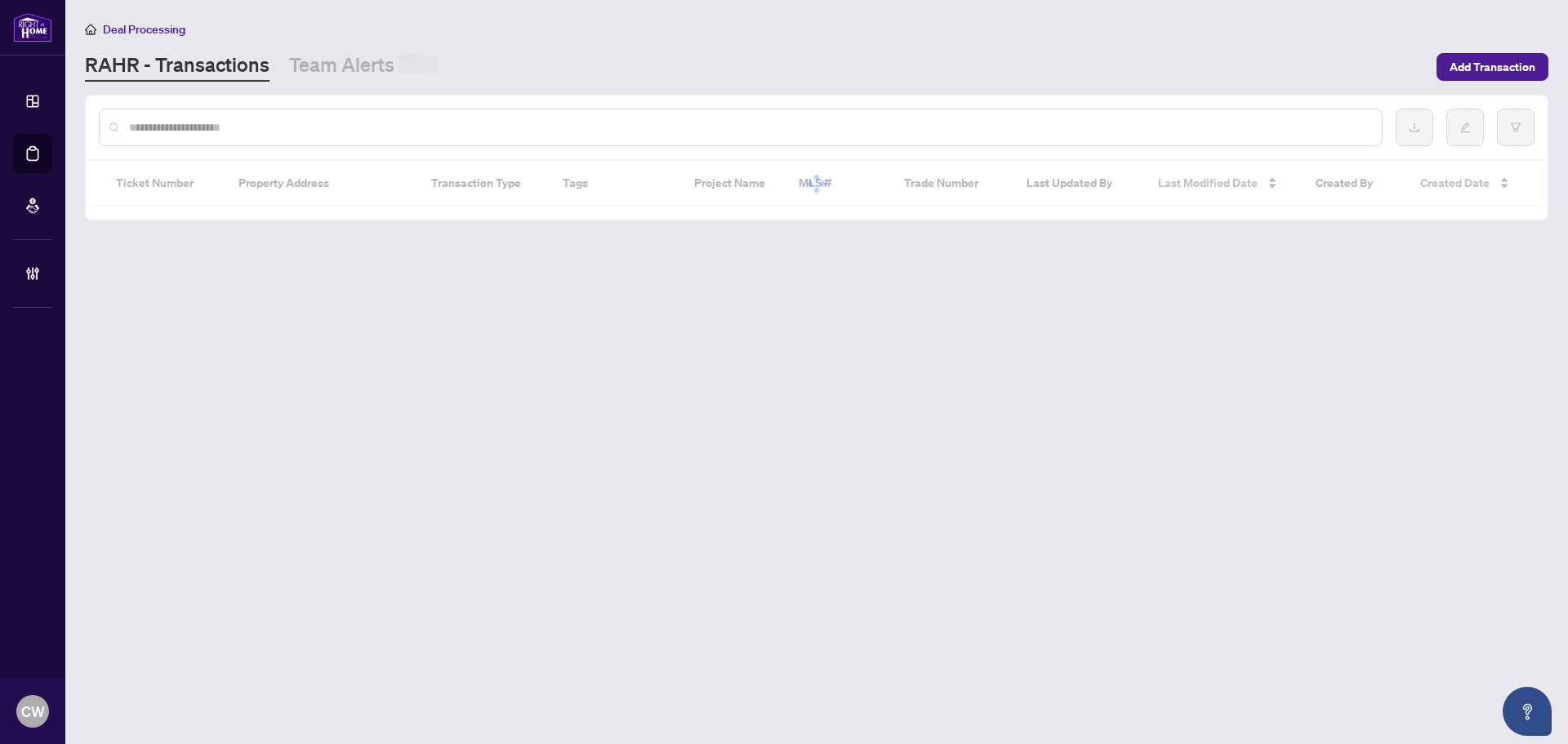
click at [266, 133] on input "text" at bounding box center [749, 127] width 1240 height 18
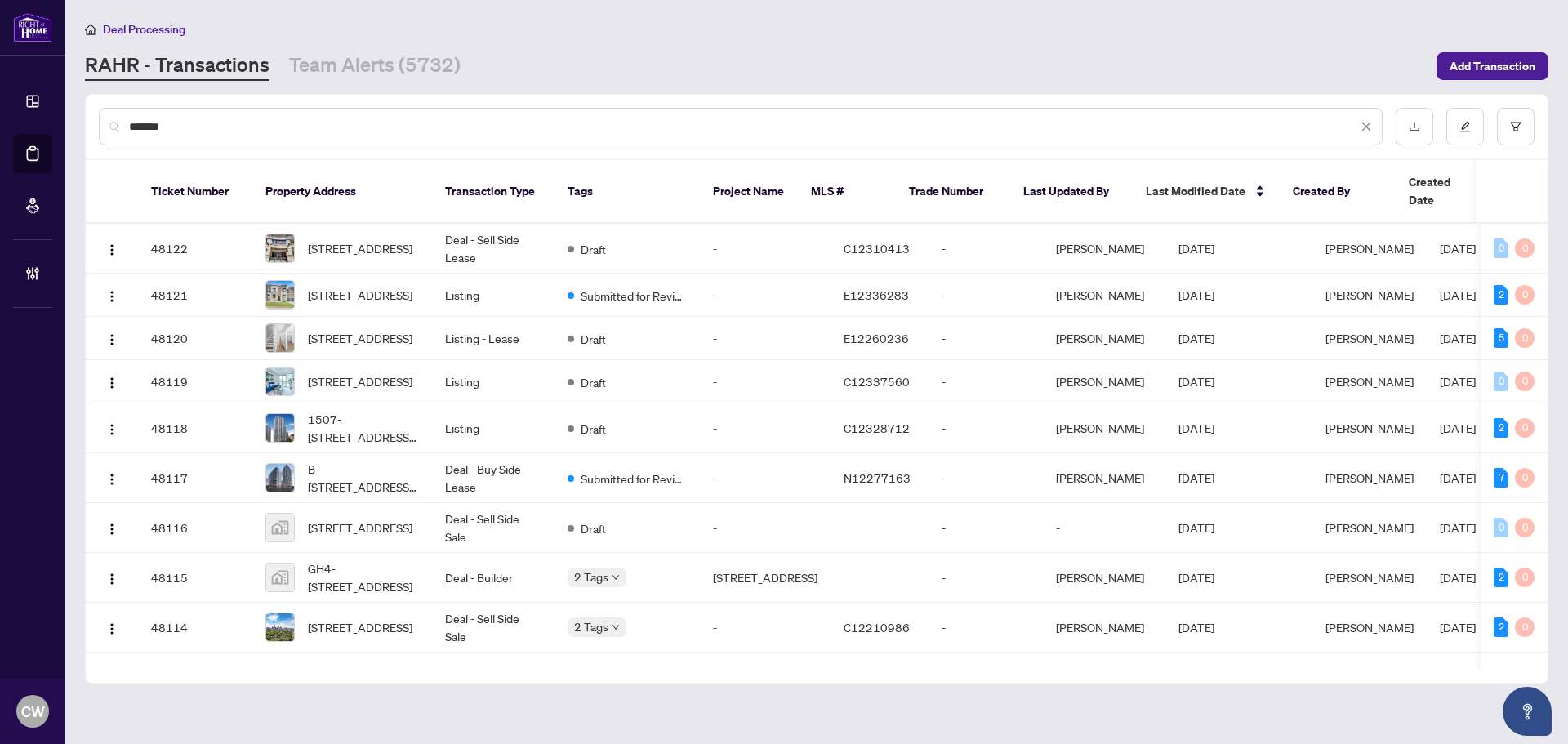
type input "*******"
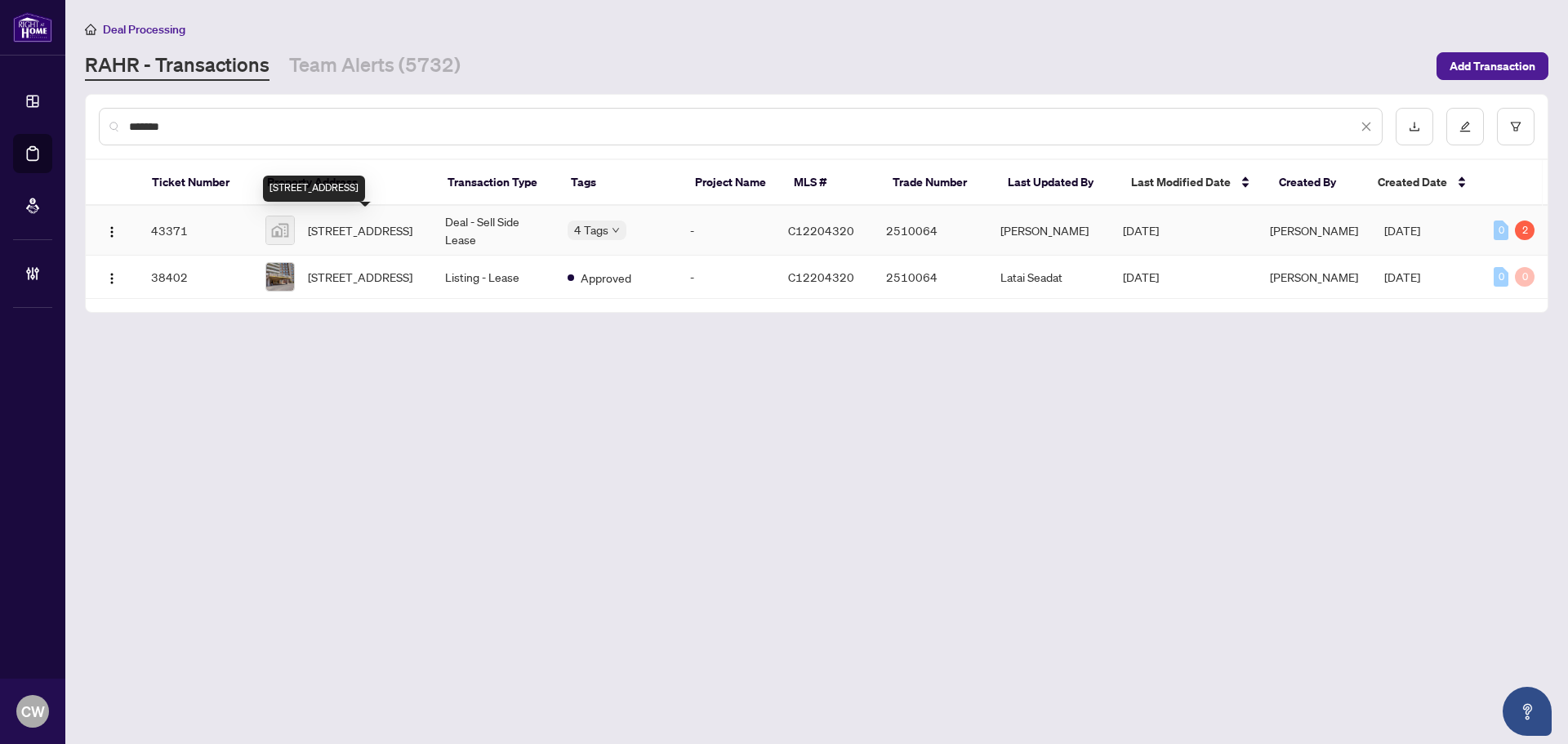
click at [339, 236] on span "[STREET_ADDRESS]" at bounding box center [360, 230] width 105 height 18
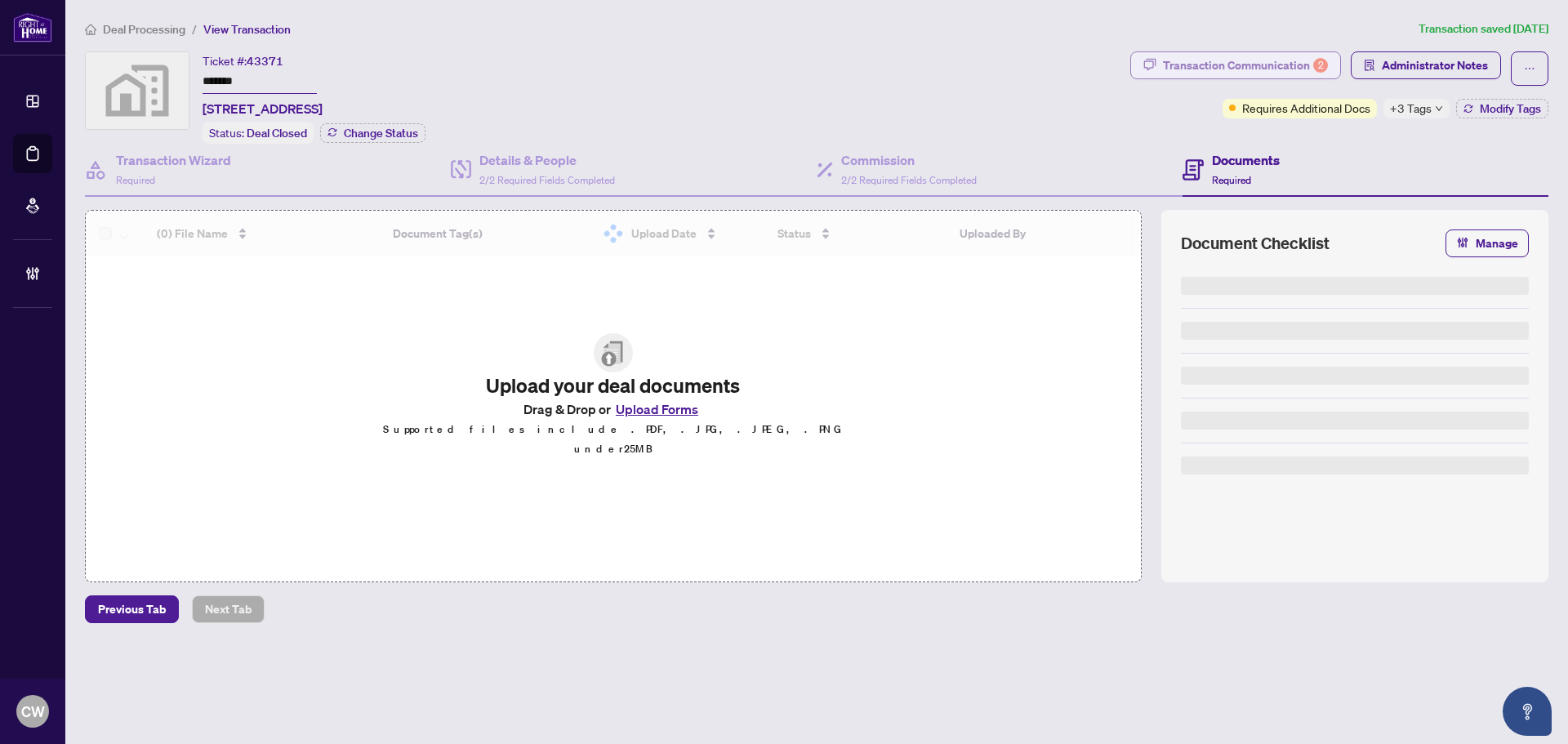
click at [1287, 67] on div "Transaction Communication 2" at bounding box center [1245, 65] width 165 height 26
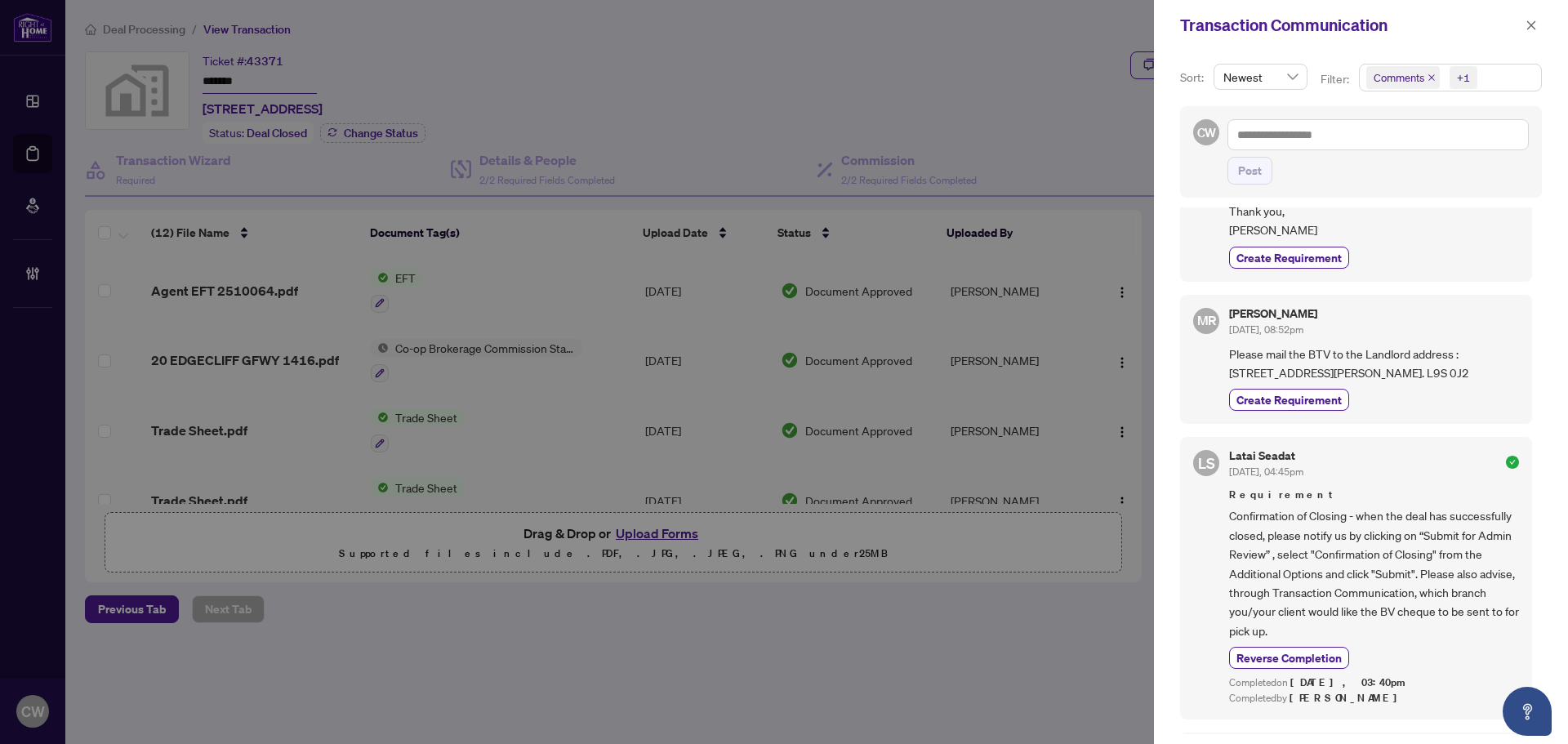
scroll to position [571, 0]
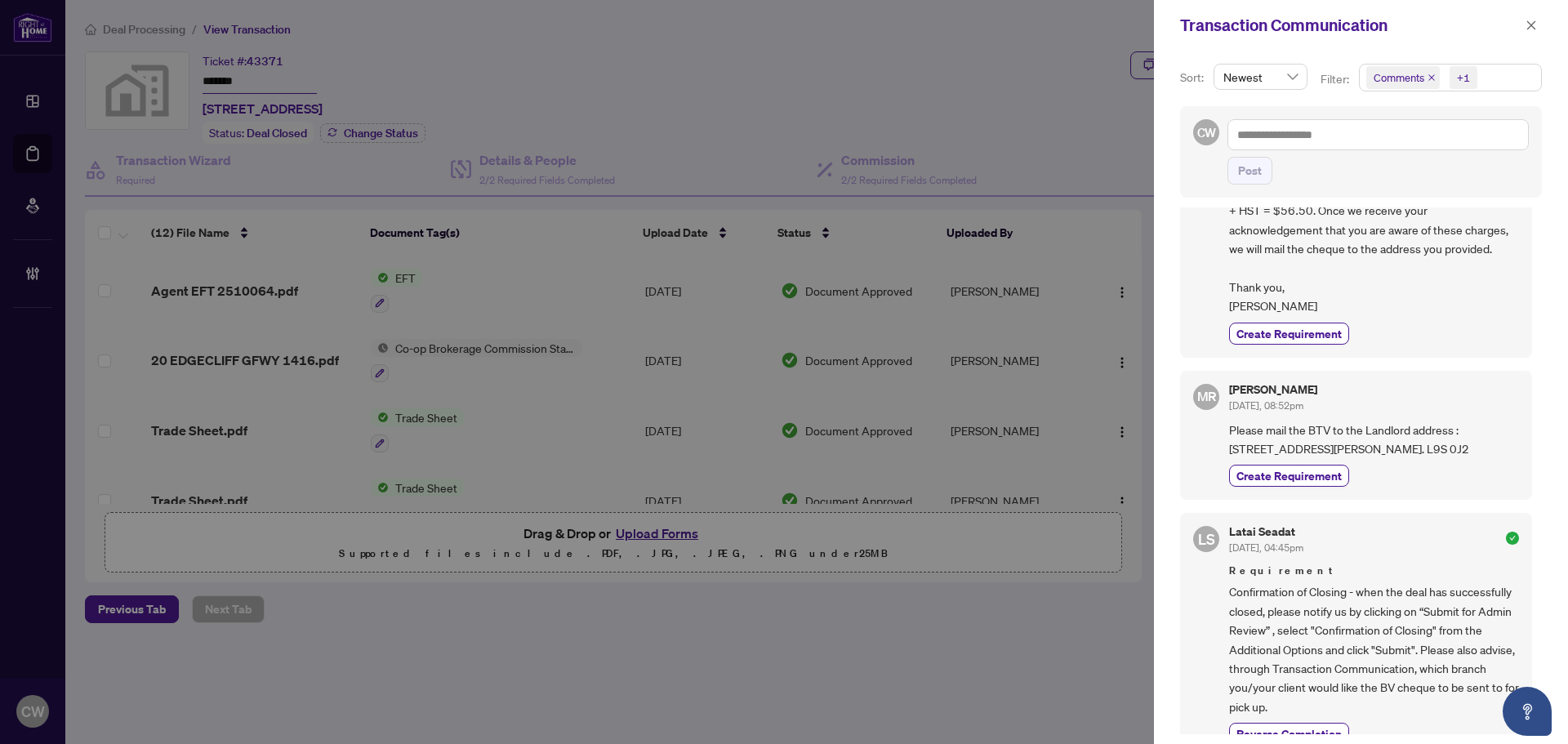
drag, startPoint x: 1433, startPoint y: 450, endPoint x: 1206, endPoint y: 390, distance: 234.8
click at [1206, 390] on div "[PERSON_NAME] [DATE], 08:52pm Please mail the BTV to the Landlord address : [ST…" at bounding box center [1356, 436] width 352 height 130
copy div "R [PERSON_NAME] [DATE], 08:52pm Please mail the BTV to the Landlord address : […"
click at [1406, 454] on span "Please mail the BTV to the Landlord address : [STREET_ADDRESS][PERSON_NAME]. L9…" at bounding box center [1374, 440] width 290 height 39
drag, startPoint x: 1423, startPoint y: 454, endPoint x: 1231, endPoint y: 390, distance: 202.4
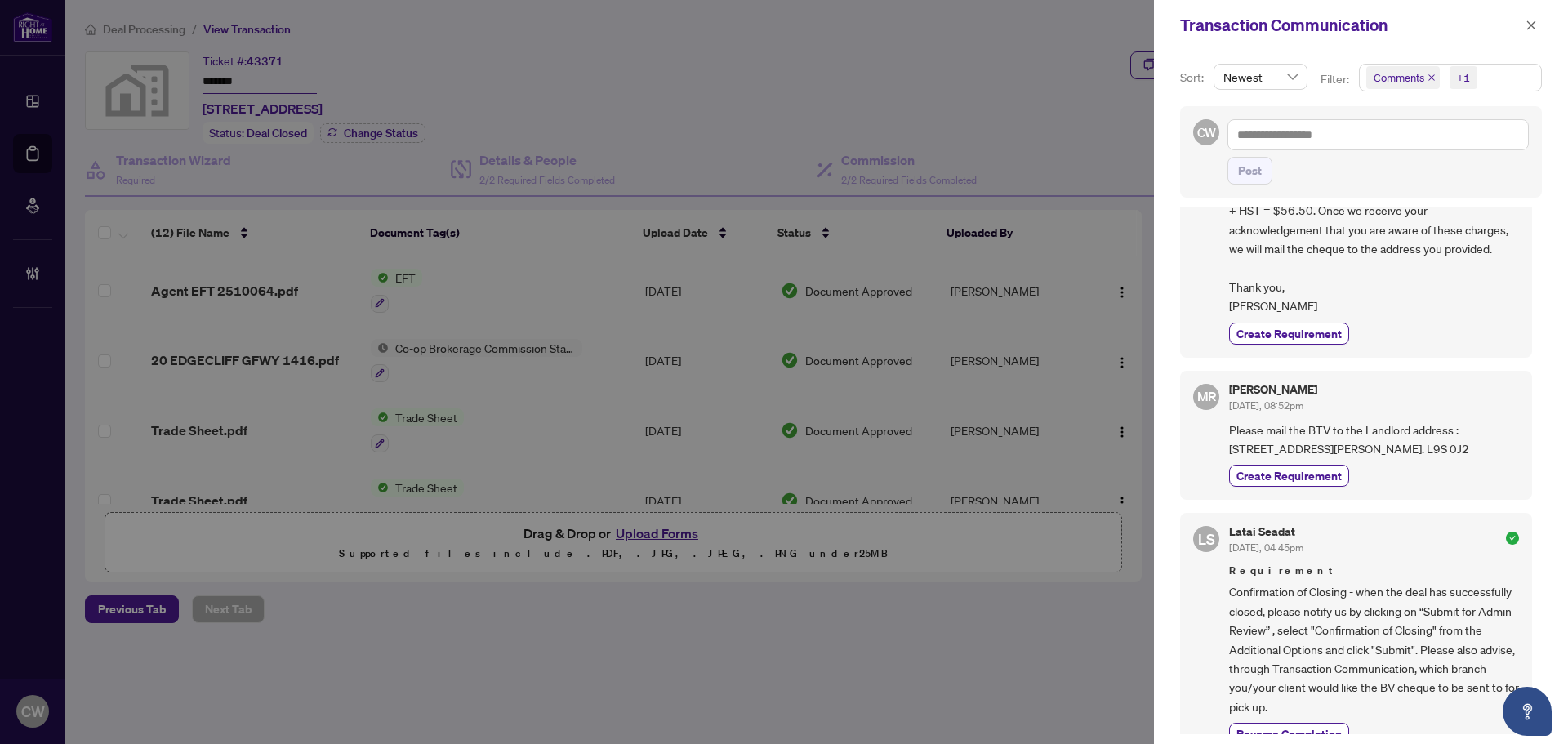
click at [1231, 390] on div "[PERSON_NAME] [DATE], 08:52pm Please mail the BTV to the Landlord address : [ST…" at bounding box center [1374, 436] width 290 height 104
copy div "[PERSON_NAME] [DATE], 08:52pm Please mail the BTV to the Landlord address : [ST…"
click at [1534, 22] on icon "close" at bounding box center [1531, 24] width 9 height 9
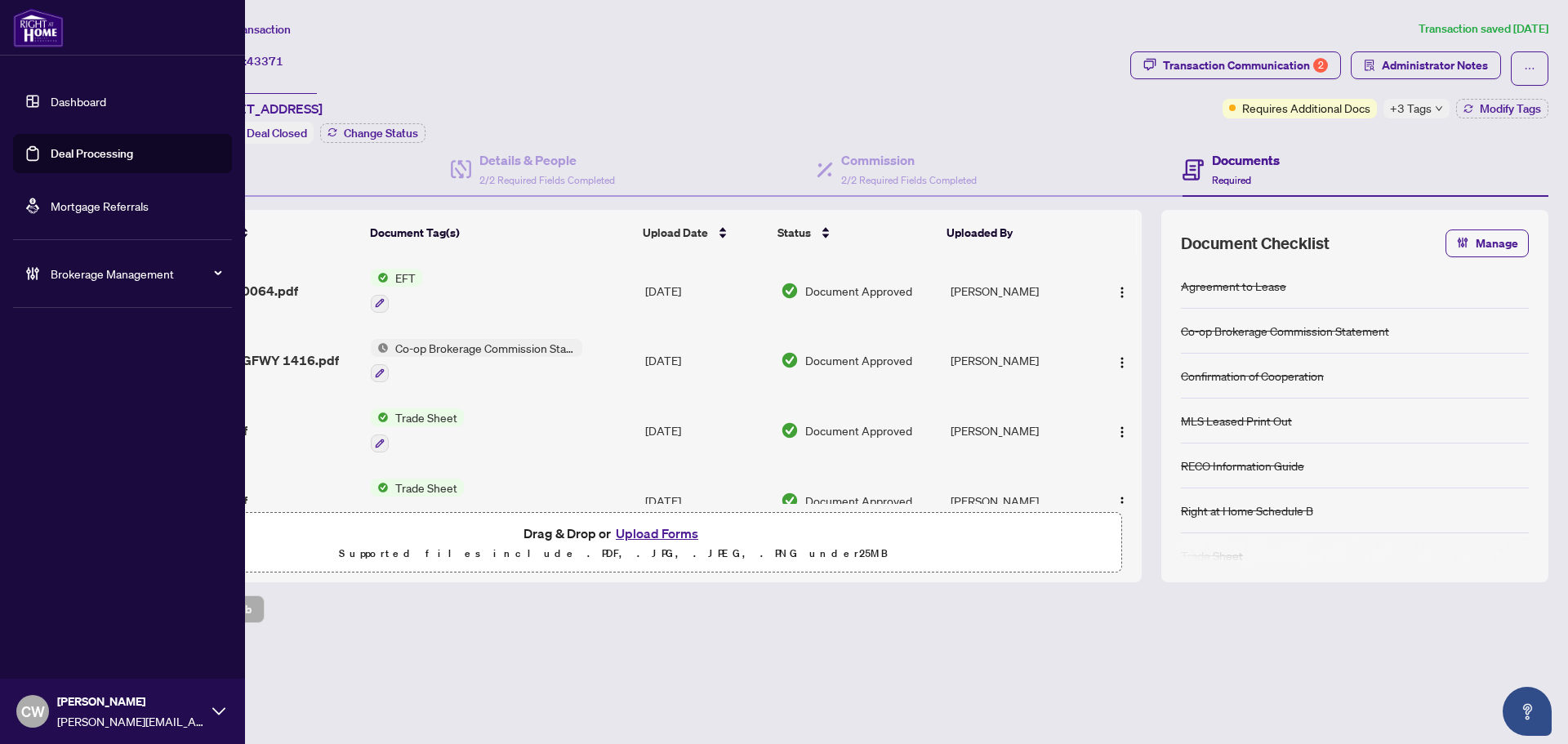
click at [51, 151] on link "Deal Processing" at bounding box center [91, 154] width 82 height 15
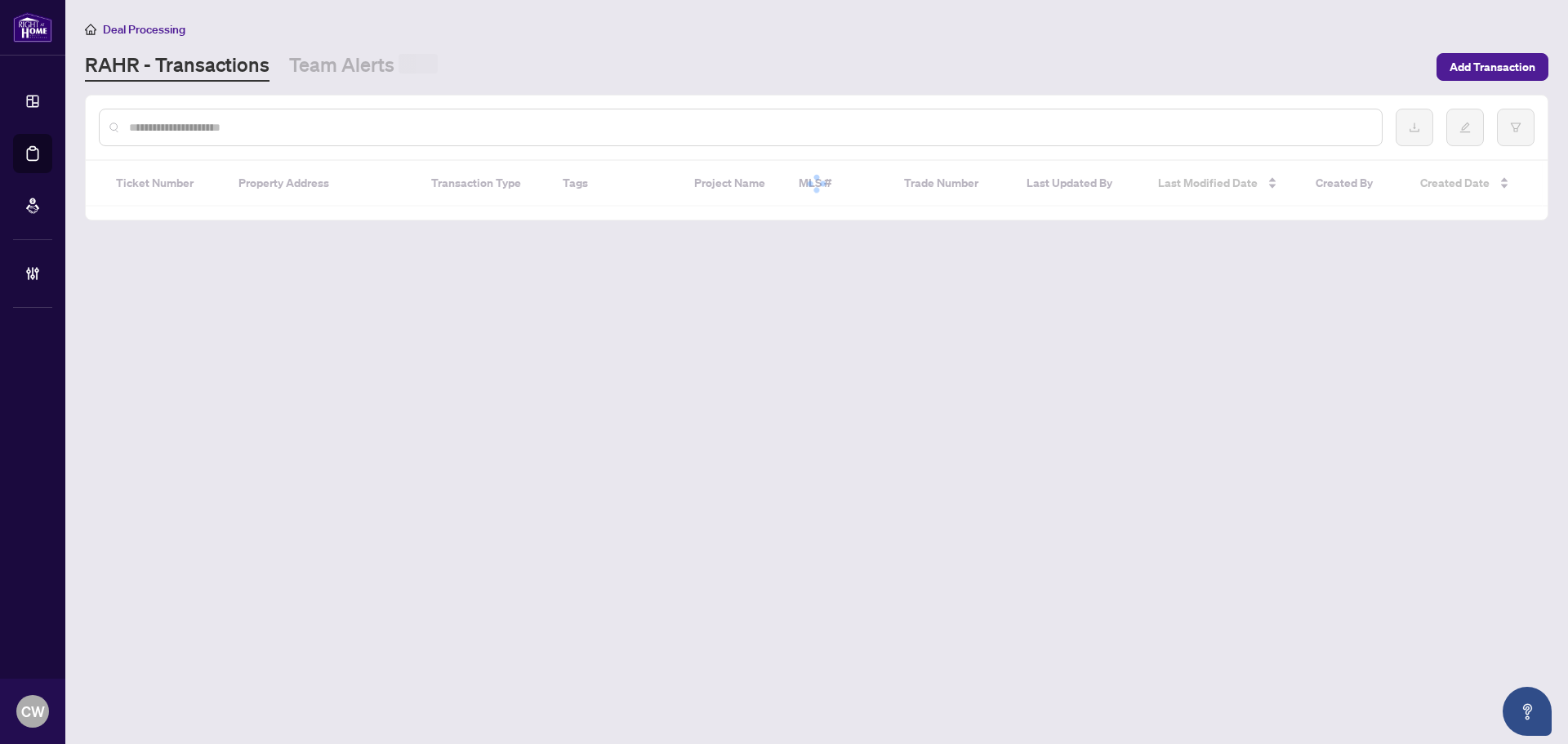
click at [275, 147] on div at bounding box center [816, 127] width 1462 height 64
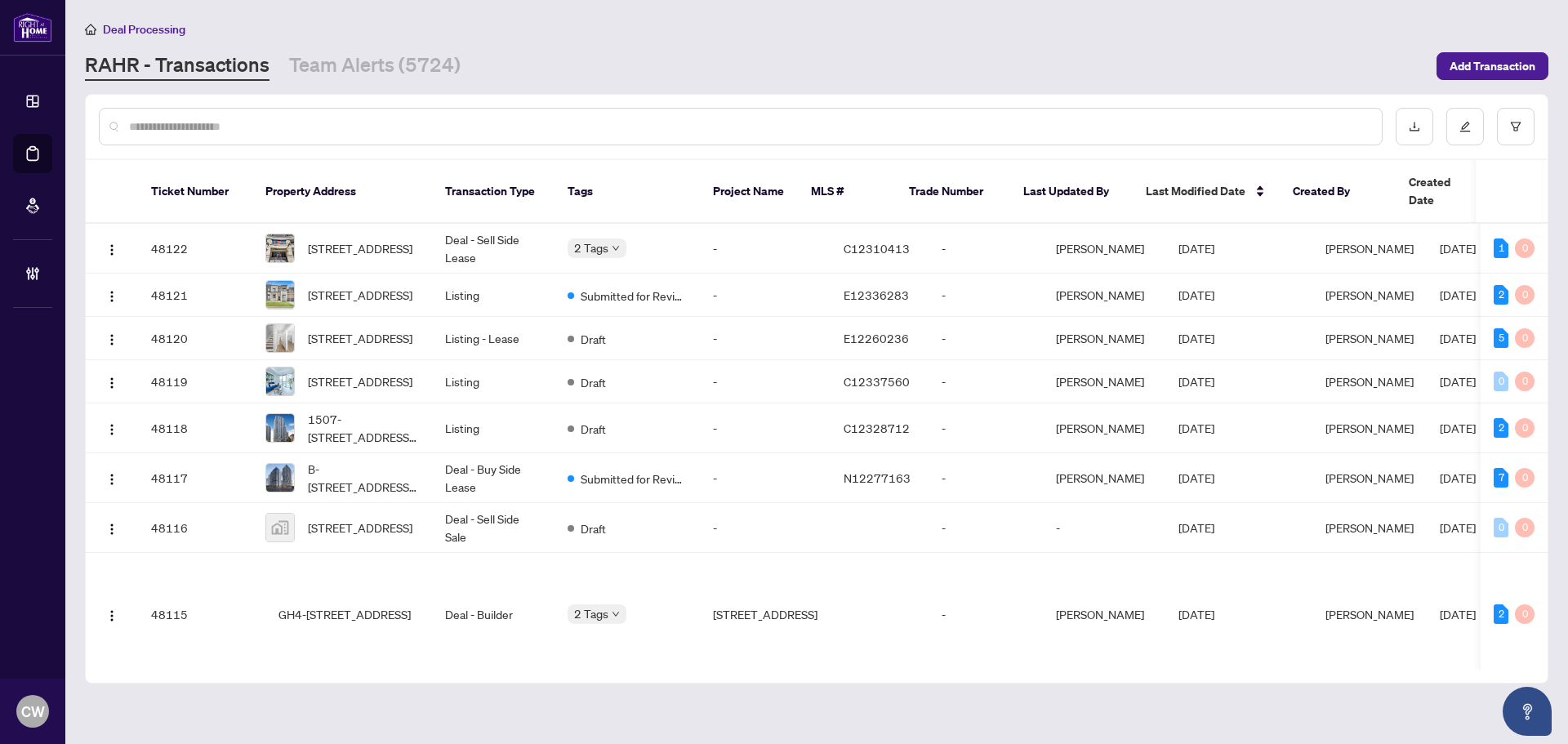
click at [273, 135] on div at bounding box center [740, 127] width 1284 height 38
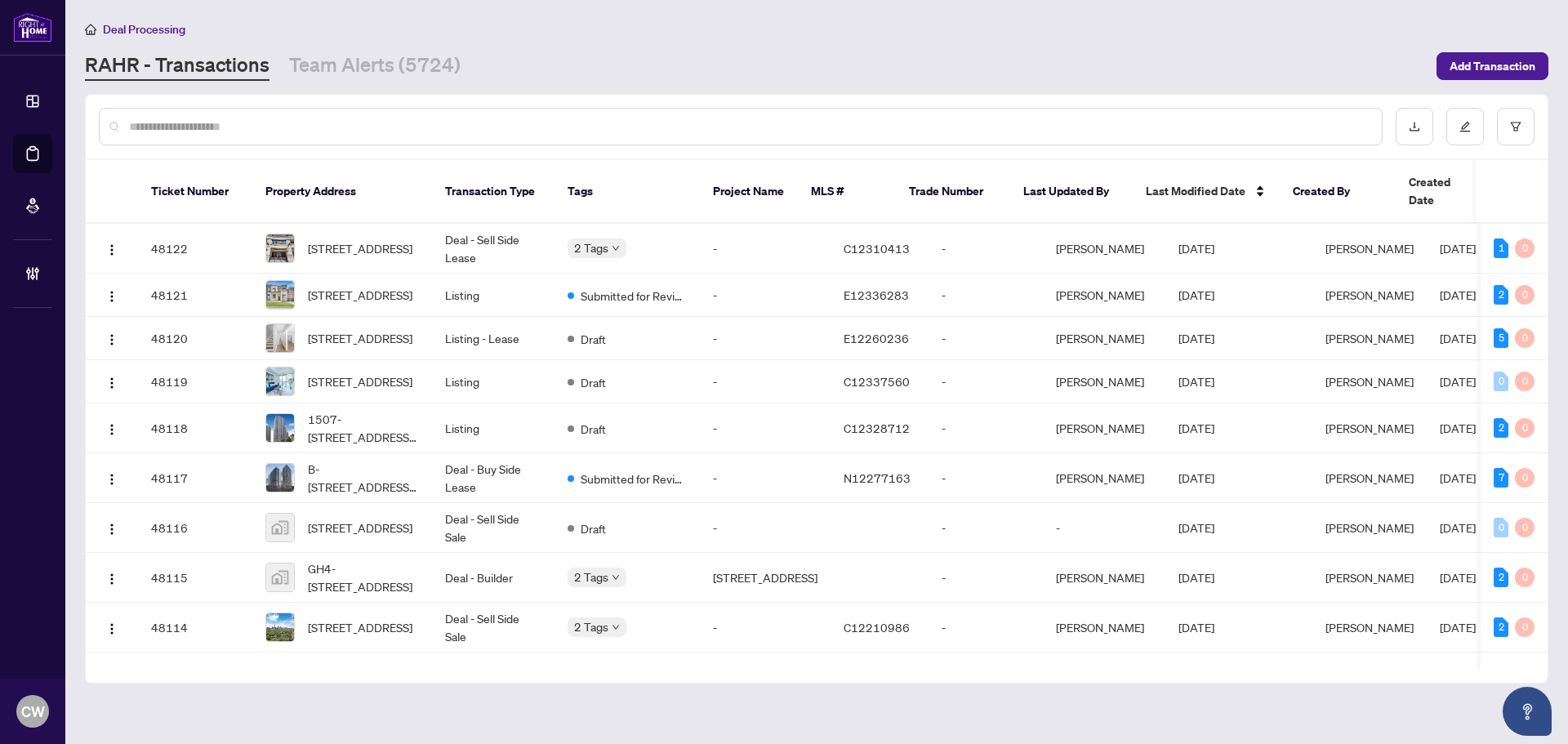
click at [271, 127] on input "text" at bounding box center [749, 126] width 1240 height 18
paste input "*******"
type input "*******"
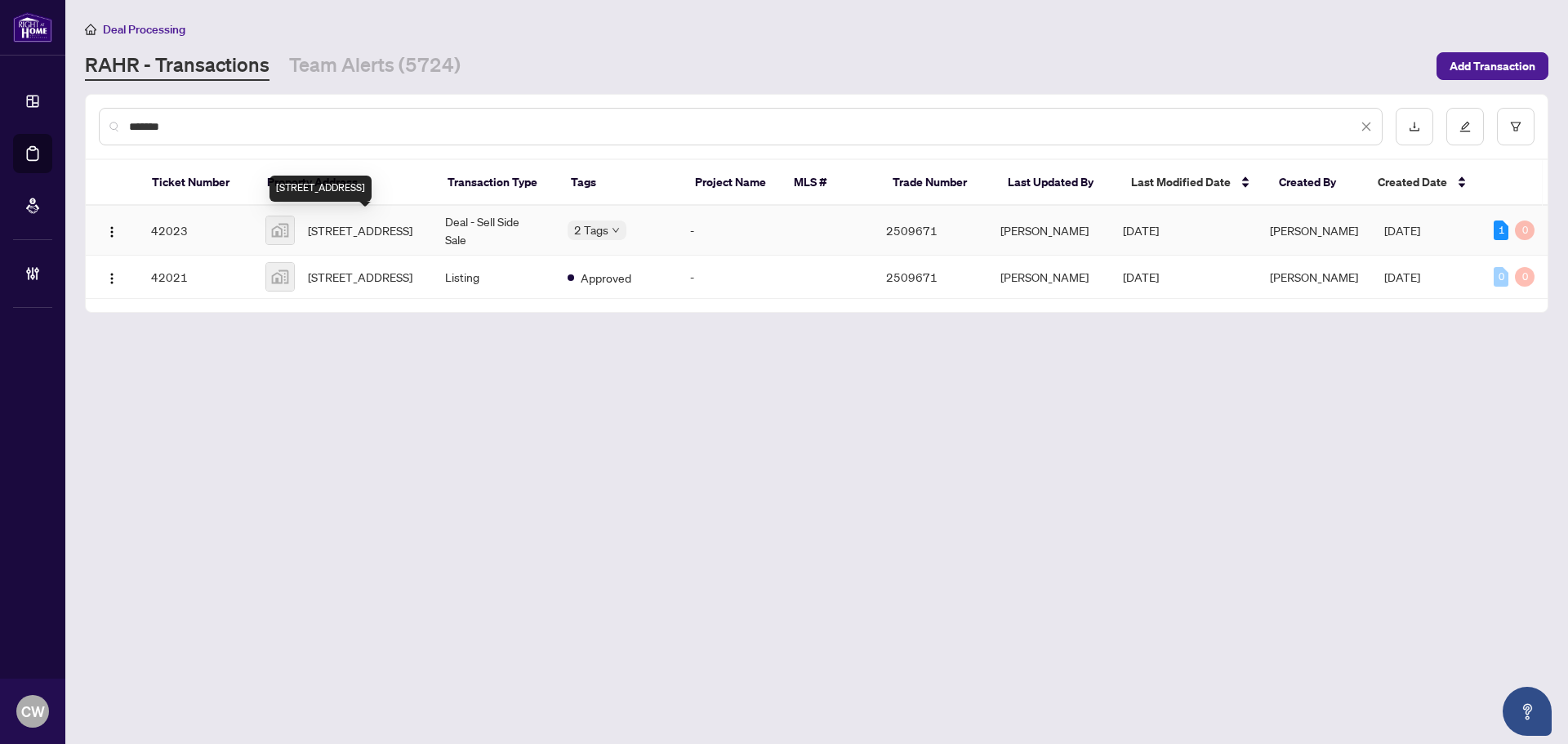
click at [374, 236] on span "[STREET_ADDRESS]" at bounding box center [360, 230] width 105 height 18
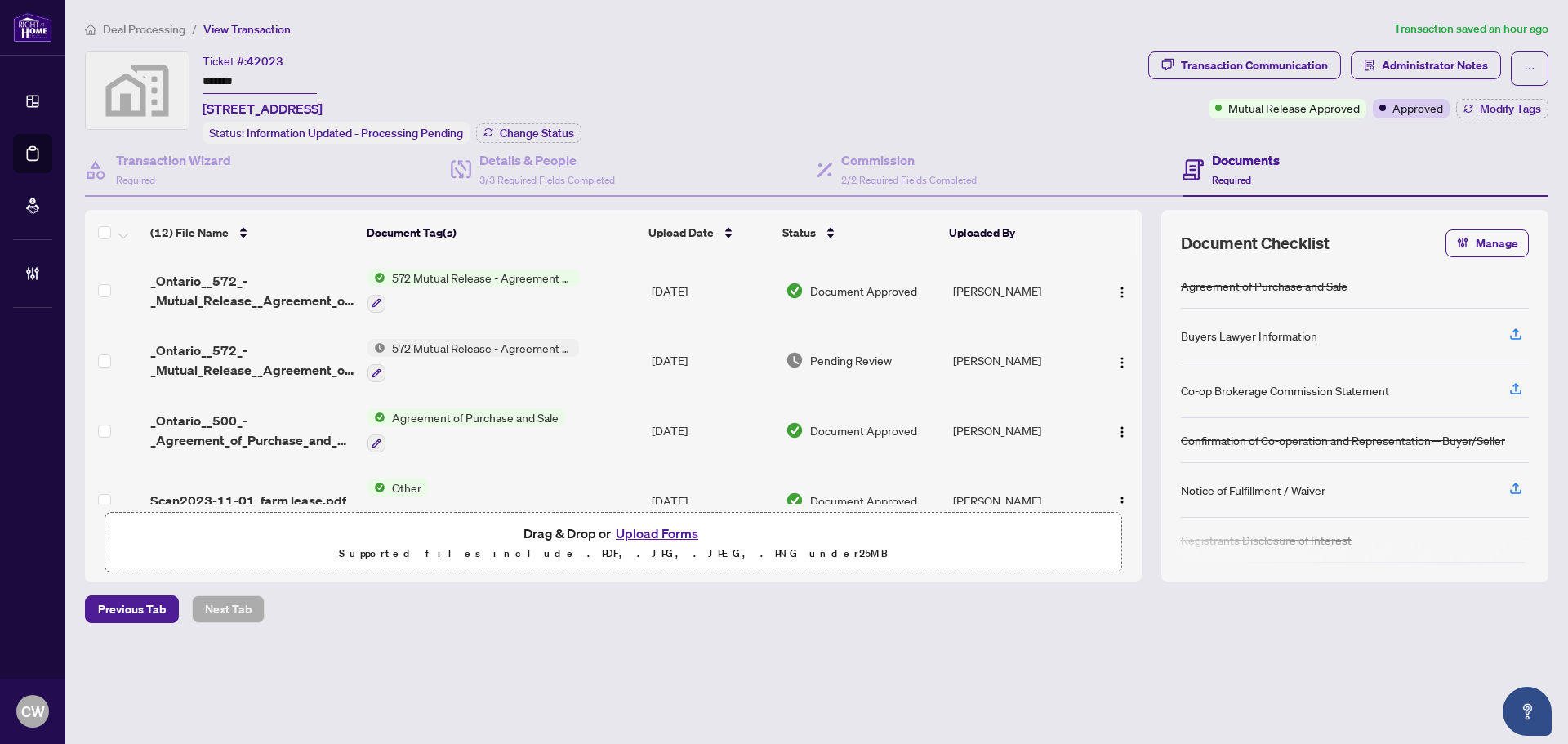
click at [0, 0] on link "Deal Processing" at bounding box center [0, 0] width 0 height 0
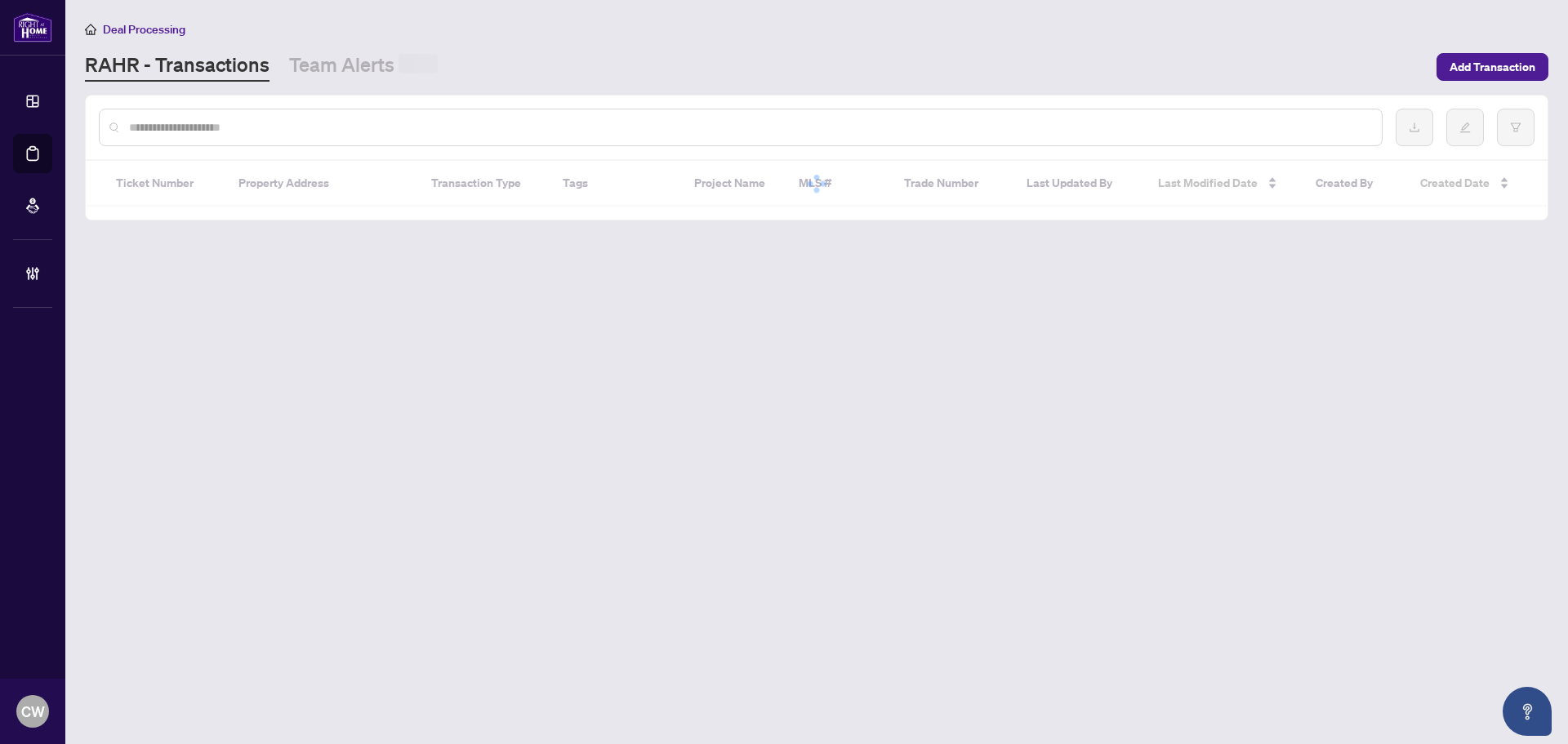
click at [334, 135] on input "text" at bounding box center [749, 127] width 1240 height 18
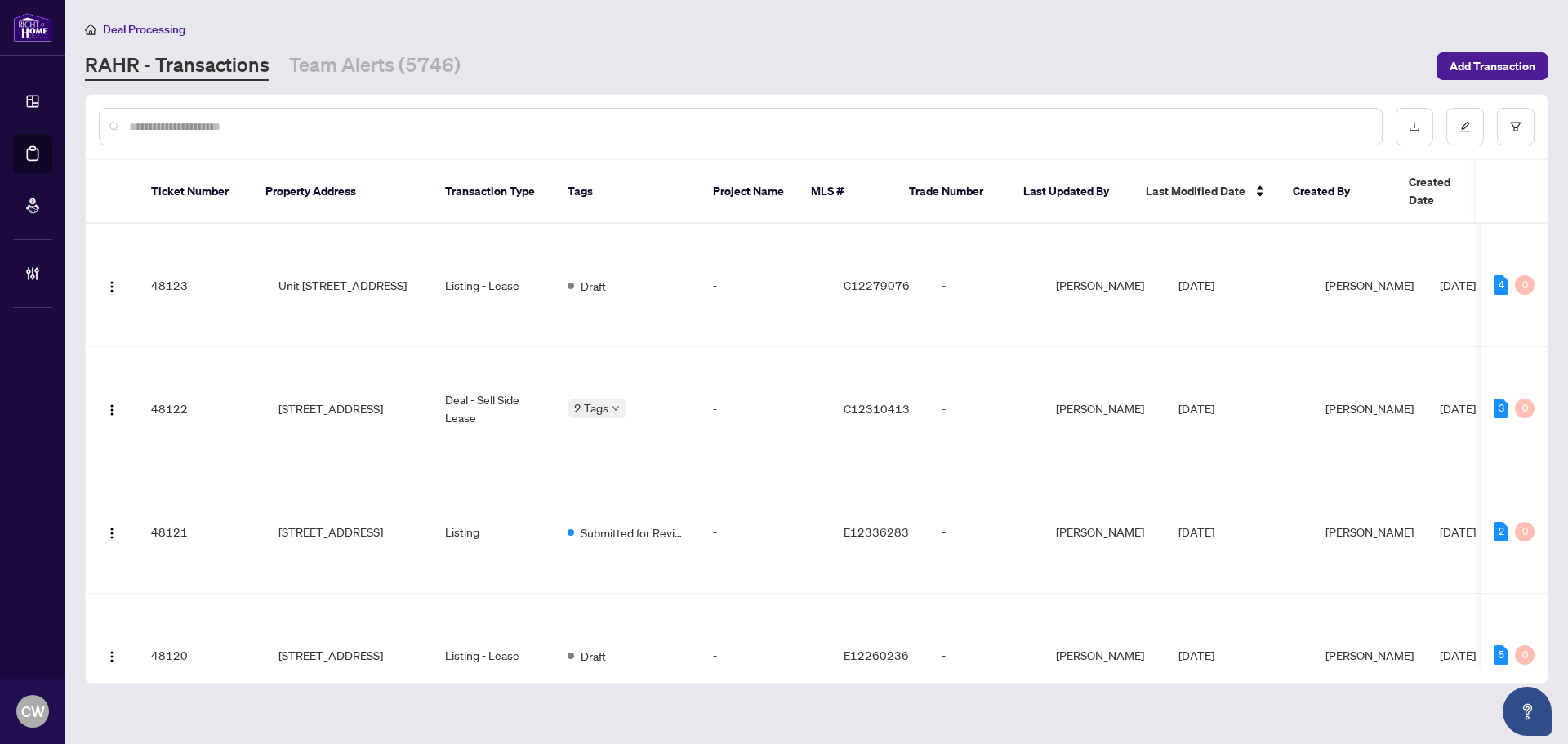
paste input "*******"
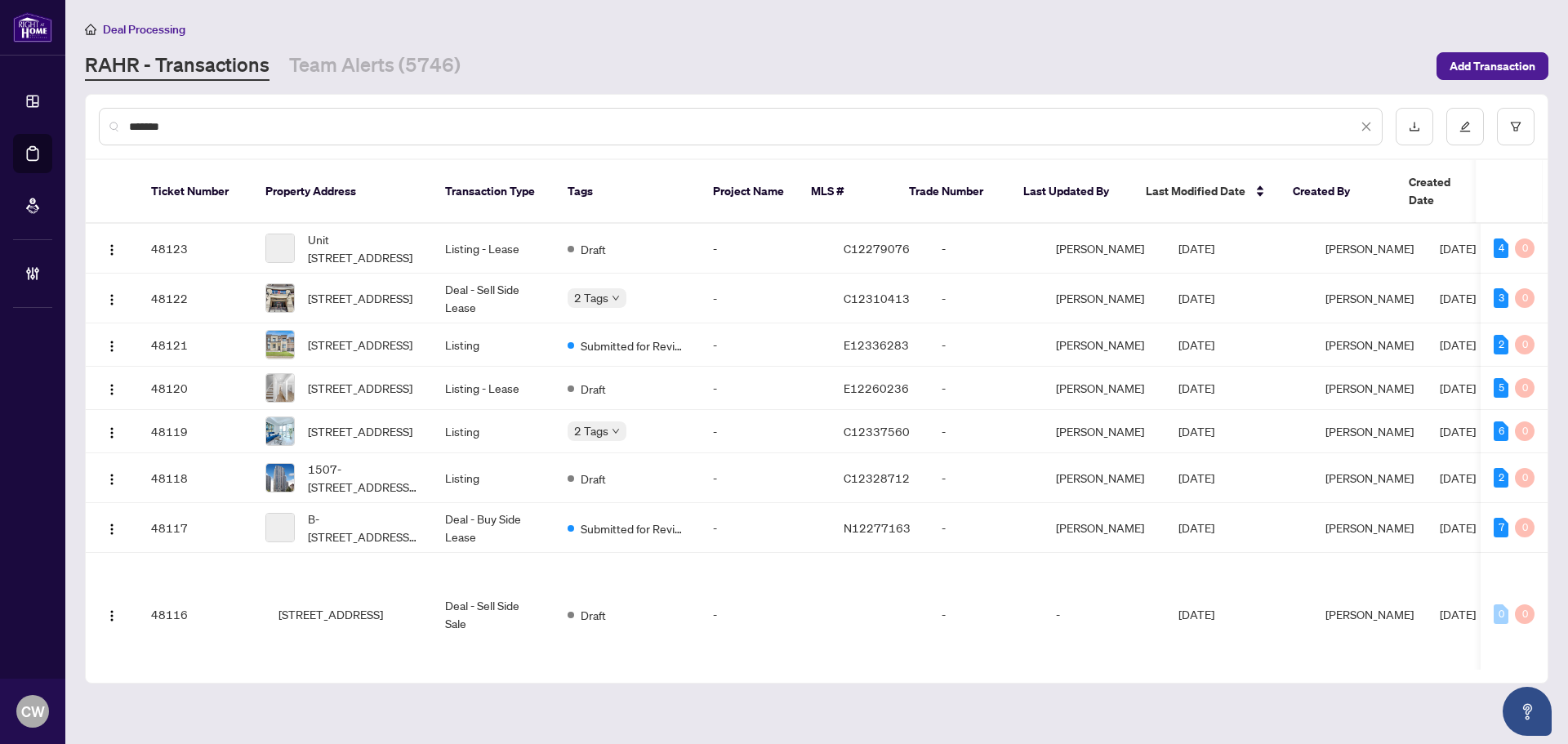
type input "*******"
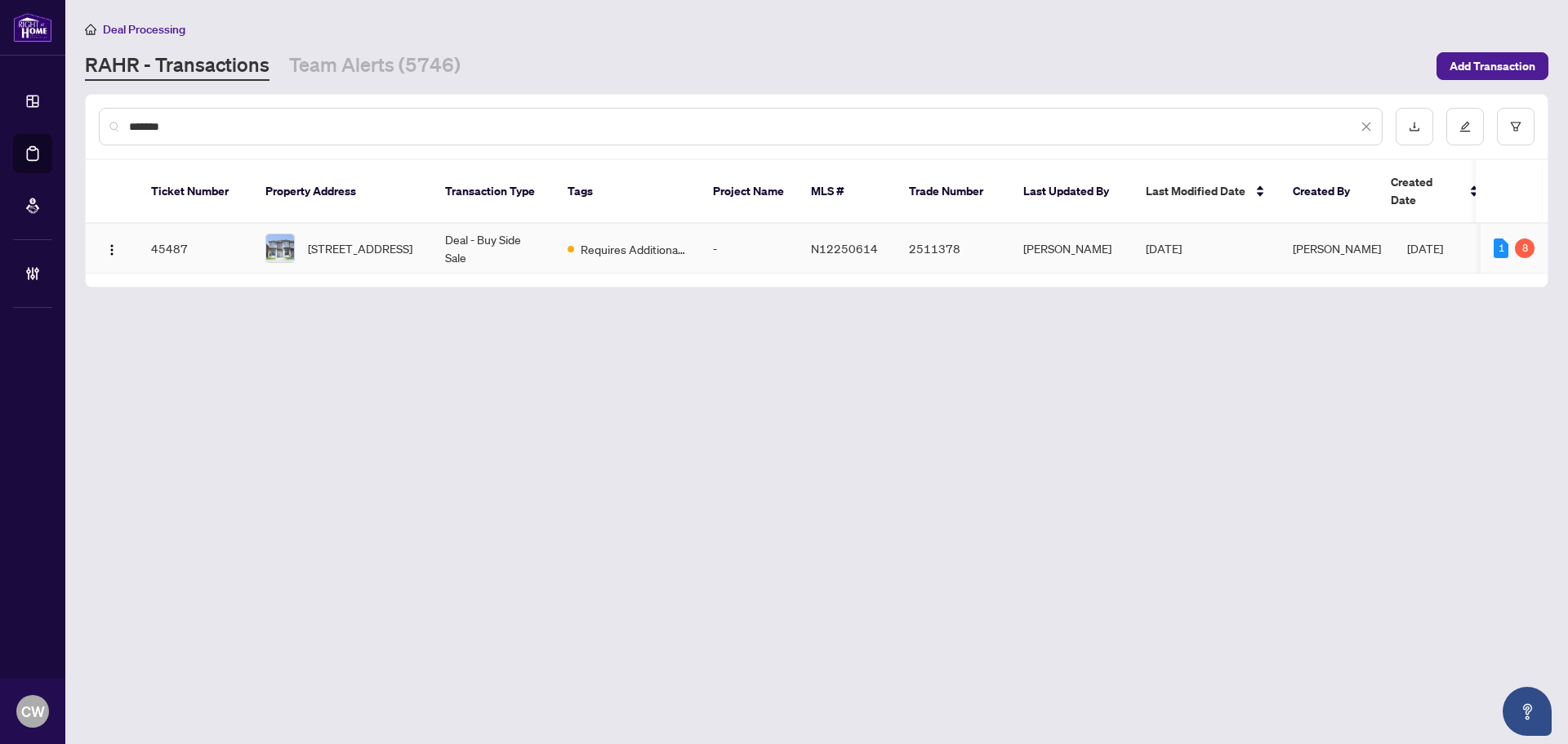
click at [343, 240] on span "[STREET_ADDRESS]" at bounding box center [360, 248] width 105 height 18
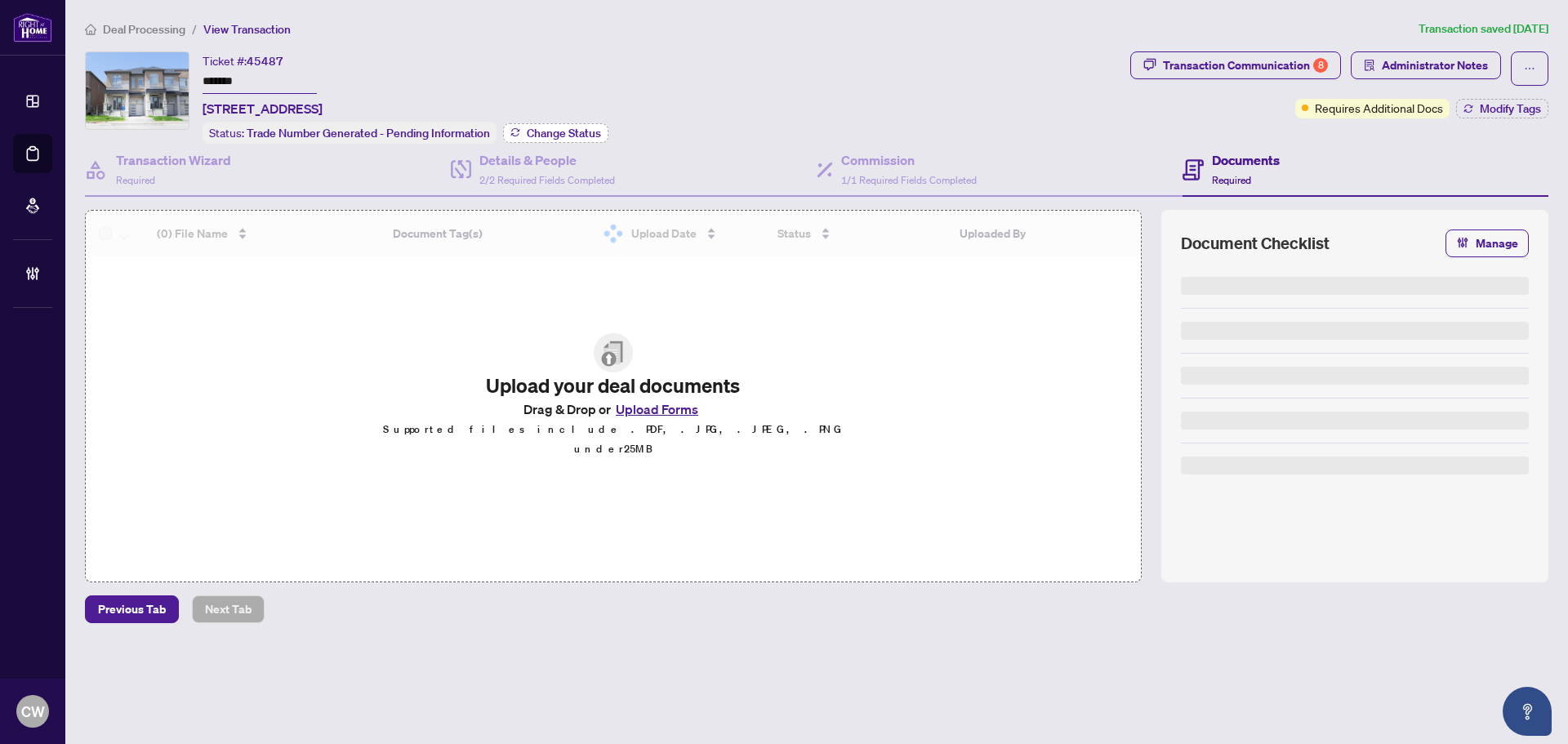
click at [544, 127] on span "Change Status" at bounding box center [564, 133] width 75 height 12
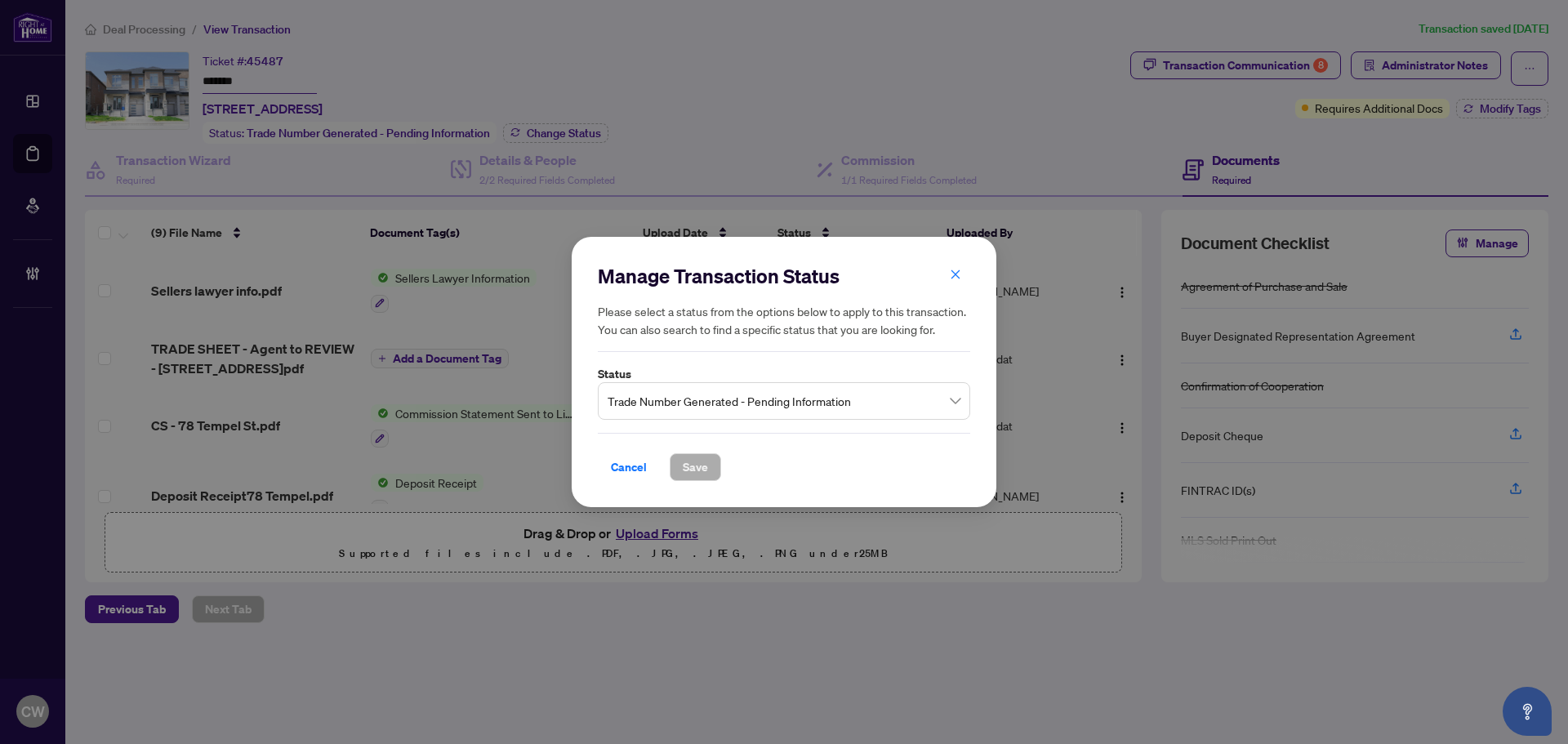
click at [735, 400] on span "Trade Number Generated - Pending Information" at bounding box center [783, 400] width 353 height 31
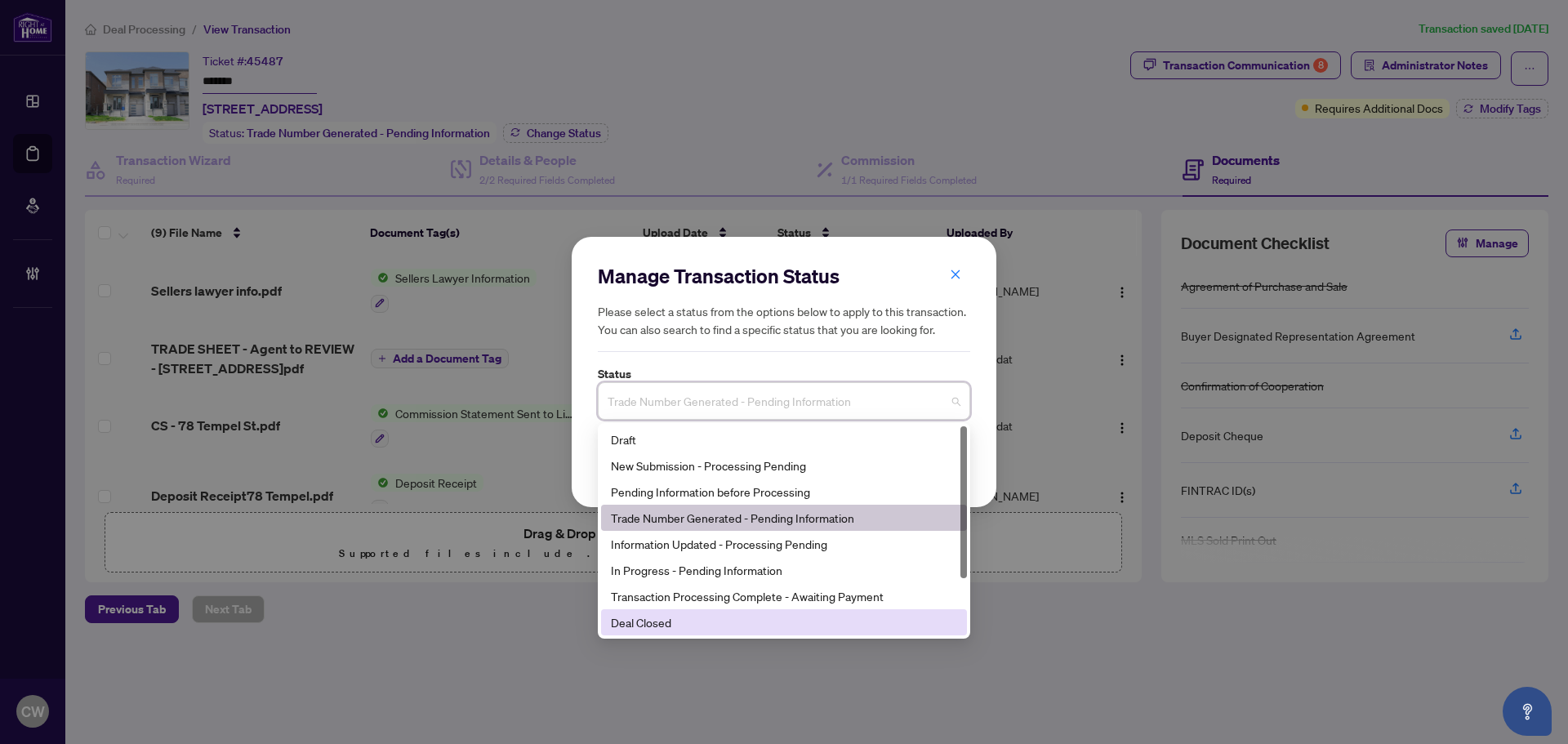
click at [747, 621] on div "Deal Closed" at bounding box center [783, 622] width 346 height 18
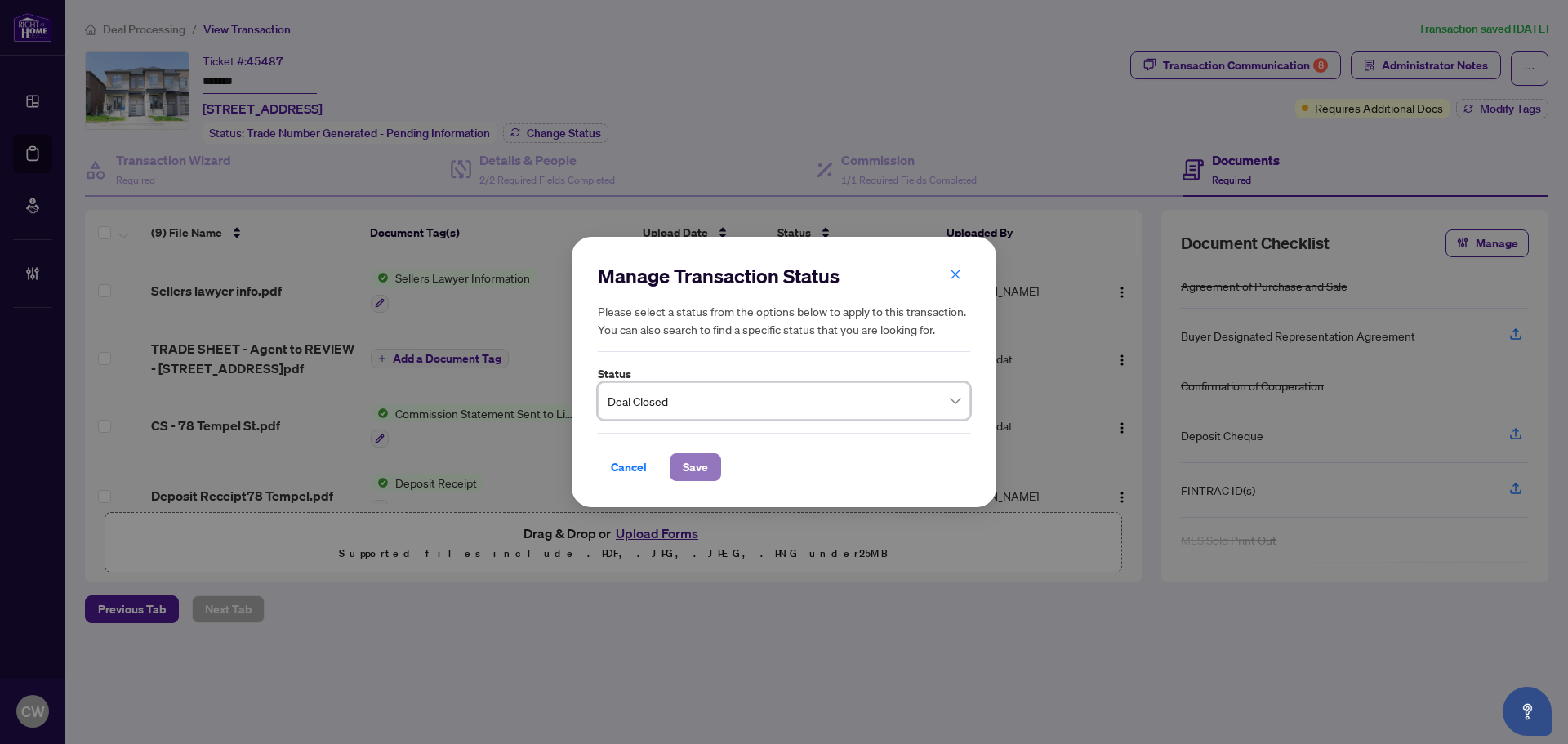
click at [697, 463] on span "Save" at bounding box center [695, 467] width 25 height 26
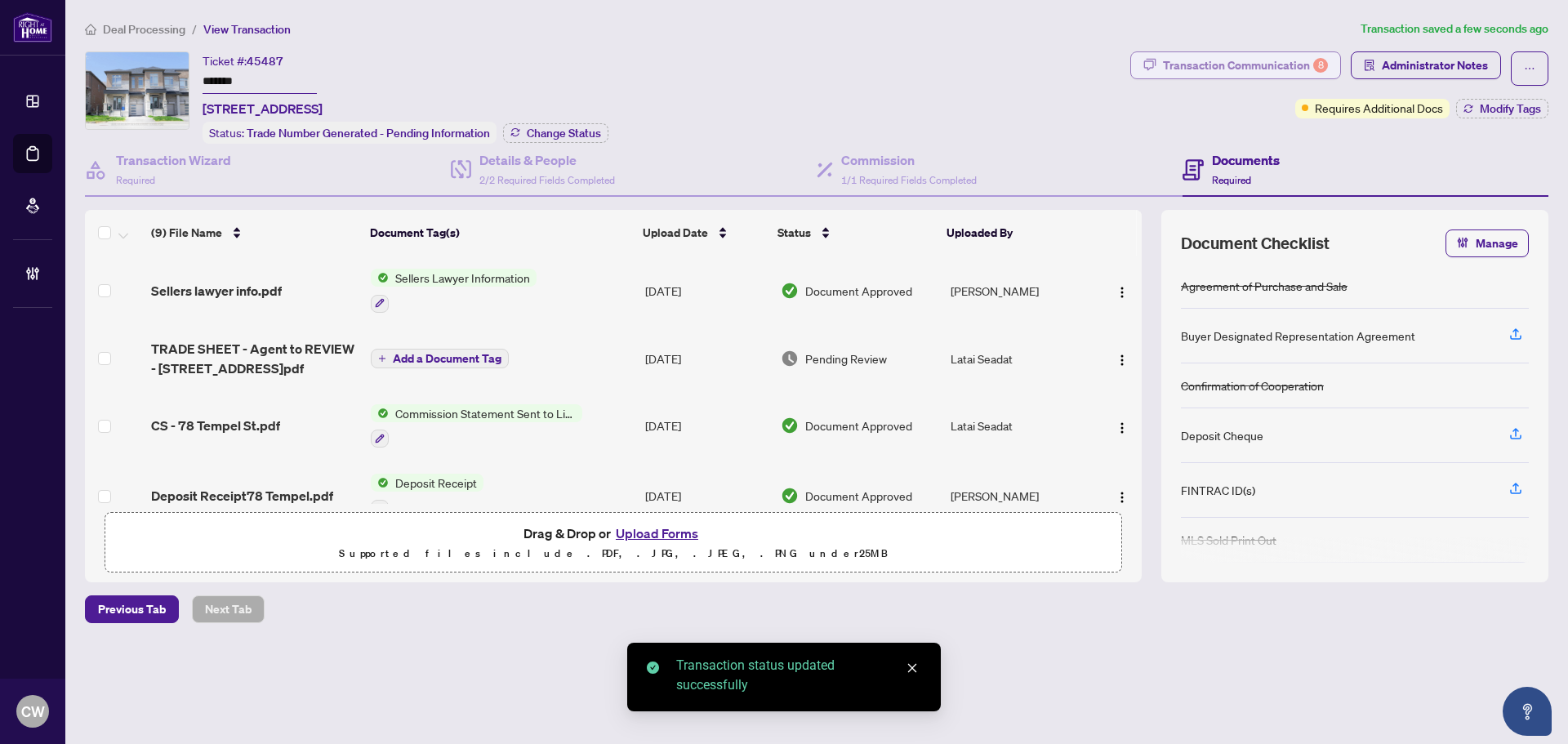
click at [1256, 65] on div "Transaction Communication 8" at bounding box center [1245, 65] width 165 height 26
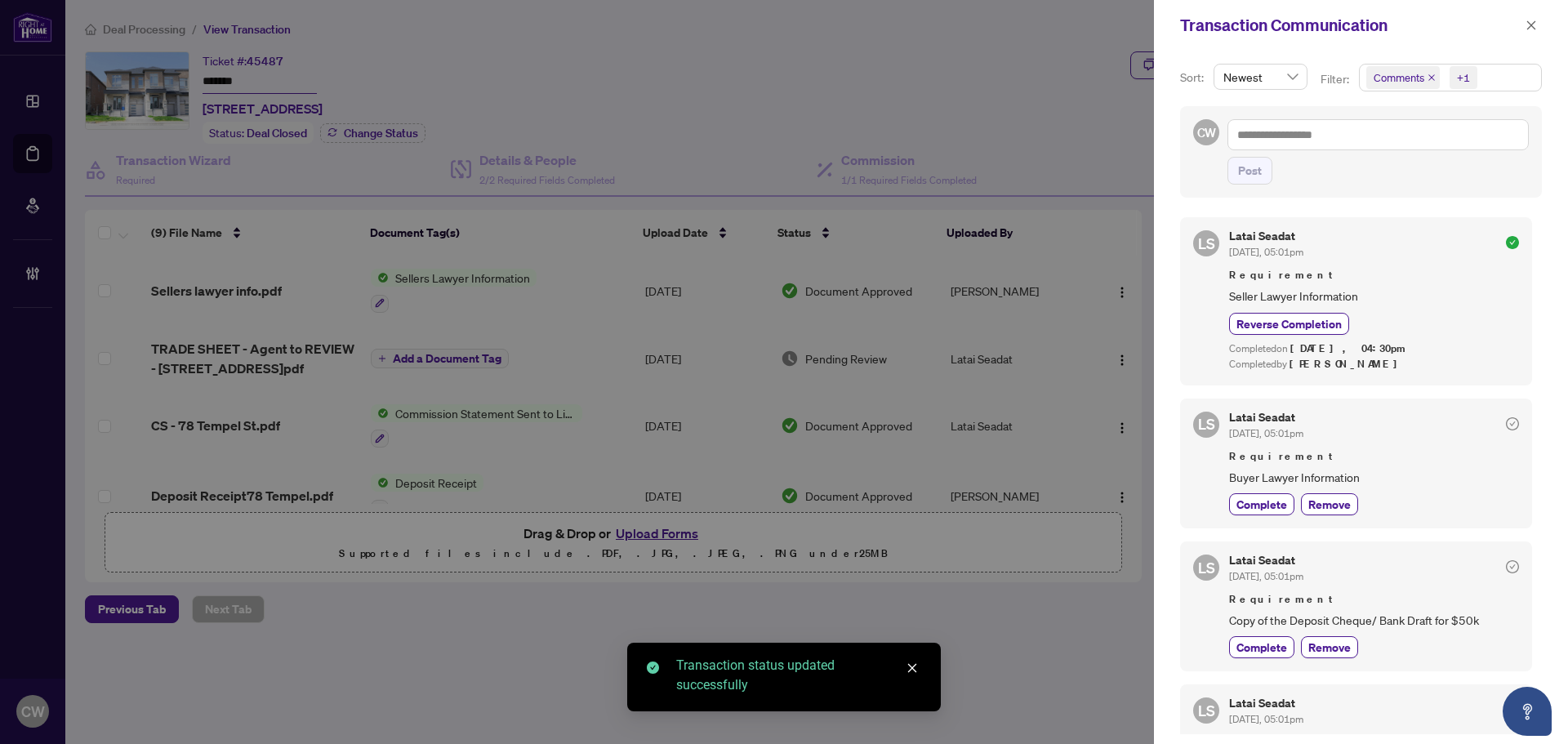
click at [1432, 77] on icon "close" at bounding box center [1431, 78] width 8 height 8
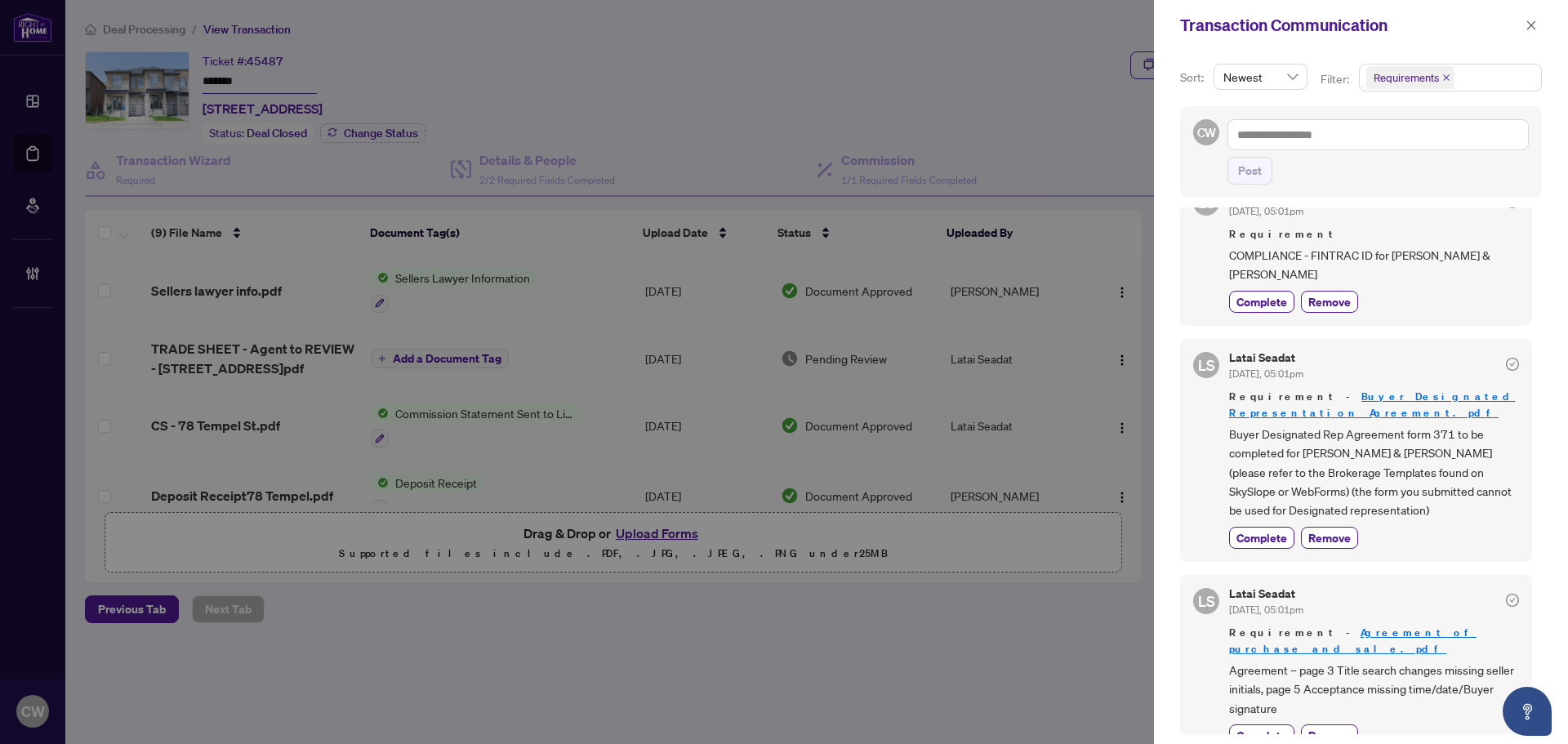
scroll to position [654, 0]
click at [1529, 33] on span "button" at bounding box center [1531, 25] width 12 height 26
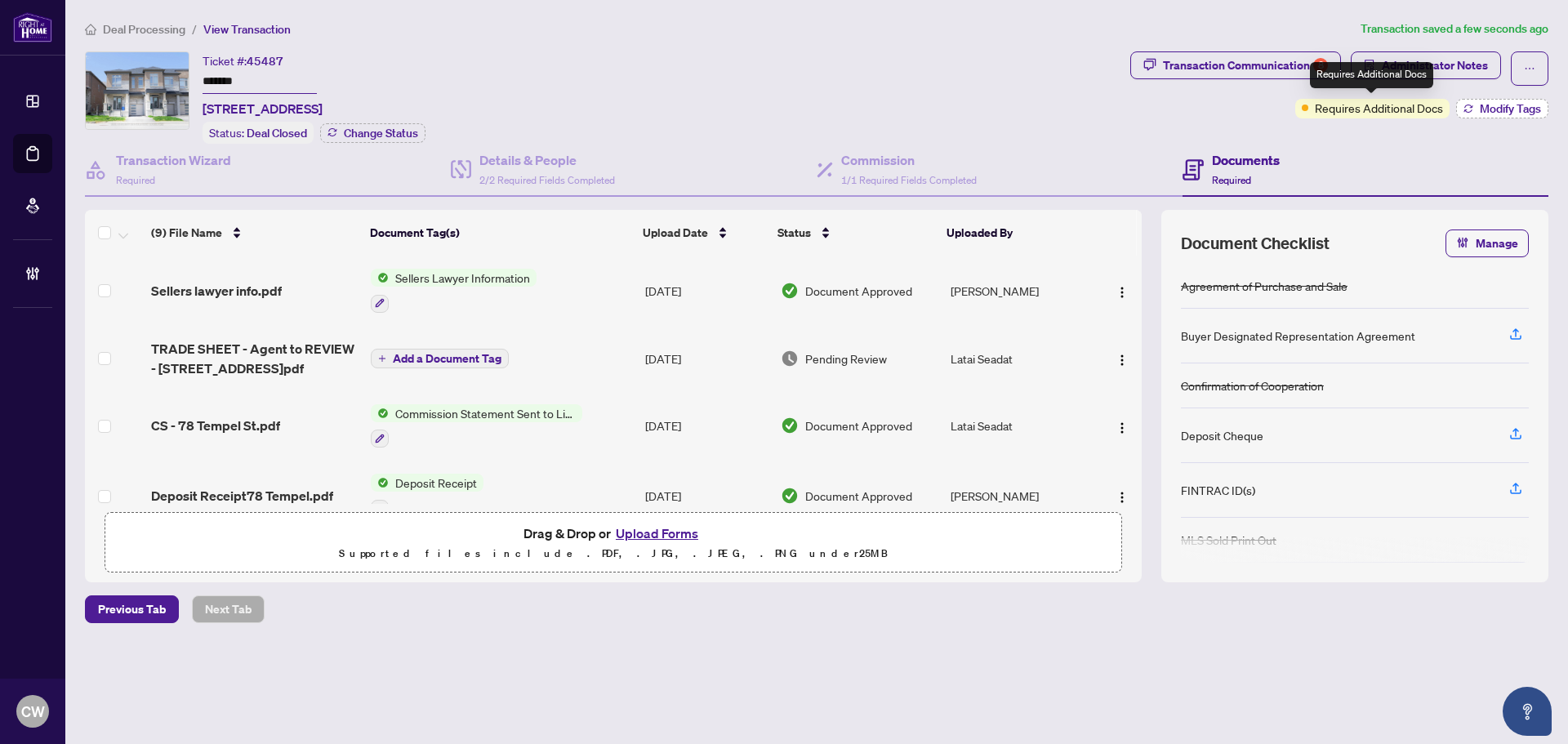
click at [1478, 106] on button "Modify Tags" at bounding box center [1502, 108] width 92 height 19
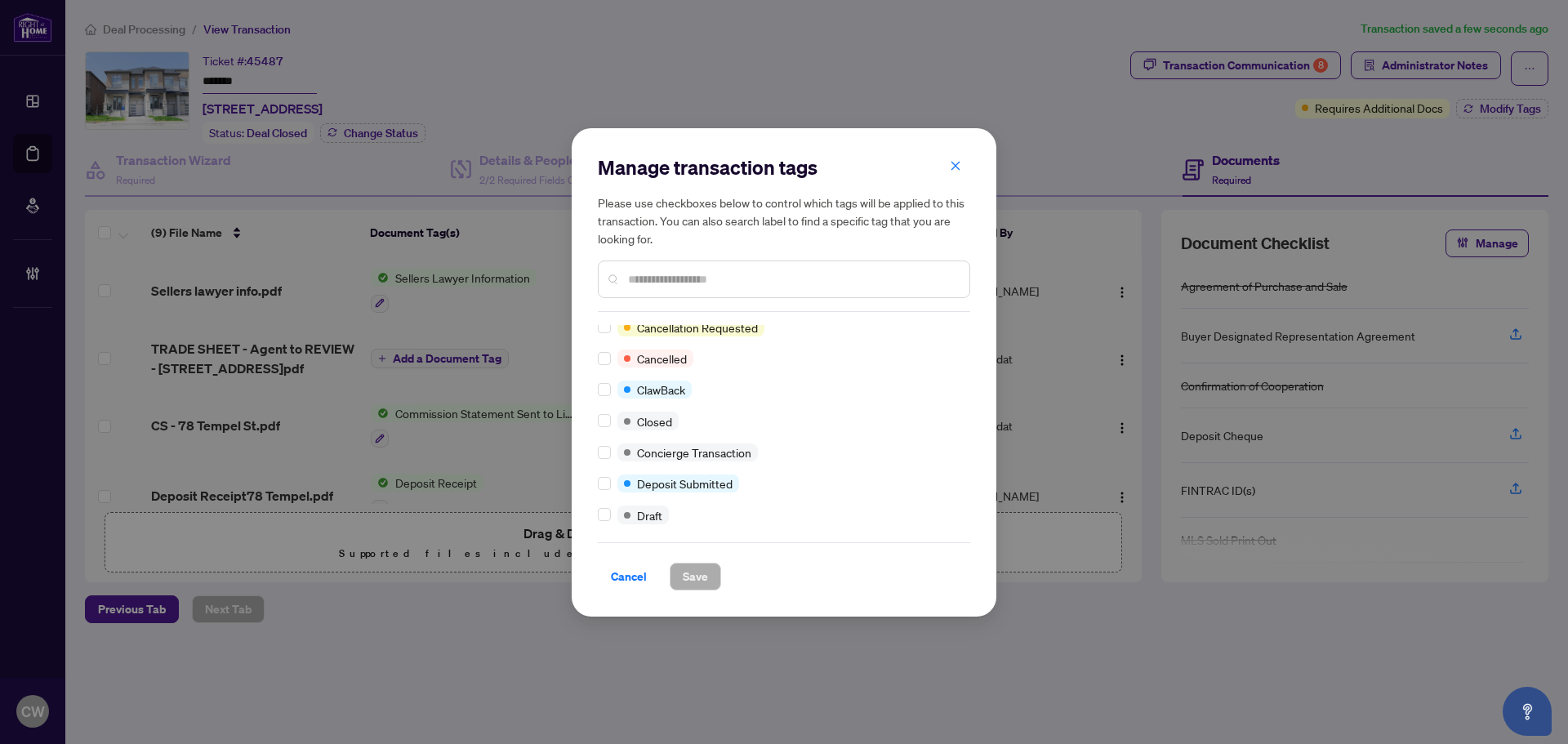
scroll to position [0, 0]
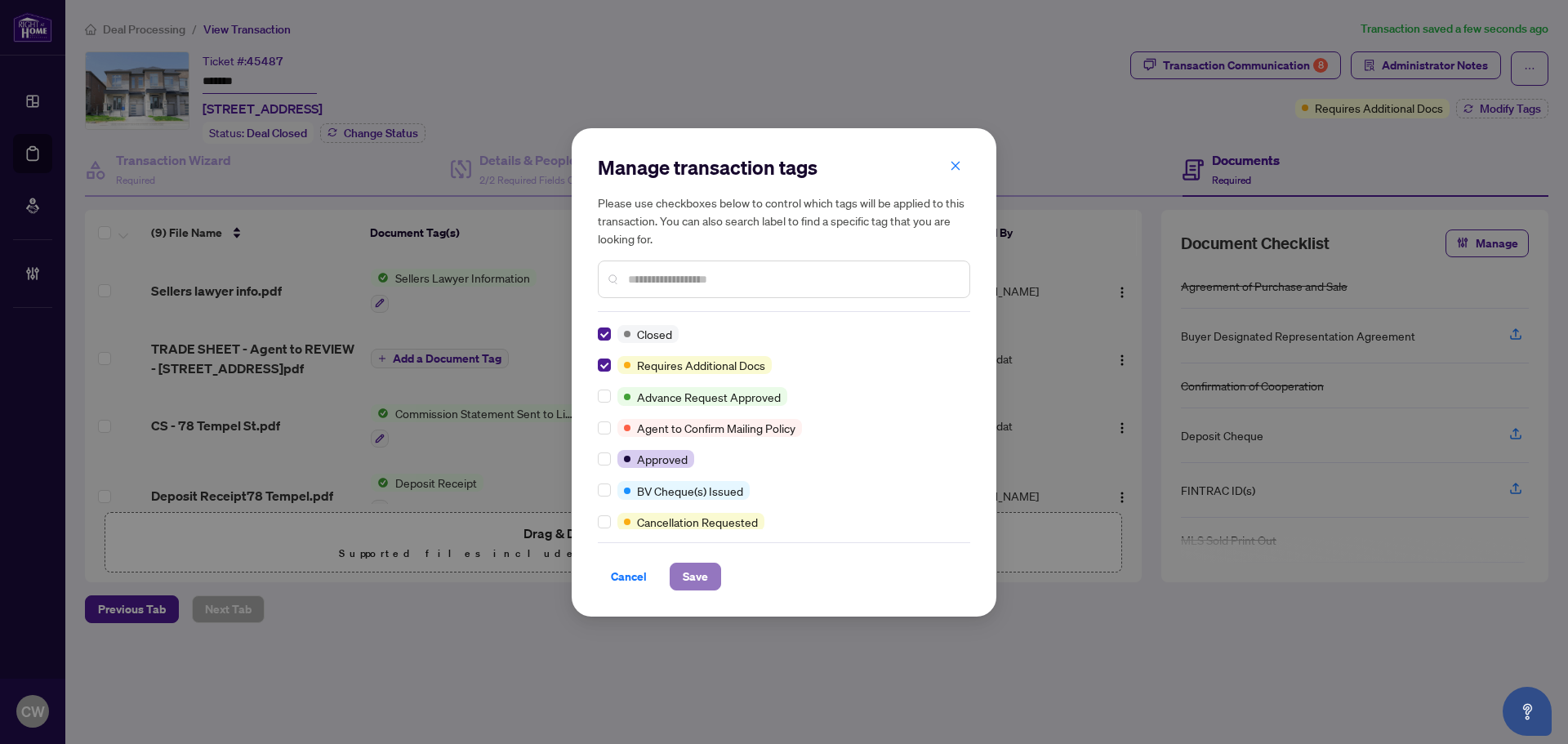
click at [686, 580] on span "Save" at bounding box center [695, 576] width 25 height 26
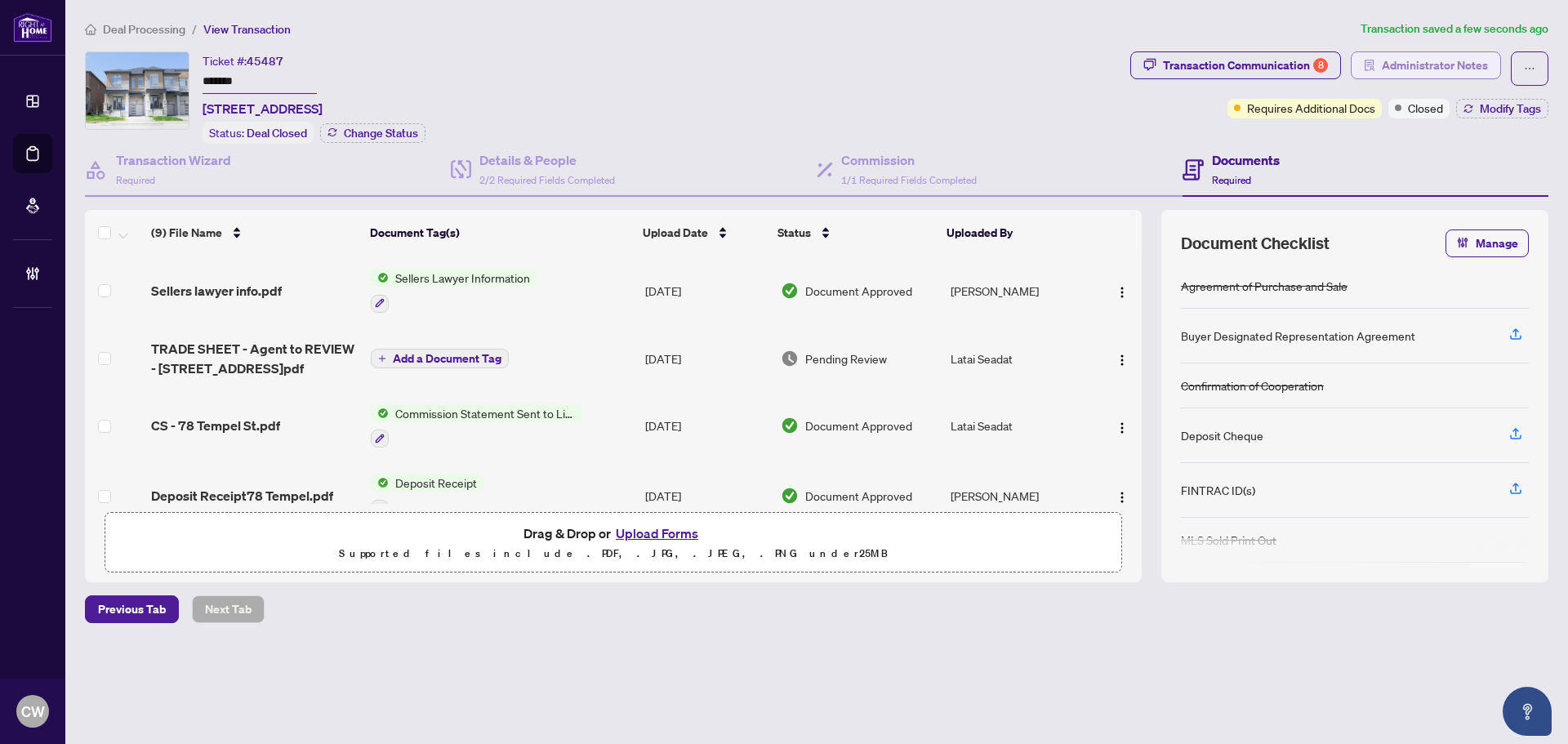
click at [1418, 52] on span "Administrator Notes" at bounding box center [1435, 65] width 106 height 26
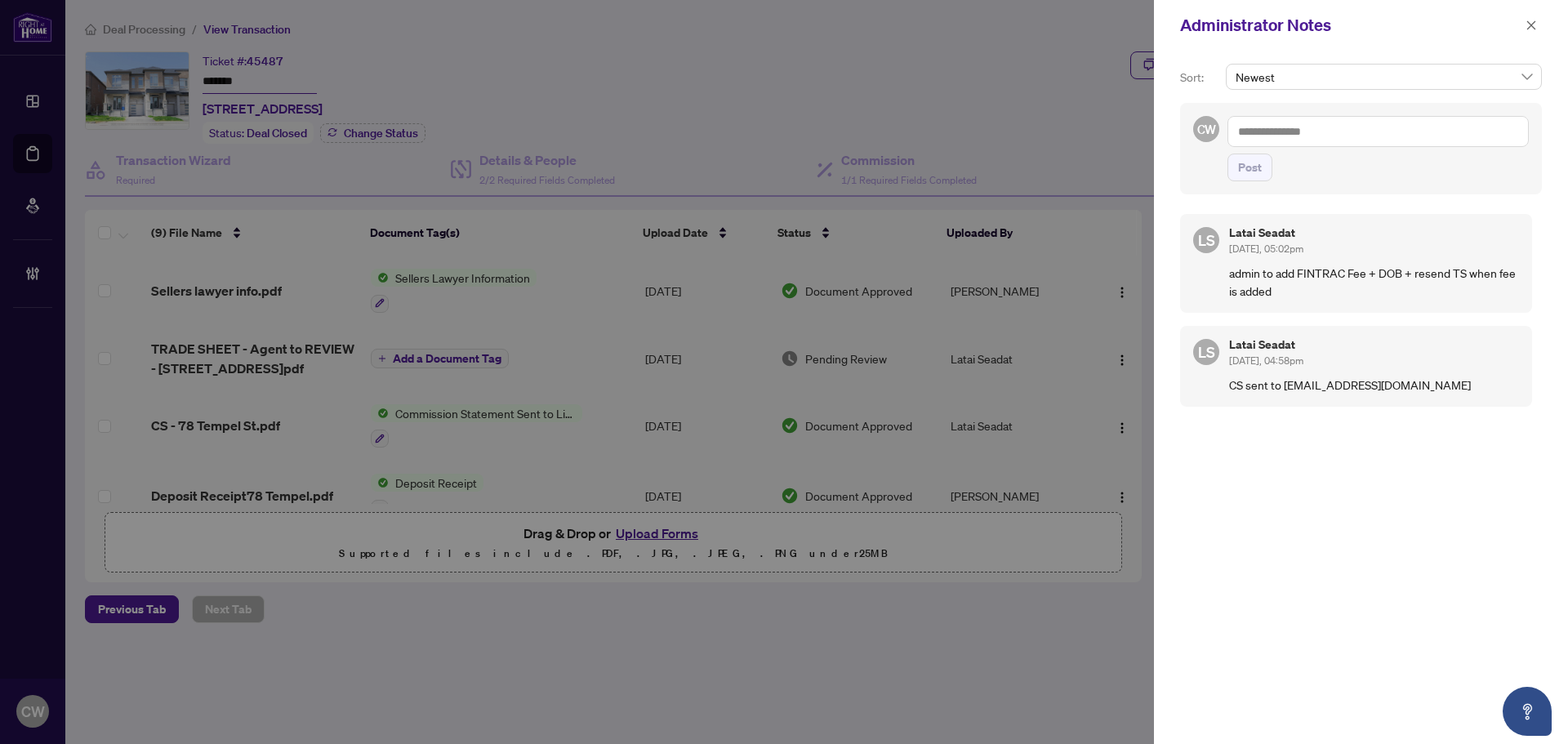
paste textarea "**********"
click at [1324, 127] on textarea at bounding box center [1378, 131] width 302 height 31
type textarea "**********"
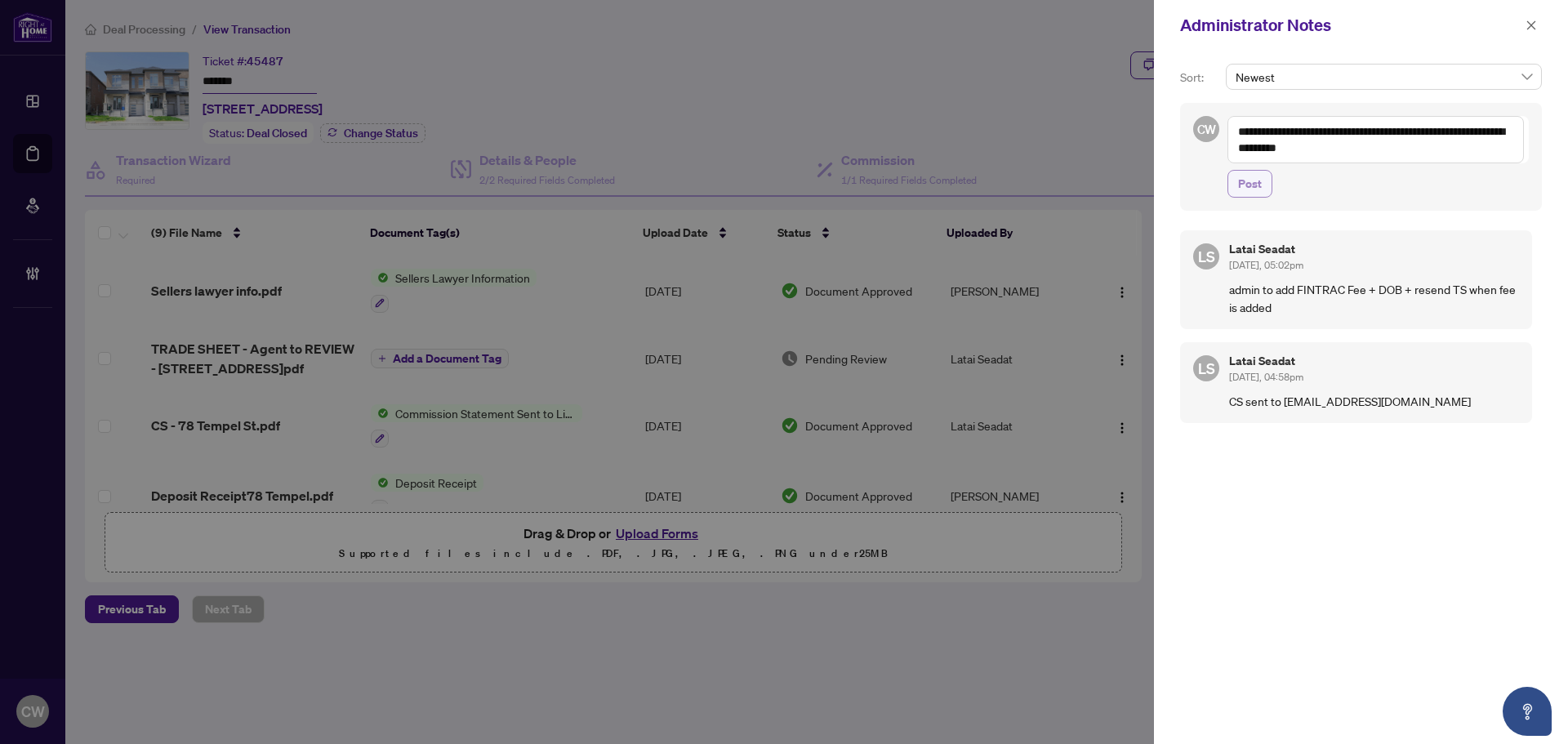
click at [1256, 189] on span "Post" at bounding box center [1250, 183] width 23 height 26
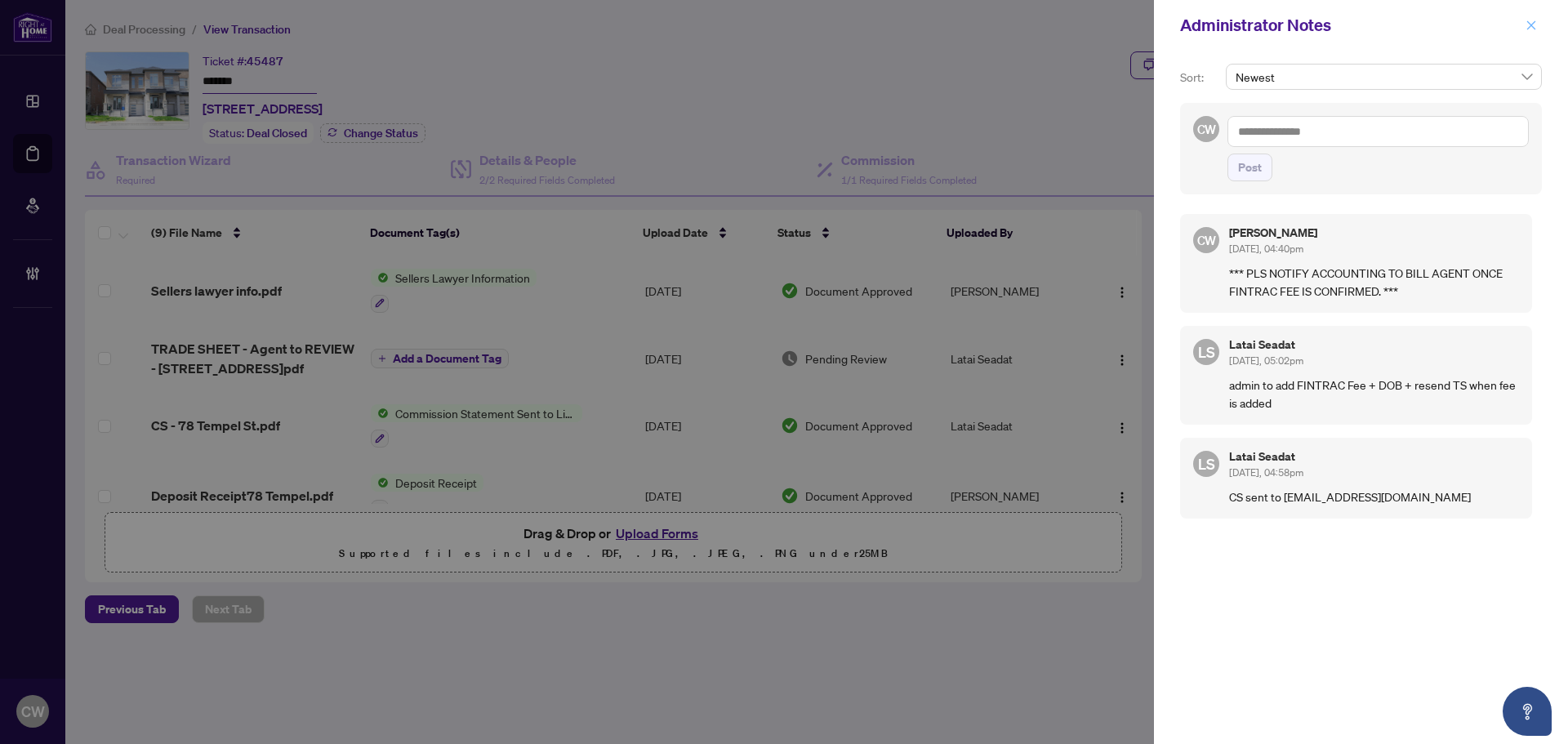
click at [1533, 32] on span "button" at bounding box center [1531, 25] width 12 height 26
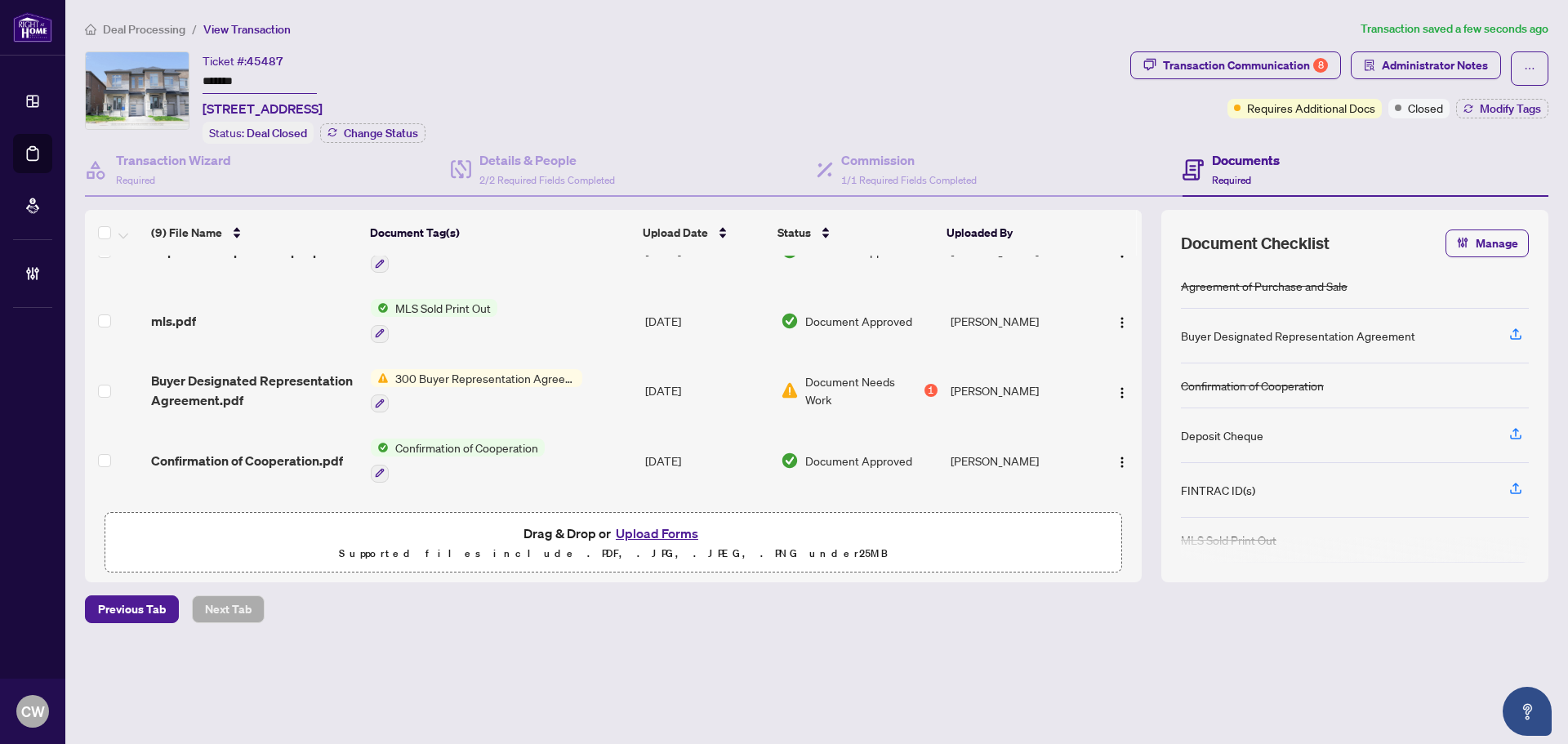
scroll to position [380, 0]
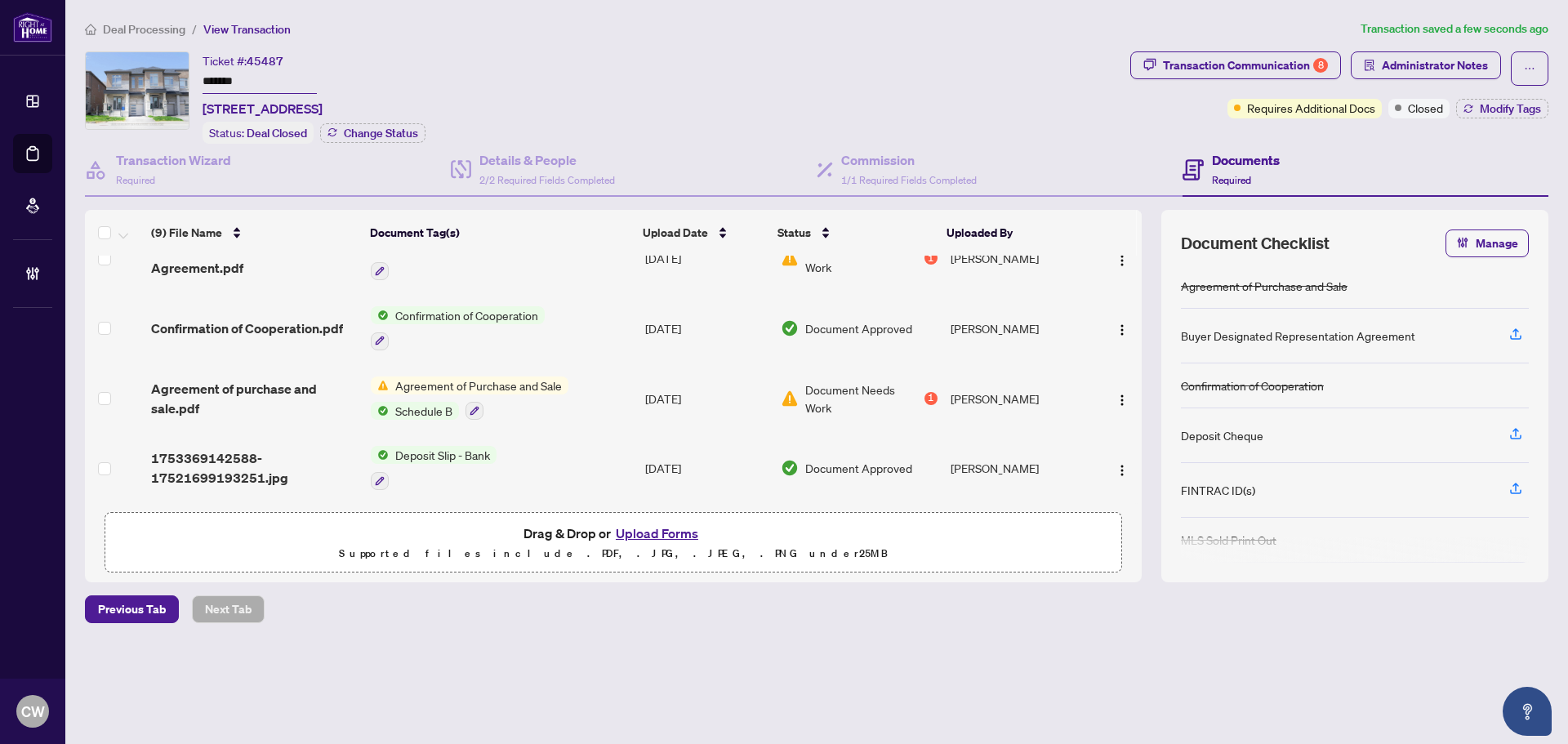
click at [271, 310] on td "Confirmation of Cooperation.pdf" at bounding box center [255, 328] width 219 height 70
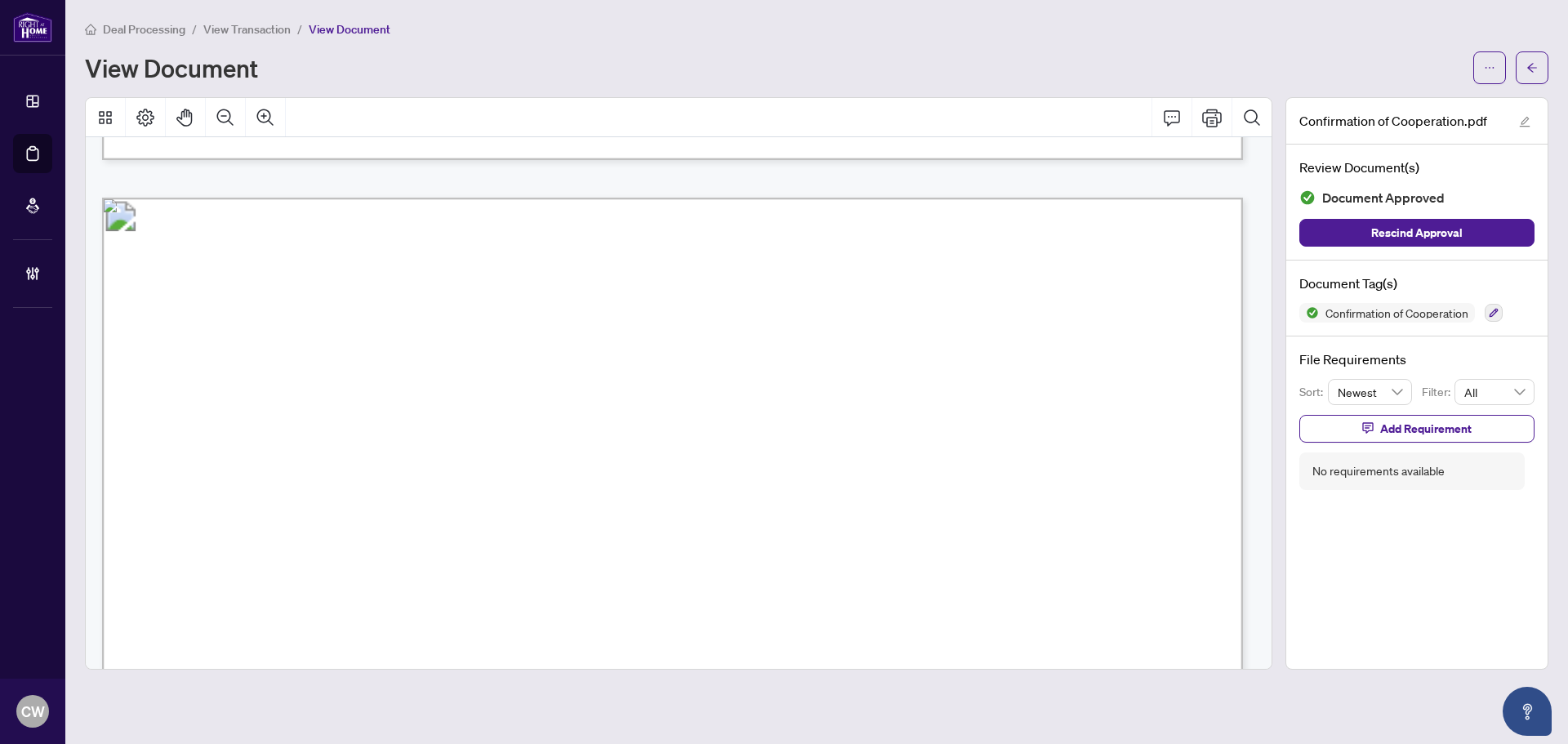
scroll to position [1797, 0]
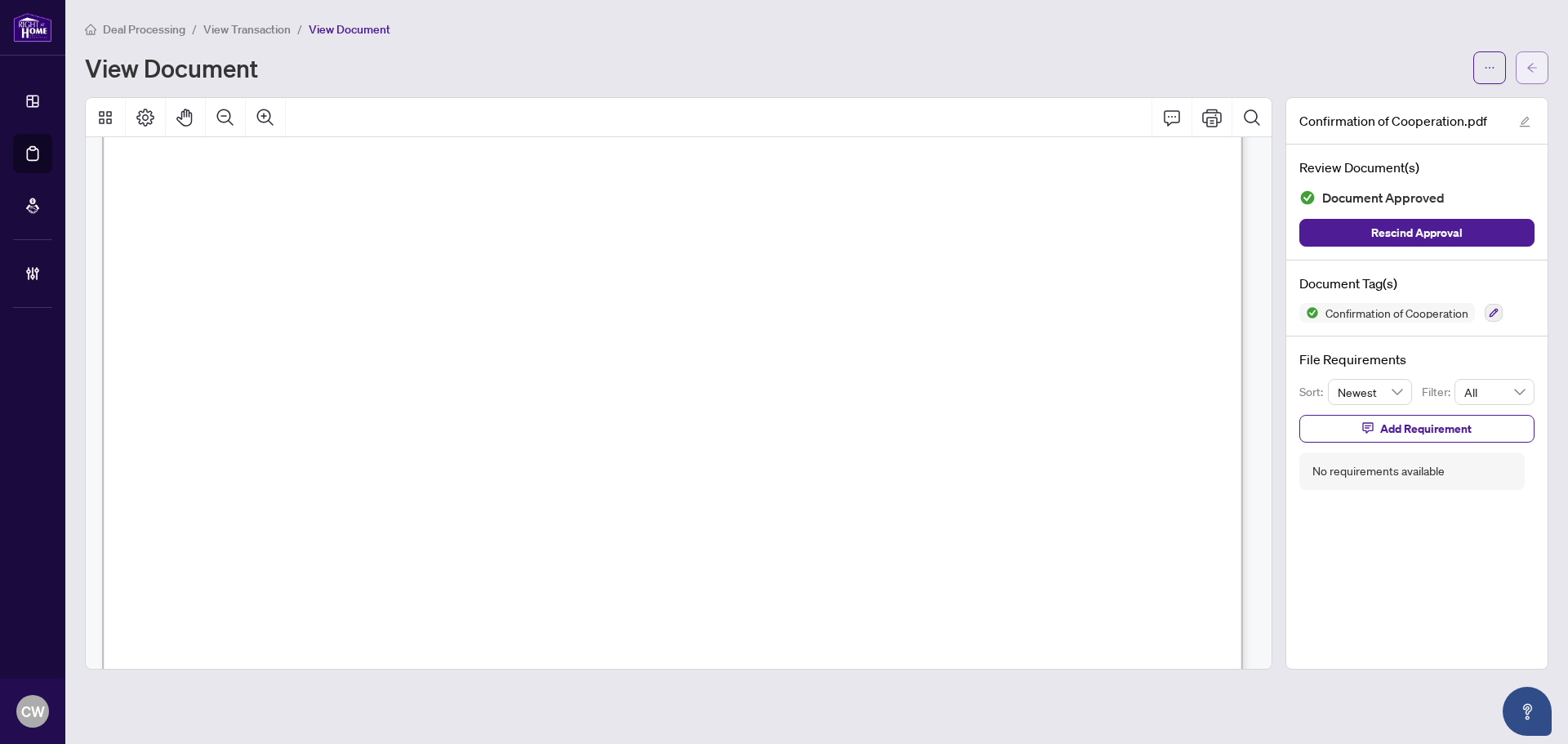
click at [1545, 54] on button "button" at bounding box center [1532, 67] width 33 height 33
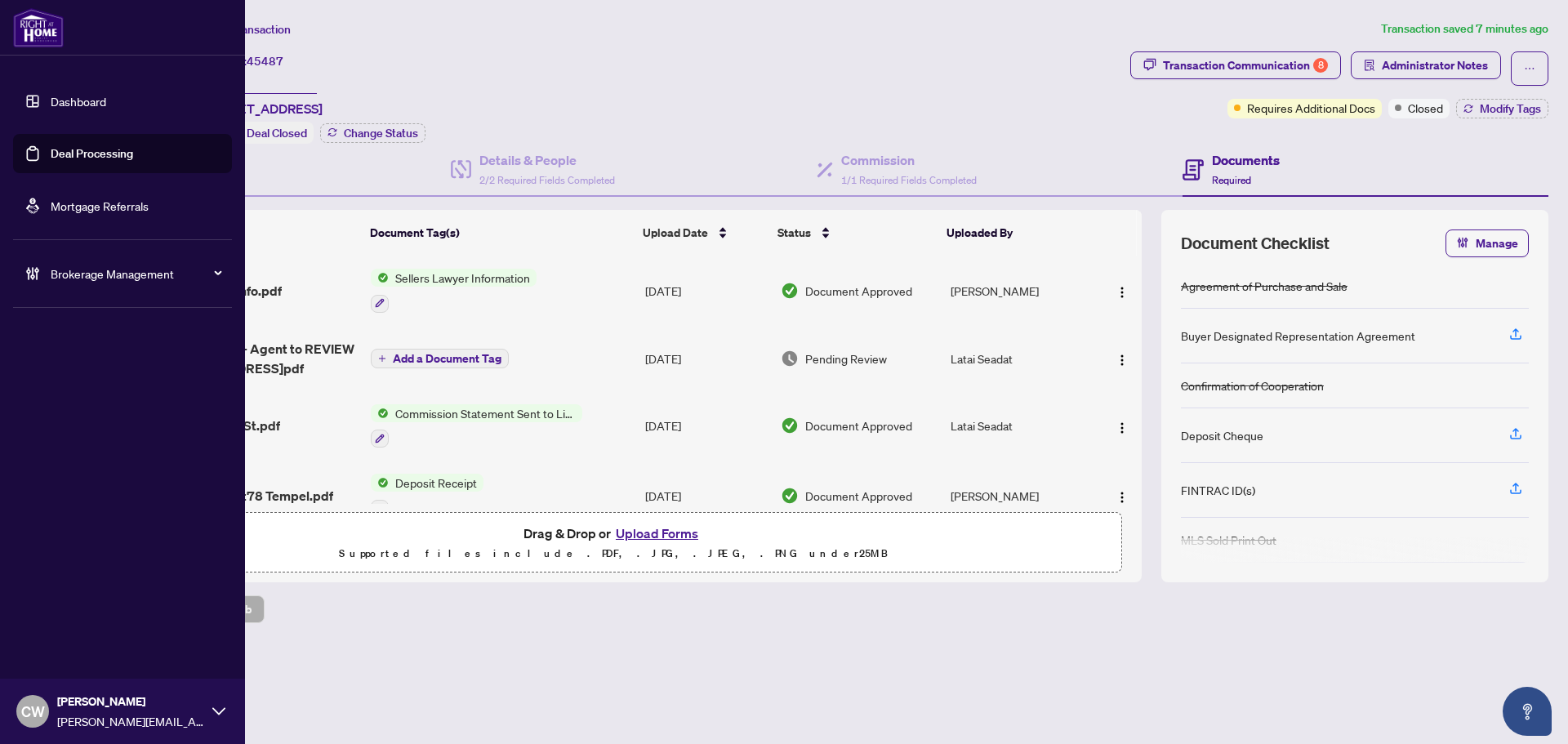
click at [55, 152] on link "Deal Processing" at bounding box center [91, 154] width 82 height 15
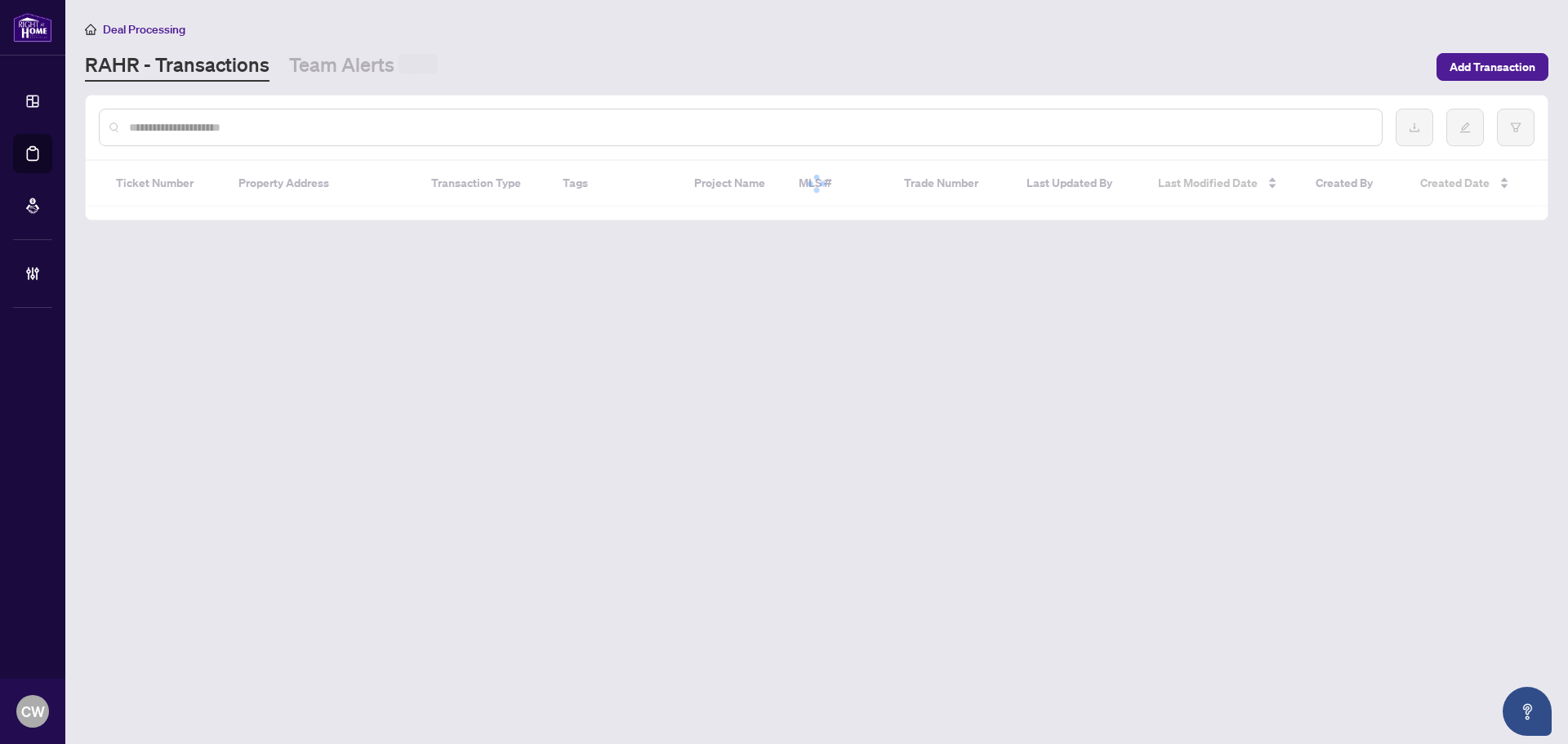
click at [317, 128] on input "text" at bounding box center [749, 127] width 1240 height 18
paste input "*******"
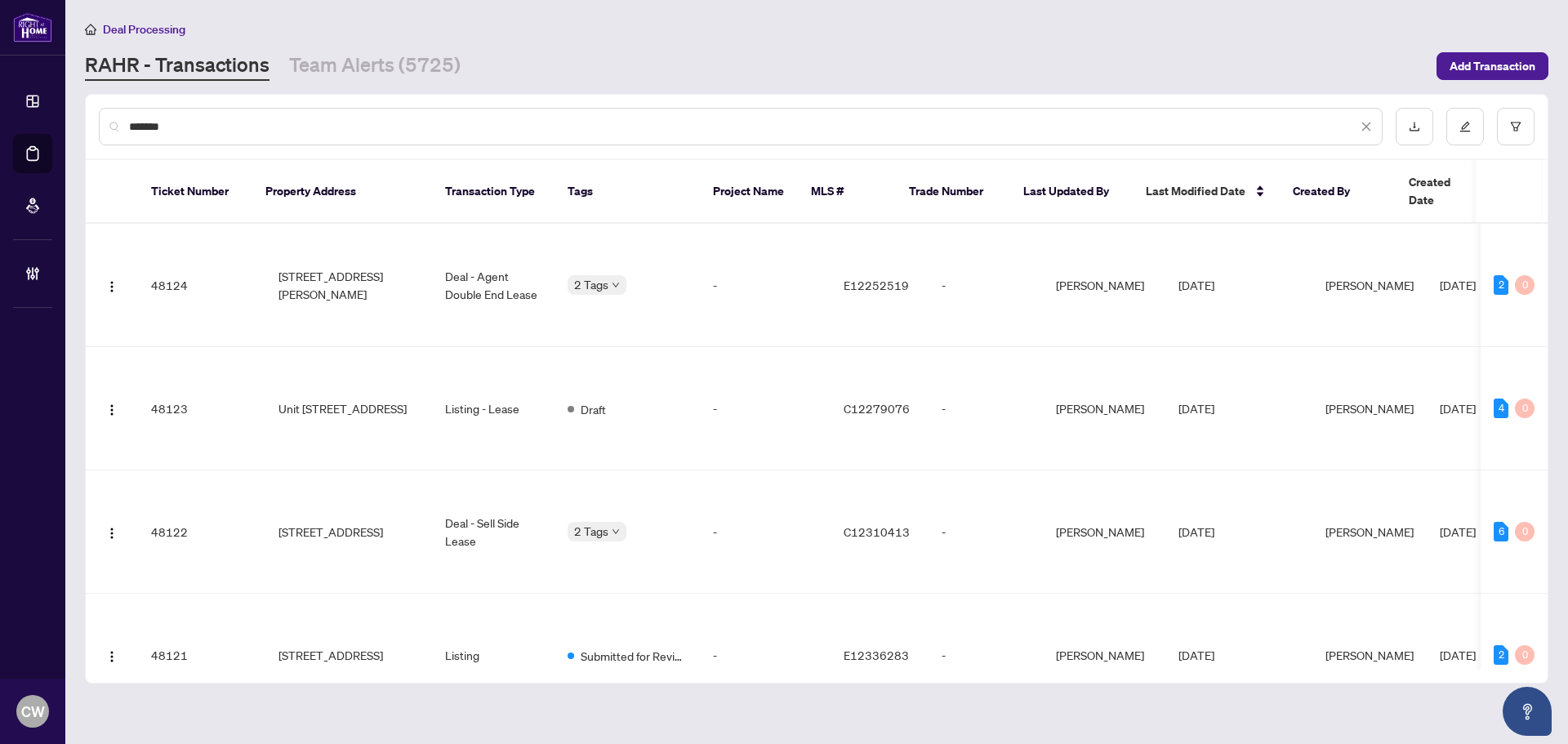
type input "*******"
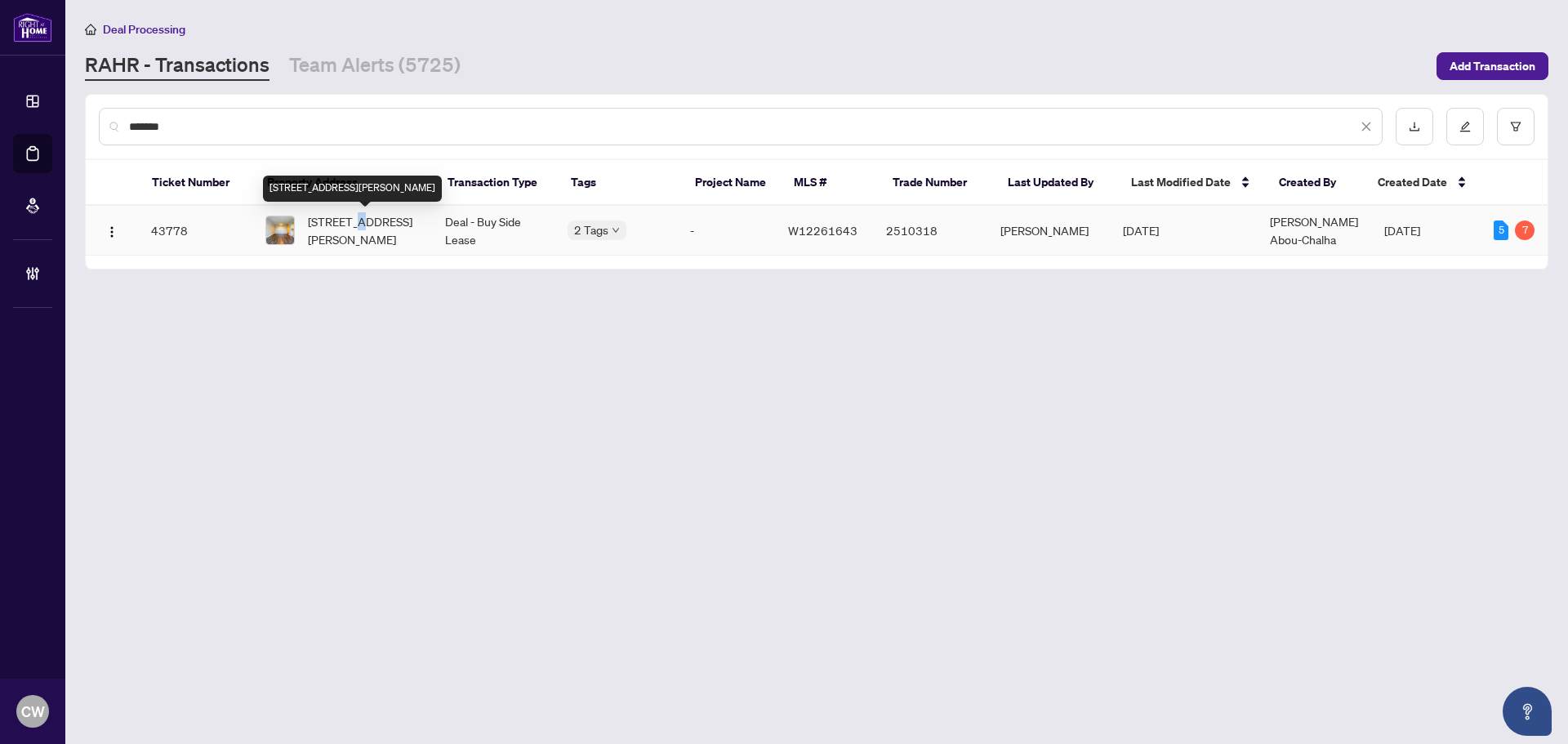
click at [363, 222] on span "[STREET_ADDRESS][PERSON_NAME]" at bounding box center [364, 230] width 111 height 36
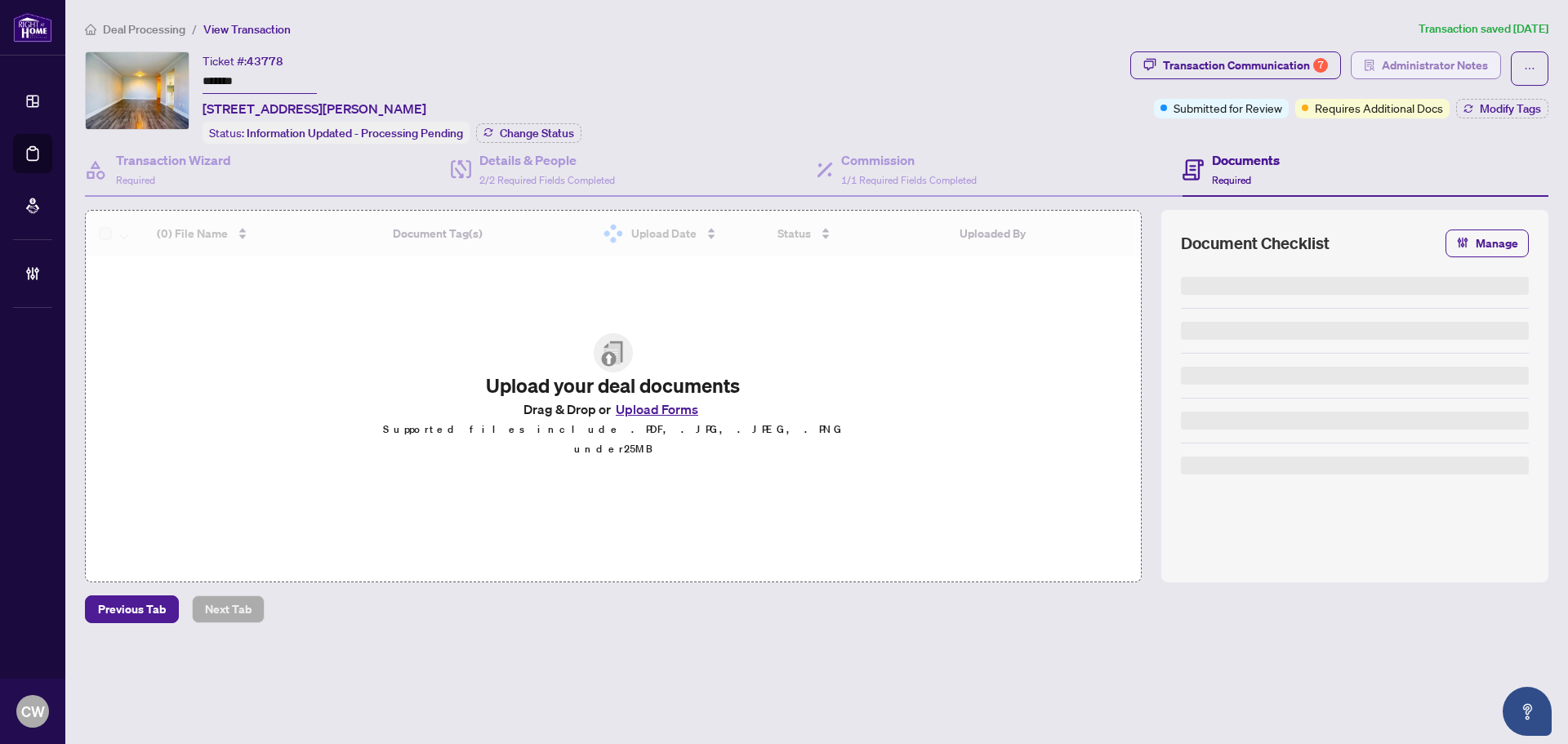
click at [1447, 69] on span "Administrator Notes" at bounding box center [1435, 65] width 106 height 26
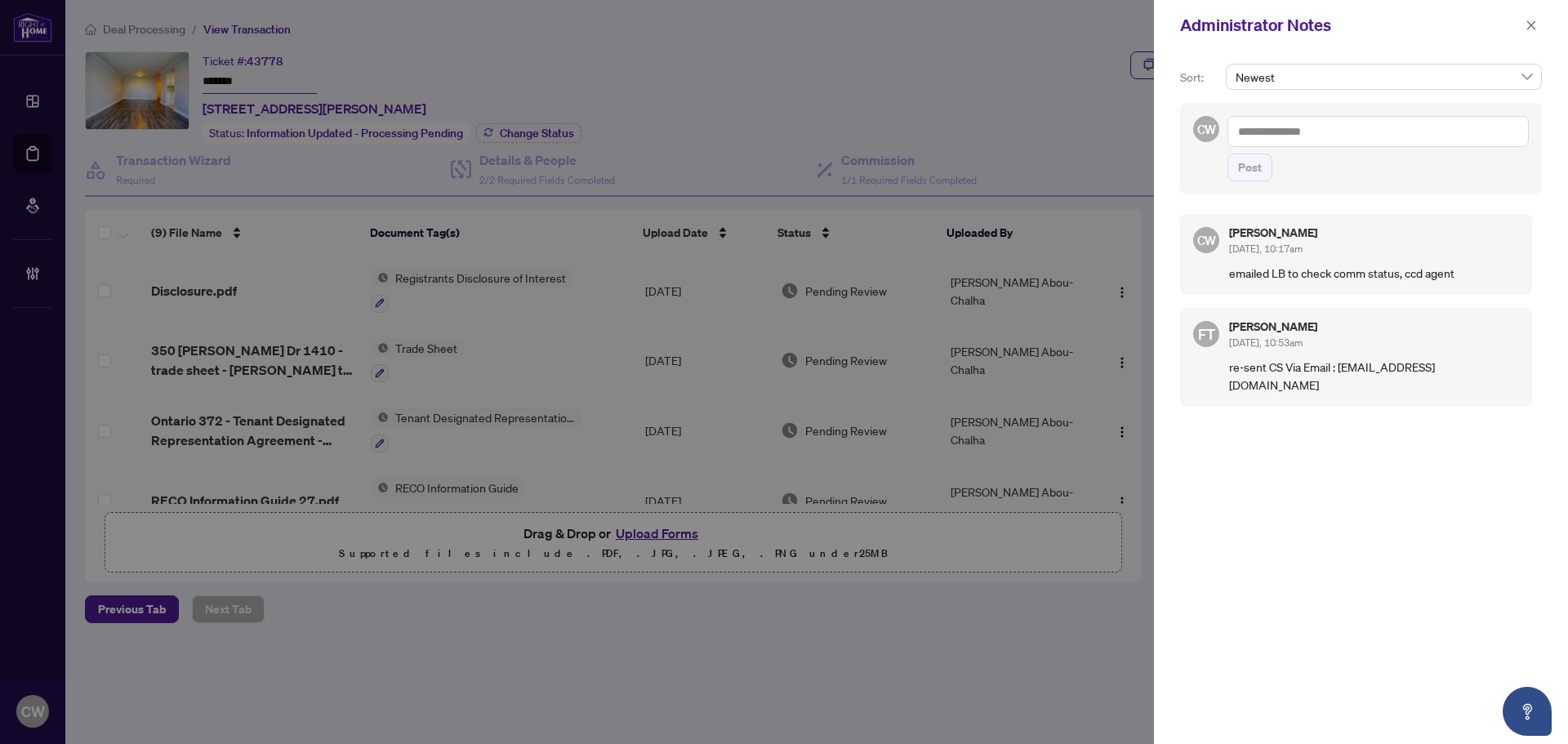
click at [1319, 135] on textarea at bounding box center [1378, 131] width 302 height 31
paste textarea "**********"
click at [1273, 130] on textarea at bounding box center [1378, 131] width 302 height 31
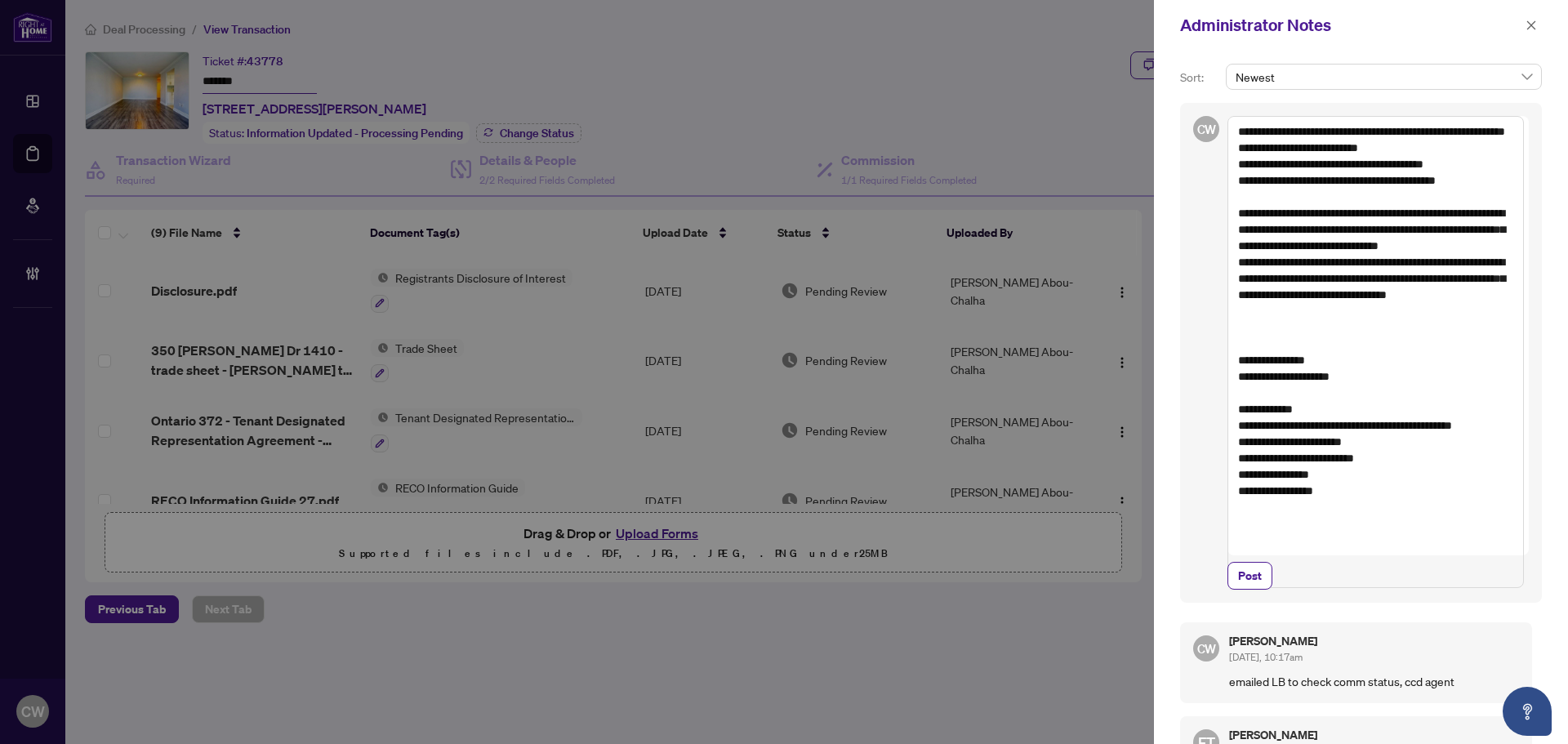
click at [1277, 392] on textarea "**********" at bounding box center [1375, 352] width 297 height 473
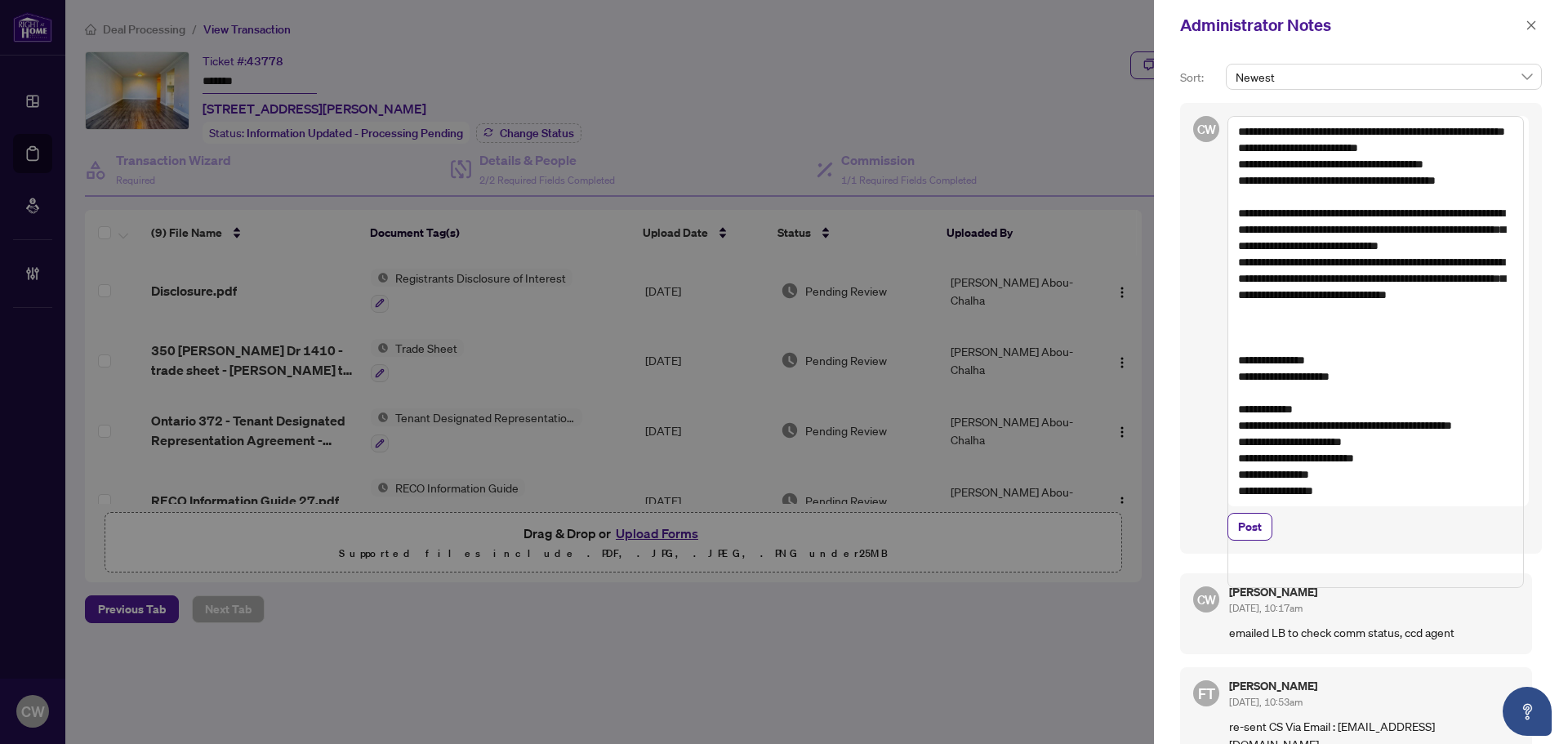
drag, startPoint x: 1286, startPoint y: 281, endPoint x: 1242, endPoint y: 234, distance: 64.4
click at [1242, 234] on textarea "**********" at bounding box center [1375, 352] width 297 height 473
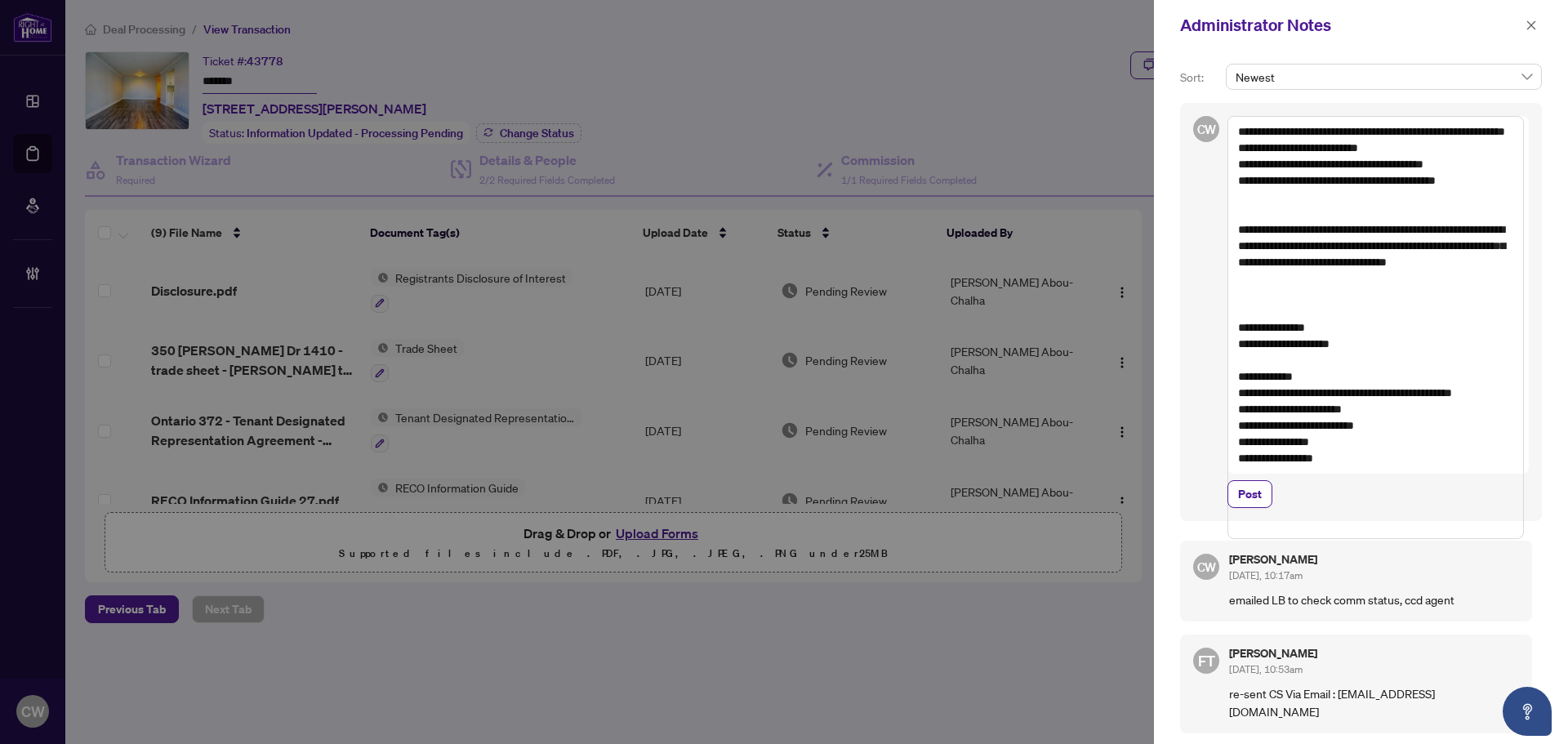
click at [1275, 341] on textarea "**********" at bounding box center [1375, 327] width 297 height 423
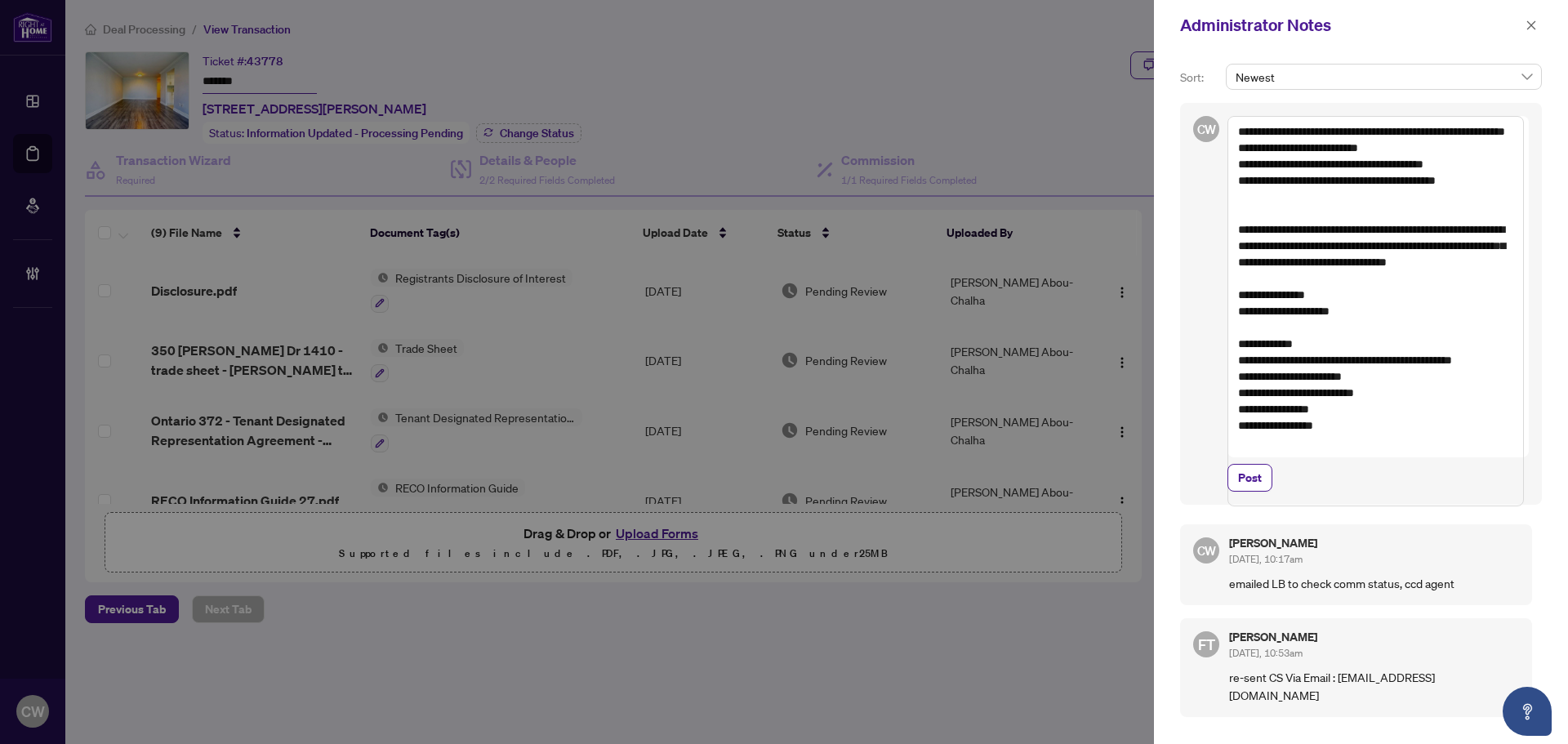
click at [1235, 244] on textarea "**********" at bounding box center [1375, 311] width 297 height 390
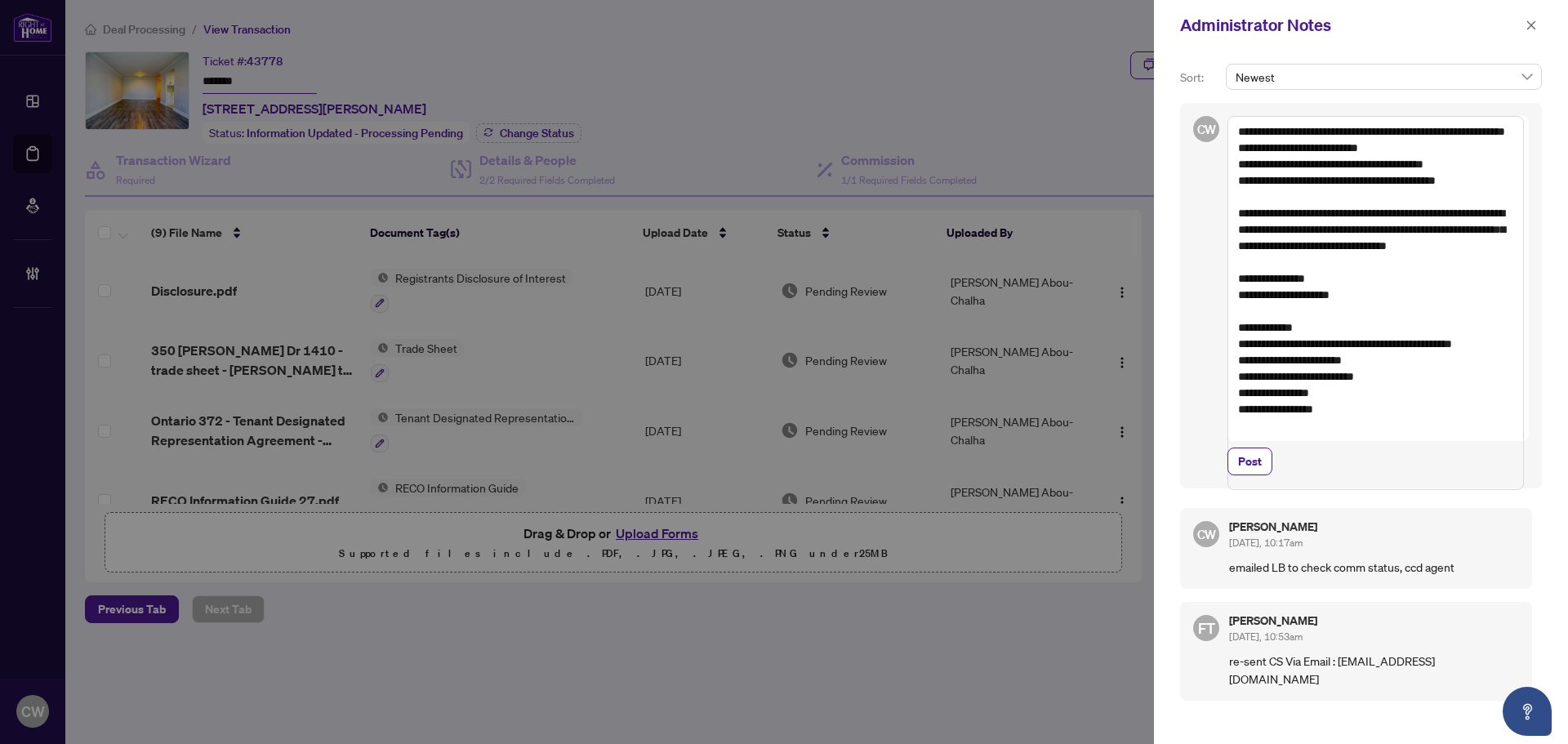
drag, startPoint x: 1245, startPoint y: 355, endPoint x: 1337, endPoint y: 359, distance: 92.1
click at [1337, 359] on textarea "**********" at bounding box center [1375, 302] width 297 height 375
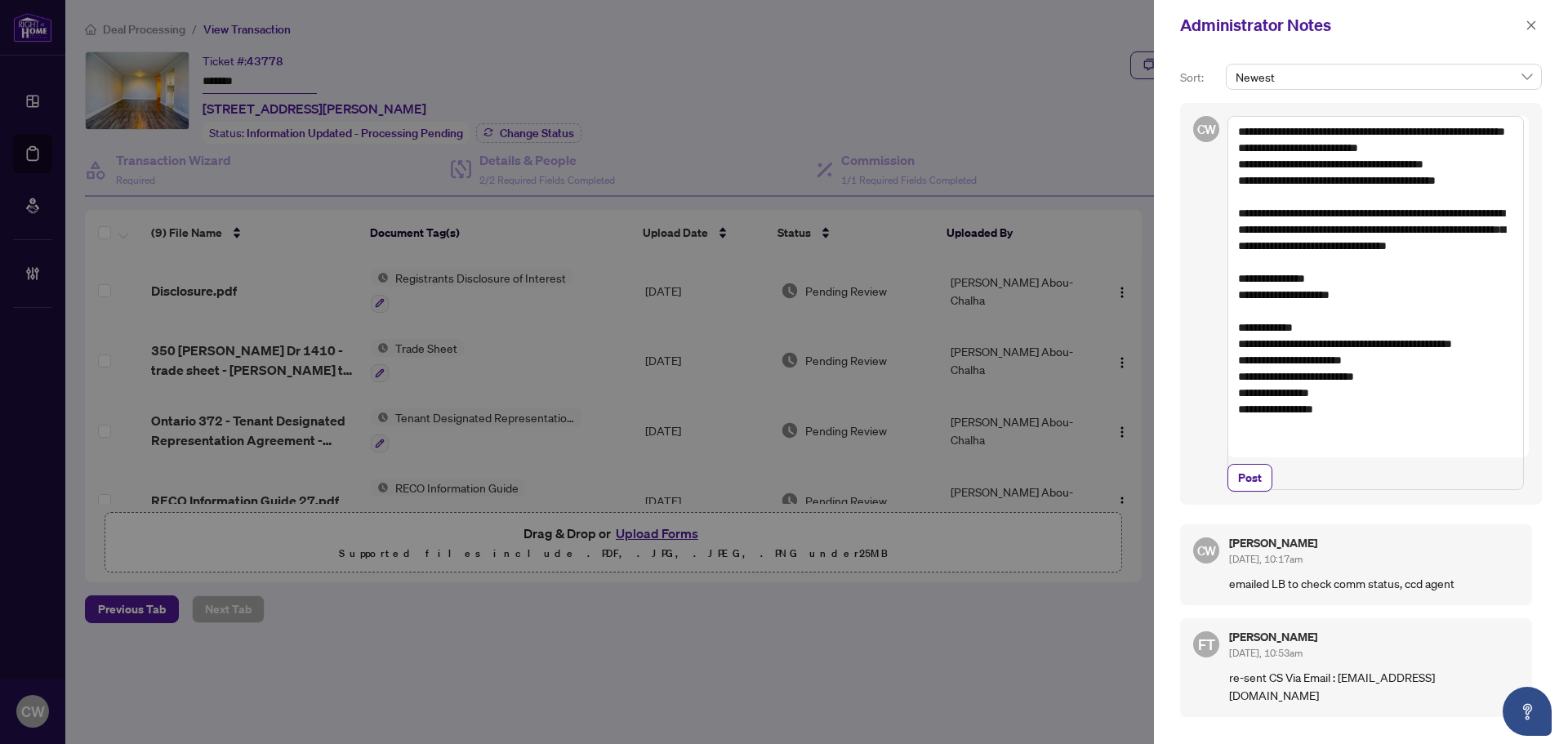
click at [1242, 363] on textarea "**********" at bounding box center [1375, 302] width 297 height 375
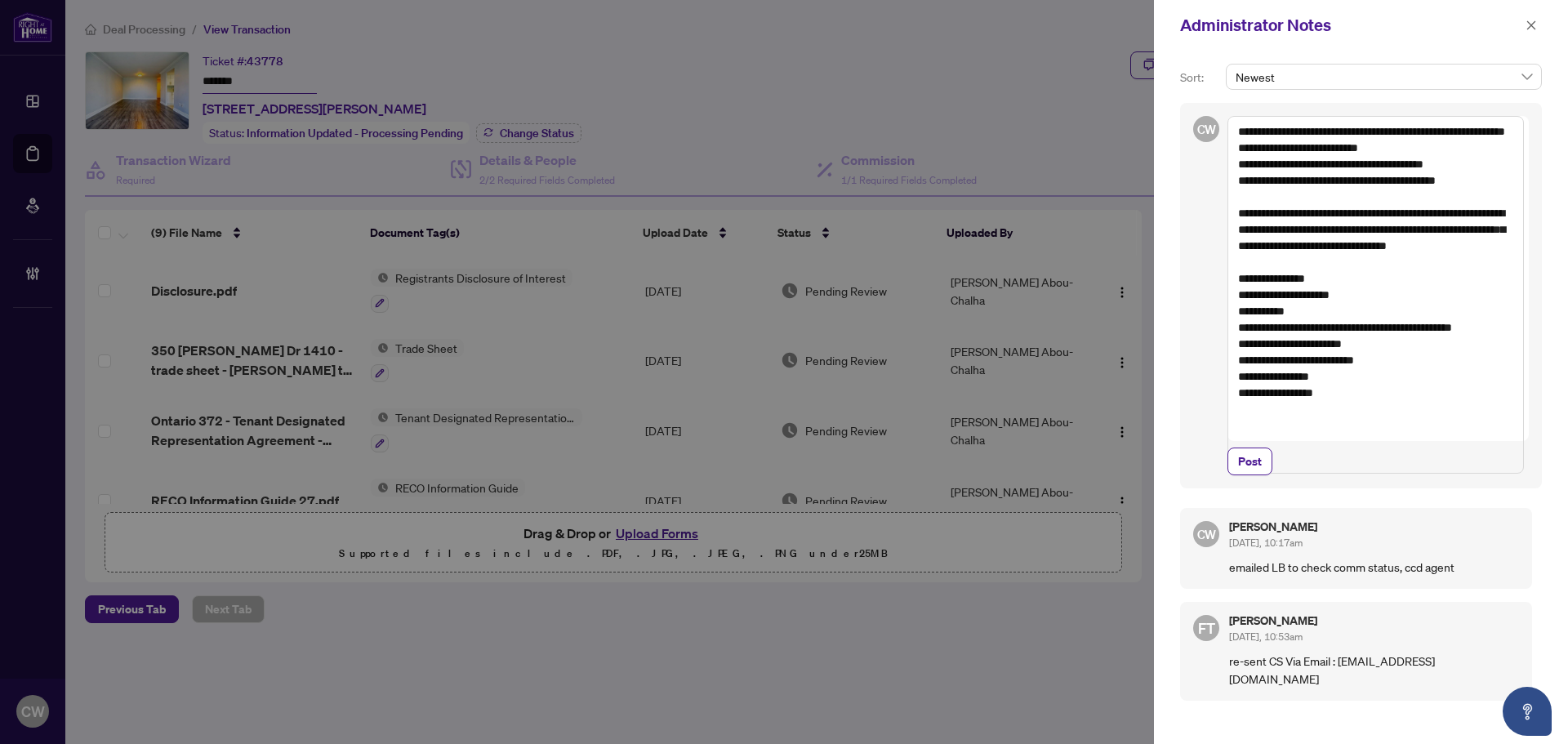
click at [1395, 318] on textarea "**********" at bounding box center [1375, 294] width 297 height 358
click at [1395, 330] on textarea "**********" at bounding box center [1375, 294] width 297 height 358
type textarea "**********"
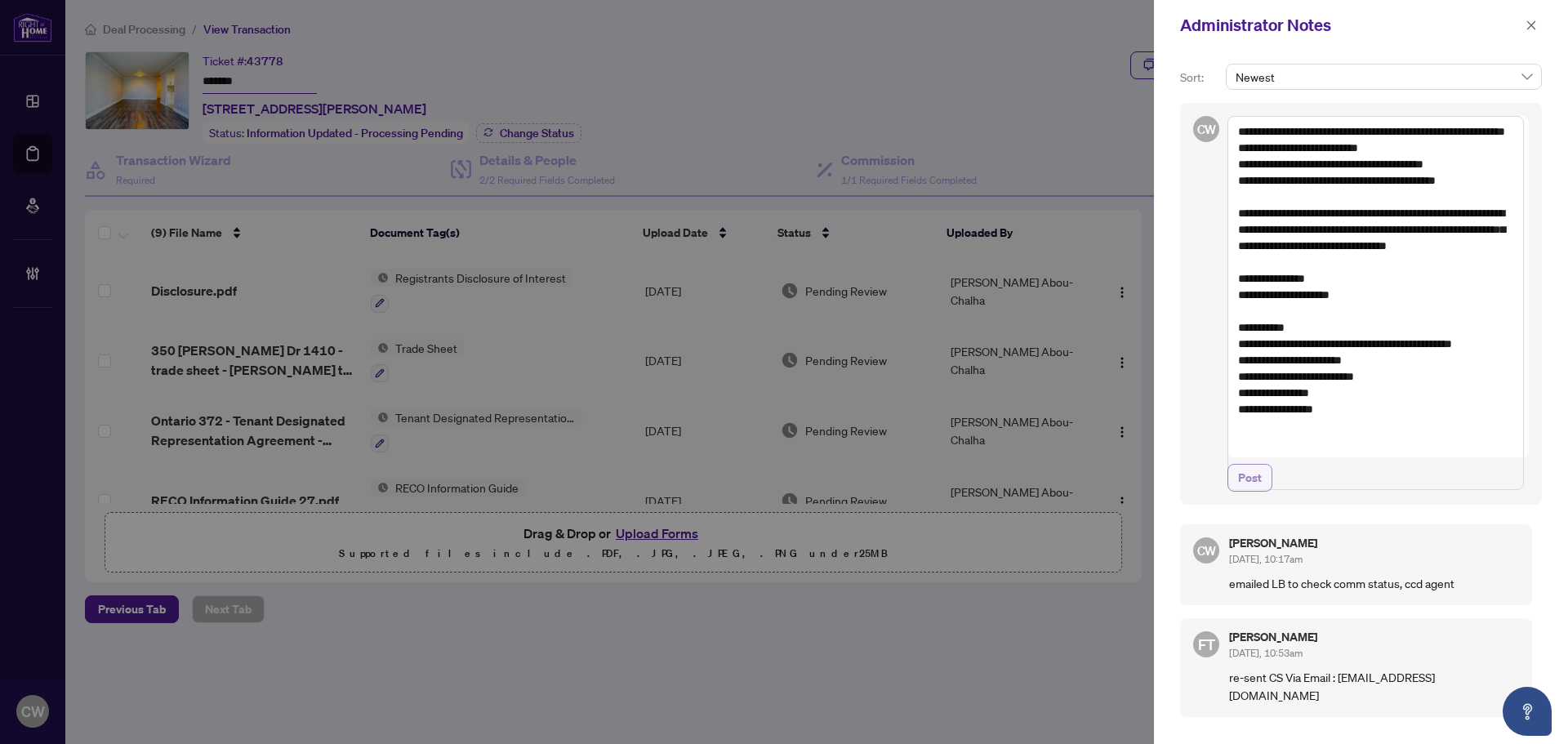
click at [1254, 491] on span "Post" at bounding box center [1250, 478] width 23 height 26
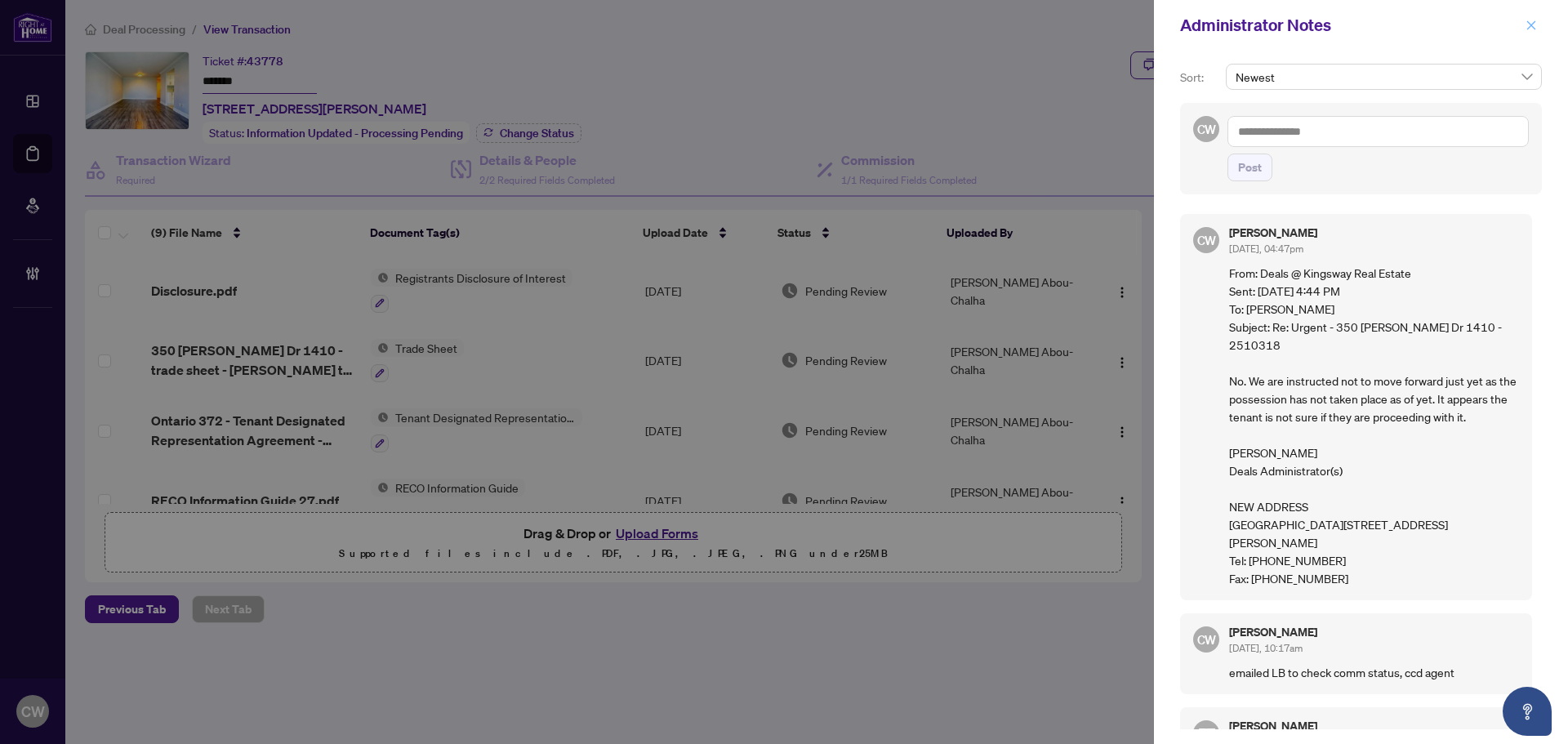
click at [1538, 26] on button "button" at bounding box center [1530, 25] width 21 height 19
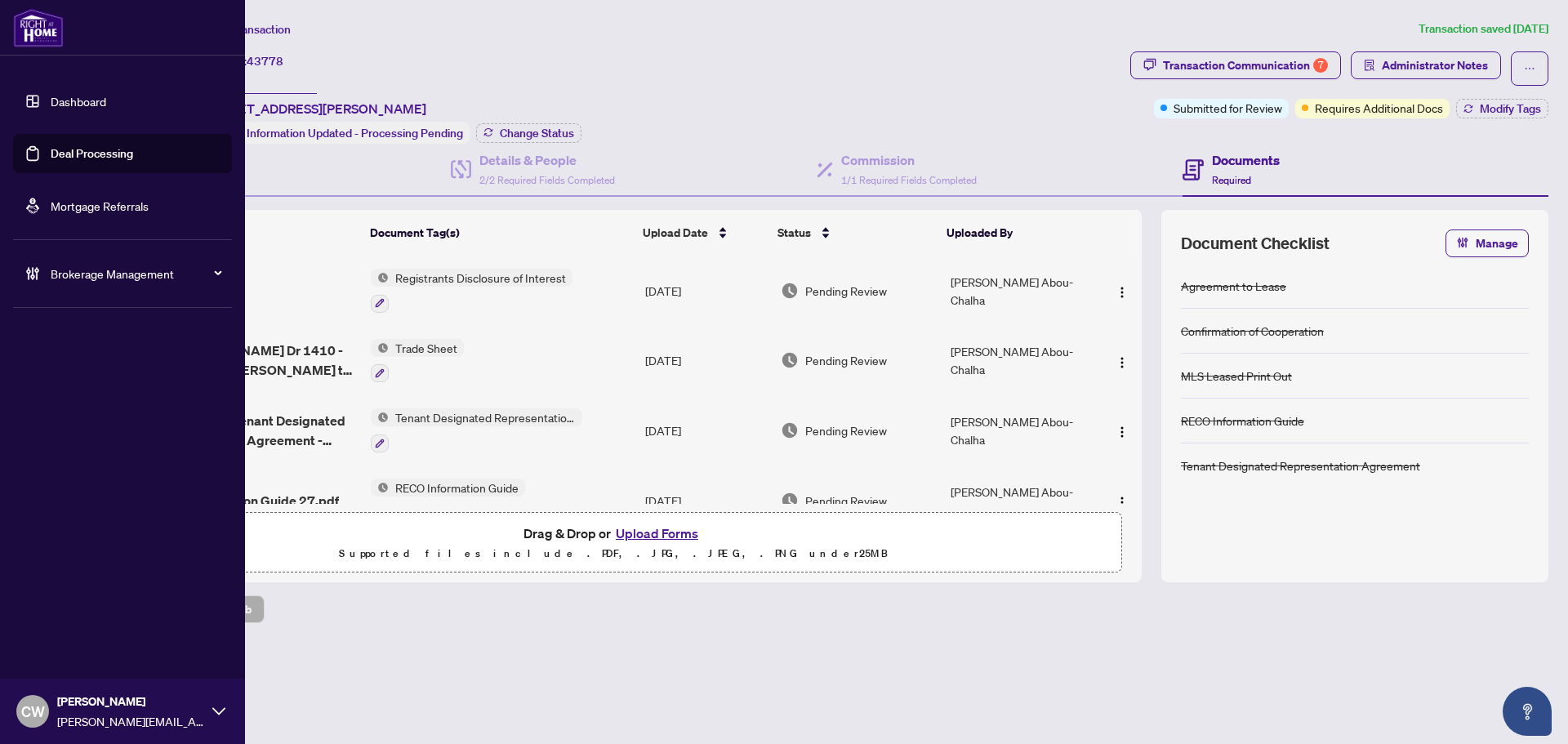
click at [50, 153] on link "Deal Processing" at bounding box center [91, 154] width 82 height 15
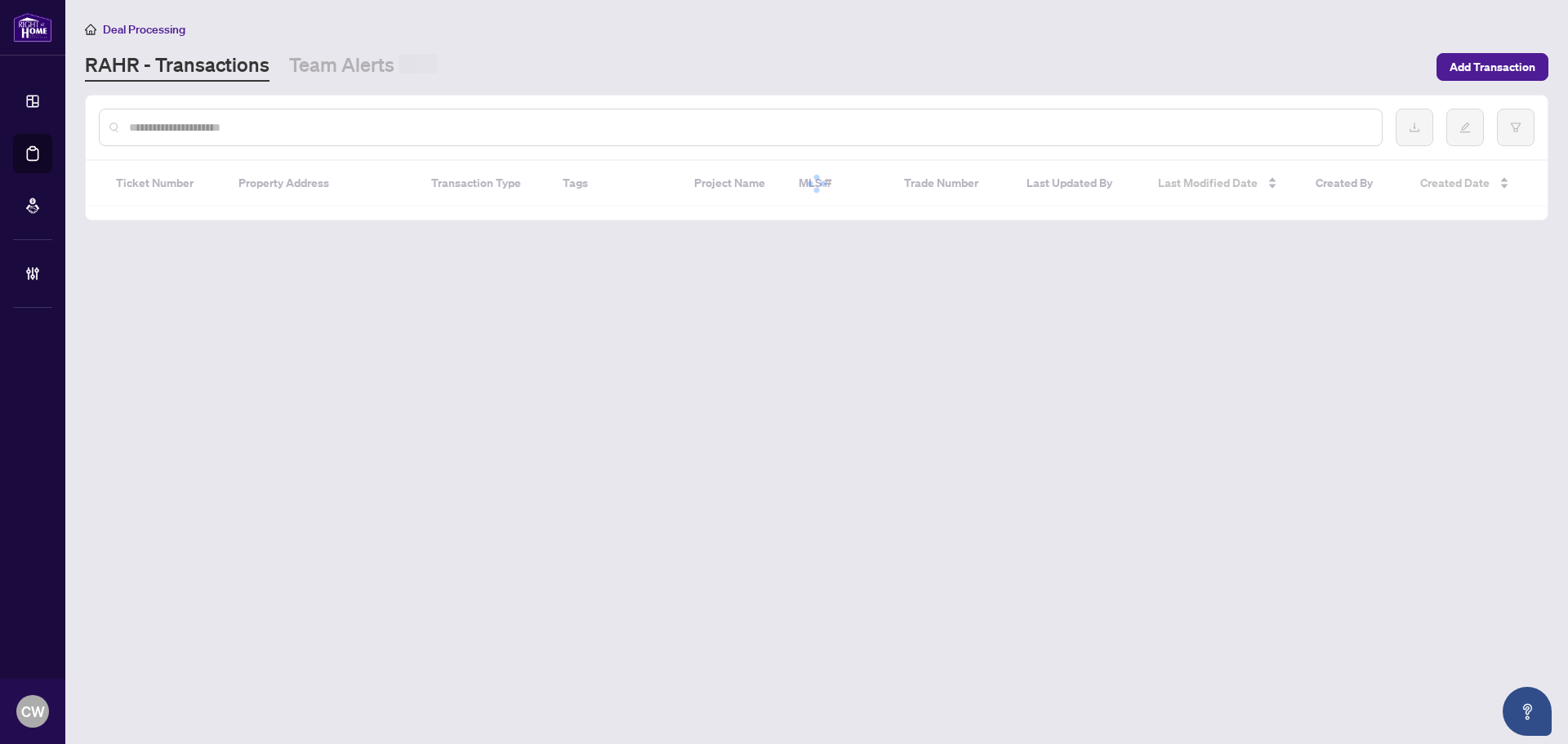
drag, startPoint x: 281, startPoint y: 109, endPoint x: 229, endPoint y: 122, distance: 53.6
click at [280, 109] on div at bounding box center [740, 127] width 1284 height 38
click at [224, 122] on input "text" at bounding box center [749, 127] width 1240 height 18
paste input "*******"
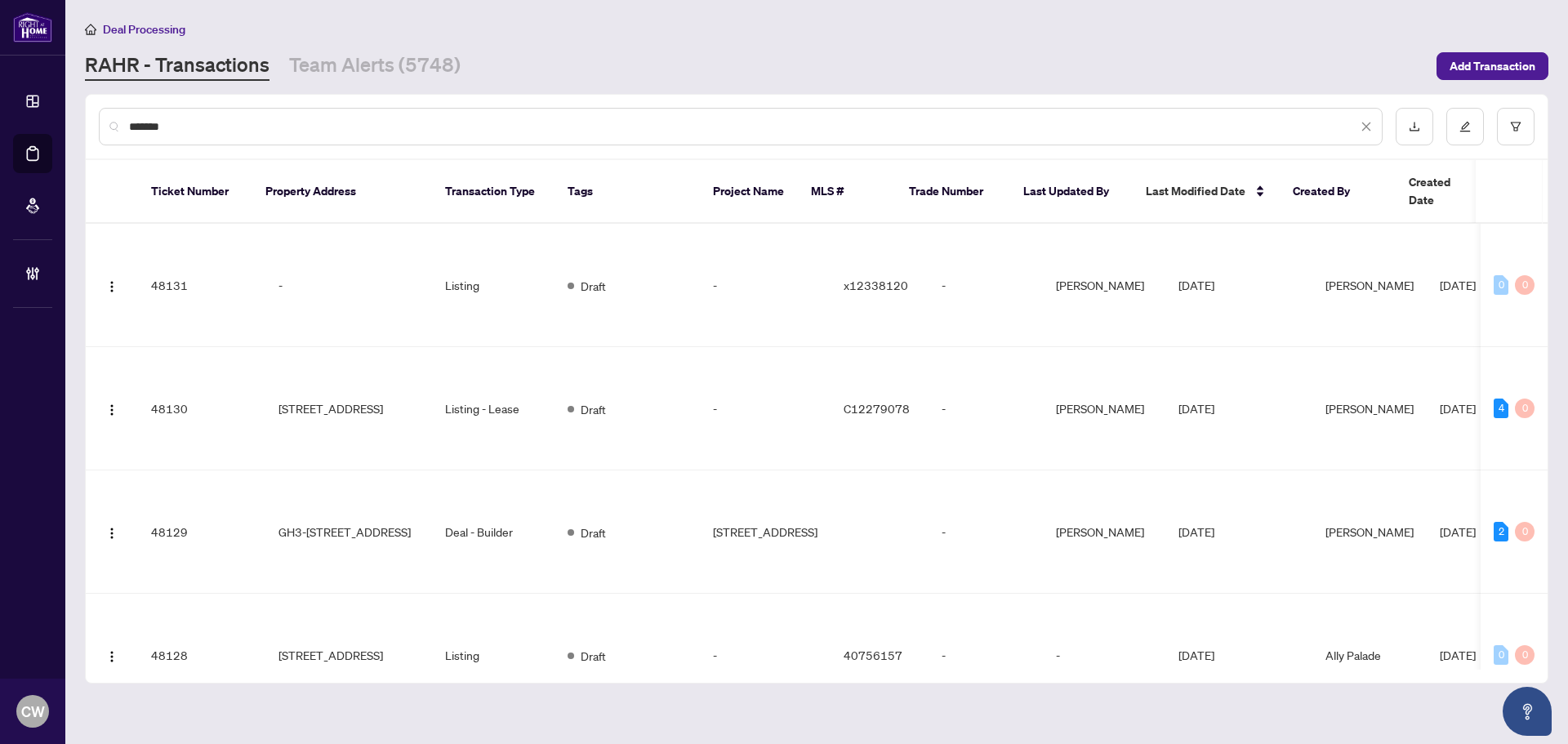
type input "*******"
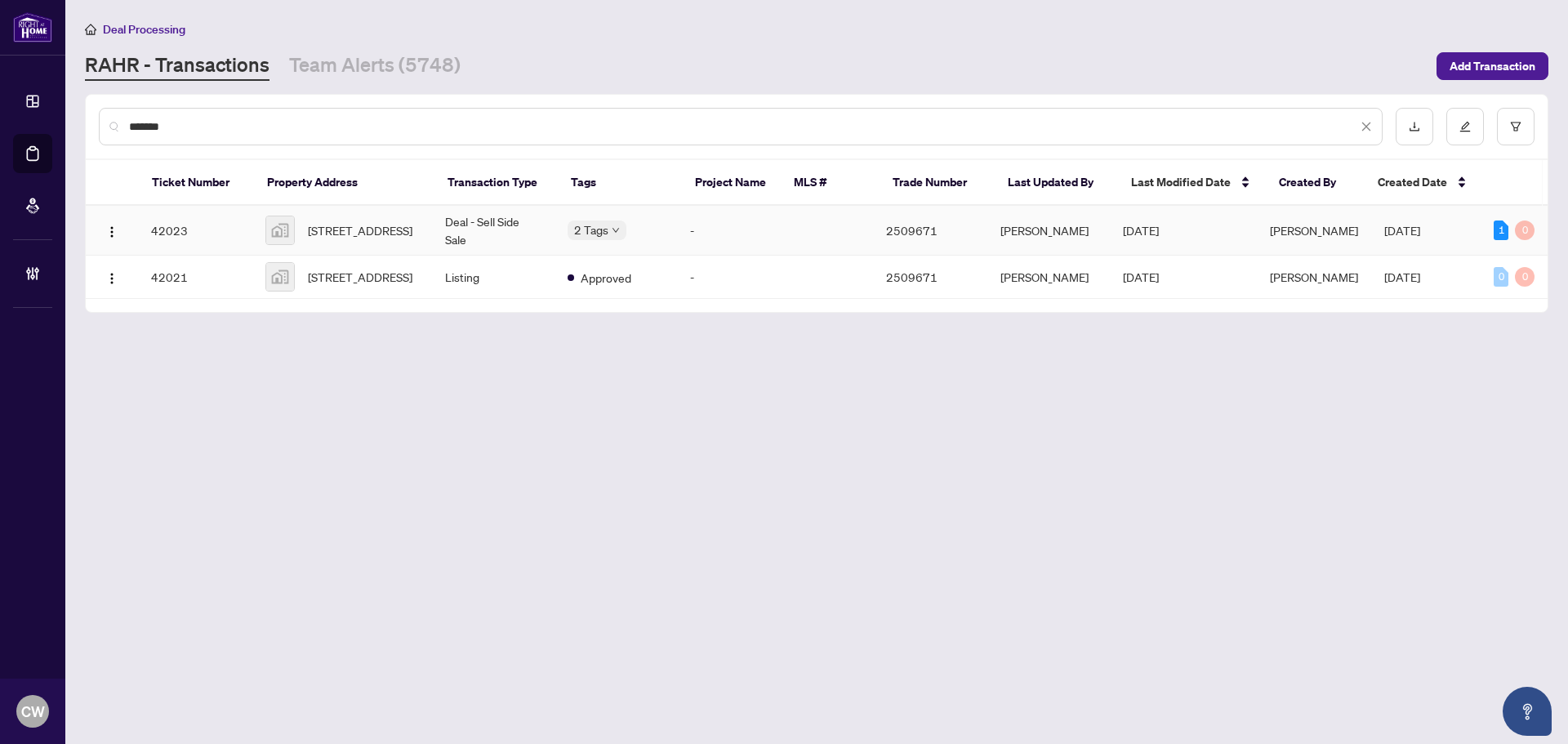
click at [352, 225] on span "[STREET_ADDRESS]" at bounding box center [360, 230] width 105 height 18
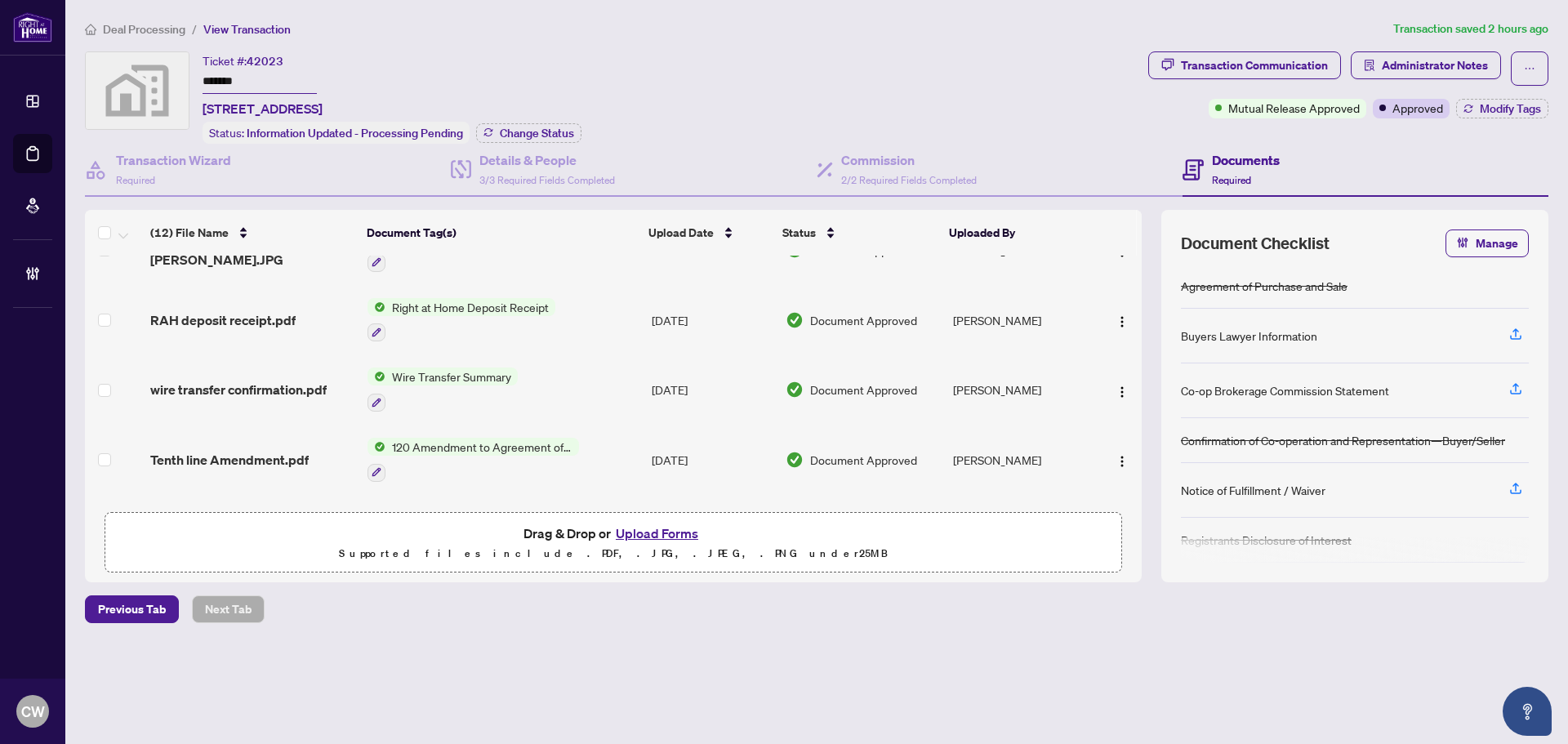
scroll to position [348, 0]
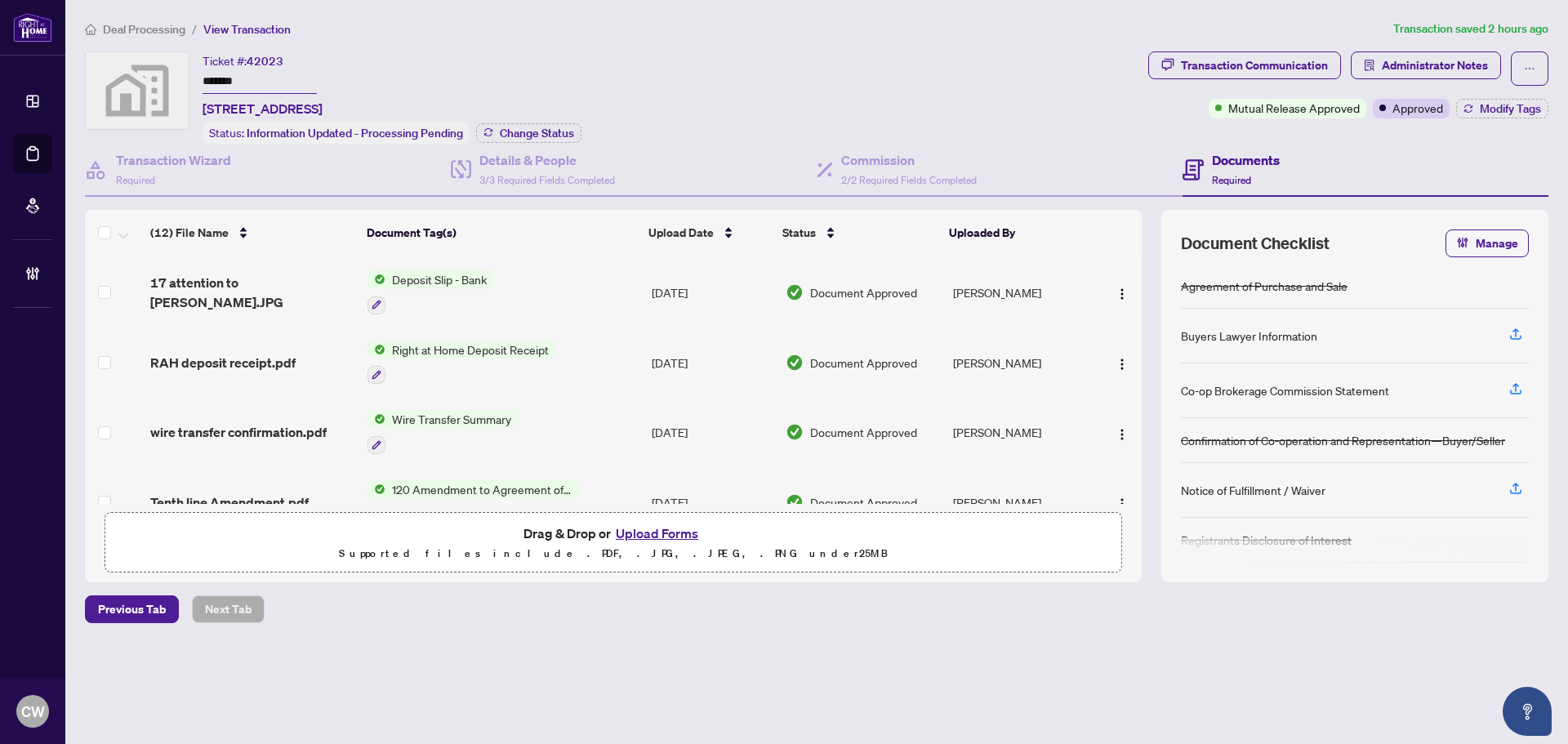
click at [282, 290] on span "17 attention to [PERSON_NAME].JPG" at bounding box center [252, 292] width 204 height 39
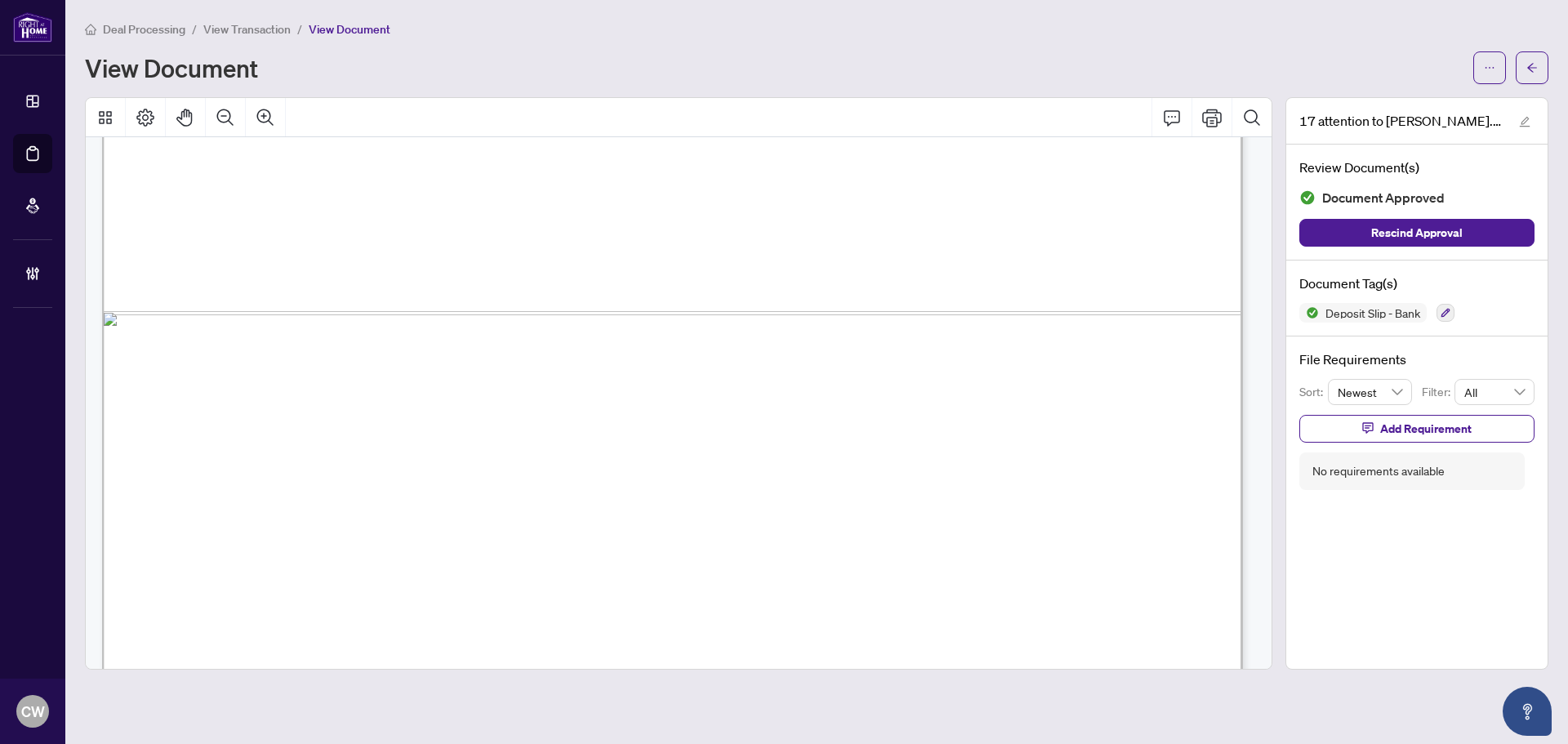
scroll to position [1115, 0]
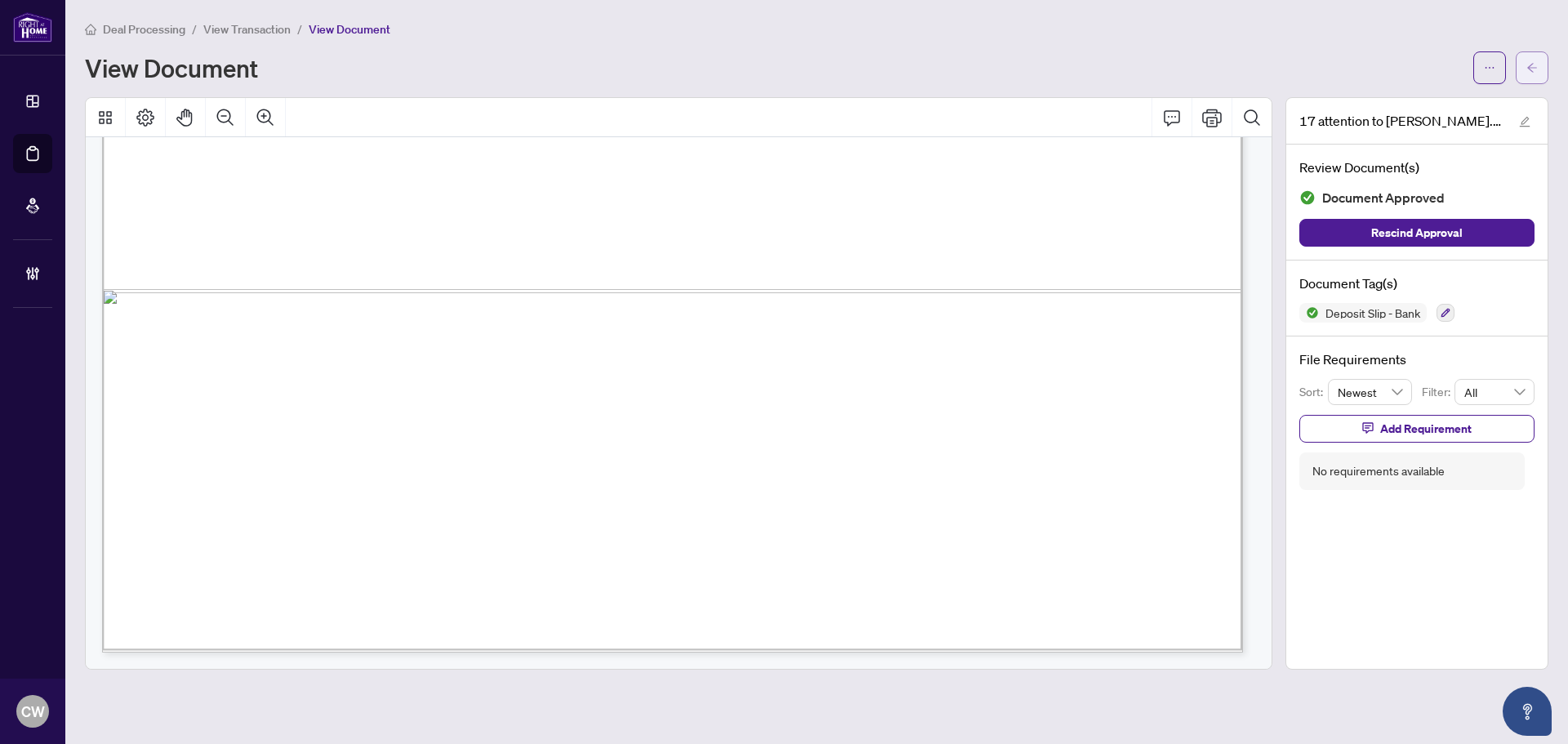
click at [1528, 60] on span "button" at bounding box center [1532, 67] width 12 height 26
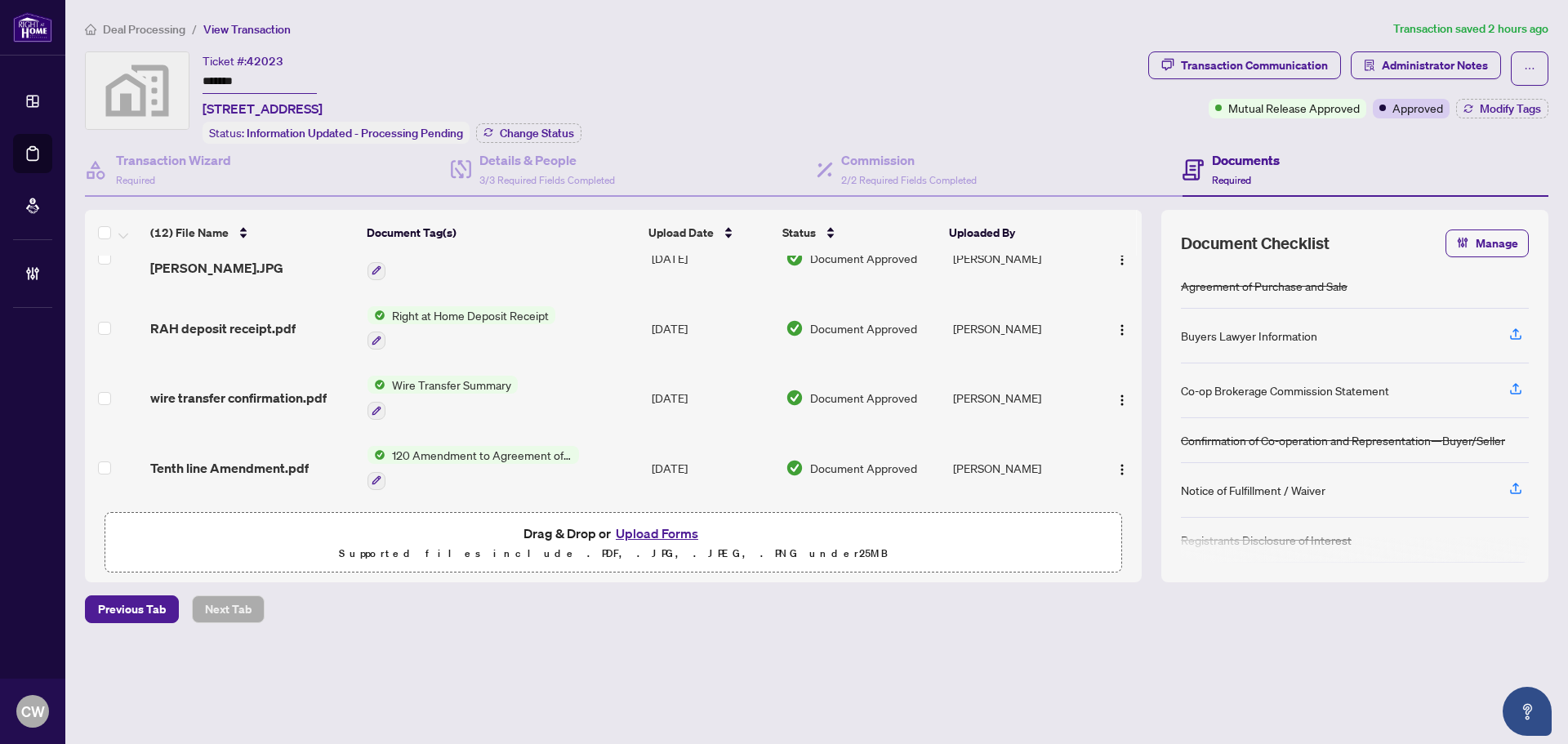
scroll to position [408, 0]
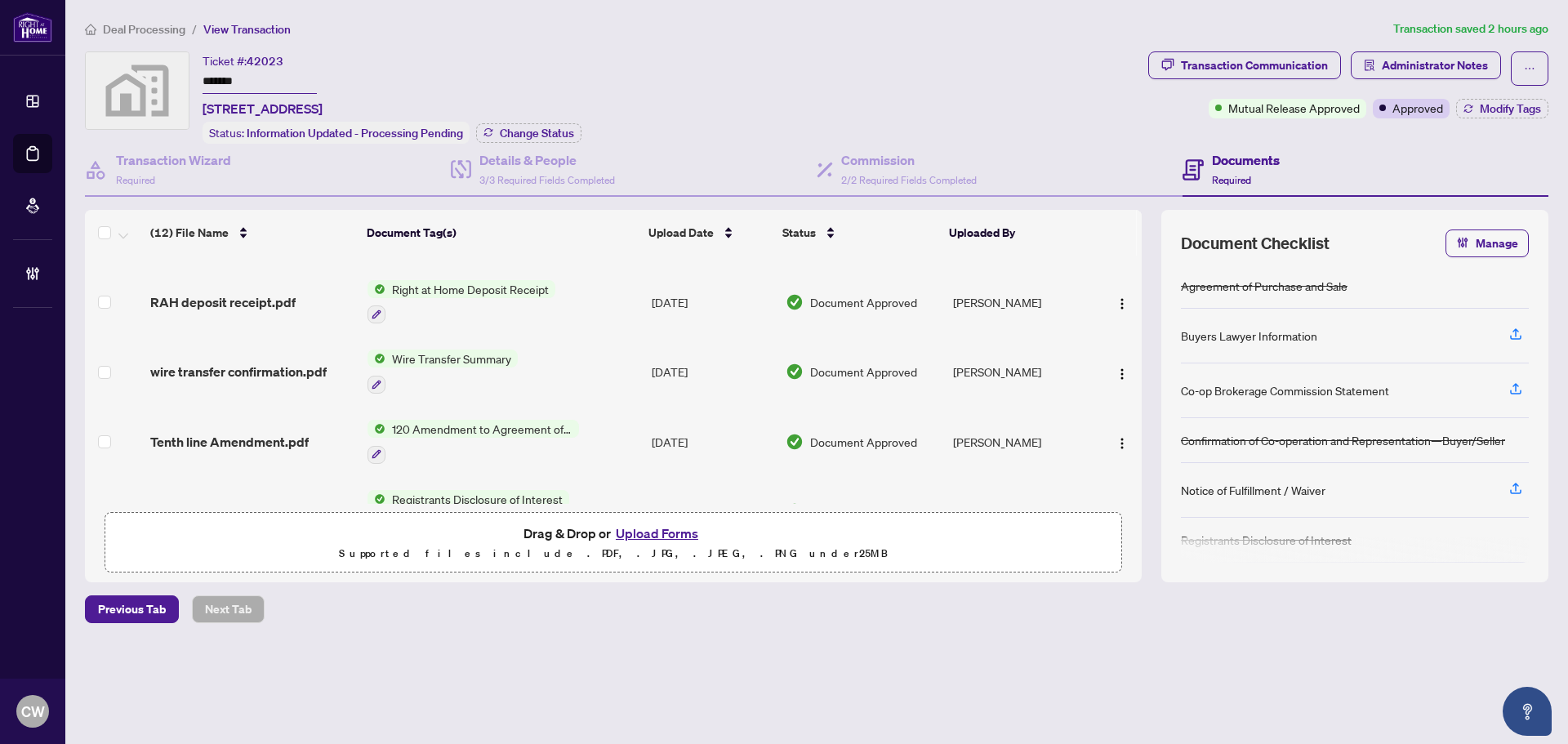
click at [297, 366] on span "wire transfer confirmation.pdf" at bounding box center [238, 371] width 177 height 19
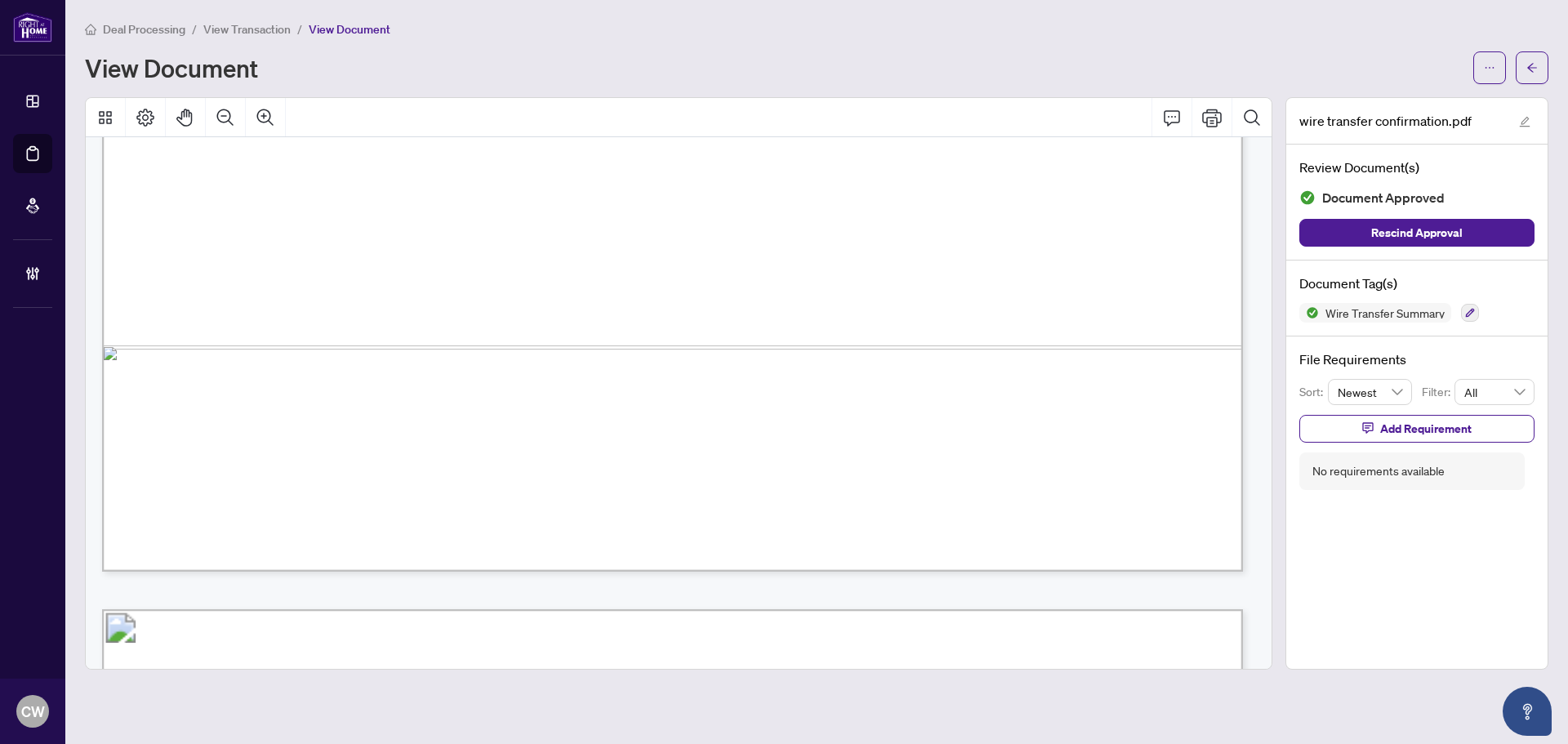
scroll to position [1062, 0]
click at [1525, 68] on button "button" at bounding box center [1532, 67] width 33 height 33
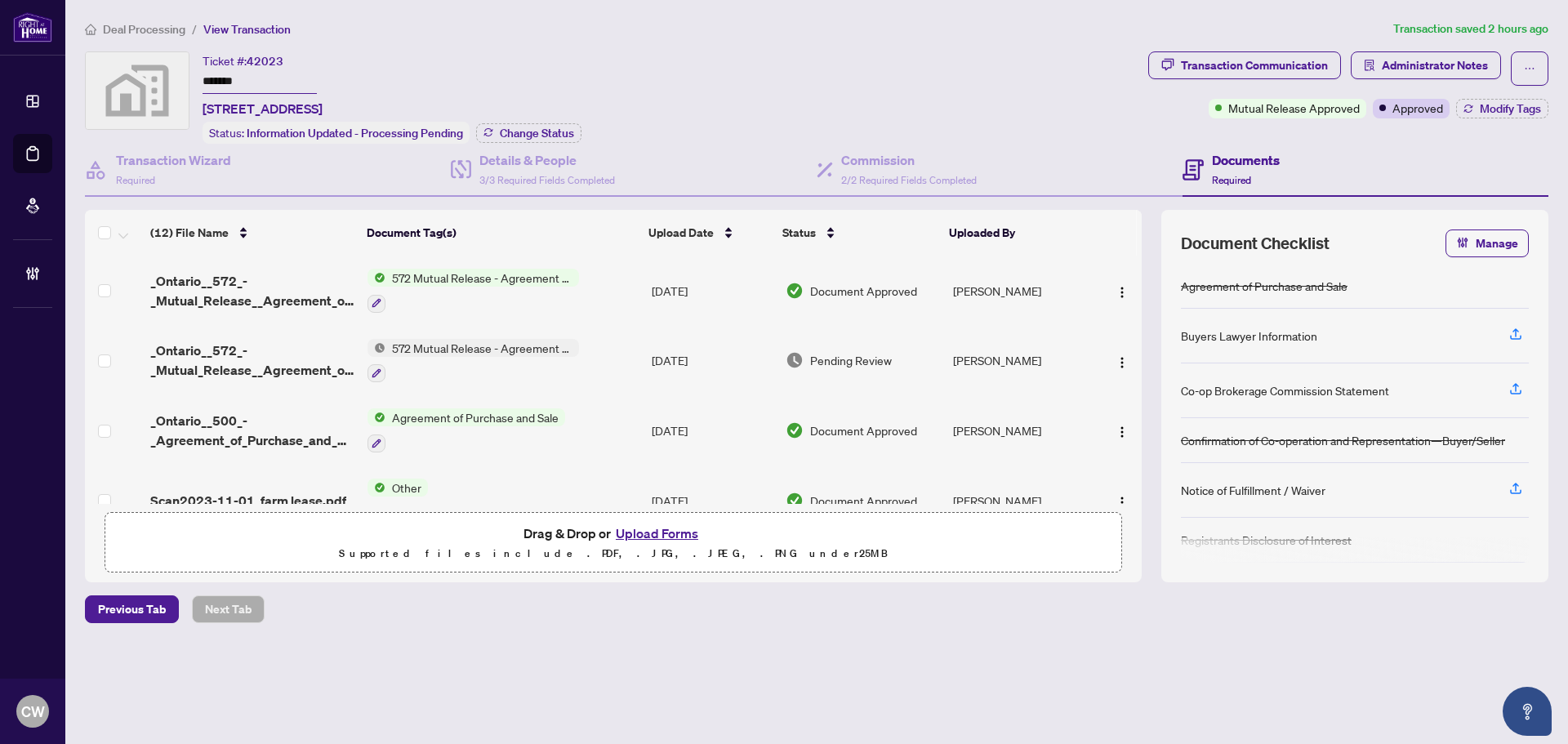
click at [468, 270] on span "572 Mutual Release - Agreement of Purchase and Sale - Commercial" at bounding box center [482, 277] width 193 height 18
click at [524, 127] on span "Change Status" at bounding box center [537, 133] width 75 height 12
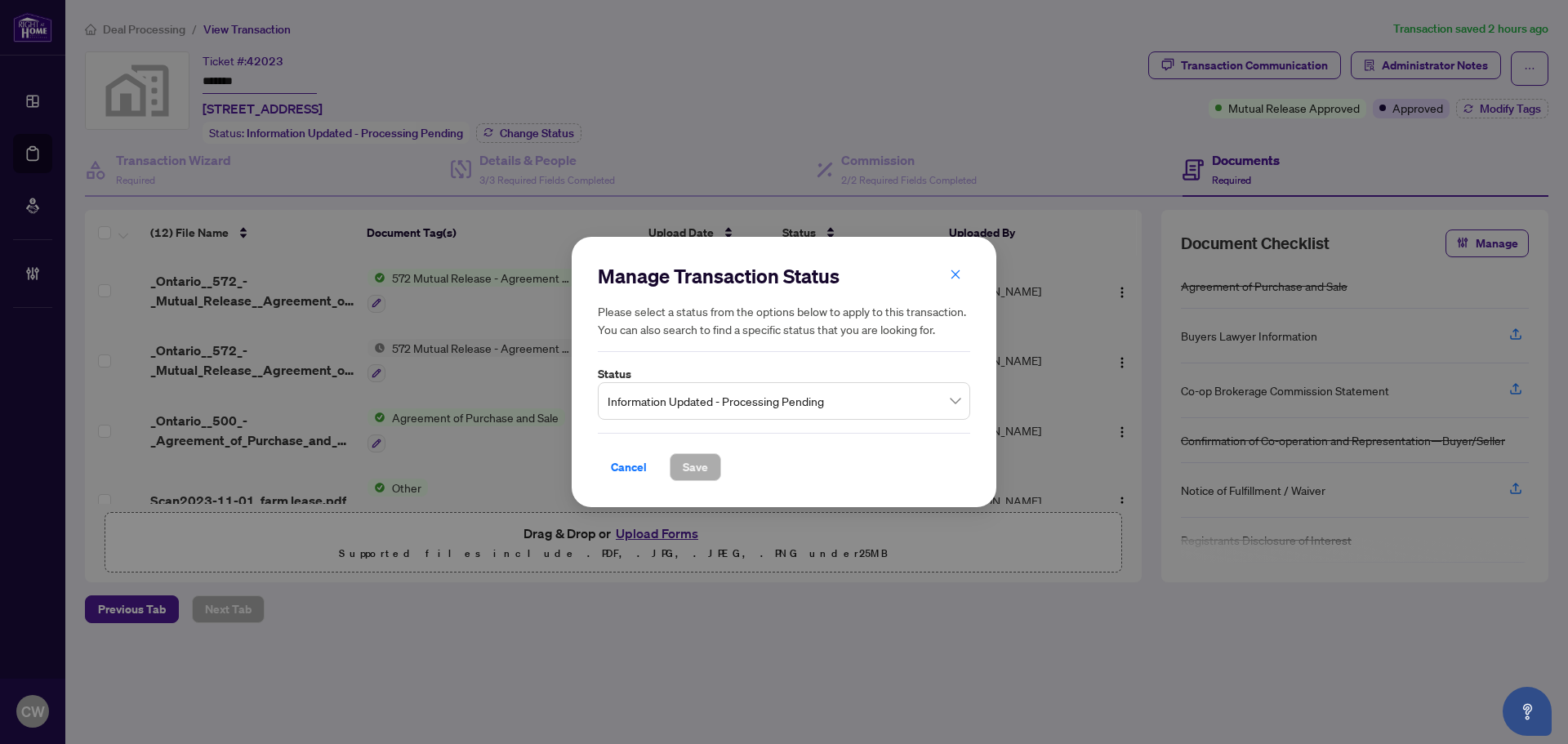
click at [730, 405] on span "Information Updated - Processing Pending" at bounding box center [783, 400] width 353 height 31
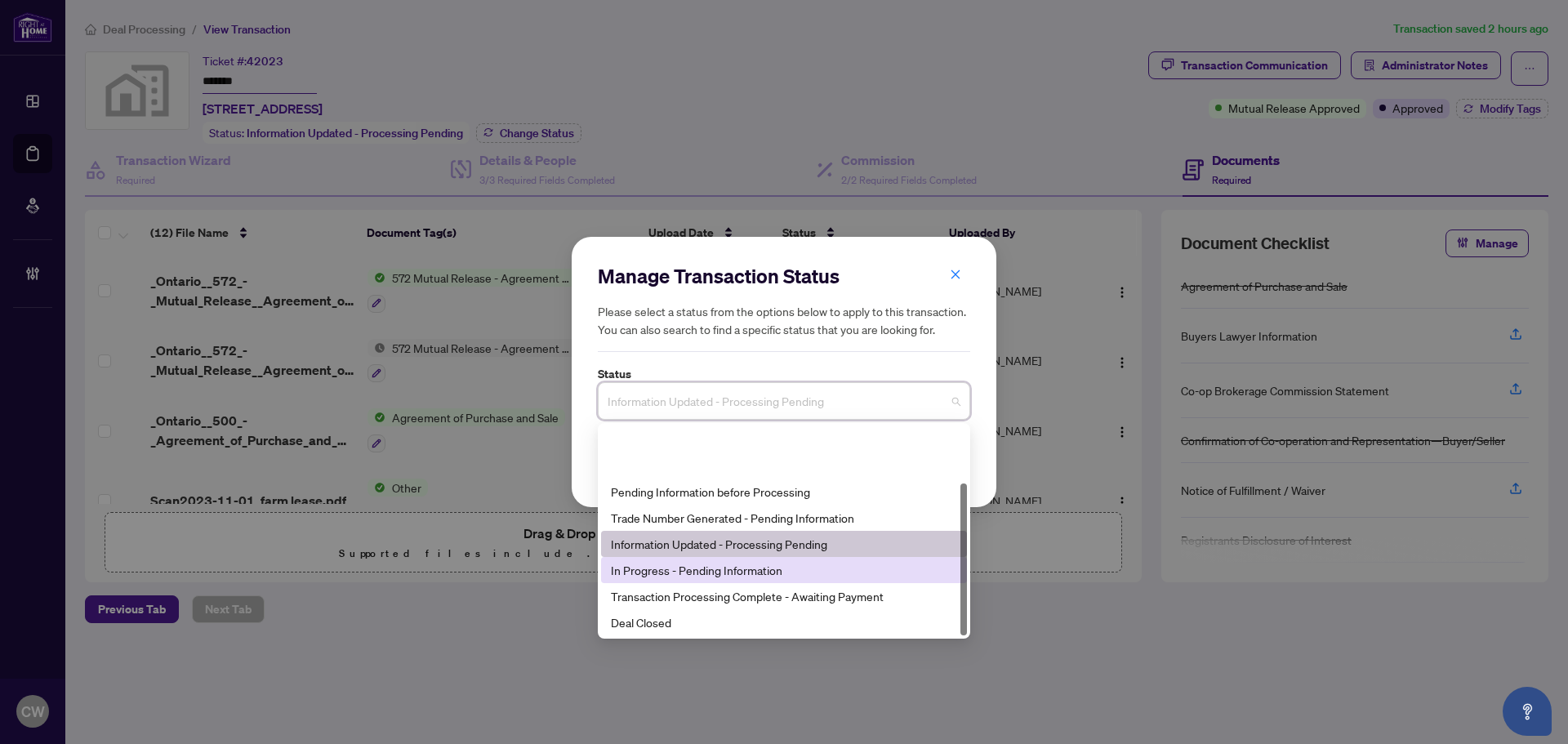
scroll to position [79, 0]
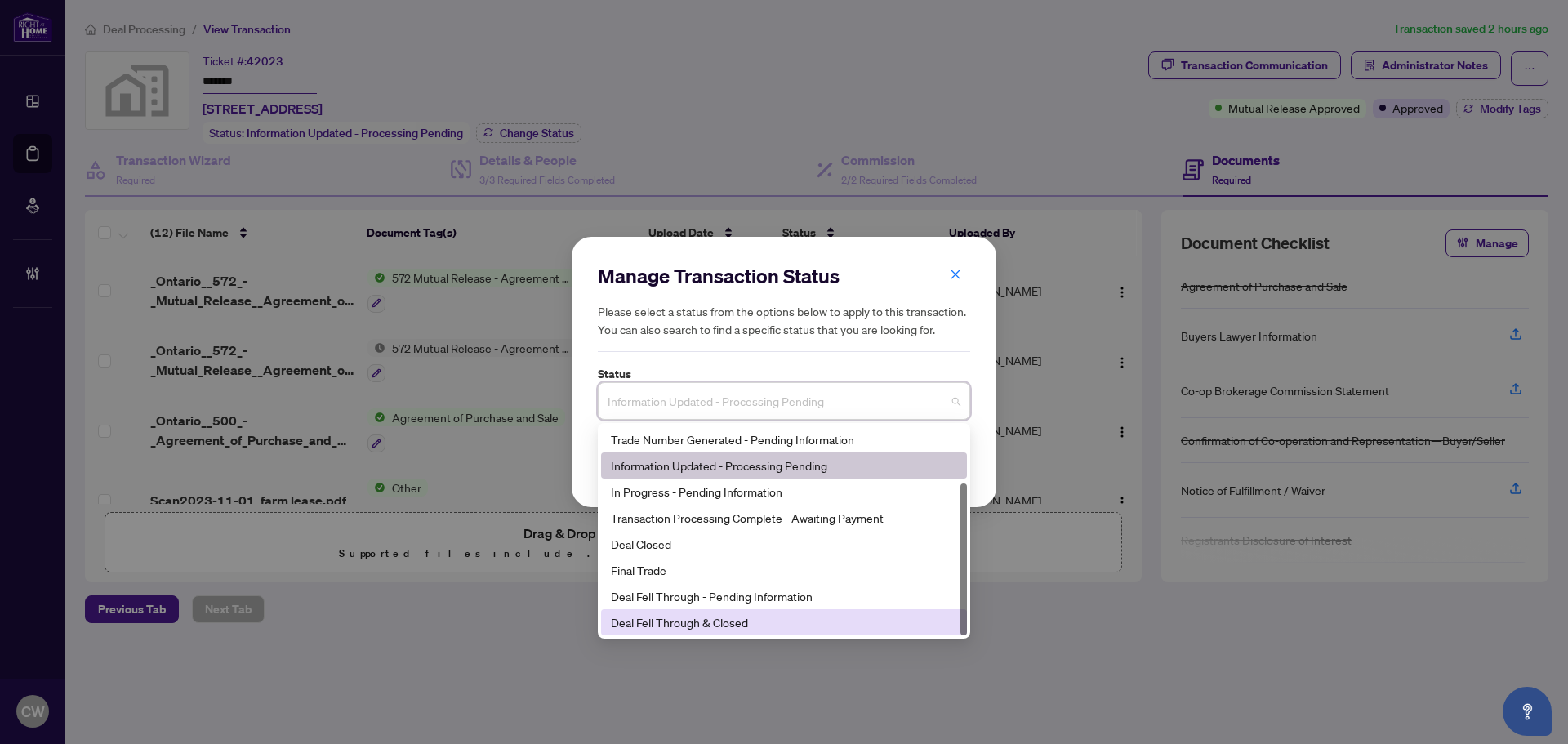
click at [704, 623] on div "Deal Fell Through & Closed" at bounding box center [783, 622] width 346 height 18
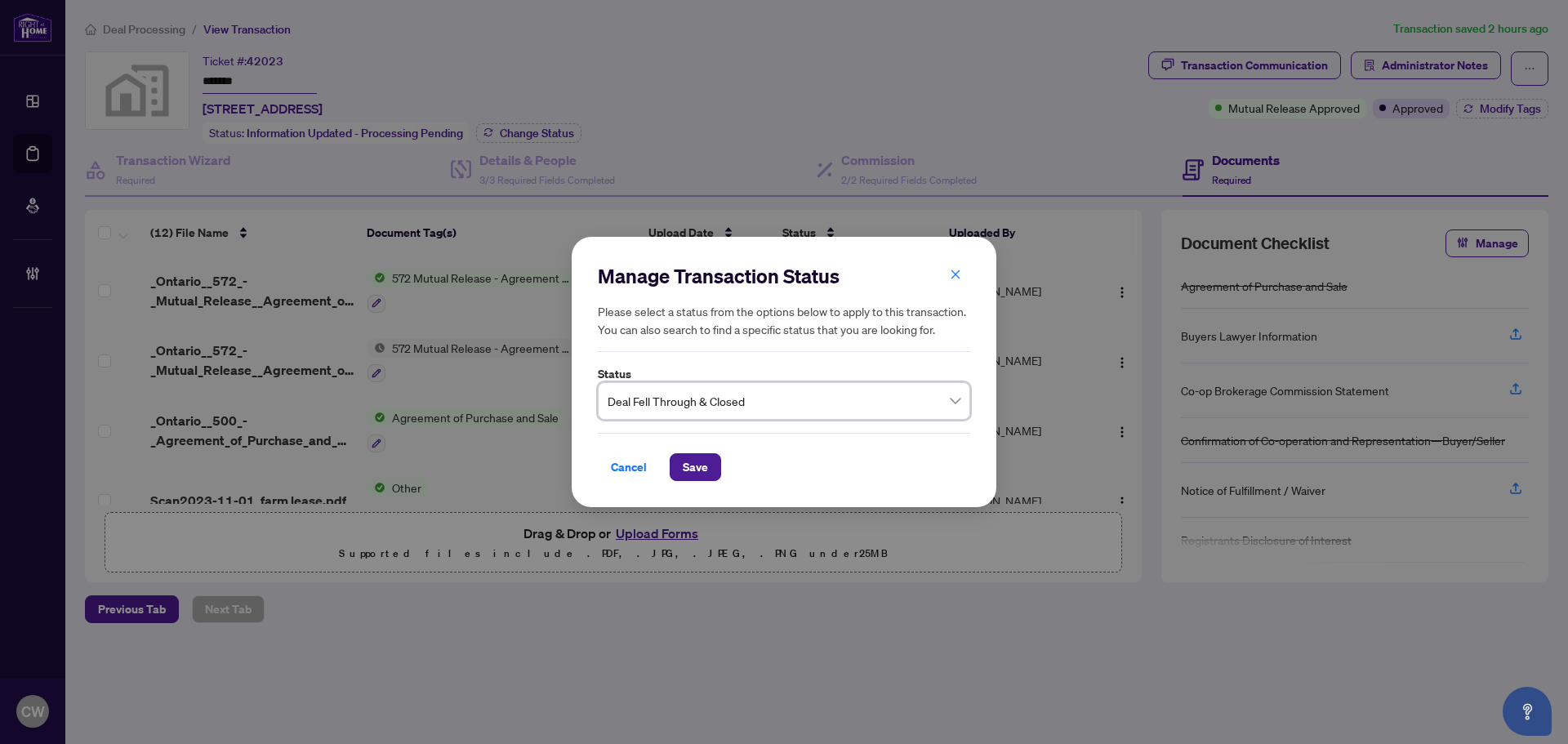
click at [692, 451] on div "Cancel Save" at bounding box center [784, 457] width 373 height 49
click at [714, 475] on button "Save" at bounding box center [694, 467] width 51 height 28
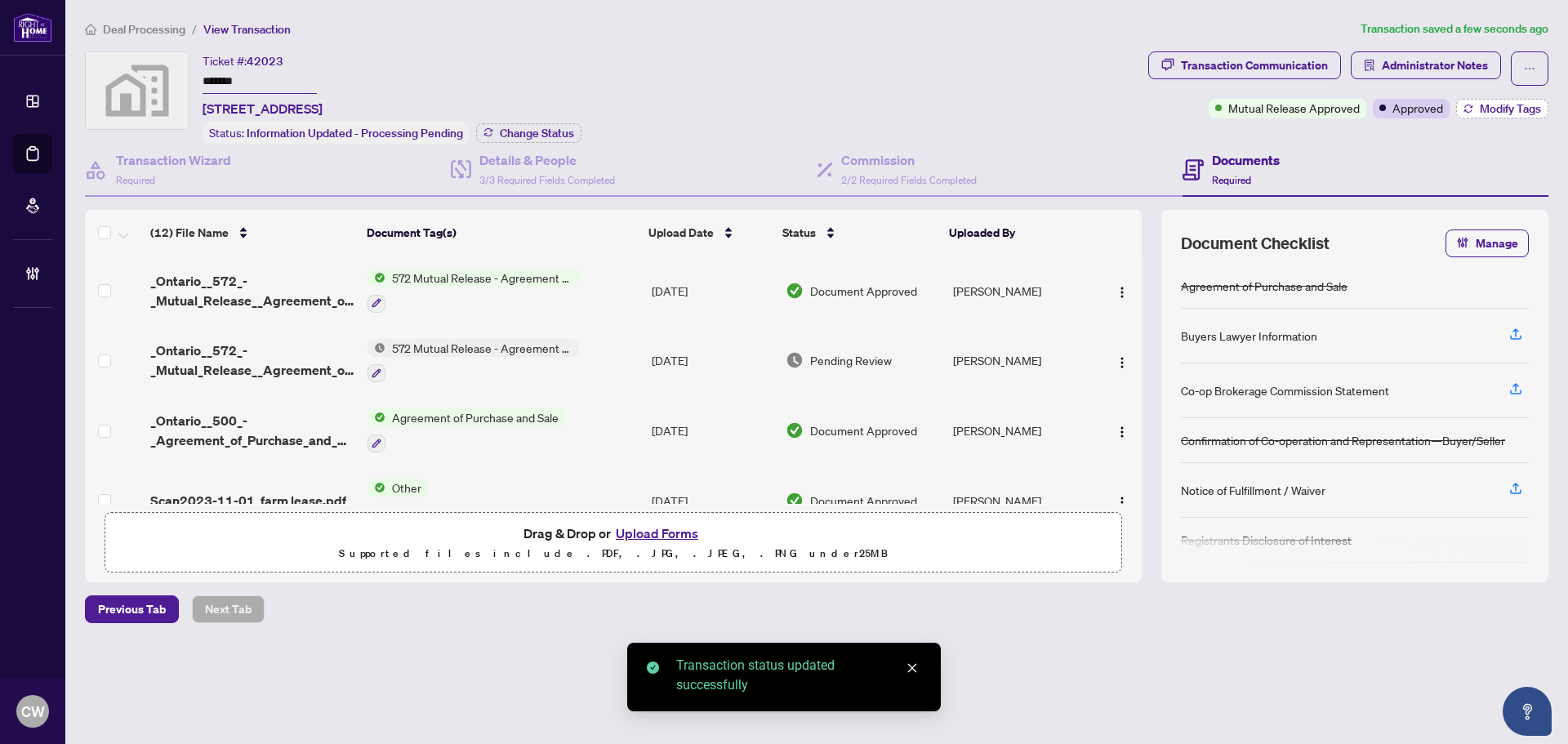
click at [1509, 111] on span "Modify Tags" at bounding box center [1510, 109] width 61 height 12
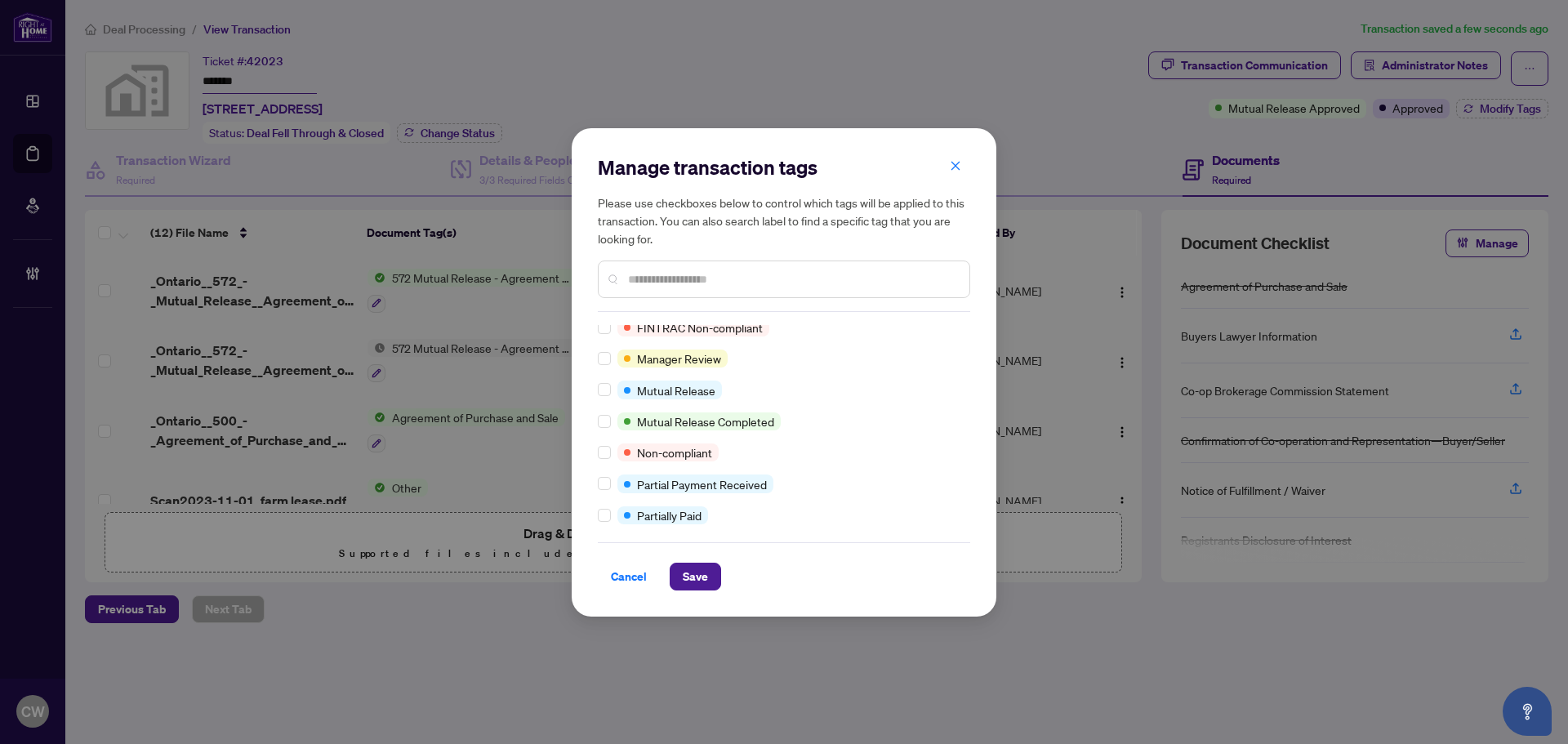
scroll to position [490, 0]
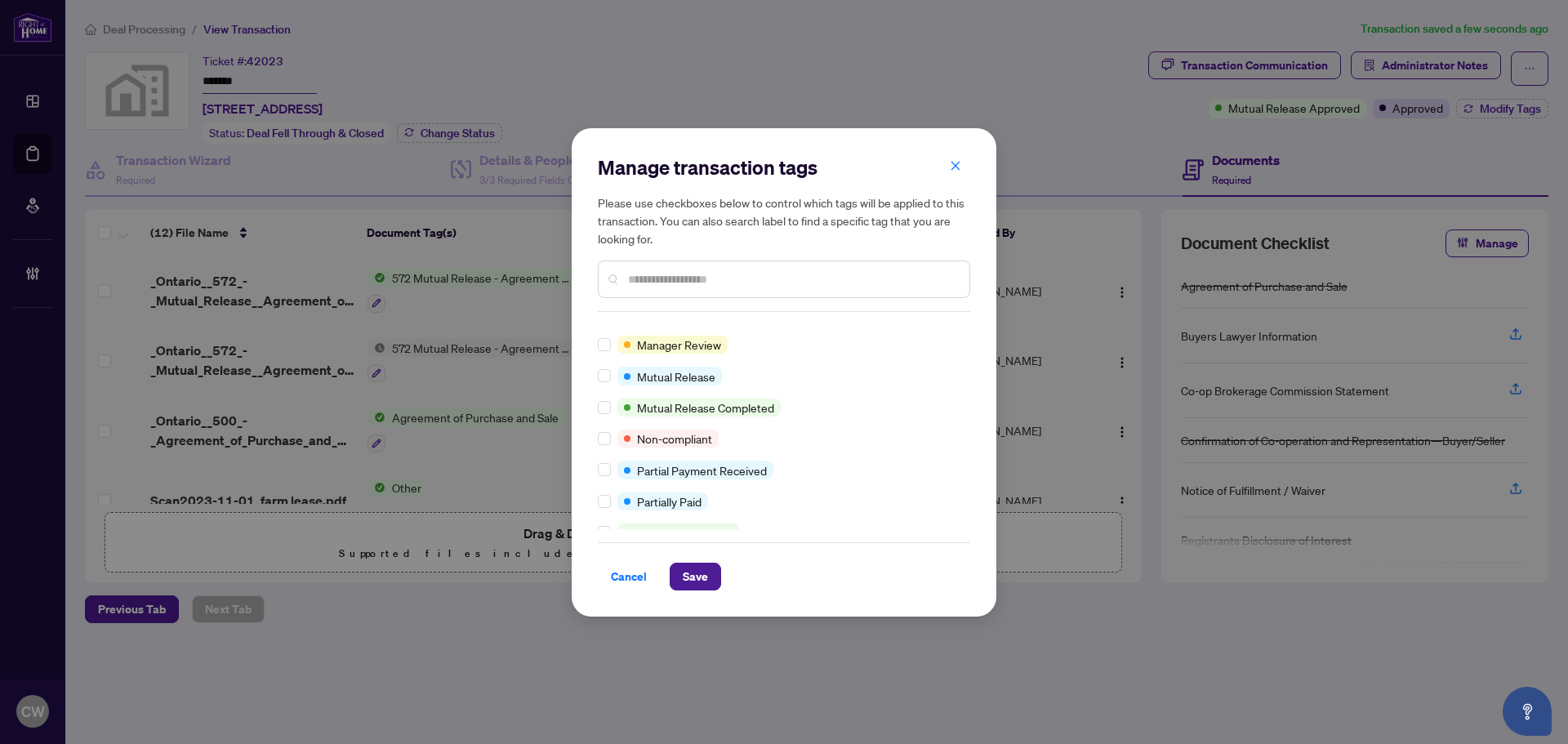
click at [606, 418] on div "Approved Final Trade Mutual Release Approved Advance Request Approved Agent to …" at bounding box center [784, 427] width 373 height 204
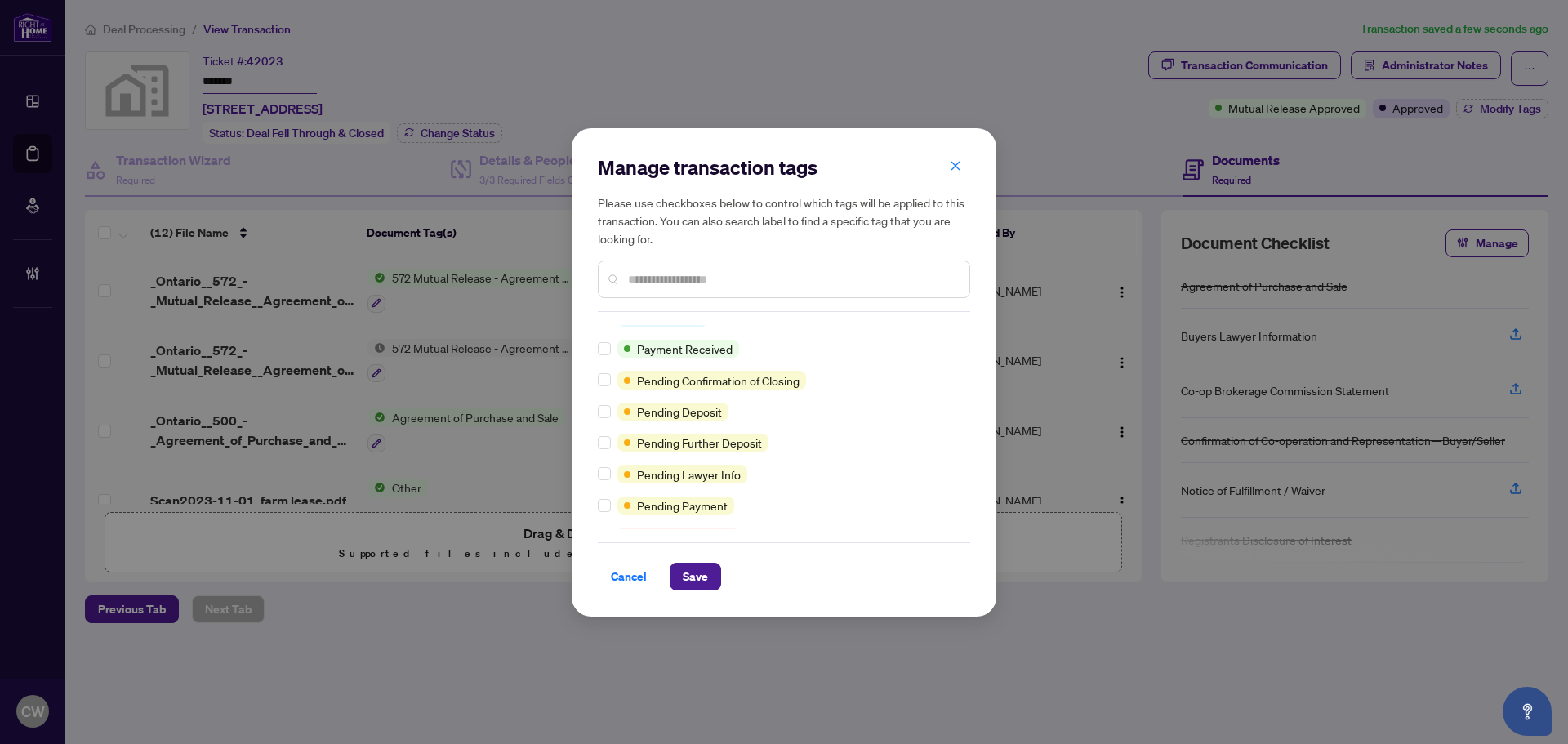
scroll to position [1000, 0]
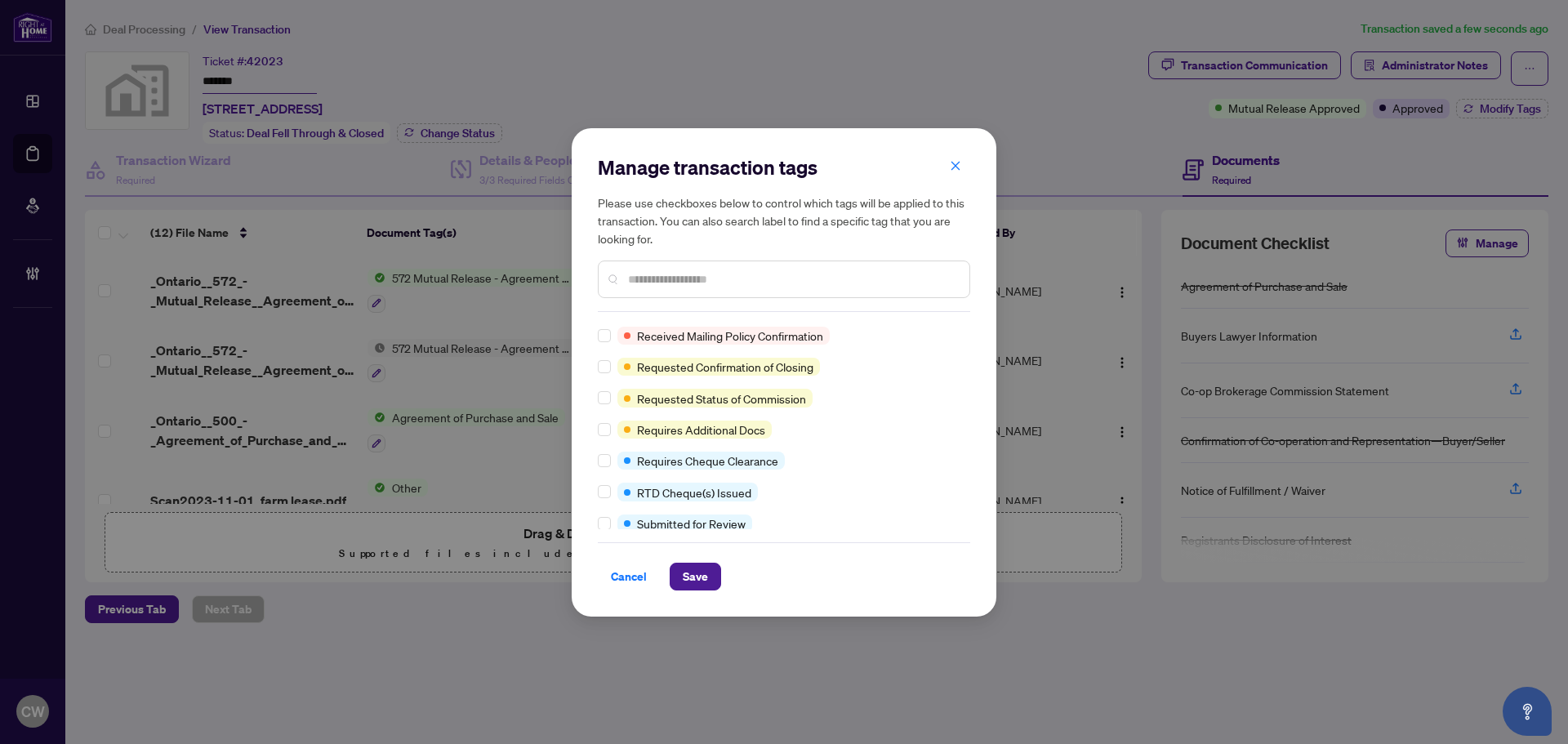
click at [596, 493] on div "Manage transaction tags Please use checkboxes below to control which tags will …" at bounding box center [783, 372] width 425 height 488
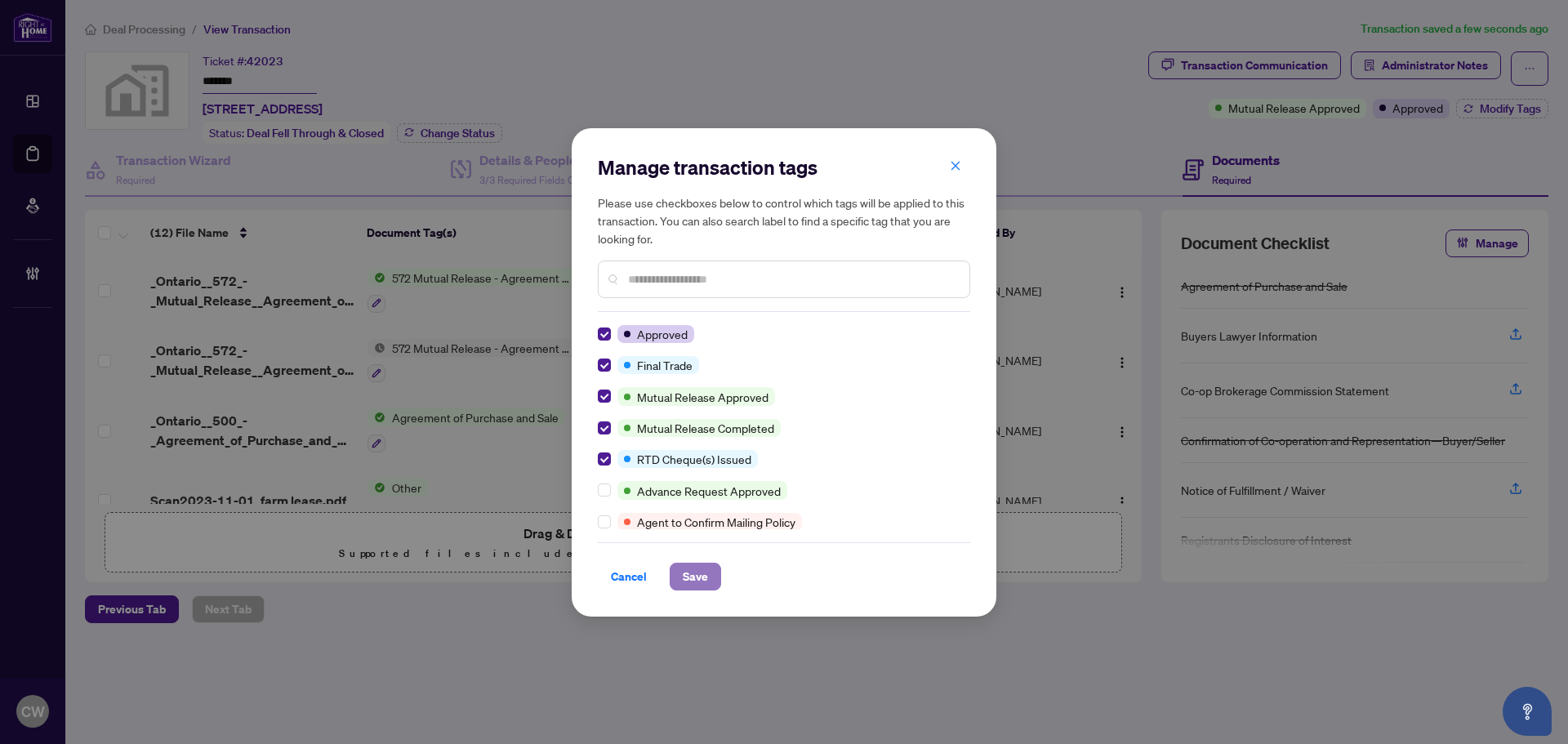
click at [694, 570] on span "Save" at bounding box center [695, 576] width 25 height 26
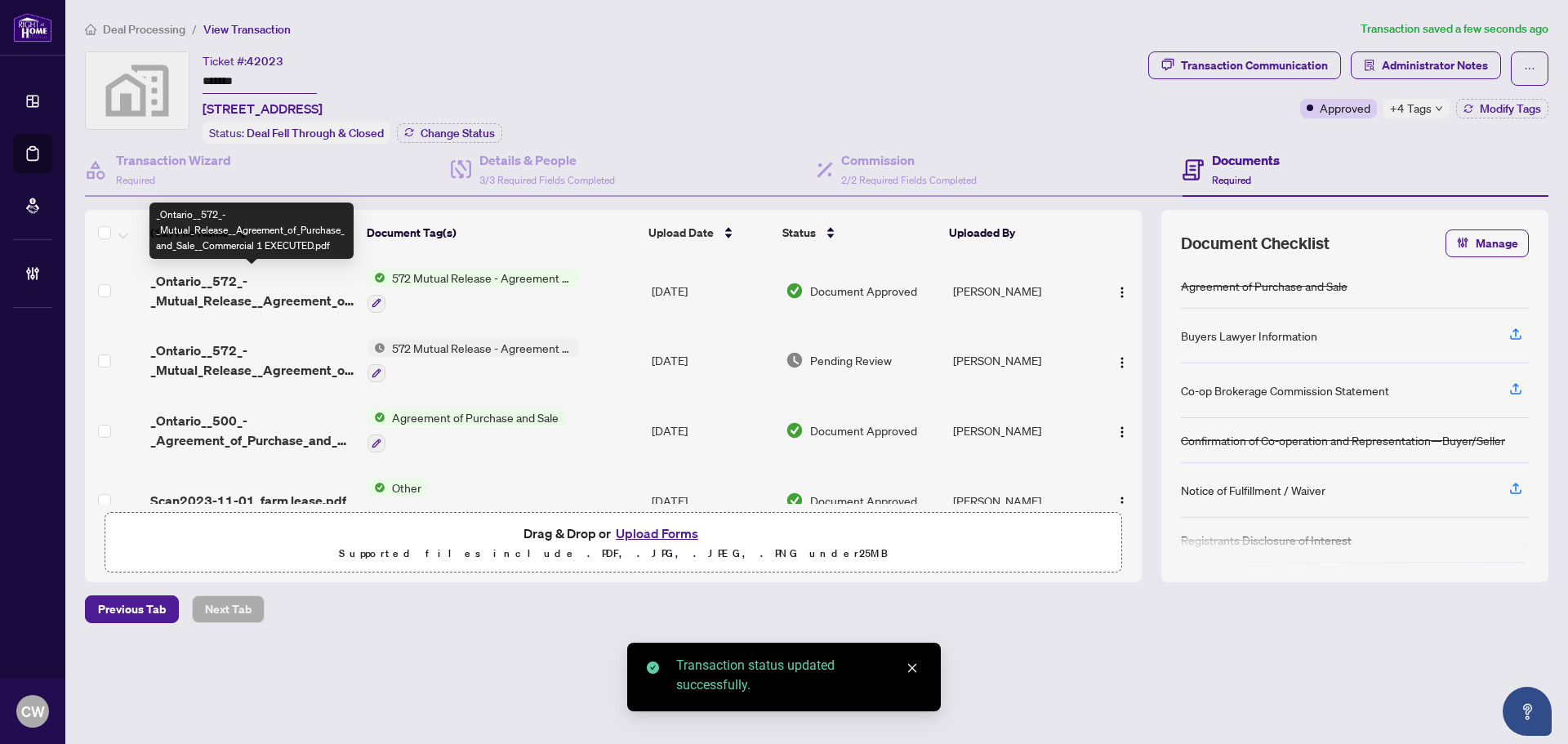
click at [271, 292] on span "_Ontario__572_-_Mutual_Release__Agreement_of_Purchase_and_Sale__Commercial 1 EX…" at bounding box center [252, 291] width 204 height 39
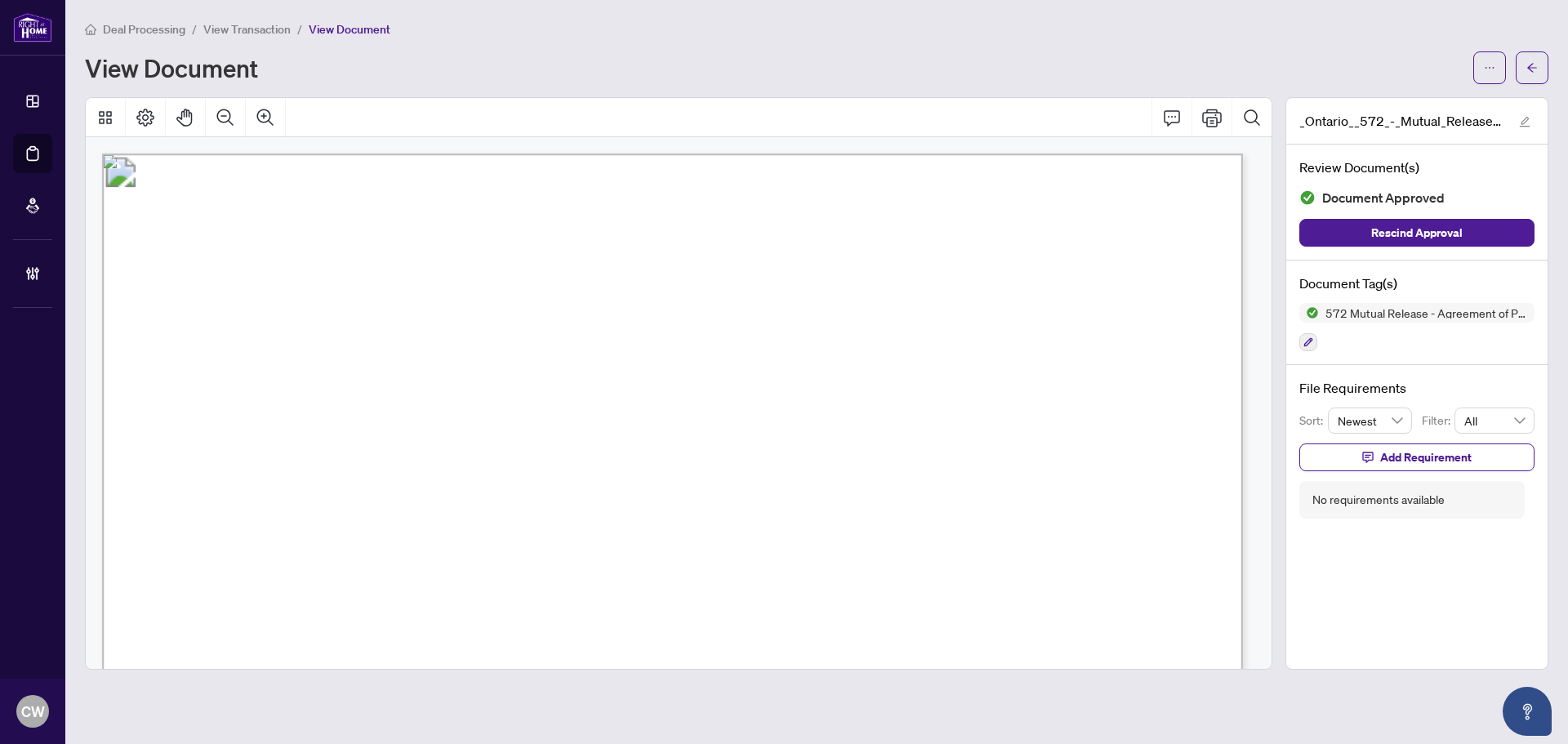
scroll to position [245, 0]
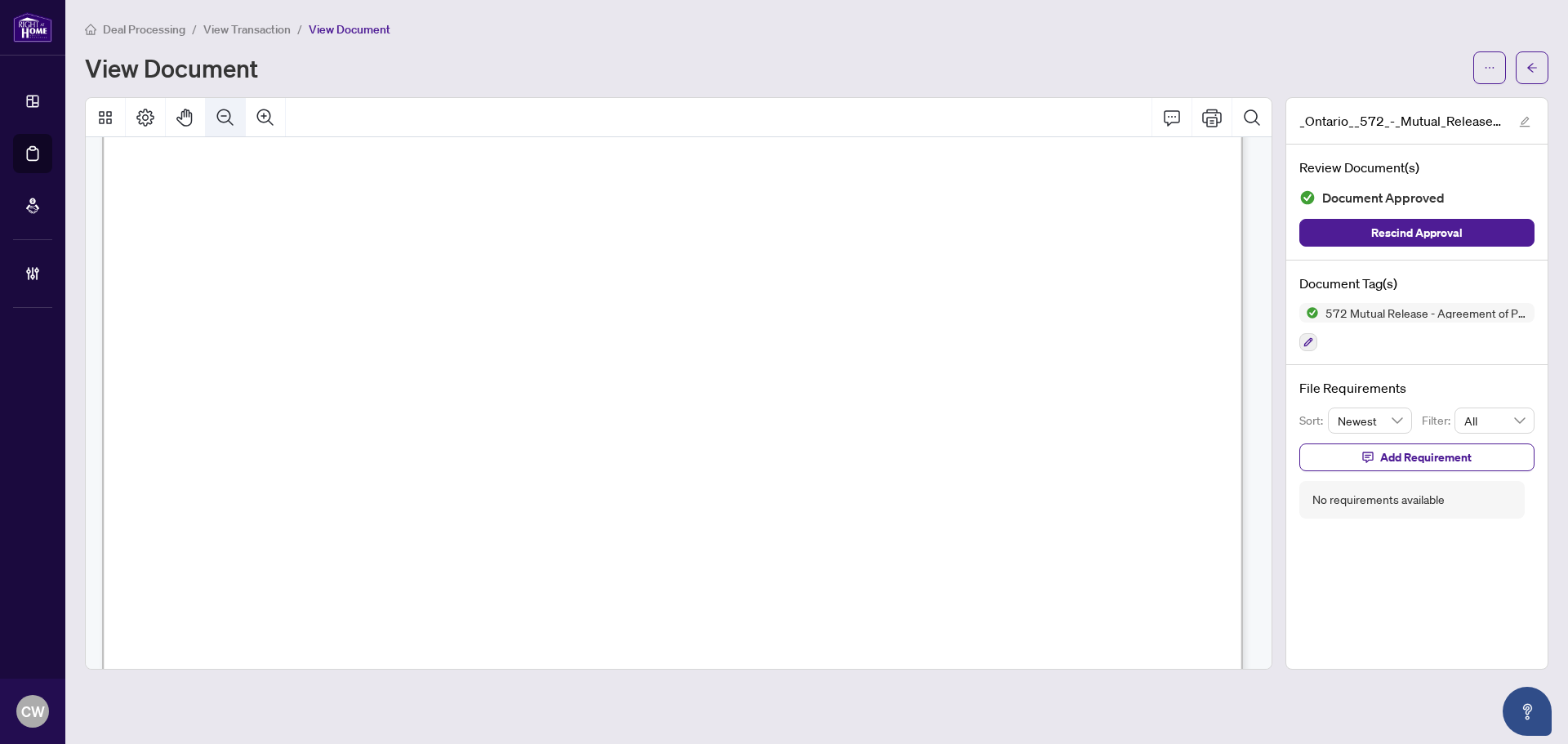
click at [226, 122] on icon "Zoom Out" at bounding box center [224, 117] width 19 height 19
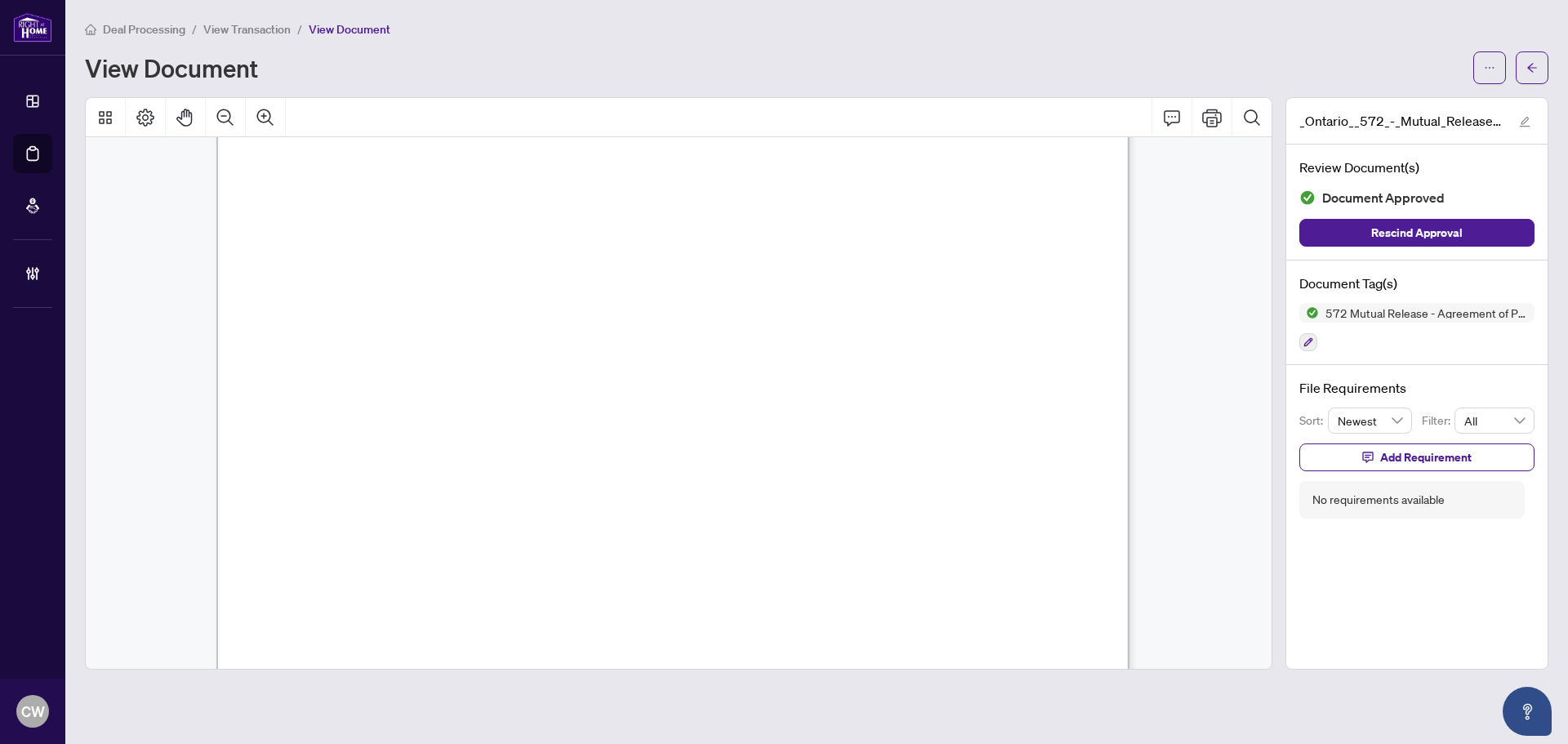
scroll to position [271, 0]
click at [1530, 66] on icon "arrow-left" at bounding box center [1532, 68] width 12 height 12
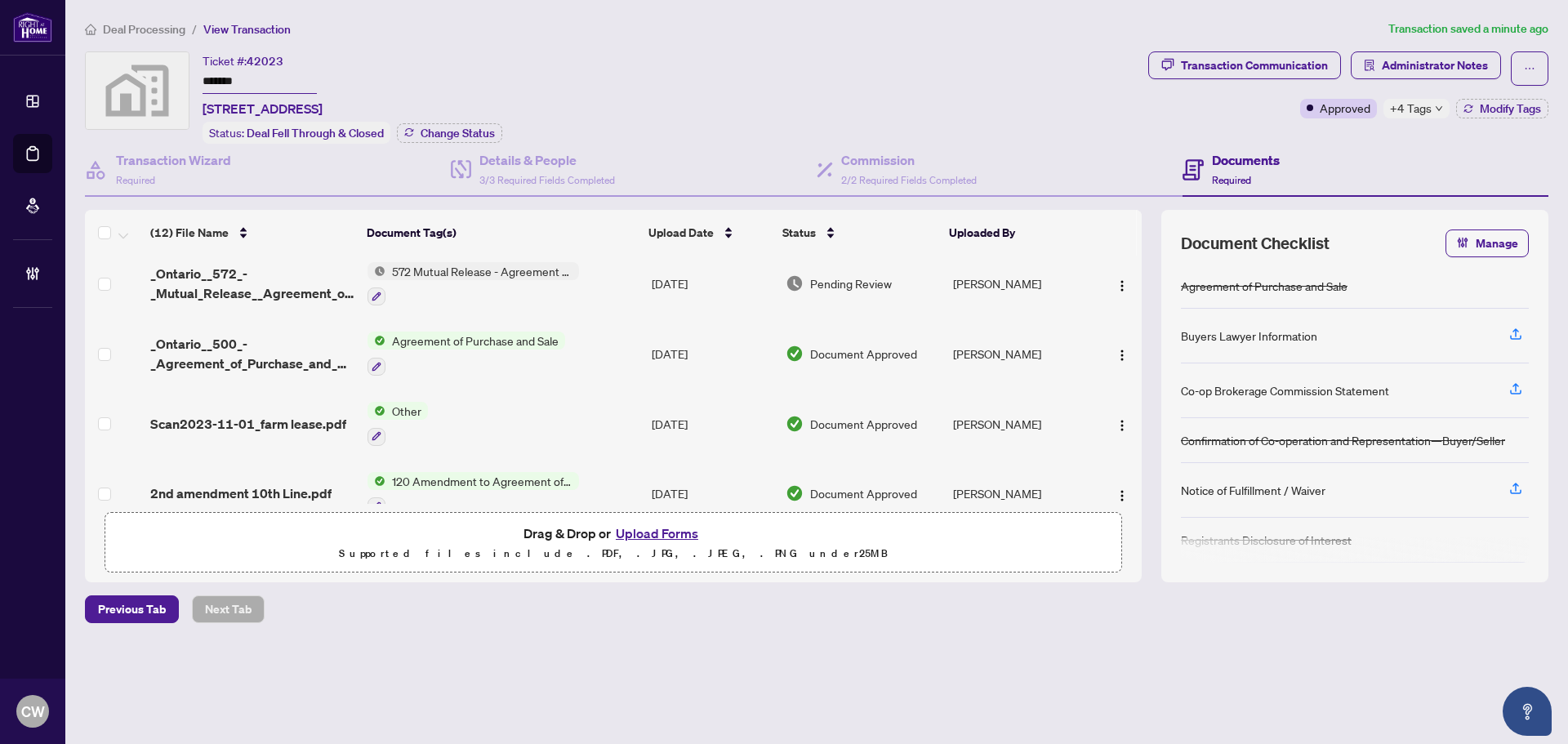
scroll to position [327, 0]
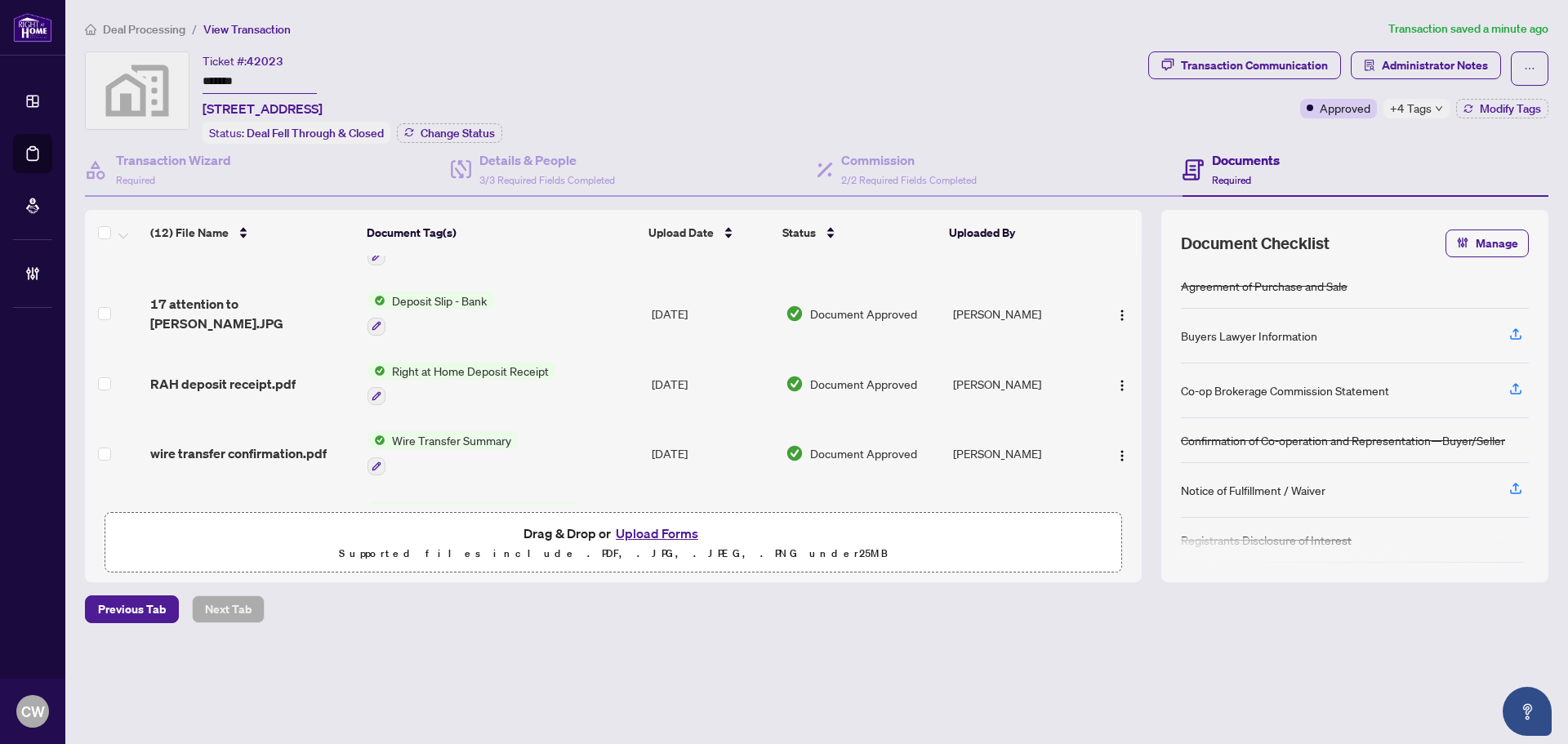
click at [426, 440] on span "Wire Transfer Summary" at bounding box center [451, 440] width 132 height 18
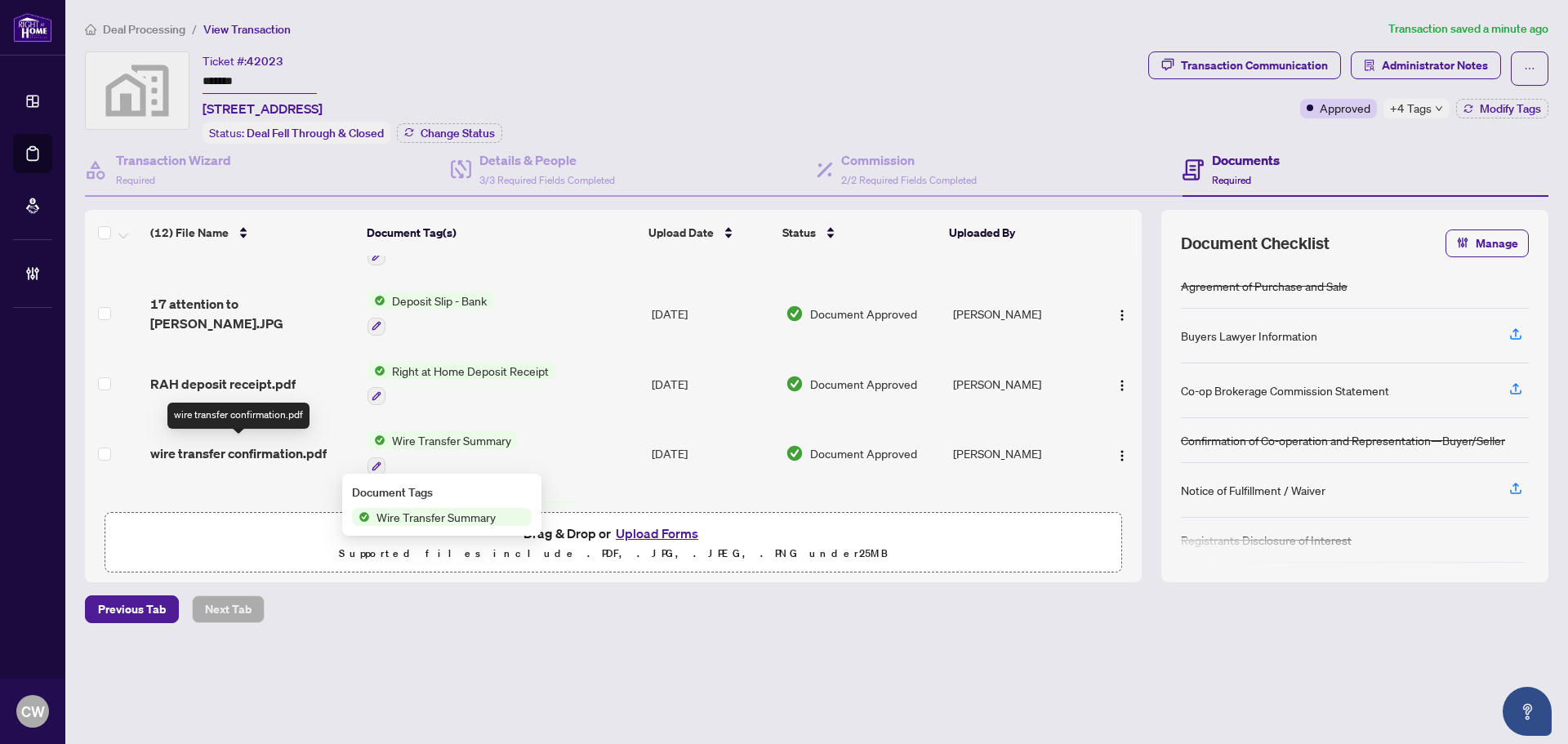
click at [268, 453] on span "wire transfer confirmation.pdf" at bounding box center [238, 452] width 177 height 19
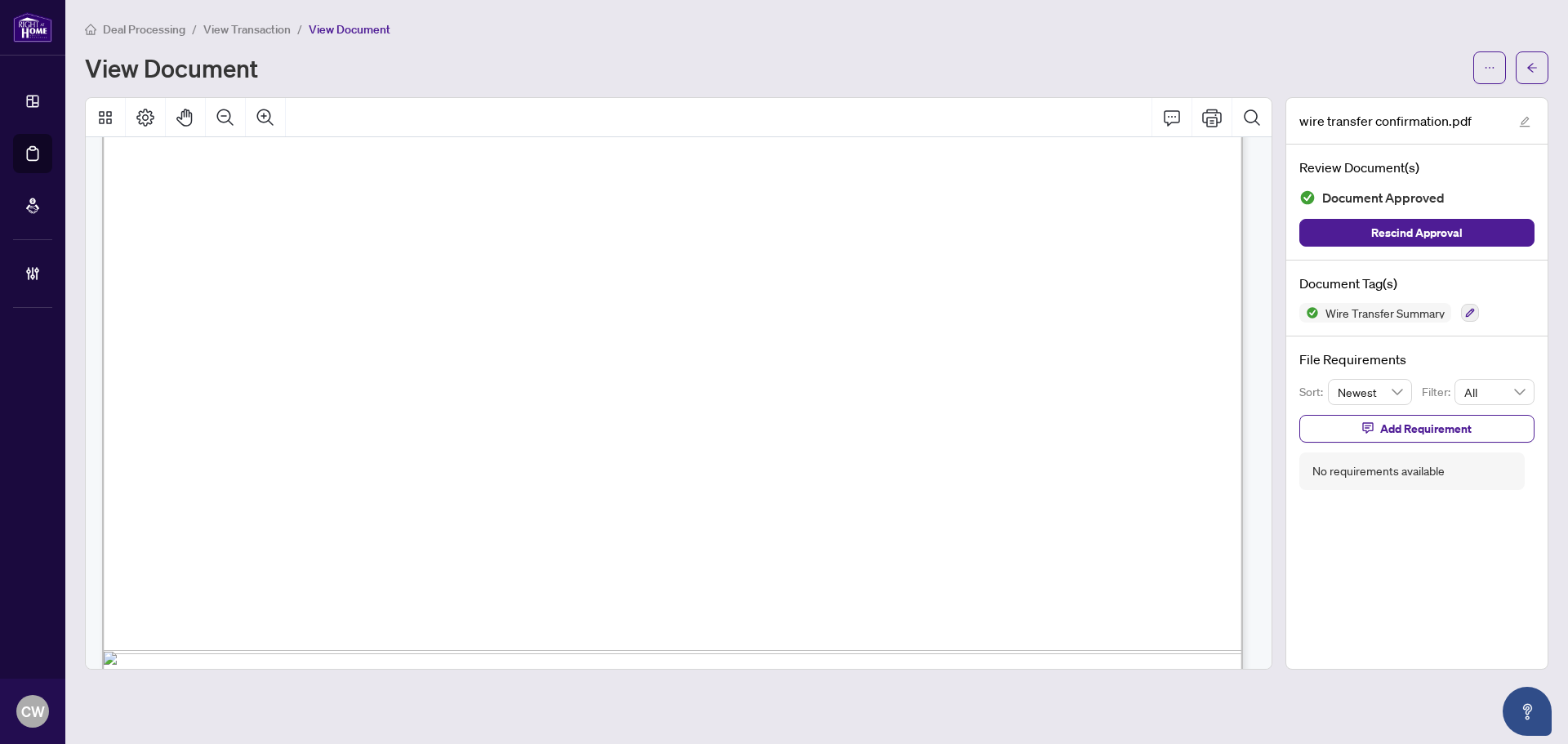
scroll to position [817, 0]
click at [1537, 74] on span "button" at bounding box center [1532, 67] width 12 height 26
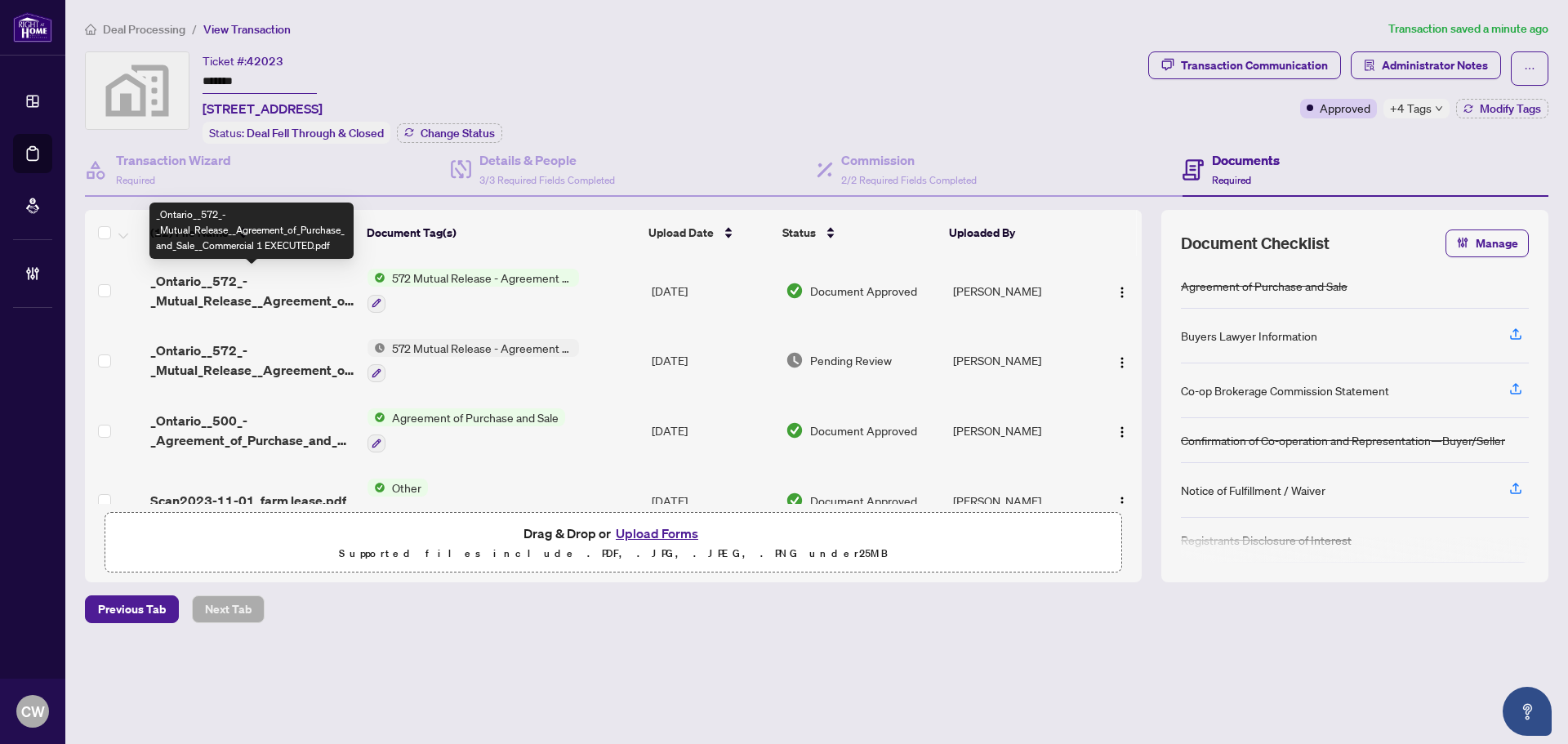
click at [307, 292] on span "_Ontario__572_-_Mutual_Release__Agreement_of_Purchase_and_Sale__Commercial 1 EX…" at bounding box center [252, 291] width 204 height 39
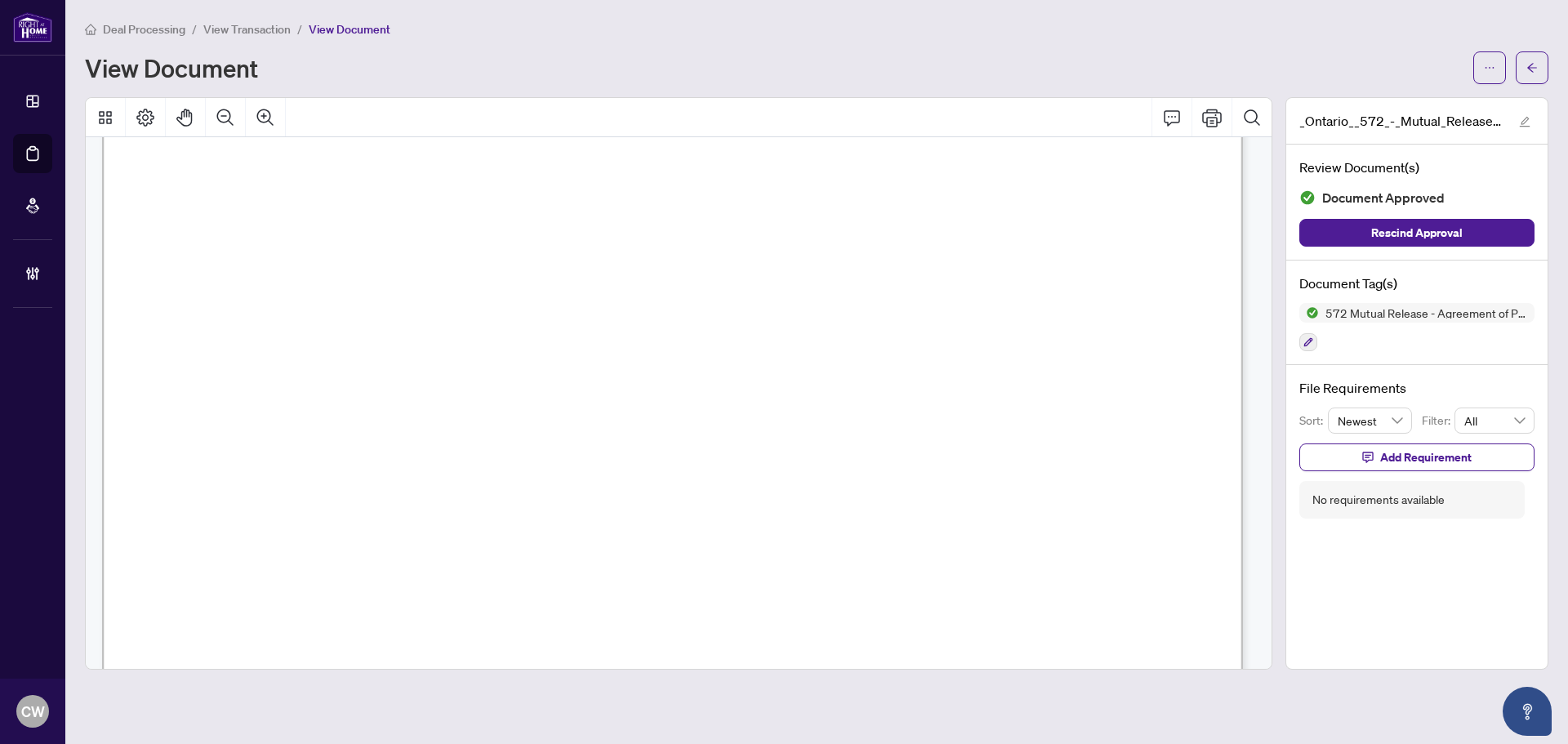
scroll to position [408, 0]
